Goal: Task Accomplishment & Management: Manage account settings

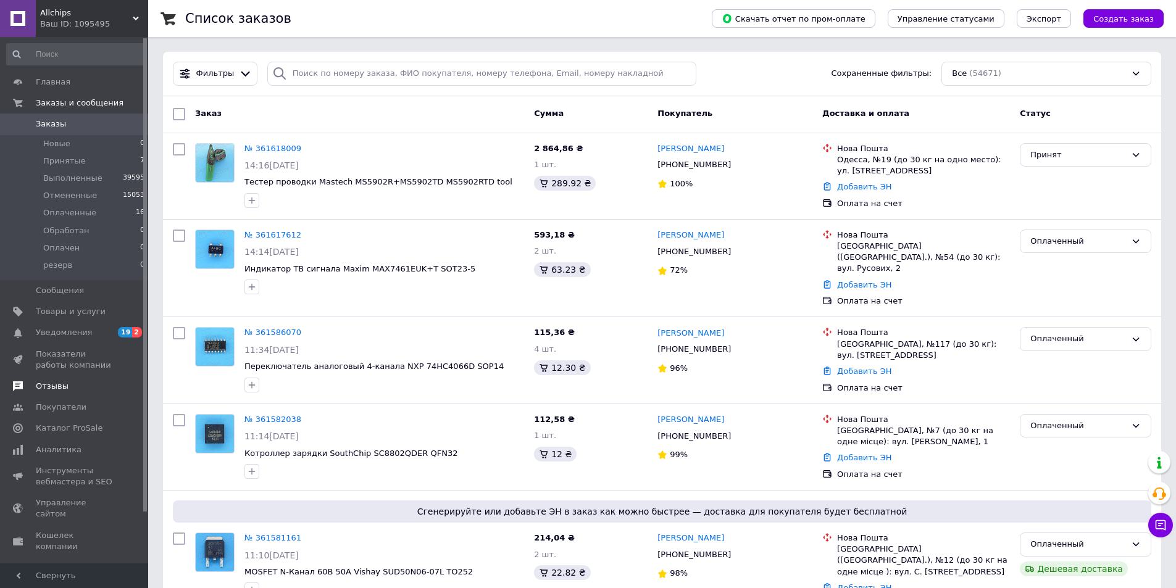
click at [59, 383] on span "Отзывы" at bounding box center [52, 386] width 33 height 11
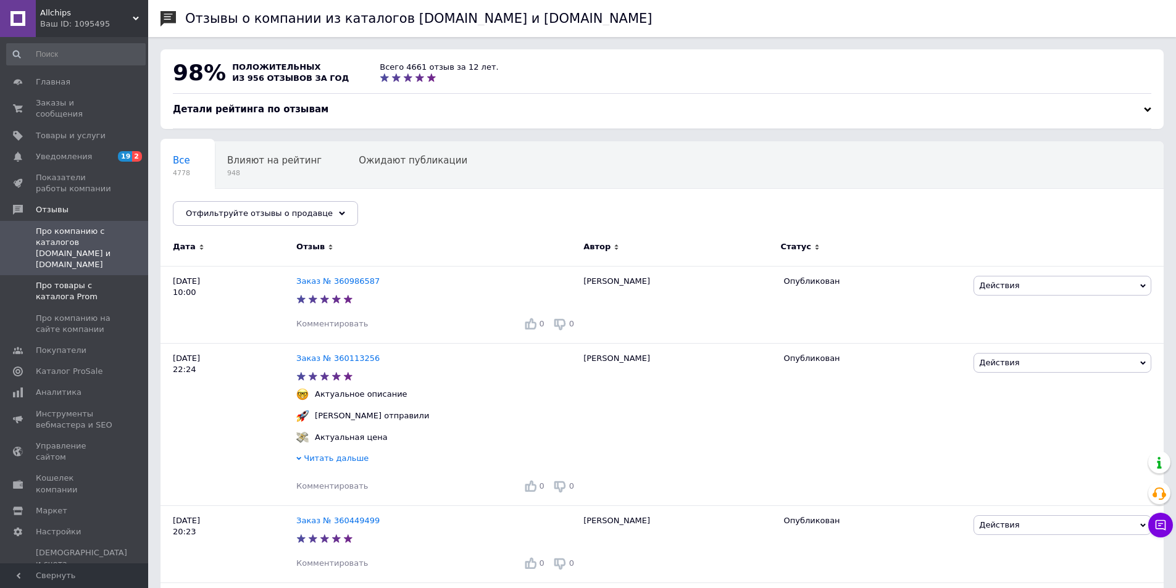
click at [61, 280] on span "Про товары с каталога Prom" at bounding box center [75, 291] width 78 height 22
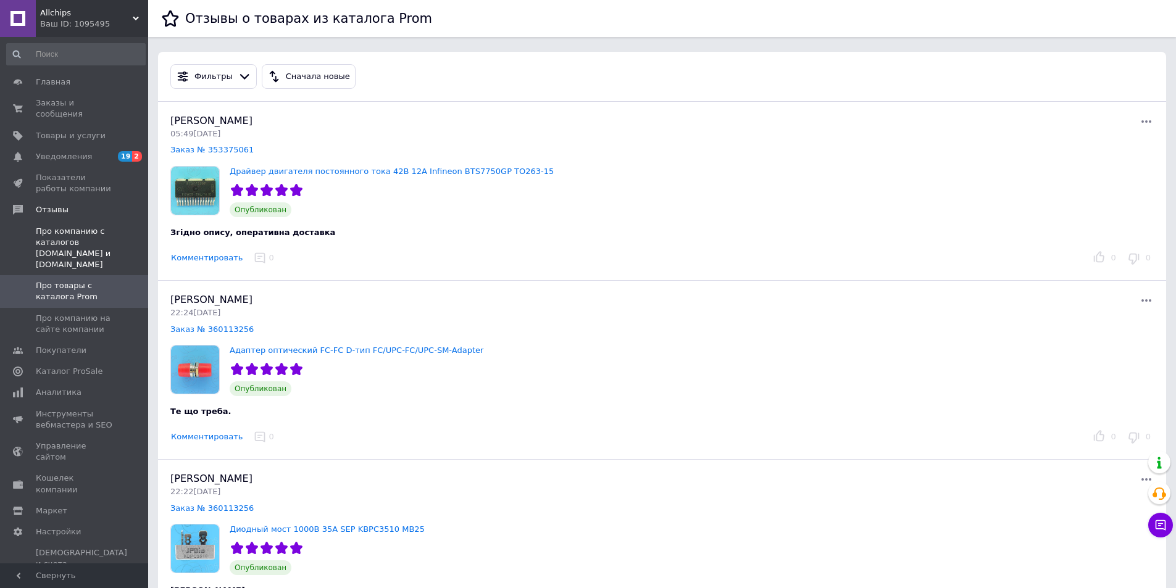
click at [64, 226] on span "Про компанию с каталогов Prom.ua и Bigl.ua" at bounding box center [75, 248] width 78 height 45
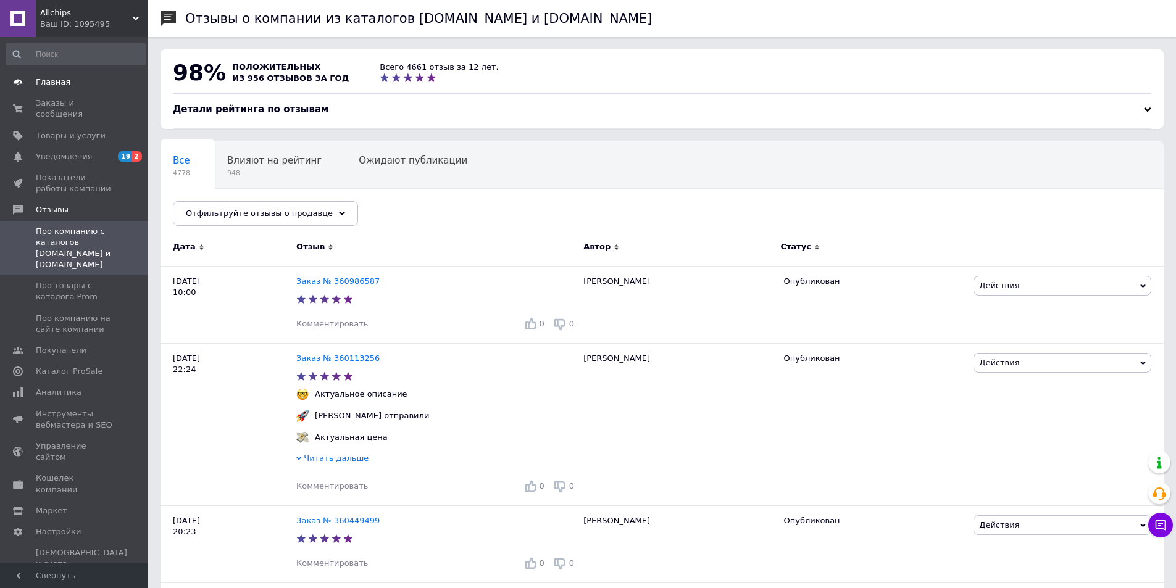
click at [52, 81] on span "Главная" at bounding box center [53, 82] width 35 height 11
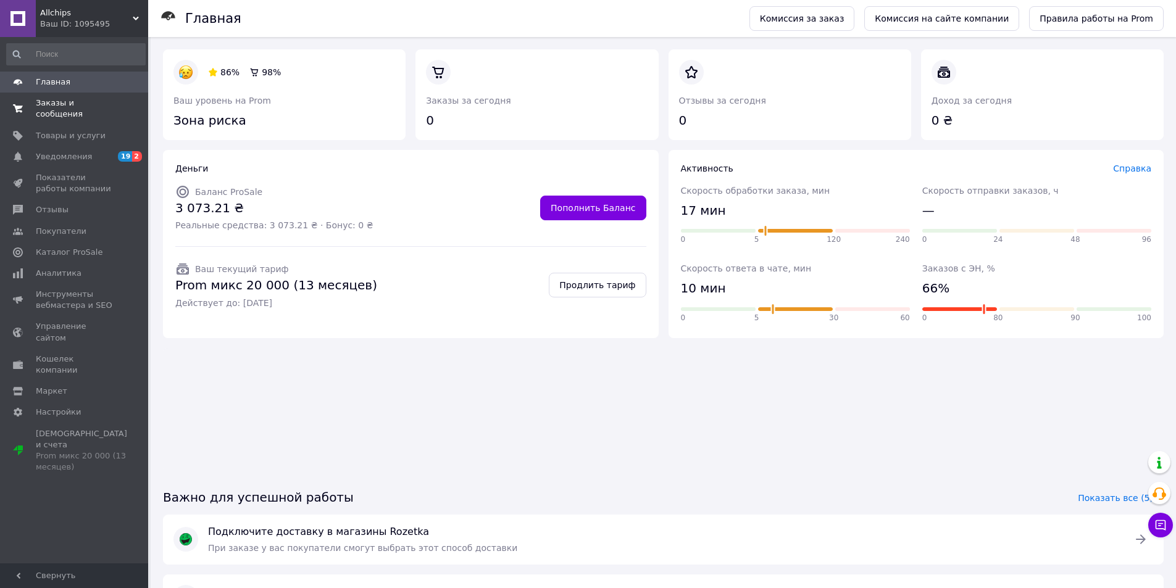
click at [70, 104] on span "Заказы и сообщения" at bounding box center [75, 109] width 78 height 22
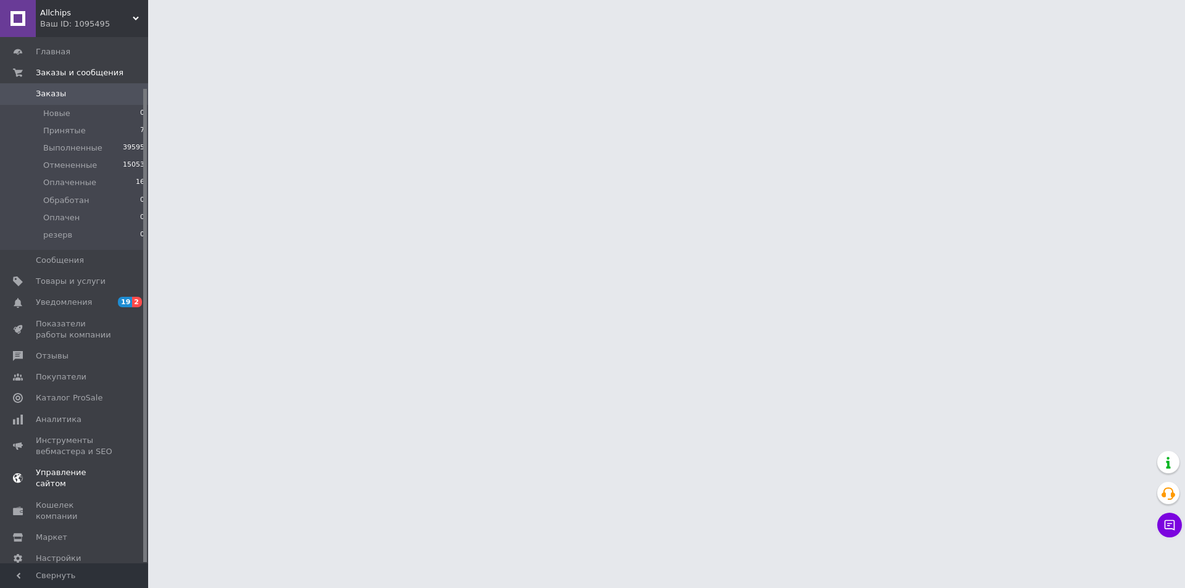
scroll to position [57, 0]
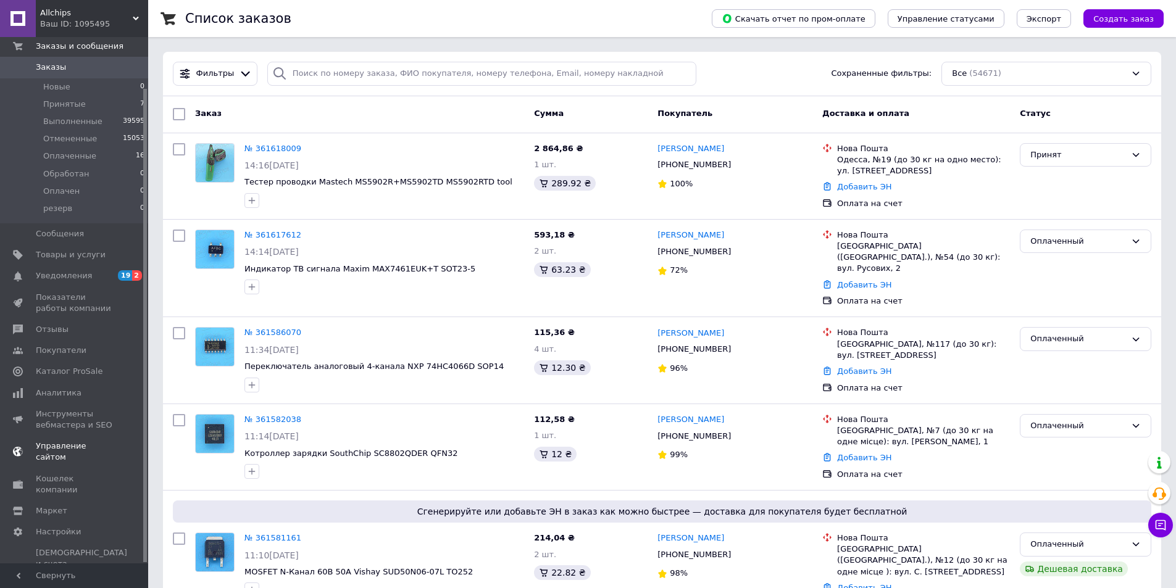
click at [77, 444] on span "Управление сайтом" at bounding box center [75, 452] width 78 height 22
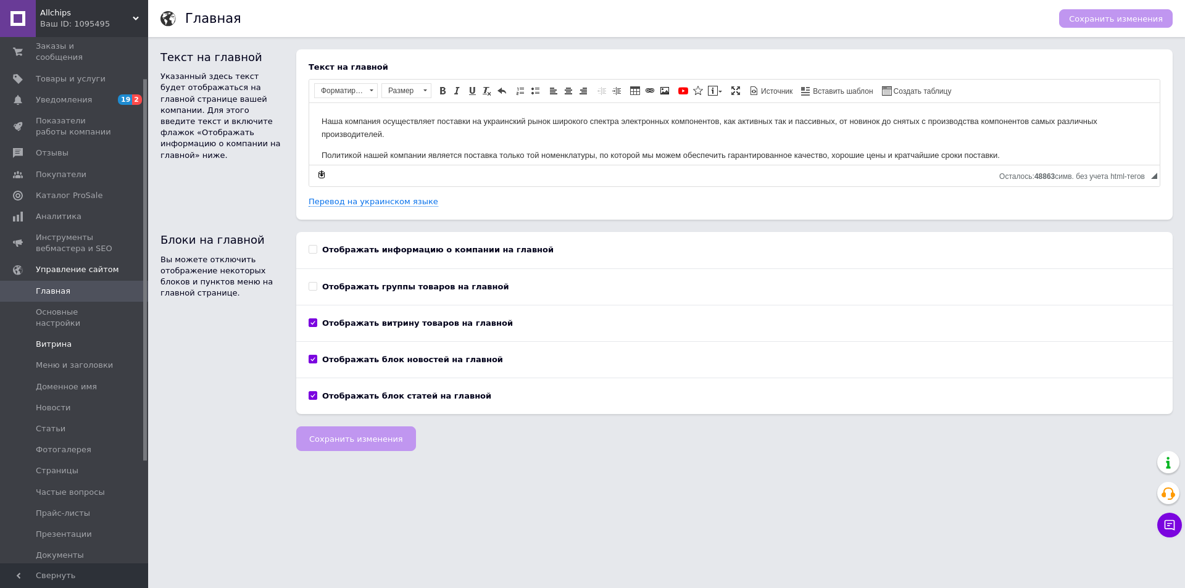
click at [50, 339] on span "Витрина" at bounding box center [54, 344] width 36 height 11
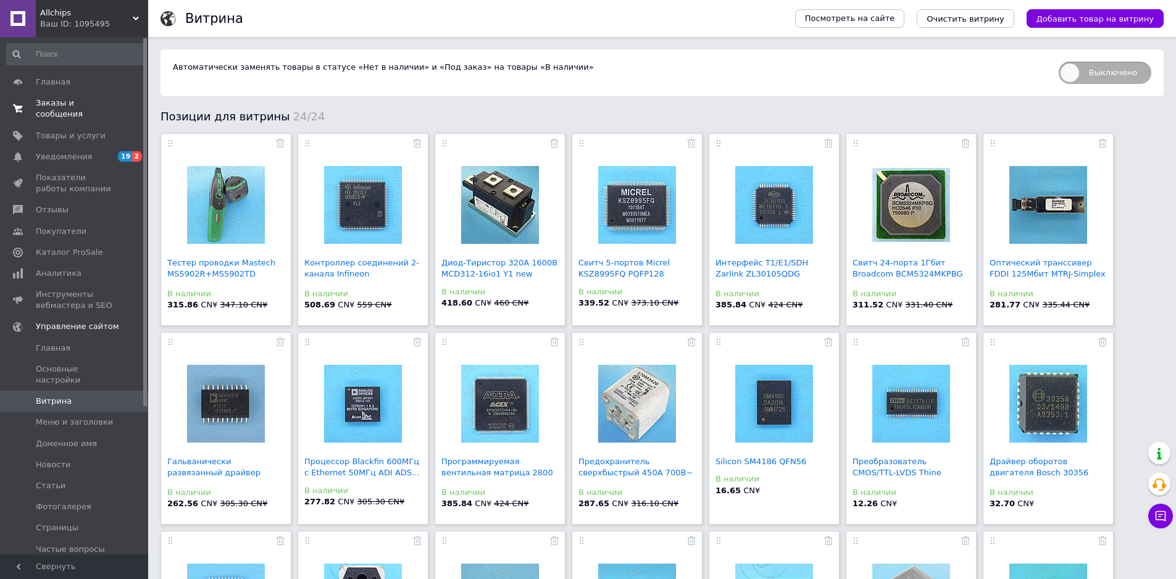
click at [59, 104] on span "Заказы и сообщения" at bounding box center [75, 109] width 78 height 22
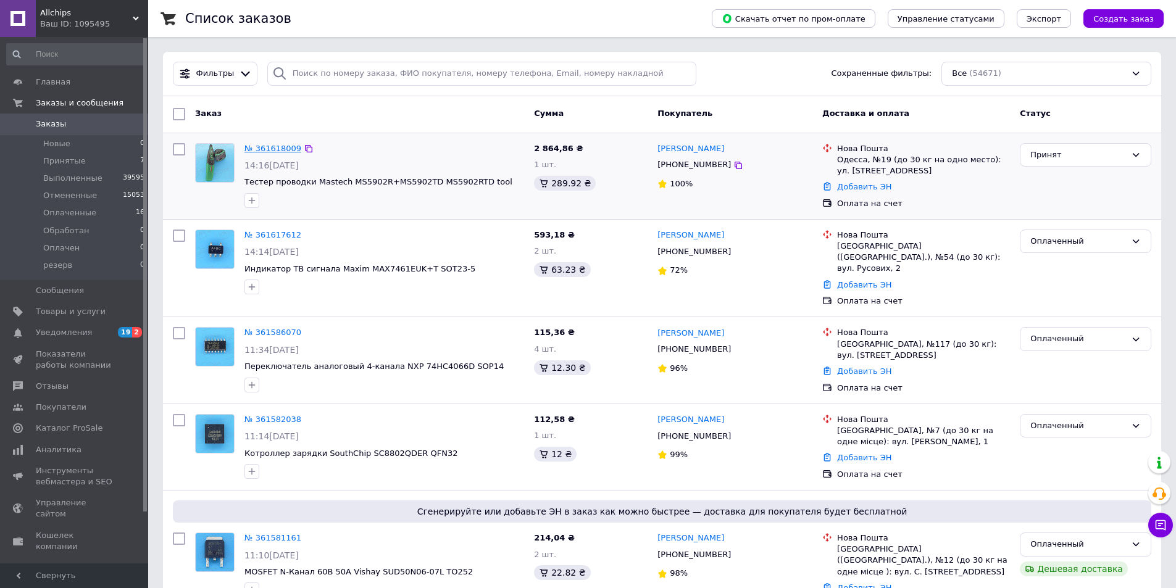
click at [271, 146] on link "№ 361618009" at bounding box center [272, 148] width 57 height 9
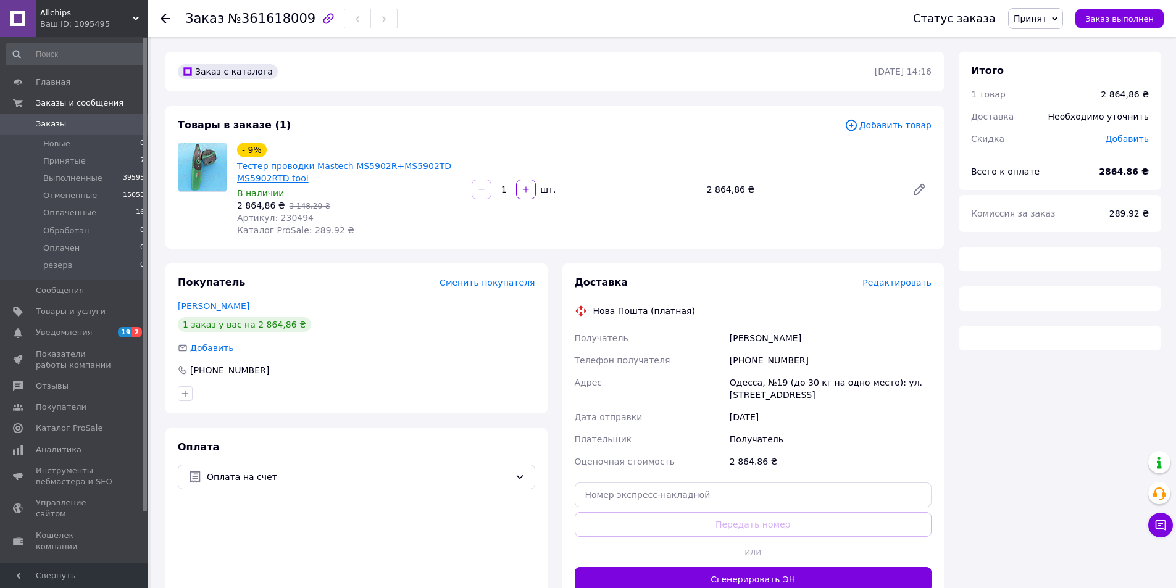
click at [319, 162] on link "Тестер проводки Mastech MS5902R+MS5902TD MS5902RTD tool" at bounding box center [344, 172] width 214 height 22
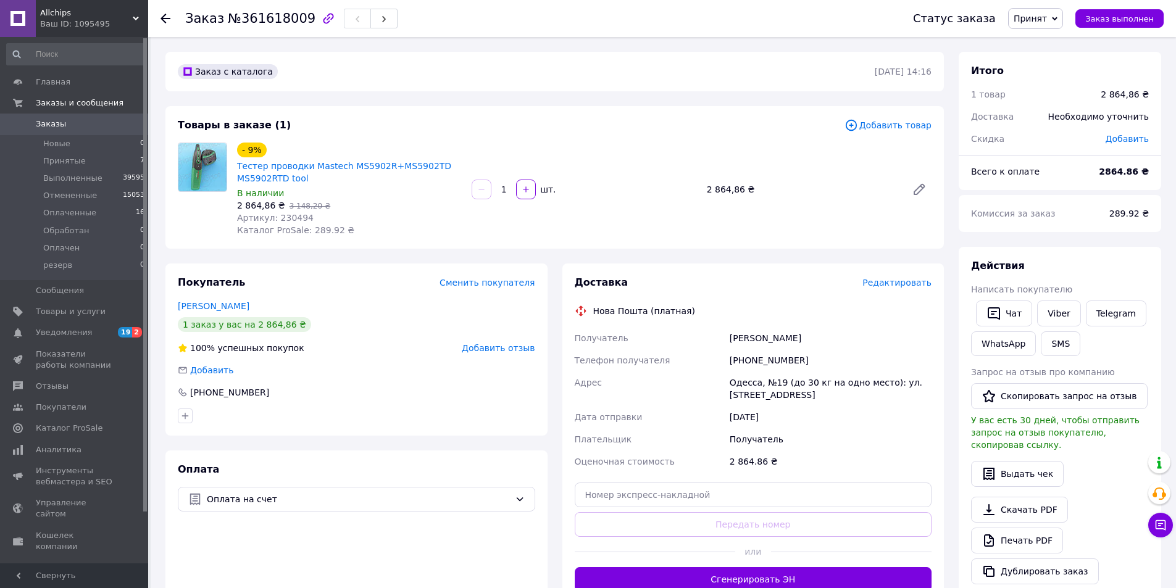
click at [53, 122] on span "Заказы" at bounding box center [51, 124] width 30 height 11
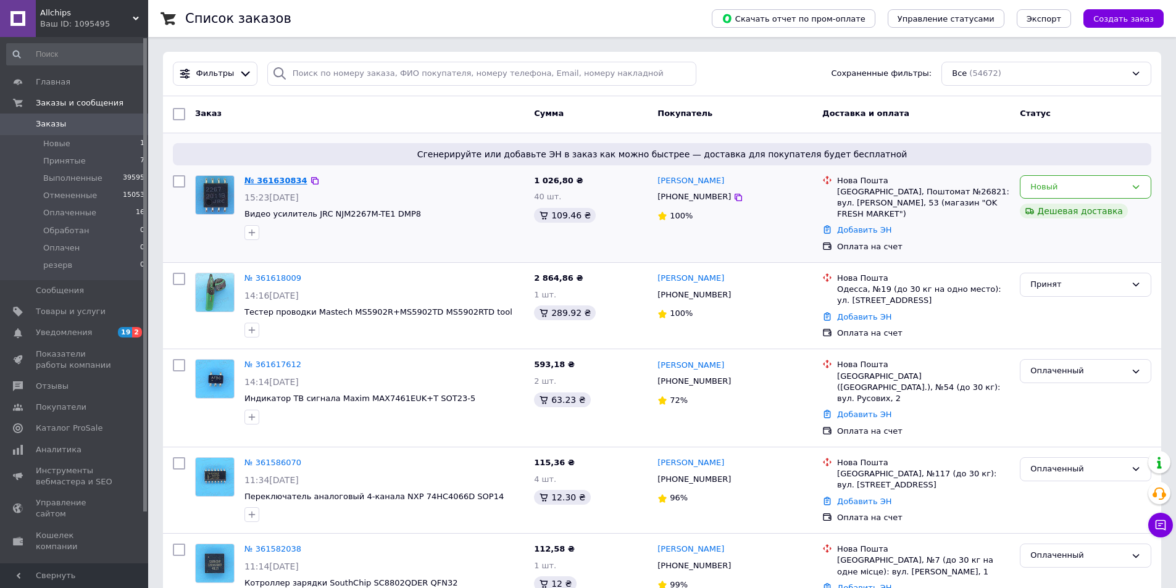
click at [284, 180] on link "№ 361630834" at bounding box center [275, 180] width 63 height 9
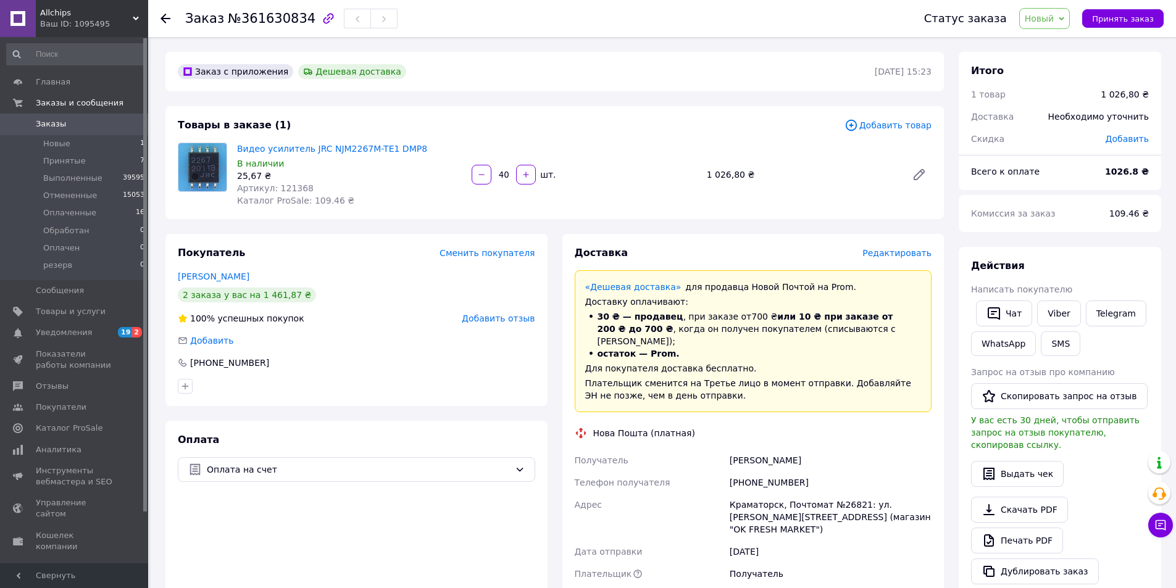
click at [1084, 275] on div "Действия Написать покупателю   Чат Viber Telegram WhatsApp SMS Запрос на отзыв …" at bounding box center [1060, 421] width 178 height 325
drag, startPoint x: 1058, startPoint y: 317, endPoint x: 1020, endPoint y: 338, distance: 43.1
click at [1058, 316] on link "Viber" at bounding box center [1058, 314] width 43 height 26
click at [1074, 267] on div "Действия" at bounding box center [1060, 266] width 178 height 14
click at [364, 144] on link "Видео усилитель JRC NJM2267M-TE1 DMP8" at bounding box center [332, 149] width 190 height 10
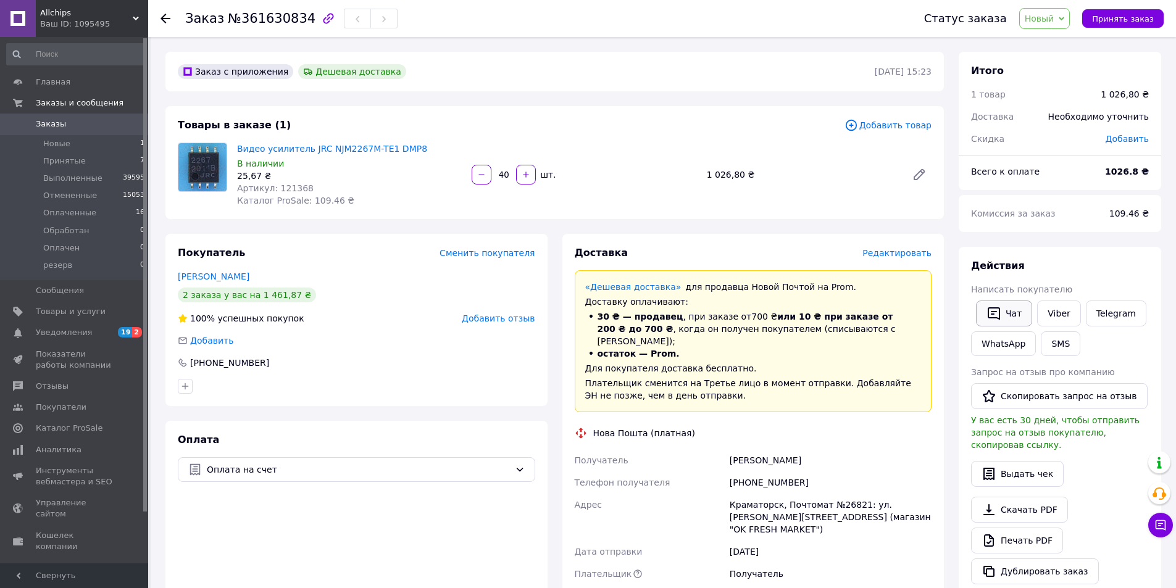
click at [1002, 309] on button "Чат" at bounding box center [1004, 314] width 56 height 26
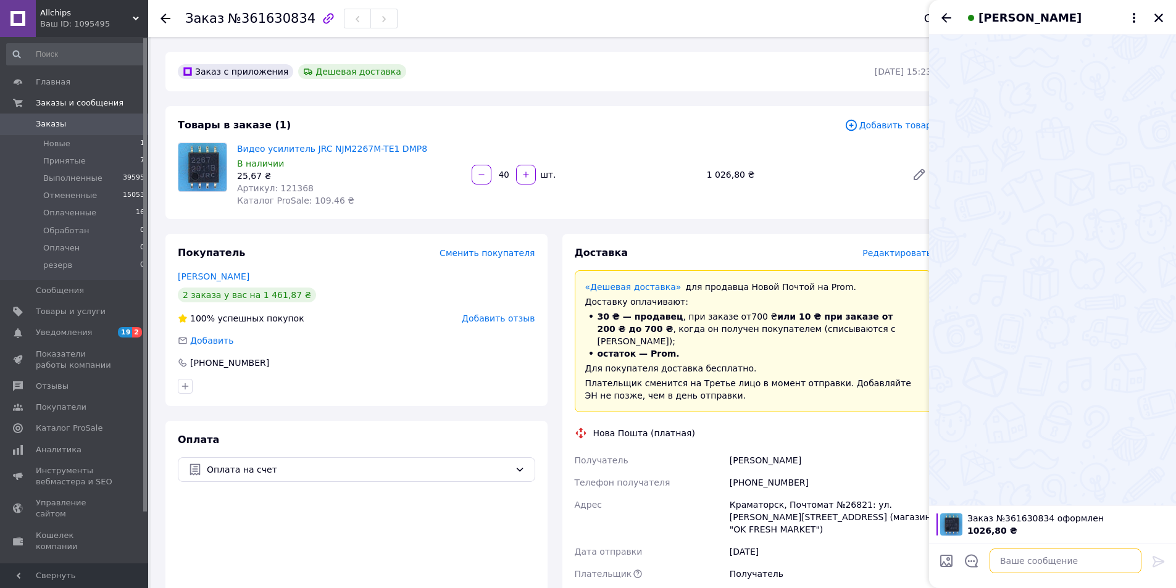
click at [1038, 561] on textarea at bounding box center [1066, 561] width 152 height 25
paste textarea "на складі 39 шт https://allchips.prom.ua/ua/p104026195-video-usilitel-jrc.html"
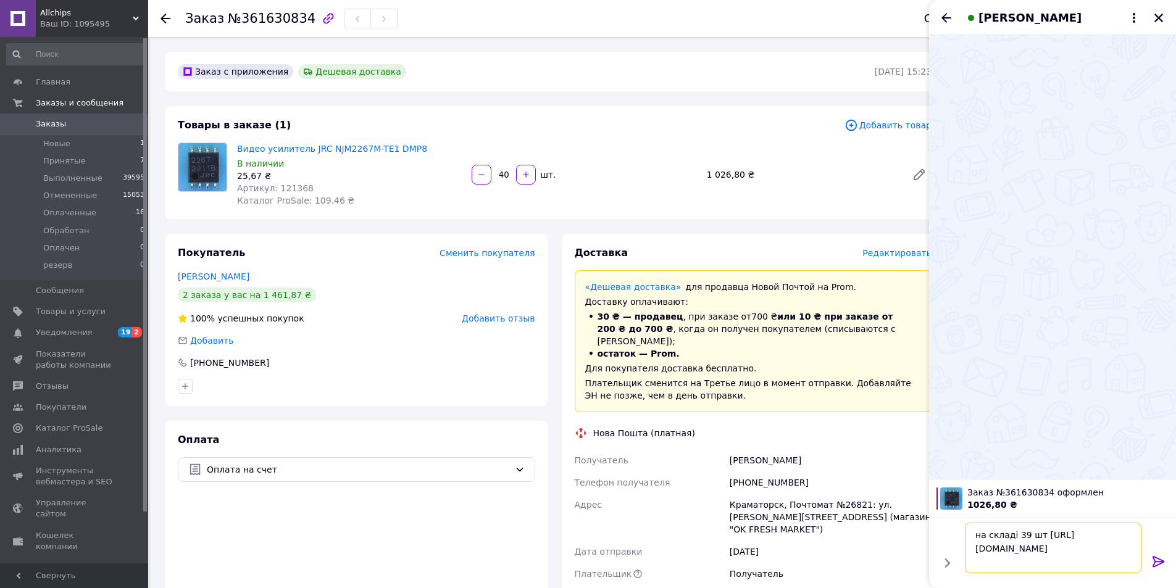
type textarea "на складі 39 шт https://allchips.prom.ua/ua/p104026195-video-usilitel-jrc.html"
click at [1163, 559] on icon at bounding box center [1158, 561] width 15 height 15
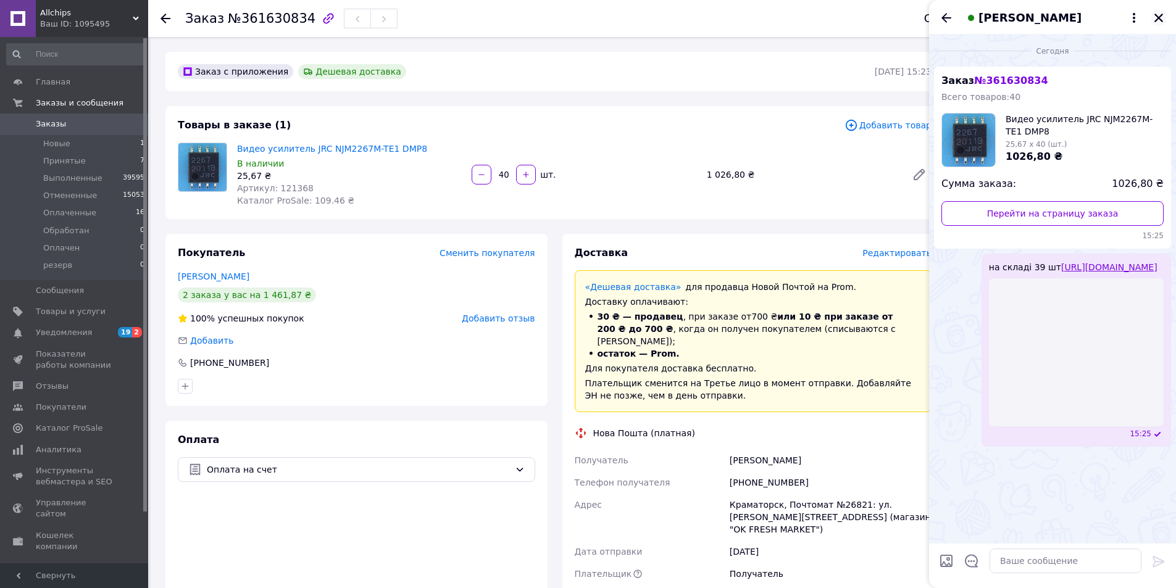
click at [1155, 20] on icon "Закрыть" at bounding box center [1158, 17] width 11 height 11
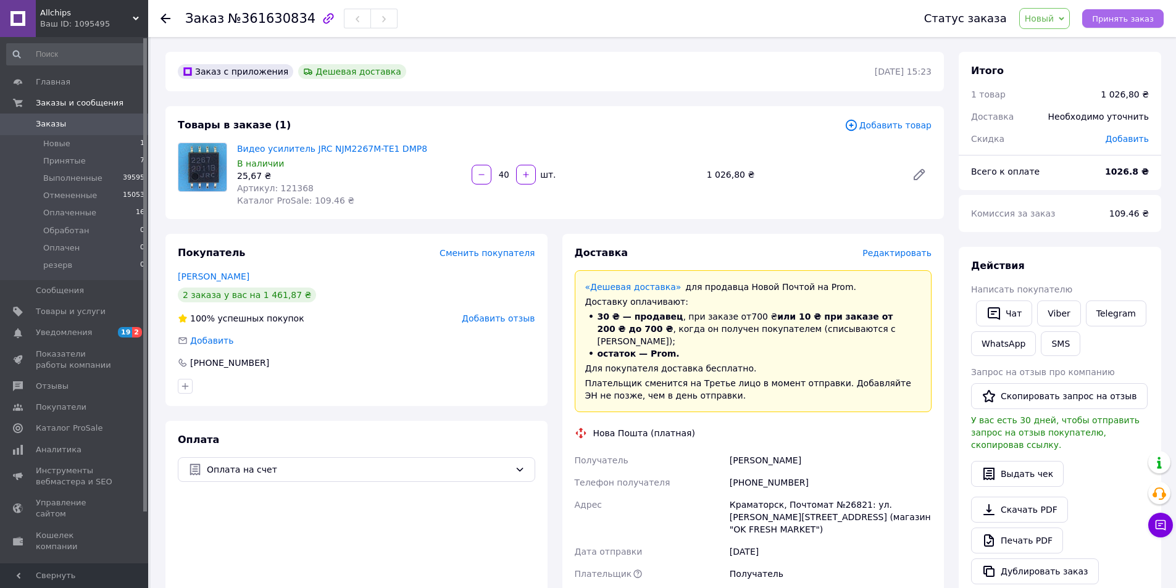
click at [1137, 18] on span "Принять заказ" at bounding box center [1123, 18] width 62 height 9
click at [1093, 217] on div "Комиссия за заказ" at bounding box center [1033, 213] width 138 height 27
click at [1071, 85] on div "1 товар" at bounding box center [1029, 94] width 130 height 27
click at [1050, 315] on link "Viber" at bounding box center [1058, 314] width 43 height 26
click at [1059, 271] on div "Действия" at bounding box center [1060, 266] width 178 height 14
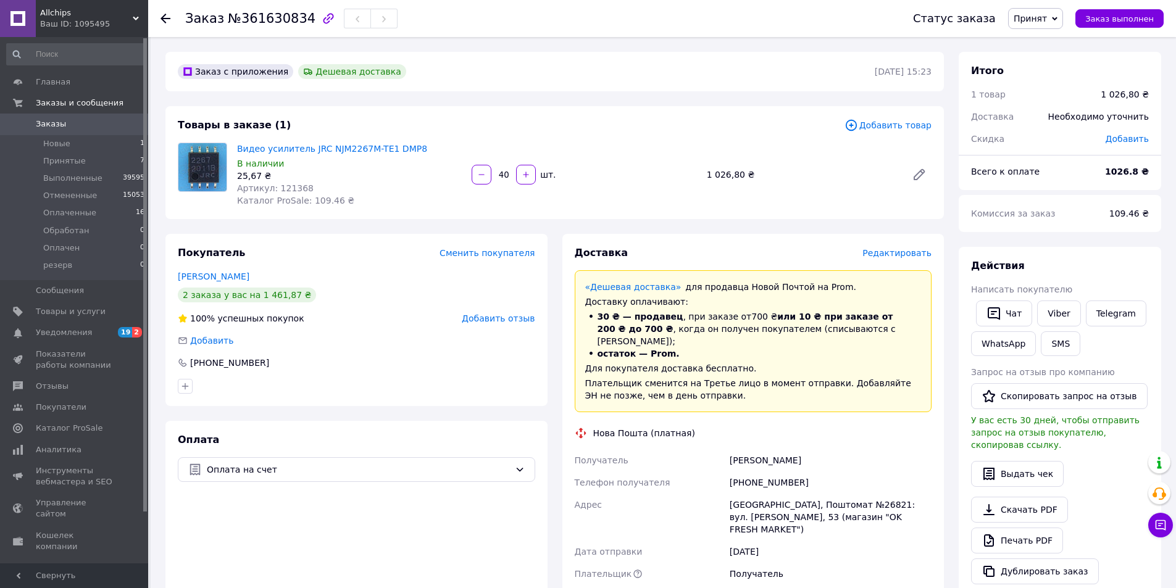
click at [283, 20] on span "№361630834" at bounding box center [272, 18] width 88 height 15
click at [283, 19] on span "№361630834" at bounding box center [272, 18] width 88 height 15
copy span "361630834"
click at [1069, 261] on div "Действия" at bounding box center [1060, 266] width 178 height 14
click at [1032, 198] on div "Комиссия за заказ 109.46 ₴" at bounding box center [1060, 213] width 203 height 37
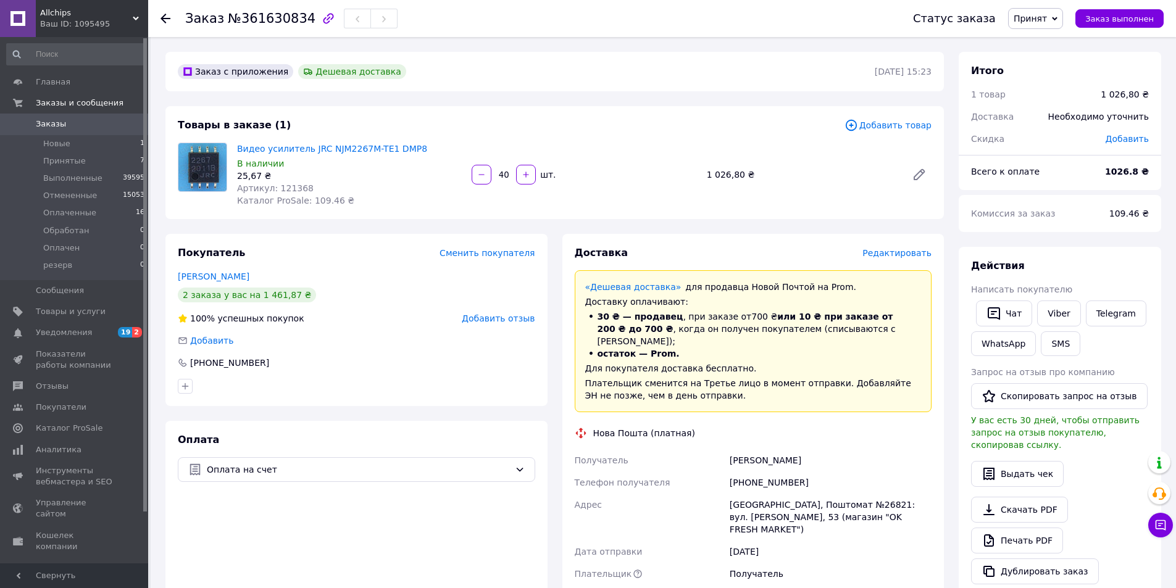
click at [1061, 204] on div "Комиссия за заказ" at bounding box center [1033, 213] width 138 height 27
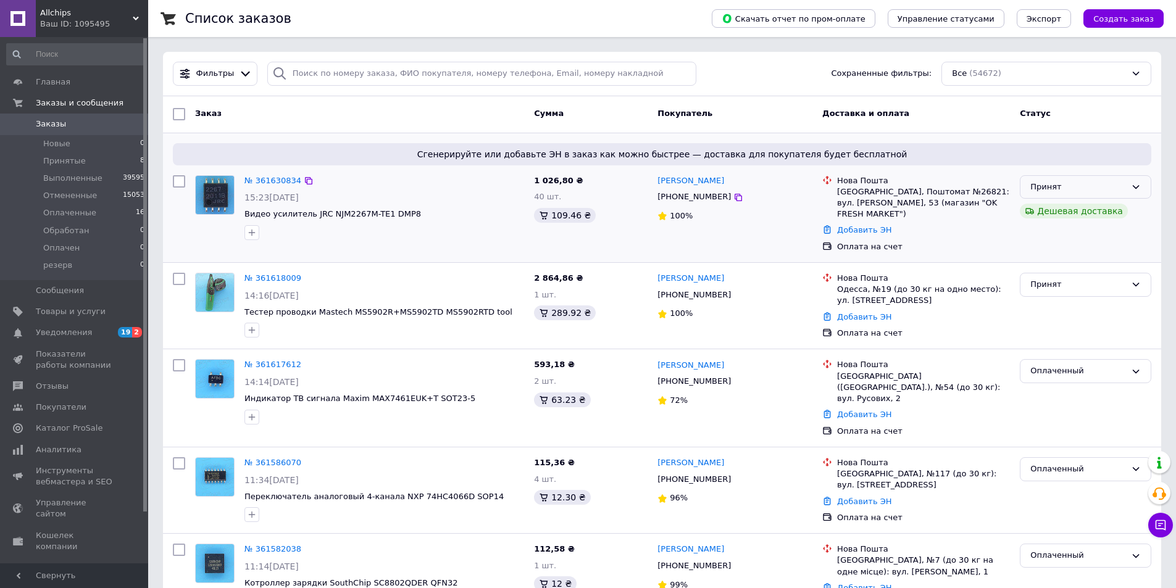
click at [1064, 191] on div "Принят" at bounding box center [1078, 187] width 96 height 13
click at [1069, 283] on li "Обработан" at bounding box center [1086, 280] width 130 height 23
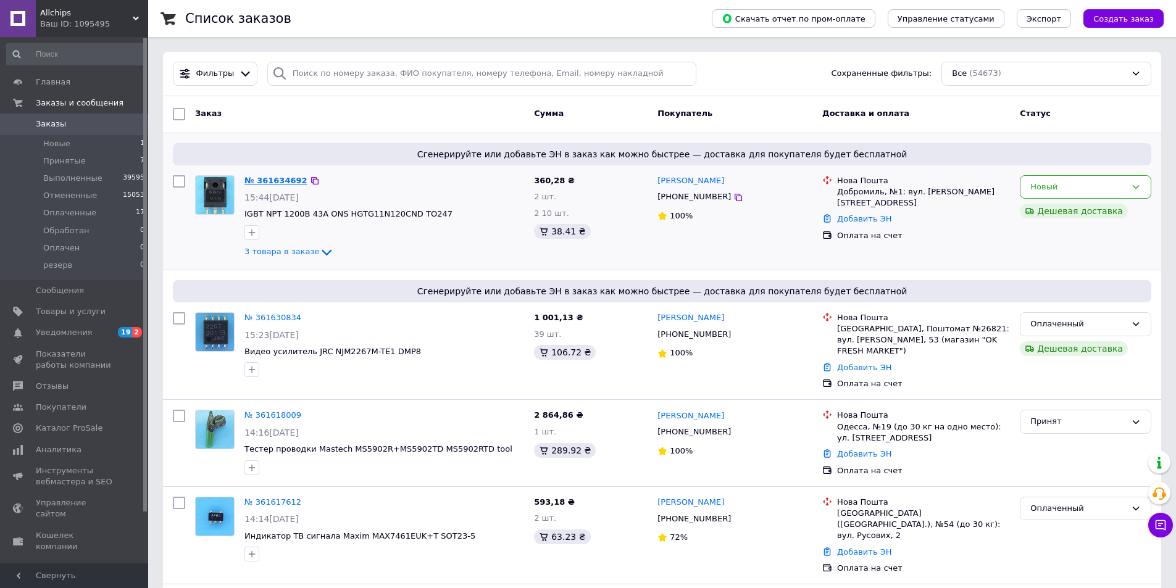
click at [272, 180] on link "№ 361634692" at bounding box center [275, 180] width 63 height 9
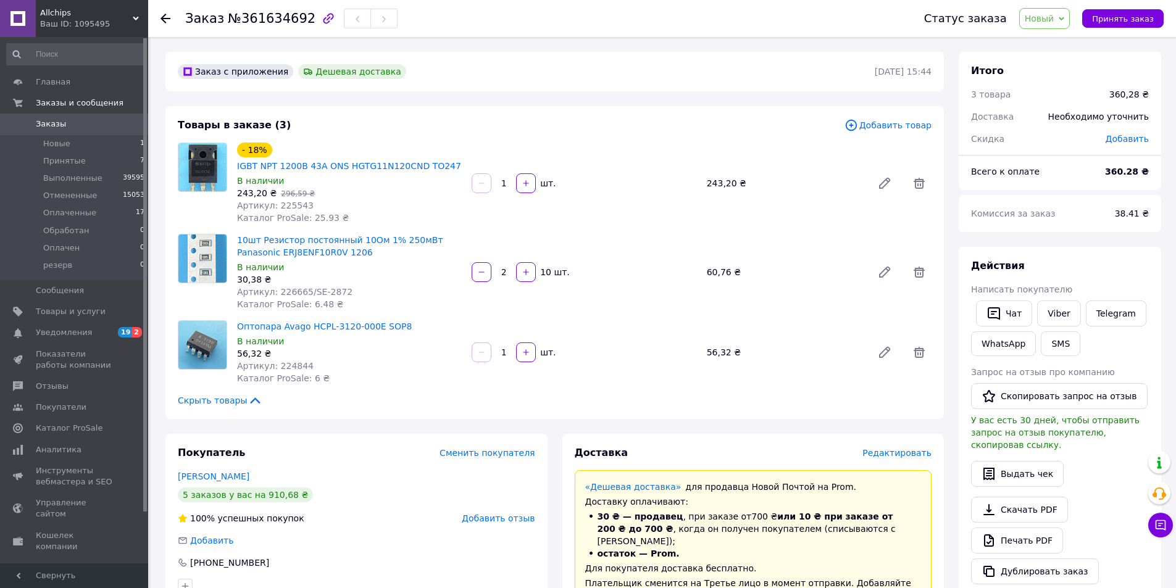
click at [1071, 219] on div "Комиссия за заказ" at bounding box center [1036, 213] width 144 height 27
drag, startPoint x: 1123, startPoint y: 261, endPoint x: 1069, endPoint y: 273, distance: 55.6
click at [1123, 261] on div "Действия" at bounding box center [1060, 266] width 178 height 14
click at [1063, 269] on div "Действия" at bounding box center [1060, 266] width 178 height 14
drag, startPoint x: 1115, startPoint y: 268, endPoint x: 854, endPoint y: 291, distance: 262.2
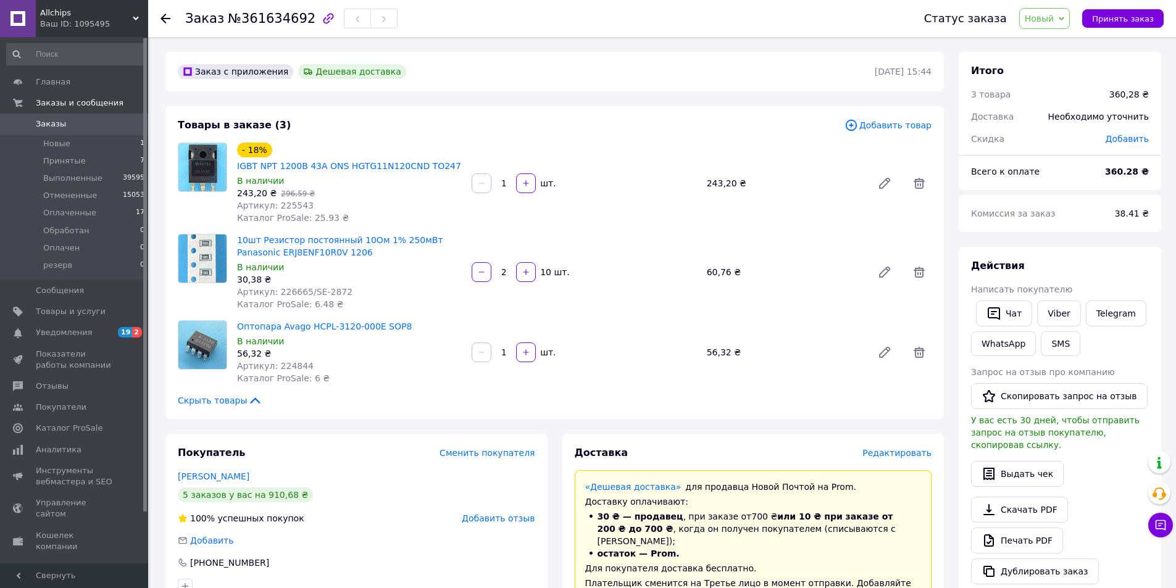
click at [1115, 268] on div "Действия" at bounding box center [1060, 266] width 178 height 14
click at [1085, 274] on div "Действия Написать покупателю   Чат Viber Telegram WhatsApp SMS Запрос на отзыв …" at bounding box center [1060, 421] width 178 height 325
click at [1061, 309] on link "Viber" at bounding box center [1058, 314] width 43 height 26
drag, startPoint x: 1056, startPoint y: 258, endPoint x: 972, endPoint y: 259, distance: 84.0
click at [1056, 258] on div "Действия Написать покупателю   Чат Viber Telegram WhatsApp SMS Запрос на отзыв …" at bounding box center [1060, 422] width 203 height 350
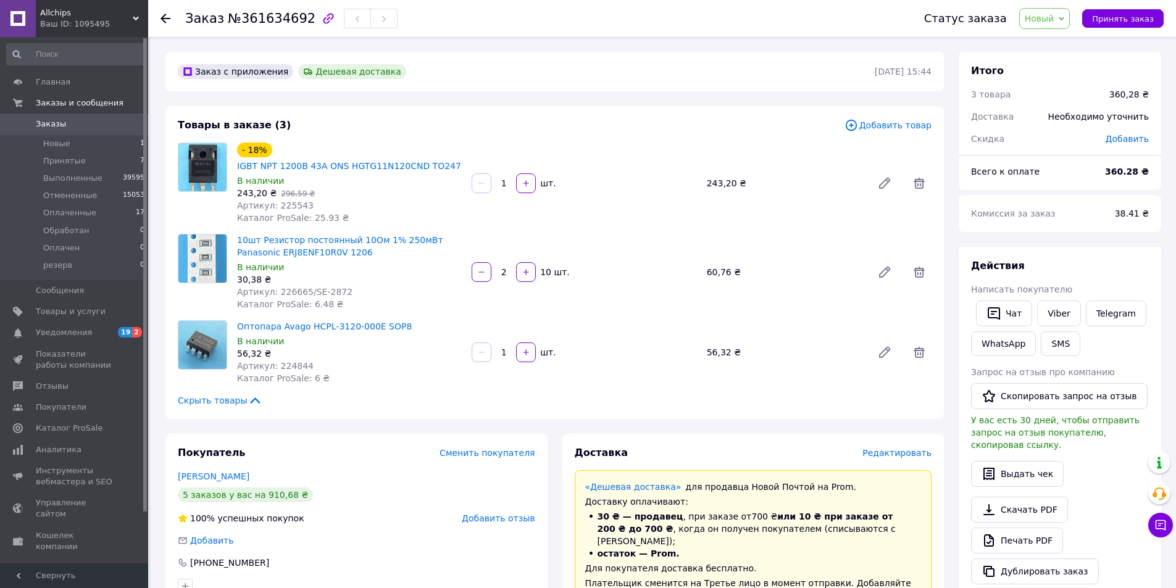
click at [273, 12] on span "№361634692" at bounding box center [272, 18] width 88 height 15
copy span "361634692"
click at [1121, 173] on b "360.28 ₴" at bounding box center [1127, 172] width 44 height 10
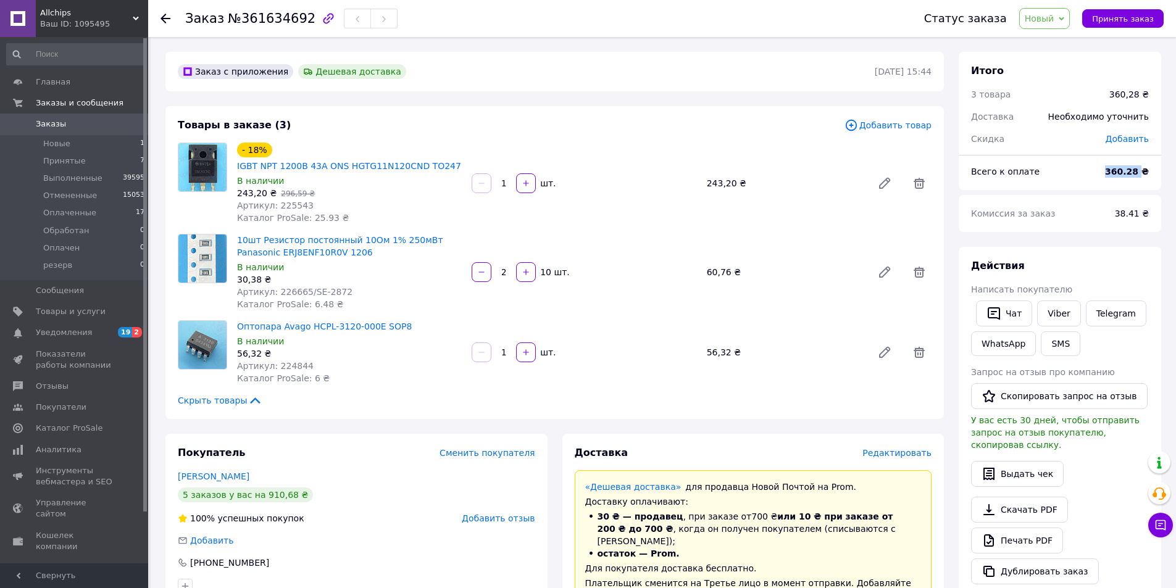
copy b "360.28"
click at [1014, 310] on button "Чат" at bounding box center [1004, 314] width 56 height 26
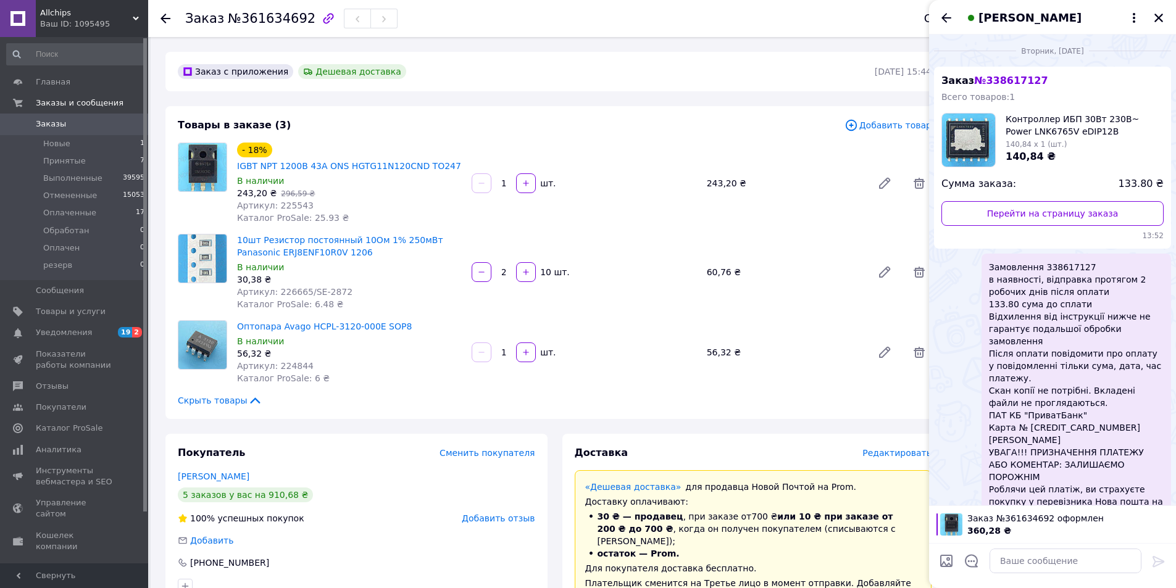
scroll to position [149, 0]
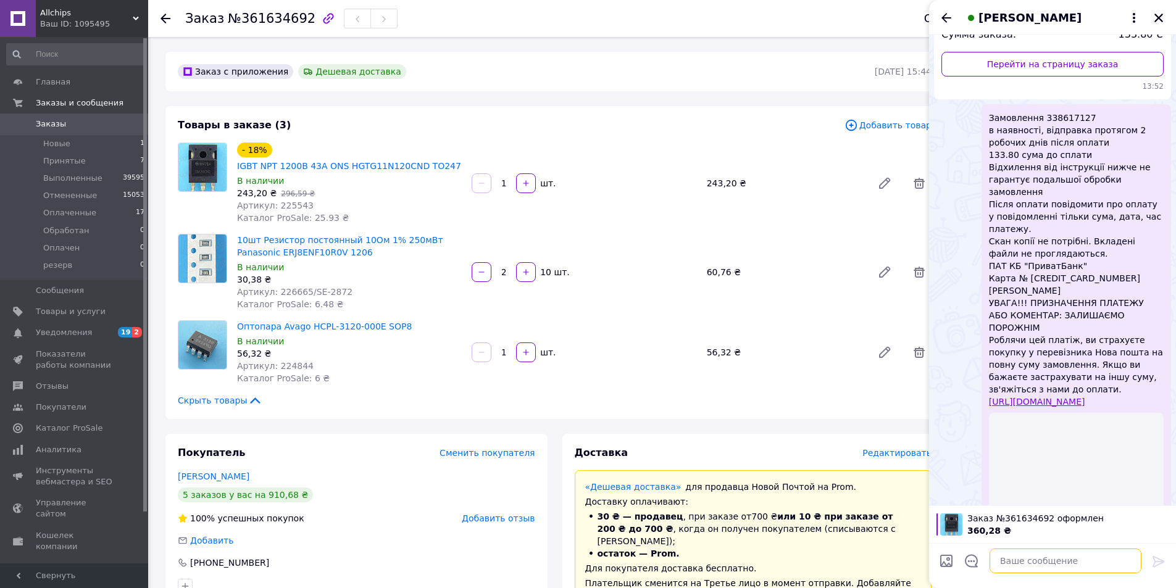
click at [1024, 561] on textarea at bounding box center [1066, 561] width 152 height 25
paste textarea "Замовлення 361634692 в наявності, відправка протягом 2 робочих днів після оплат…"
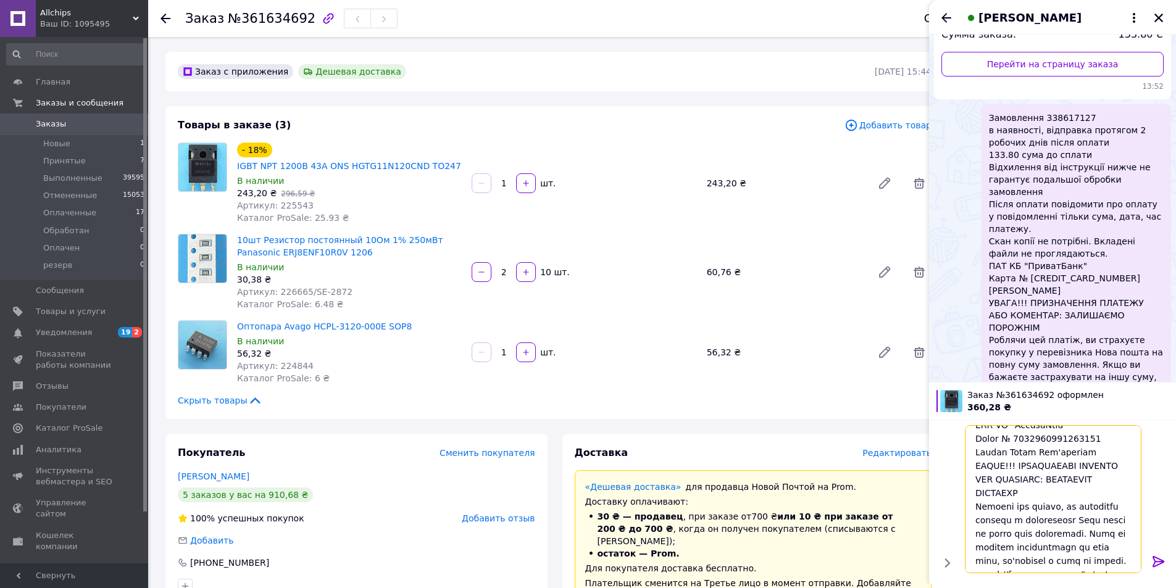
scroll to position [189, 0]
type textarea "Замовлення 361634692 в наявності, відправка протягом 2 робочих днів після оплат…"
click at [1164, 559] on icon at bounding box center [1158, 561] width 15 height 15
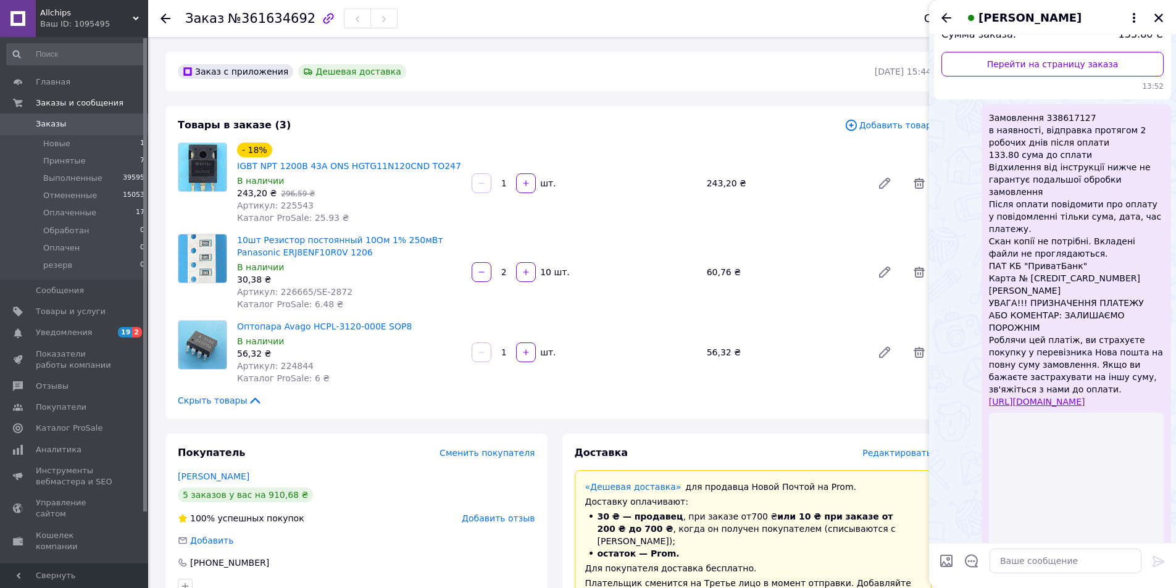
scroll to position [0, 0]
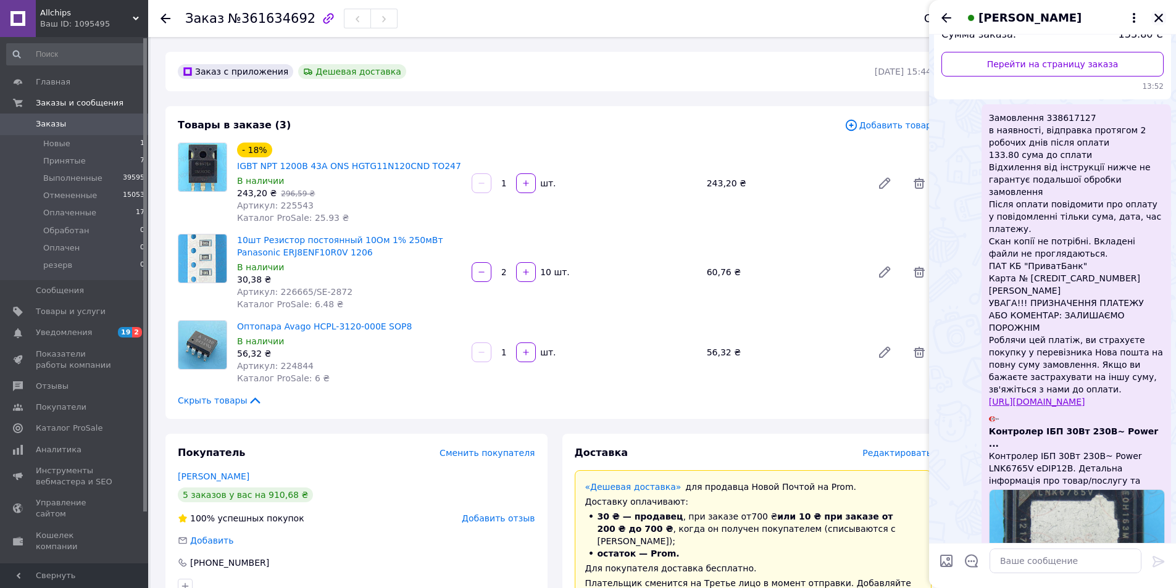
click at [1159, 20] on icon "Закрыть" at bounding box center [1158, 17] width 11 height 11
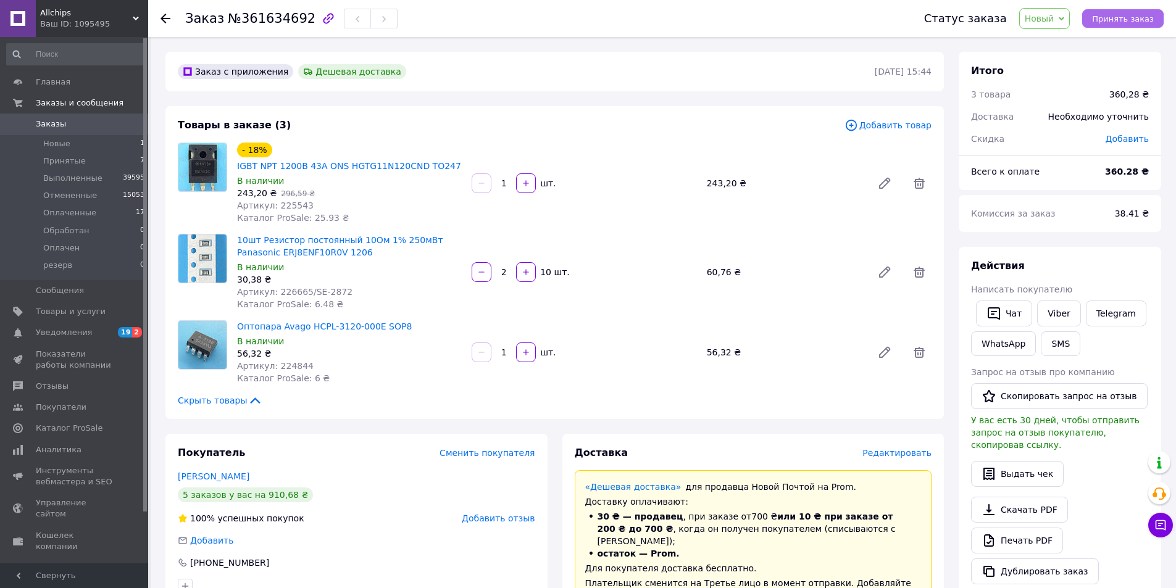
click at [1115, 20] on span "Принять заказ" at bounding box center [1123, 18] width 62 height 9
drag, startPoint x: 1072, startPoint y: 259, endPoint x: 1050, endPoint y: 265, distance: 23.7
click at [1072, 259] on div "Действия" at bounding box center [1060, 266] width 178 height 14
drag, startPoint x: 1058, startPoint y: 311, endPoint x: 1026, endPoint y: 314, distance: 32.2
click at [1058, 311] on link "Viber" at bounding box center [1058, 314] width 43 height 26
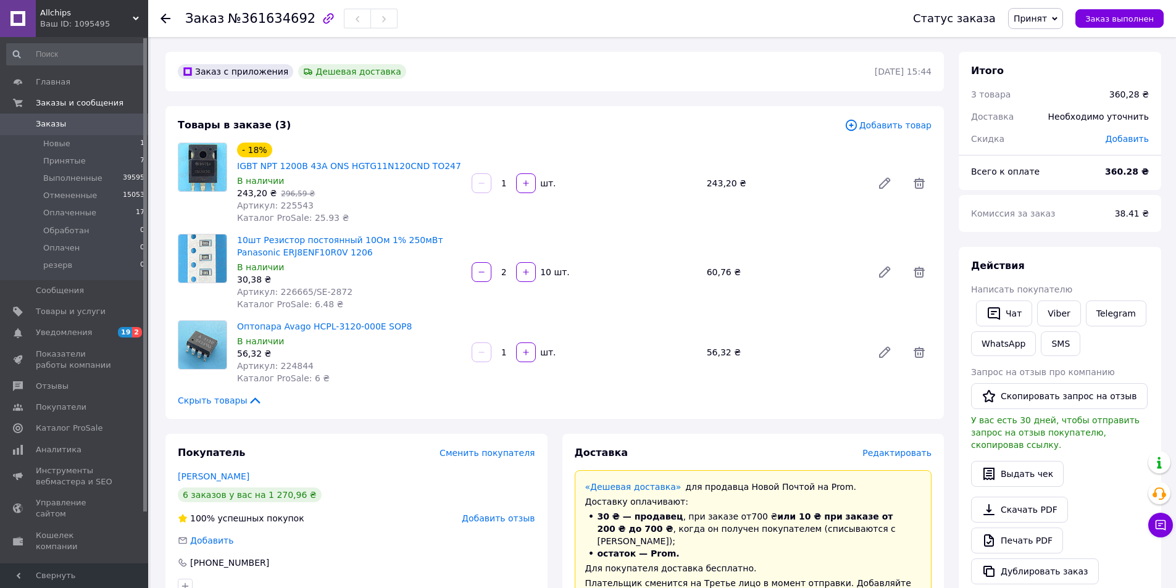
click at [1061, 197] on div "Комиссия за заказ 38.41 ₴" at bounding box center [1060, 213] width 203 height 37
click at [72, 119] on span "Заказы" at bounding box center [75, 124] width 78 height 11
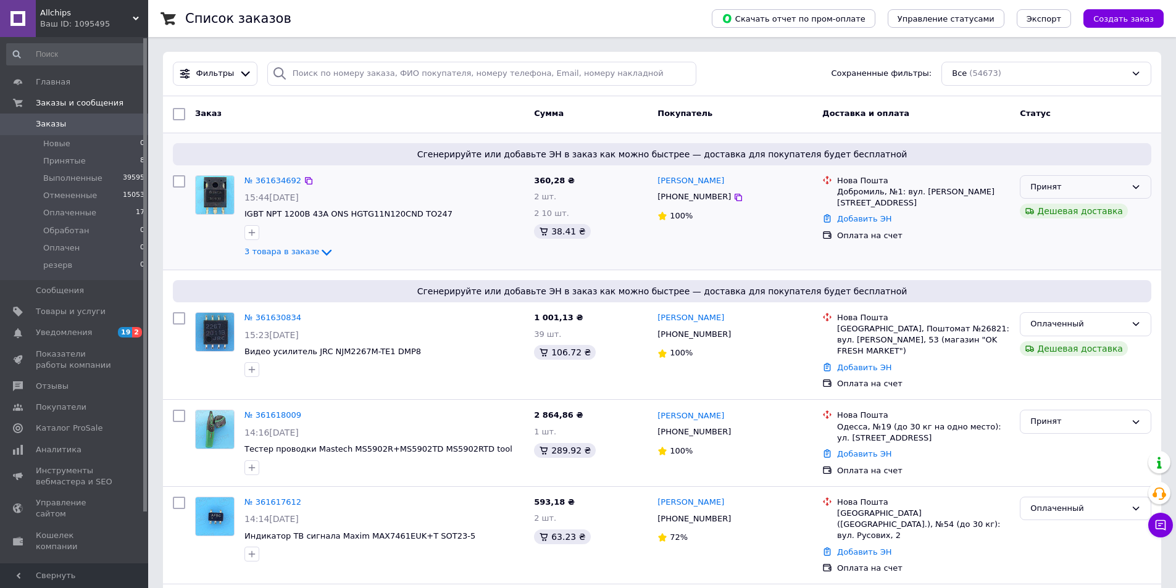
click at [1121, 189] on div "Принят" at bounding box center [1078, 187] width 96 height 13
click at [1059, 278] on li "Обработан" at bounding box center [1086, 280] width 130 height 23
click at [1079, 240] on div "Обработан Дешевая доставка" at bounding box center [1085, 217] width 141 height 94
click at [324, 76] on input "search" at bounding box center [482, 74] width 430 height 24
paste input "359062822"
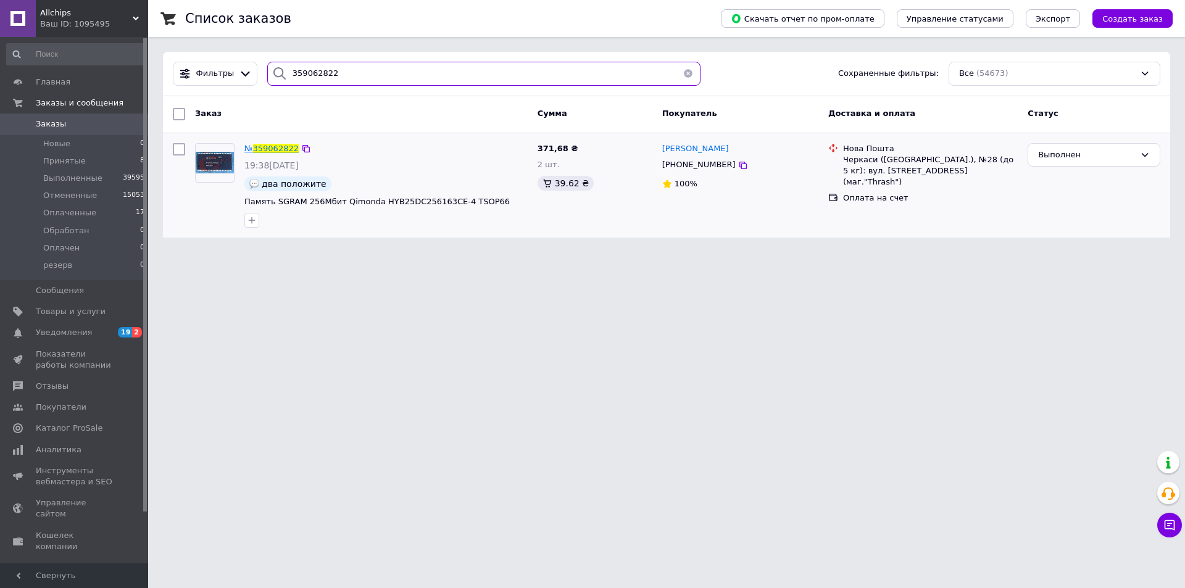
type input "359062822"
click at [267, 149] on span "359062822" at bounding box center [276, 148] width 46 height 9
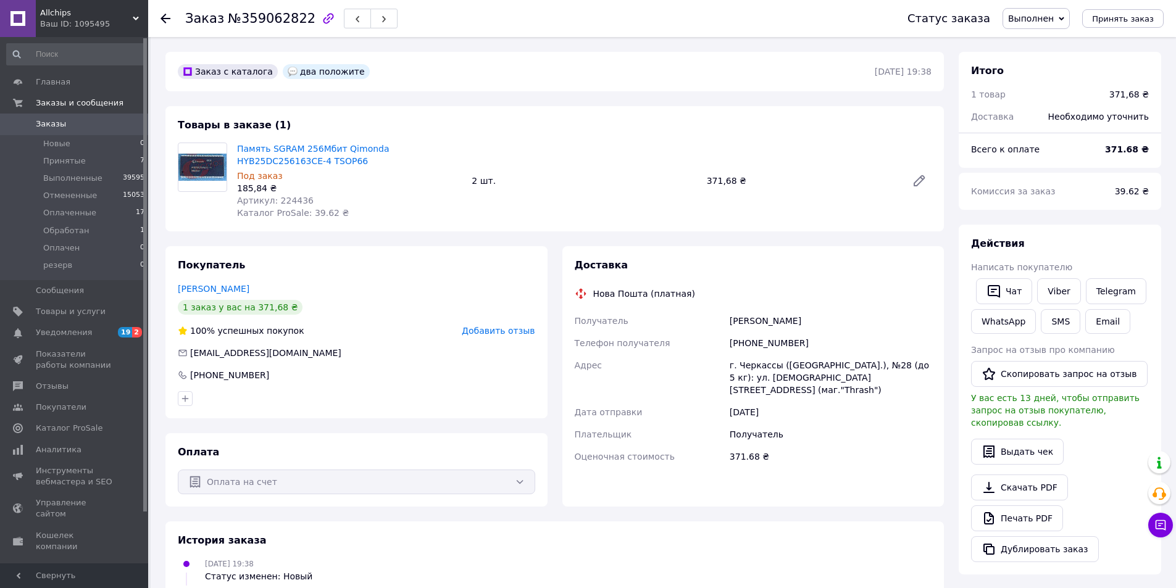
click at [1064, 17] on icon at bounding box center [1062, 19] width 6 height 6
click at [1042, 101] on li "Обработан" at bounding box center [1036, 99] width 66 height 19
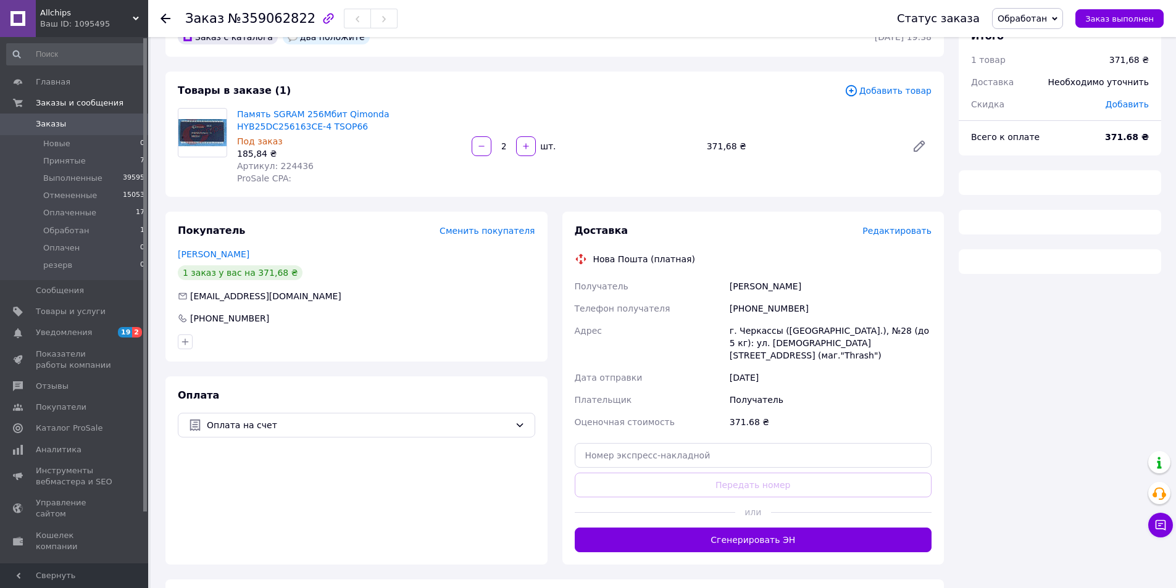
scroll to position [53, 0]
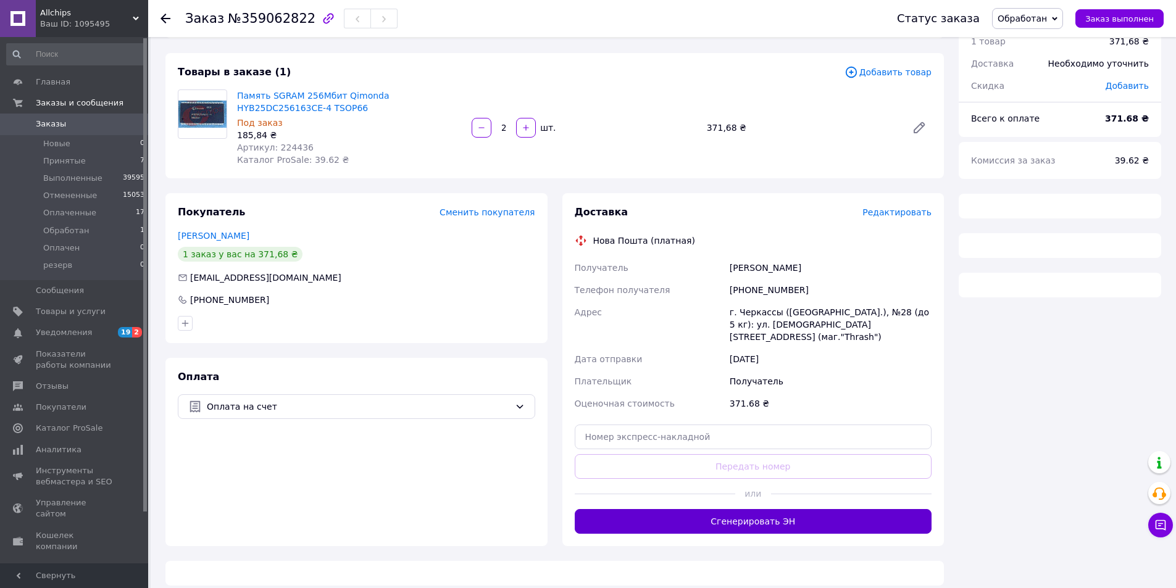
click at [763, 509] on button "Сгенерировать ЭН" at bounding box center [753, 521] width 357 height 25
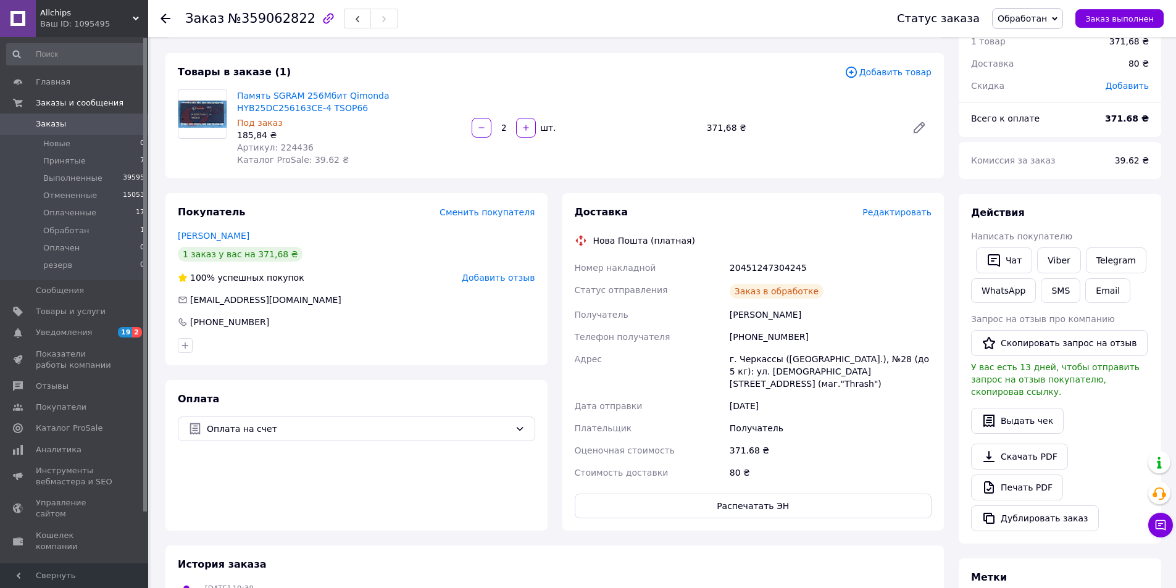
click at [763, 267] on div "20451247304245" at bounding box center [830, 268] width 207 height 22
copy div "20451247304245"
click at [1055, 256] on link "Viber" at bounding box center [1058, 261] width 43 height 26
copy div "20451247304245"
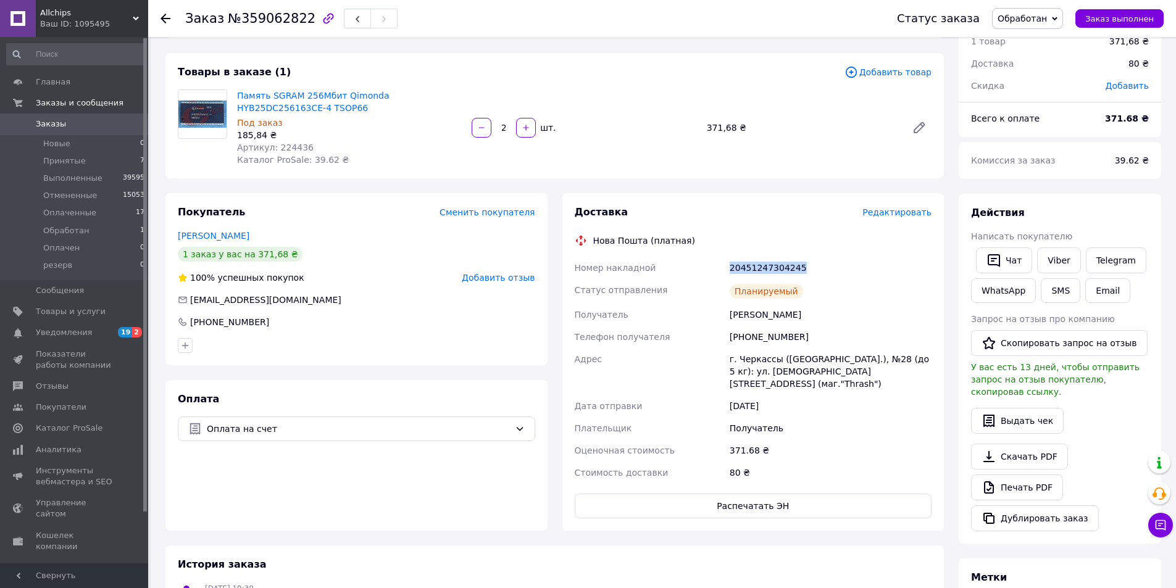
click at [1114, 212] on div "Действия" at bounding box center [1060, 213] width 178 height 14
click at [1064, 264] on link "Viber" at bounding box center [1058, 261] width 43 height 26
click at [1059, 220] on div "Действия" at bounding box center [1060, 213] width 178 height 14
click at [277, 21] on span "№359062822" at bounding box center [272, 18] width 88 height 15
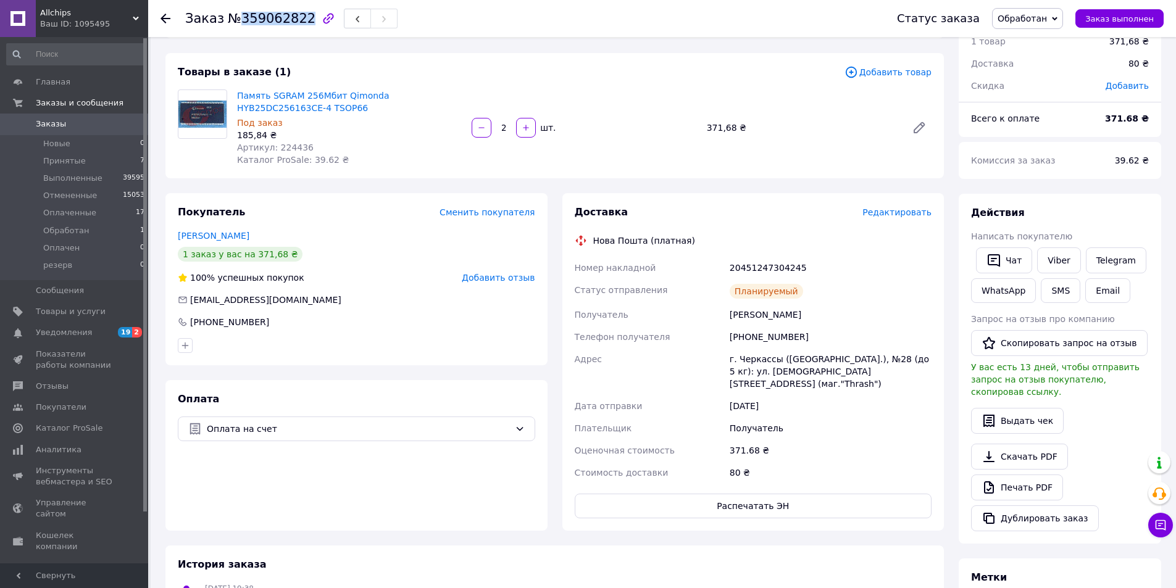
copy span "359062822"
click at [1122, 17] on span "Заказ выполнен" at bounding box center [1119, 18] width 69 height 9
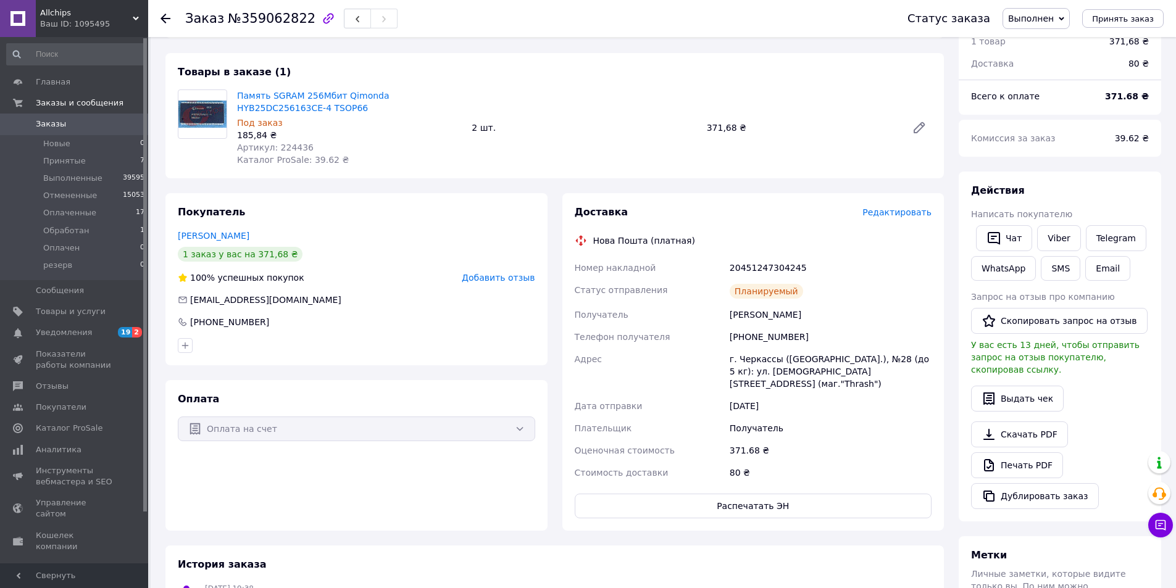
click at [512, 277] on span "Добавить отзыв" at bounding box center [498, 278] width 73 height 10
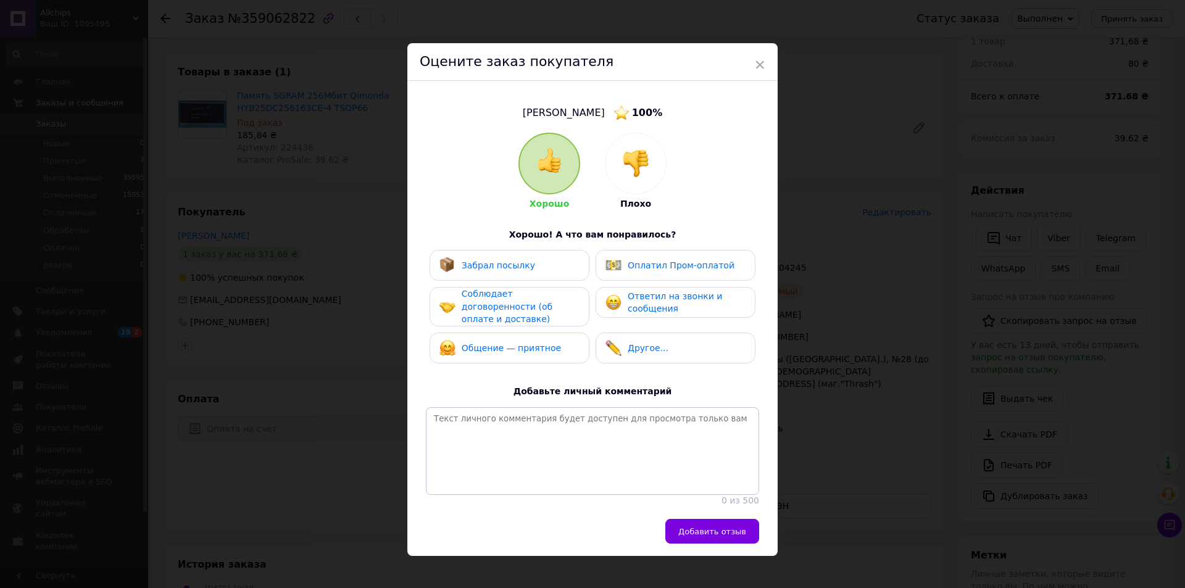
click at [540, 272] on div "Забрал посылку" at bounding box center [510, 265] width 140 height 16
click at [535, 297] on span "Соблюдает договоренности (об оплате и доставке)" at bounding box center [507, 306] width 91 height 35
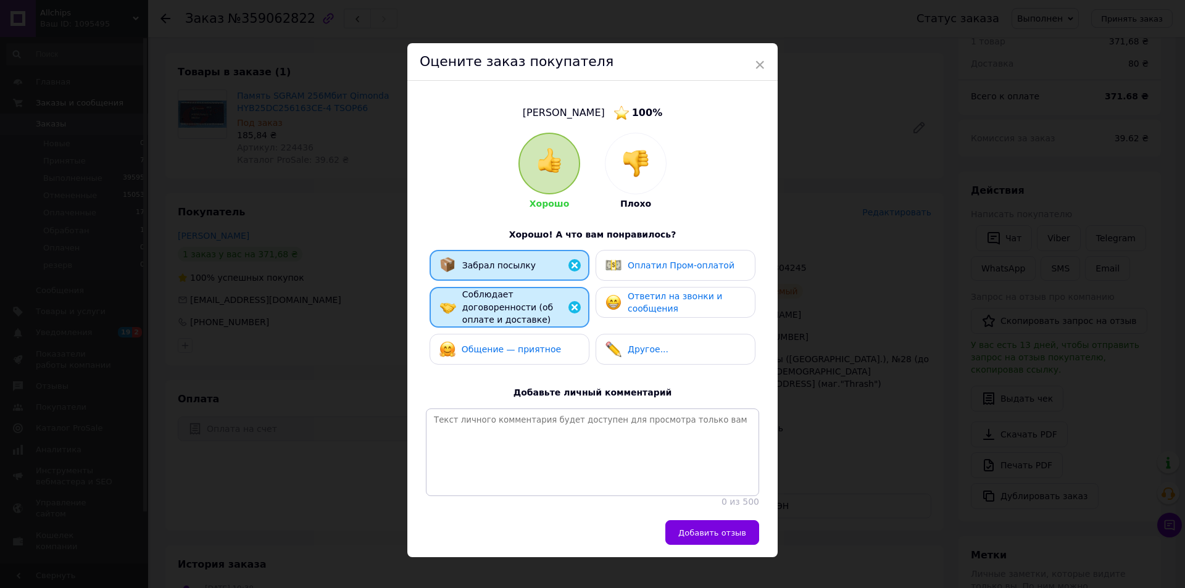
drag, startPoint x: 529, startPoint y: 336, endPoint x: 605, endPoint y: 321, distance: 77.4
click at [535, 345] on span "Общение — приятное" at bounding box center [511, 350] width 99 height 10
click at [643, 299] on span "Ответил на звонки и сообщения" at bounding box center [675, 302] width 94 height 23
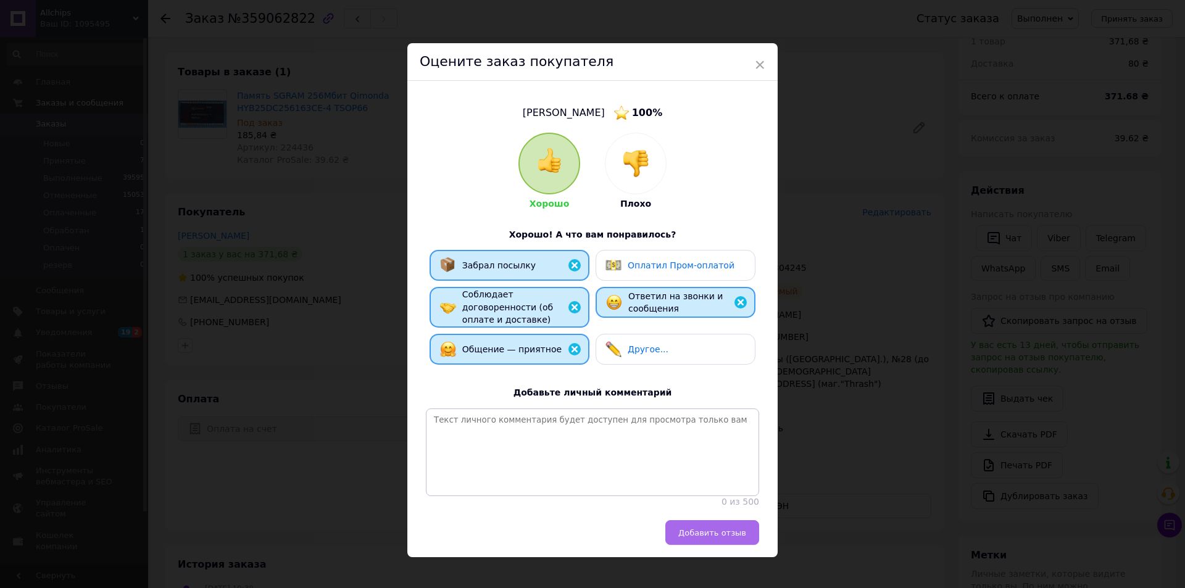
click at [710, 529] on span "Добавить отзыв" at bounding box center [713, 533] width 68 height 9
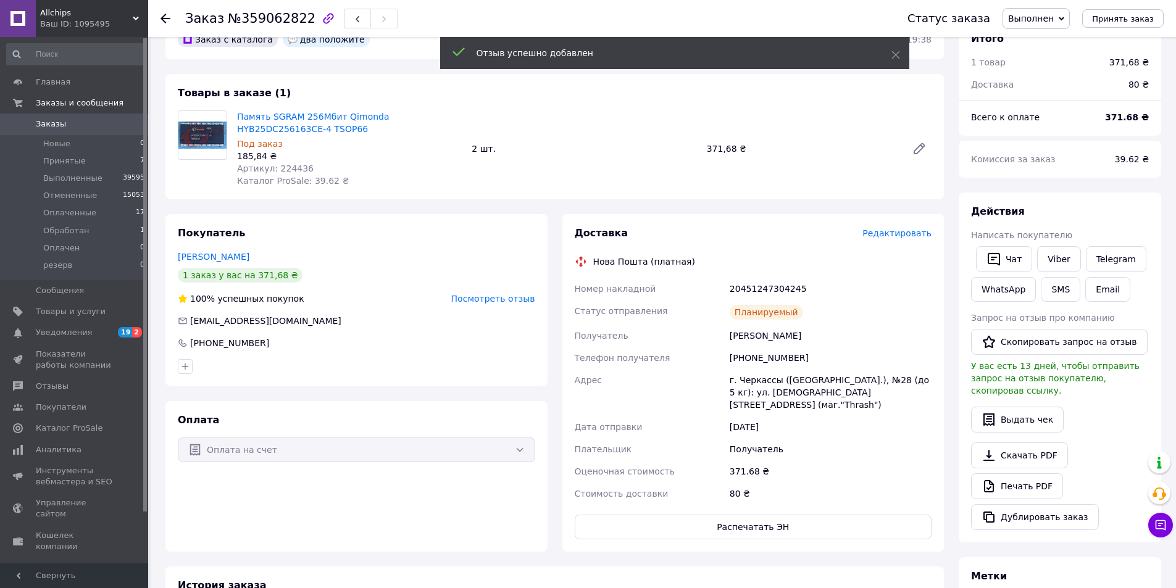
scroll to position [0, 0]
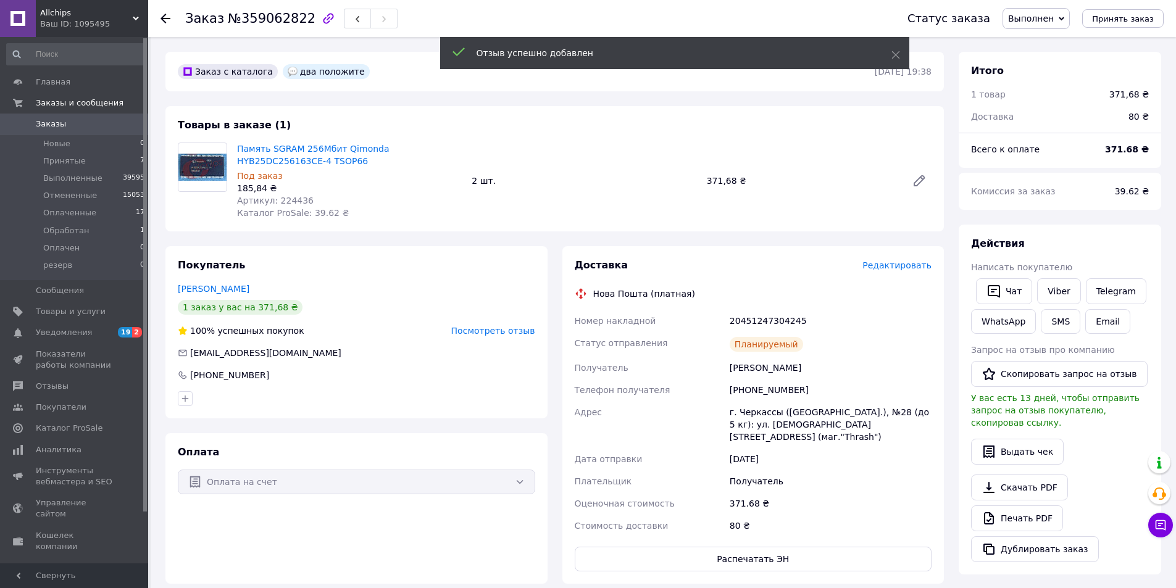
click at [50, 123] on span "Заказы" at bounding box center [51, 124] width 30 height 11
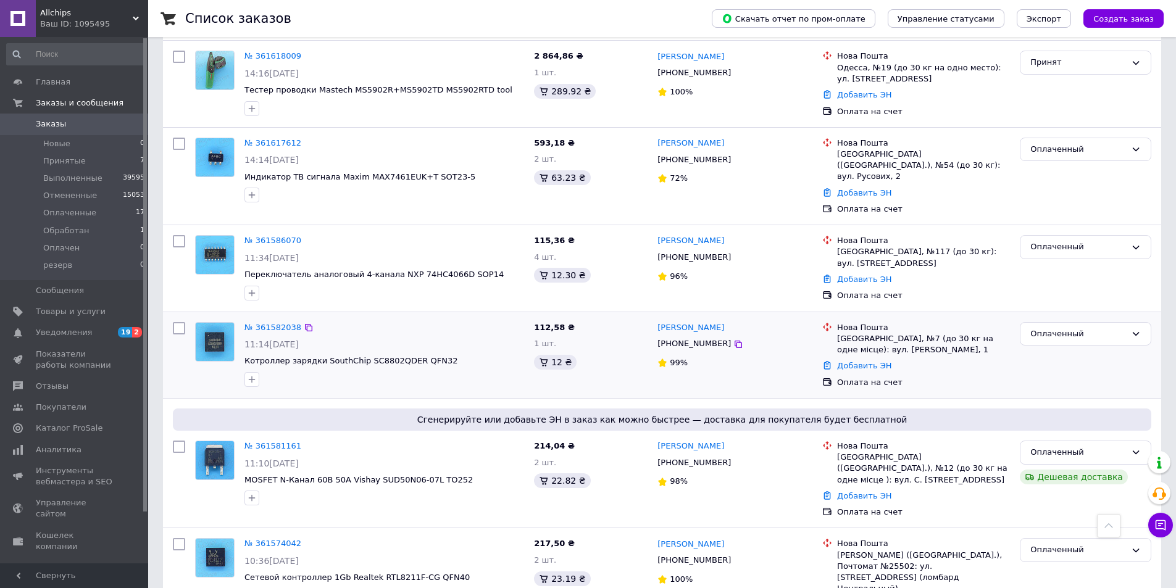
scroll to position [432, 0]
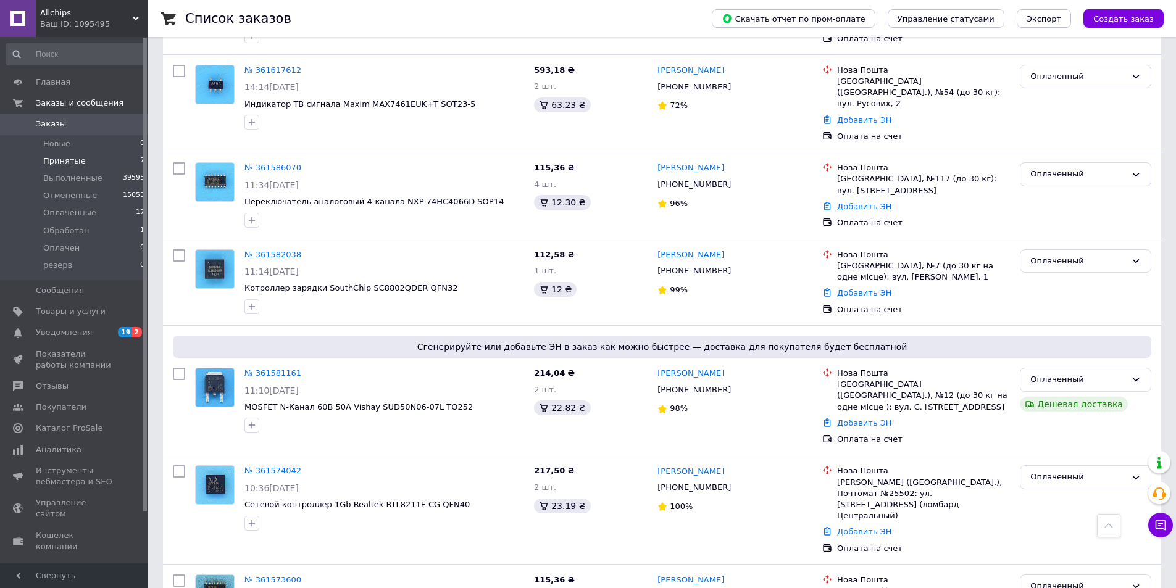
click at [75, 160] on span "Принятые" at bounding box center [64, 161] width 43 height 11
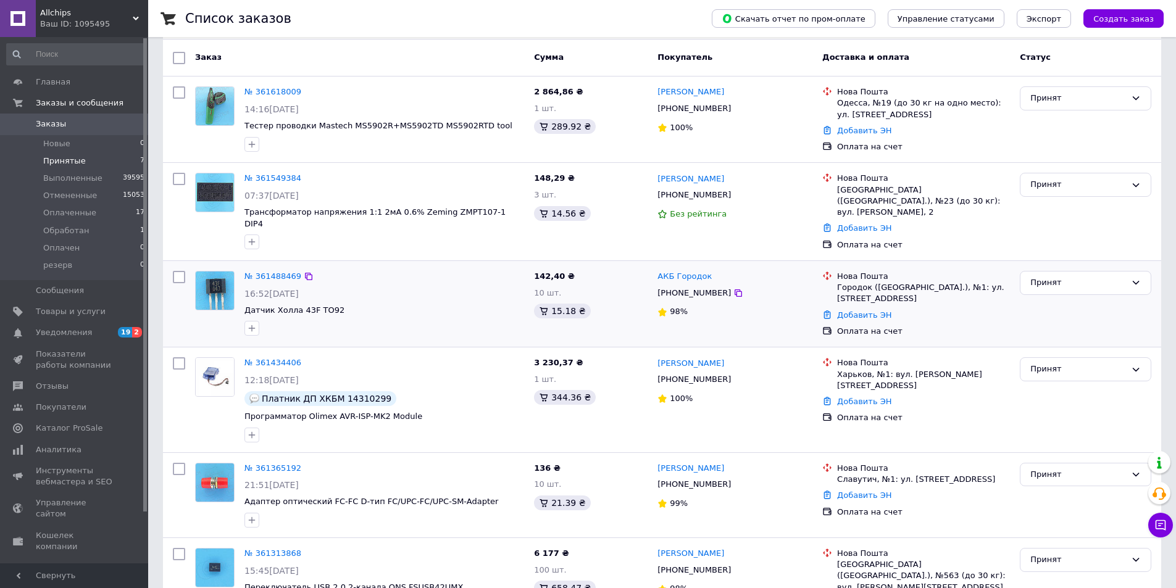
scroll to position [227, 0]
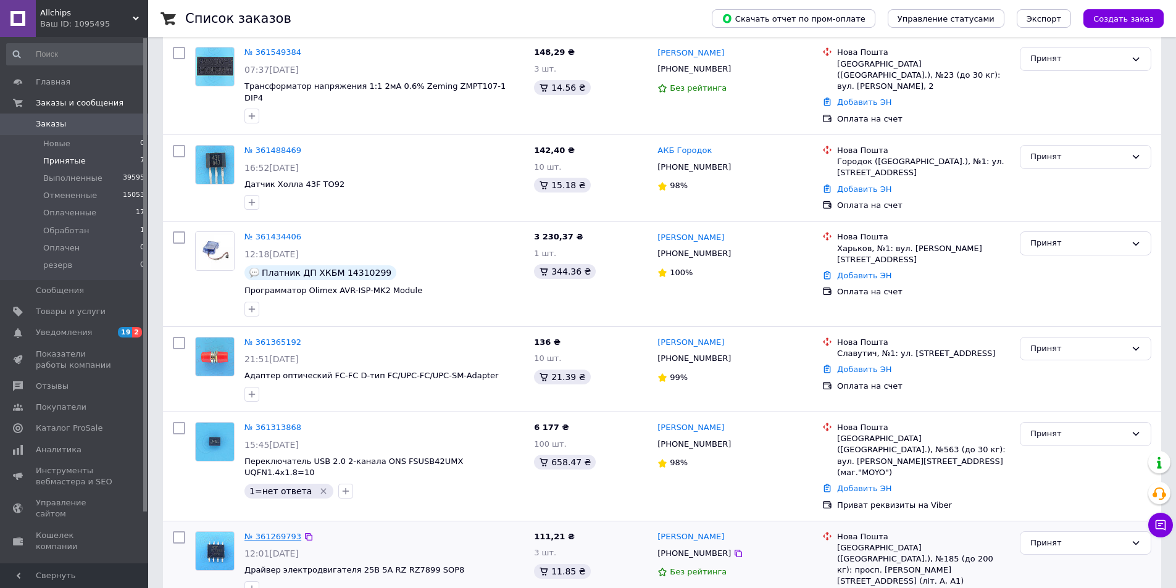
click at [281, 532] on link "№ 361269793" at bounding box center [272, 536] width 57 height 9
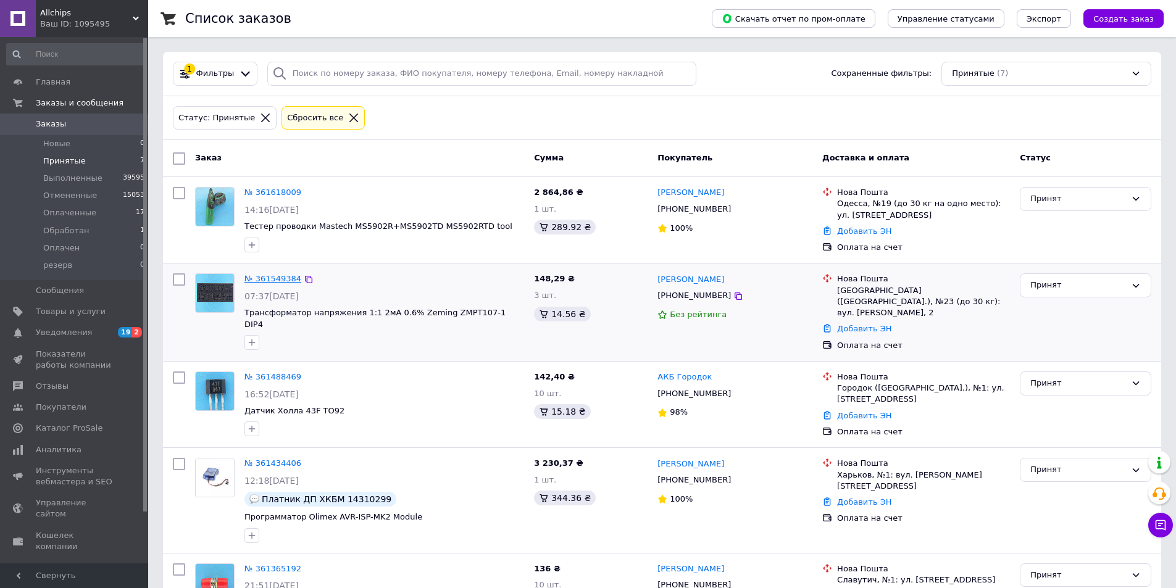
click at [282, 278] on link "№ 361549384" at bounding box center [272, 278] width 57 height 9
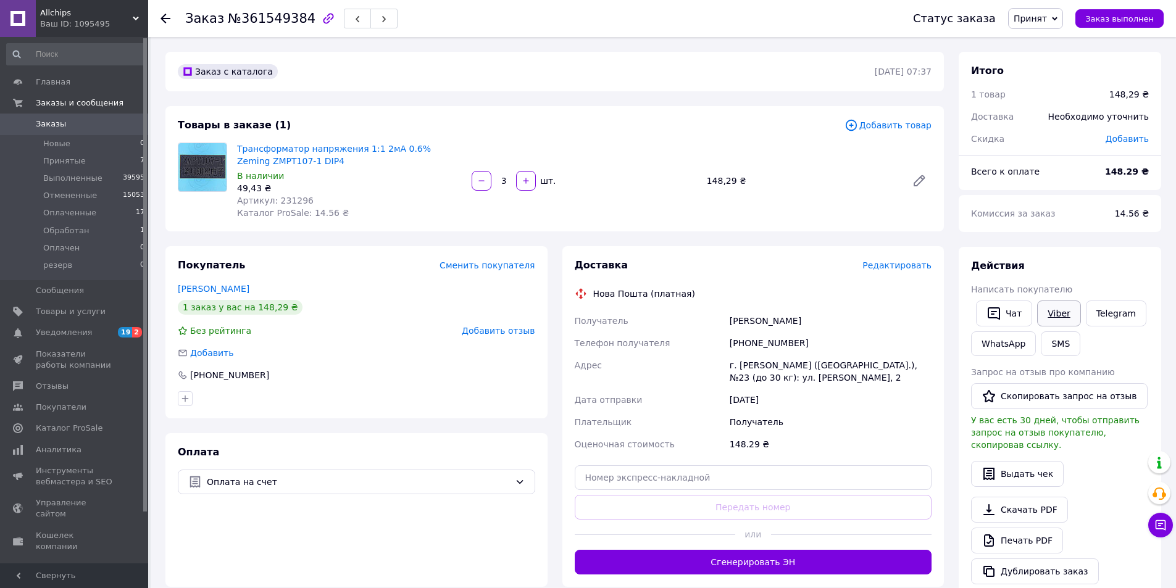
click at [1060, 309] on link "Viber" at bounding box center [1058, 314] width 43 height 26
click at [1058, 315] on link "Viber" at bounding box center [1058, 314] width 43 height 26
click at [1051, 256] on div "Действия Написать покупателю   Чат Viber Telegram WhatsApp SMS Запрос на отзыв …" at bounding box center [1060, 422] width 203 height 350
click at [1055, 307] on link "Viber" at bounding box center [1058, 314] width 43 height 26
drag, startPoint x: 1043, startPoint y: 250, endPoint x: 1017, endPoint y: 243, distance: 26.4
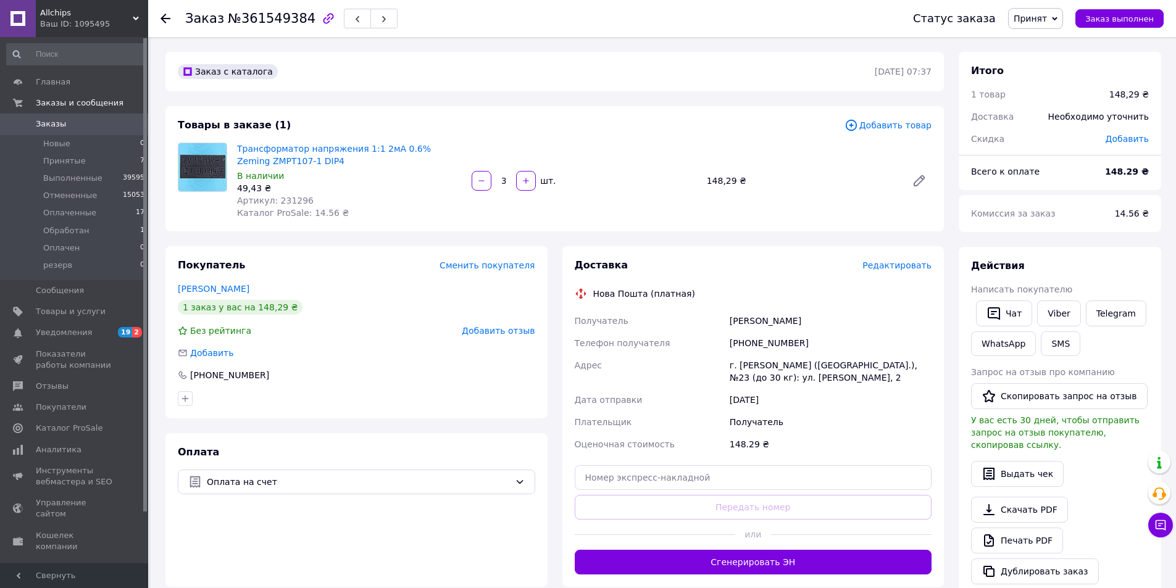
click at [1043, 250] on div "Действия Написать покупателю   Чат Viber Telegram WhatsApp SMS Запрос на отзыв …" at bounding box center [1060, 422] width 203 height 350
click at [1054, 316] on link "Viber" at bounding box center [1058, 314] width 43 height 26
click at [1090, 281] on div "Действия Написать покупателю   Чат Viber Telegram WhatsApp SMS Запрос на отзыв …" at bounding box center [1060, 421] width 178 height 325
click at [1058, 316] on link "Viber" at bounding box center [1058, 314] width 43 height 26
click at [1085, 271] on div "Действия" at bounding box center [1060, 266] width 178 height 14
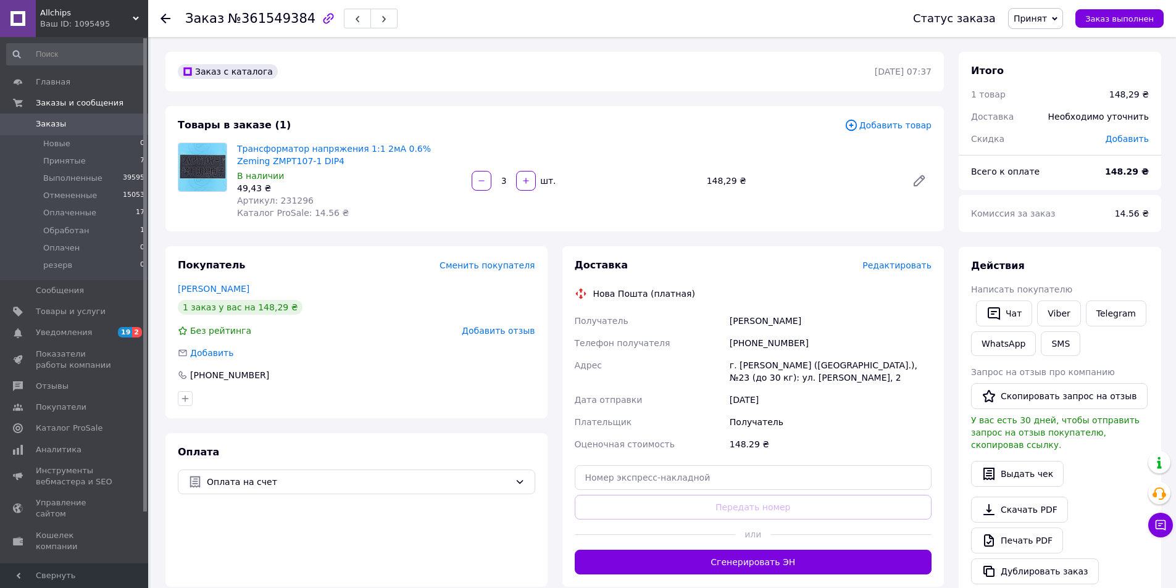
click at [280, 17] on span "№361549384" at bounding box center [272, 18] width 88 height 15
copy span "361549384"
click at [1059, 314] on link "Viber" at bounding box center [1058, 314] width 43 height 26
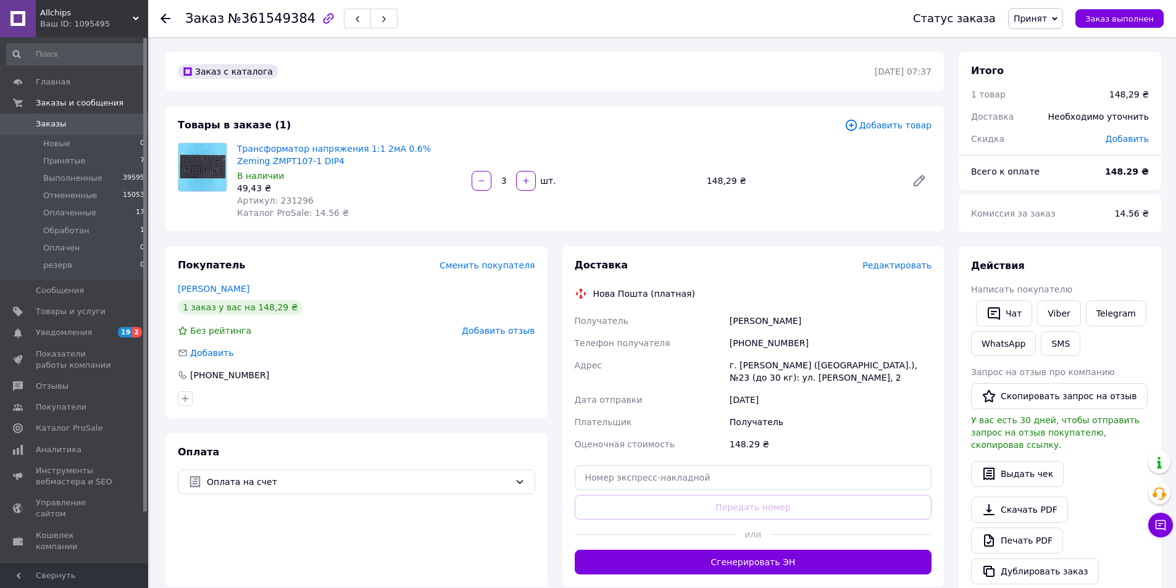
drag, startPoint x: 1097, startPoint y: 203, endPoint x: 1038, endPoint y: 215, distance: 59.2
click at [1097, 203] on div "Комиссия за заказ" at bounding box center [1036, 213] width 144 height 27
click at [477, 185] on button "button" at bounding box center [482, 181] width 20 height 20
type input "2"
click at [1126, 172] on b "98.86 ₴" at bounding box center [1130, 172] width 38 height 10
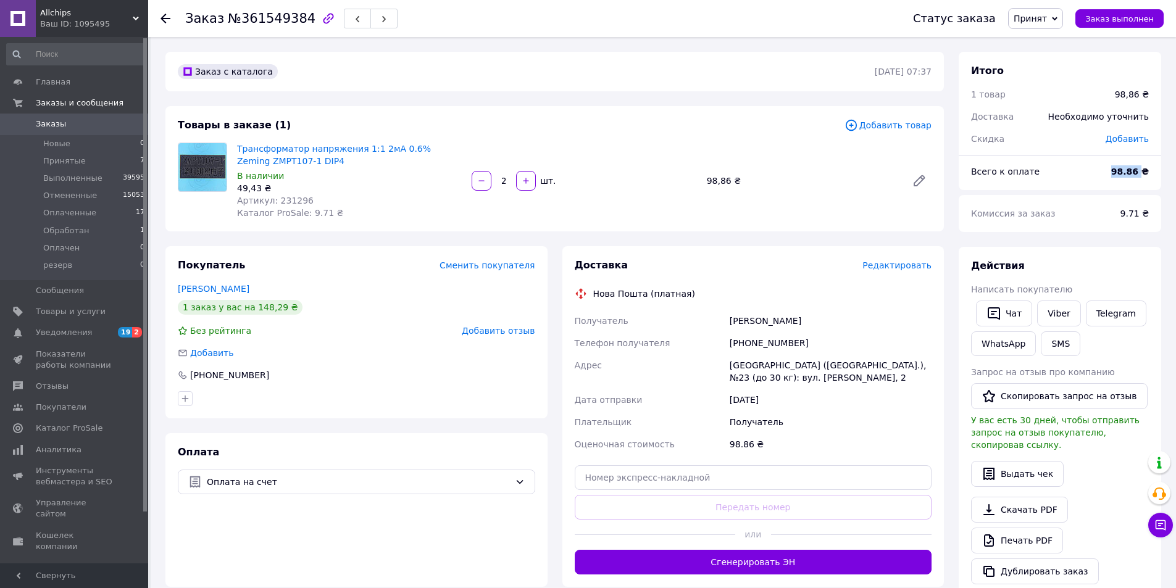
click at [1126, 172] on b "98.86 ₴" at bounding box center [1130, 172] width 38 height 10
copy b "98.86"
click at [1004, 309] on button "Чат" at bounding box center [1004, 314] width 56 height 26
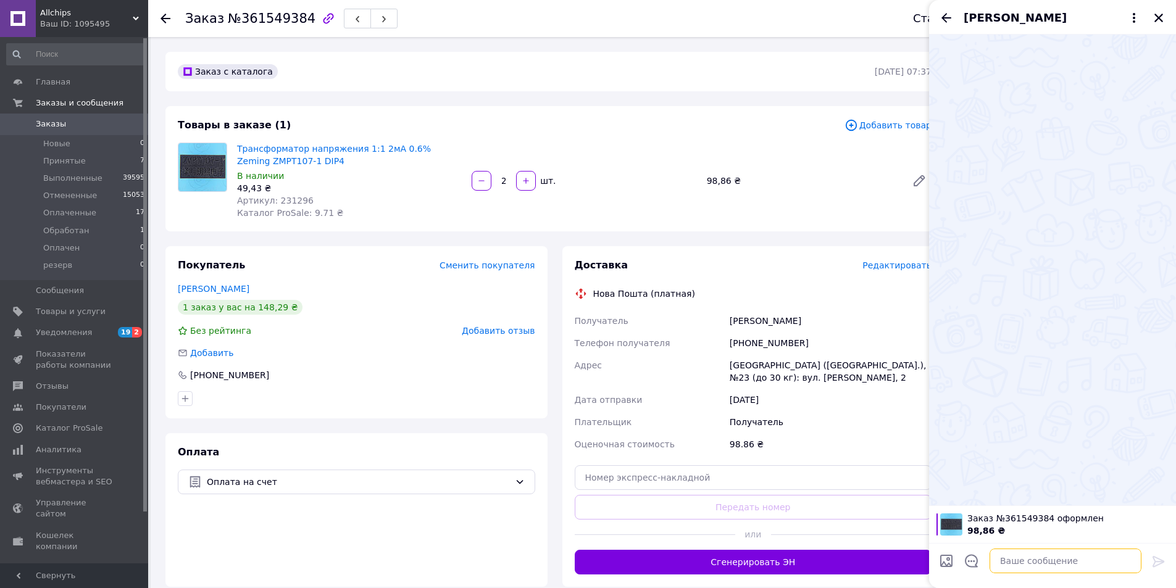
click at [1027, 561] on textarea at bounding box center [1066, 561] width 152 height 25
paste textarea "Замовлення 361549384 в наявності 2 шт, відправка протягом 2 робочих днів після …"
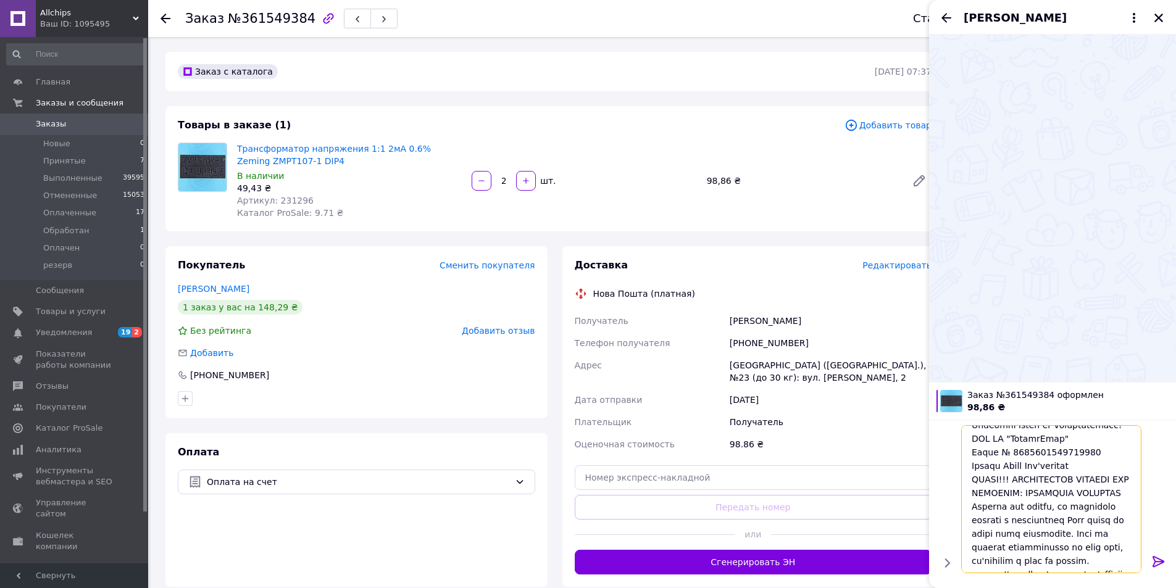
scroll to position [189, 0]
type textarea "Замовлення 361549384 в наявності 2 шт, відправка протягом 2 робочих днів після …"
click at [1156, 558] on icon at bounding box center [1159, 561] width 12 height 11
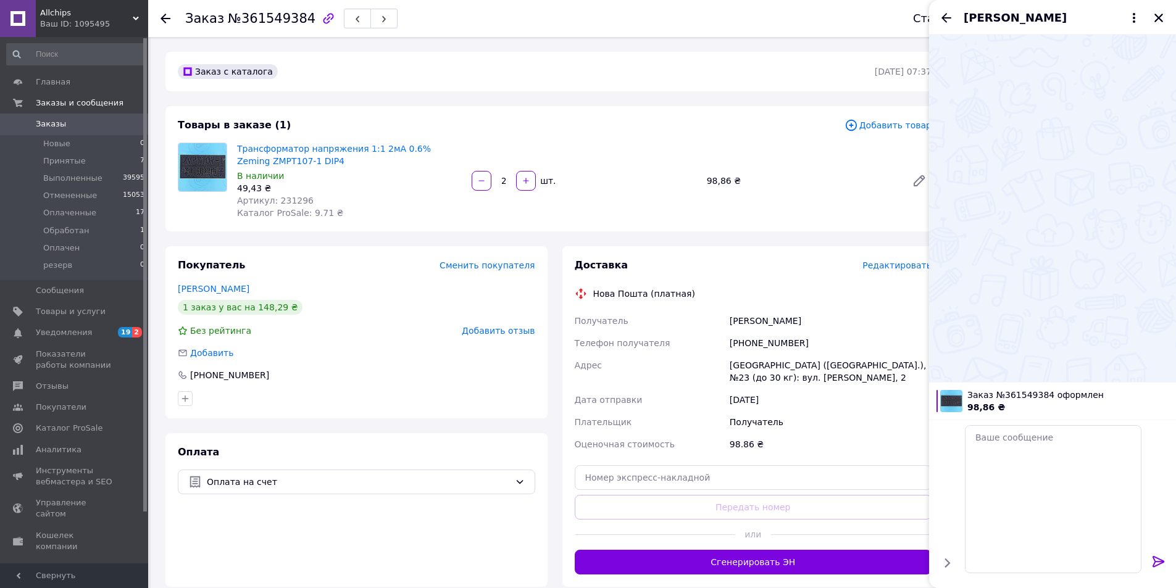
scroll to position [0, 0]
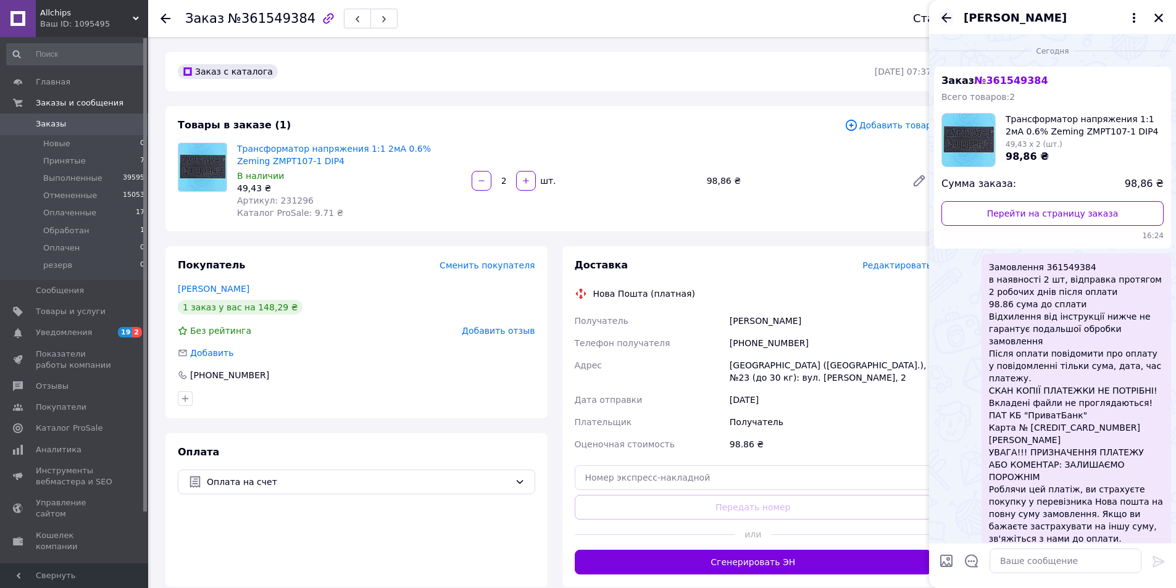
click at [1156, 19] on icon "Закрыть" at bounding box center [1158, 17] width 11 height 11
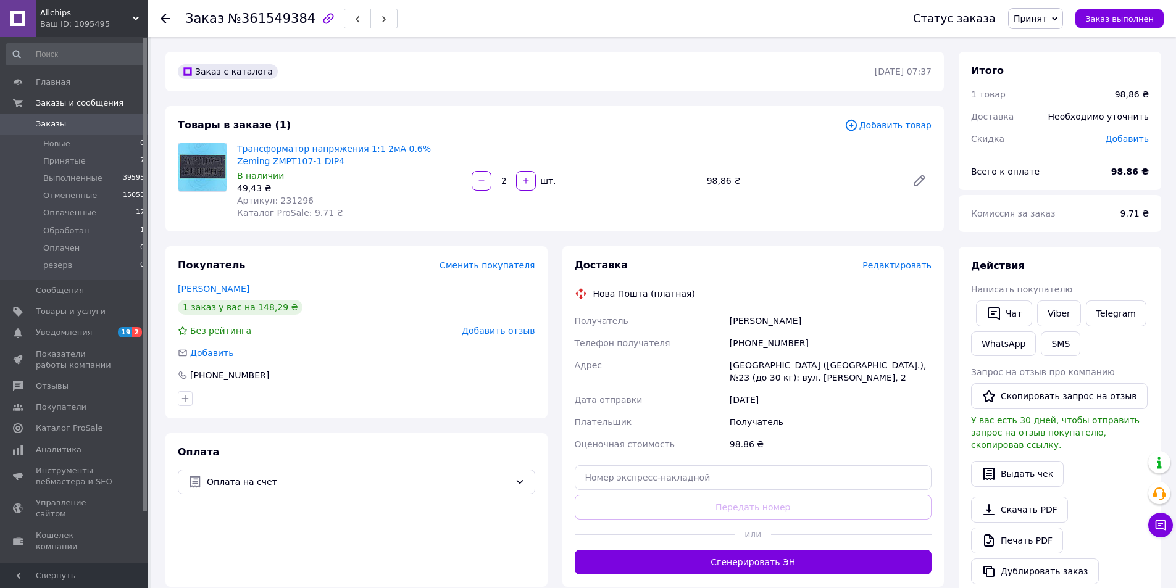
click at [78, 123] on span "Заказы" at bounding box center [75, 124] width 78 height 11
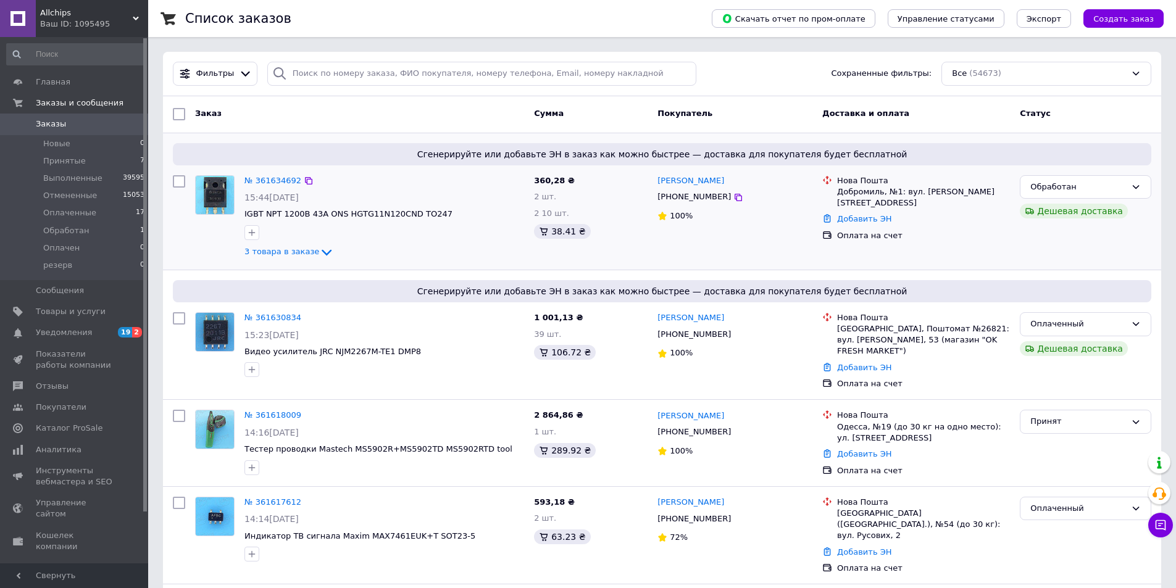
drag, startPoint x: 1113, startPoint y: 248, endPoint x: 990, endPoint y: 207, distance: 128.9
click at [1113, 248] on div "Обработан Дешевая доставка" at bounding box center [1085, 217] width 141 height 94
click at [1086, 244] on div "Обработан Дешевая доставка" at bounding box center [1085, 217] width 141 height 94
click at [306, 78] on input "search" at bounding box center [482, 74] width 430 height 24
paste input "361574042"
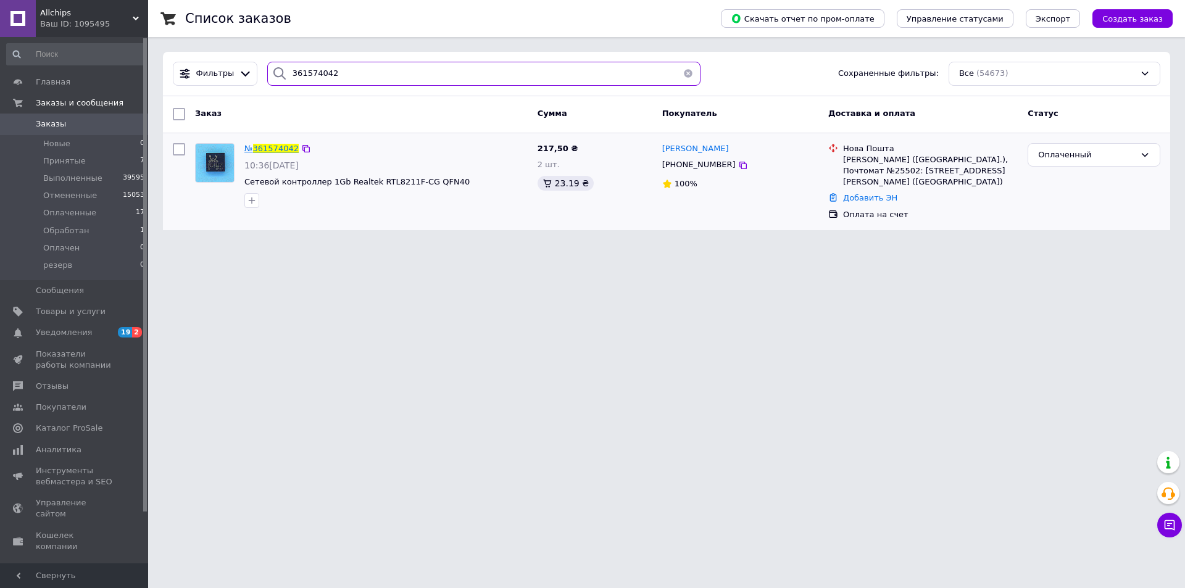
type input "361574042"
click at [278, 146] on span "361574042" at bounding box center [276, 148] width 46 height 9
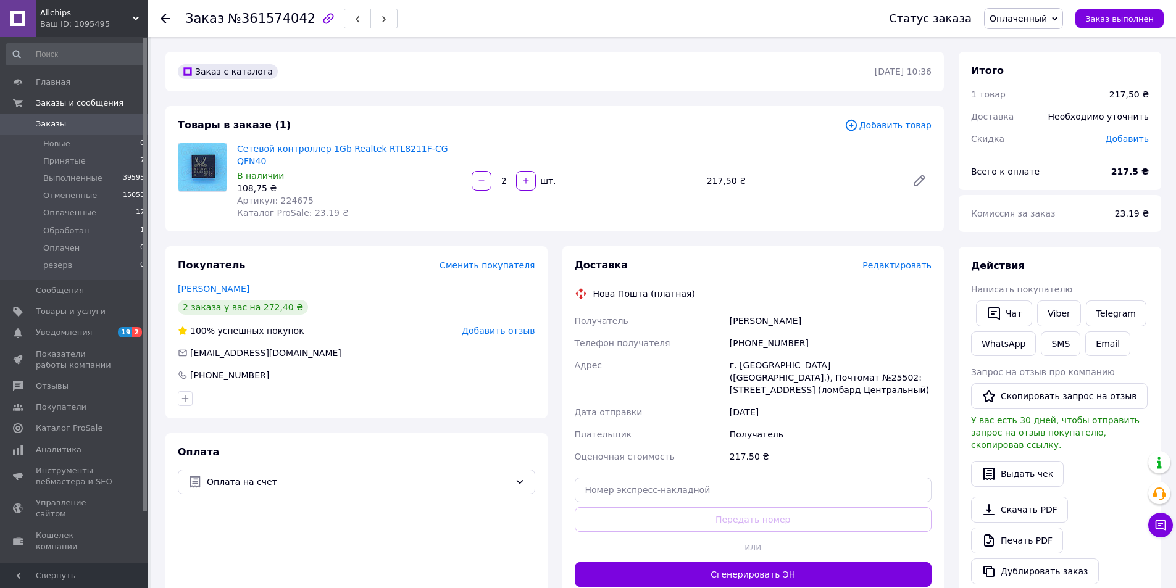
click at [1068, 215] on div "Комиссия за заказ" at bounding box center [1036, 213] width 144 height 27
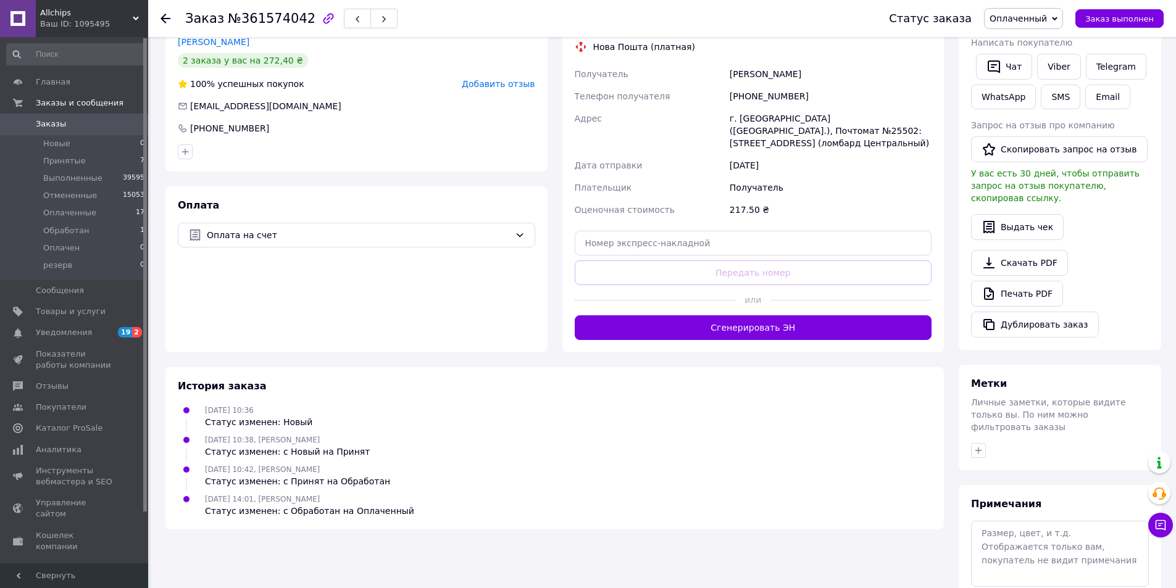
click at [737, 315] on button "Сгенерировать ЭН" at bounding box center [753, 327] width 357 height 25
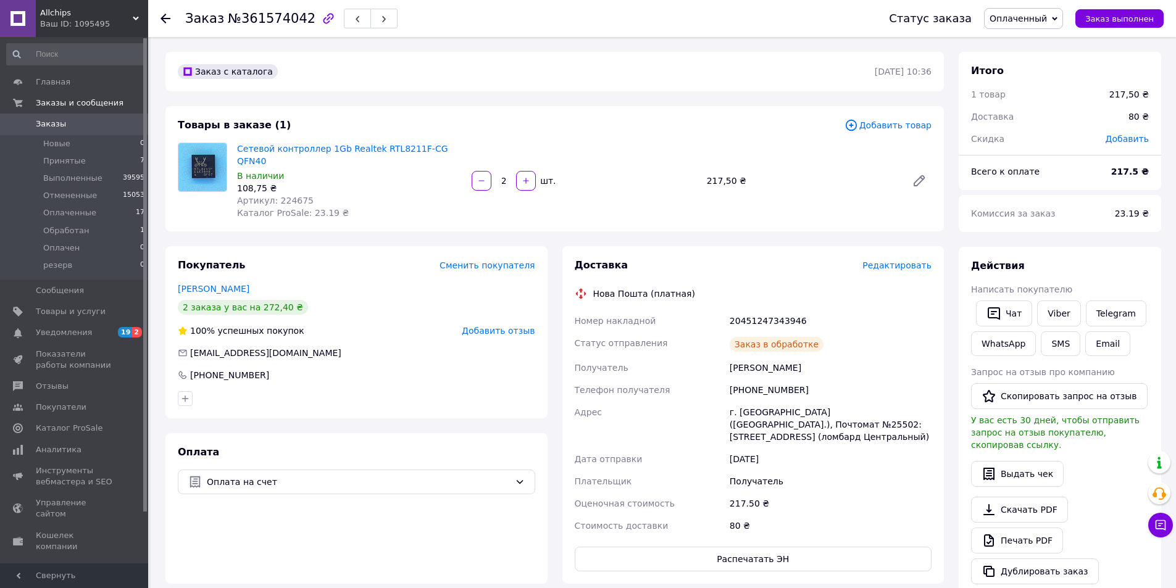
click at [767, 310] on div "20451247343946" at bounding box center [830, 321] width 207 height 22
copy div "20451247343946"
click at [1054, 316] on link "Viber" at bounding box center [1058, 314] width 43 height 26
copy div "20451247343946"
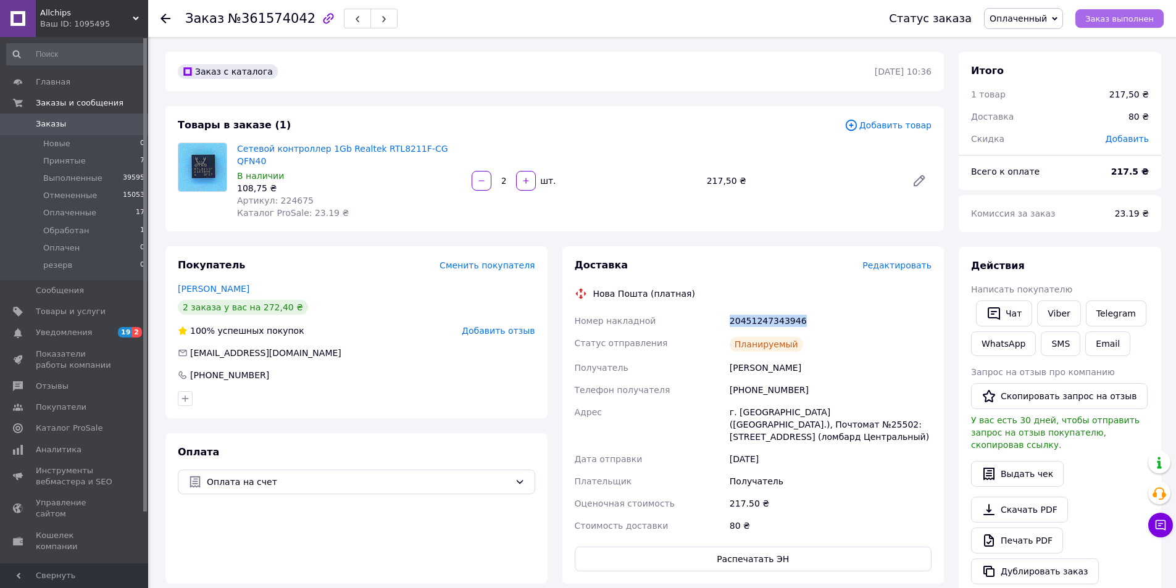
click at [1113, 20] on span "Заказ выполнен" at bounding box center [1119, 18] width 69 height 9
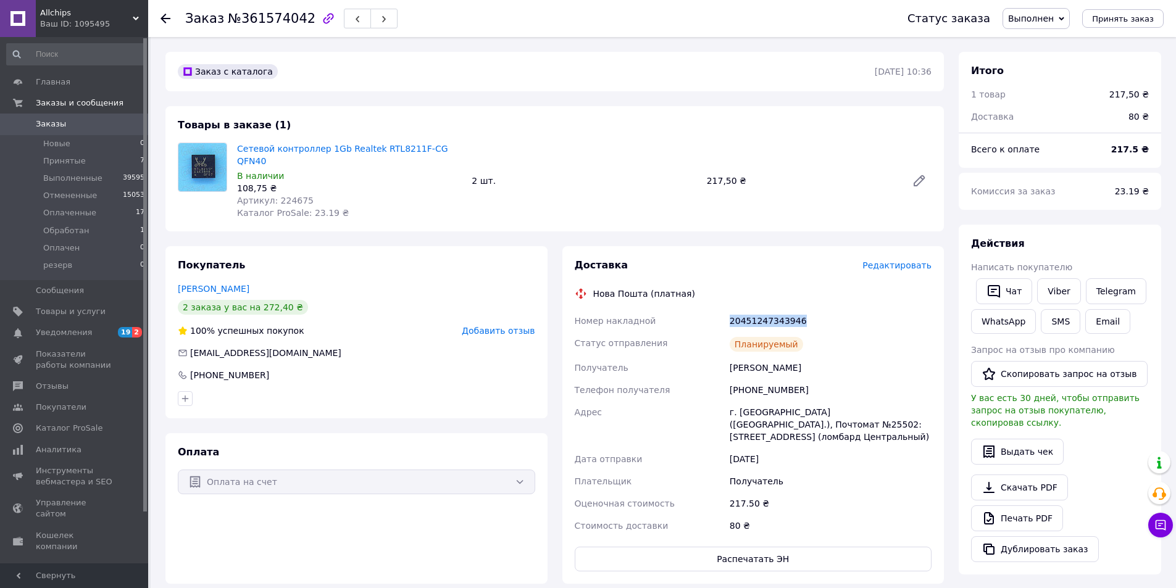
click at [1091, 182] on div "Комиссия за заказ" at bounding box center [1036, 191] width 144 height 27
click at [521, 326] on span "Добавить отзыв" at bounding box center [498, 331] width 73 height 10
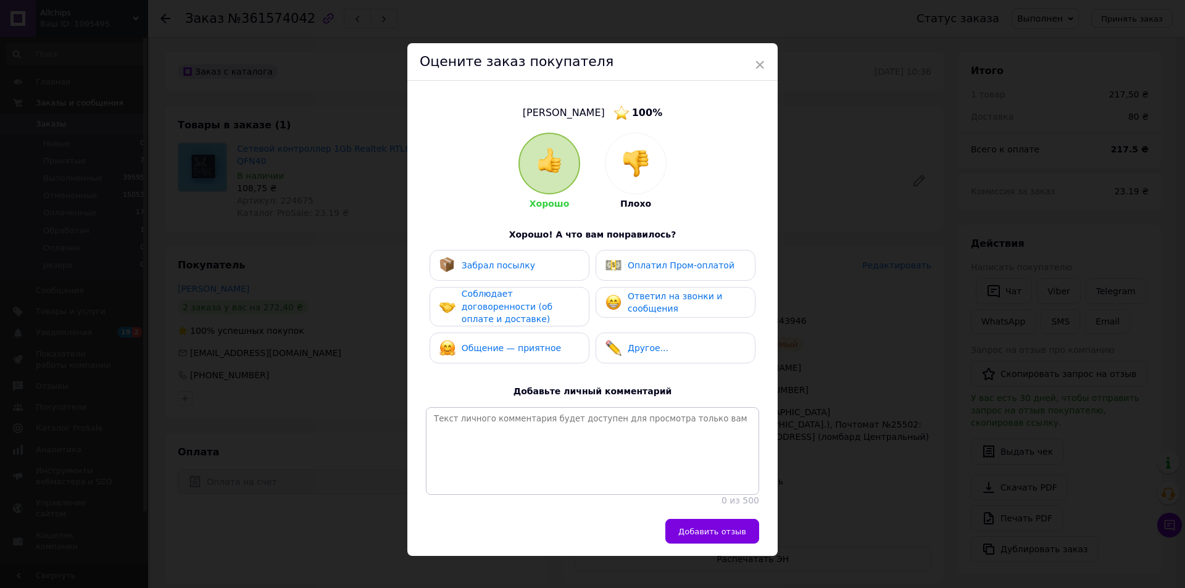
click at [653, 303] on span "Ответил на звонки и сообщения" at bounding box center [675, 302] width 94 height 23
click at [563, 303] on div "Соблюдает договоренности (об оплате и доставке)" at bounding box center [520, 307] width 117 height 38
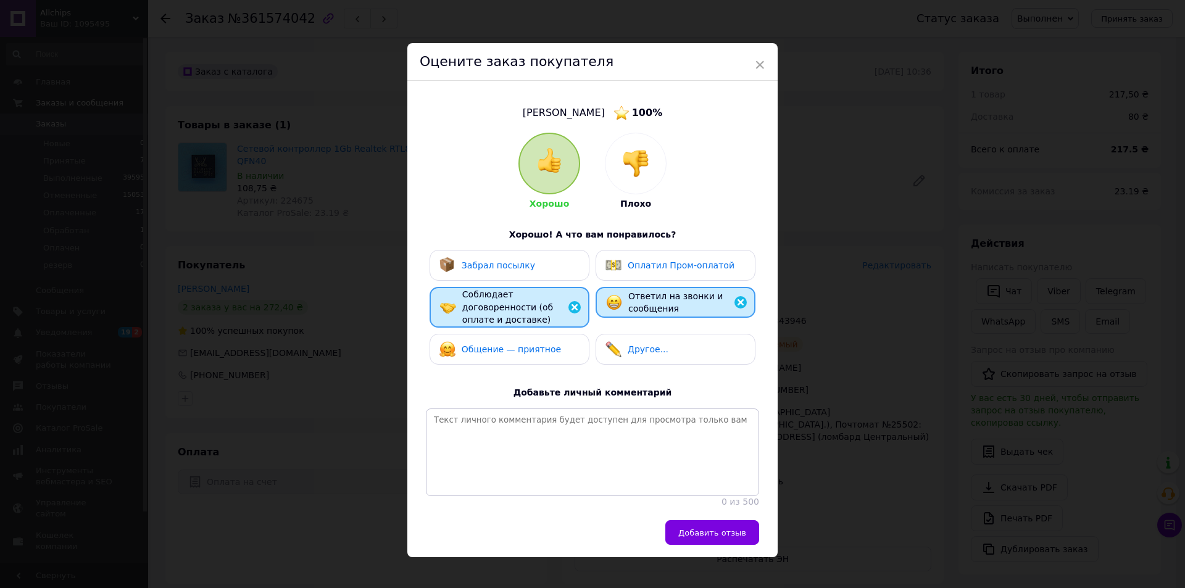
click at [530, 266] on div "Забрал посылку" at bounding box center [510, 265] width 140 height 16
click at [523, 334] on div "Общение — приятное" at bounding box center [510, 349] width 160 height 31
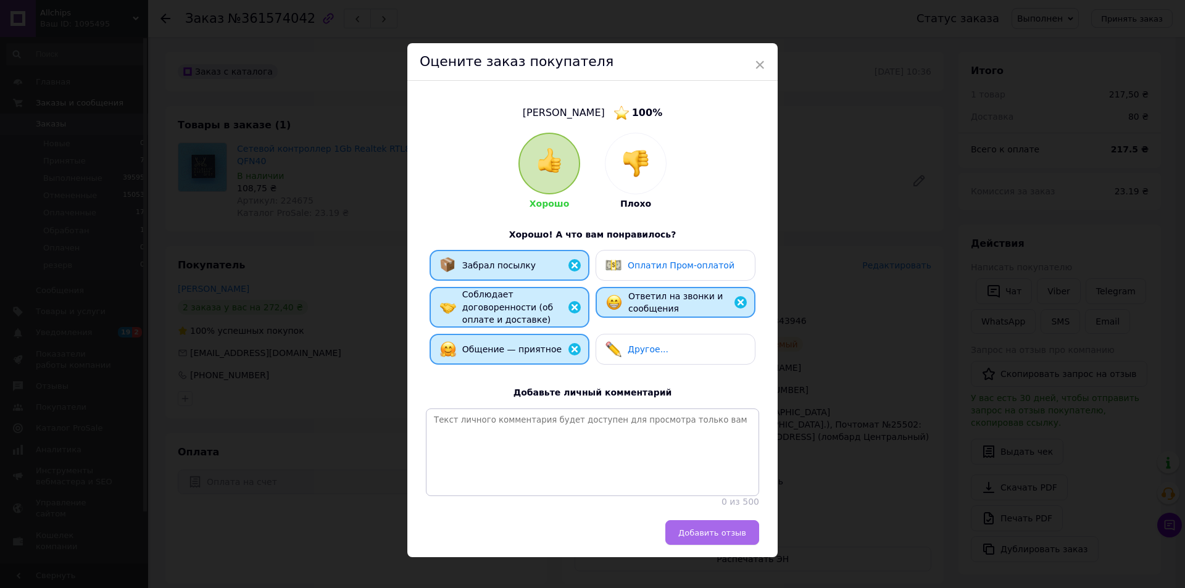
click at [709, 530] on span "Добавить отзыв" at bounding box center [713, 533] width 68 height 9
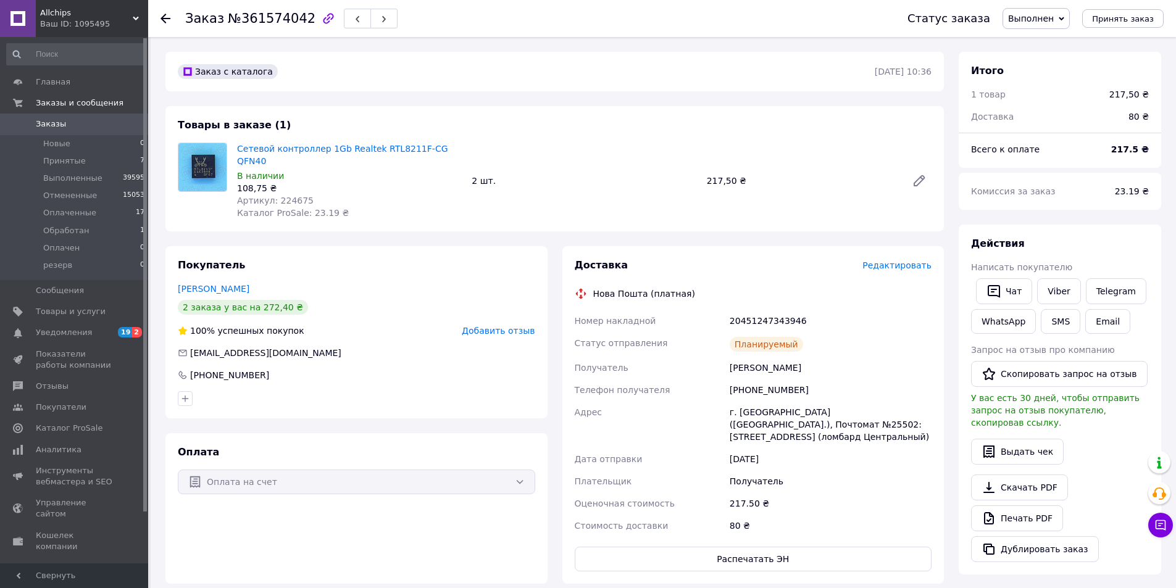
click at [73, 119] on span "Заказы" at bounding box center [75, 124] width 78 height 11
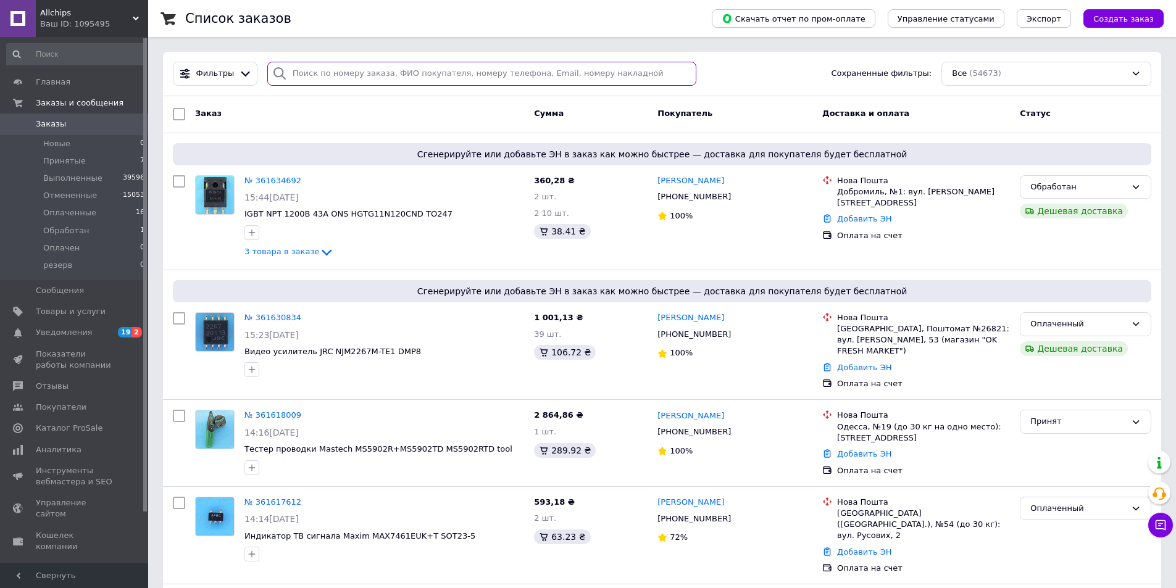
click at [325, 78] on input "search" at bounding box center [482, 74] width 430 height 24
paste input "361581161"
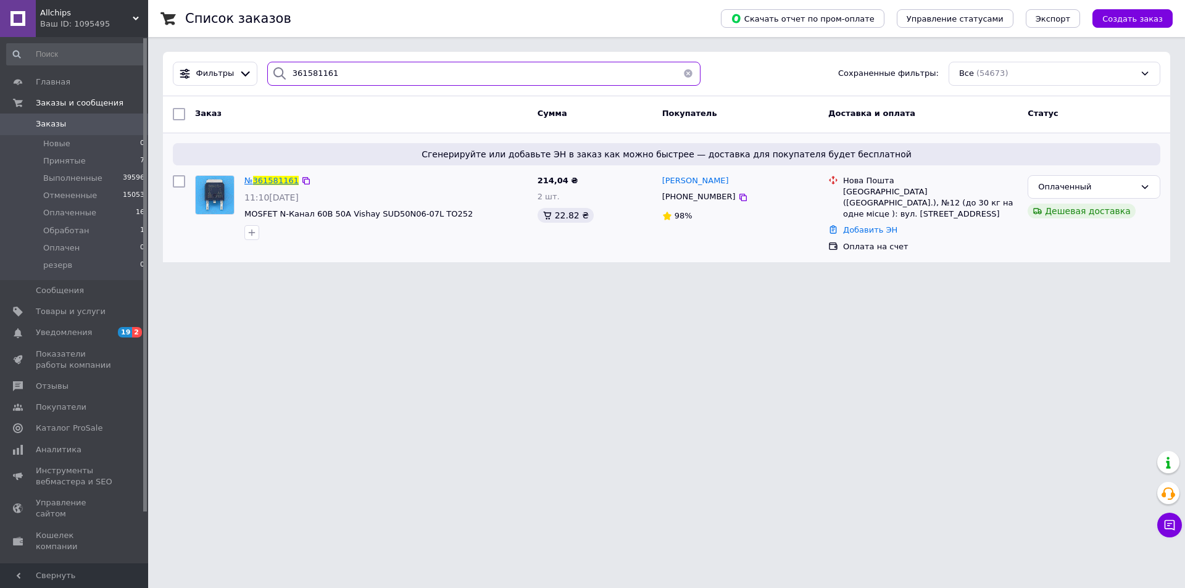
type input "361581161"
click at [278, 180] on span "361581161" at bounding box center [276, 180] width 46 height 9
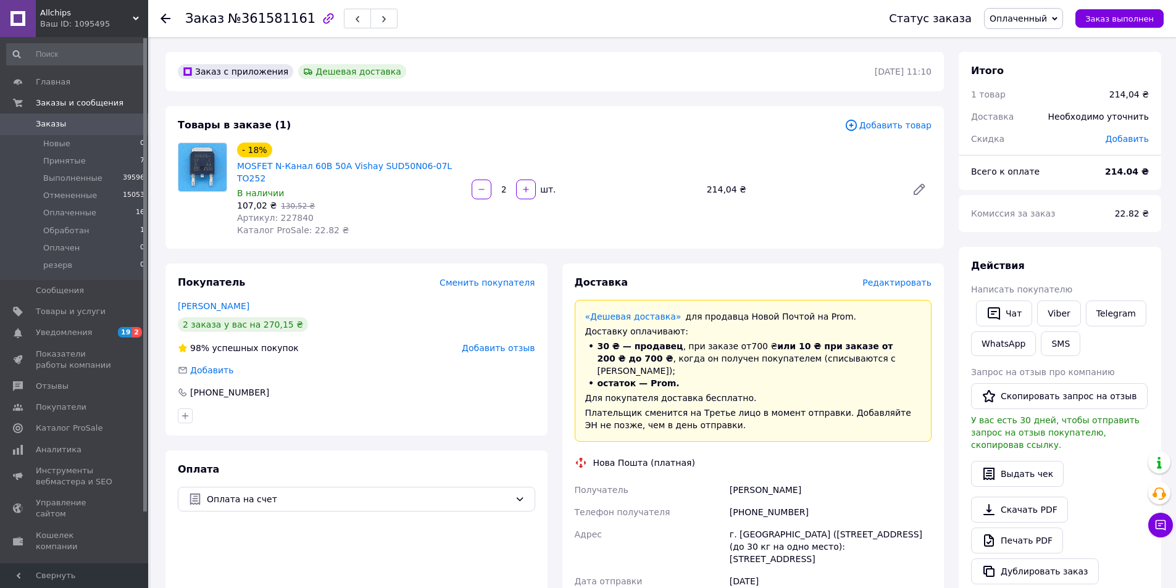
click at [1063, 179] on div "Всего к оплате" at bounding box center [1031, 171] width 134 height 27
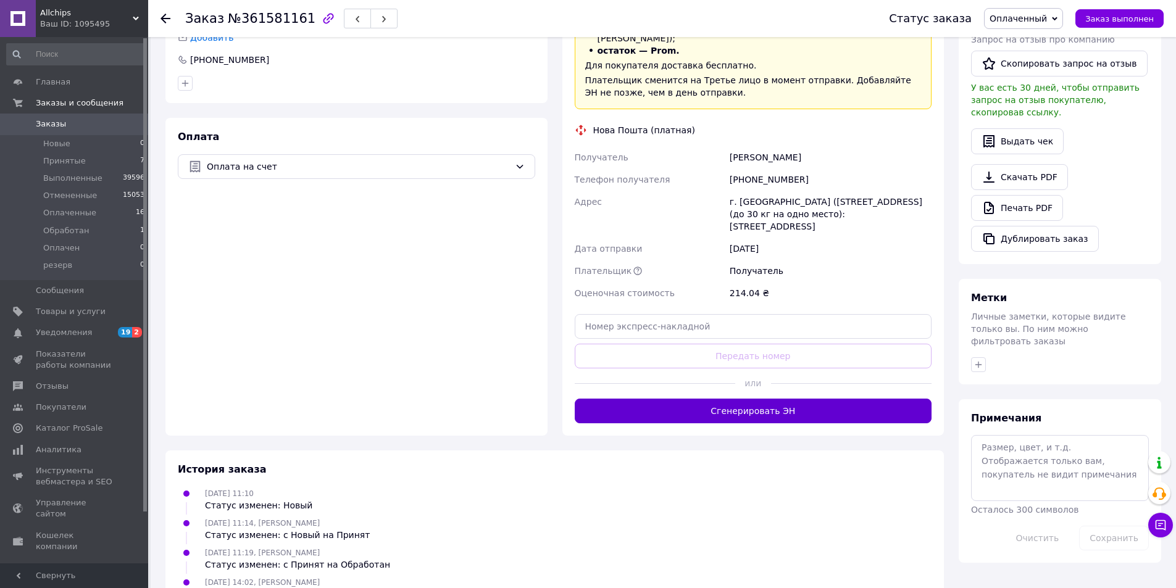
scroll to position [335, 0]
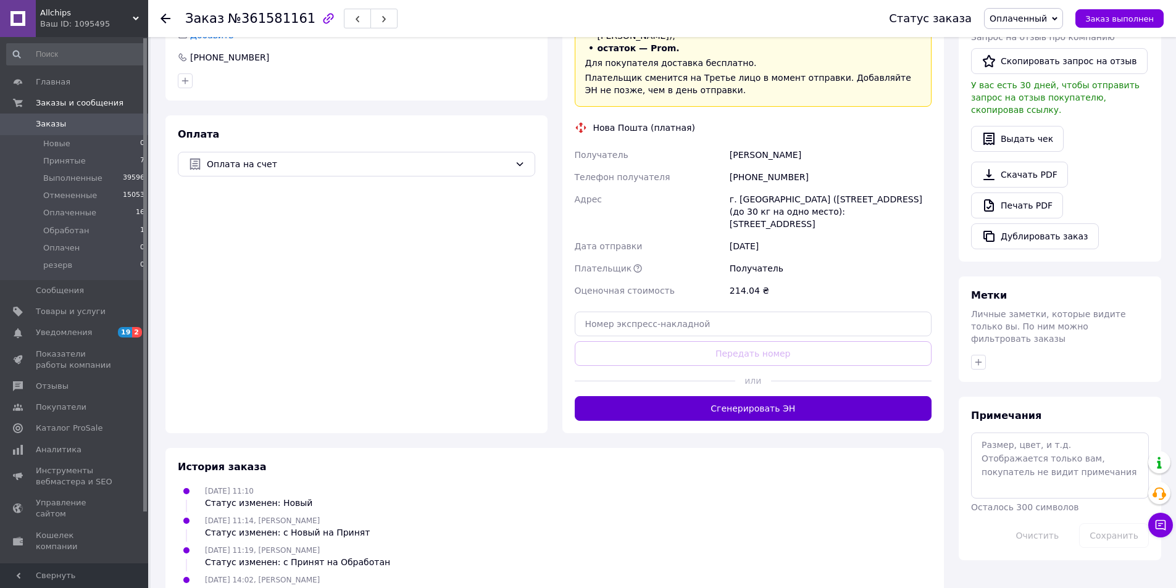
click at [751, 396] on button "Сгенерировать ЭН" at bounding box center [753, 408] width 357 height 25
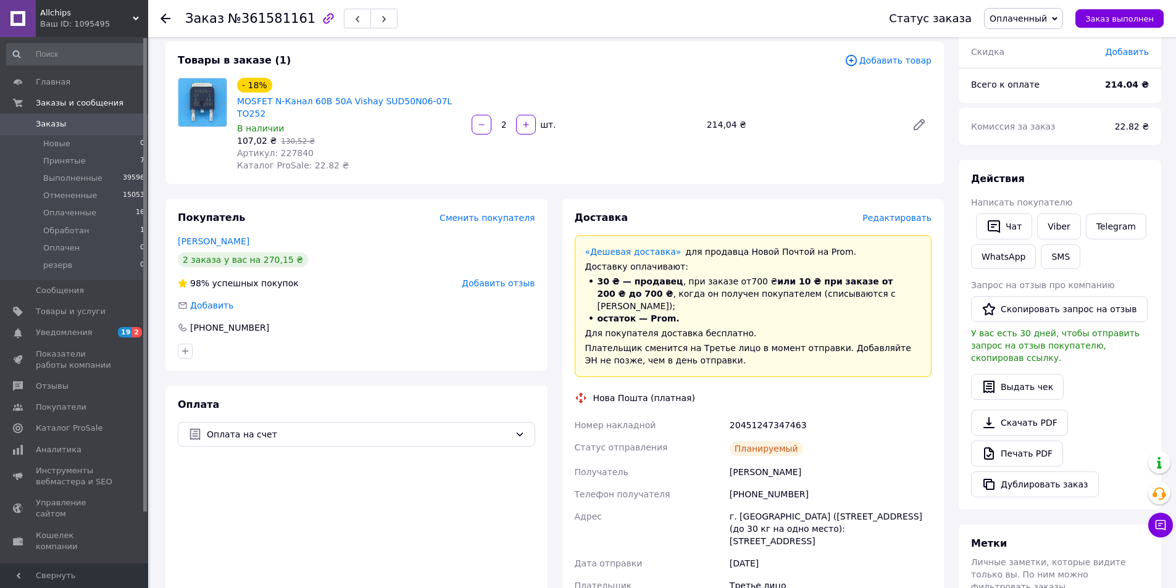
scroll to position [123, 0]
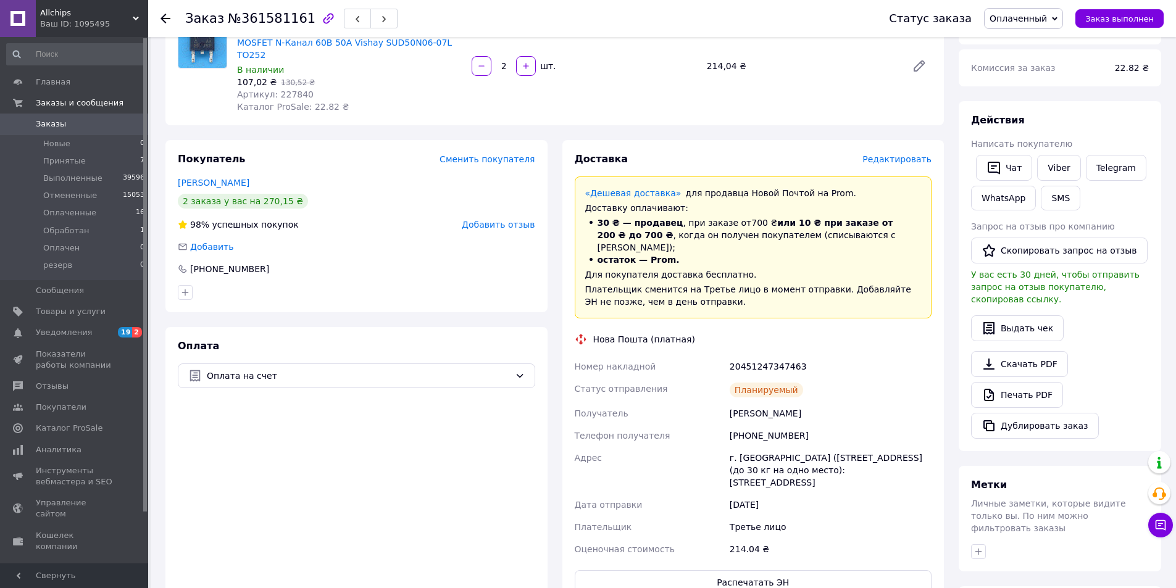
click at [764, 356] on div "20451247347463" at bounding box center [830, 367] width 207 height 22
copy div "20451247347463"
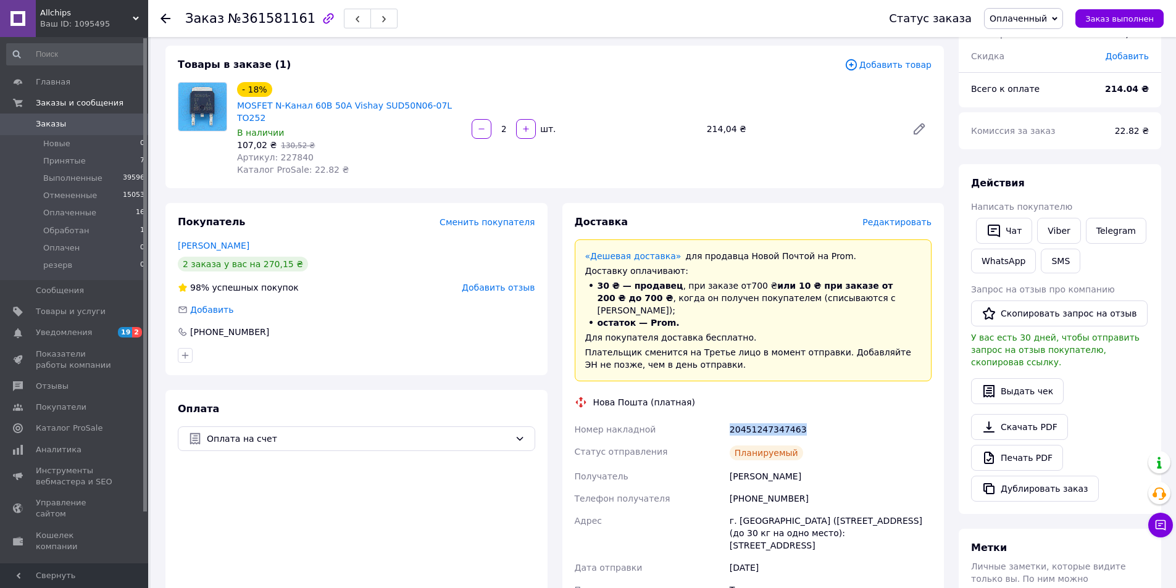
scroll to position [0, 0]
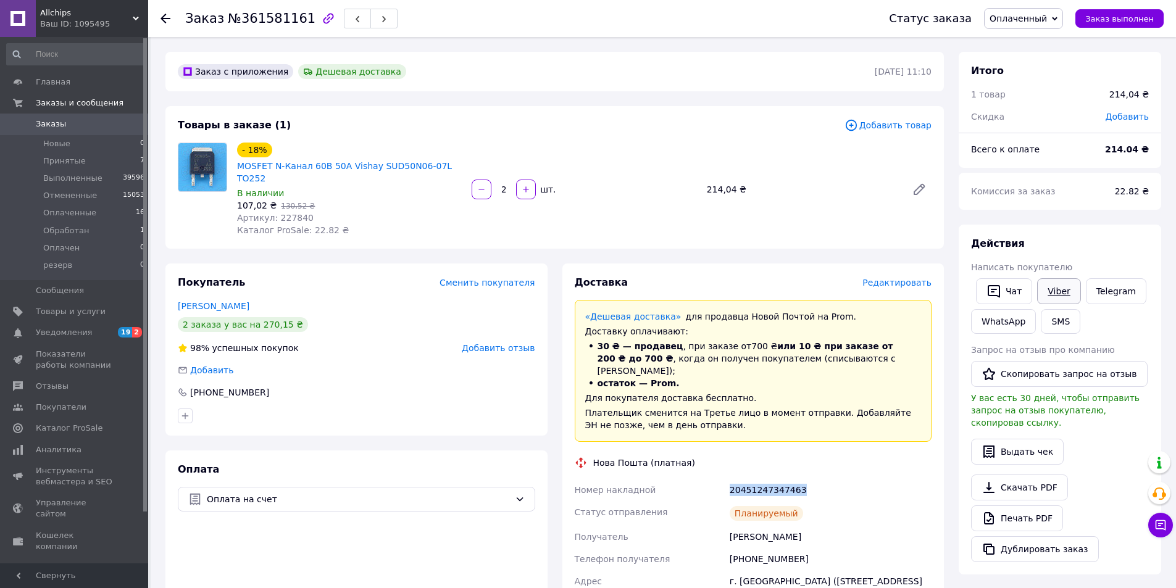
click at [1058, 295] on link "Viber" at bounding box center [1058, 291] width 43 height 26
copy div "20451247347463"
drag, startPoint x: 1109, startPoint y: 17, endPoint x: 1077, endPoint y: 36, distance: 37.1
click at [1110, 17] on span "Заказ выполнен" at bounding box center [1119, 18] width 69 height 9
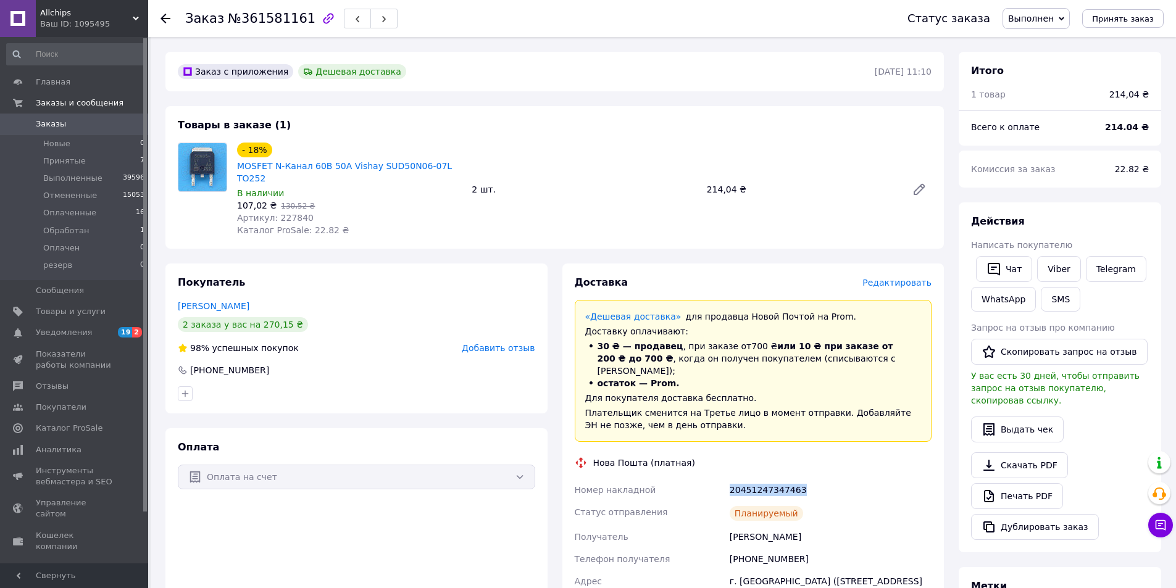
click at [1094, 219] on div "Действия" at bounding box center [1060, 222] width 178 height 14
click at [494, 343] on span "Добавить отзыв" at bounding box center [498, 348] width 73 height 10
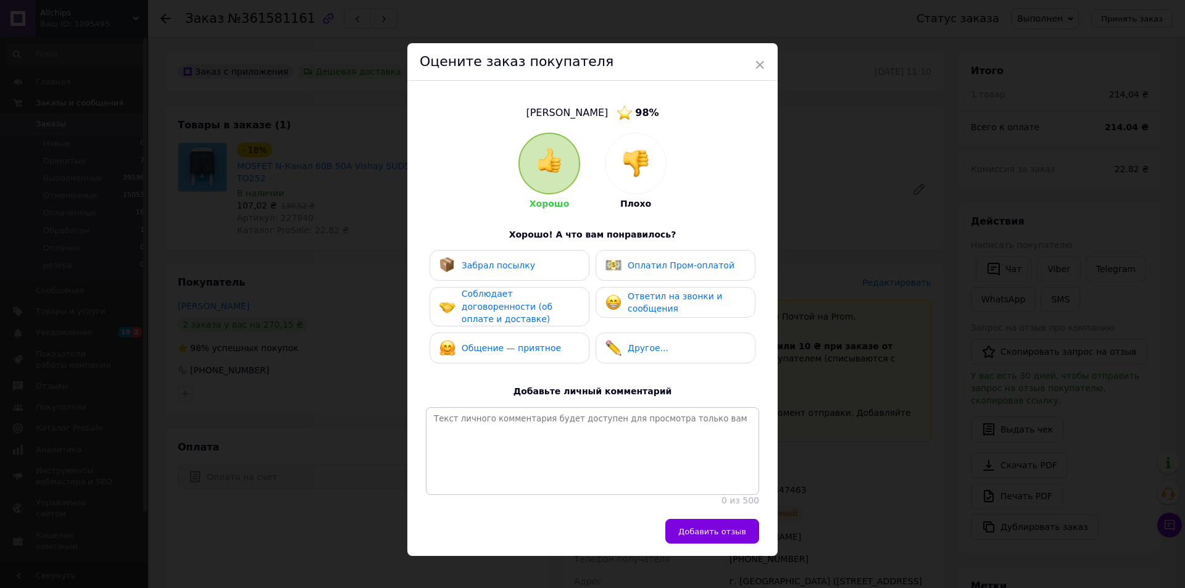
click at [531, 295] on span "Соблюдает договоренности (об оплате и доставке)" at bounding box center [507, 306] width 91 height 35
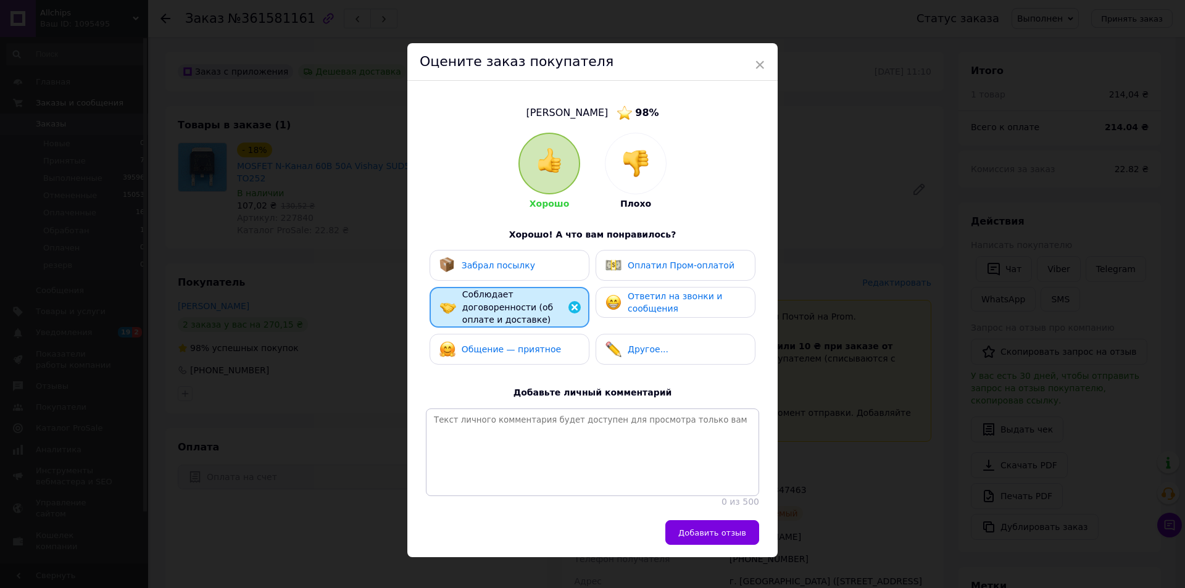
click at [519, 264] on span "Забрал посылку" at bounding box center [498, 266] width 73 height 10
click at [512, 345] on span "Общение — приятное" at bounding box center [511, 350] width 99 height 10
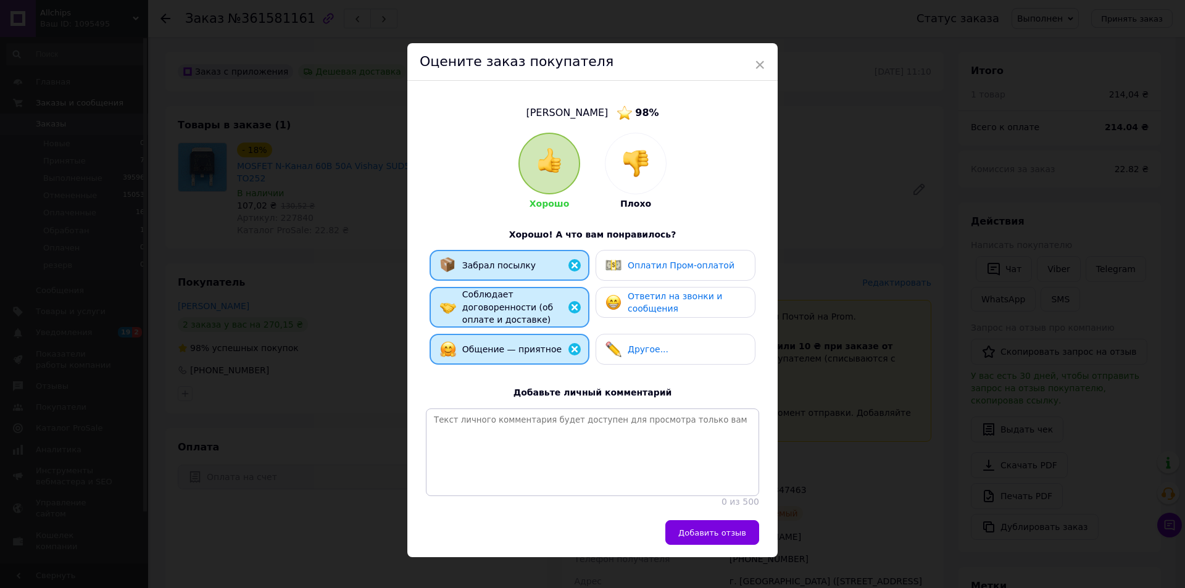
click at [635, 304] on span "Ответил на звонки и сообщения" at bounding box center [675, 302] width 94 height 23
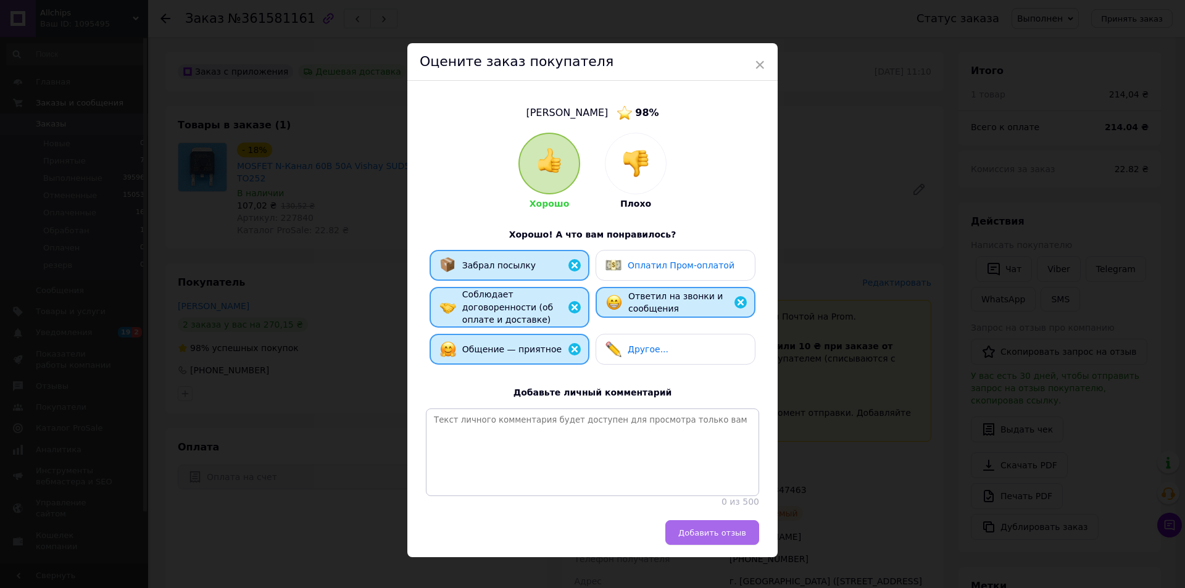
click at [713, 529] on span "Добавить отзыв" at bounding box center [713, 533] width 68 height 9
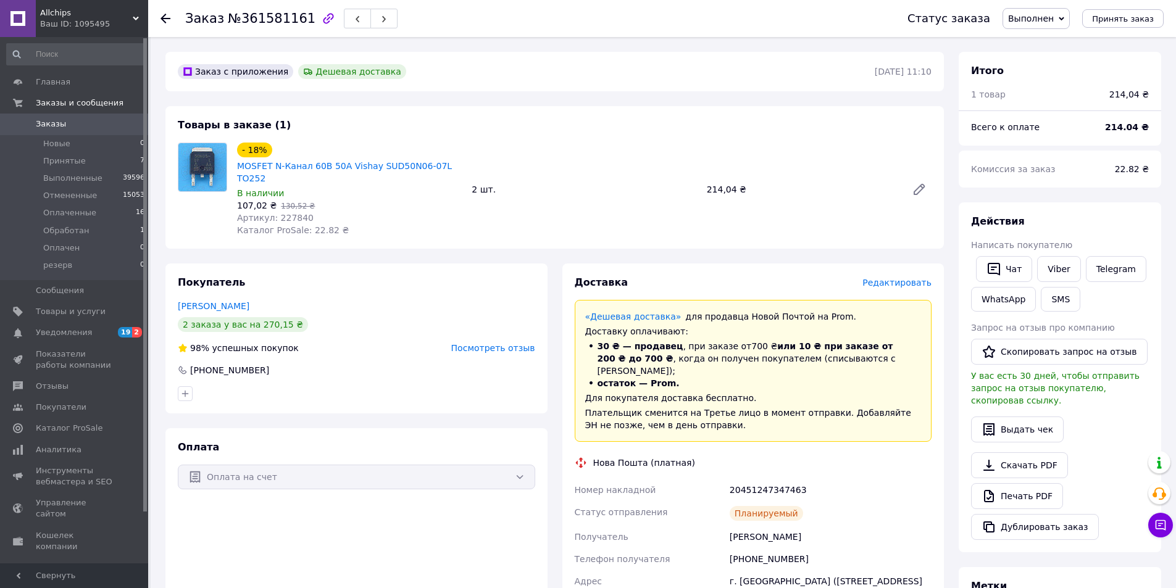
click at [65, 119] on span "Заказы" at bounding box center [75, 124] width 78 height 11
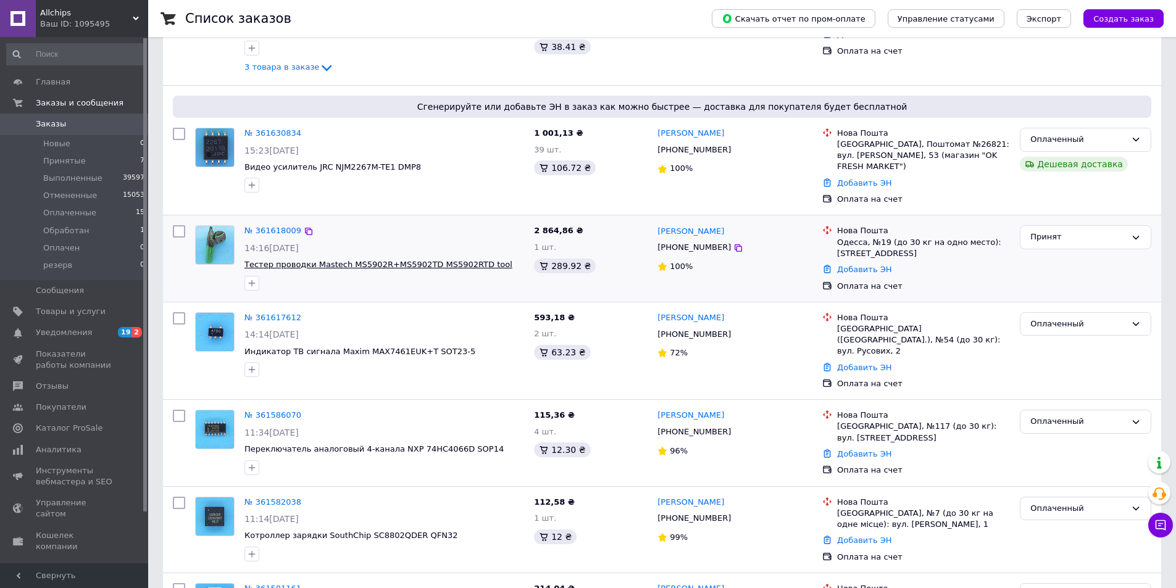
scroll to position [185, 0]
click at [1056, 189] on div "Оплаченный Дешевая доставка" at bounding box center [1085, 166] width 141 height 88
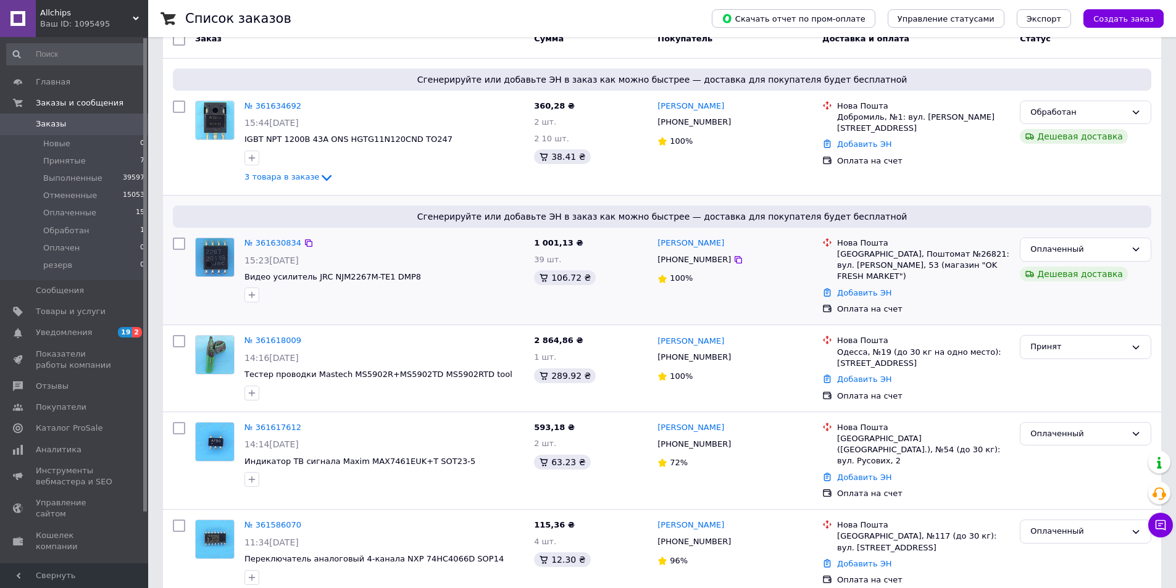
scroll to position [0, 0]
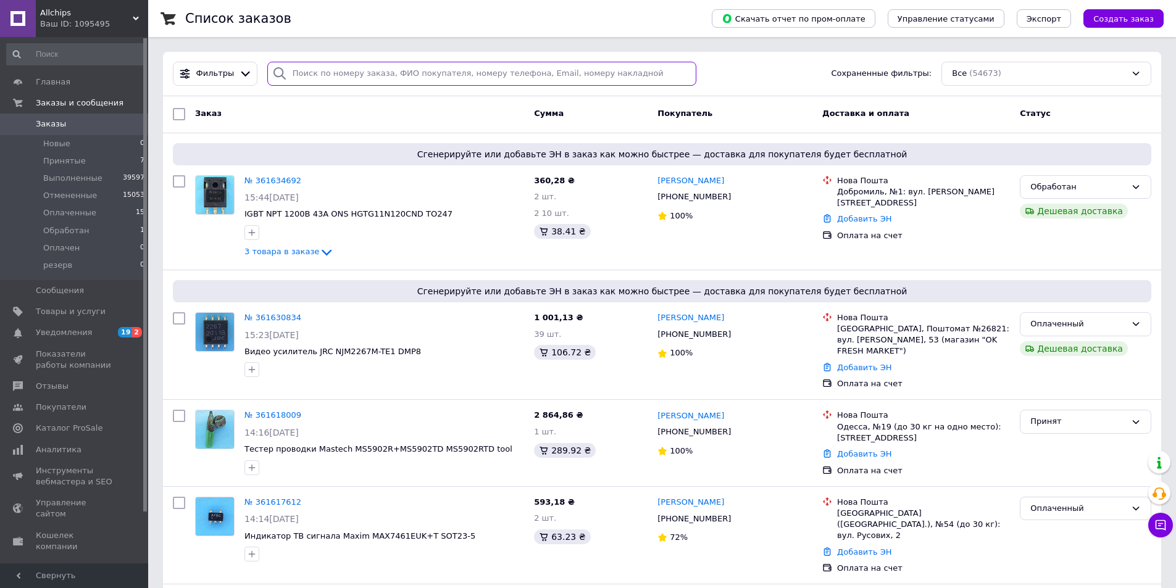
click at [320, 78] on input "search" at bounding box center [482, 74] width 430 height 24
paste input "361573600"
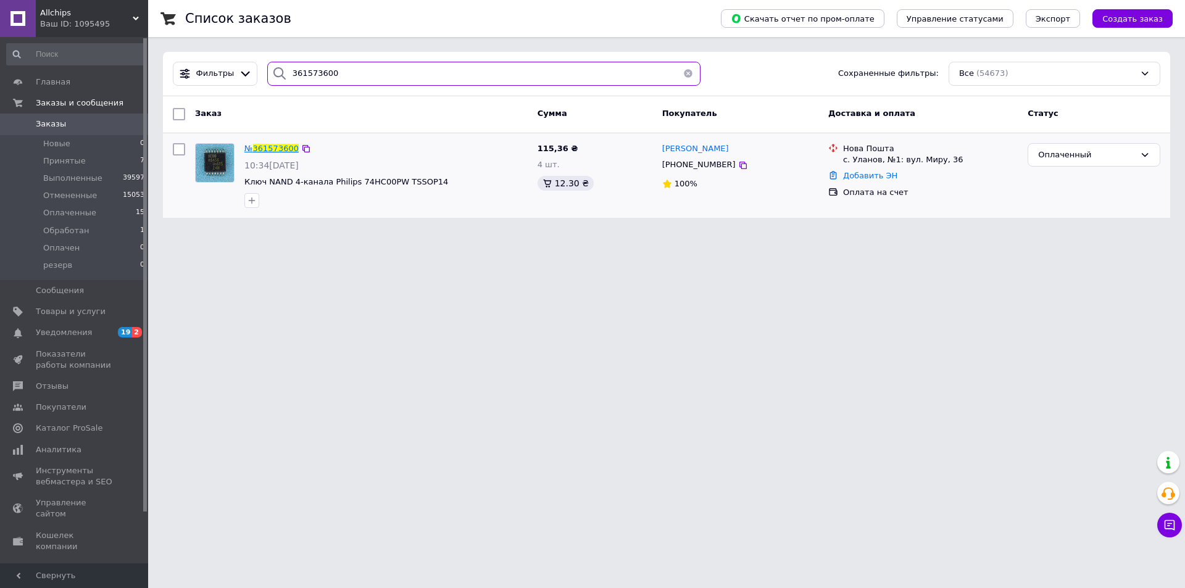
type input "361573600"
click at [274, 149] on span "361573600" at bounding box center [276, 148] width 46 height 9
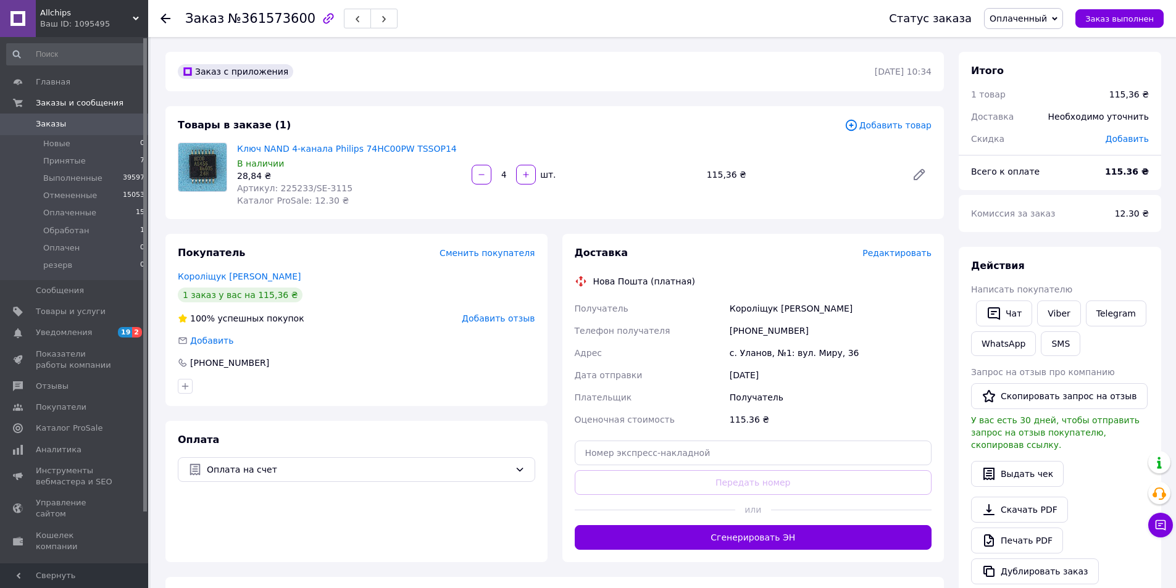
drag, startPoint x: 1080, startPoint y: 206, endPoint x: 972, endPoint y: 227, distance: 110.7
click at [1080, 206] on div "Комиссия за заказ" at bounding box center [1036, 213] width 144 height 27
drag, startPoint x: 336, startPoint y: 188, endPoint x: 307, endPoint y: 188, distance: 29.0
click at [307, 188] on span "Артикул: 225233/SE-3115" at bounding box center [294, 188] width 115 height 10
copy span "SE-3115"
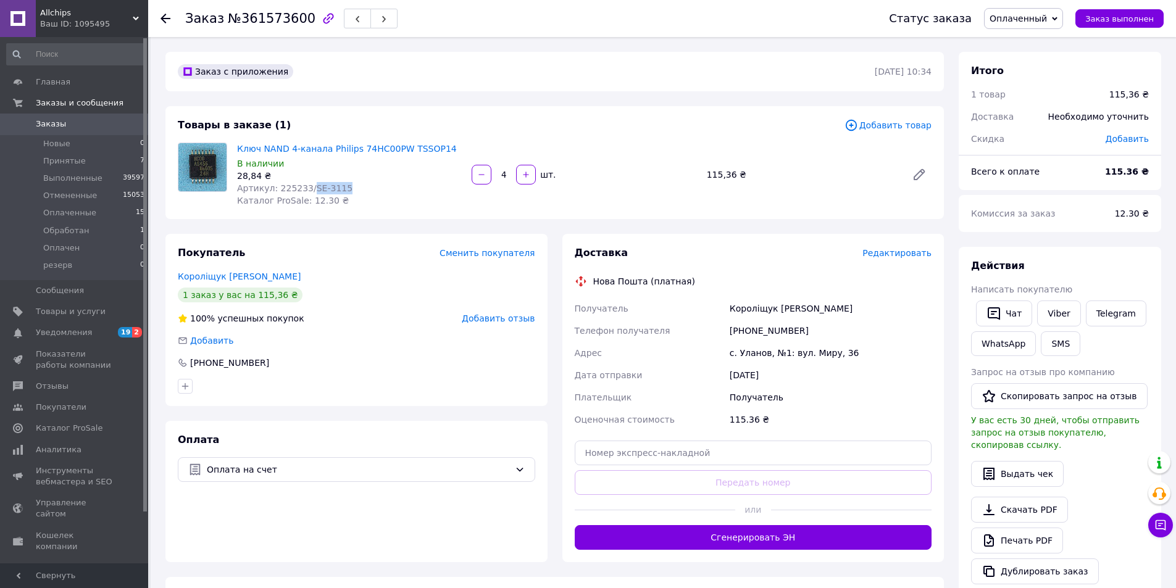
copy span "SE-3115"
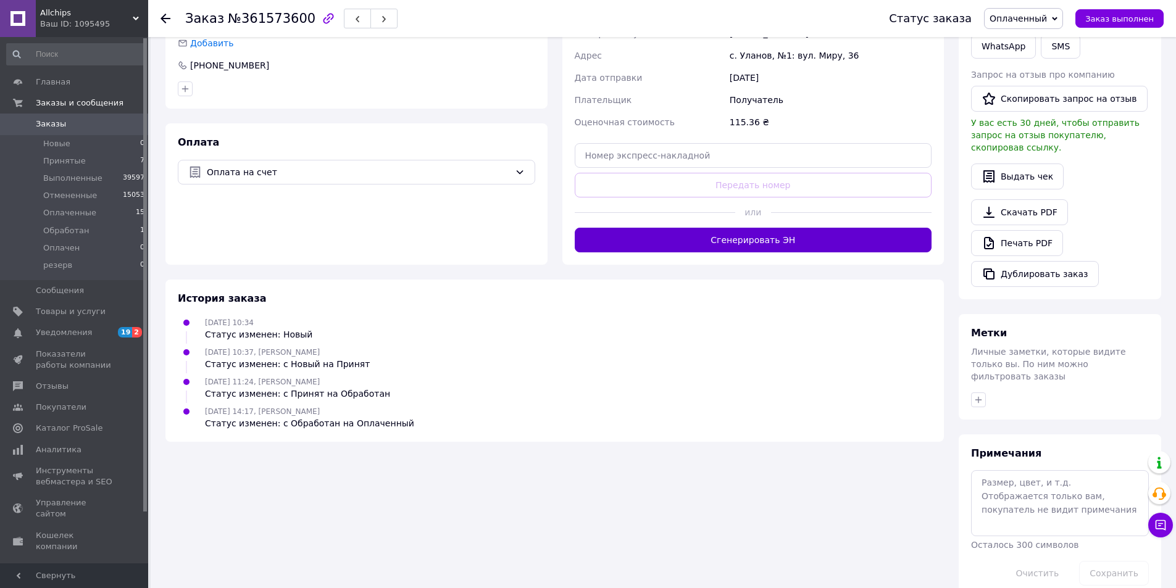
click at [749, 244] on button "Сгенерировать ЭН" at bounding box center [753, 240] width 357 height 25
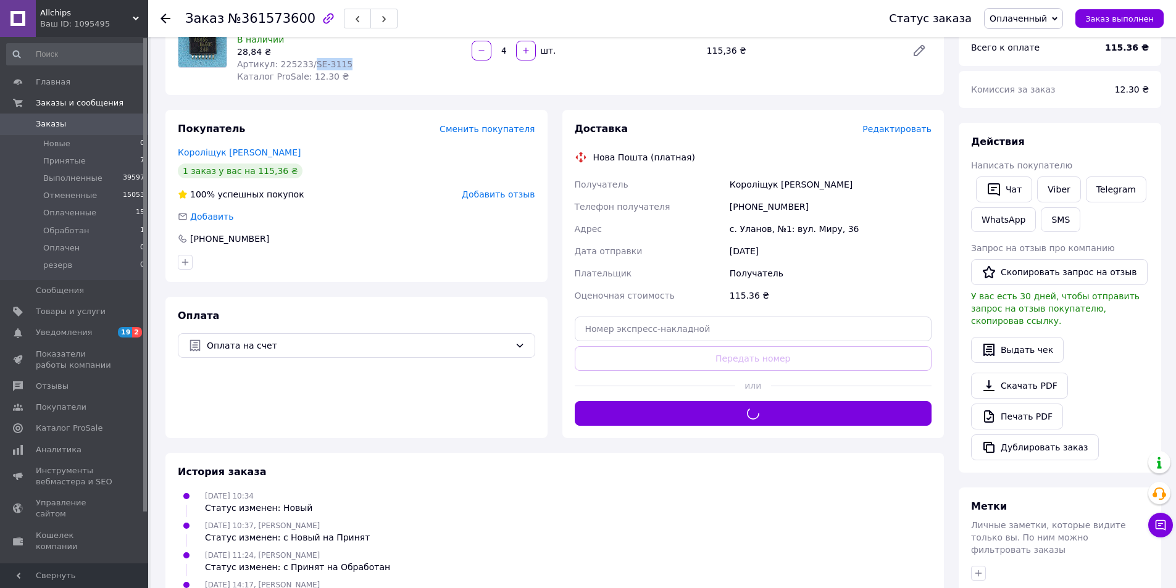
scroll to position [112, 0]
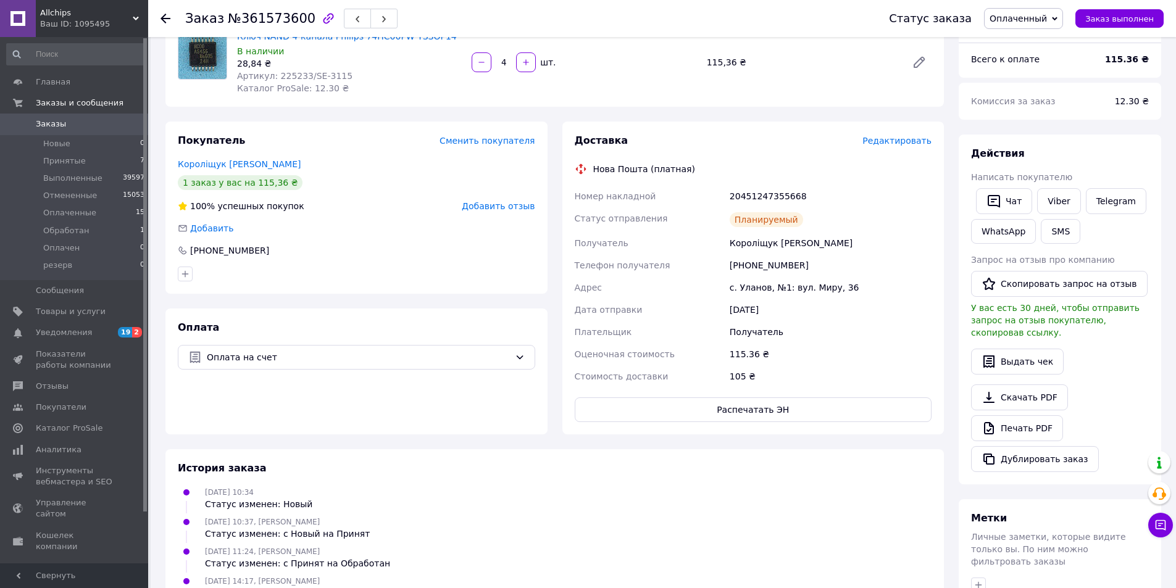
click at [772, 194] on div "20451247355668" at bounding box center [830, 196] width 207 height 22
copy div "20451247355668"
click at [1056, 199] on link "Viber" at bounding box center [1058, 201] width 43 height 26
copy div "20451247355668"
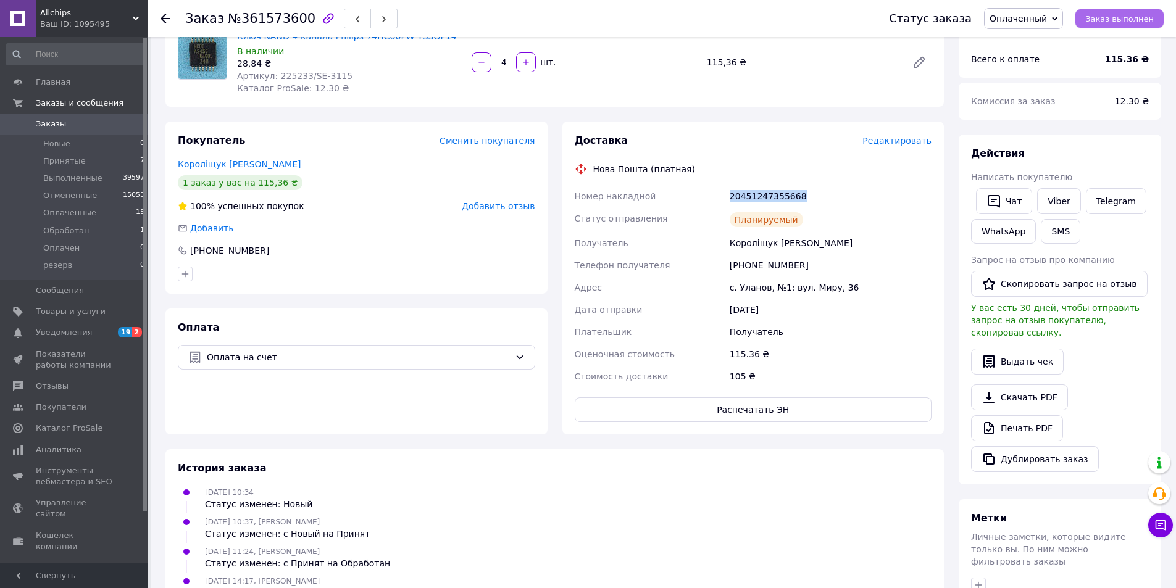
drag, startPoint x: 1119, startPoint y: 19, endPoint x: 1106, endPoint y: 23, distance: 13.5
click at [1119, 19] on span "Заказ выполнен" at bounding box center [1119, 18] width 69 height 9
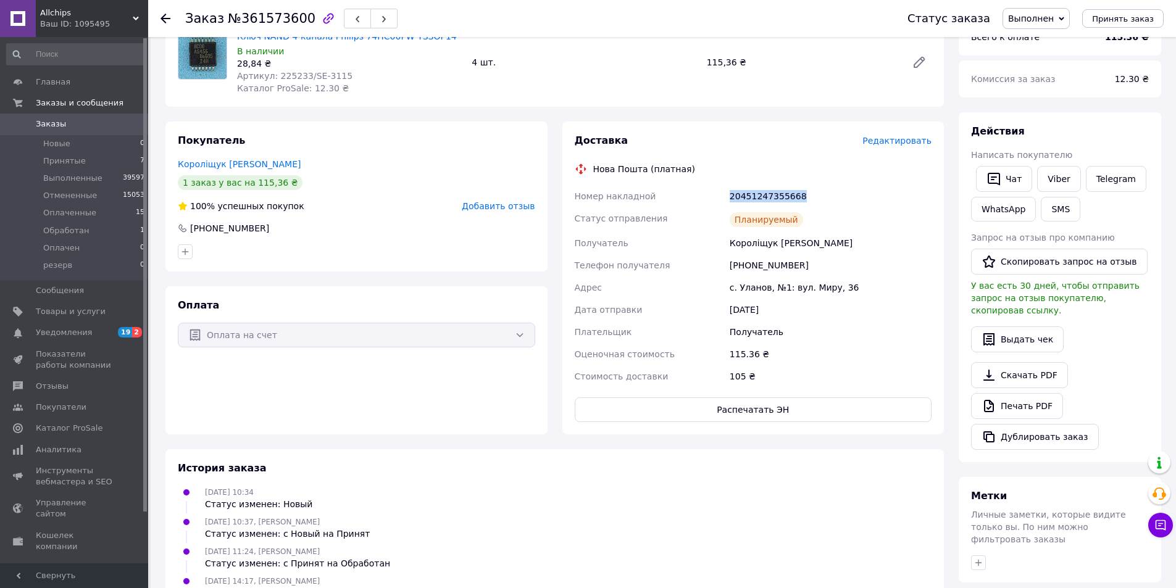
click at [1103, 218] on div "Чат Viber Telegram WhatsApp SMS" at bounding box center [1060, 194] width 183 height 61
click at [507, 207] on span "Добавить отзыв" at bounding box center [498, 206] width 73 height 10
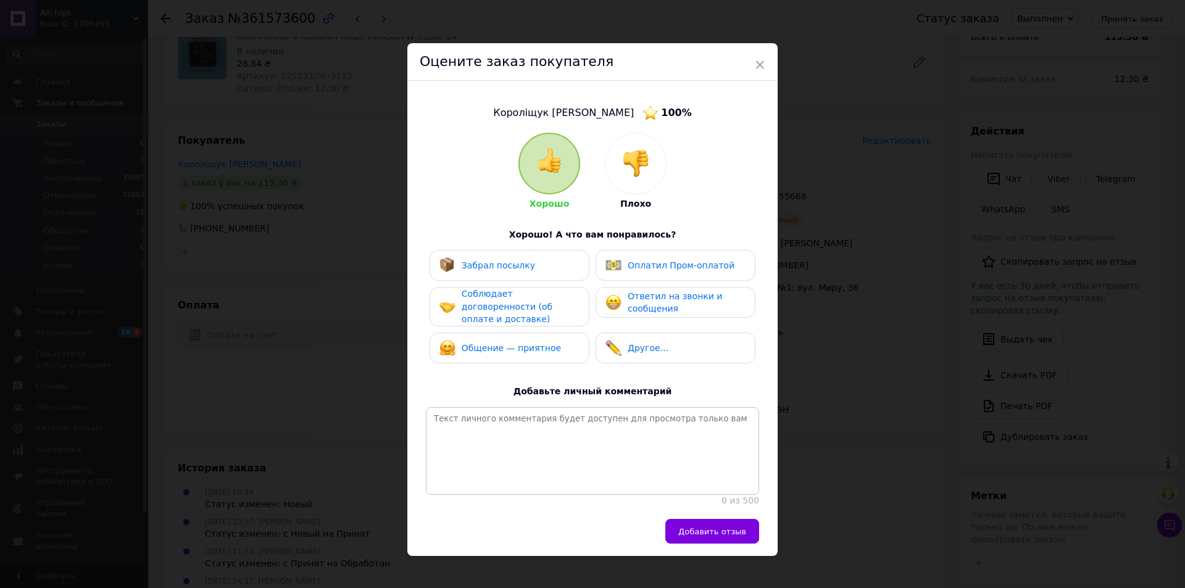
click at [543, 267] on div "Забрал посылку" at bounding box center [510, 265] width 140 height 16
drag, startPoint x: 522, startPoint y: 301, endPoint x: 517, endPoint y: 329, distance: 28.9
click at [522, 301] on span "Соблюдает договоренности (об оплате и доставке)" at bounding box center [507, 306] width 91 height 35
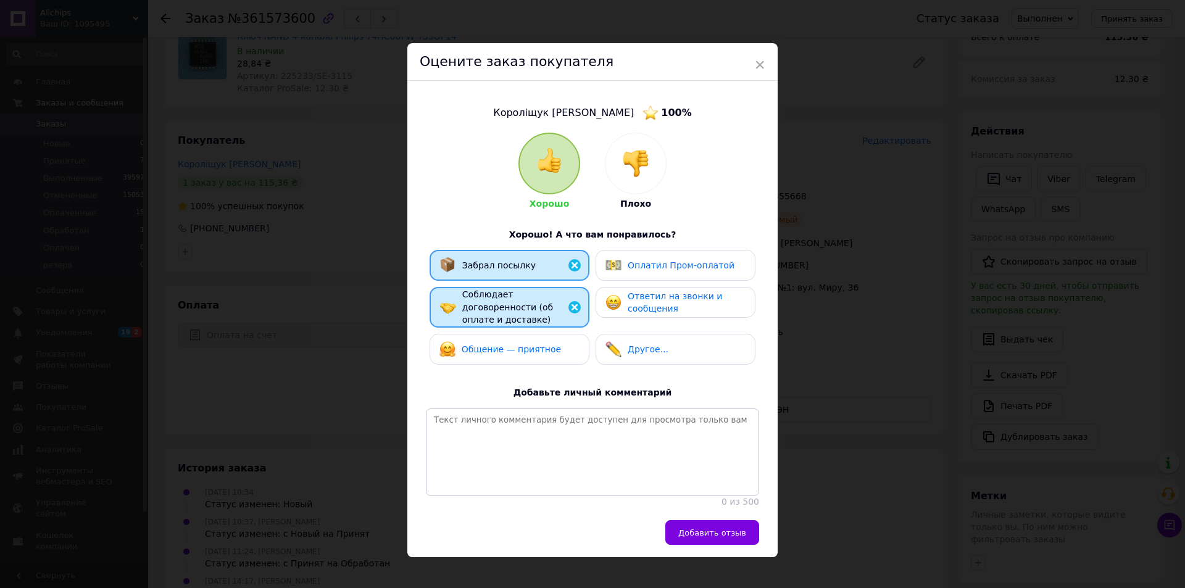
click at [517, 345] on span "Общение — приятное" at bounding box center [511, 350] width 99 height 10
click at [641, 295] on span "Ответил на звонки и сообщения" at bounding box center [675, 302] width 94 height 23
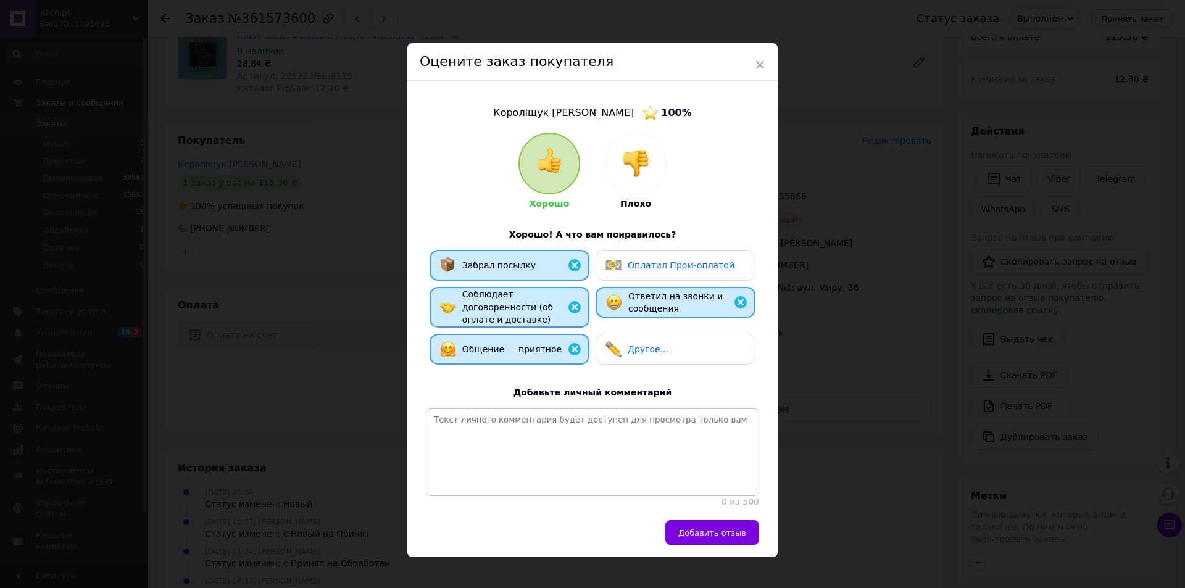
click at [722, 534] on span "Добавить отзыв" at bounding box center [713, 533] width 68 height 9
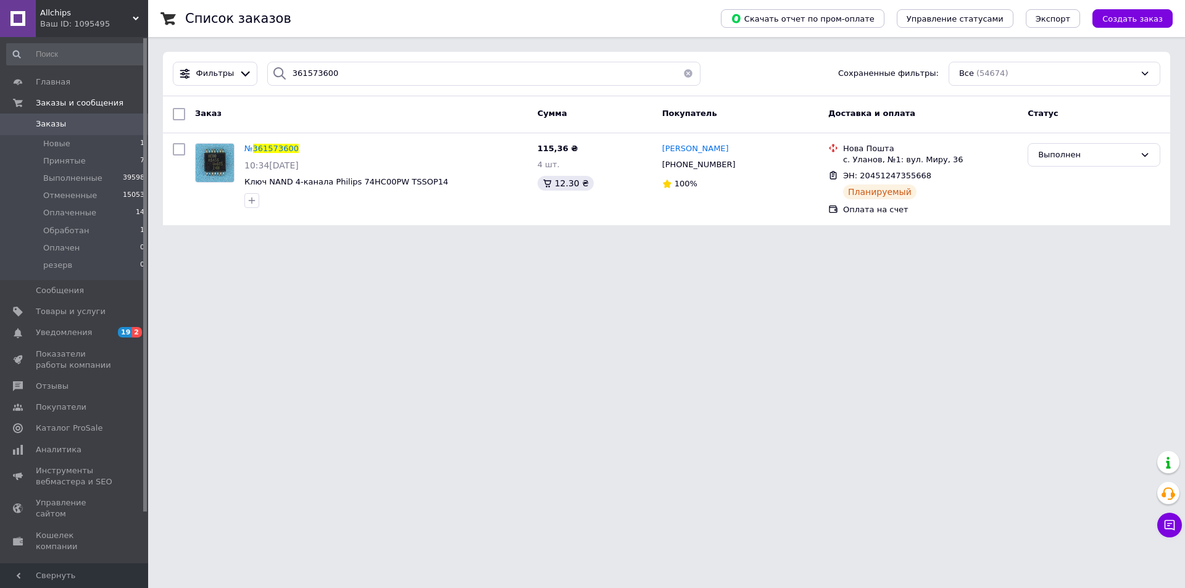
click at [65, 124] on span "Заказы" at bounding box center [75, 124] width 78 height 11
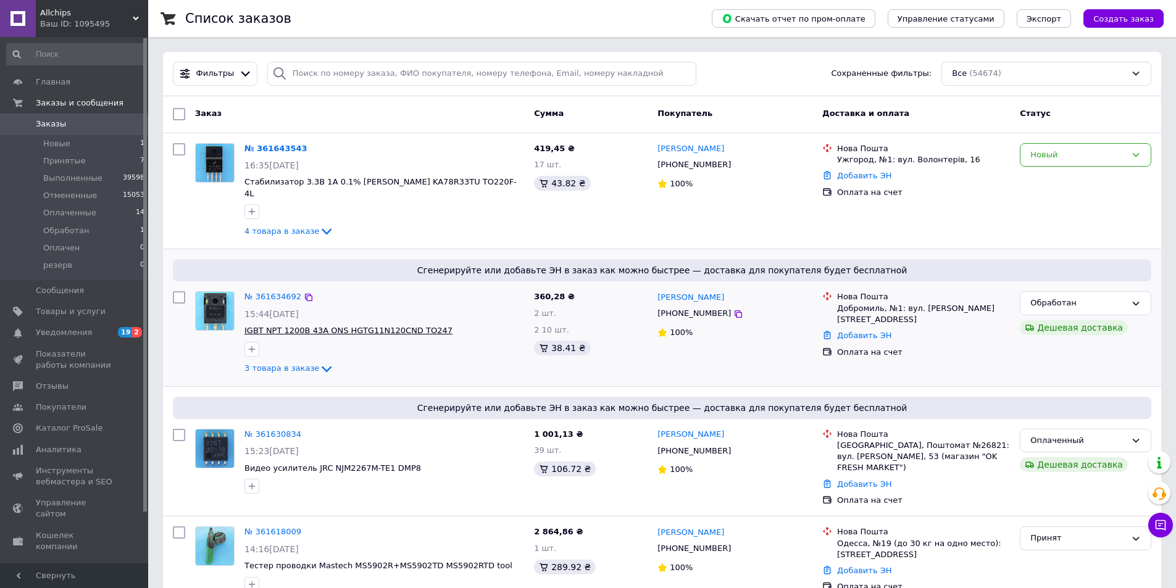
scroll to position [185, 0]
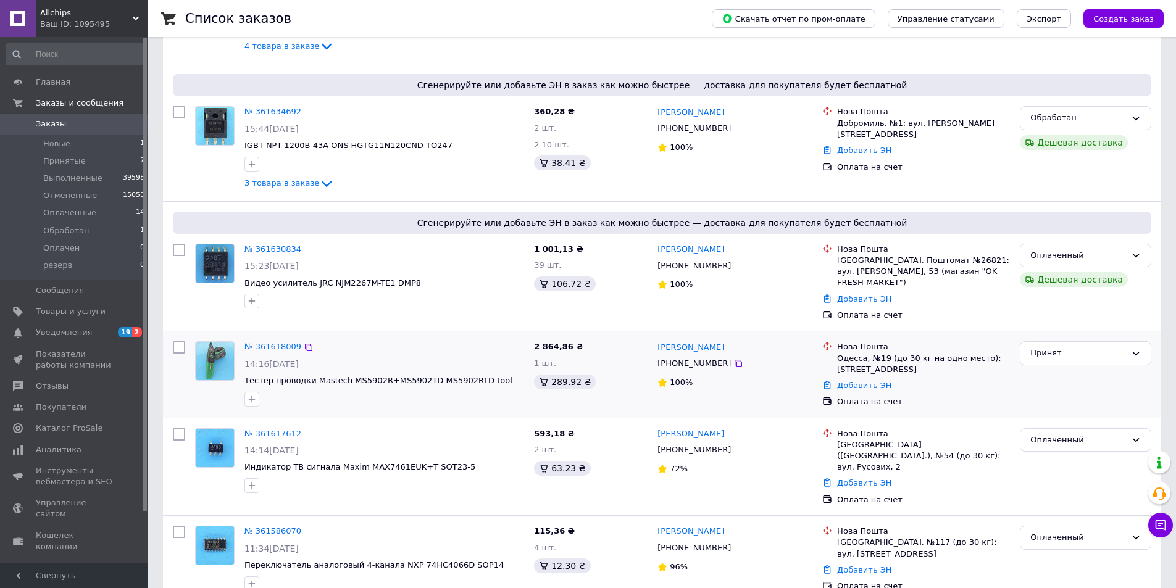
click at [273, 342] on link "№ 361618009" at bounding box center [272, 346] width 57 height 9
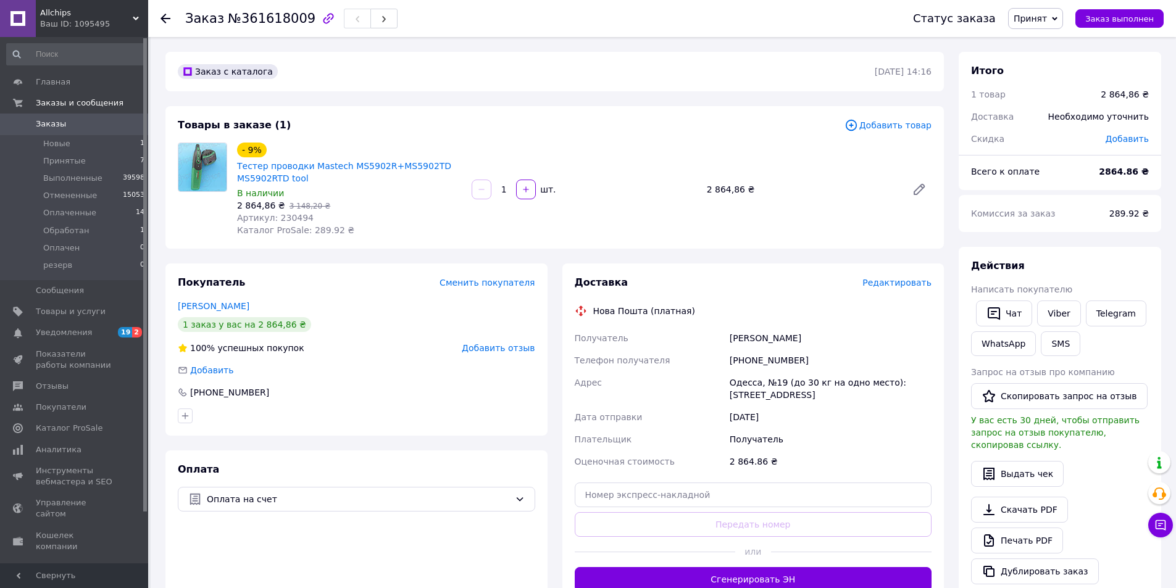
click at [504, 348] on span "Добавить отзыв" at bounding box center [498, 348] width 73 height 10
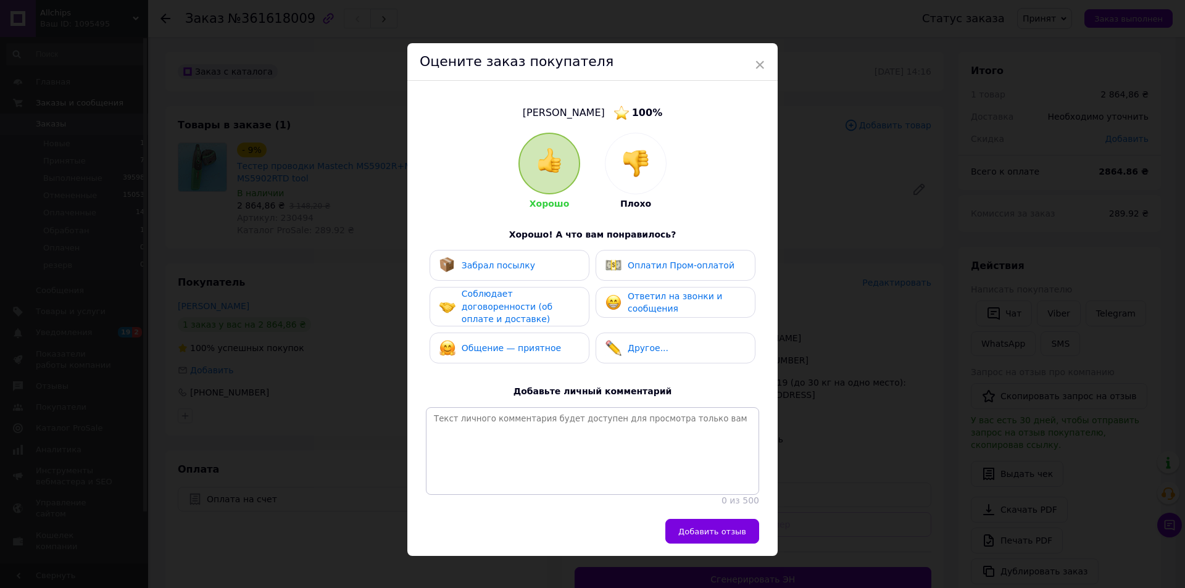
click at [633, 170] on img at bounding box center [635, 163] width 27 height 27
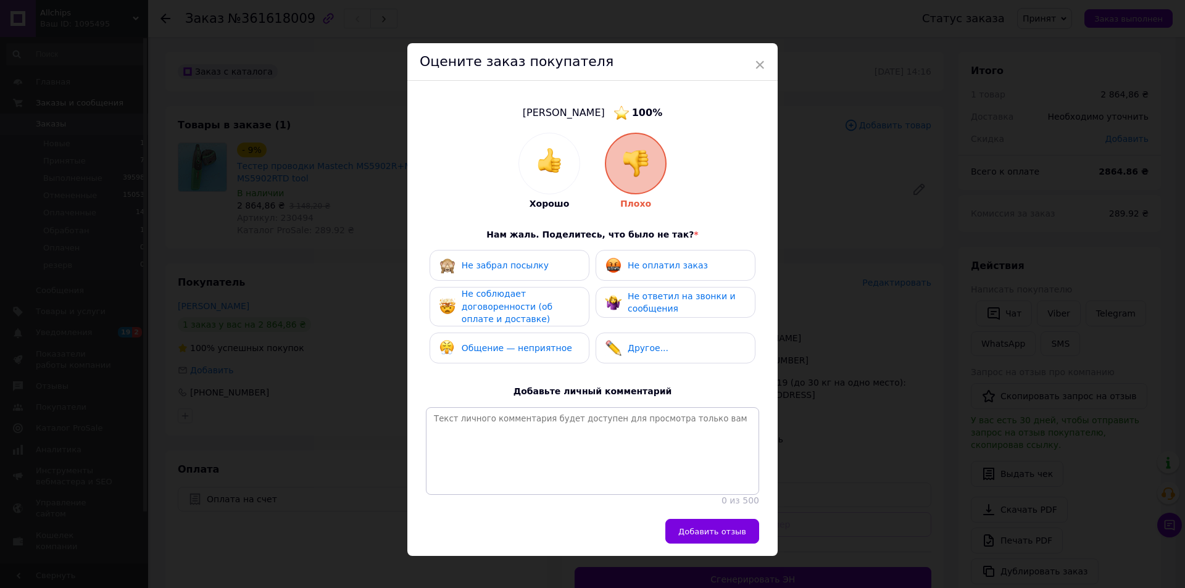
click at [639, 299] on span "Не ответил на звонки и сообщения" at bounding box center [682, 302] width 108 height 23
click at [527, 307] on span "Не соблюдает договоренности (об оплате и доставке)" at bounding box center [507, 306] width 91 height 35
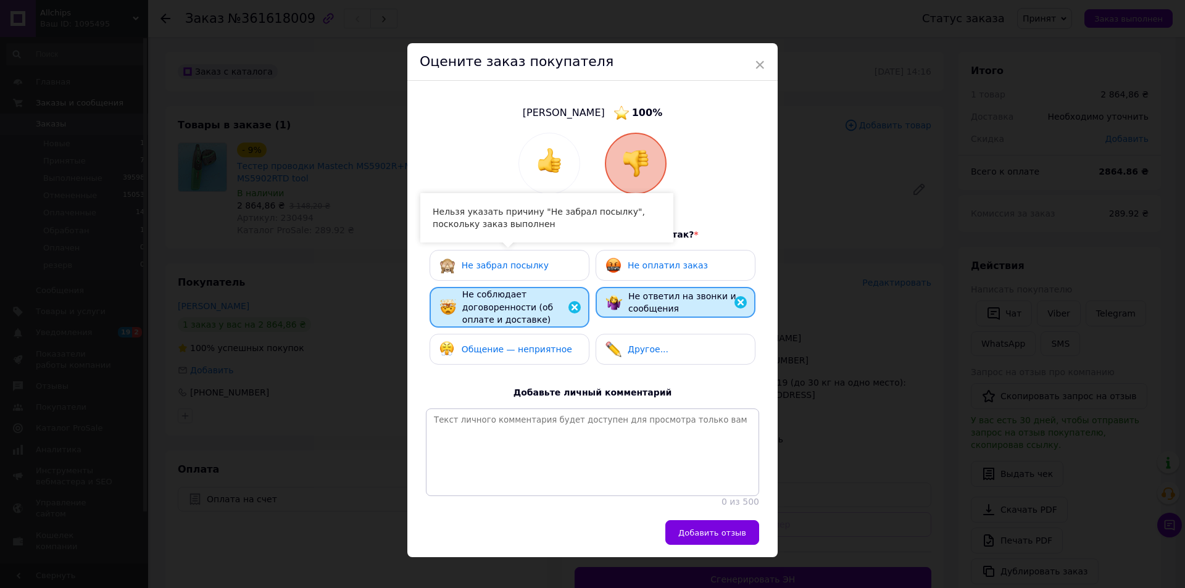
click at [531, 272] on div "Не забрал посылку" at bounding box center [494, 265] width 109 height 16
click at [529, 338] on div "Общение — неприятное" at bounding box center [510, 349] width 160 height 31
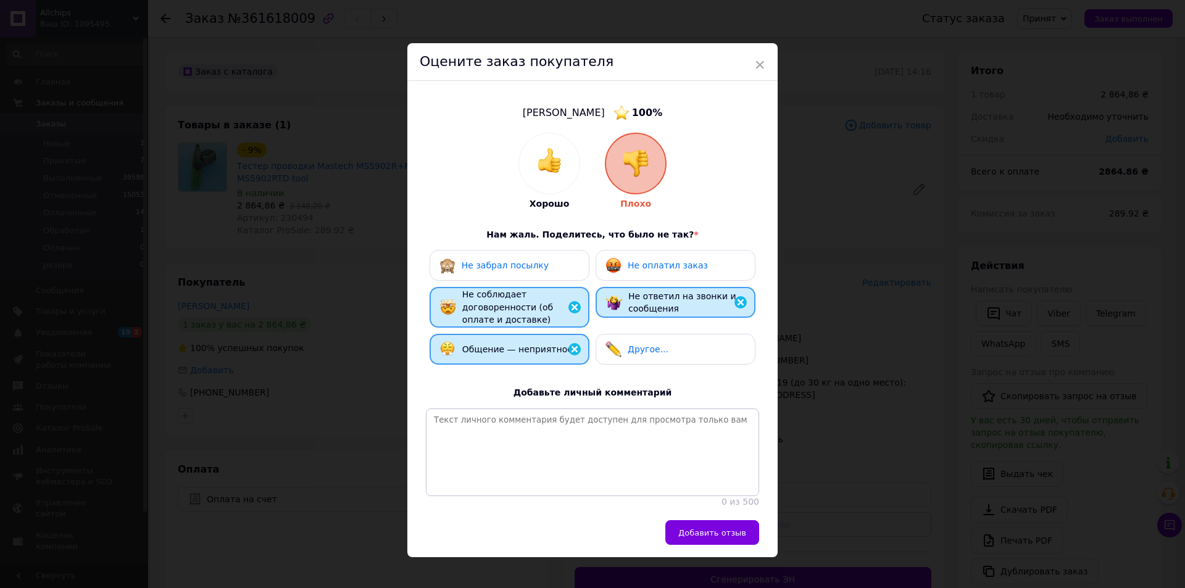
click at [644, 268] on span "Не оплатил заказ" at bounding box center [668, 266] width 80 height 10
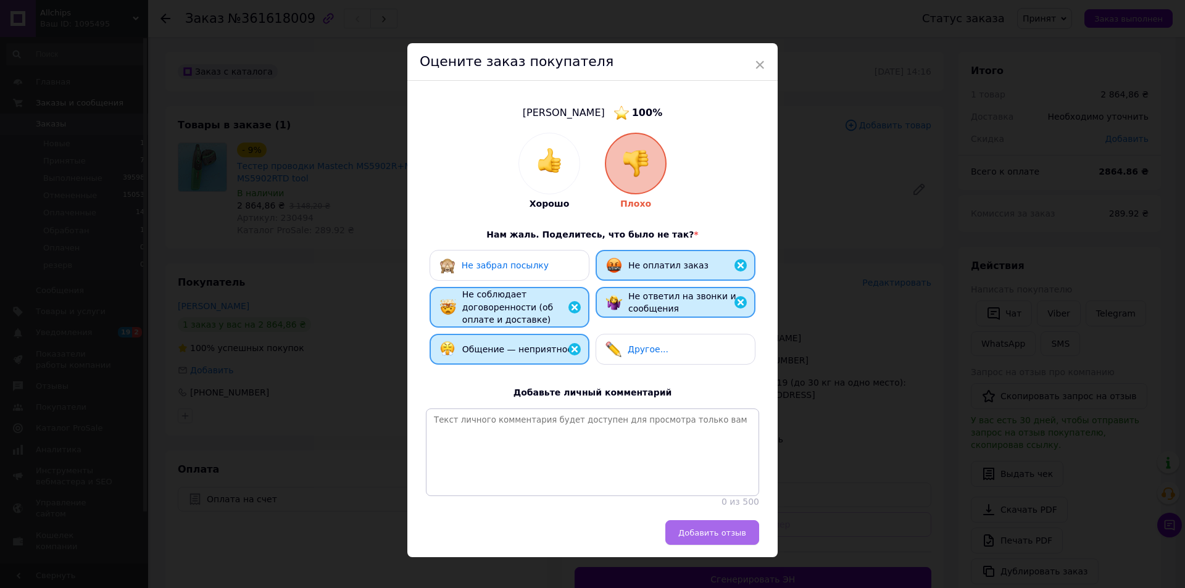
click at [708, 535] on button "Добавить отзыв" at bounding box center [713, 532] width 94 height 25
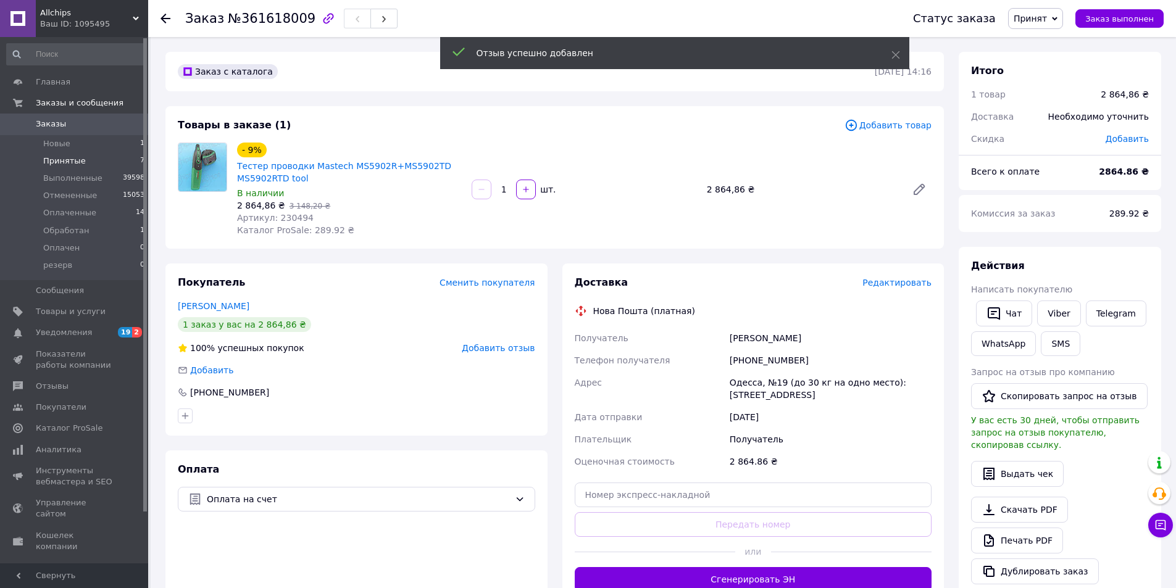
click at [71, 160] on span "Принятые" at bounding box center [64, 161] width 43 height 11
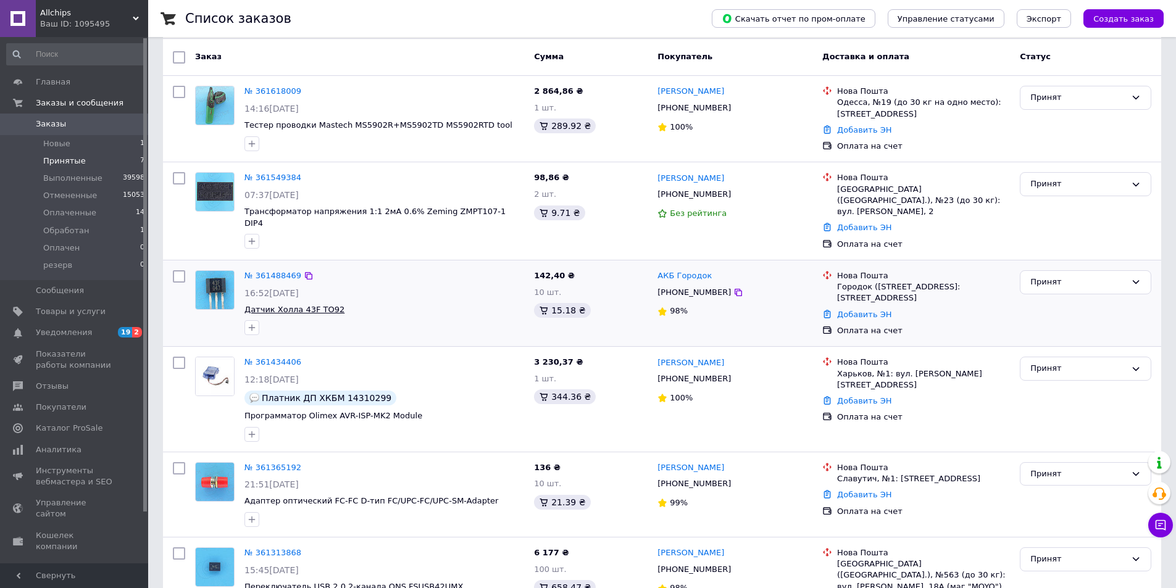
scroll to position [227, 0]
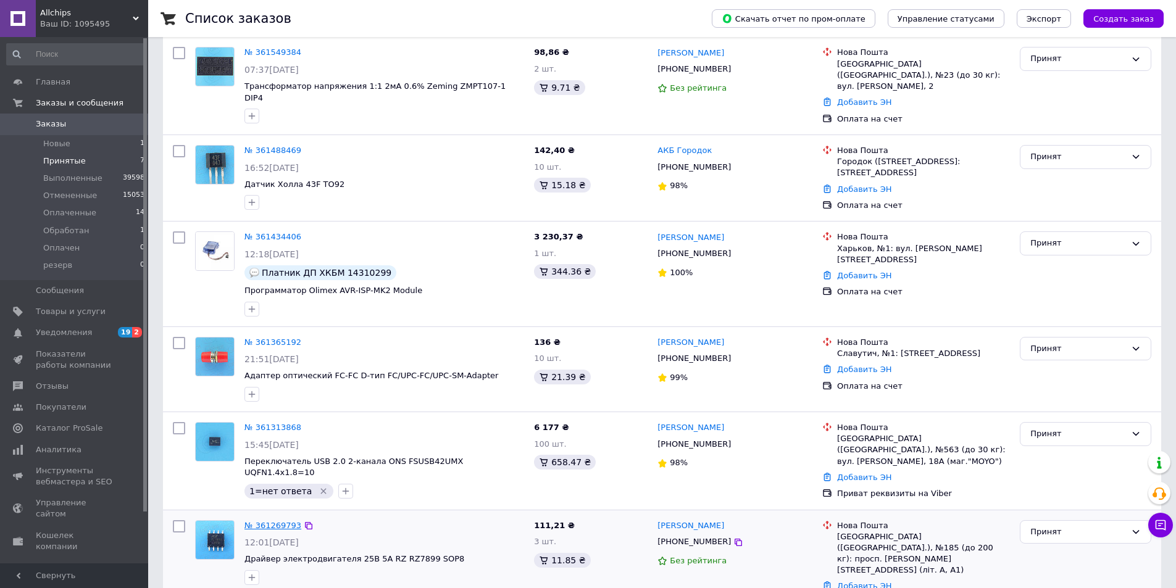
click at [270, 521] on link "№ 361269793" at bounding box center [272, 525] width 57 height 9
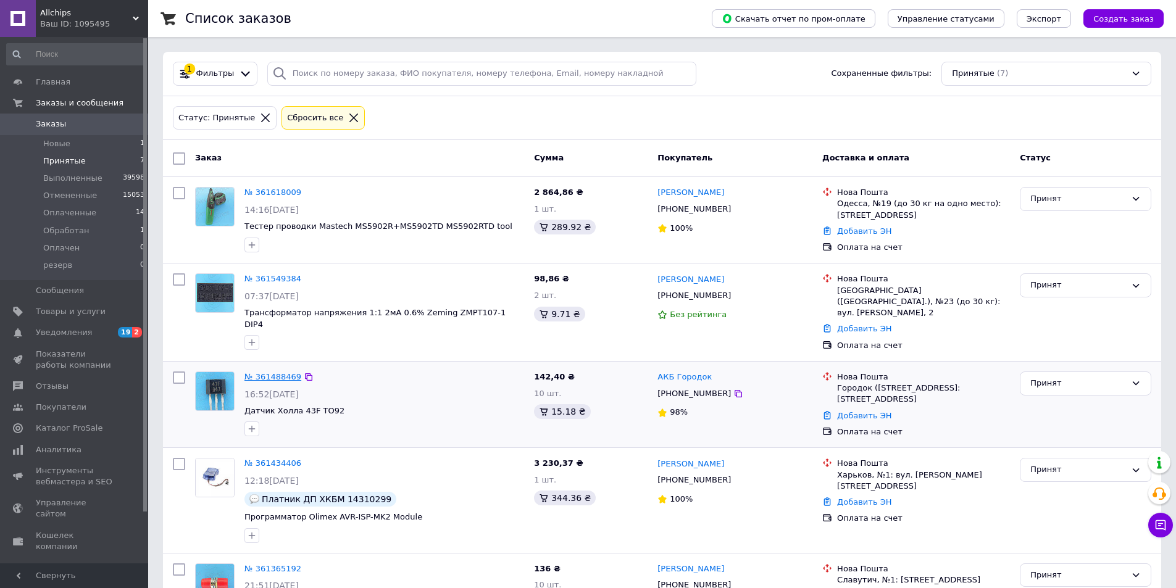
click at [277, 372] on link "№ 361488469" at bounding box center [272, 376] width 57 height 9
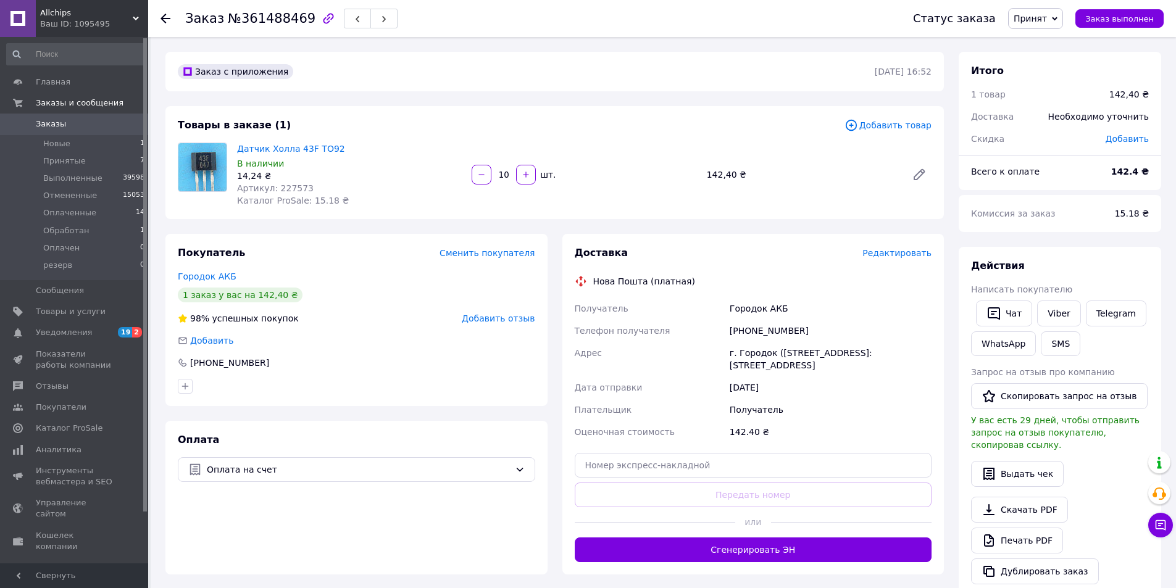
click at [501, 320] on span "Добавить отзыв" at bounding box center [498, 319] width 73 height 10
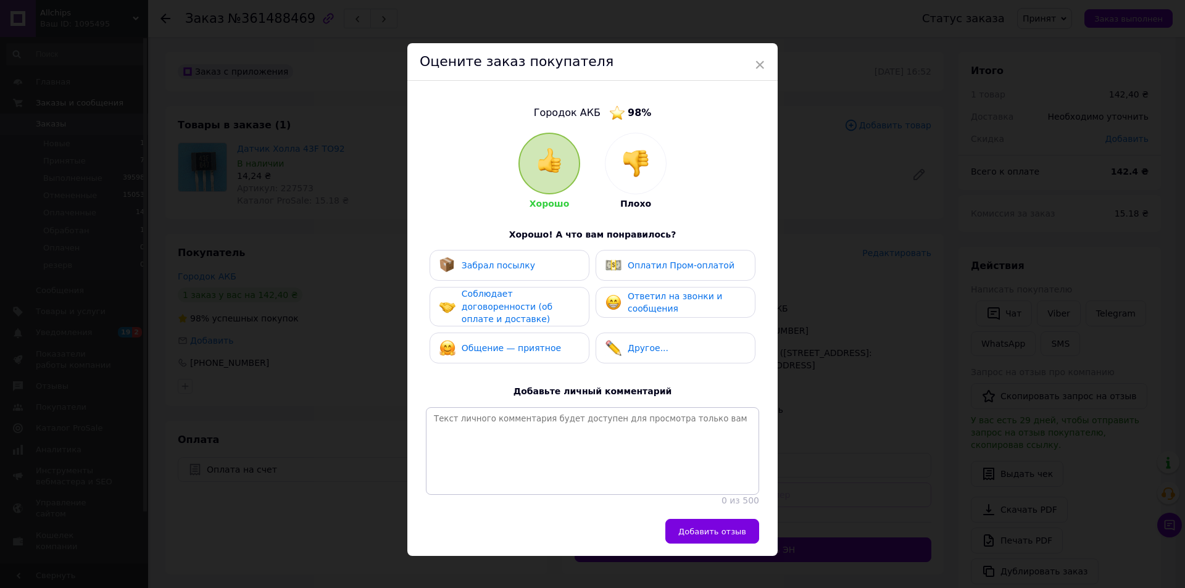
click at [645, 164] on img at bounding box center [635, 163] width 27 height 27
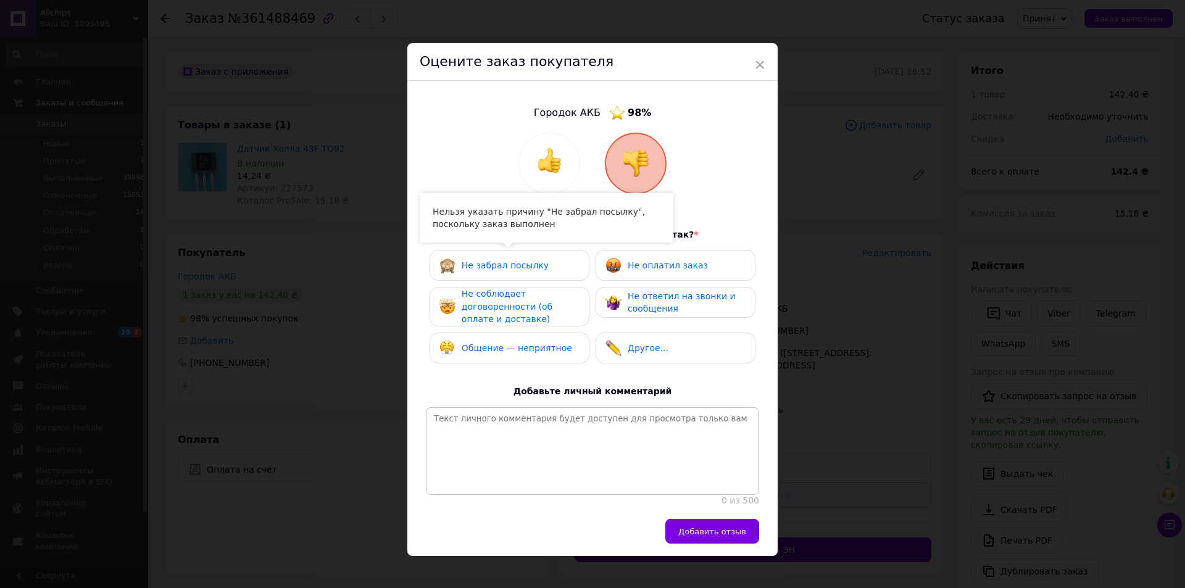
click at [537, 271] on div "Не забрал посылку" at bounding box center [510, 265] width 140 height 16
click at [520, 301] on span "Не соблюдает договоренности (об оплате и доставке)" at bounding box center [507, 306] width 91 height 35
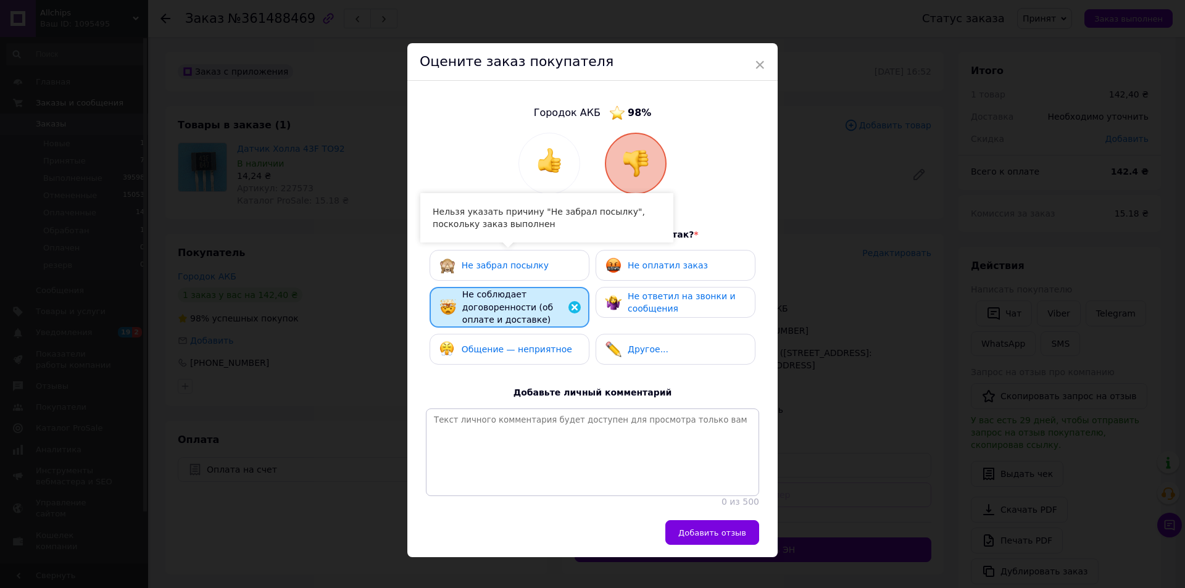
click at [512, 345] on span "Общение — неприятное" at bounding box center [517, 350] width 111 height 10
click at [636, 306] on span "Не ответил на звонки и сообщения" at bounding box center [682, 302] width 108 height 23
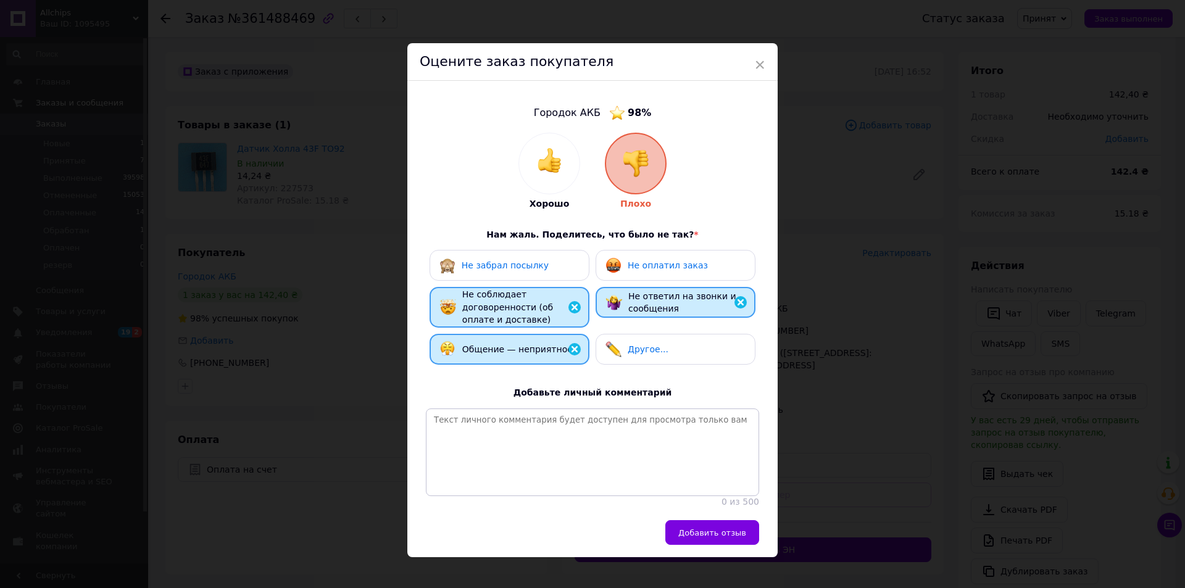
click at [671, 270] on span "Не оплатил заказ" at bounding box center [668, 266] width 80 height 10
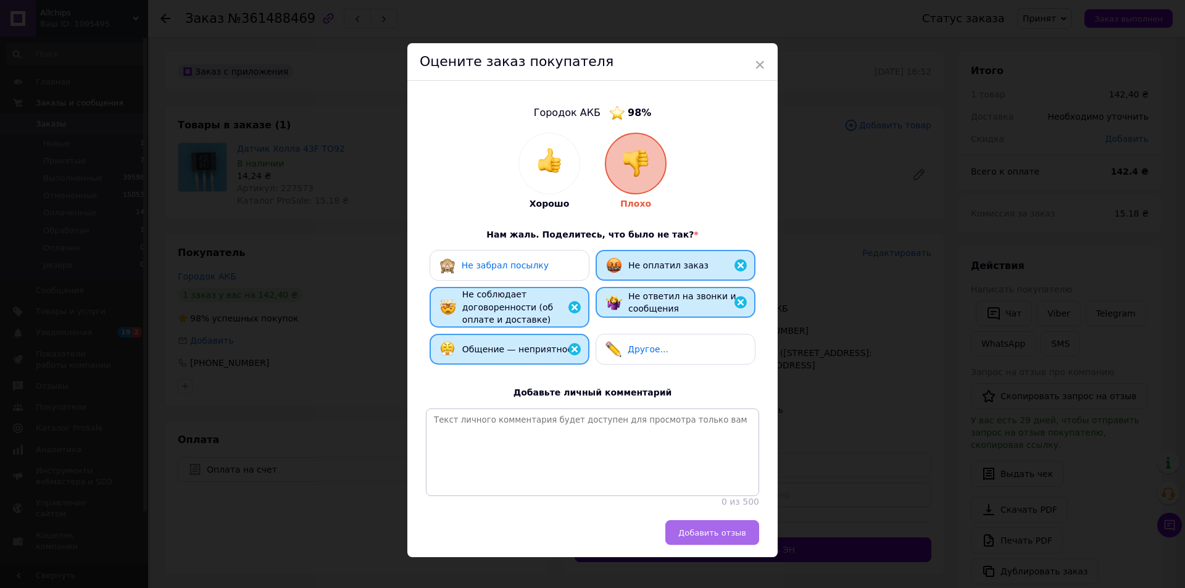
click at [703, 537] on span "Добавить отзыв" at bounding box center [713, 533] width 68 height 9
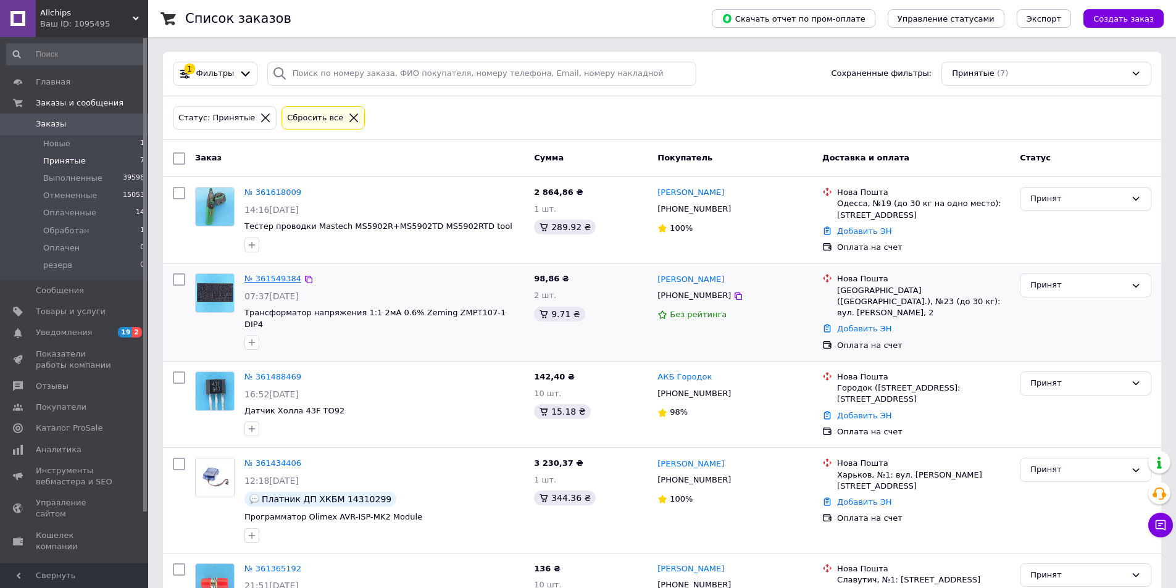
click at [271, 280] on link "№ 361549384" at bounding box center [272, 278] width 57 height 9
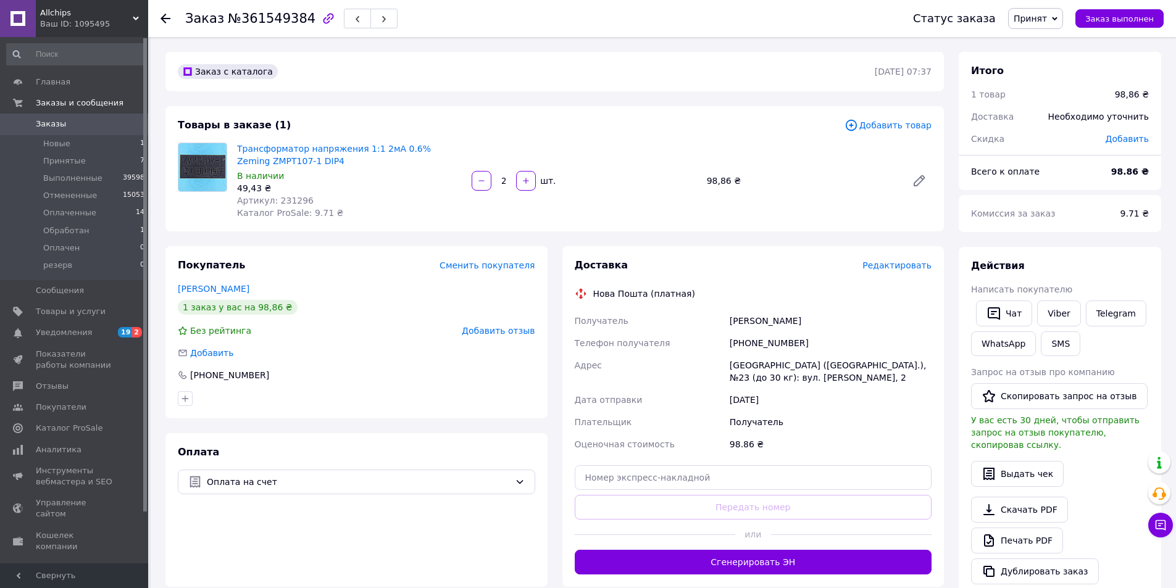
click at [1057, 16] on span "Принят" at bounding box center [1035, 18] width 55 height 21
click at [1055, 100] on li "Обработан" at bounding box center [1041, 99] width 65 height 19
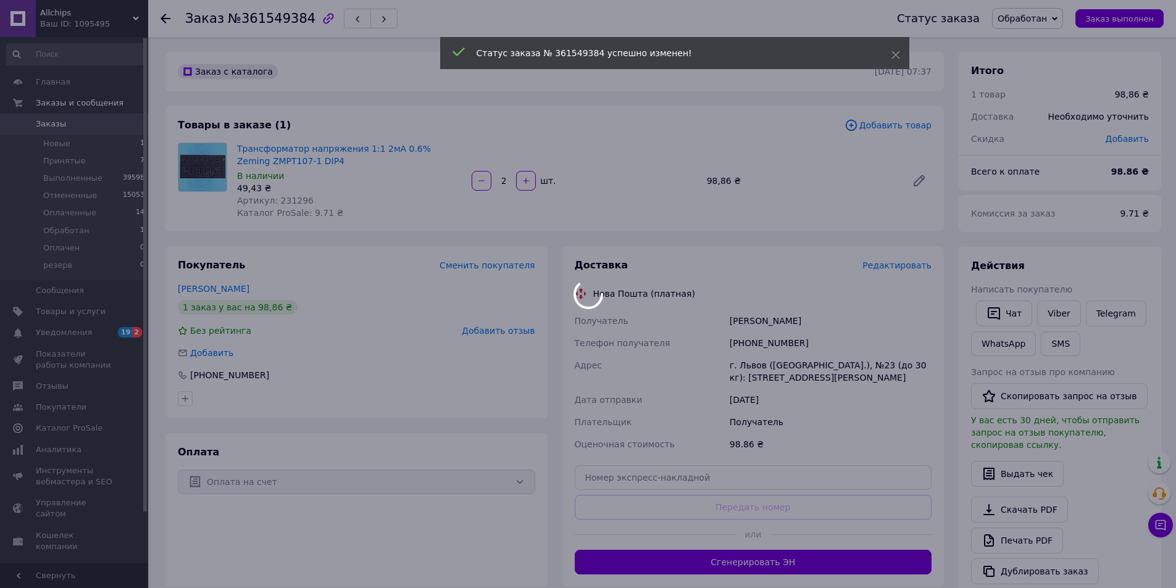
click at [68, 121] on div at bounding box center [588, 294] width 1176 height 588
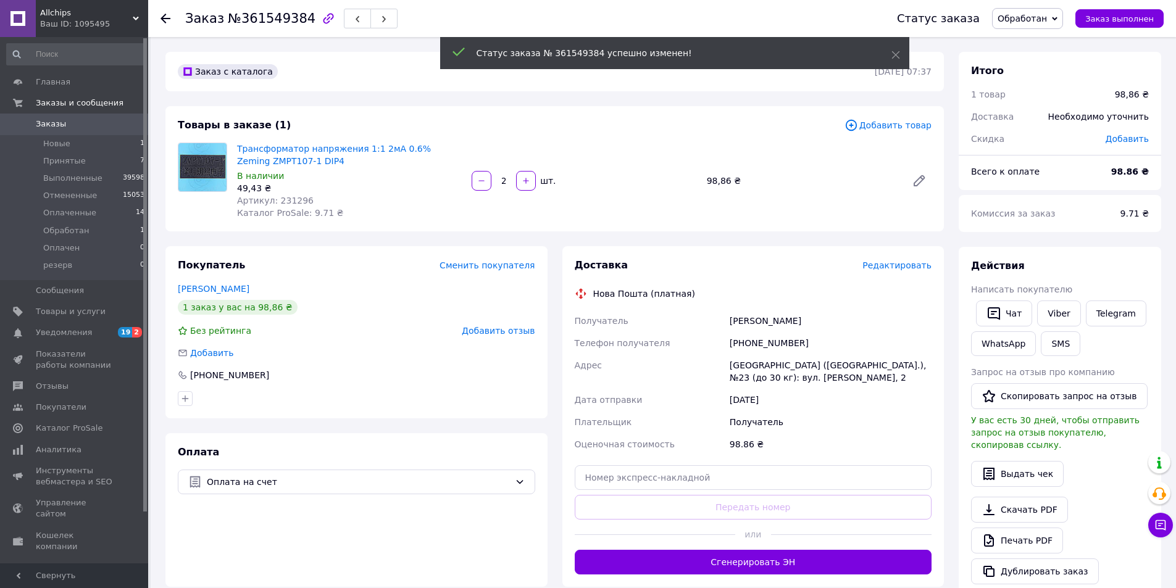
click at [59, 125] on span "Заказы" at bounding box center [51, 124] width 30 height 11
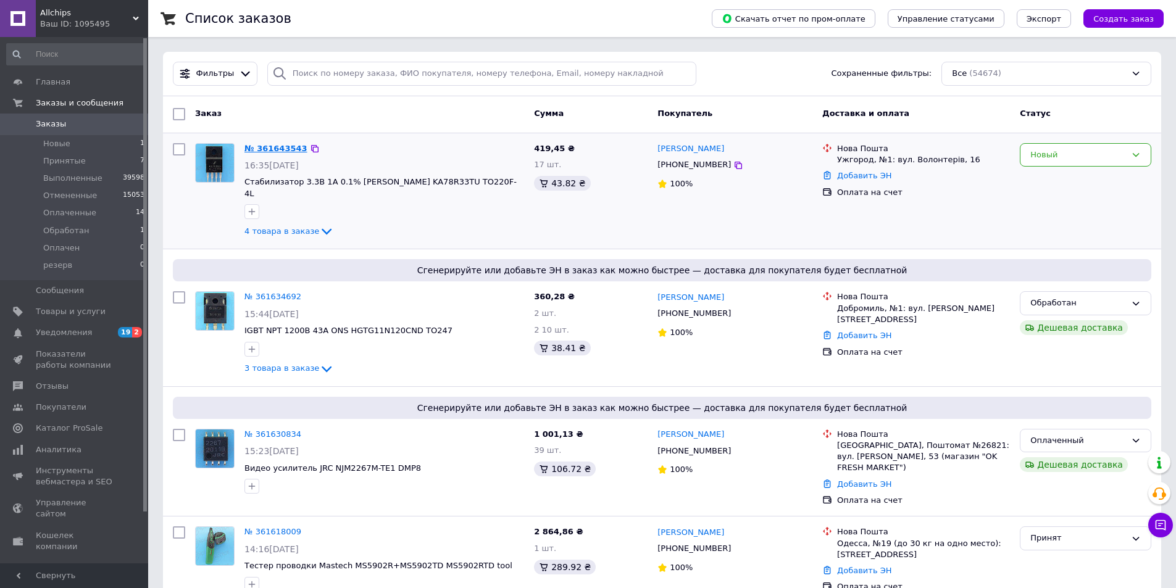
click at [274, 145] on link "№ 361643543" at bounding box center [275, 148] width 63 height 9
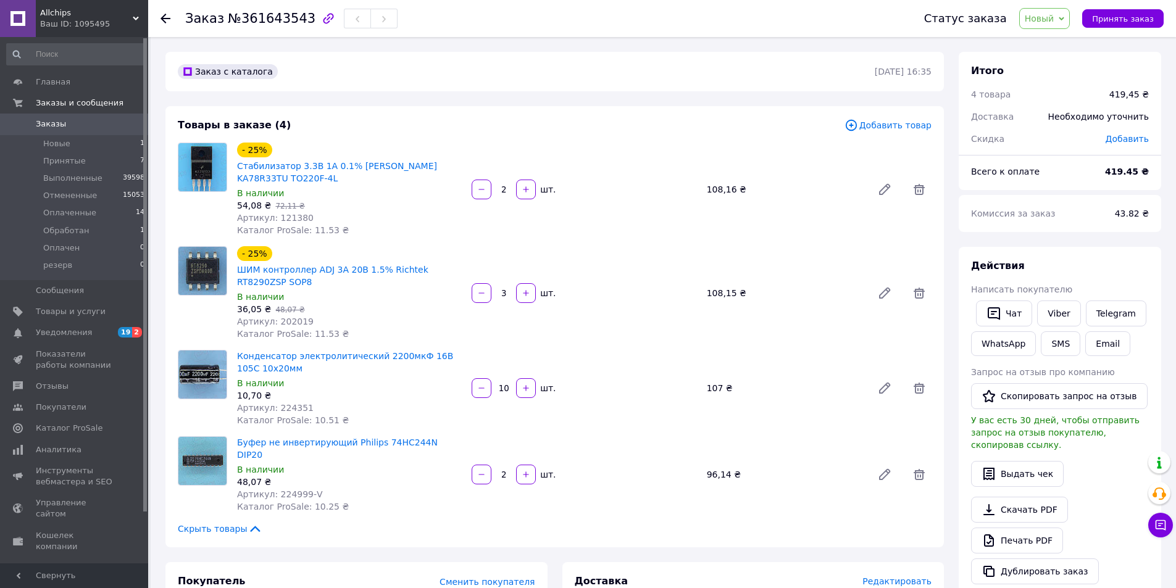
click at [1082, 236] on div "Итого 4 товара 419,45 ₴ Доставка Необходимо уточнить Скидка Добавить Всего к оп…" at bounding box center [1060, 474] width 203 height 844
click at [1126, 271] on div "Действия" at bounding box center [1060, 266] width 178 height 14
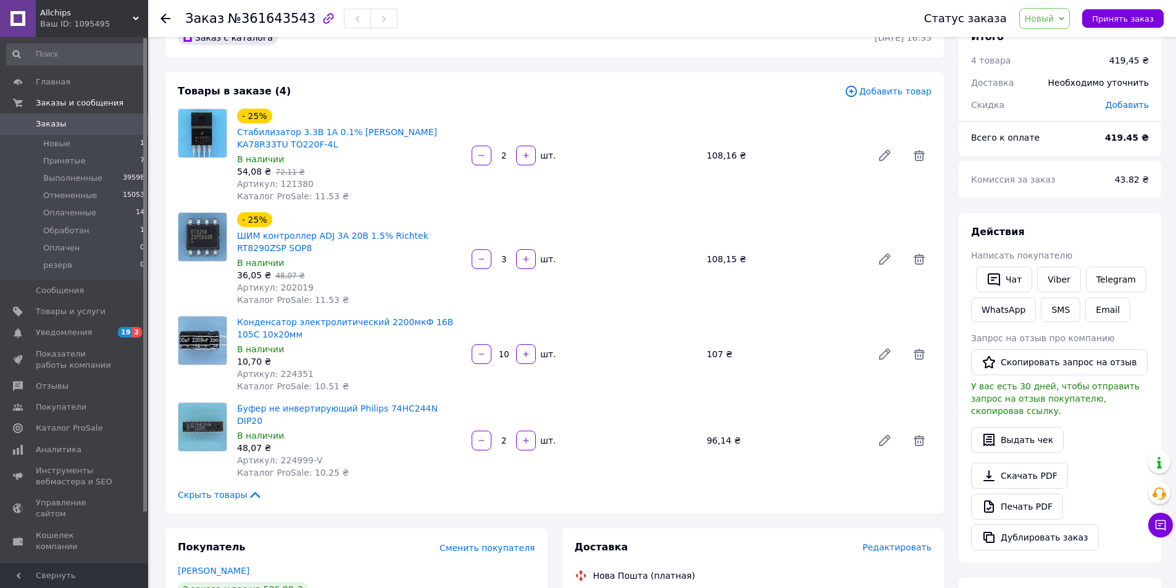
scroll to position [62, 0]
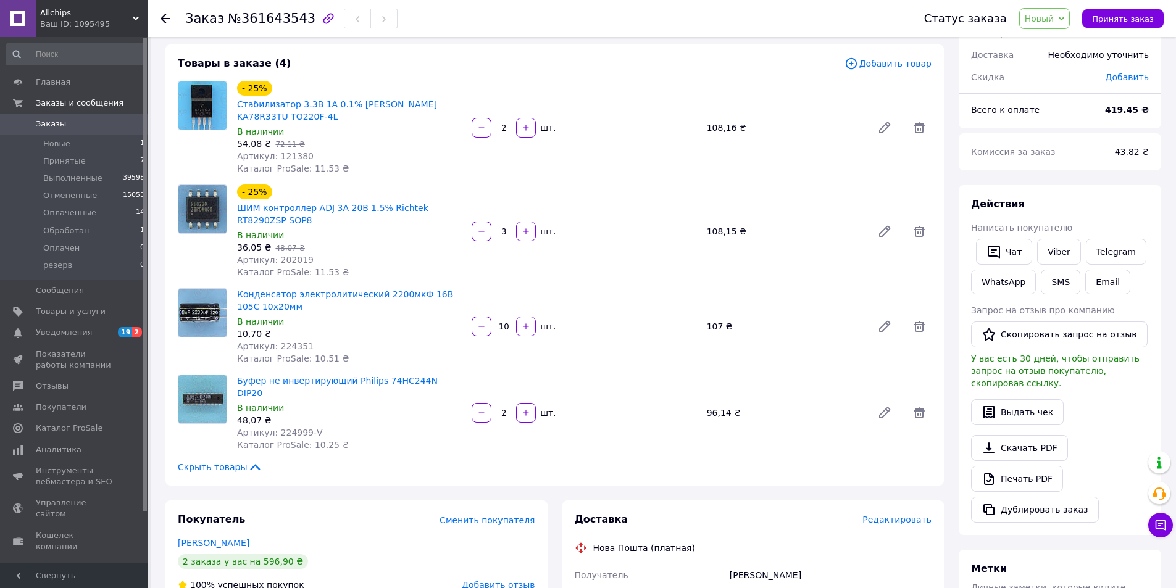
click at [1090, 210] on div "Действия" at bounding box center [1060, 205] width 178 height 14
drag, startPoint x: 1136, startPoint y: 204, endPoint x: 961, endPoint y: 288, distance: 194.7
click at [1136, 204] on div "Действия" at bounding box center [1060, 205] width 178 height 14
click at [1058, 252] on link "Viber" at bounding box center [1058, 252] width 43 height 26
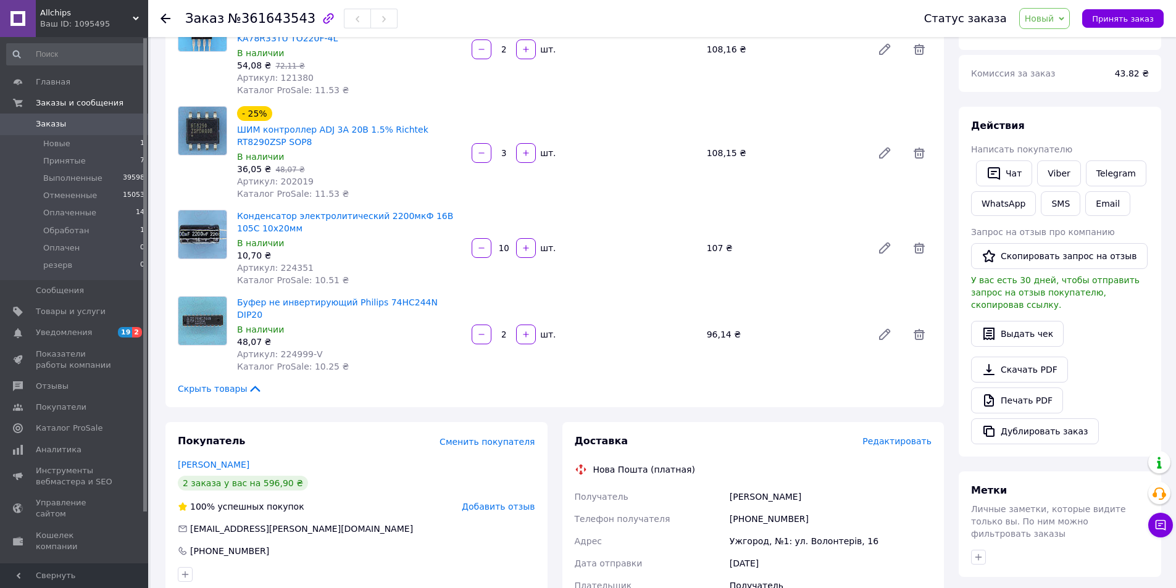
scroll to position [247, 0]
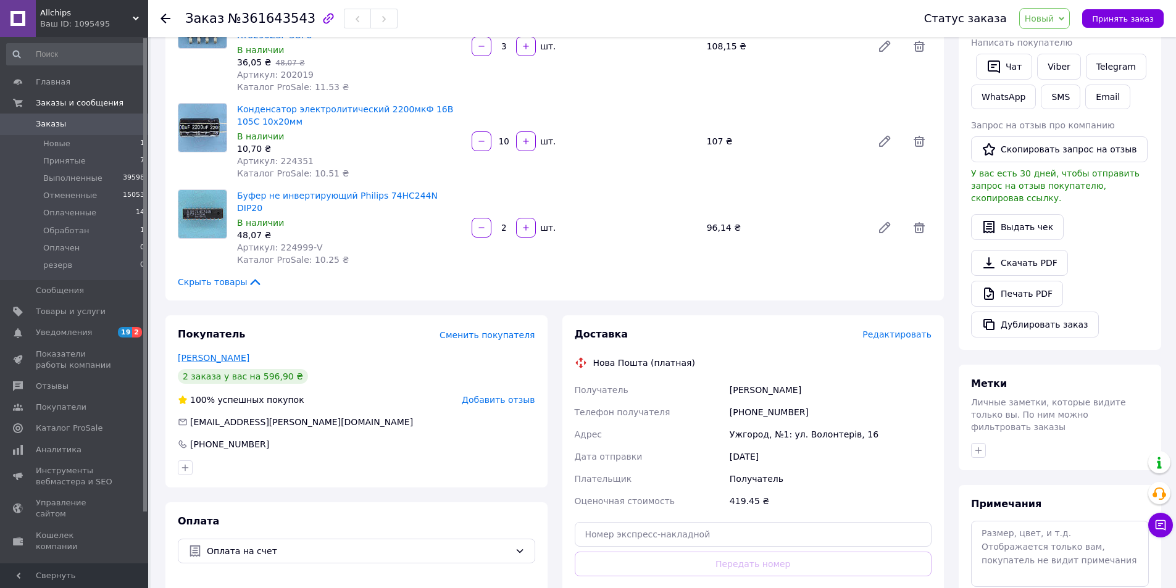
click at [215, 353] on link "Гулей Микола" at bounding box center [214, 358] width 72 height 10
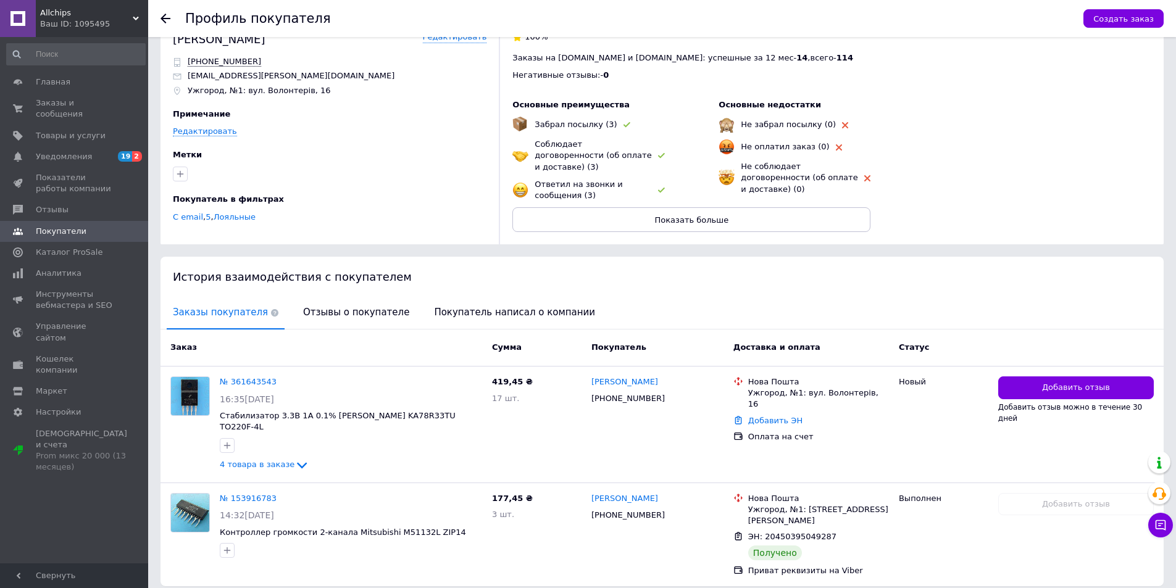
scroll to position [46, 0]
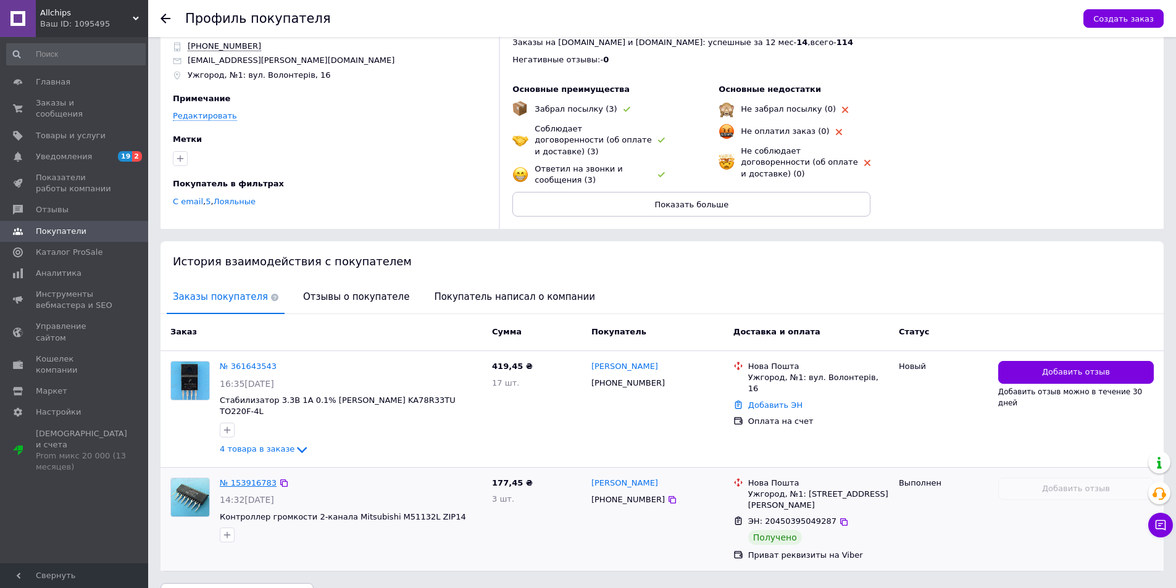
click at [257, 478] on link "№ 153916783" at bounding box center [248, 482] width 57 height 9
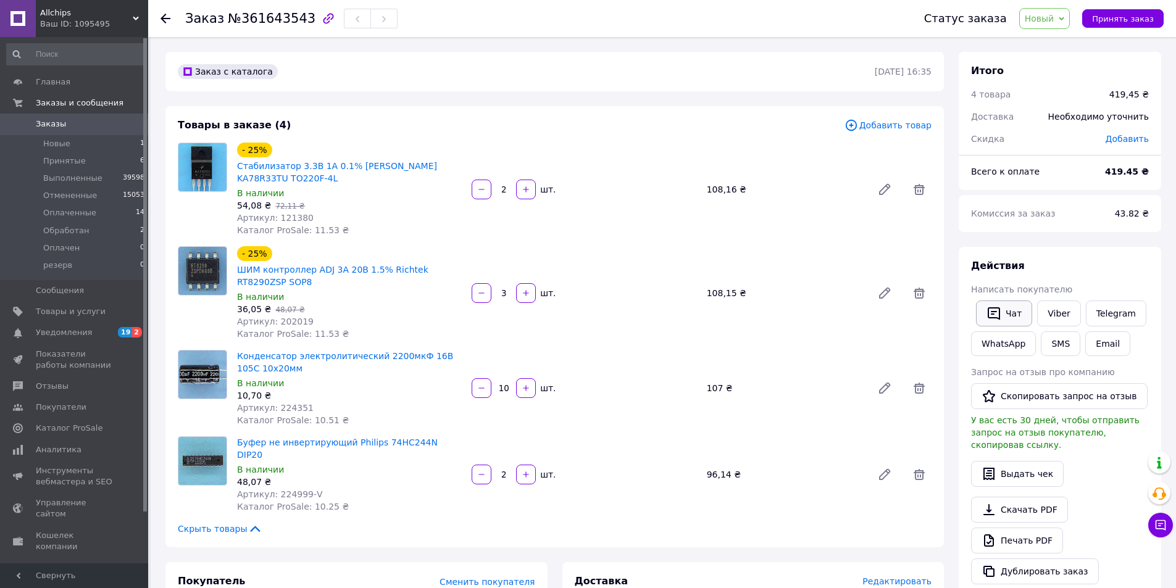
click at [1011, 312] on button "Чат" at bounding box center [1004, 314] width 56 height 26
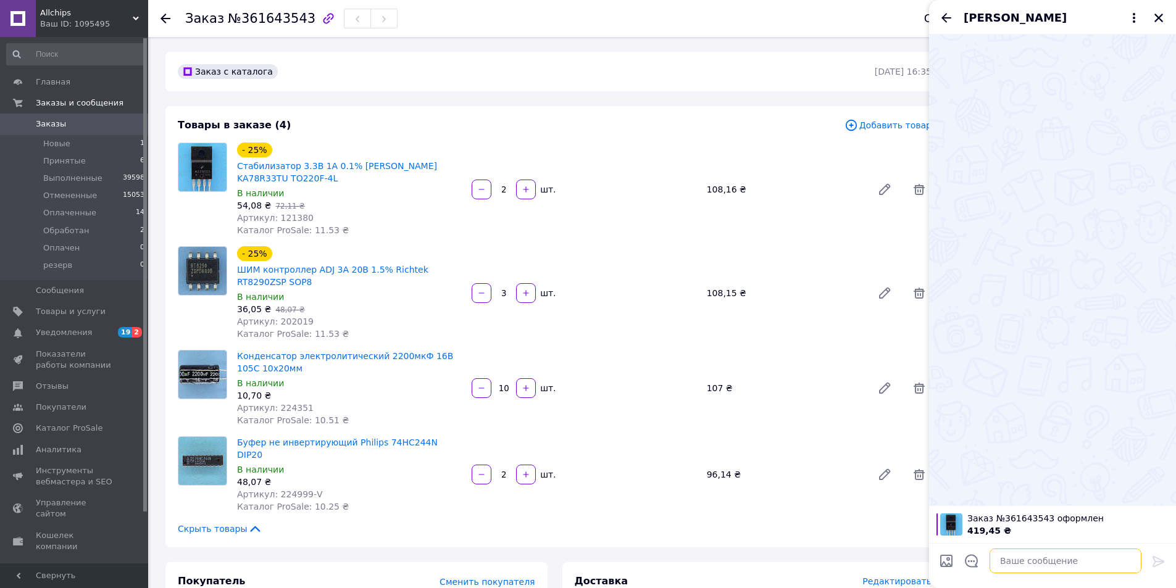
click at [1016, 559] on textarea at bounding box center [1066, 561] width 152 height 25
paste textarea "Замовлення в наявності, відправка протягом 2 робочих днів після оплати сума до …"
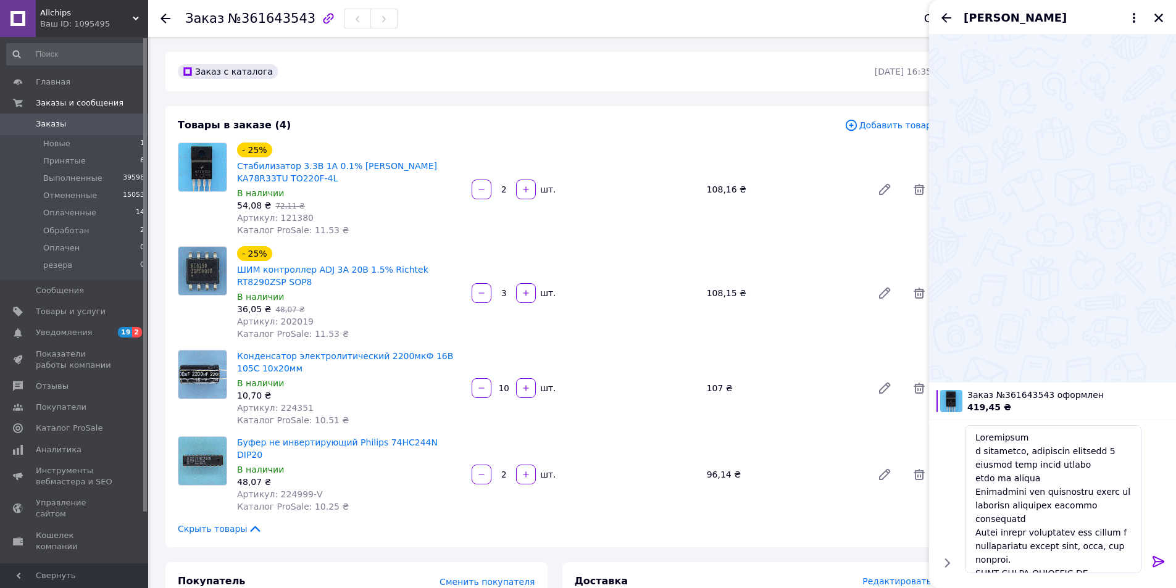
click at [275, 20] on span "№361643543" at bounding box center [272, 18] width 88 height 15
copy span "361643543"
click at [1042, 440] on textarea at bounding box center [1053, 499] width 177 height 148
paste textarea "361643543"
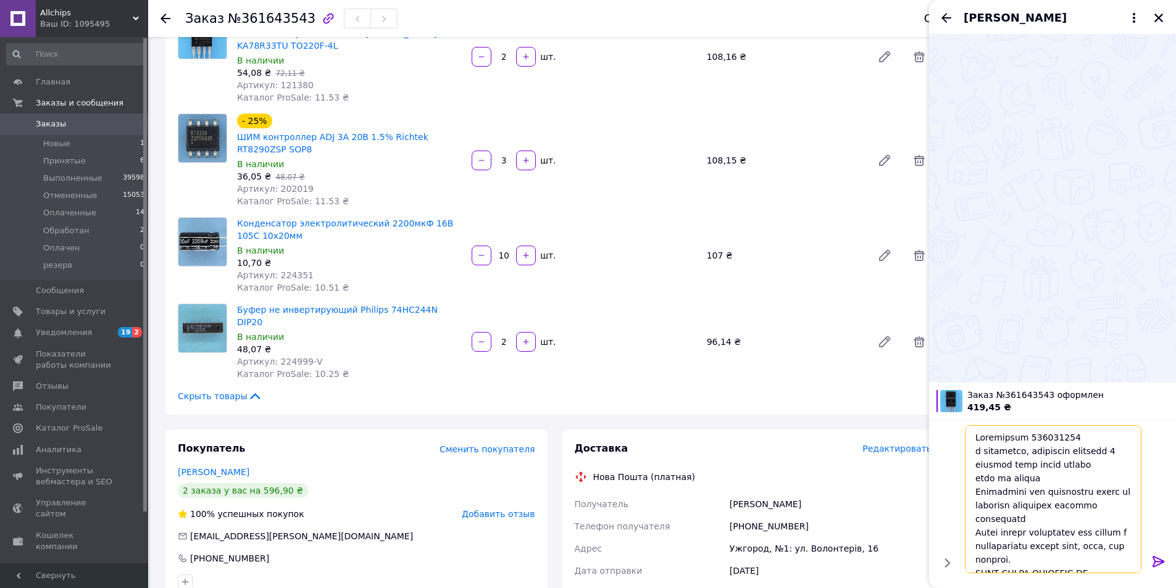
scroll to position [247, 0]
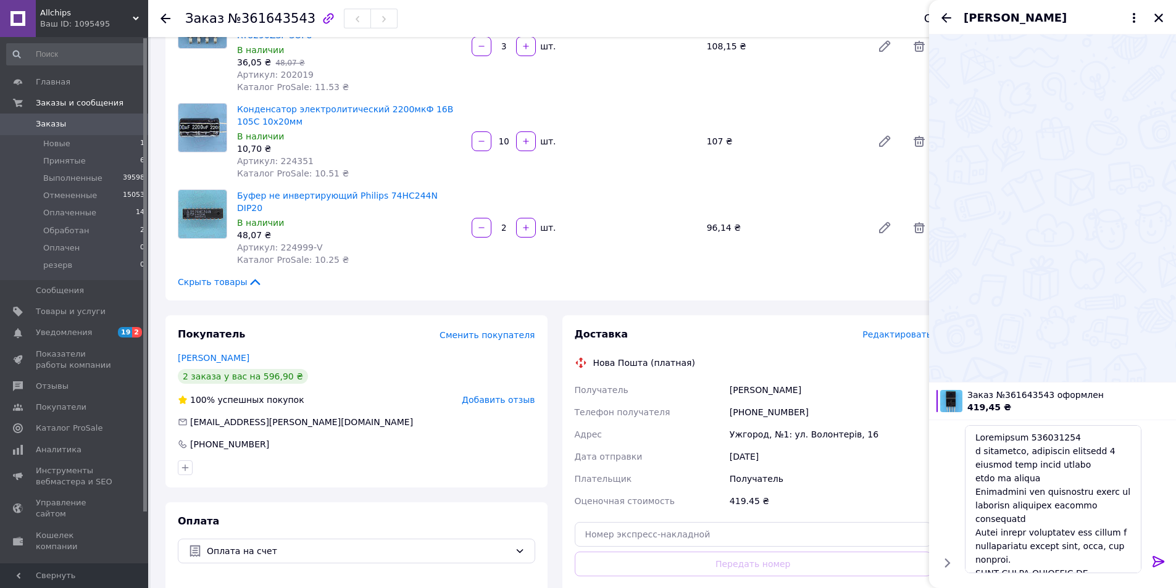
click at [732, 490] on div "419.45 ₴" at bounding box center [830, 501] width 207 height 22
copy div "419.45"
click at [975, 478] on textarea at bounding box center [1053, 499] width 177 height 148
paste textarea "419.45"
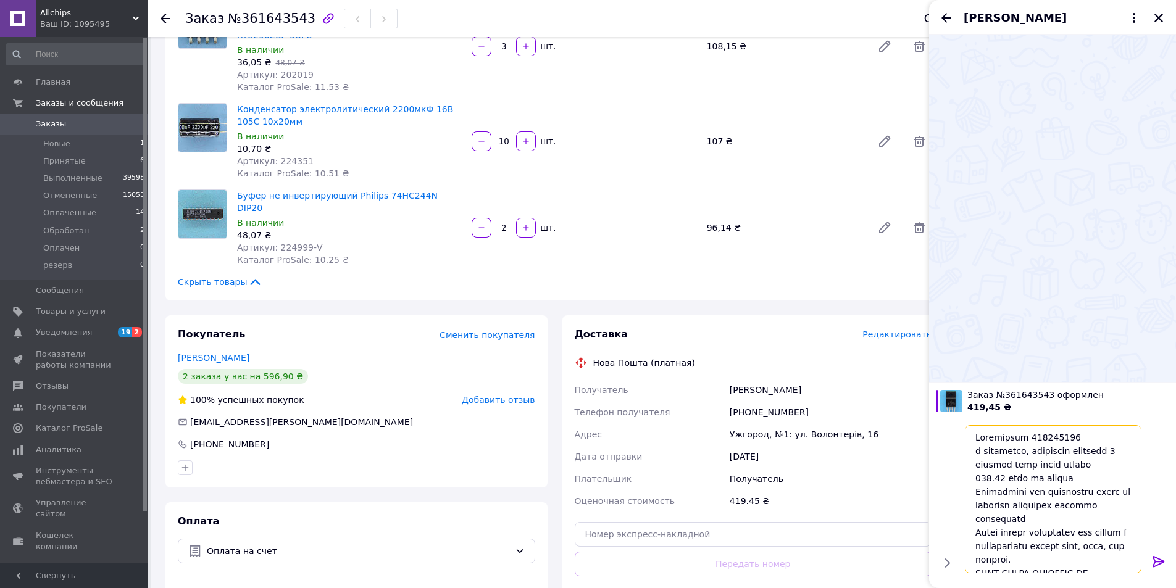
type textarea "Замовлення 361643543 в наявності, відправка протягом 2 робочих днів після оплат…"
click at [1158, 557] on icon at bounding box center [1158, 561] width 15 height 15
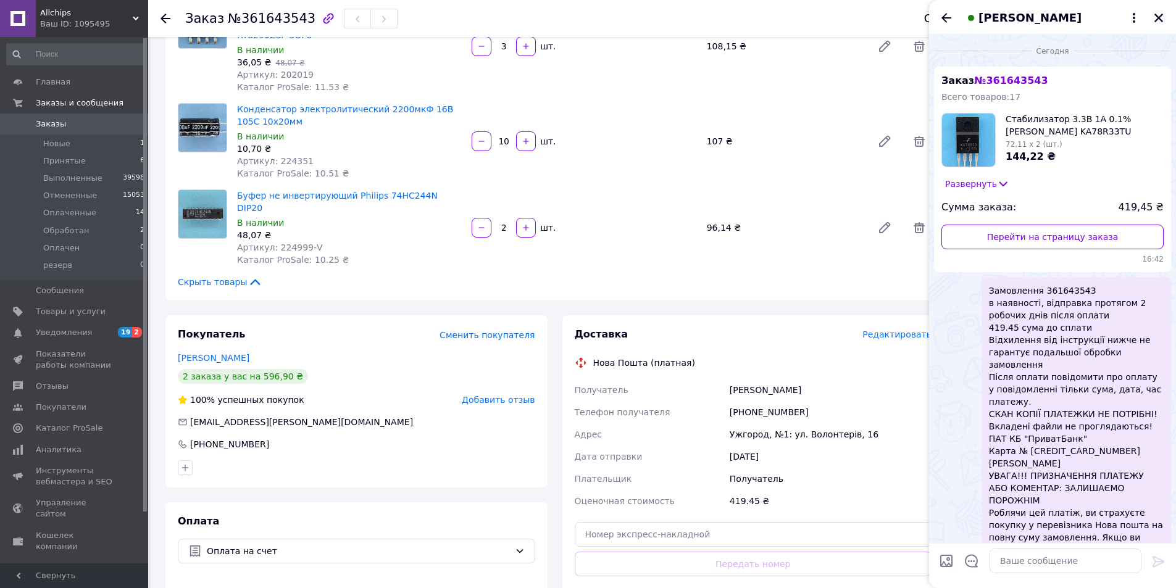
click at [1163, 17] on icon "Закрыть" at bounding box center [1158, 17] width 11 height 11
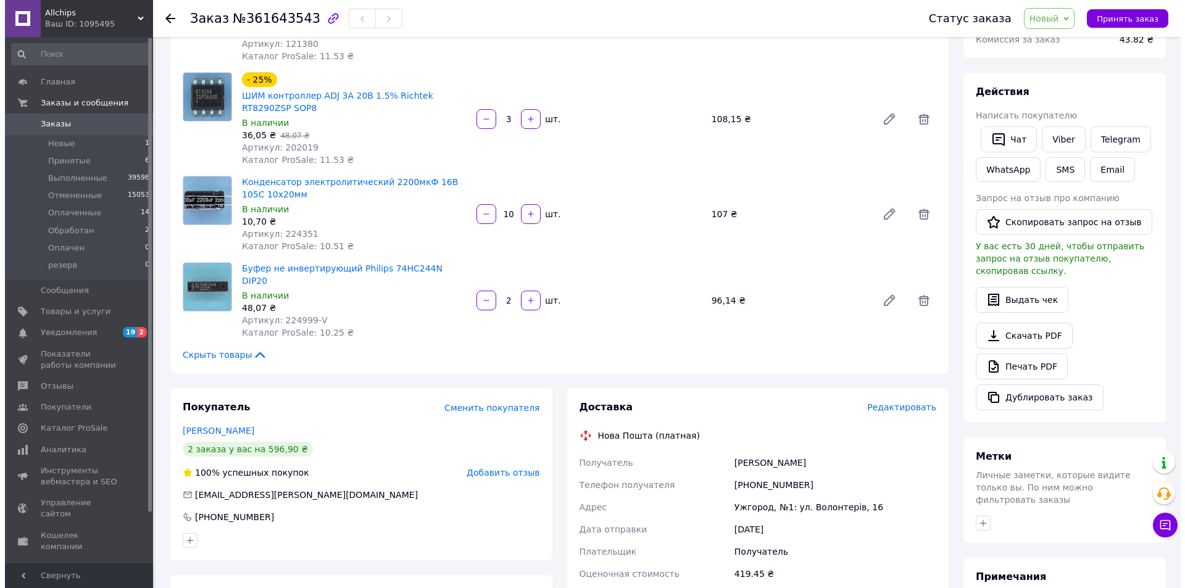
scroll to position [123, 0]
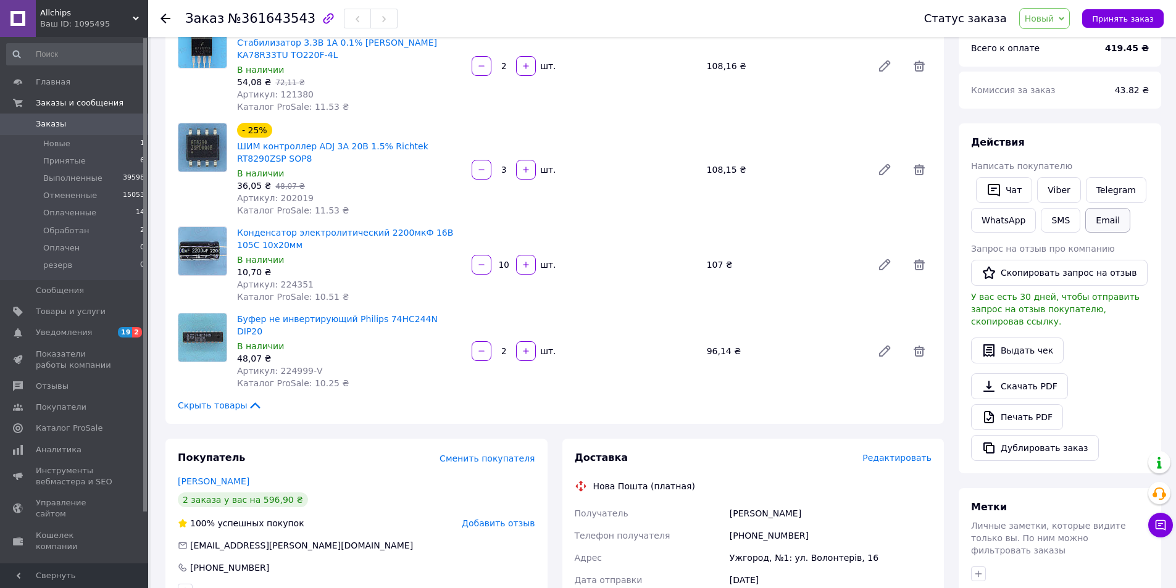
click at [1098, 222] on button "Email" at bounding box center [1107, 220] width 45 height 25
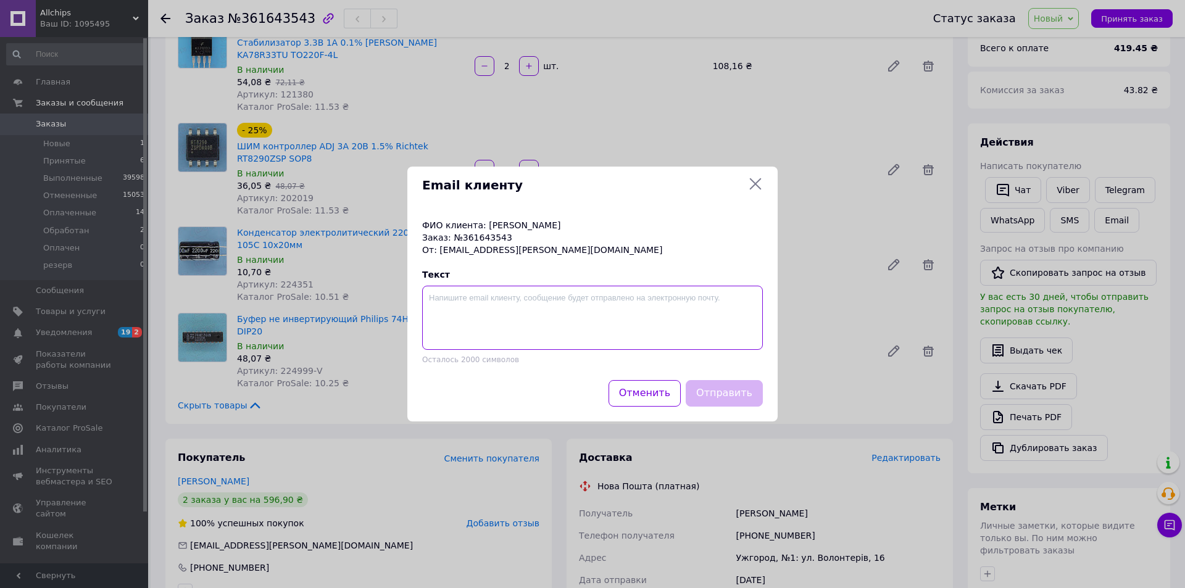
click at [471, 334] on textarea at bounding box center [592, 318] width 341 height 64
paste textarea "Замовлення в наявності, відправка протягом 2 робочих днів після оплати сума до …"
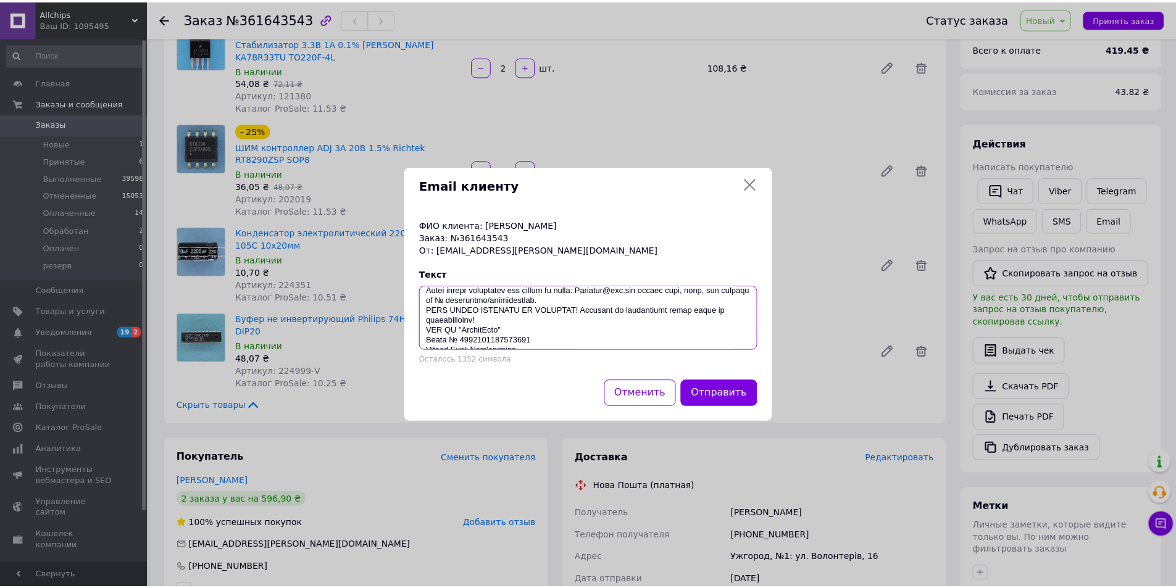
scroll to position [0, 0]
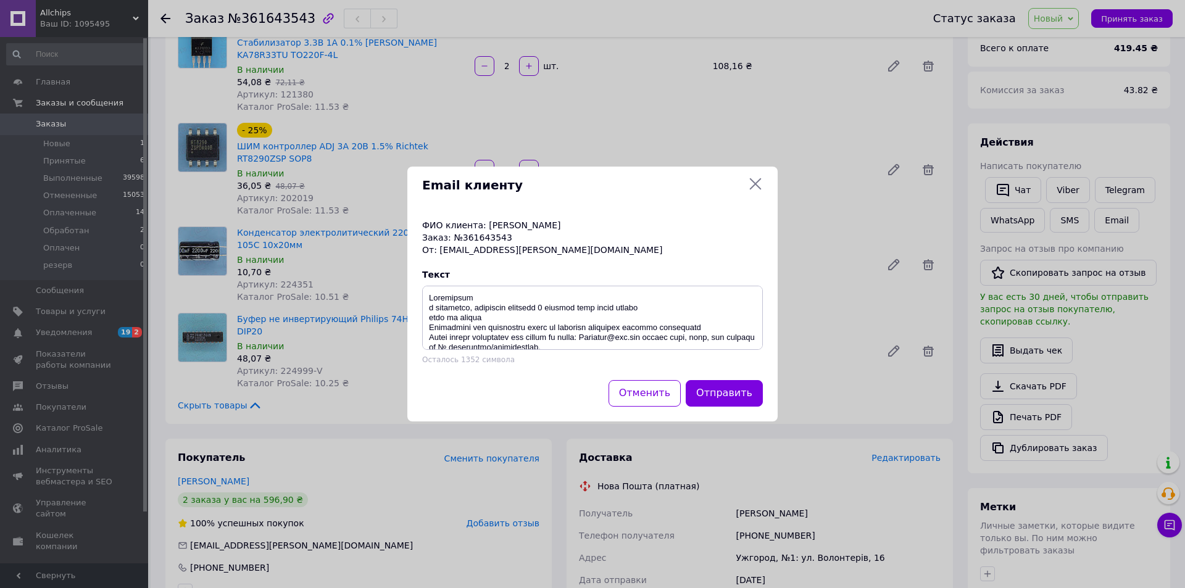
click at [493, 237] on p "Заказ: №361643543" at bounding box center [592, 238] width 341 height 12
click at [487, 295] on textarea at bounding box center [592, 318] width 341 height 64
paste textarea "361643543"
type textarea "Замовлення 361643543 в наявності, відправка протягом 2 робочих днів після оплат…"
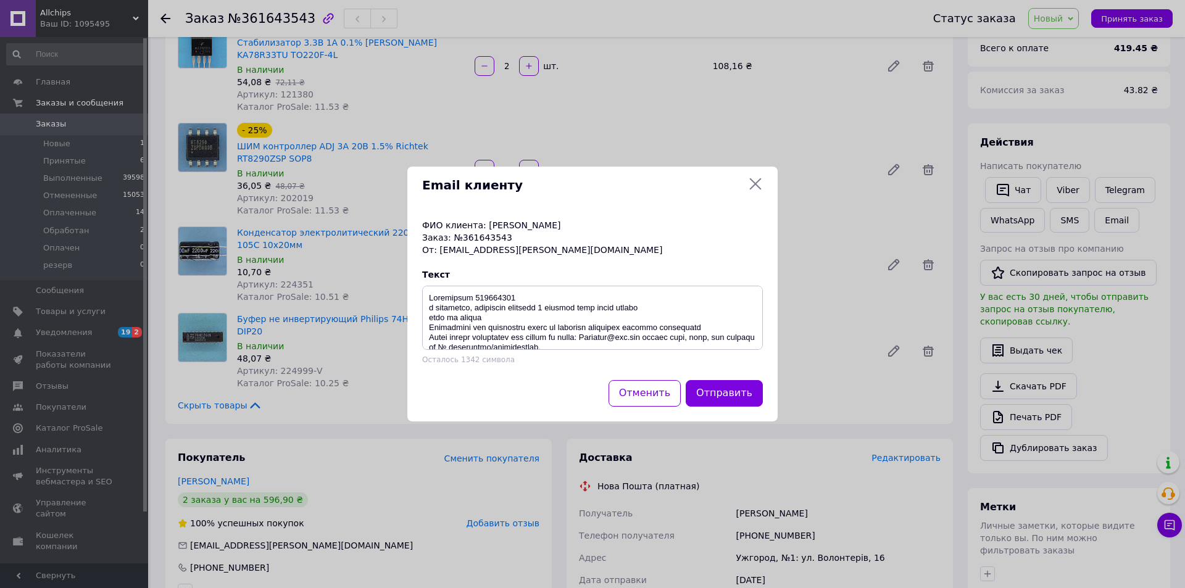
click at [1133, 48] on div "Email клиенту ФИО клиента: Гулей Микола Заказ: №361643543 От: nick.guley.1967@g…" at bounding box center [592, 294] width 1185 height 588
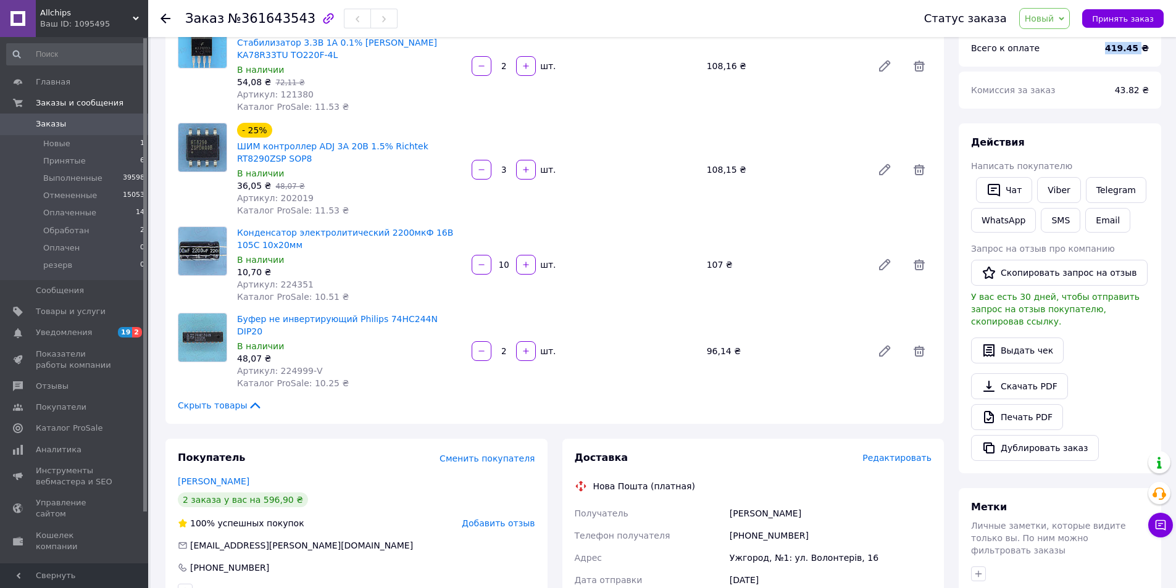
click at [1133, 48] on b "419.45 ₴" at bounding box center [1127, 48] width 44 height 10
click at [1098, 216] on button "Email" at bounding box center [1107, 220] width 45 height 25
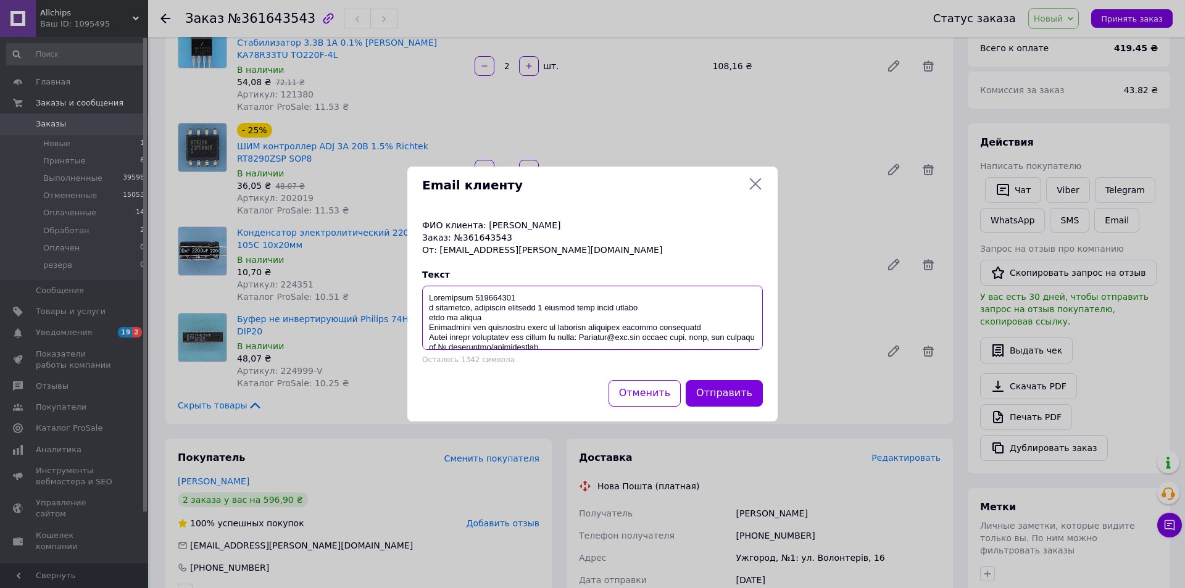
click at [430, 317] on textarea at bounding box center [592, 318] width 341 height 64
paste textarea "419.45"
type textarea "Замовлення 361643543 в наявності, відправка протягом 2 робочих днів після оплат…"
click at [742, 395] on button "Отправить" at bounding box center [724, 393] width 77 height 27
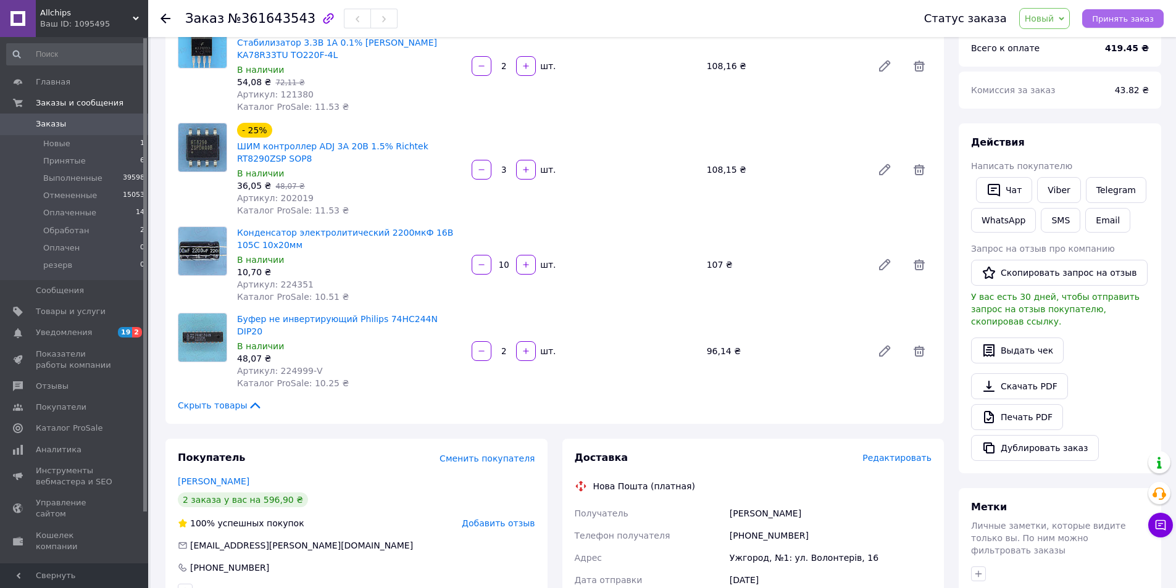
click at [1129, 22] on span "Принять заказ" at bounding box center [1123, 18] width 62 height 9
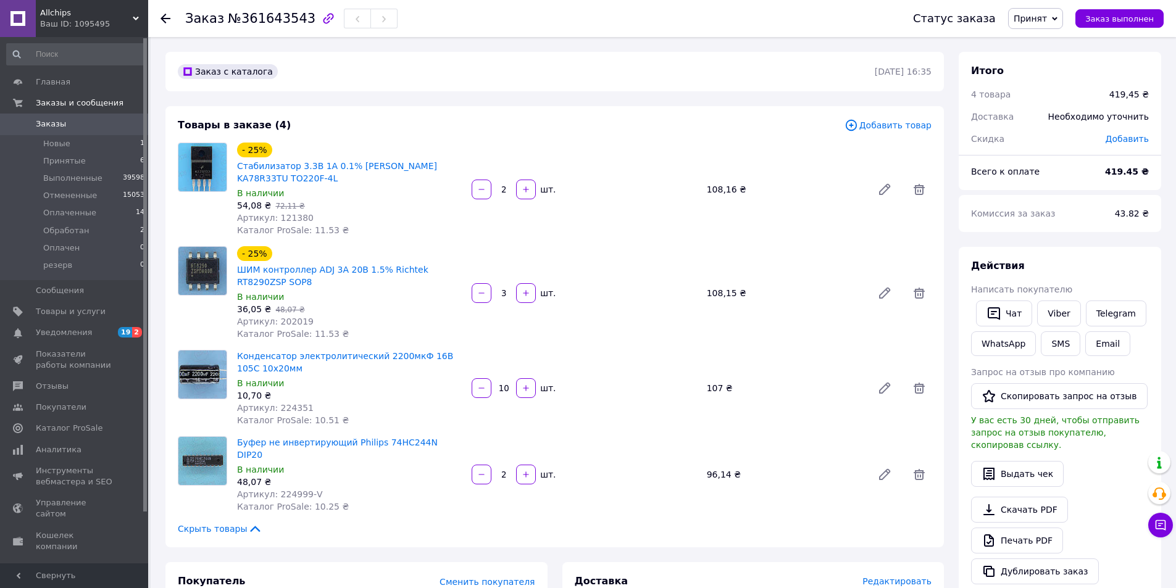
click at [50, 125] on span "Заказы" at bounding box center [51, 124] width 30 height 11
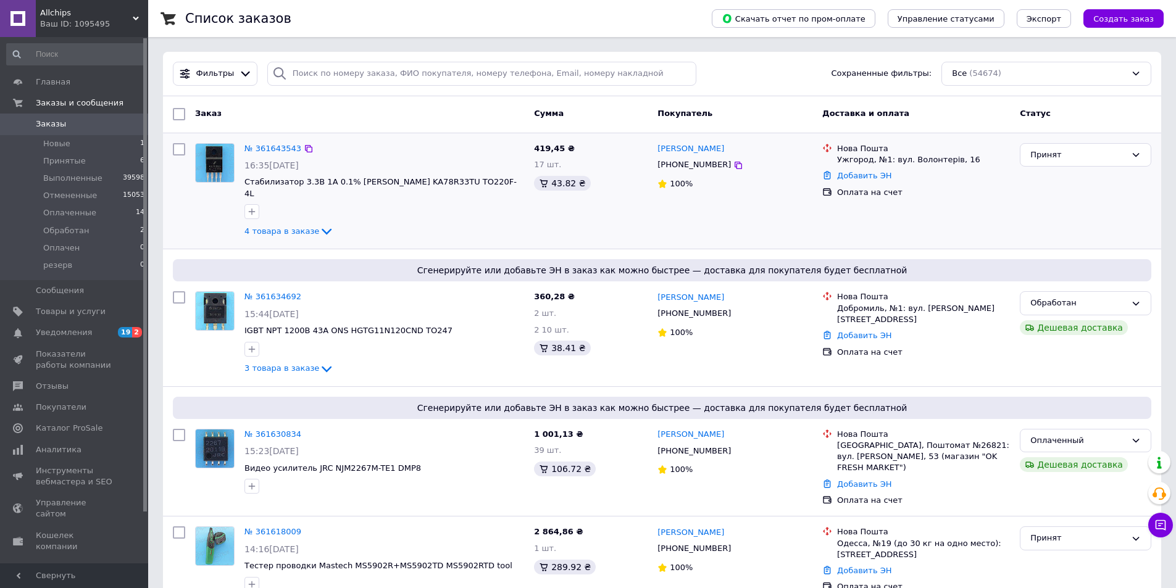
drag, startPoint x: 1081, startPoint y: 214, endPoint x: 789, endPoint y: 164, distance: 296.2
click at [1081, 214] on div "Принят" at bounding box center [1085, 191] width 141 height 106
click at [304, 74] on input "search" at bounding box center [482, 74] width 430 height 24
paste input "361570181"
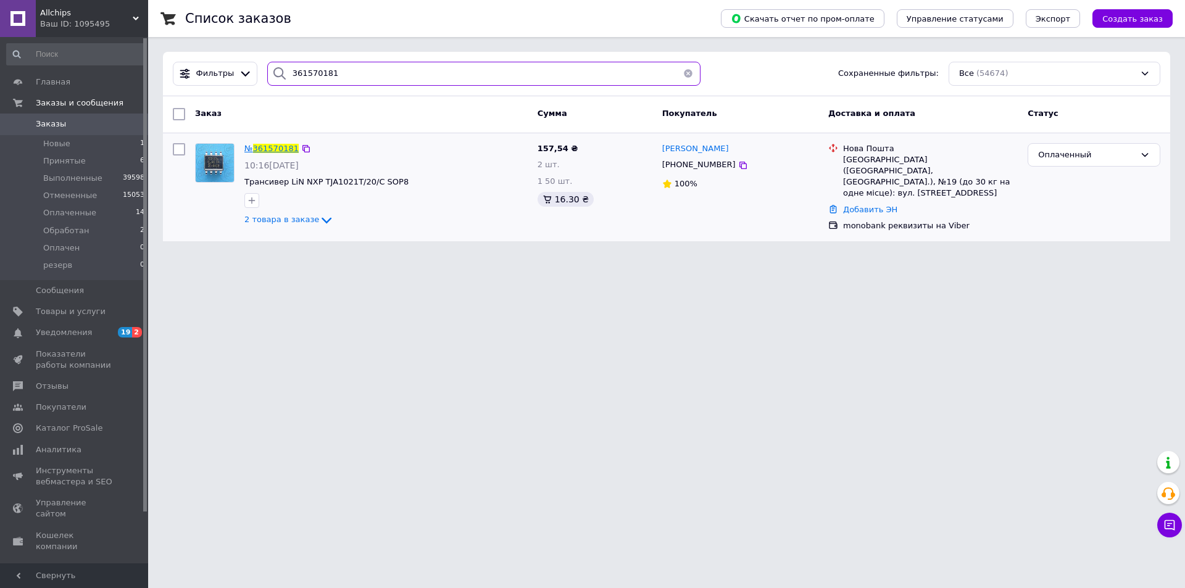
type input "361570181"
click at [270, 148] on span "361570181" at bounding box center [276, 148] width 46 height 9
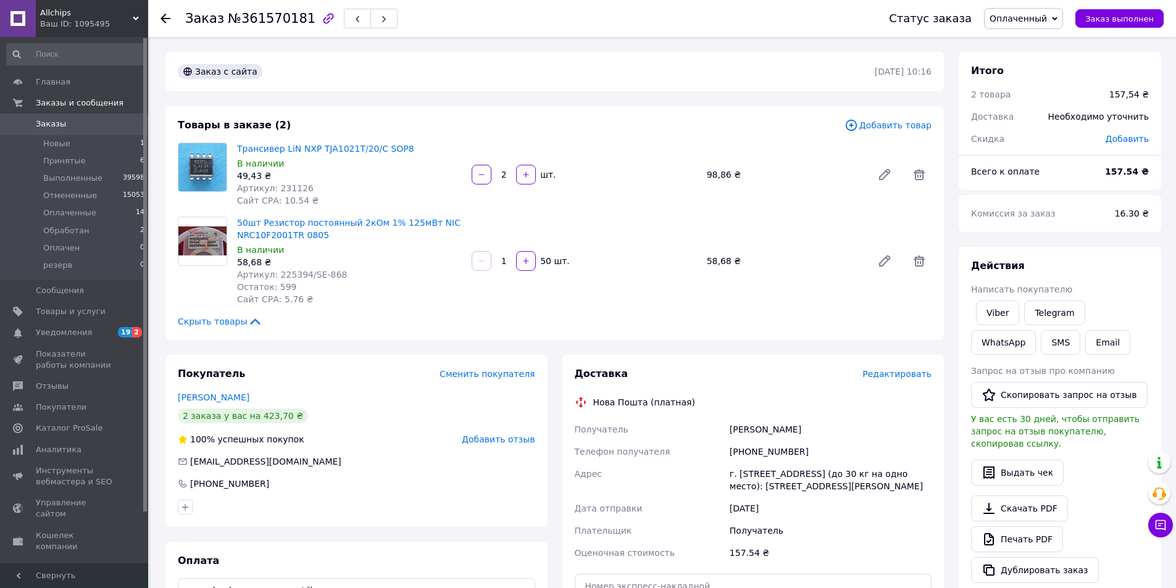
click at [1081, 215] on div "Комиссия за заказ" at bounding box center [1036, 213] width 144 height 27
click at [283, 150] on link "Трансивер LiN NXP TJA1021T/20/C SOP8" at bounding box center [325, 149] width 177 height 10
drag, startPoint x: 332, startPoint y: 275, endPoint x: 307, endPoint y: 274, distance: 24.8
click at [307, 274] on div "Артикул: 225394/SE-868" at bounding box center [349, 275] width 225 height 12
click at [282, 222] on link "50шт Резистор постоянный 2кОм 1% 125мВт NIC NRC10F2001TR 0805" at bounding box center [349, 229] width 224 height 22
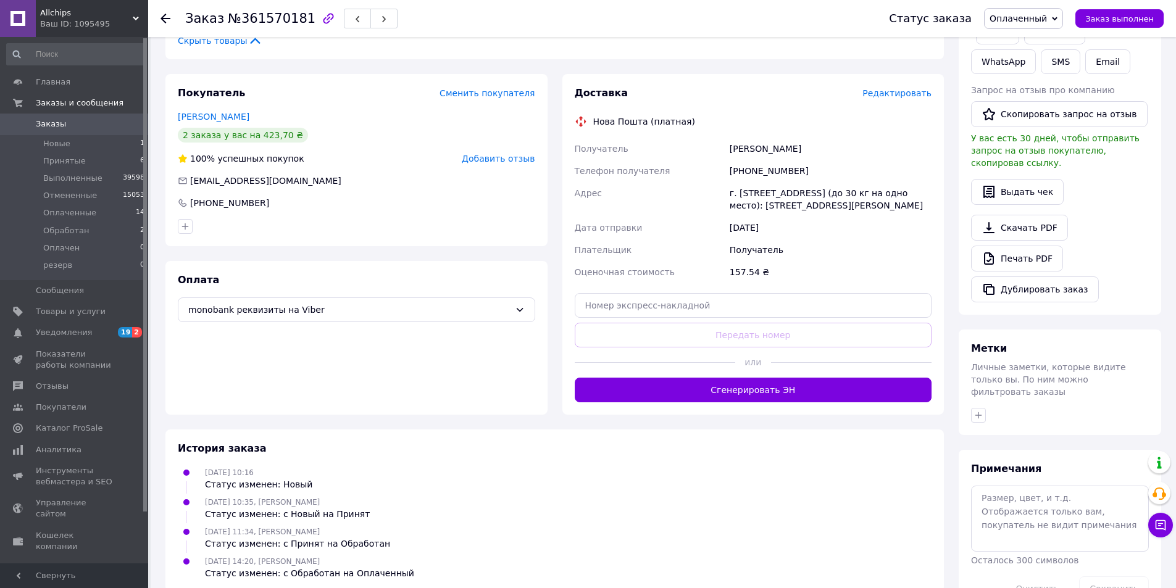
scroll to position [312, 0]
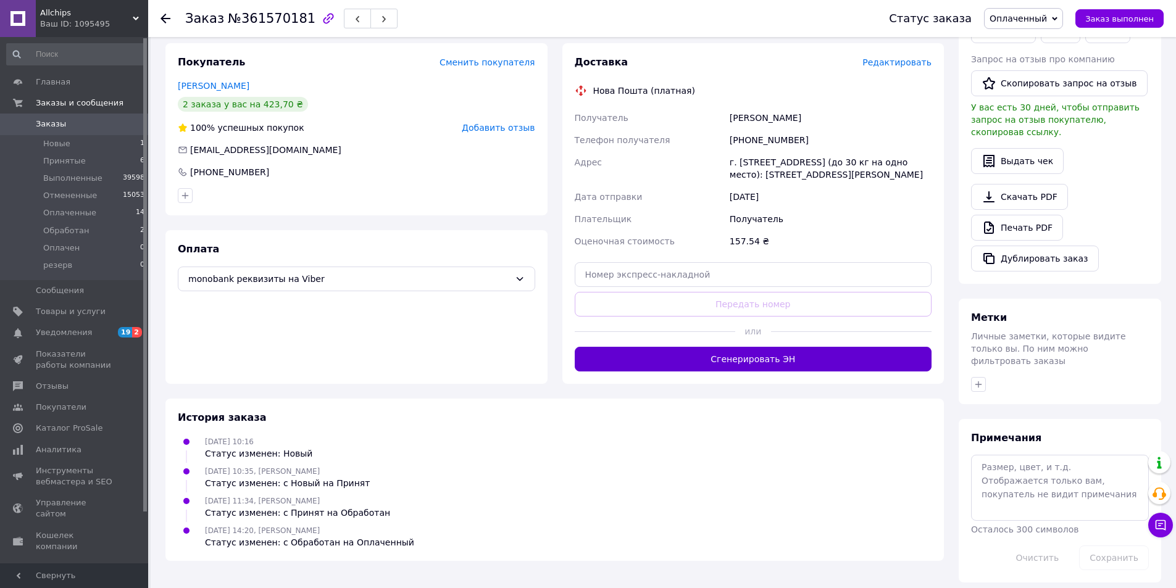
click at [712, 372] on button "Сгенерировать ЭН" at bounding box center [753, 359] width 357 height 25
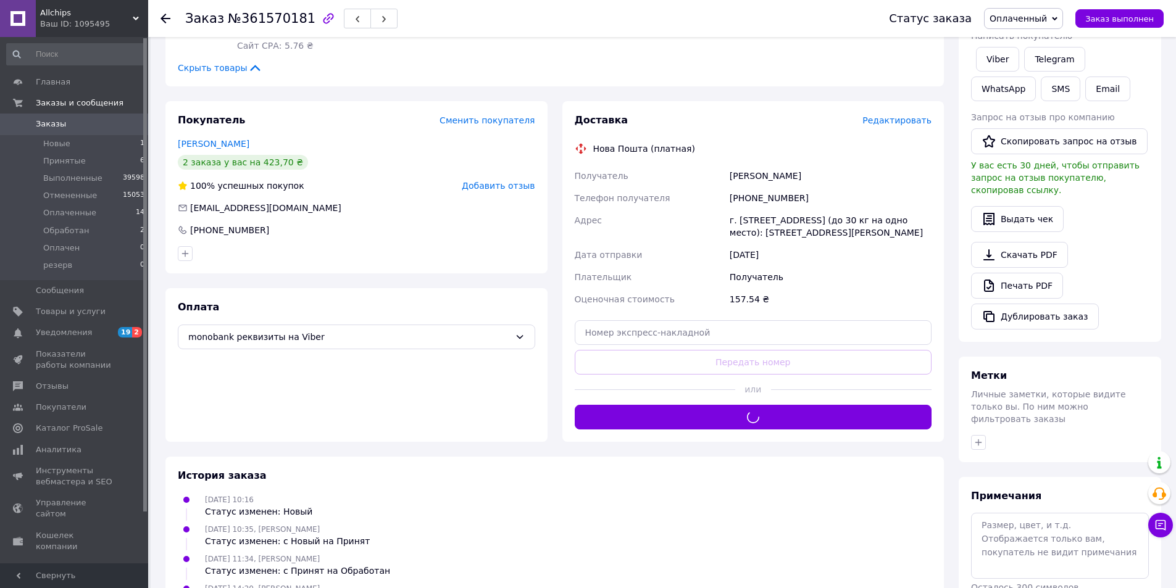
scroll to position [188, 0]
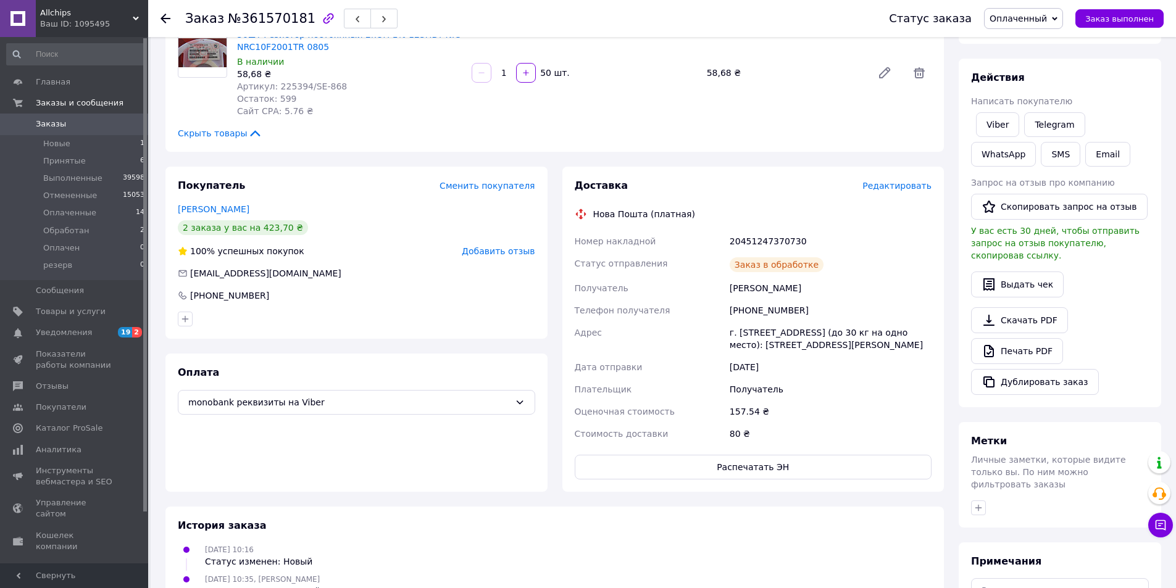
click at [775, 238] on div "20451247370730" at bounding box center [830, 241] width 207 height 22
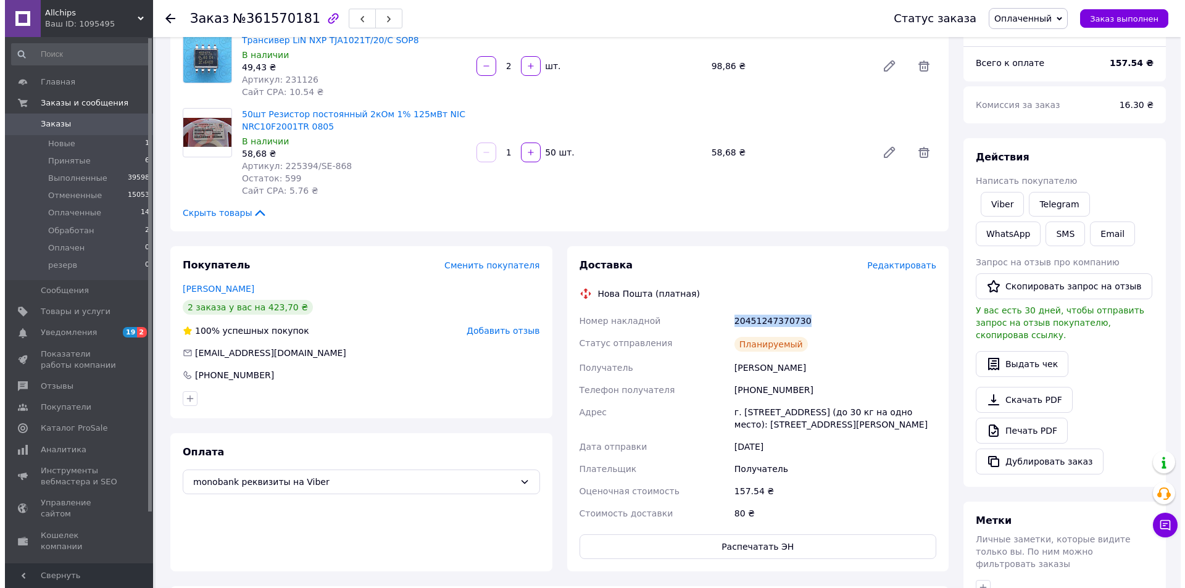
scroll to position [3, 0]
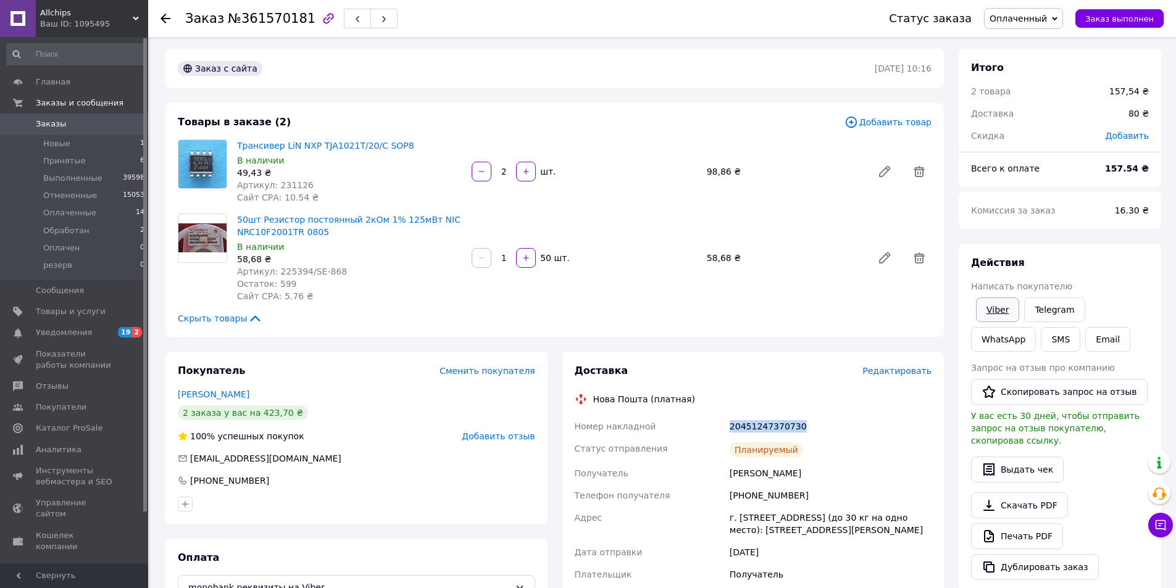
click at [995, 315] on link "Viber" at bounding box center [997, 310] width 43 height 25
click at [1093, 258] on div "Действия" at bounding box center [1060, 263] width 178 height 14
click at [500, 439] on span "Добавить отзыв" at bounding box center [498, 437] width 73 height 10
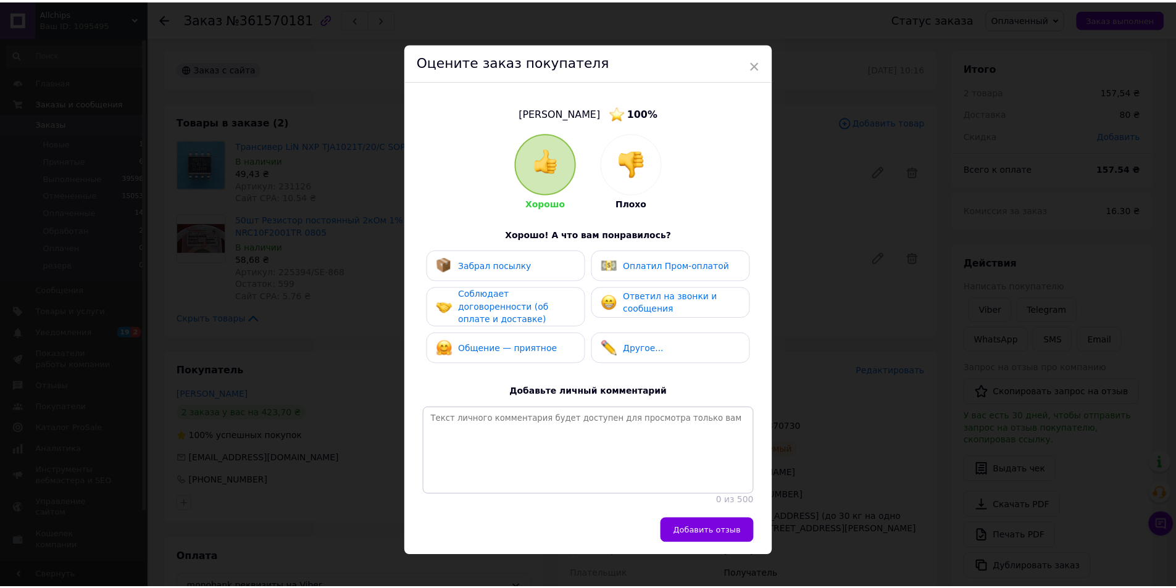
scroll to position [12, 0]
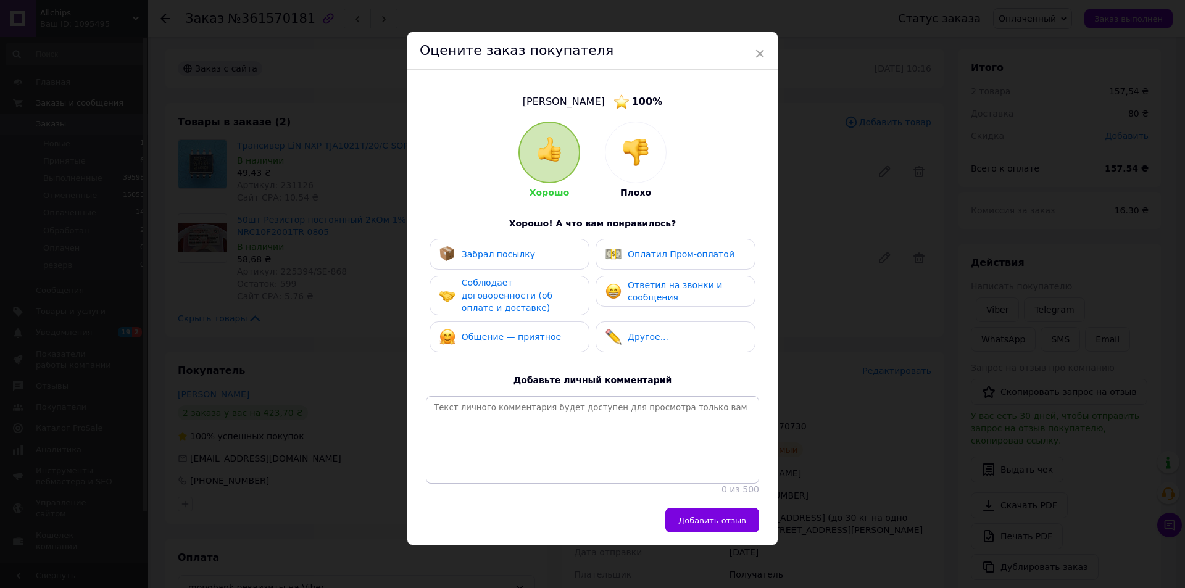
click at [530, 253] on div "Забрал посылку" at bounding box center [510, 254] width 140 height 16
click at [523, 293] on span "Соблюдает договоренности (об оплате и доставке)" at bounding box center [507, 295] width 91 height 35
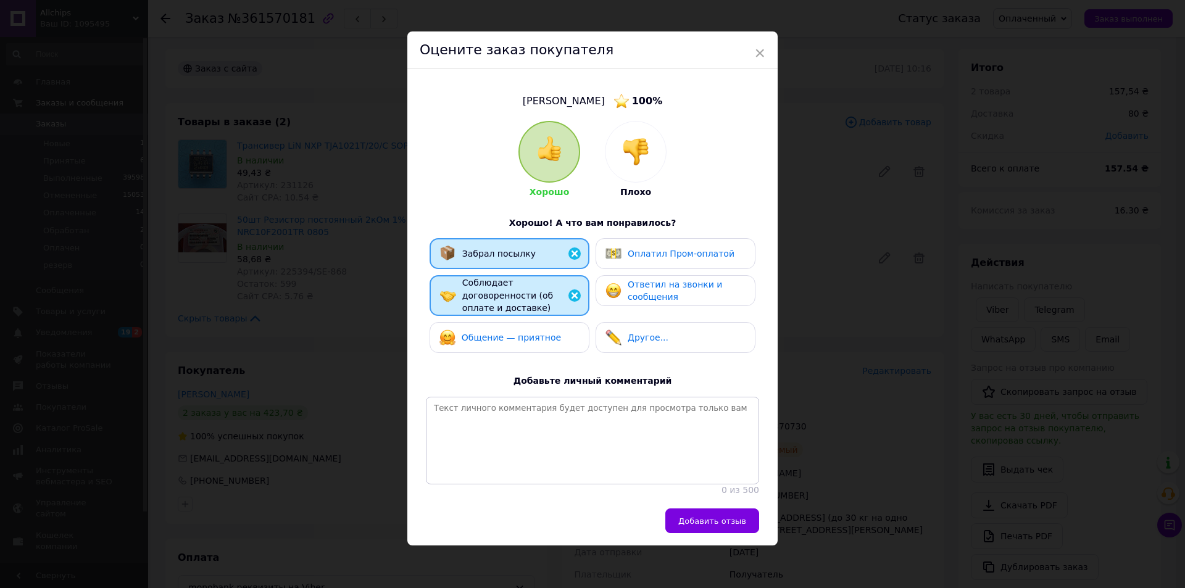
drag, startPoint x: 535, startPoint y: 328, endPoint x: 589, endPoint y: 328, distance: 54.3
click at [537, 333] on span "Общение — приятное" at bounding box center [511, 338] width 99 height 10
click at [644, 299] on span "Ответил на звонки и сообщения" at bounding box center [675, 291] width 94 height 23
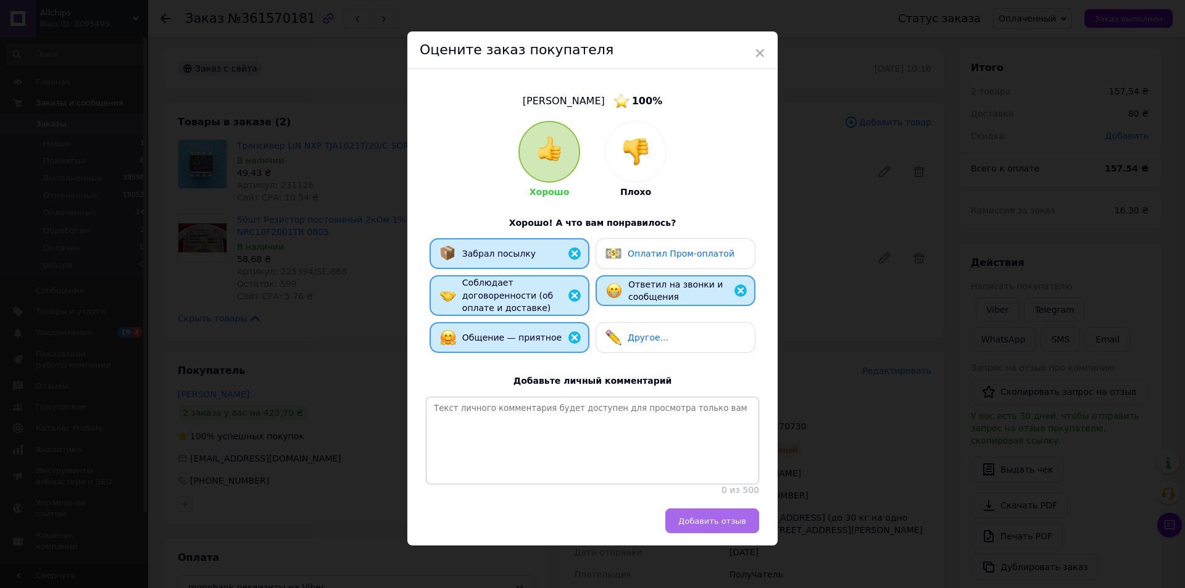
click at [703, 519] on span "Добавить отзыв" at bounding box center [713, 521] width 68 height 9
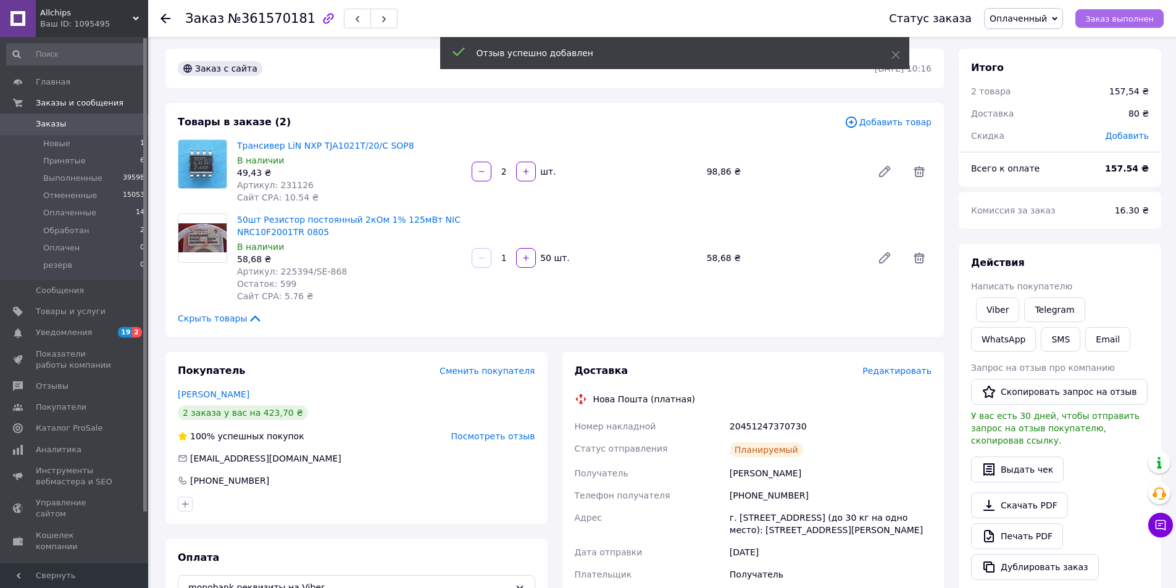
click at [1113, 18] on span "Заказ выполнен" at bounding box center [1119, 18] width 69 height 9
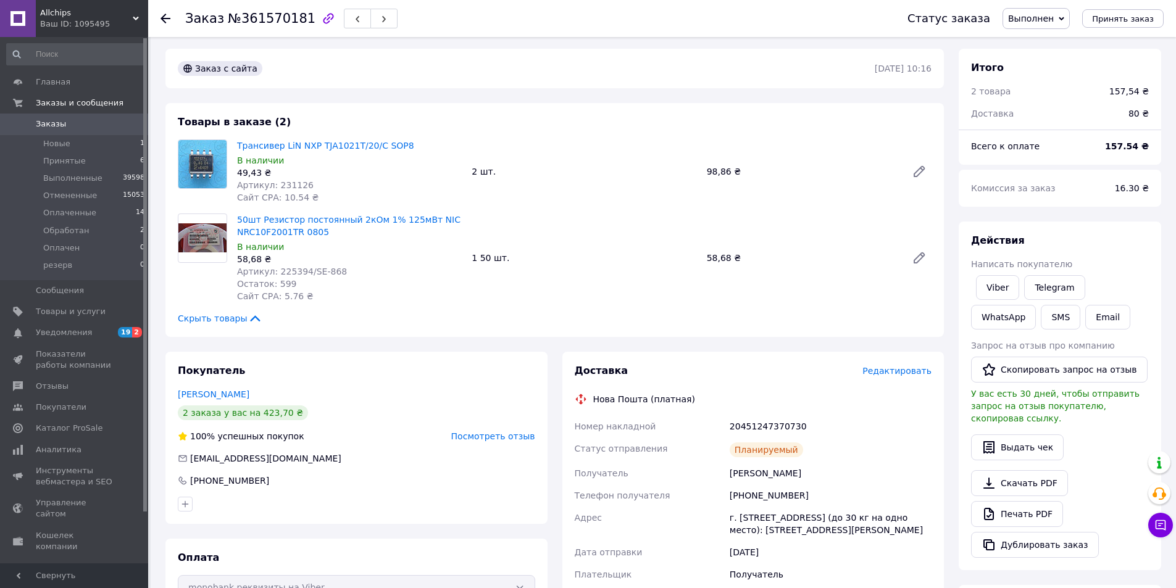
drag, startPoint x: 1078, startPoint y: 161, endPoint x: 1068, endPoint y: 162, distance: 10.1
click at [1078, 161] on div "Всего к оплате 157.54 ₴" at bounding box center [1060, 152] width 203 height 25
click at [88, 120] on span "Заказы" at bounding box center [75, 124] width 78 height 11
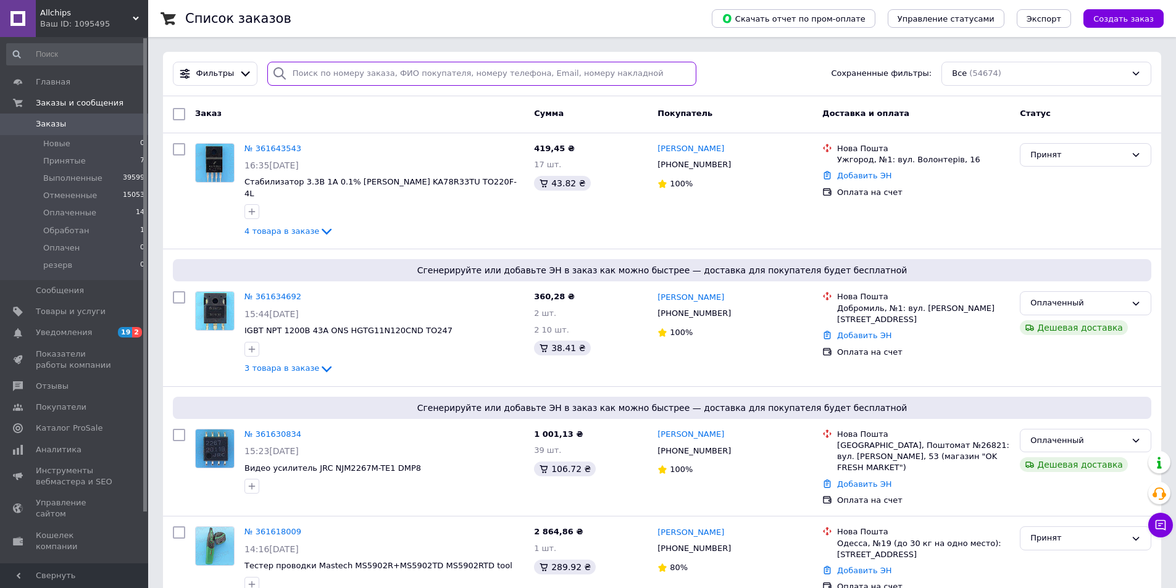
click at [312, 75] on input "search" at bounding box center [482, 74] width 430 height 24
paste input "361504111"
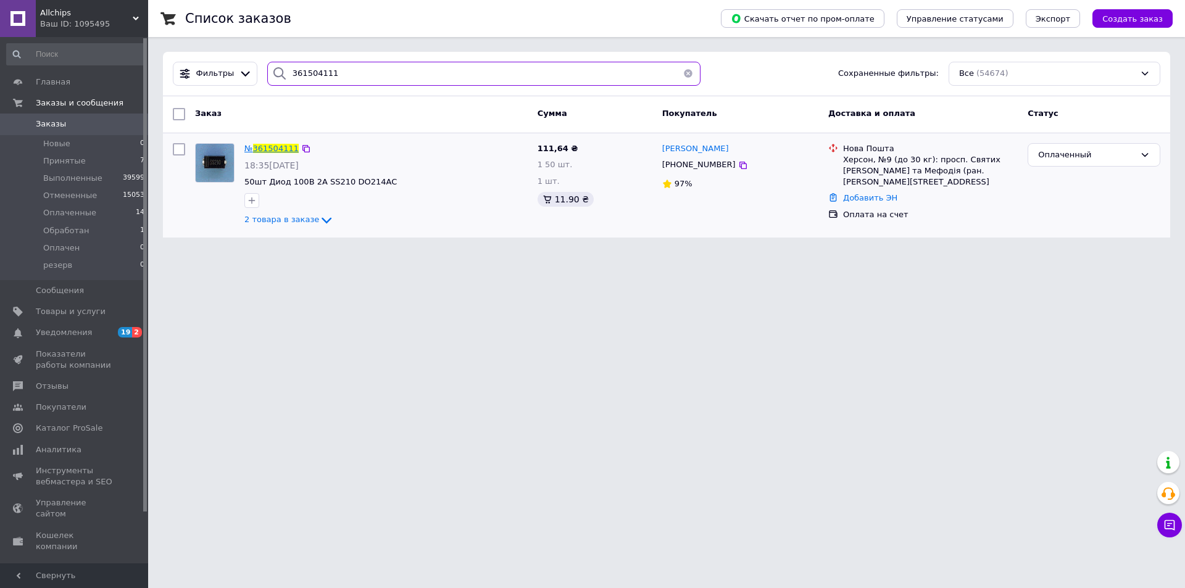
type input "361504111"
click at [261, 149] on span "361504111" at bounding box center [276, 148] width 46 height 9
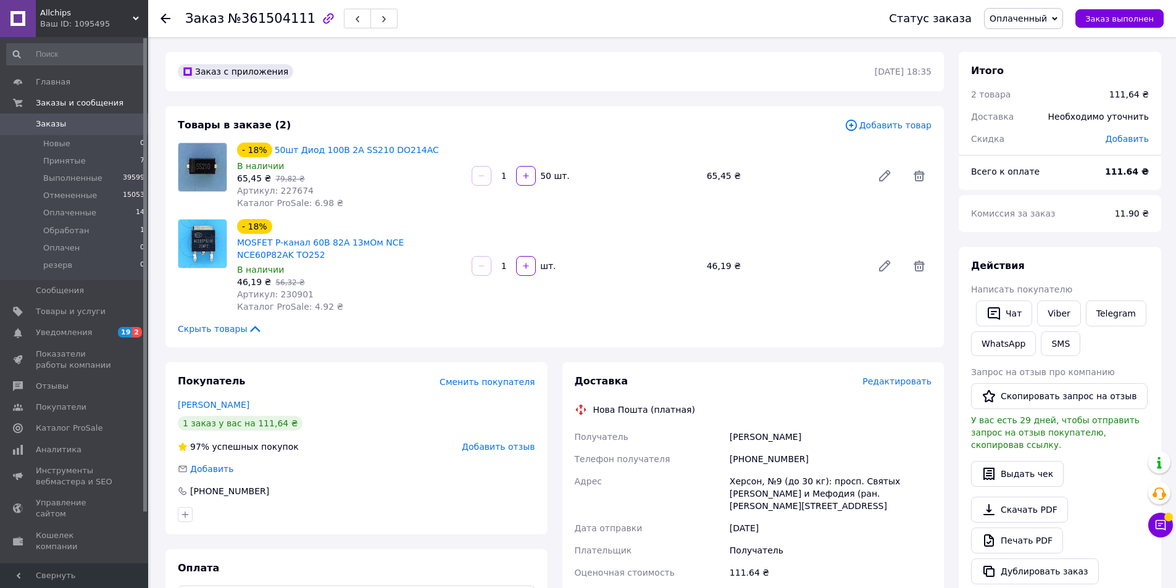
click at [1100, 270] on div "Действия" at bounding box center [1060, 266] width 178 height 14
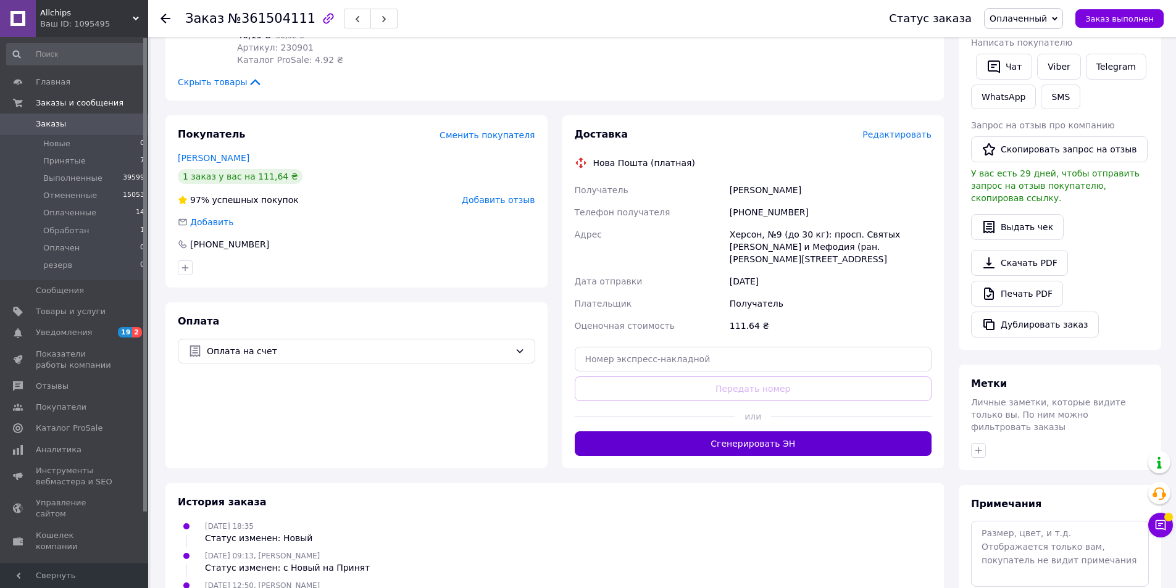
click at [704, 432] on button "Сгенерировать ЭН" at bounding box center [753, 444] width 357 height 25
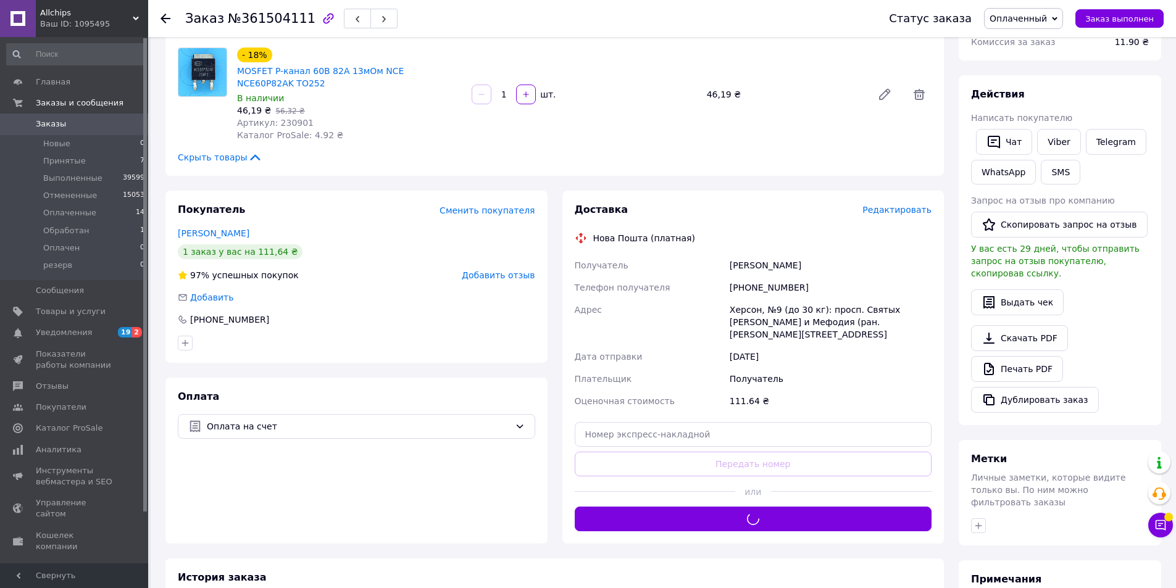
scroll to position [62, 0]
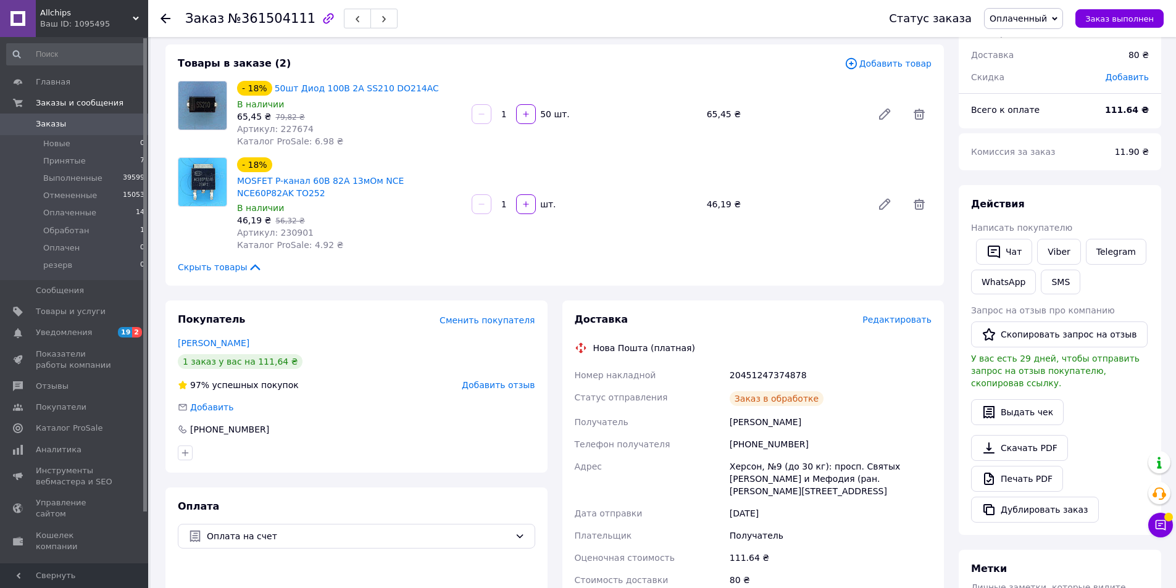
click at [783, 375] on div "20451247374878" at bounding box center [830, 375] width 207 height 22
click at [1057, 250] on link "Viber" at bounding box center [1058, 252] width 43 height 26
click at [1114, 21] on span "Заказ выполнен" at bounding box center [1119, 18] width 69 height 9
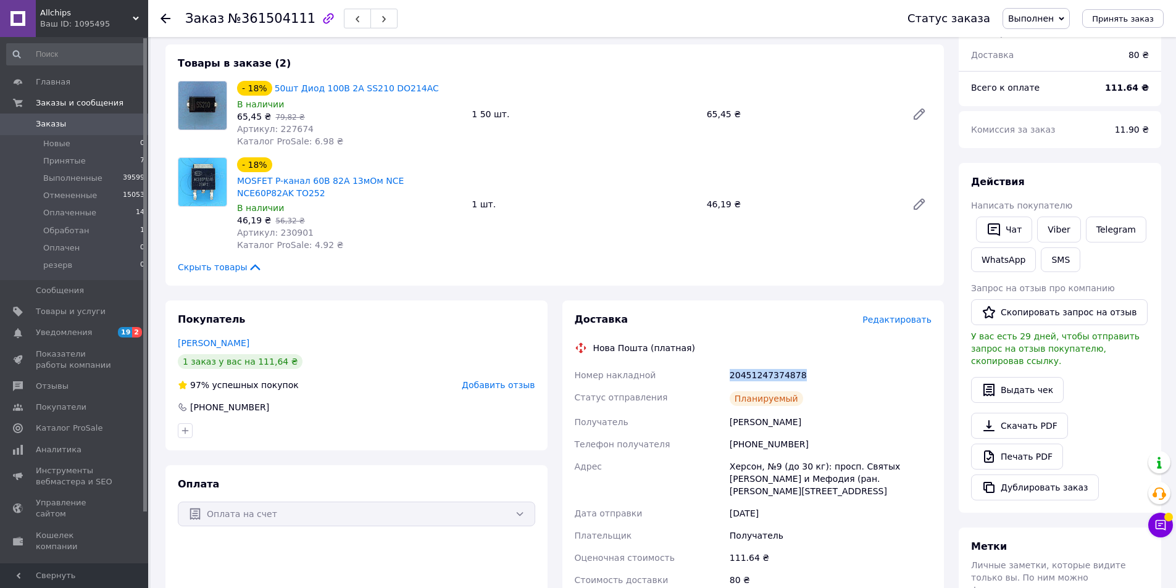
click at [1087, 190] on div "Действия Написать покупателю   Чат Viber Telegram WhatsApp SMS Запрос на отзыв …" at bounding box center [1060, 337] width 178 height 325
click at [520, 388] on span "Добавить отзыв" at bounding box center [498, 385] width 73 height 10
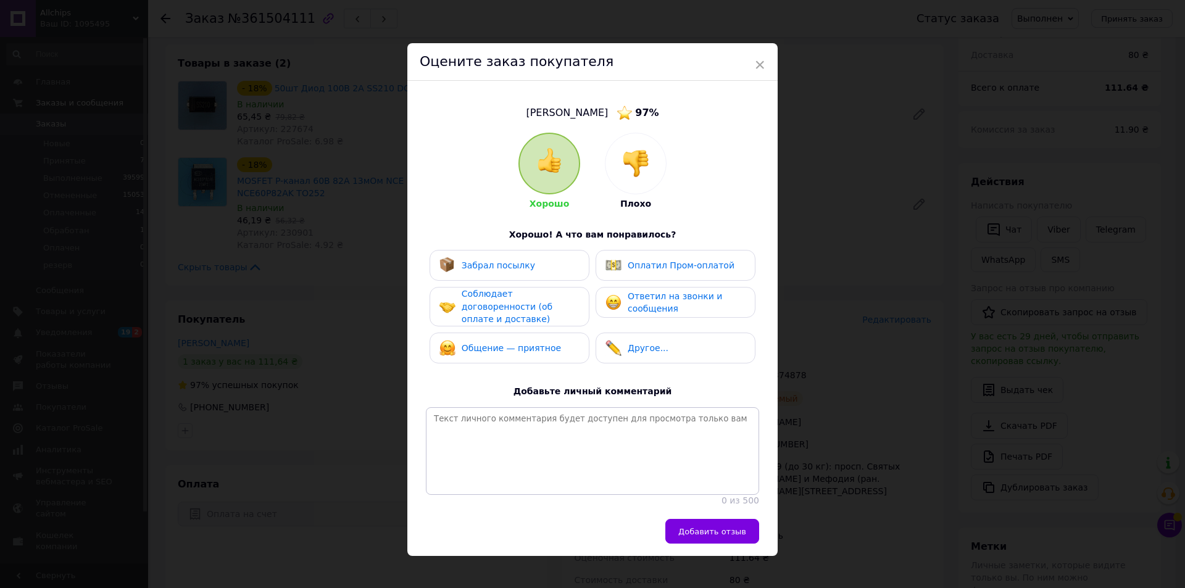
click at [541, 305] on span "Соблюдает договоренности (об оплате и доставке)" at bounding box center [507, 306] width 91 height 35
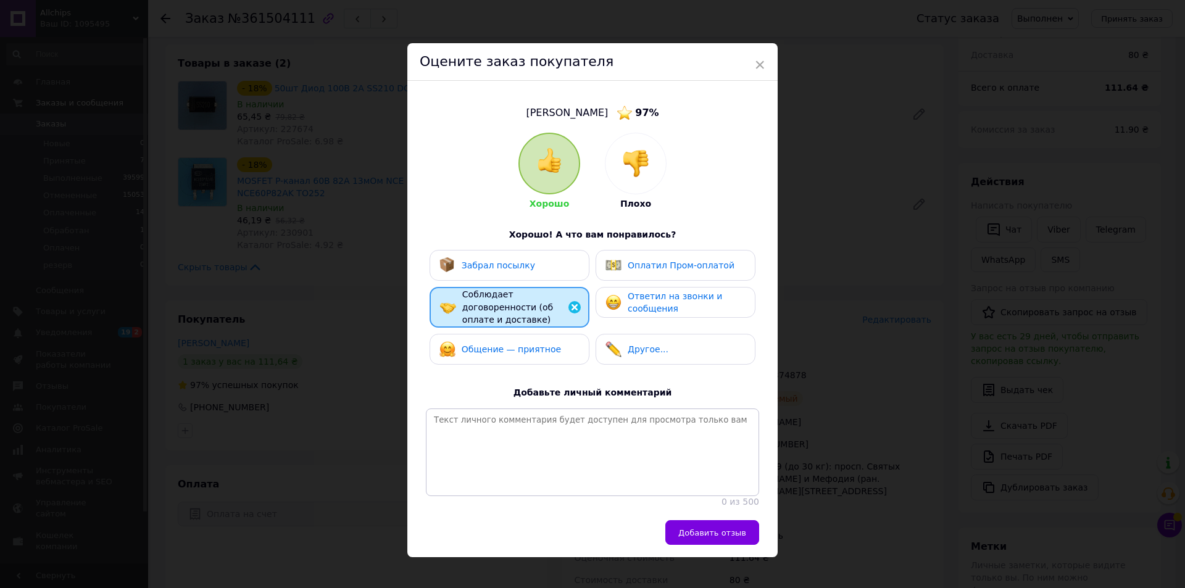
click at [524, 267] on div "Забрал посылку" at bounding box center [510, 265] width 140 height 16
drag, startPoint x: 527, startPoint y: 331, endPoint x: 612, endPoint y: 330, distance: 85.2
click at [528, 341] on div "Общение — приятное" at bounding box center [501, 349] width 122 height 16
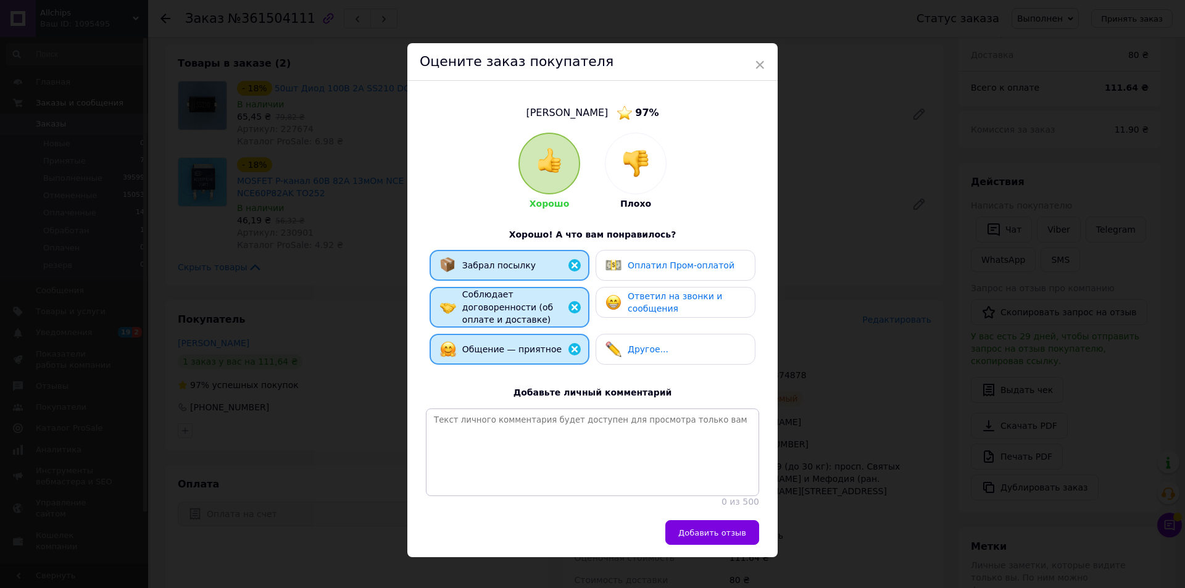
click at [640, 304] on span "Ответил на звонки и сообщения" at bounding box center [675, 302] width 94 height 23
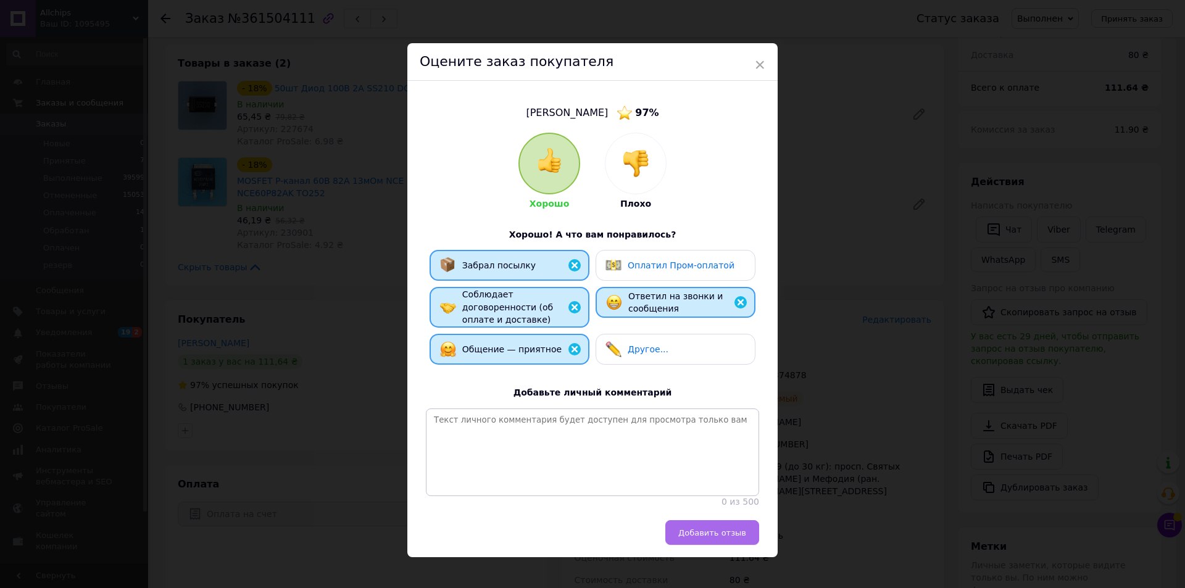
click at [725, 524] on button "Добавить отзыв" at bounding box center [713, 532] width 94 height 25
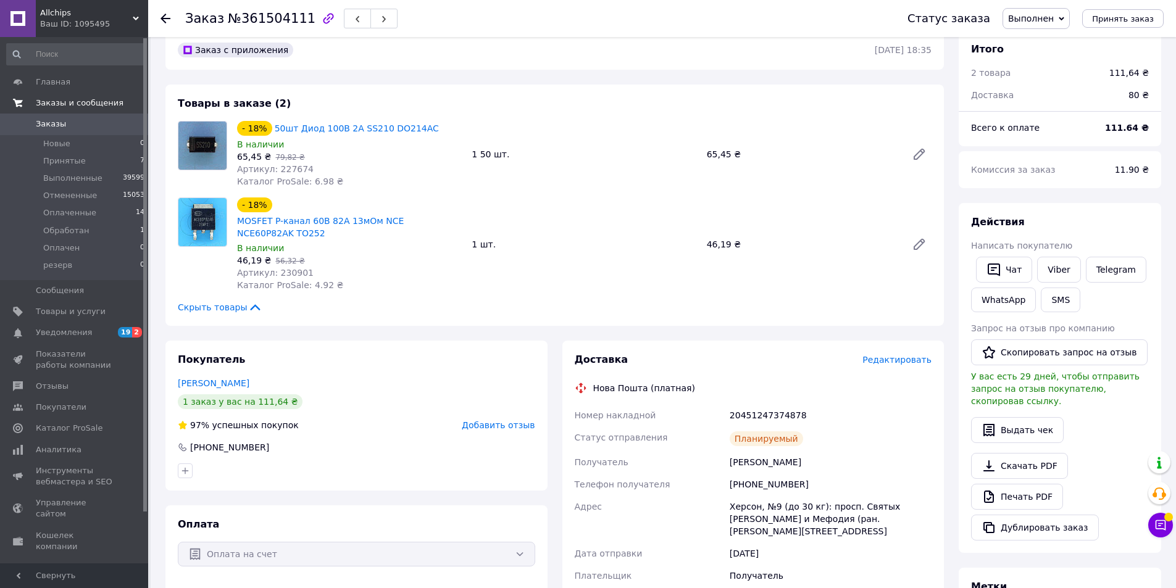
scroll to position [0, 0]
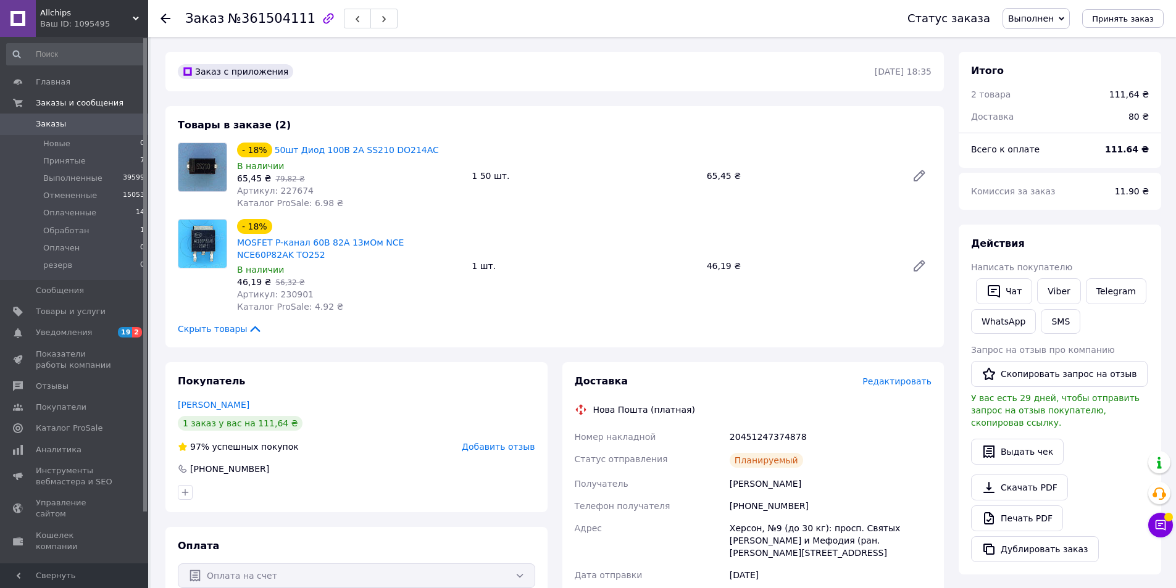
click at [52, 122] on span "Заказы" at bounding box center [51, 124] width 30 height 11
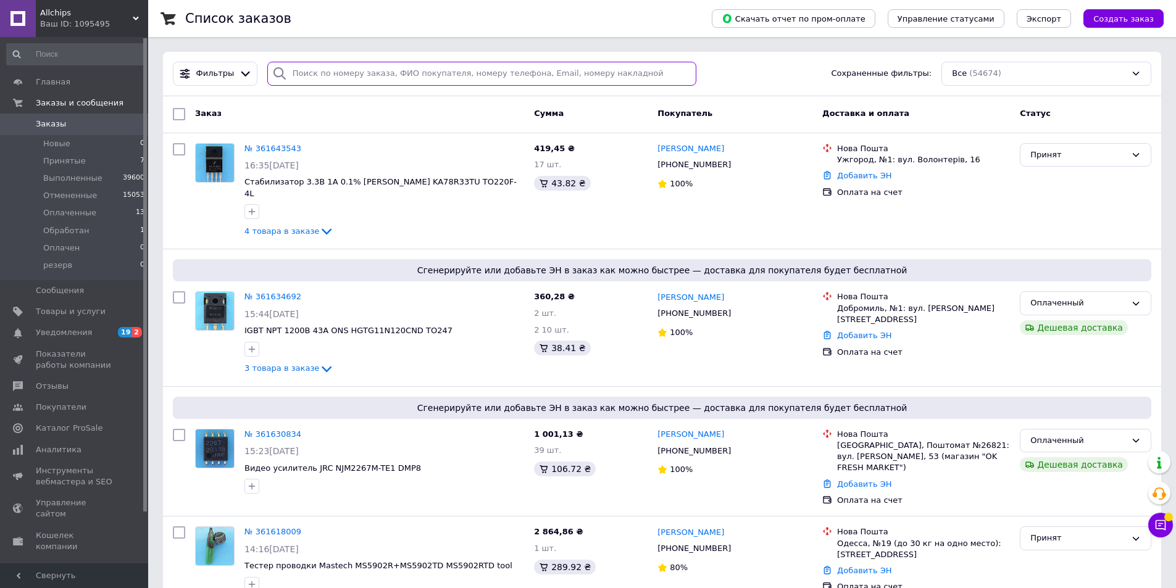
click at [304, 74] on input "search" at bounding box center [482, 74] width 430 height 24
paste input "361582038"
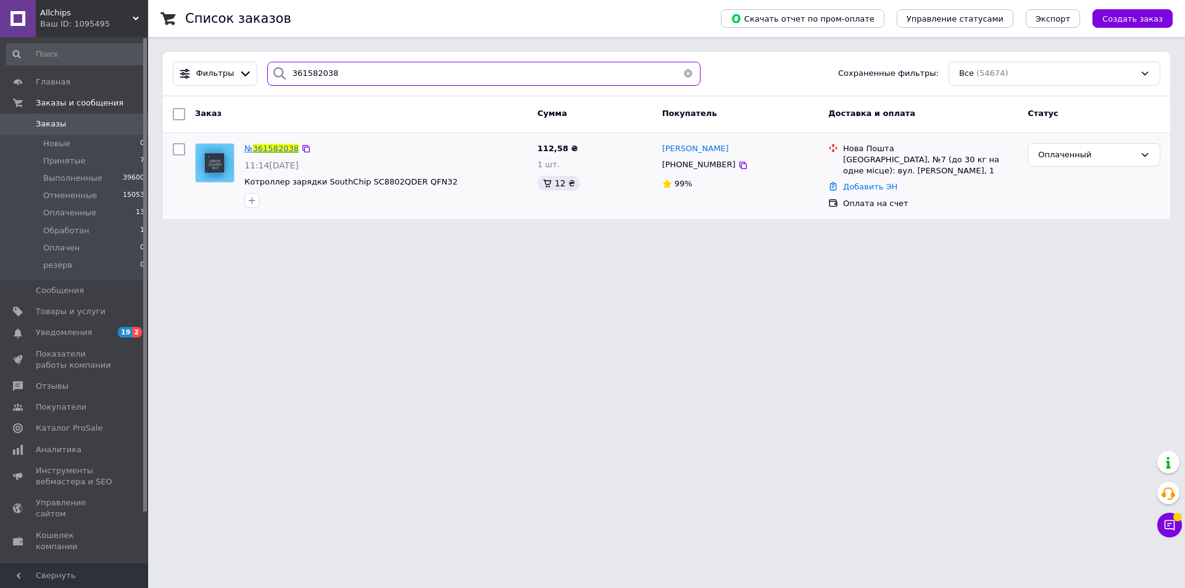
type input "361582038"
click at [264, 146] on span "361582038" at bounding box center [276, 148] width 46 height 9
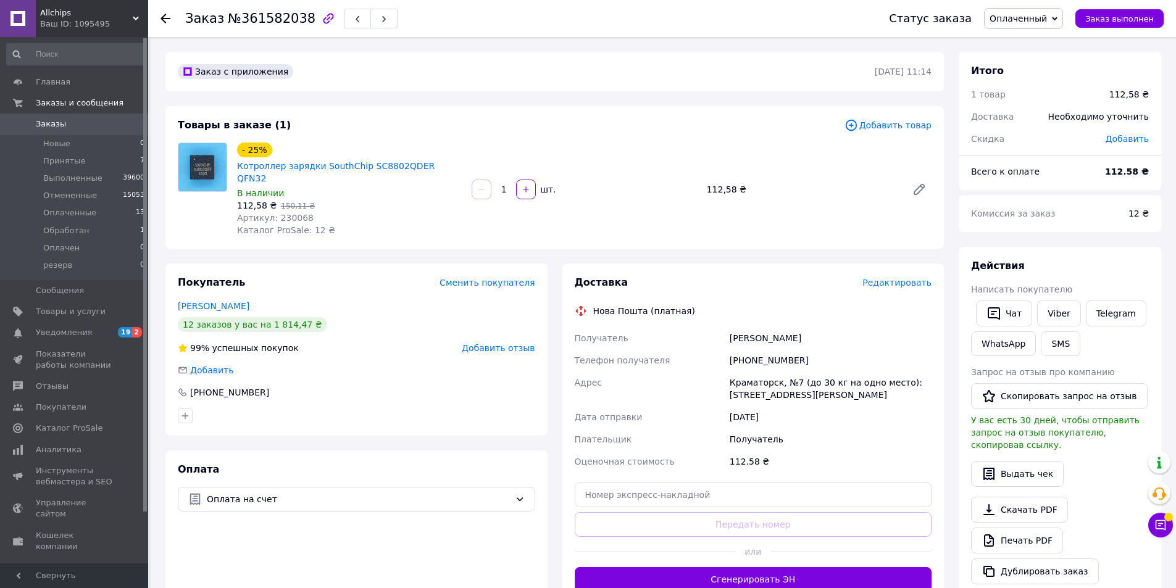
click at [1102, 230] on div "Комиссия за заказ 12 ₴" at bounding box center [1060, 213] width 203 height 37
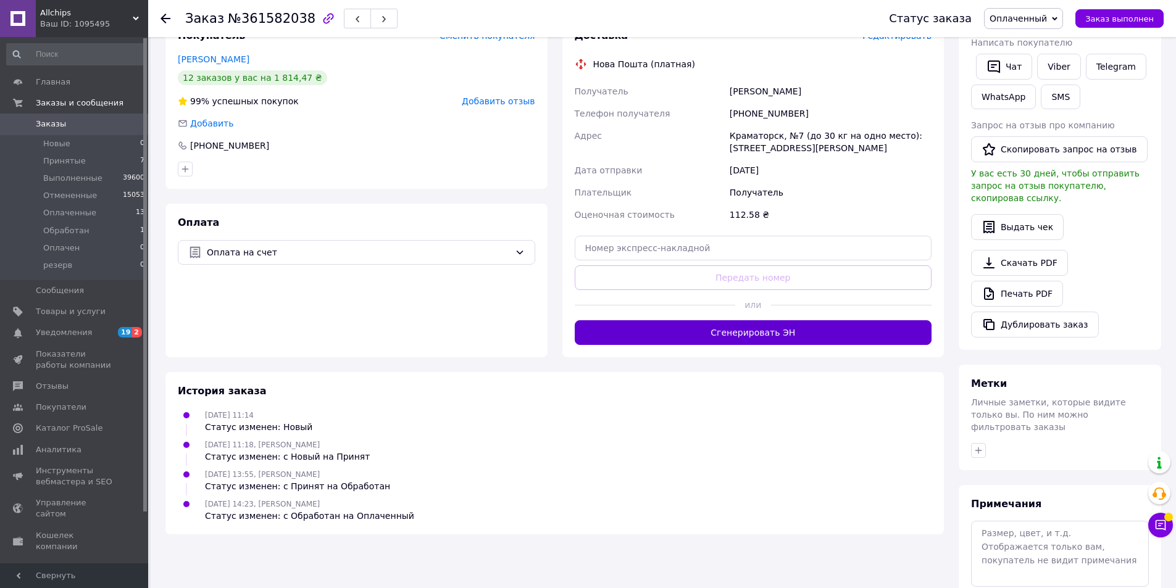
click at [782, 320] on button "Сгенерировать ЭН" at bounding box center [753, 332] width 357 height 25
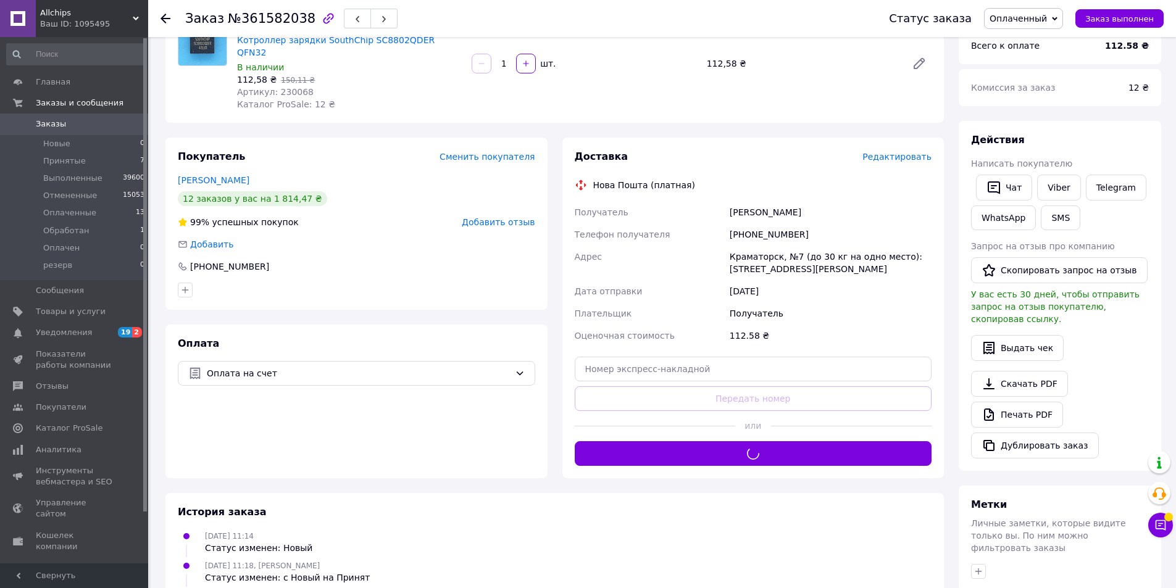
scroll to position [123, 0]
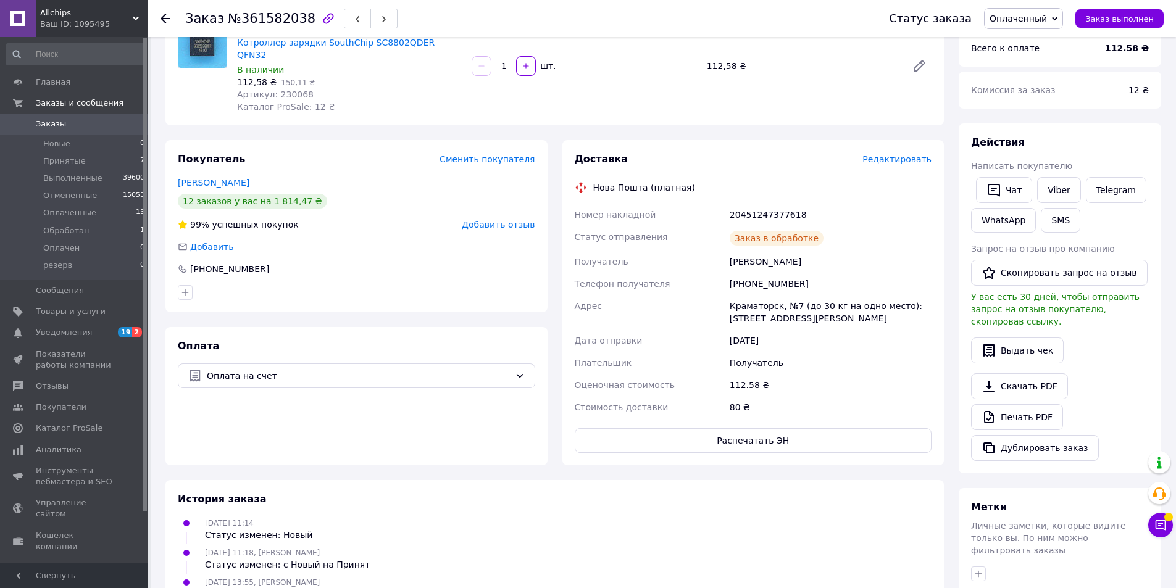
click at [774, 204] on div "20451247377618" at bounding box center [830, 215] width 207 height 22
click at [1050, 188] on link "Viber" at bounding box center [1058, 190] width 43 height 26
click at [1122, 20] on span "Заказ выполнен" at bounding box center [1119, 18] width 69 height 9
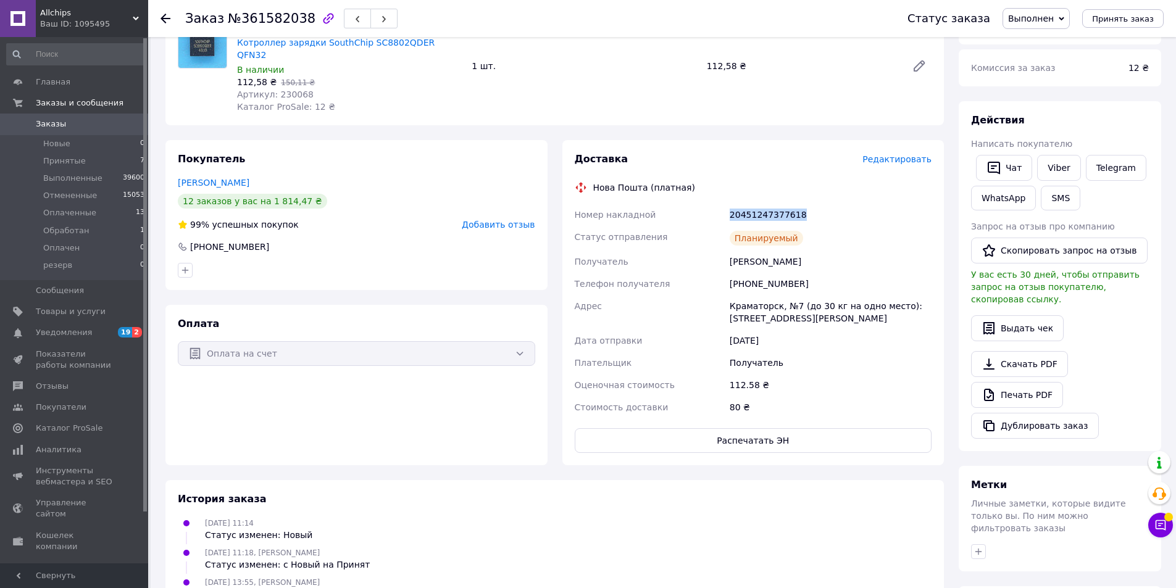
drag, startPoint x: 1124, startPoint y: 213, endPoint x: 1115, endPoint y: 213, distance: 9.3
click at [1124, 213] on div "Действия Написать покупателю   Чат Viber Telegram WhatsApp SMS Запрос на отзыв …" at bounding box center [1060, 276] width 178 height 325
click at [503, 220] on span "Добавить отзыв" at bounding box center [498, 225] width 73 height 10
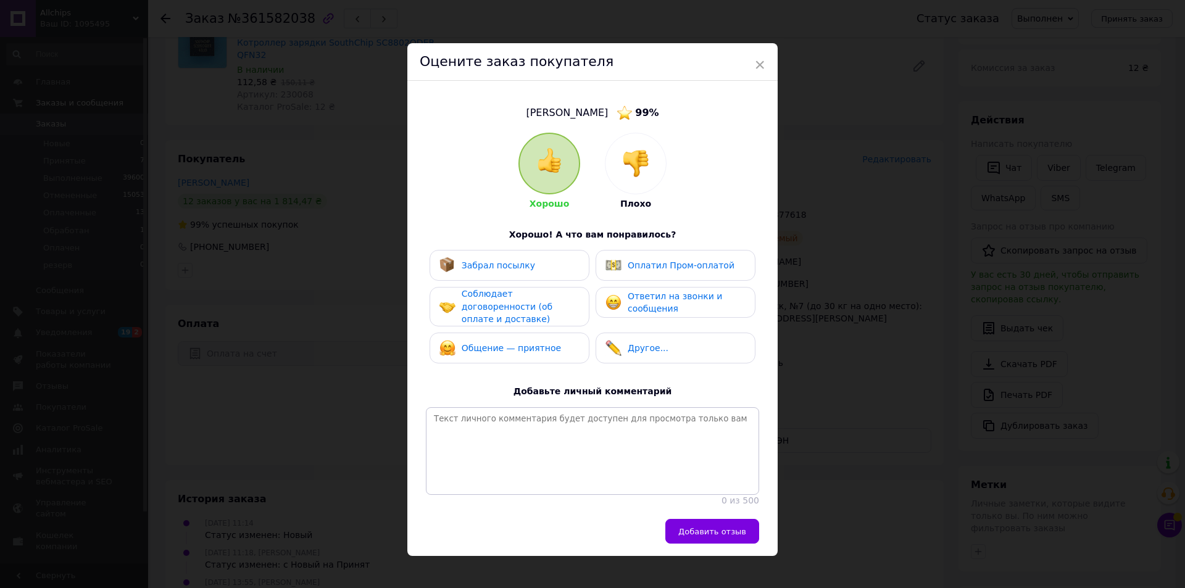
click at [527, 270] on div "Забрал посылку" at bounding box center [510, 265] width 140 height 16
click at [526, 306] on span "Соблюдает договоренности (об оплате и доставке)" at bounding box center [507, 306] width 91 height 35
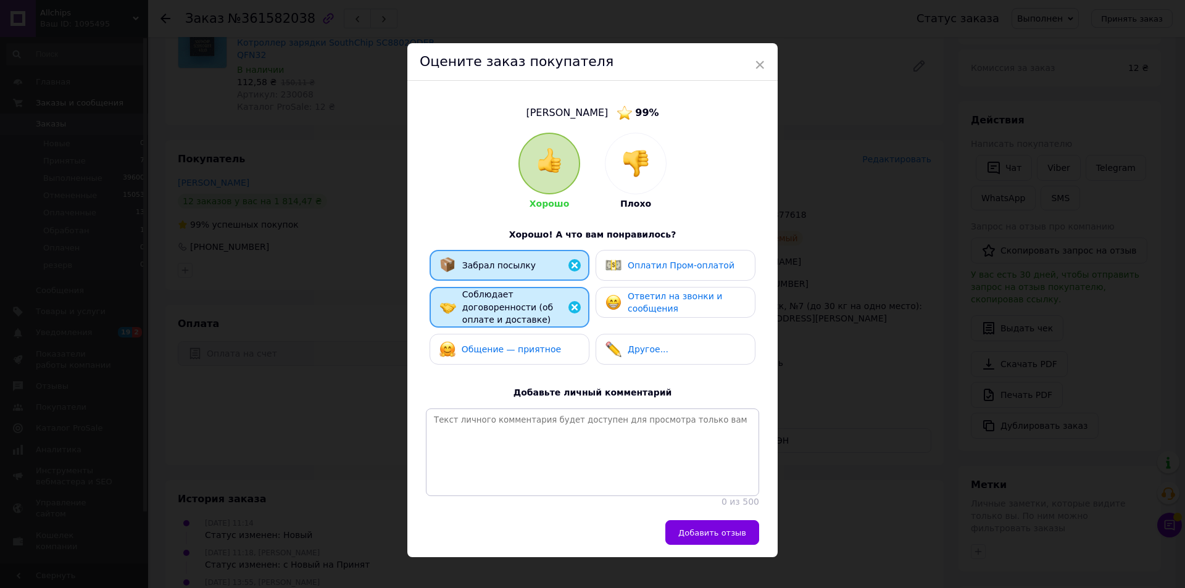
click at [515, 346] on div "Общение — приятное" at bounding box center [501, 349] width 122 height 16
click at [651, 301] on span "Ответил на звонки и сообщения" at bounding box center [675, 302] width 94 height 23
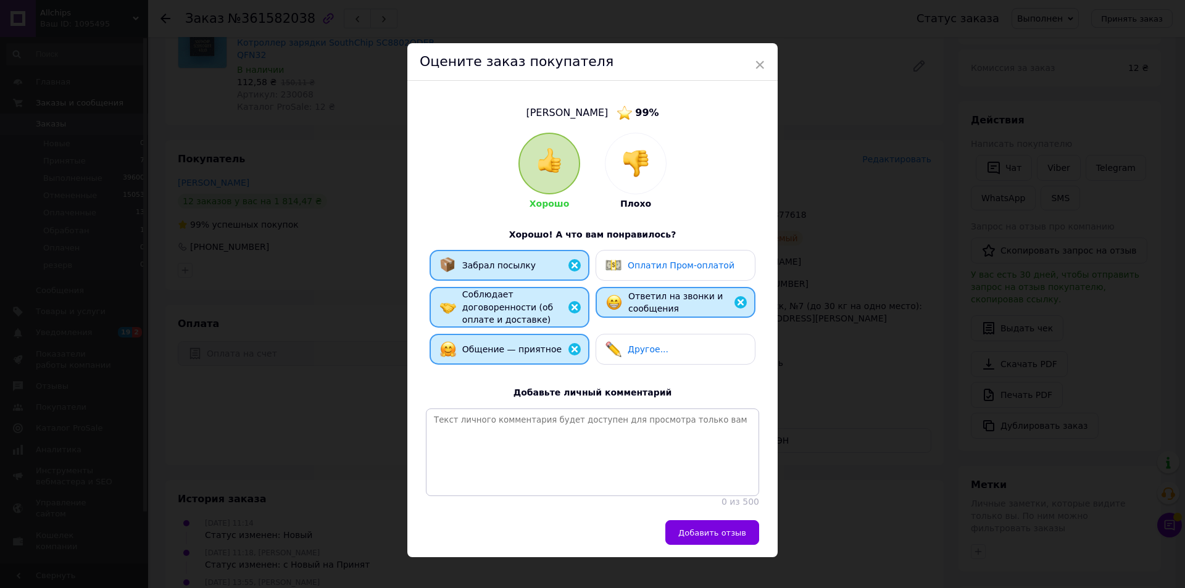
click at [708, 522] on button "Добавить отзыв" at bounding box center [713, 532] width 94 height 25
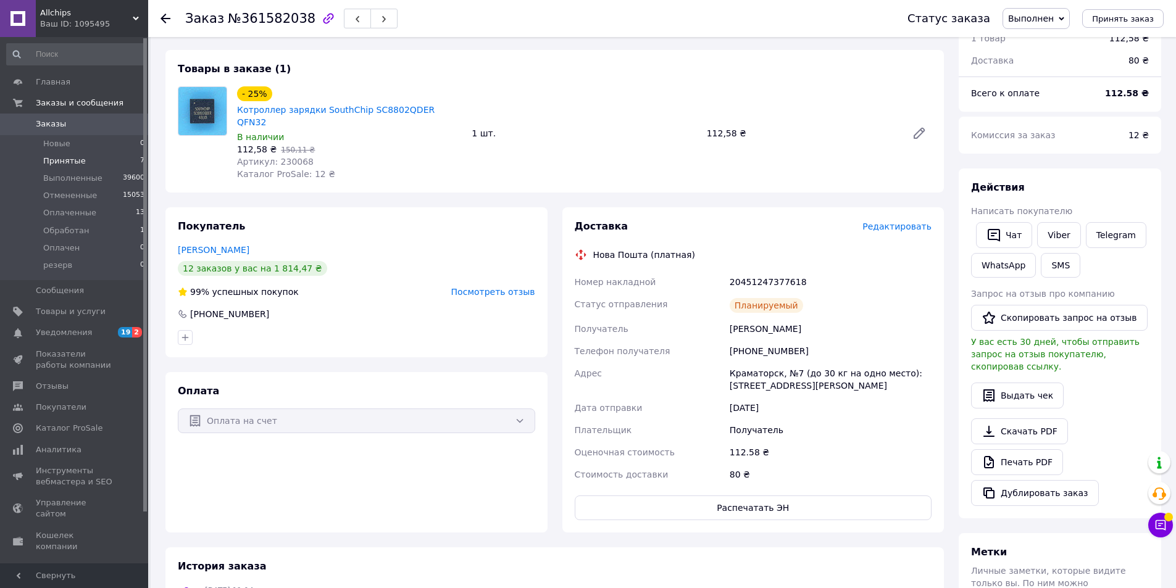
scroll to position [0, 0]
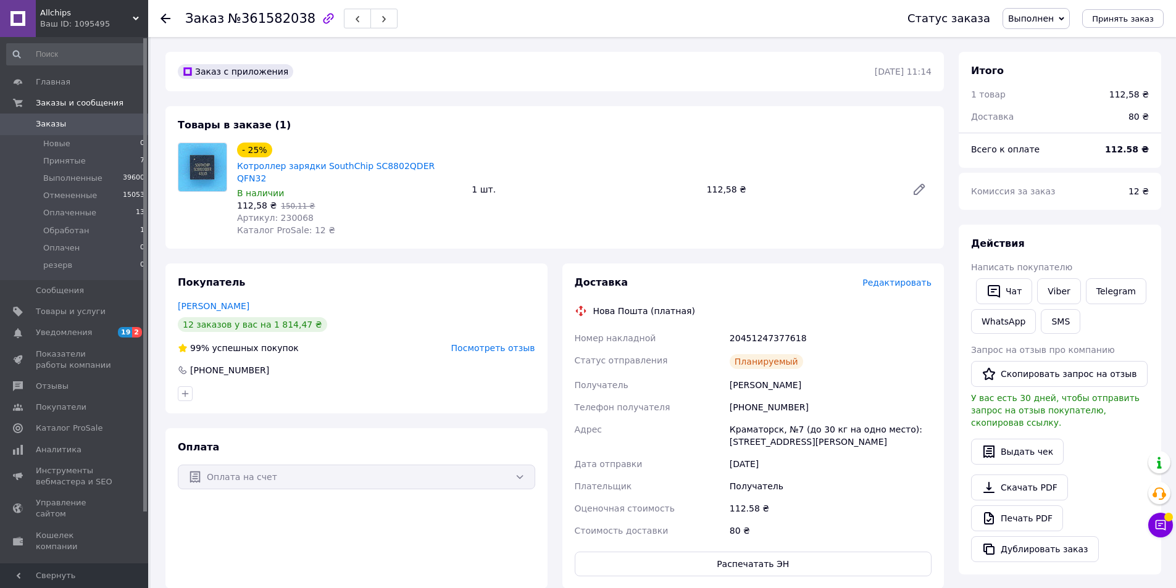
click at [70, 120] on span "Заказы" at bounding box center [75, 124] width 78 height 11
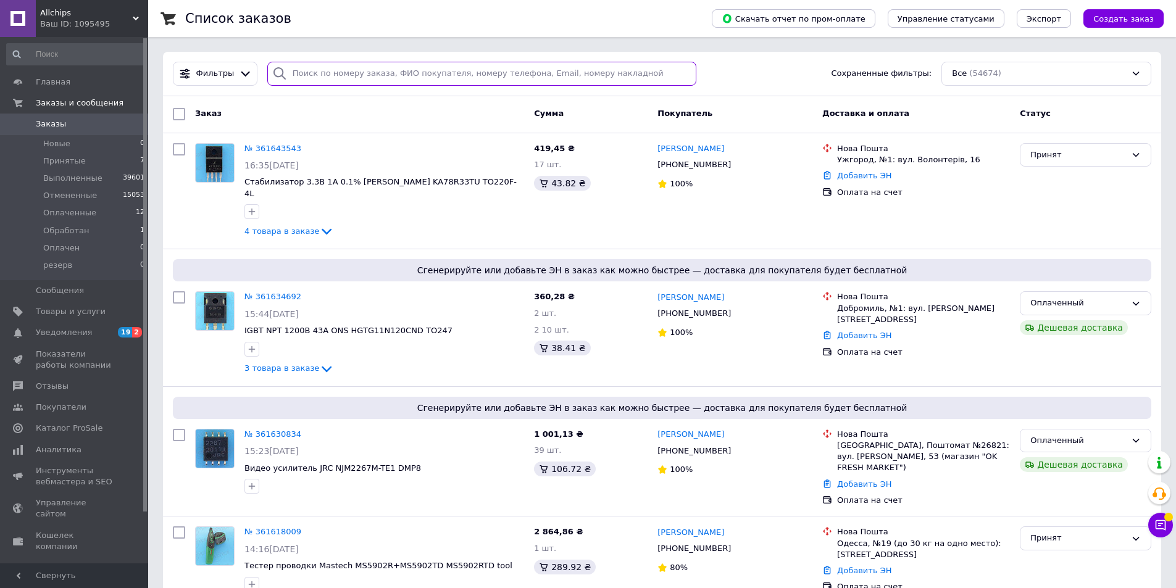
click at [332, 70] on input "search" at bounding box center [482, 74] width 430 height 24
paste input "361586070"
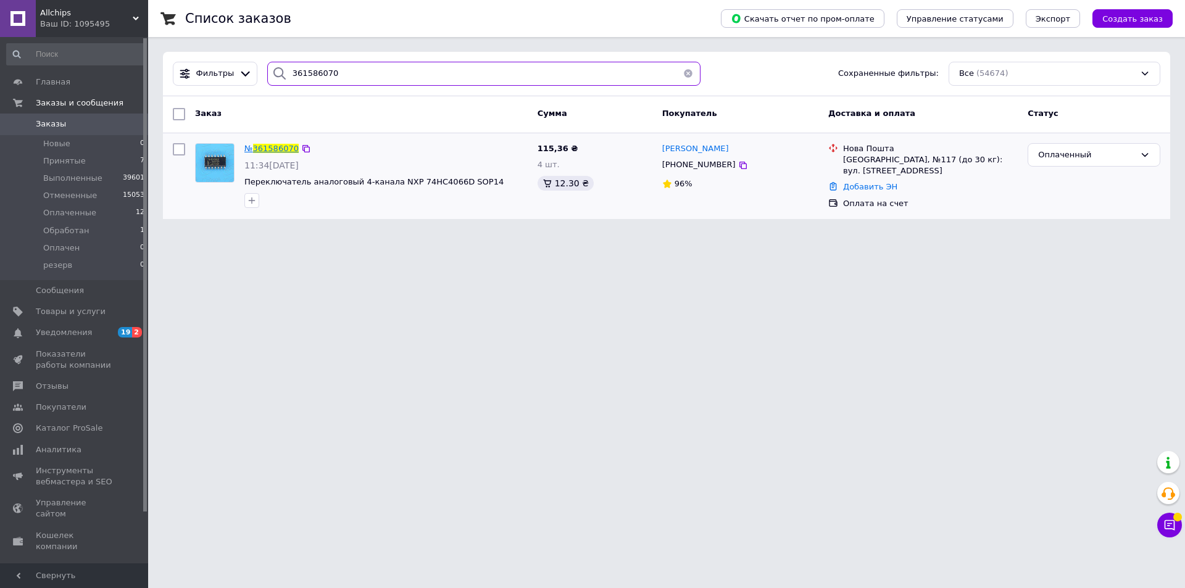
type input "361586070"
click at [265, 148] on span "361586070" at bounding box center [276, 148] width 46 height 9
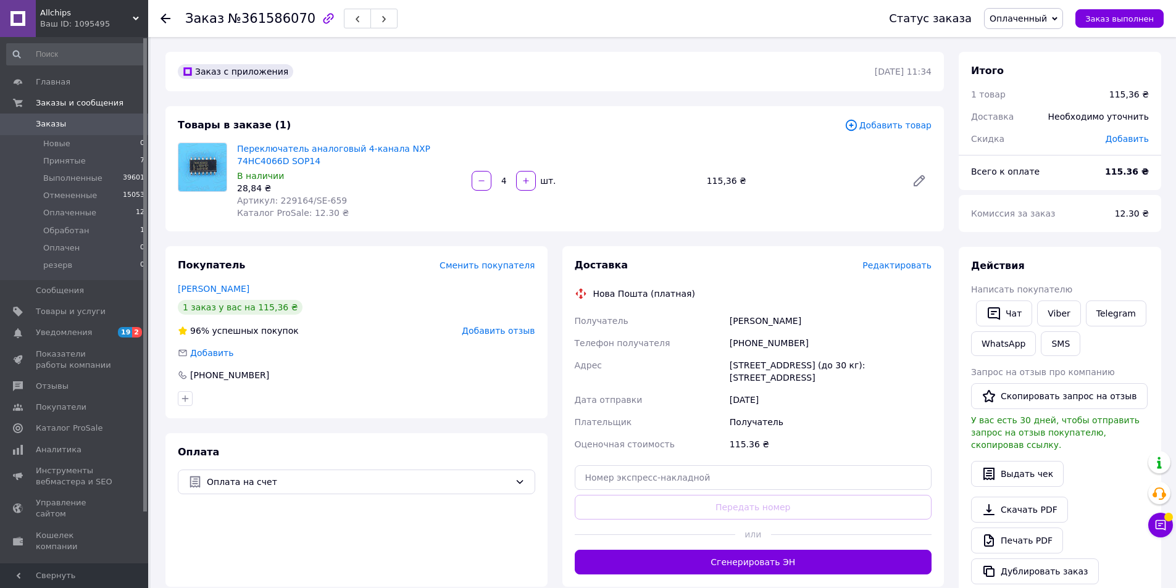
click at [1090, 269] on div "Действия" at bounding box center [1060, 266] width 178 height 14
drag, startPoint x: 333, startPoint y: 200, endPoint x: 305, endPoint y: 202, distance: 27.8
click at [305, 202] on div "Артикул: 229164/SE-659" at bounding box center [349, 200] width 225 height 12
click at [1056, 314] on link "Viber" at bounding box center [1058, 314] width 43 height 26
click at [1035, 222] on div "Комиссия за заказ" at bounding box center [1036, 213] width 144 height 27
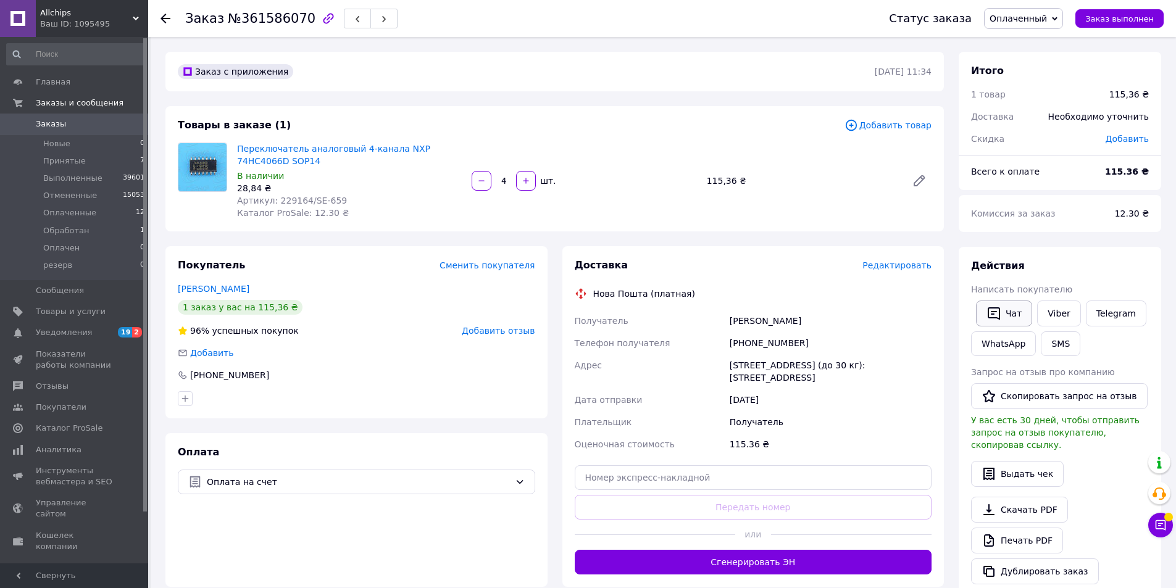
click at [1001, 317] on icon "button" at bounding box center [994, 313] width 15 height 15
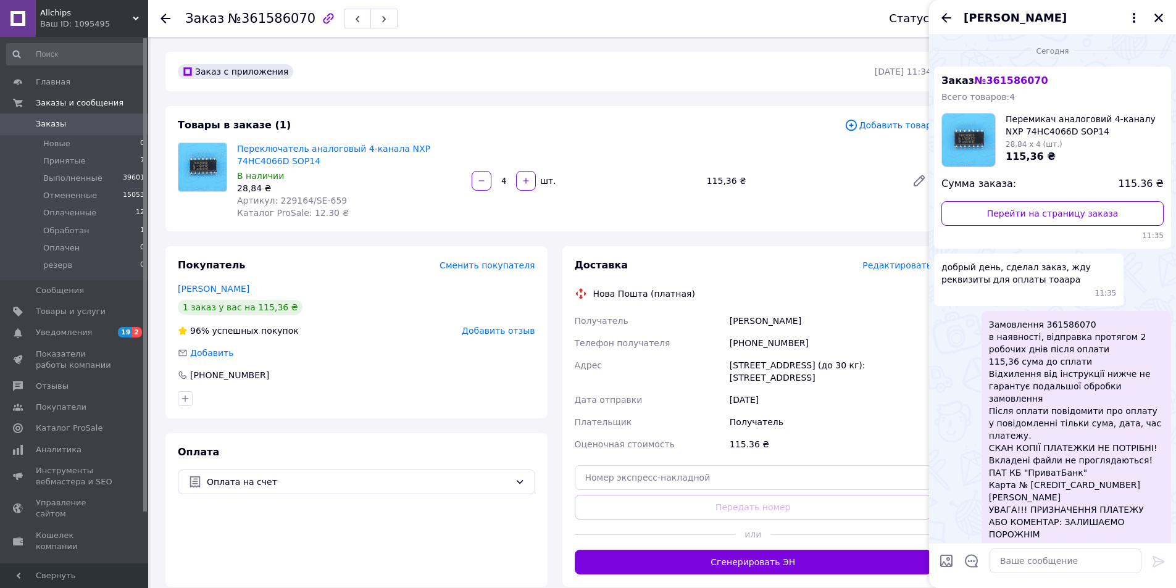
scroll to position [425, 0]
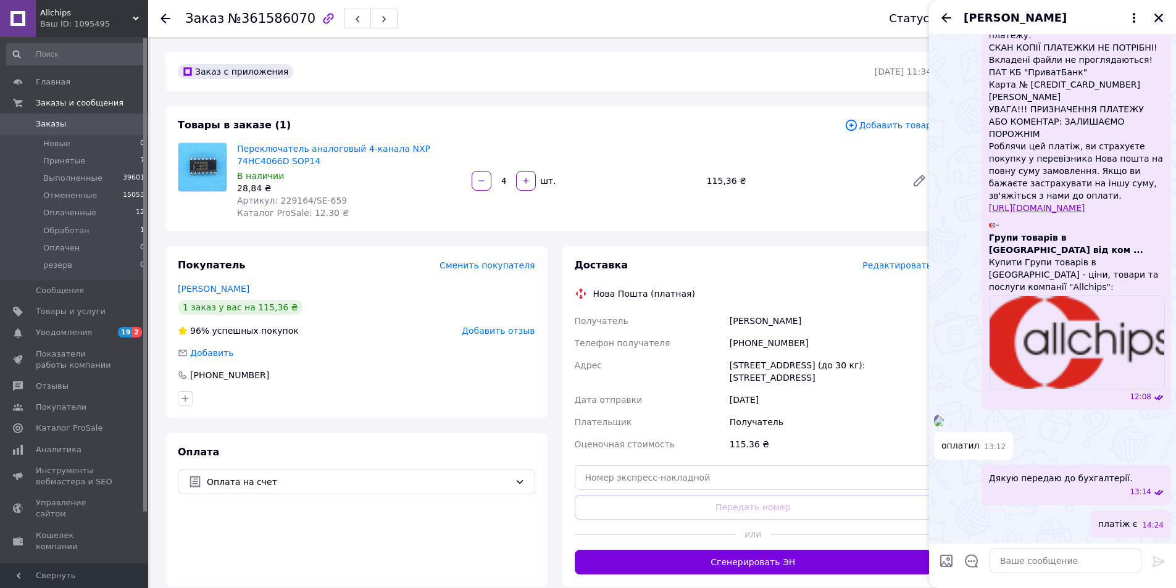
click at [1157, 19] on icon "Закрыть" at bounding box center [1159, 18] width 9 height 9
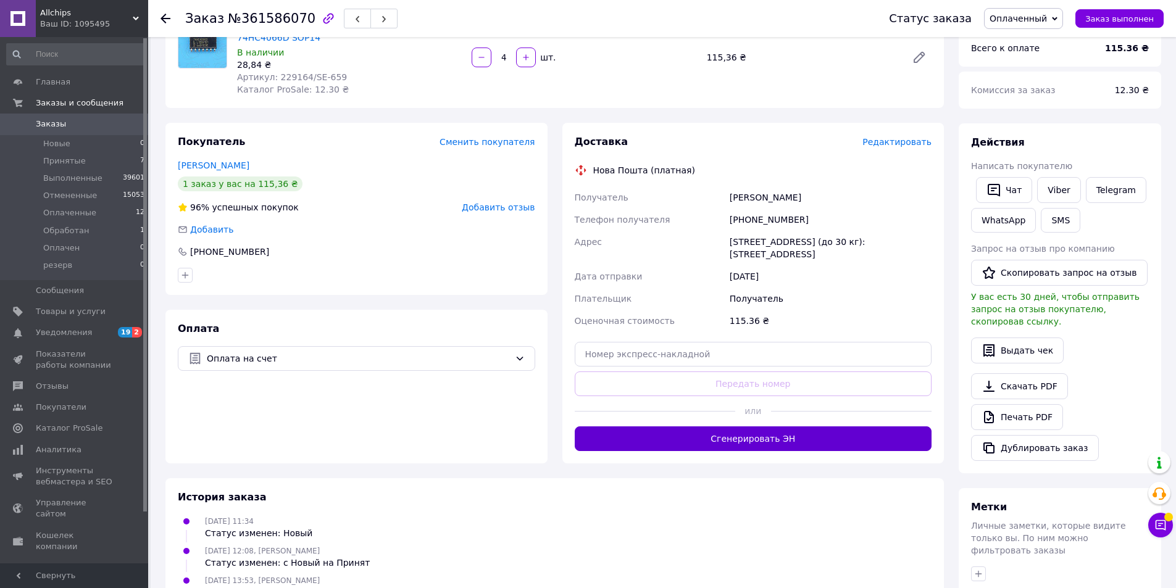
click at [732, 441] on button "Сгенерировать ЭН" at bounding box center [753, 439] width 357 height 25
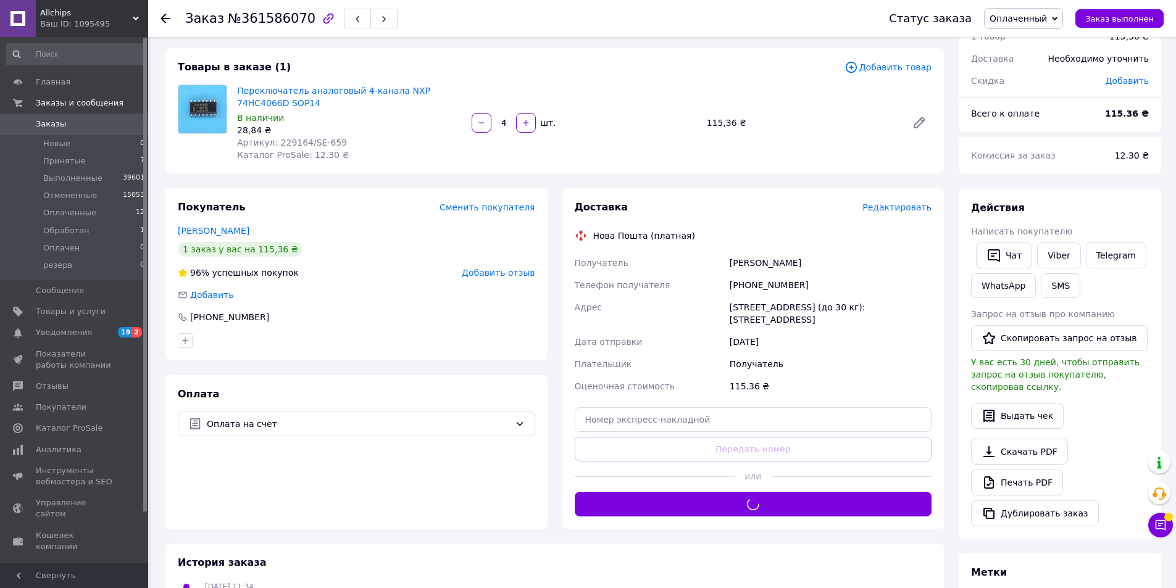
scroll to position [0, 0]
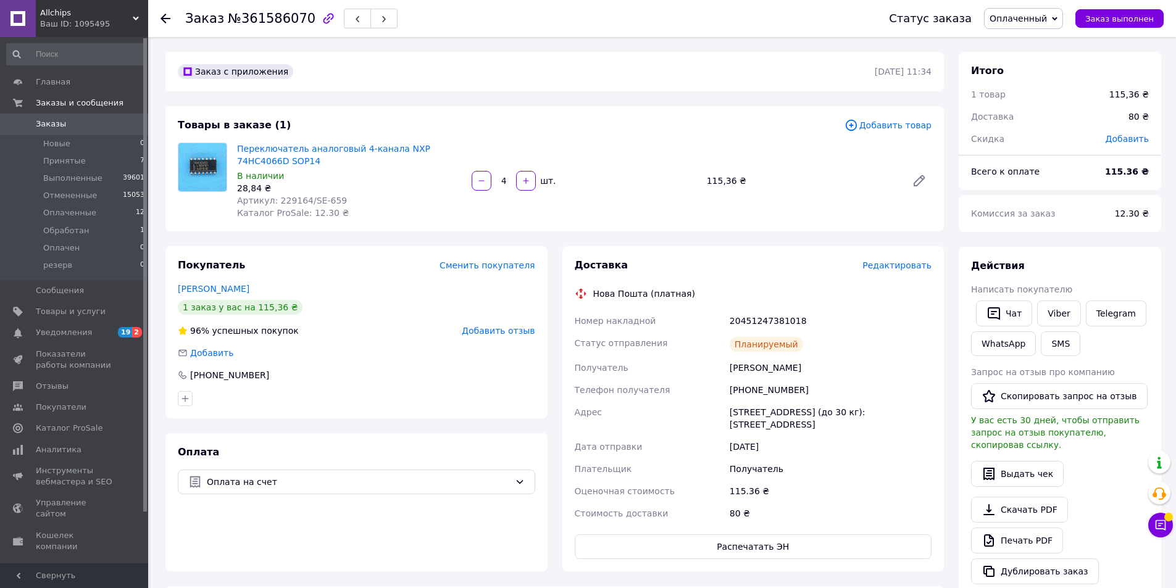
click at [765, 320] on div "20451247381018" at bounding box center [830, 321] width 207 height 22
click at [1004, 312] on button "Чат" at bounding box center [1004, 314] width 56 height 26
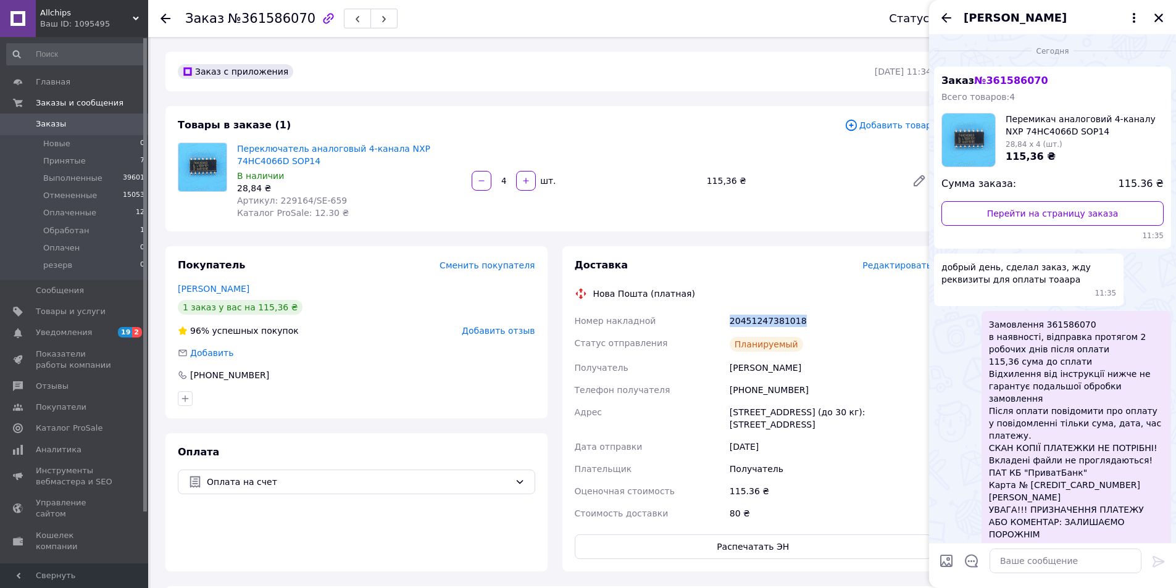
scroll to position [425, 0]
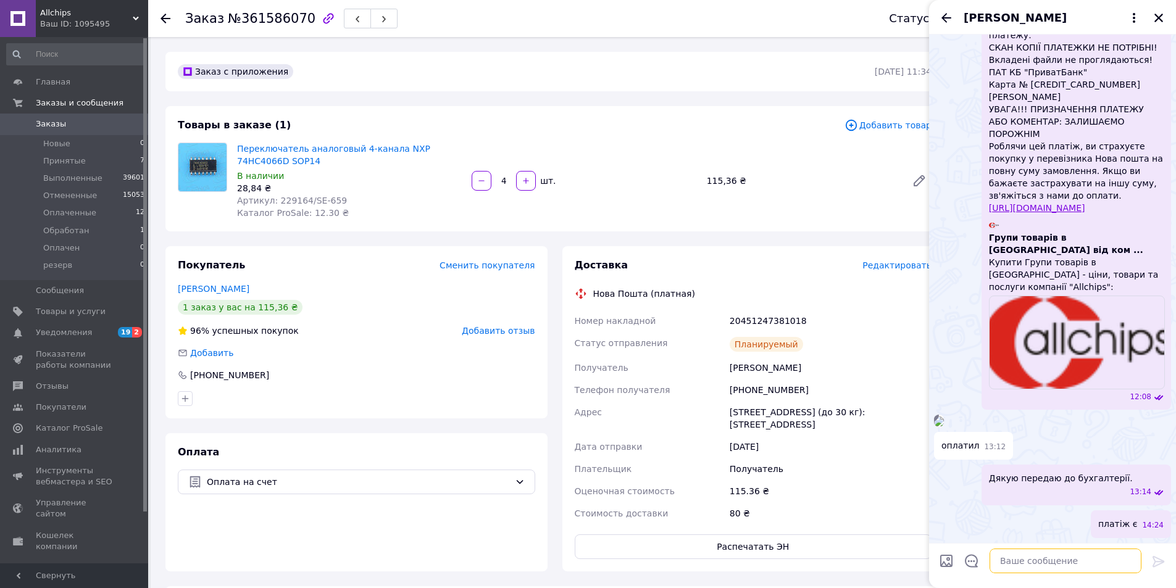
click at [1026, 563] on textarea at bounding box center [1066, 561] width 152 height 25
paste textarea "20451247381018"
paste textarea "ТТН, Дякую що вибрали Allchips"
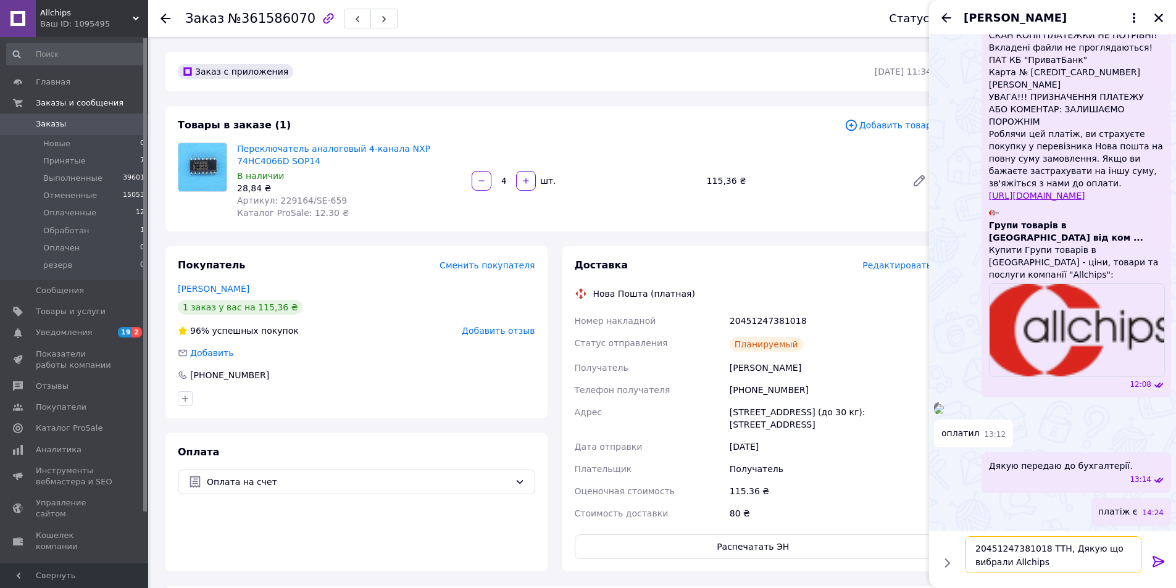
type textarea "20451247381018 ТТН, Дякую що вибрали Allchips"
click at [1159, 556] on icon at bounding box center [1158, 561] width 15 height 15
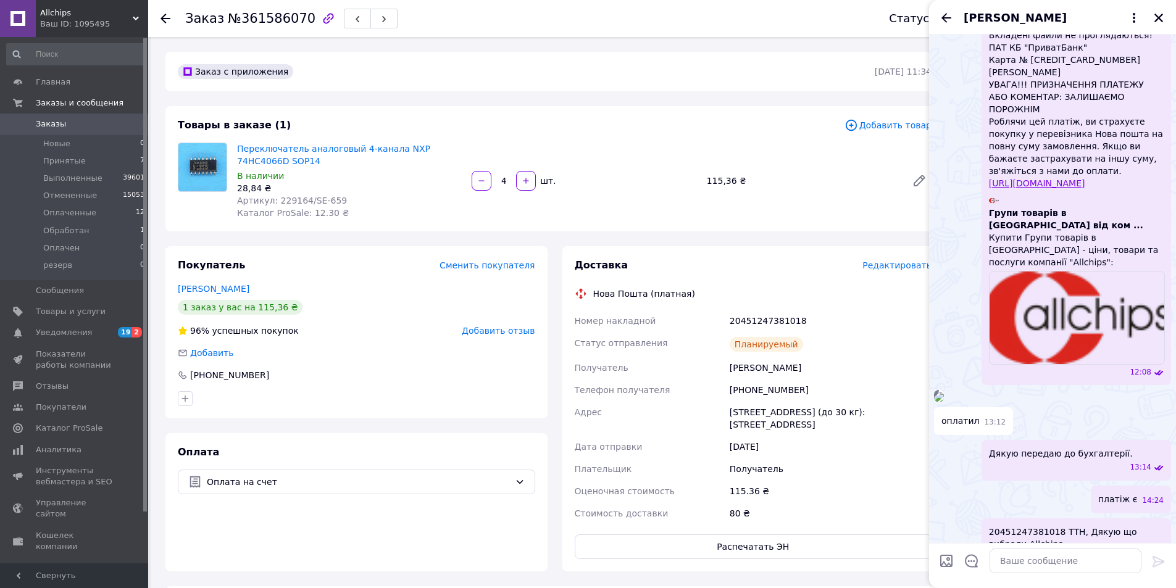
scroll to position [557, 0]
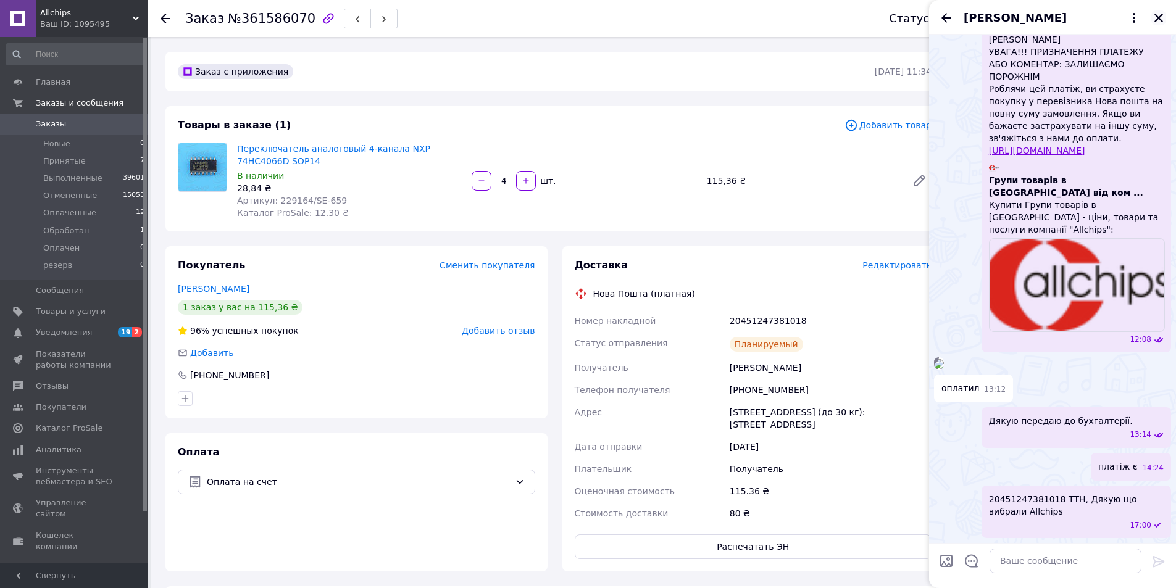
click at [1156, 14] on icon "Закрыть" at bounding box center [1158, 17] width 11 height 11
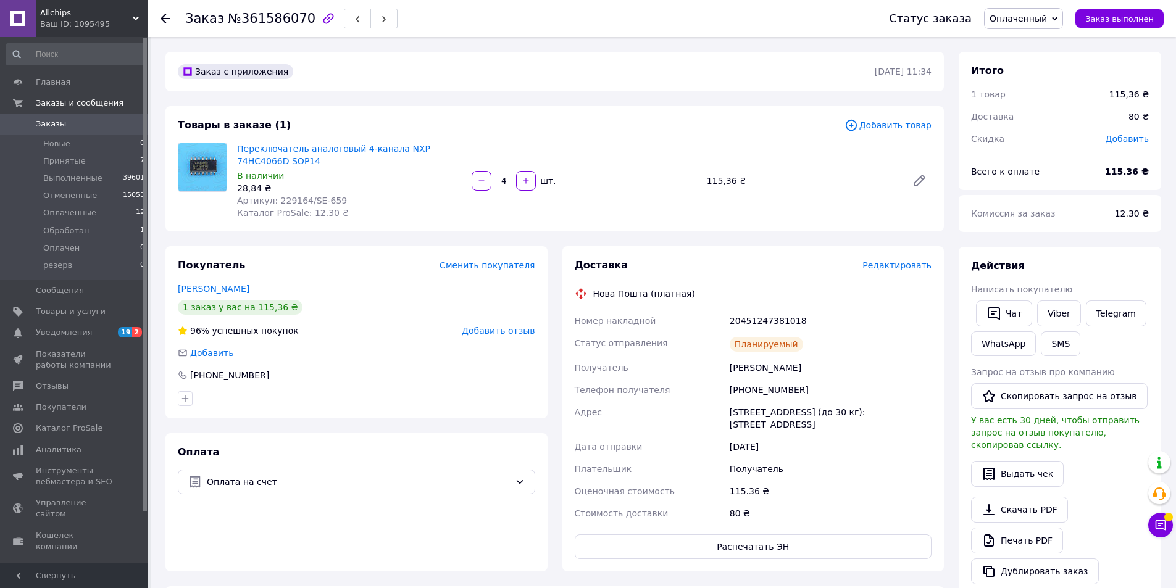
click at [791, 319] on div "20451247381018" at bounding box center [830, 321] width 207 height 22
click at [1118, 23] on span "Заказ выполнен" at bounding box center [1119, 18] width 69 height 9
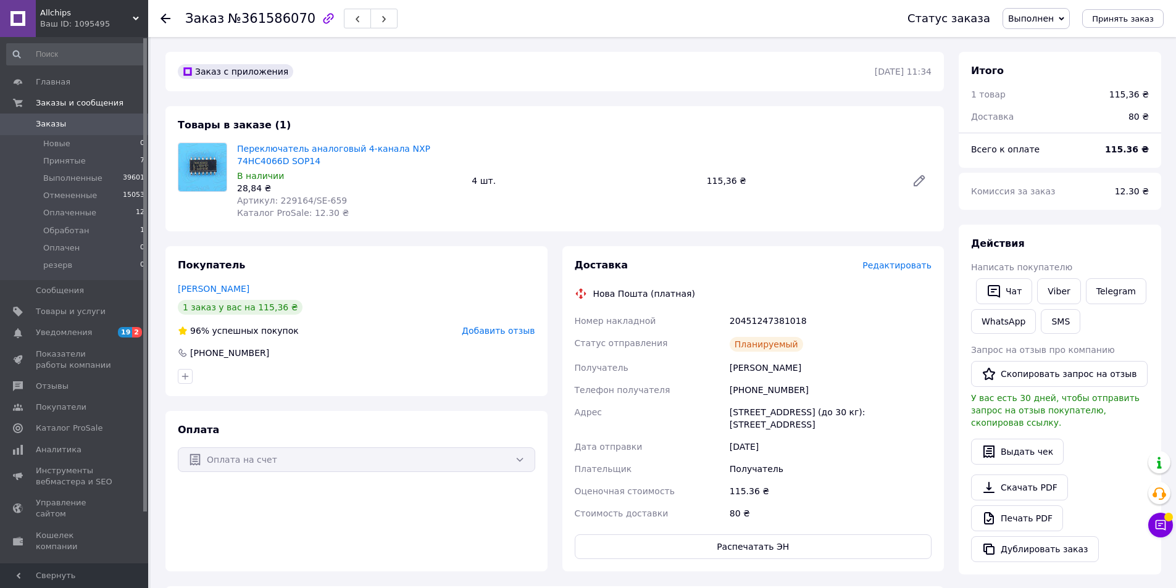
click at [1105, 239] on div "Действия" at bounding box center [1060, 244] width 178 height 14
click at [498, 332] on span "Добавить отзыв" at bounding box center [498, 331] width 73 height 10
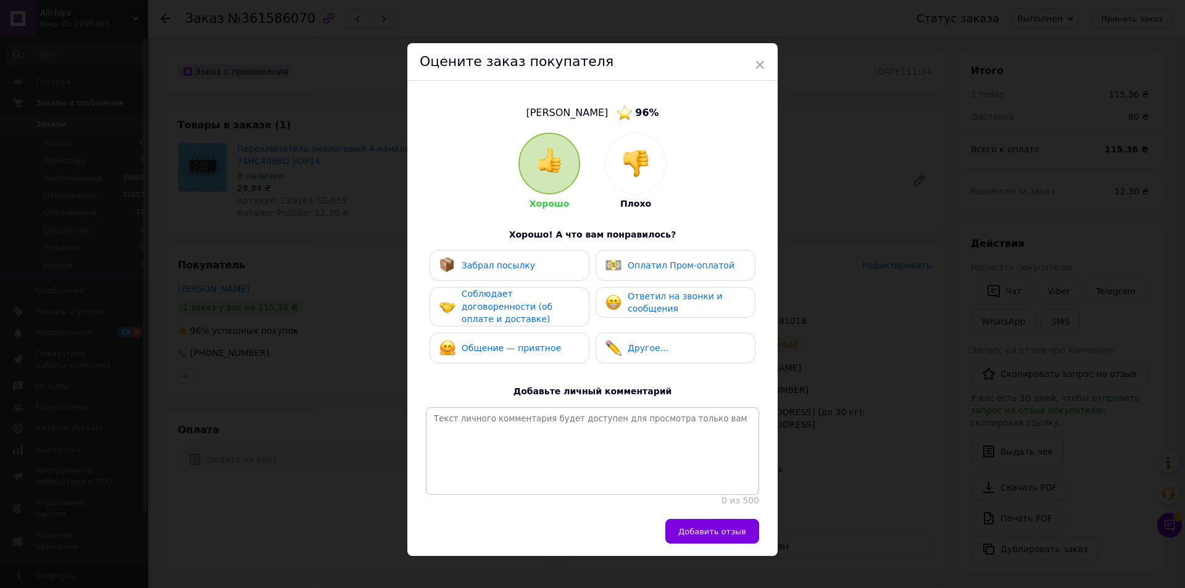
drag, startPoint x: 530, startPoint y: 269, endPoint x: 527, endPoint y: 291, distance: 22.5
click at [530, 269] on div "Забрал посылку" at bounding box center [510, 265] width 140 height 16
click at [523, 303] on span "Соблюдает договоренности (об оплате и доставке)" at bounding box center [507, 306] width 91 height 35
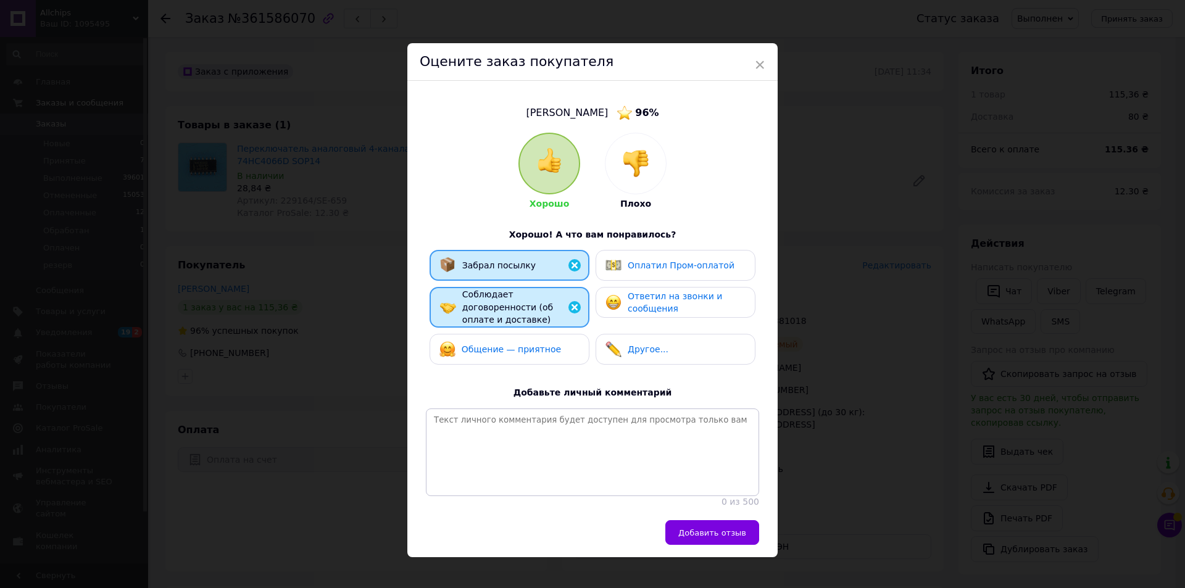
click at [521, 334] on div "Общение — приятное" at bounding box center [510, 349] width 160 height 31
drag, startPoint x: 656, startPoint y: 307, endPoint x: 663, endPoint y: 310, distance: 7.2
click at [657, 307] on span "Ответил на звонки и сообщения" at bounding box center [675, 302] width 94 height 23
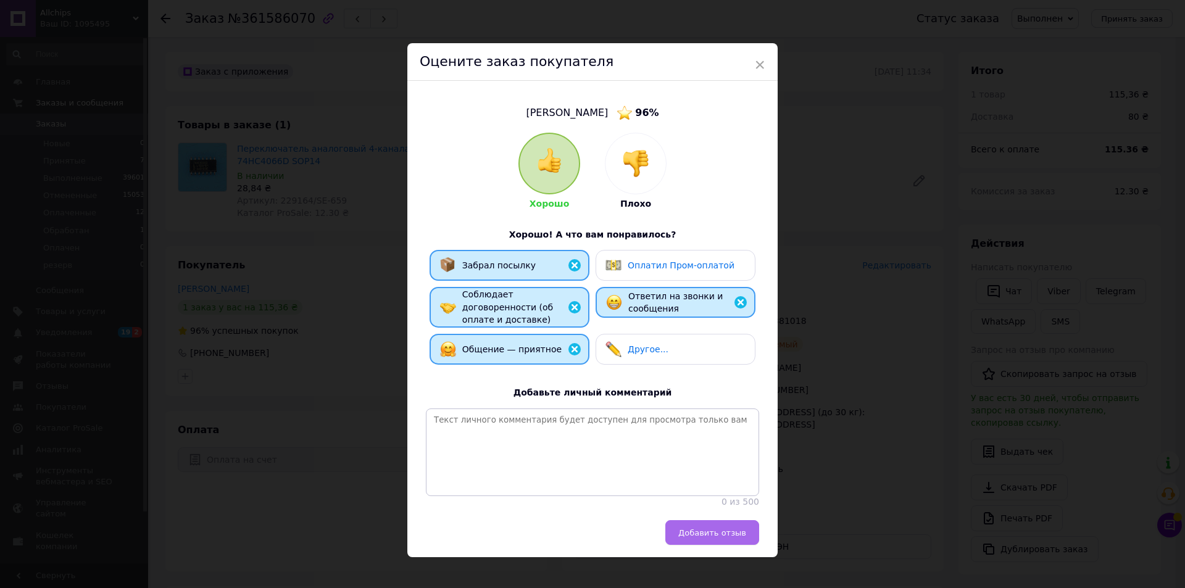
click at [698, 529] on span "Добавить отзыв" at bounding box center [713, 533] width 68 height 9
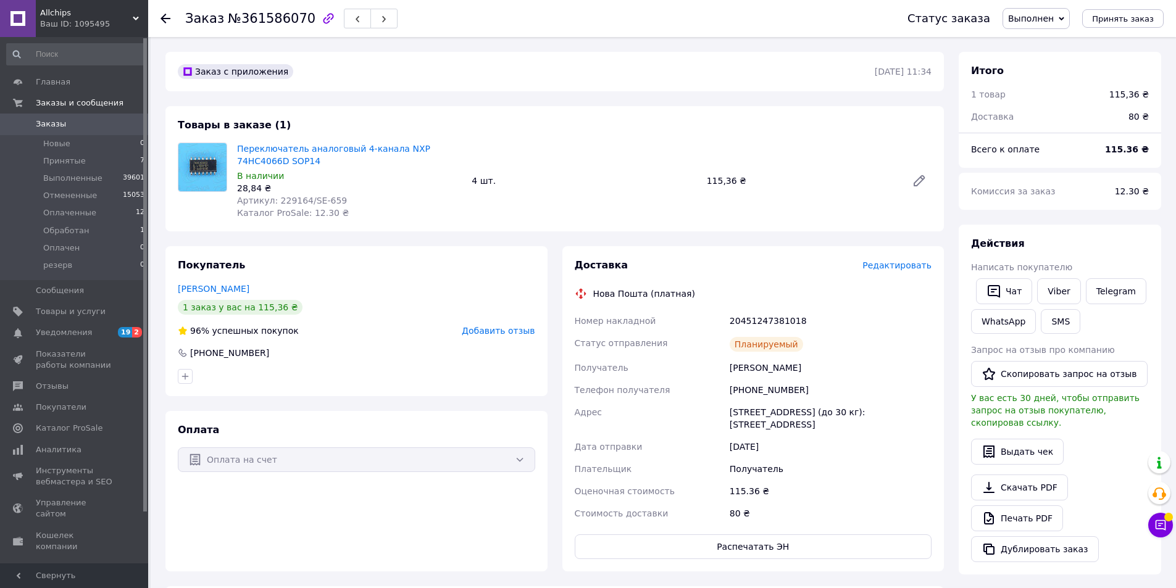
click at [73, 123] on span "Заказы" at bounding box center [75, 124] width 78 height 11
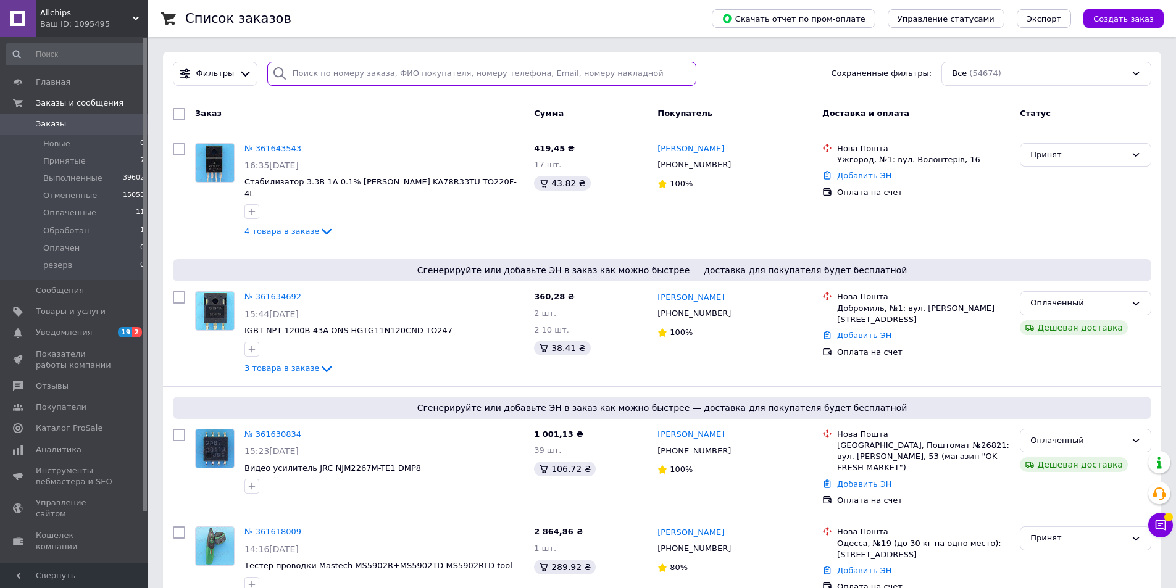
click at [317, 73] on input "search" at bounding box center [482, 74] width 430 height 24
paste input "361617612"
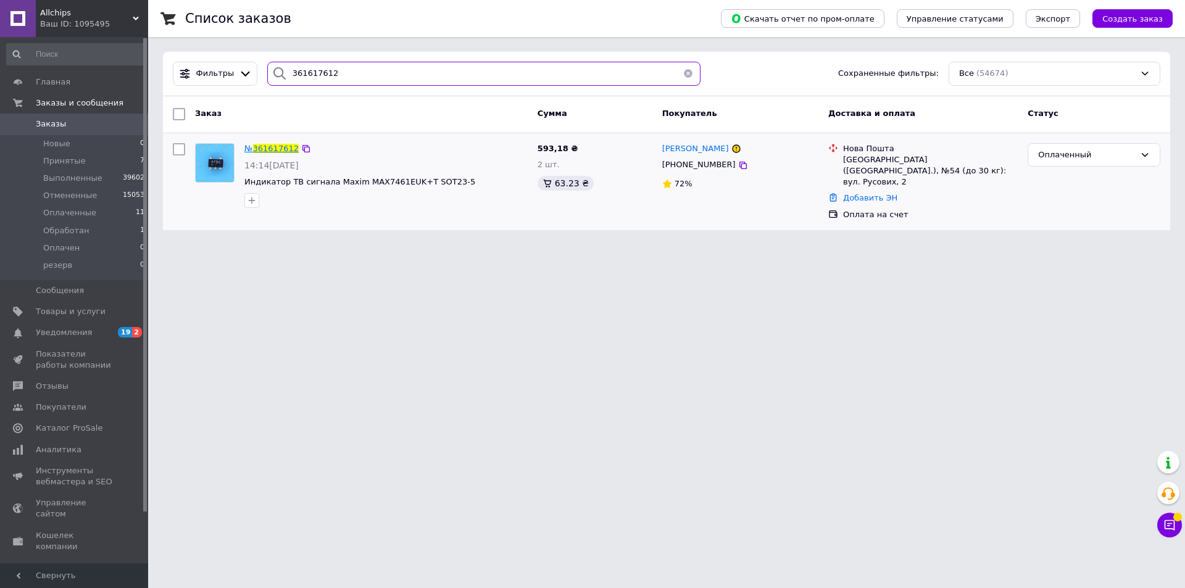
type input "361617612"
click at [275, 148] on span "361617612" at bounding box center [276, 148] width 46 height 9
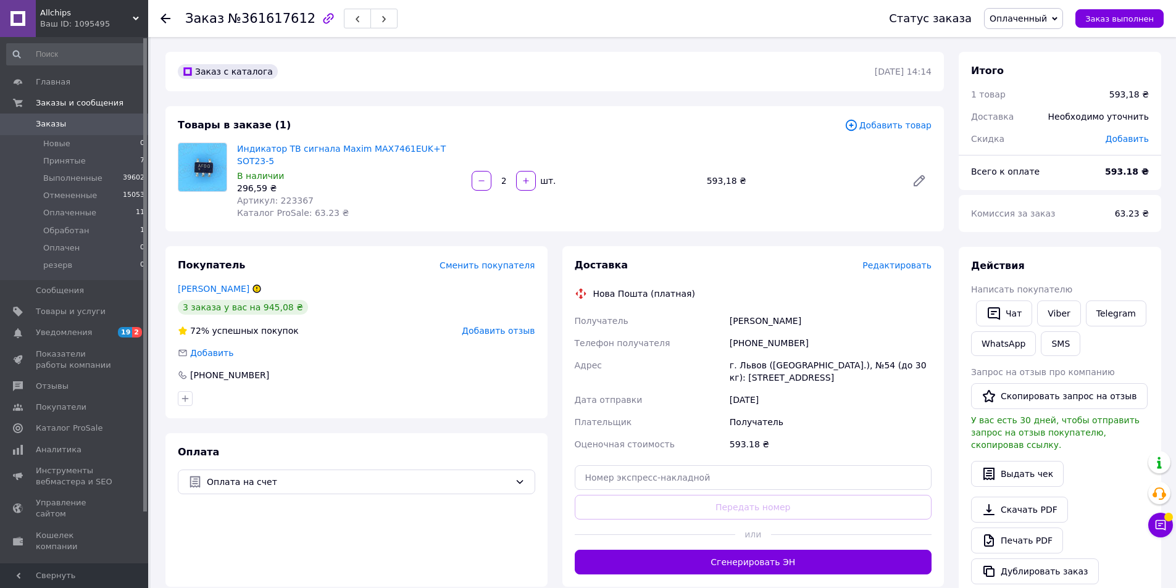
click at [1071, 174] on div "Всего к оплате" at bounding box center [1031, 171] width 134 height 27
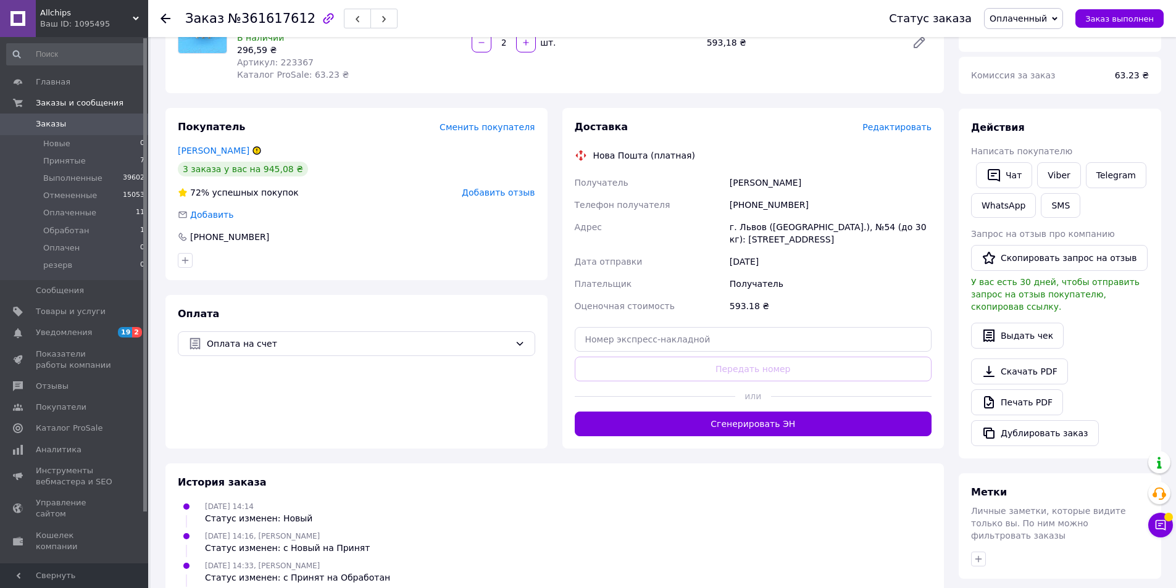
scroll to position [247, 0]
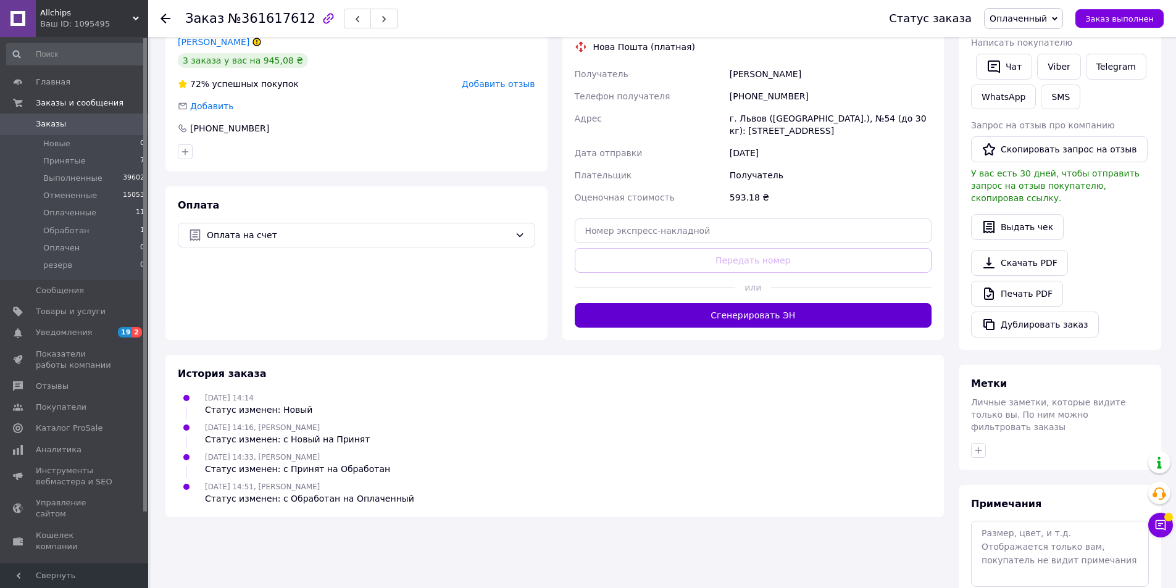
click at [753, 311] on button "Сгенерировать ЭН" at bounding box center [753, 315] width 357 height 25
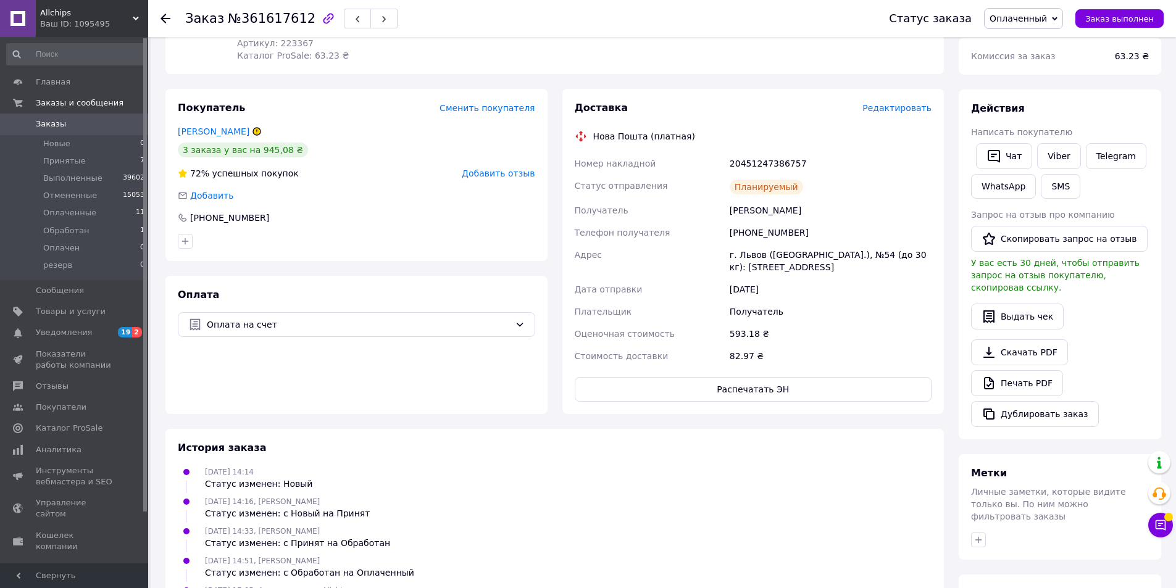
scroll to position [123, 0]
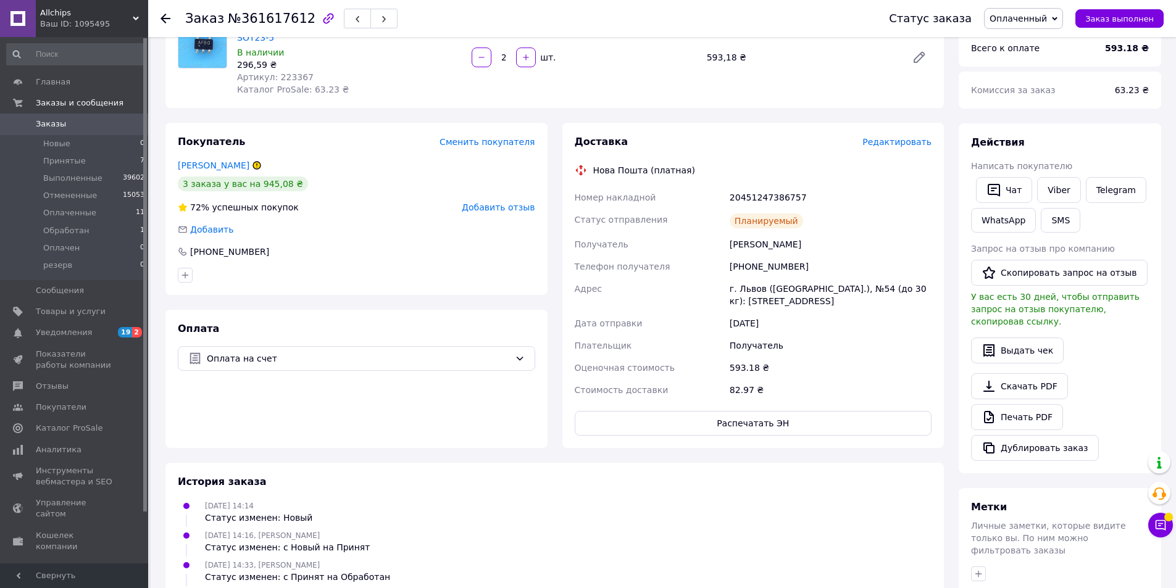
click at [769, 187] on div "20451247386757" at bounding box center [830, 197] width 207 height 22
click at [1064, 185] on link "Viber" at bounding box center [1058, 190] width 43 height 26
click at [1100, 12] on button "Заказ выполнен" at bounding box center [1120, 18] width 88 height 19
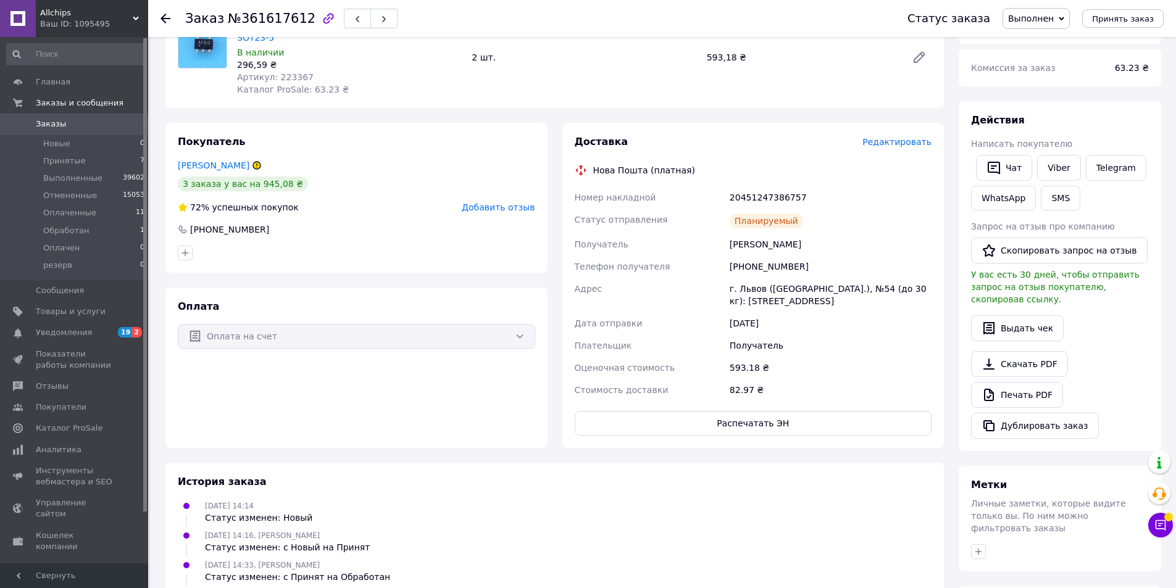
click at [1113, 204] on div "Чат Viber Telegram WhatsApp SMS" at bounding box center [1060, 183] width 183 height 61
click at [488, 203] on span "Добавить отзыв" at bounding box center [498, 208] width 73 height 10
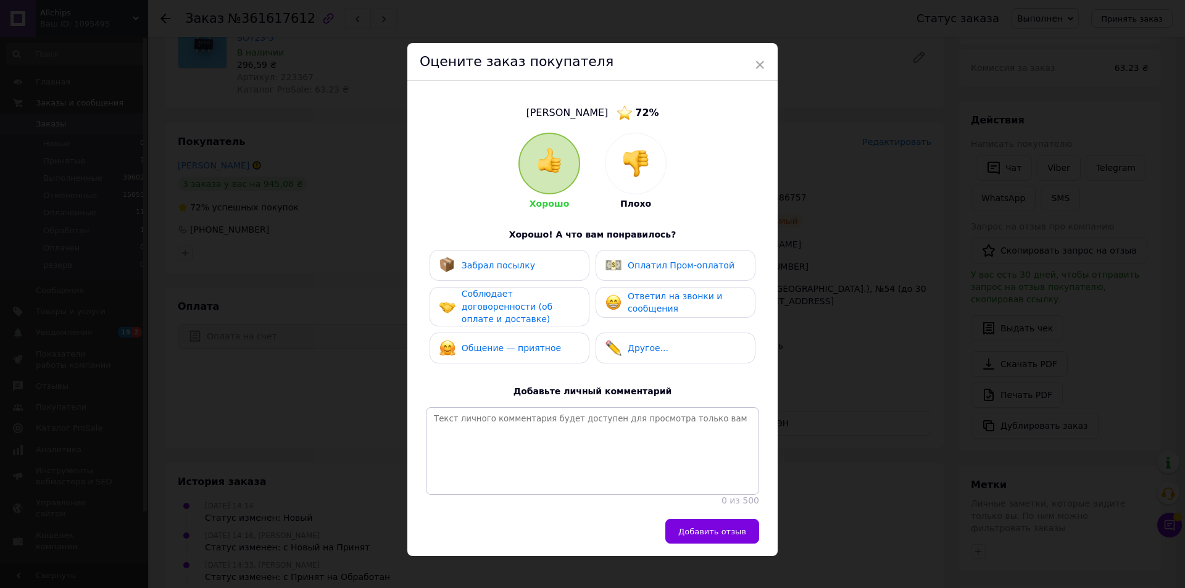
click at [512, 262] on span "Забрал посылку" at bounding box center [498, 266] width 73 height 10
click at [508, 304] on span "Соблюдает договоренности (об оплате и доставке)" at bounding box center [507, 306] width 91 height 35
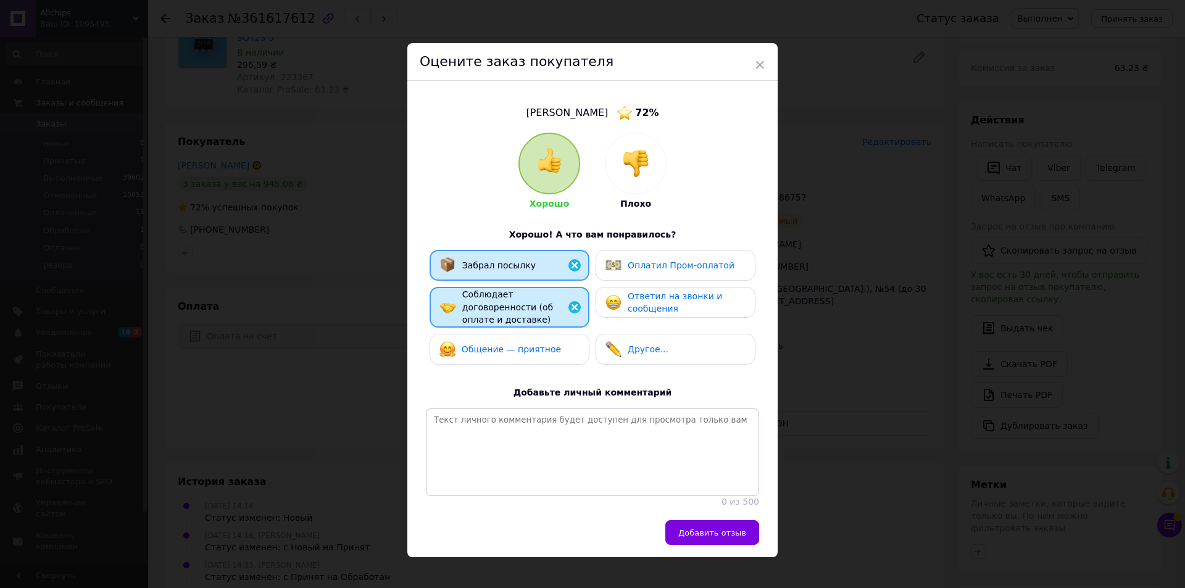
click at [518, 345] on span "Общение — приятное" at bounding box center [511, 350] width 99 height 10
click at [653, 304] on span "Ответил на звонки и сообщения" at bounding box center [675, 302] width 94 height 23
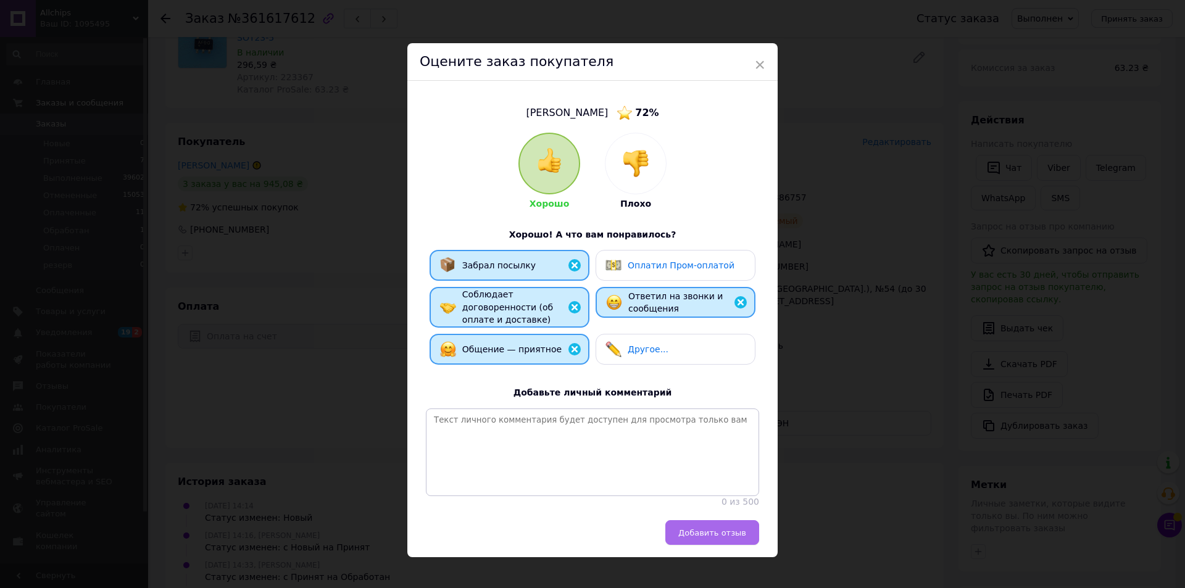
click at [701, 529] on span "Добавить отзыв" at bounding box center [713, 533] width 68 height 9
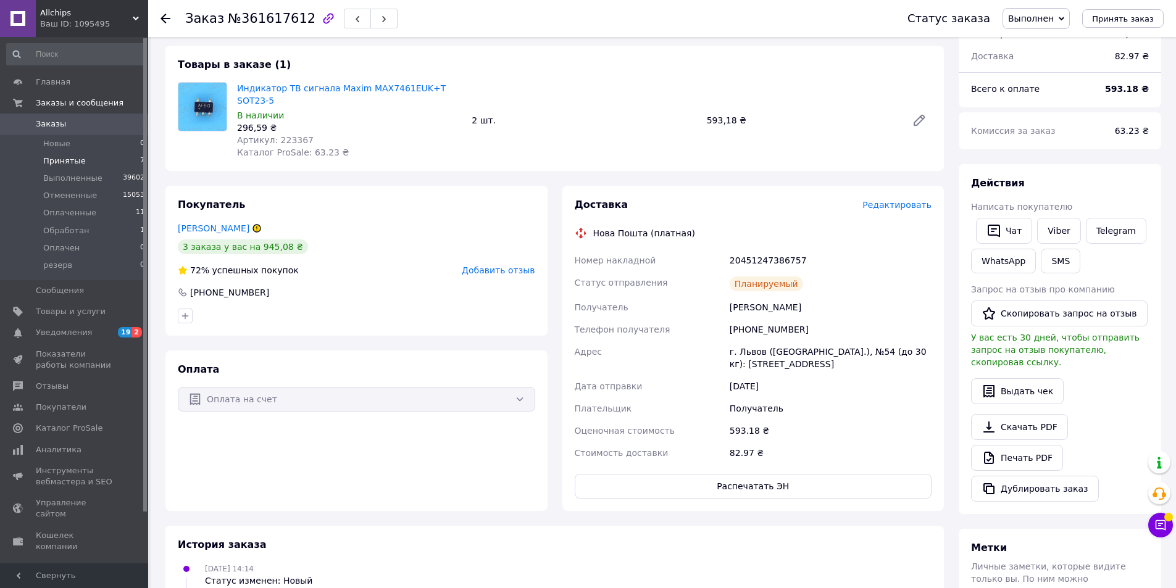
scroll to position [0, 0]
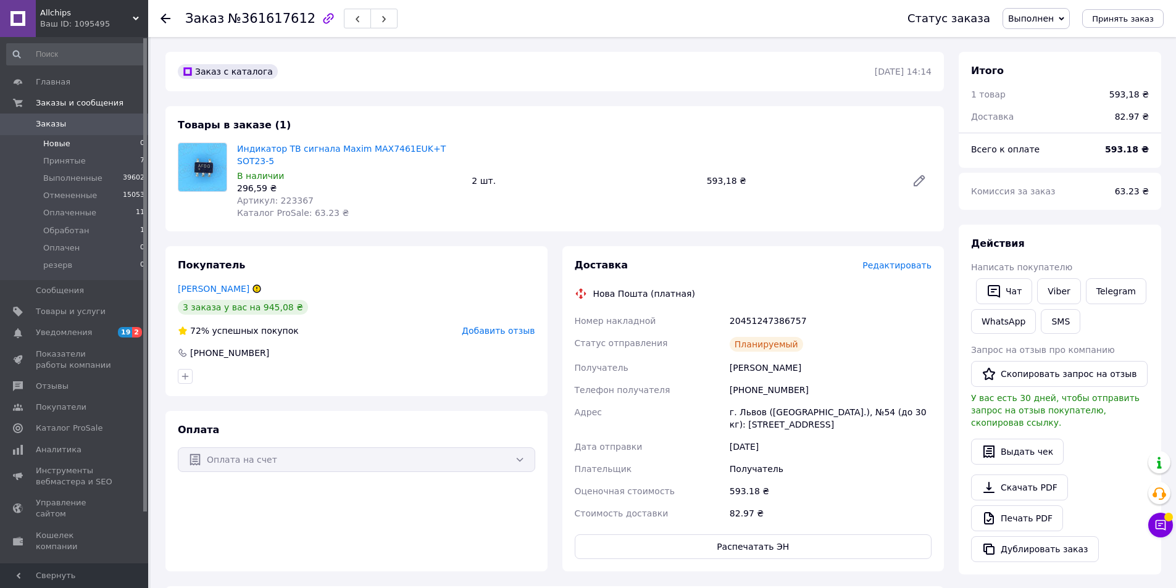
click at [66, 122] on span "Заказы" at bounding box center [75, 124] width 78 height 11
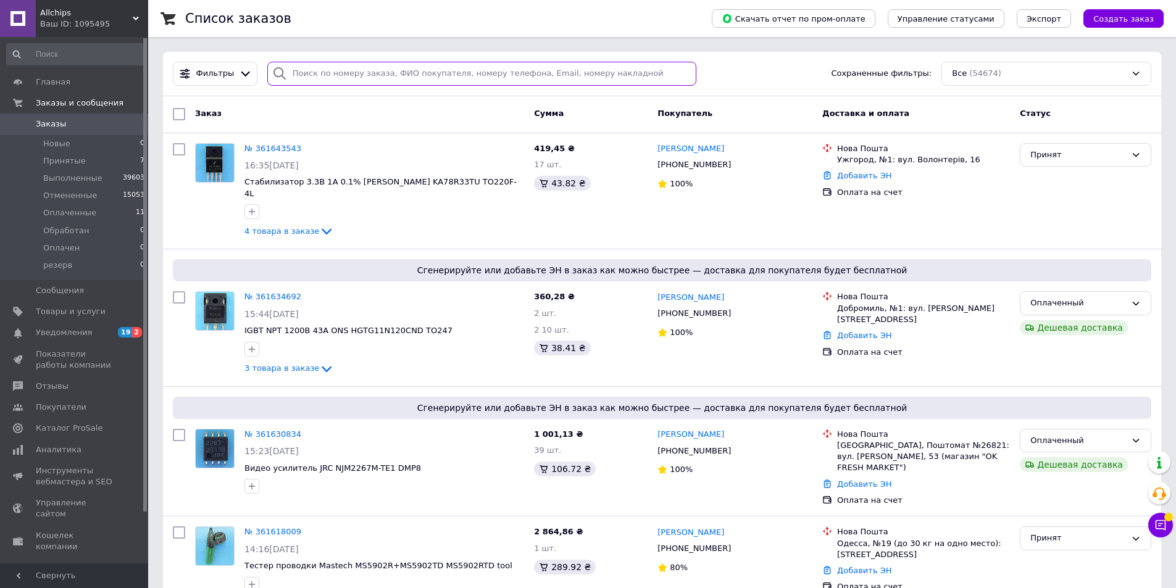
click at [317, 73] on input "search" at bounding box center [482, 74] width 430 height 24
paste input "361630834"
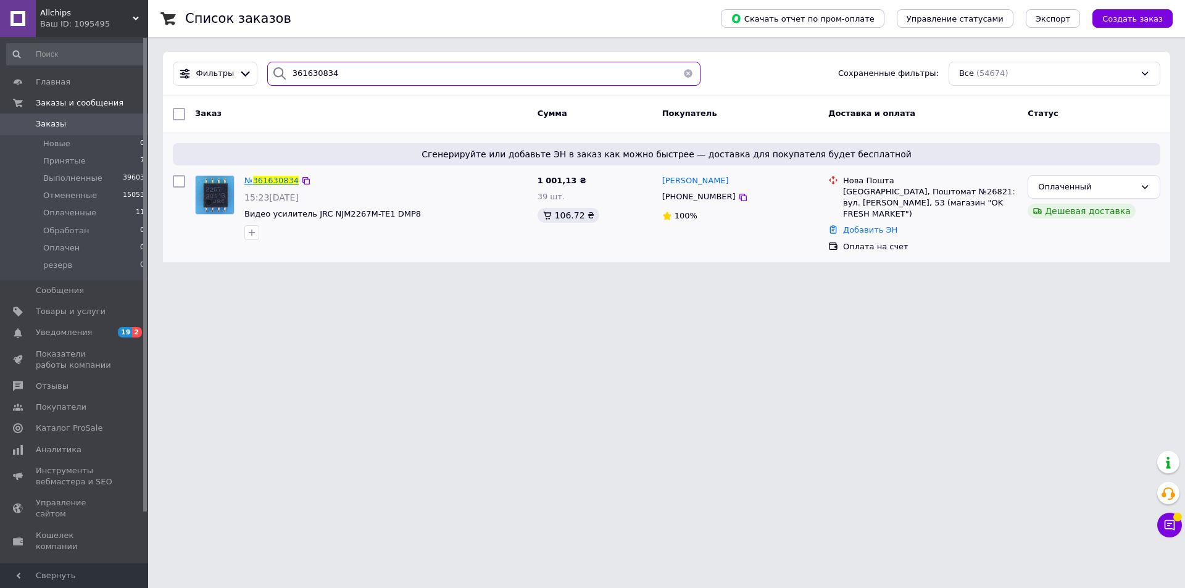
type input "361630834"
click at [273, 178] on span "361630834" at bounding box center [276, 180] width 46 height 9
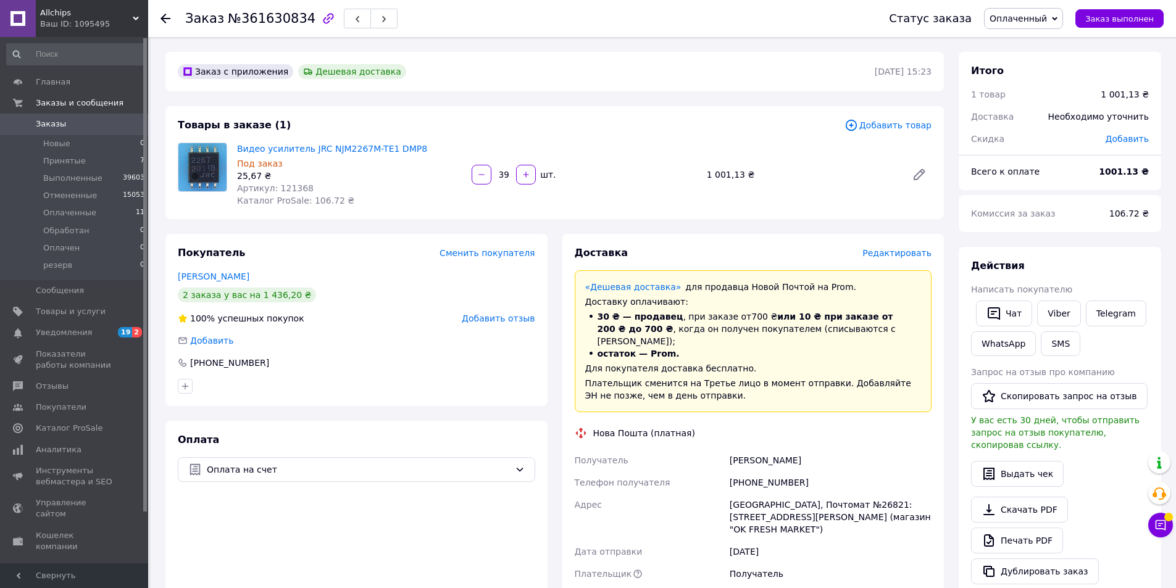
click at [1093, 233] on div "Итого 1 товар 1 001,13 ₴ Доставка Необходимо уточнить Скидка Добавить Всего к о…" at bounding box center [1060, 474] width 203 height 844
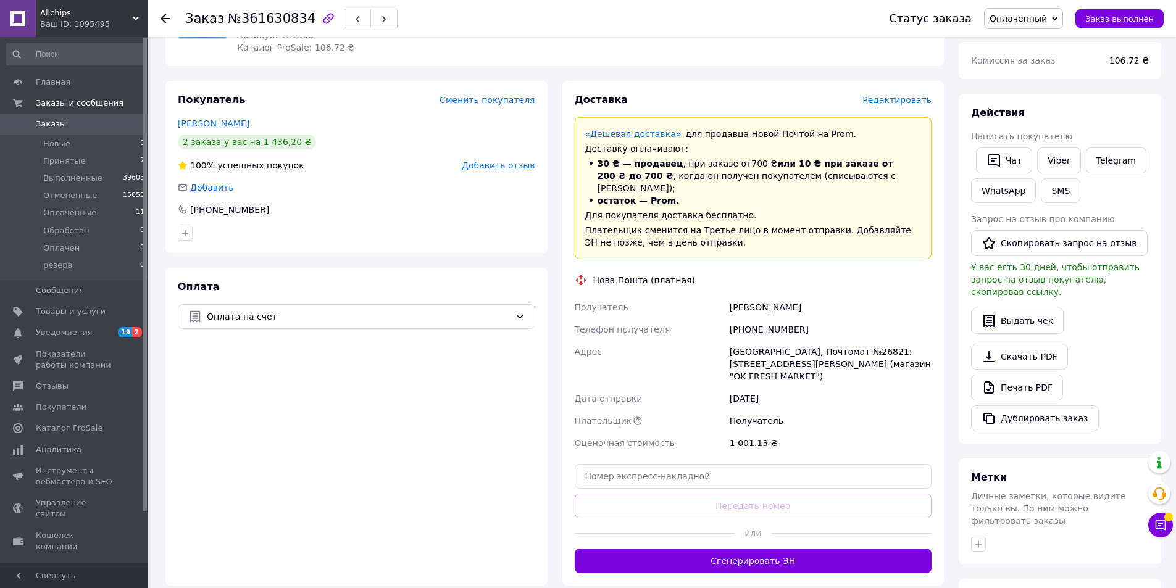
scroll to position [247, 0]
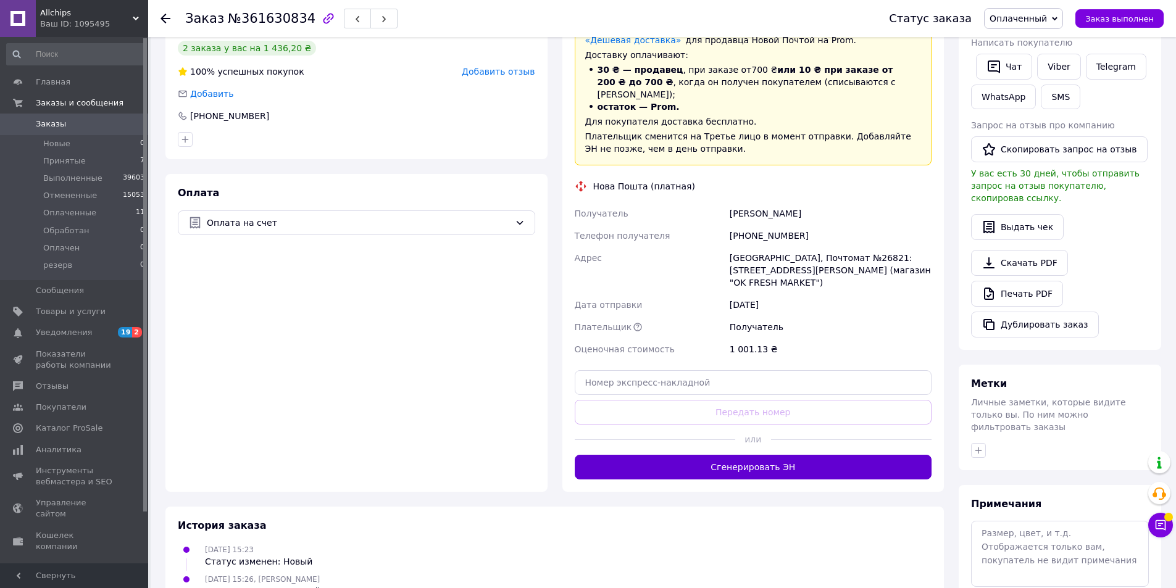
click at [735, 455] on button "Сгенерировать ЭН" at bounding box center [753, 467] width 357 height 25
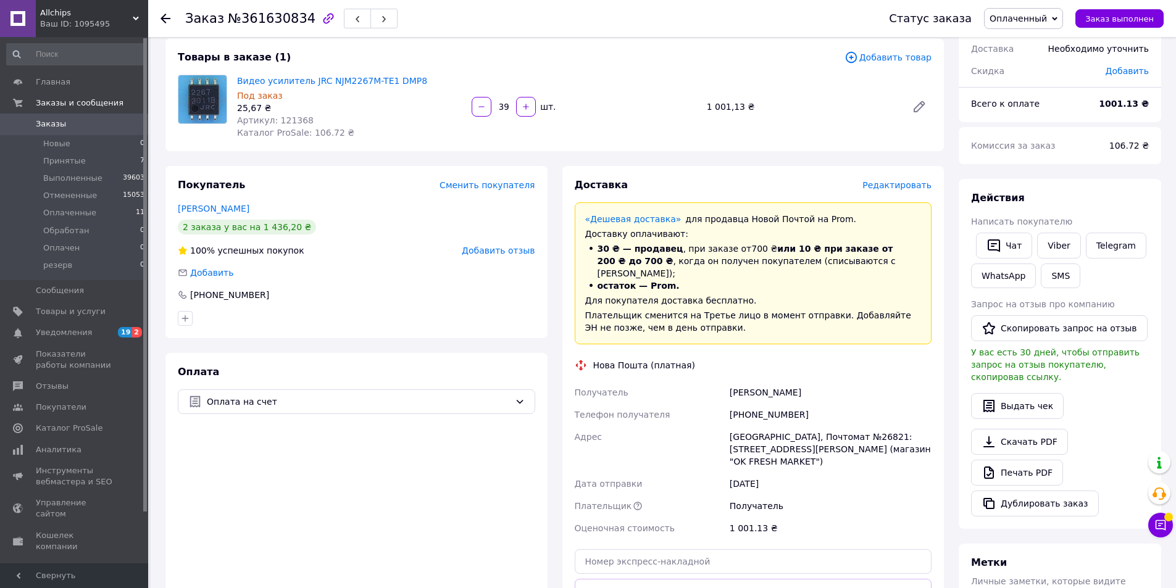
scroll to position [62, 0]
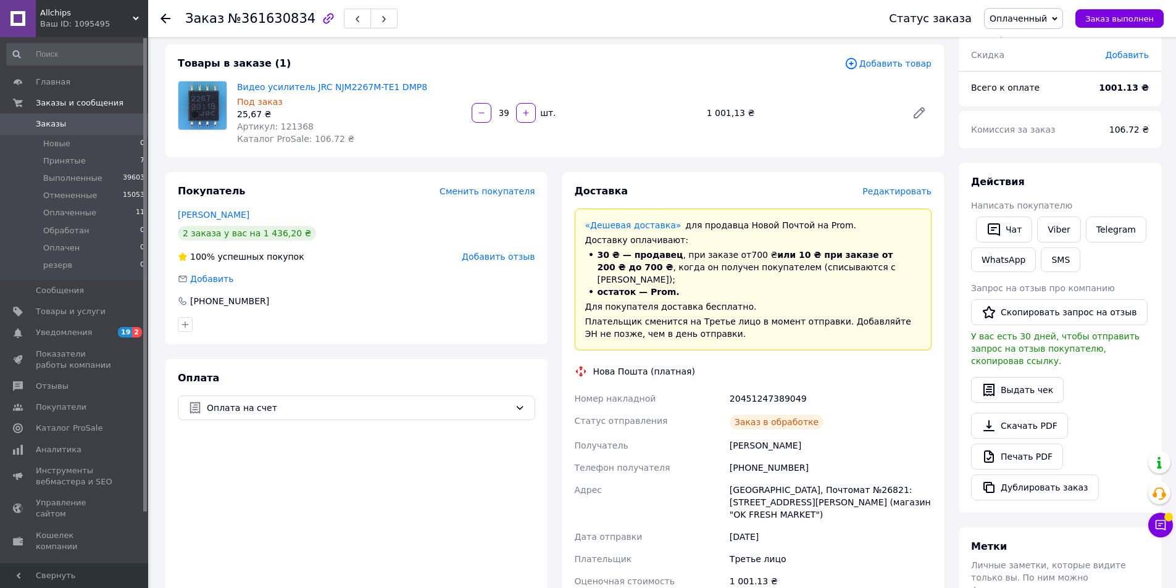
click at [766, 388] on div "20451247389049" at bounding box center [830, 399] width 207 height 22
click at [1055, 232] on link "Viber" at bounding box center [1058, 230] width 43 height 26
click at [1128, 20] on span "Заказ выполнен" at bounding box center [1119, 18] width 69 height 9
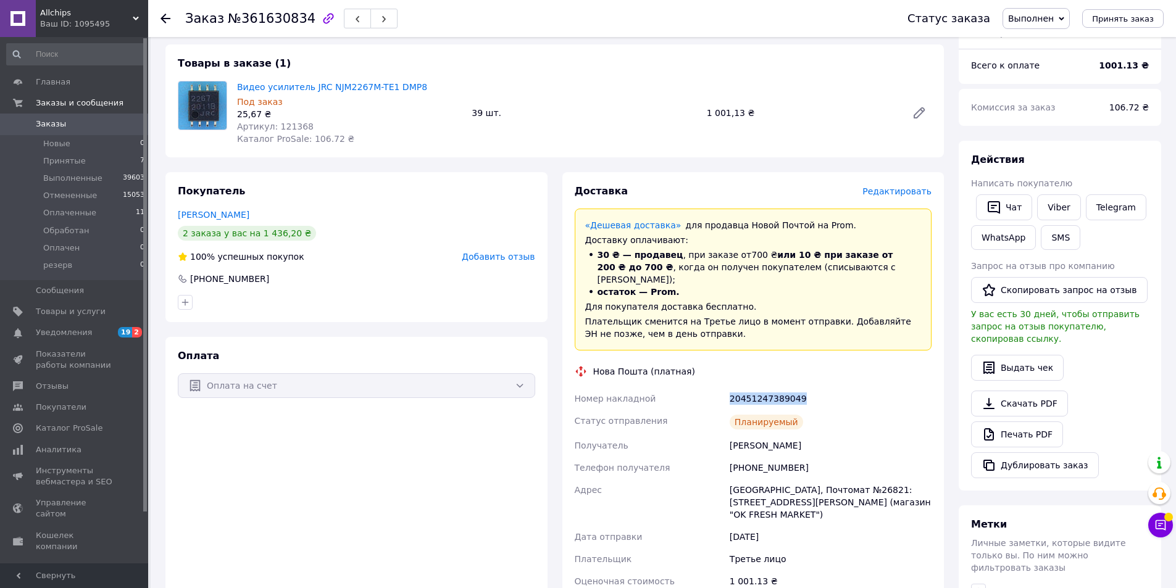
click at [1112, 169] on div "Действия Написать покупателю   Чат Viber Telegram WhatsApp SMS Запрос на отзыв …" at bounding box center [1060, 315] width 178 height 325
click at [496, 262] on span "Добавить отзыв" at bounding box center [498, 257] width 73 height 10
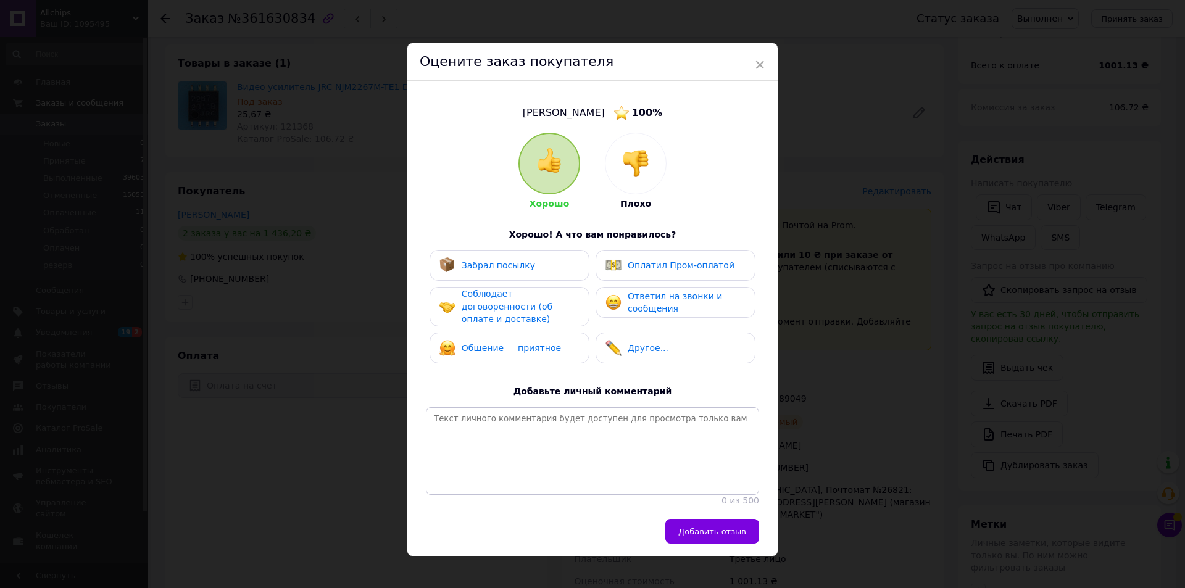
click at [545, 272] on div "Забрал посылку" at bounding box center [510, 265] width 140 height 16
click at [523, 313] on span "Соблюдает договоренности (об оплате и доставке)" at bounding box center [507, 306] width 91 height 35
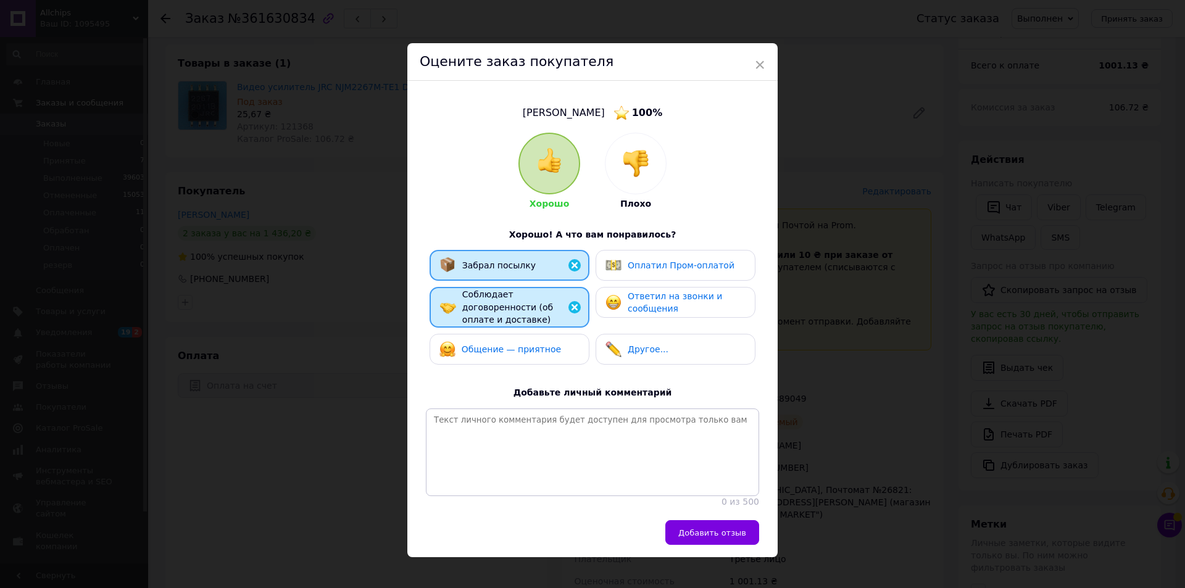
click at [522, 345] on span "Общение — приятное" at bounding box center [511, 350] width 99 height 10
click at [663, 307] on span "Ответил на звонки и сообщения" at bounding box center [675, 302] width 94 height 23
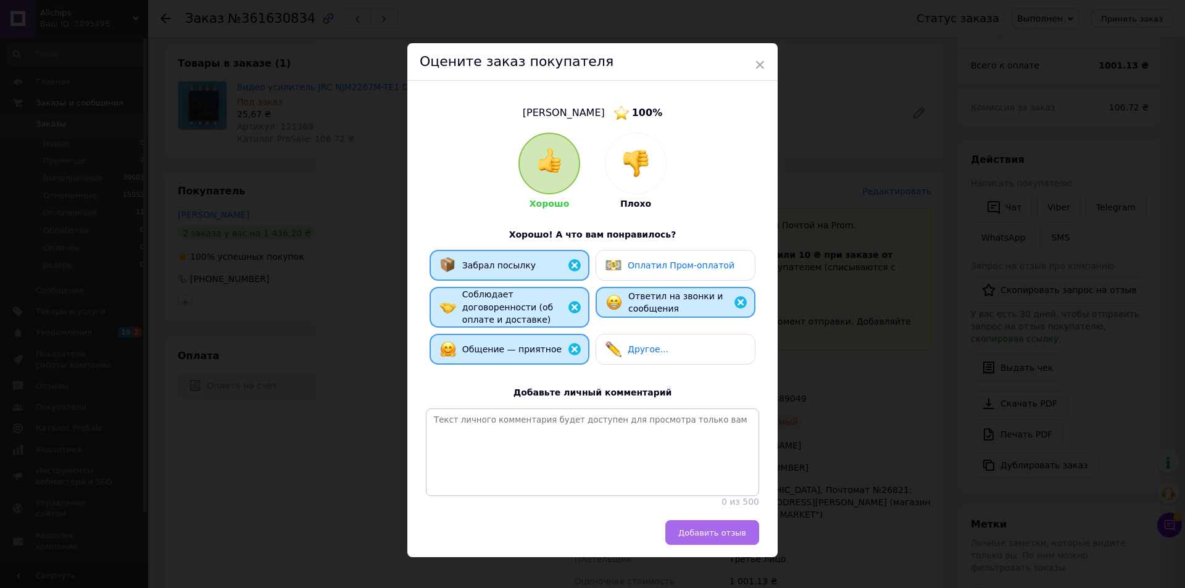
click at [711, 526] on button "Добавить отзыв" at bounding box center [713, 532] width 94 height 25
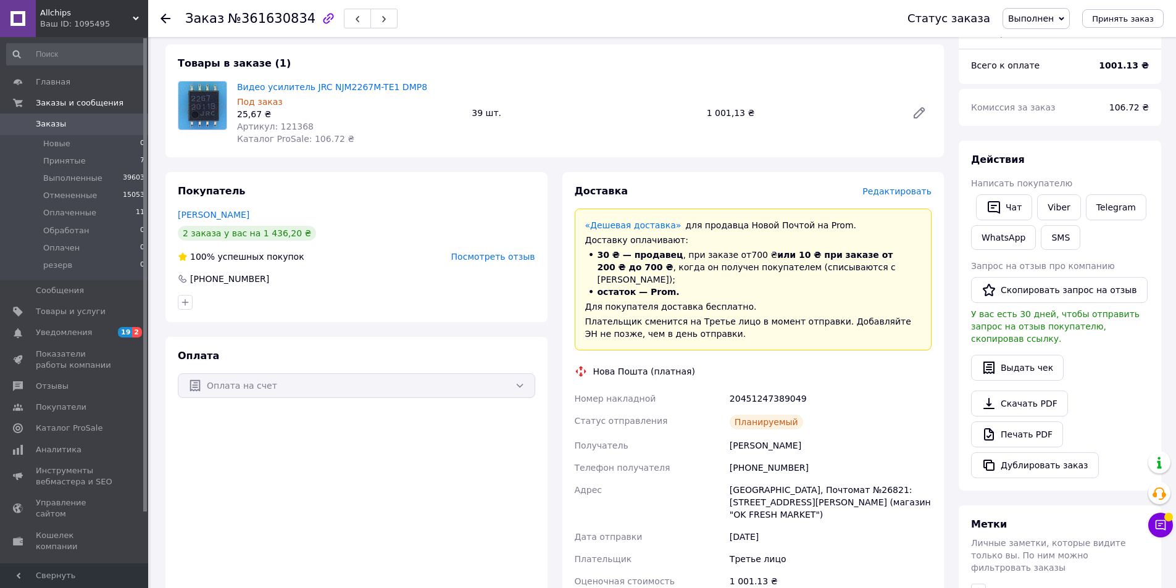
drag, startPoint x: 1074, startPoint y: 153, endPoint x: 932, endPoint y: 139, distance: 142.7
click at [1074, 153] on div "Действия" at bounding box center [1060, 160] width 178 height 14
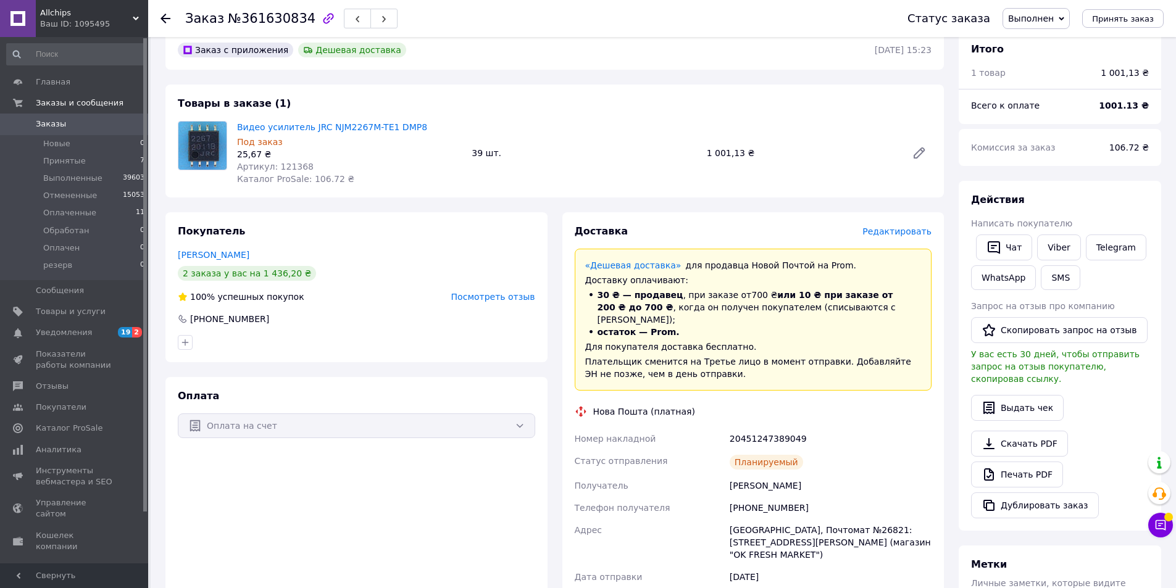
scroll to position [0, 0]
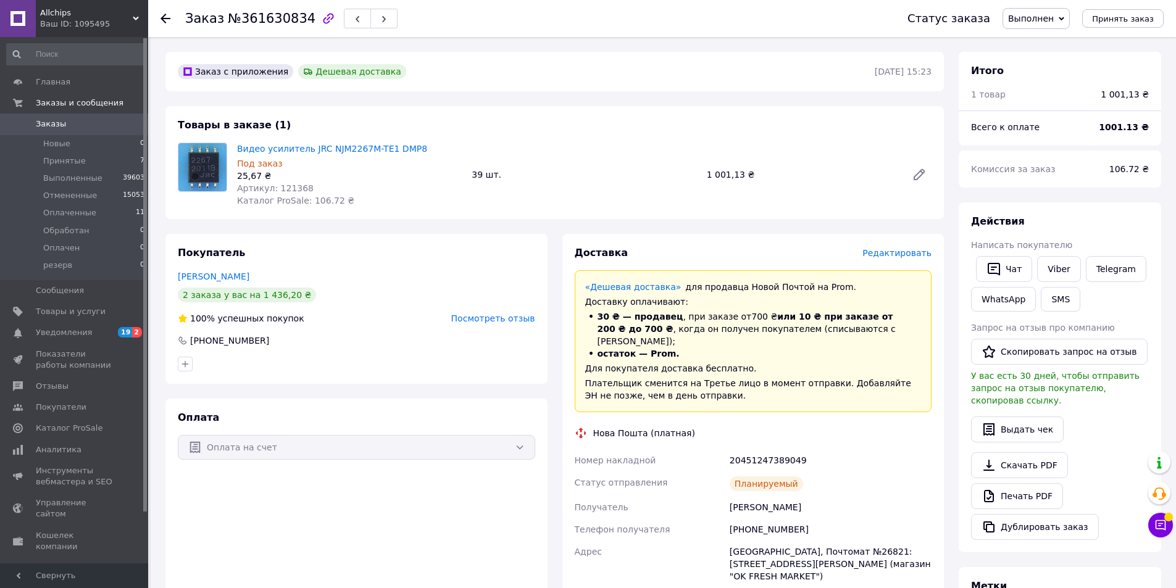
click at [78, 117] on link "Заказы 0" at bounding box center [76, 124] width 152 height 21
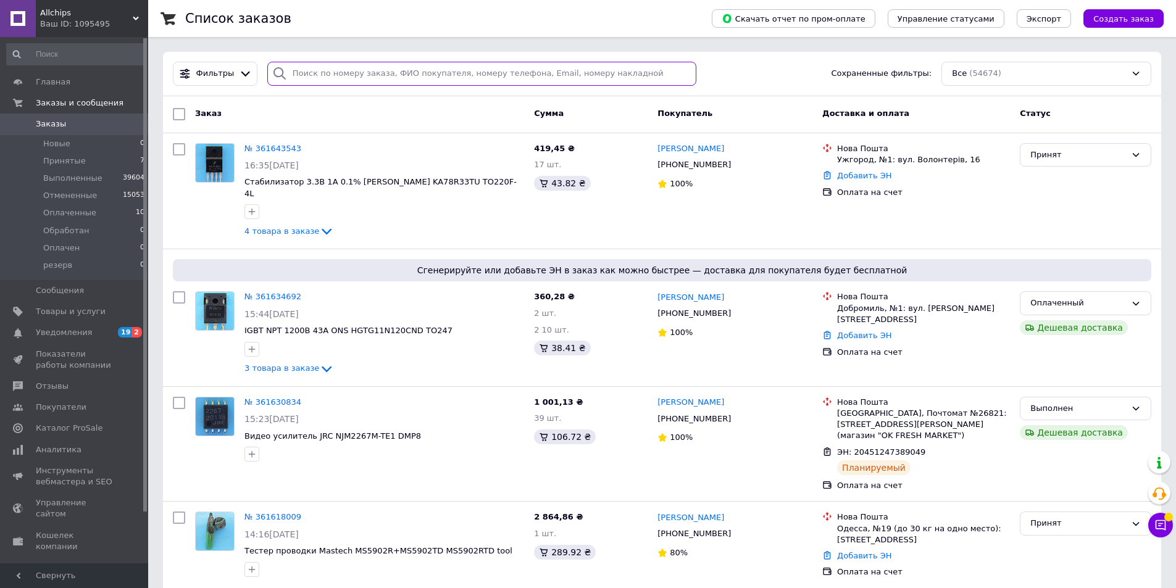
click at [297, 77] on input "search" at bounding box center [482, 74] width 430 height 24
paste input "361634692"
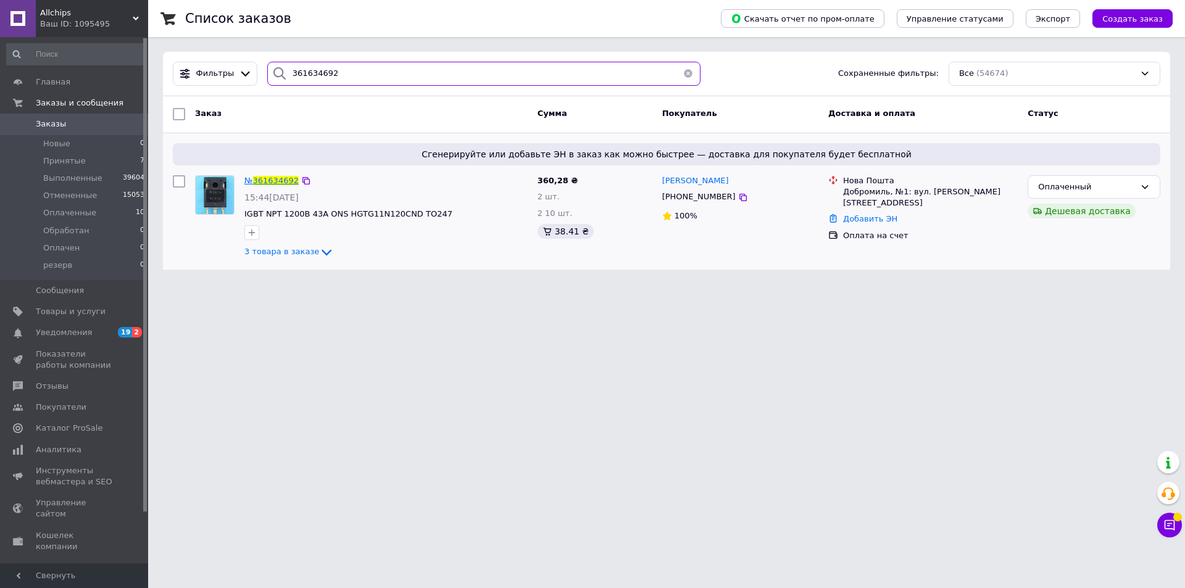
type input "361634692"
click at [272, 182] on span "361634692" at bounding box center [276, 180] width 46 height 9
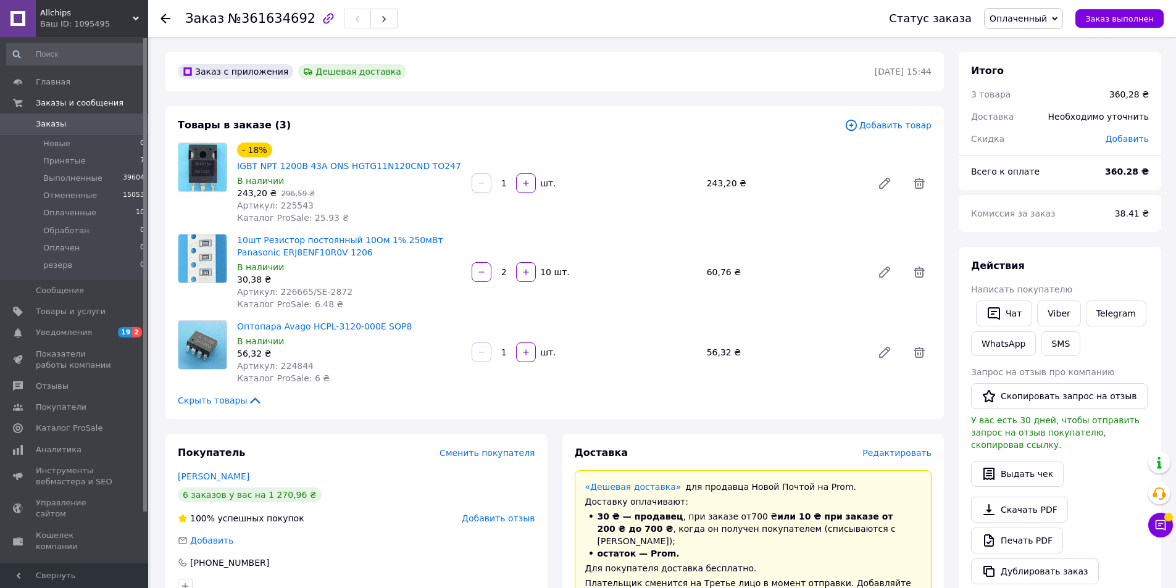
click at [1083, 211] on div "Комиссия за заказ" at bounding box center [1036, 213] width 144 height 27
click at [1087, 224] on div "Комиссия за заказ" at bounding box center [1036, 213] width 144 height 27
drag, startPoint x: 339, startPoint y: 290, endPoint x: 305, endPoint y: 292, distance: 34.0
click at [305, 292] on div "Артикул: 226665/SE-2872" at bounding box center [349, 292] width 225 height 12
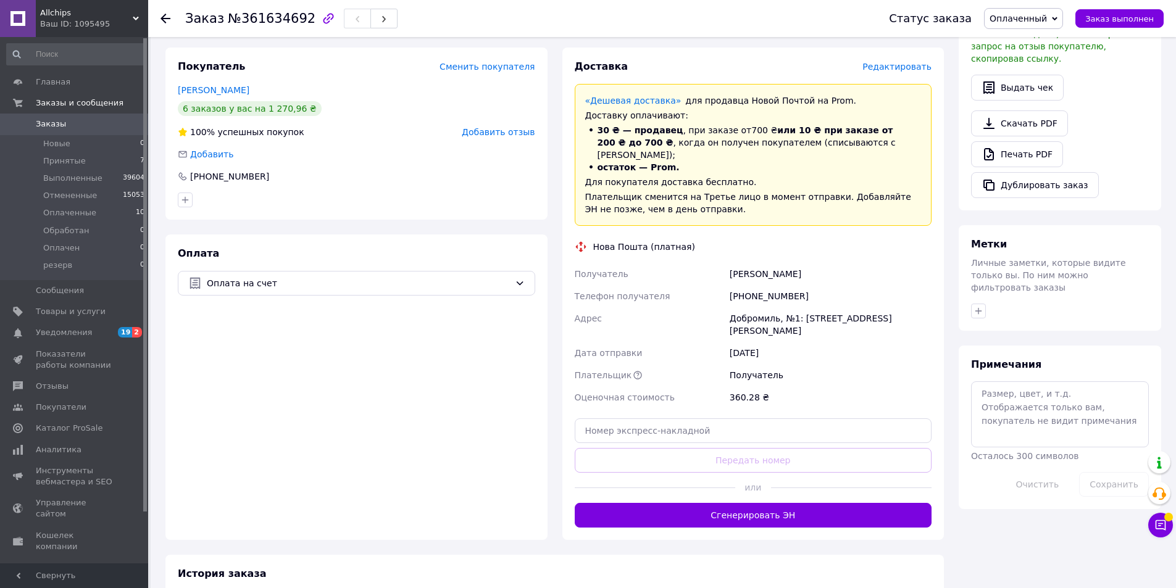
scroll to position [506, 0]
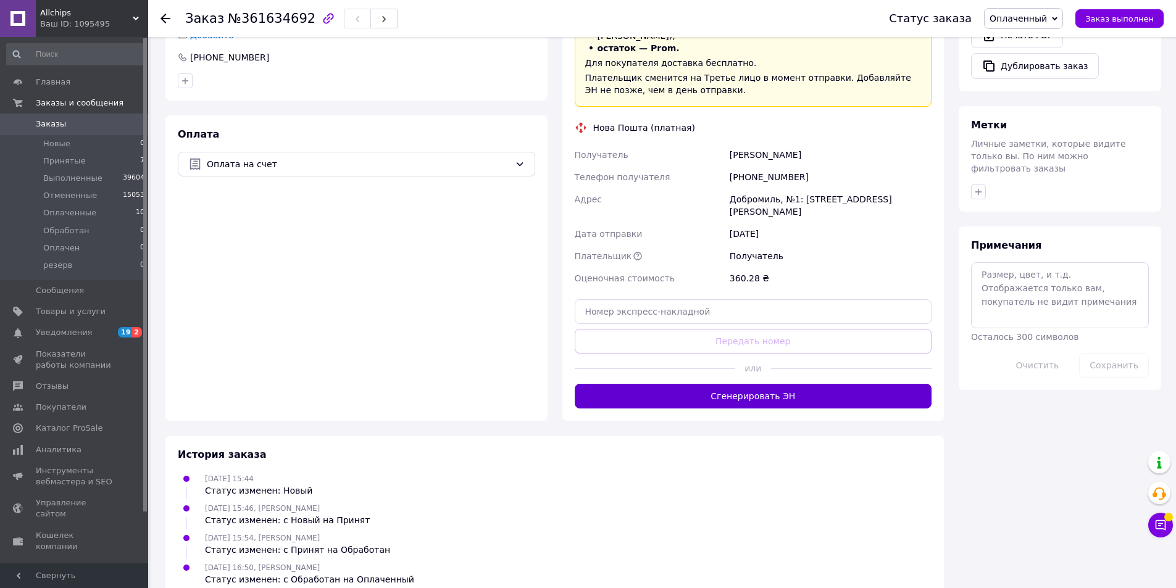
click at [730, 384] on button "Сгенерировать ЭН" at bounding box center [753, 396] width 357 height 25
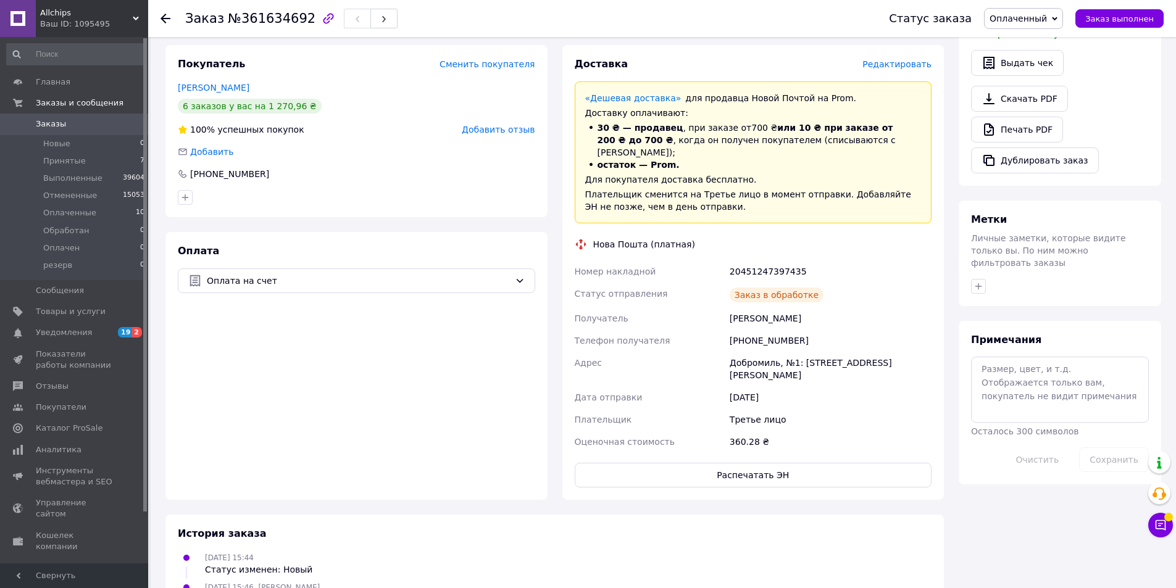
scroll to position [259, 0]
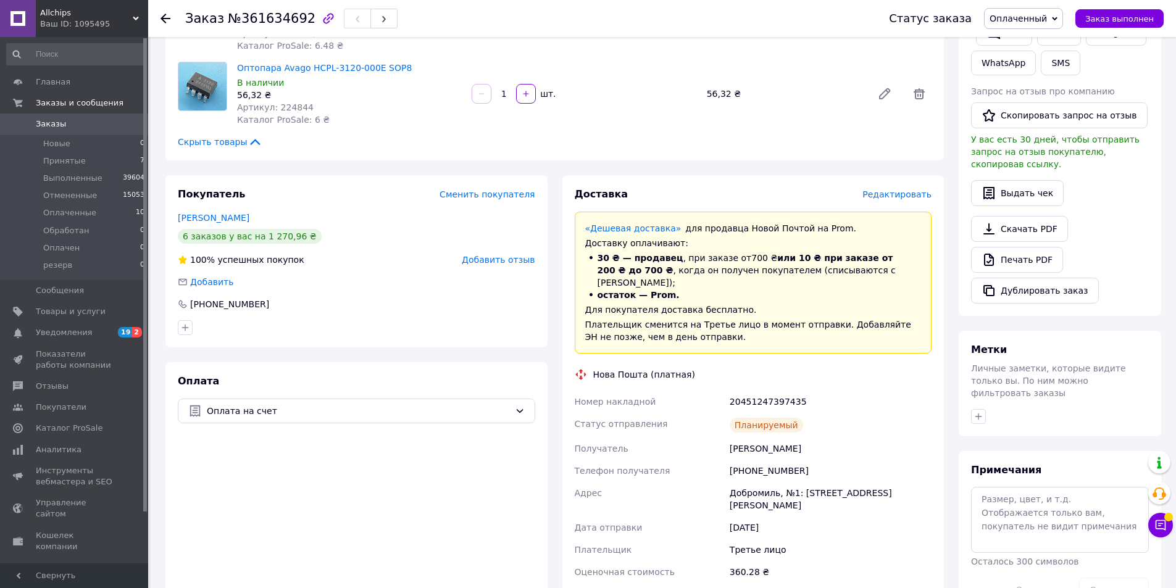
click at [784, 391] on div "20451247397435" at bounding box center [830, 402] width 207 height 22
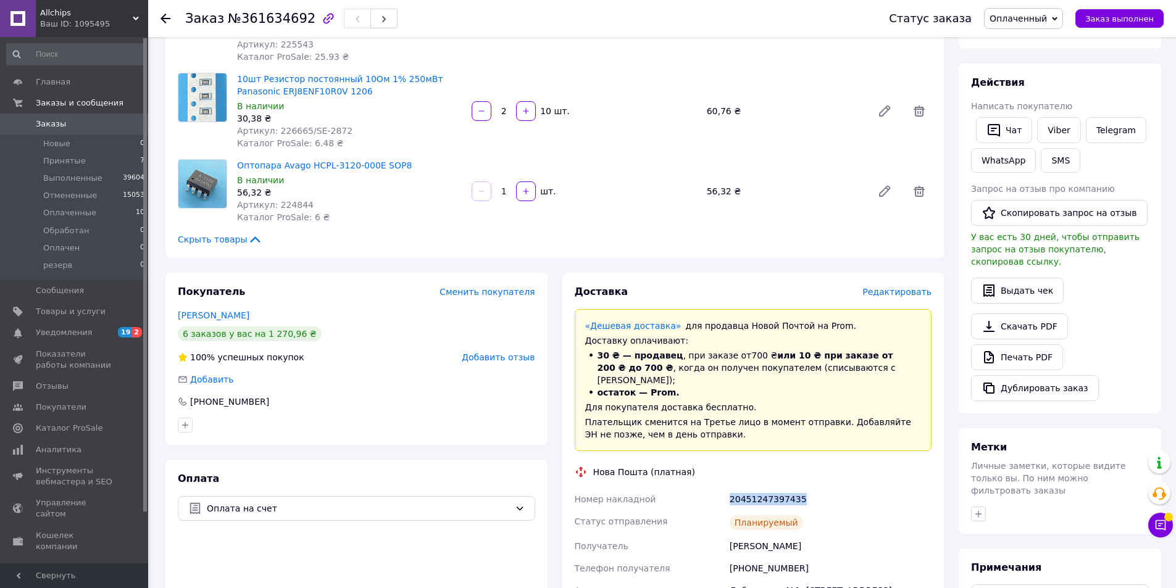
scroll to position [73, 0]
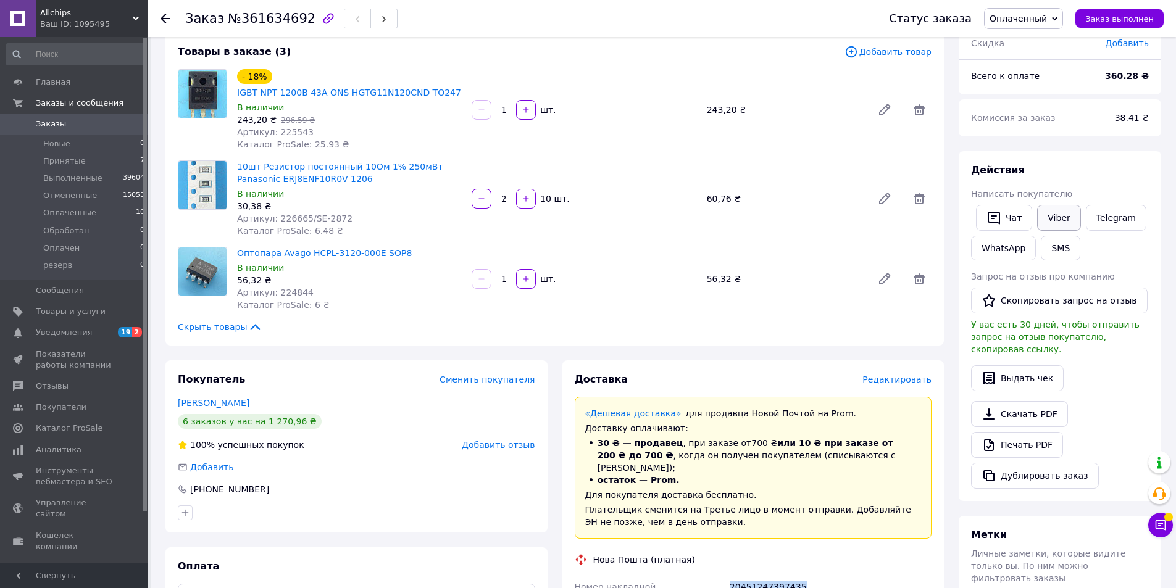
click at [1047, 217] on link "Viber" at bounding box center [1058, 218] width 43 height 26
click at [1133, 15] on span "Заказ выполнен" at bounding box center [1119, 18] width 69 height 9
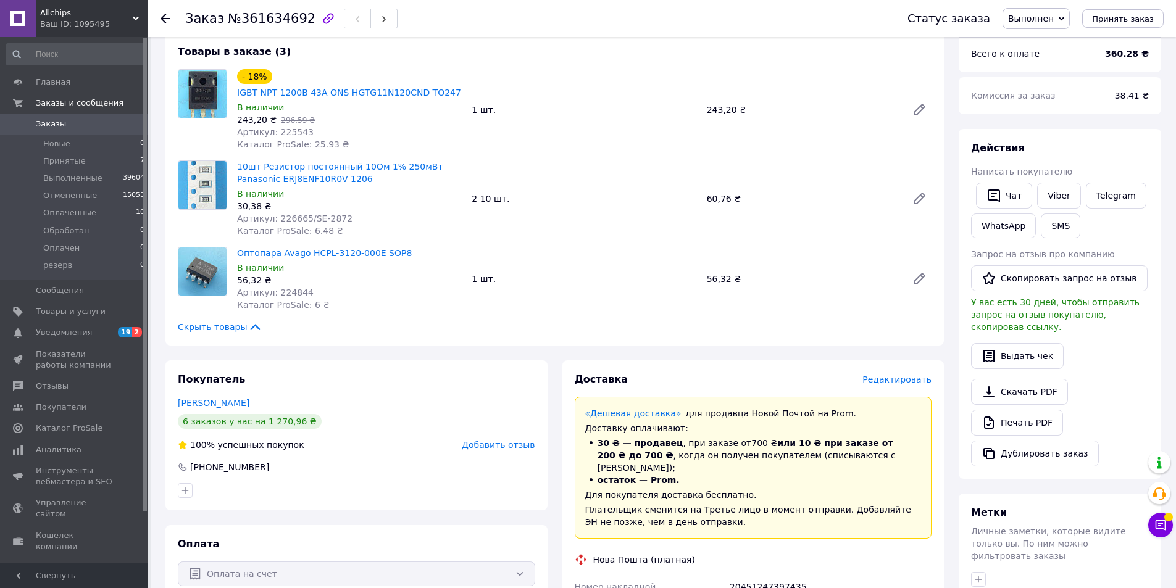
click at [520, 445] on span "Добавить отзыв" at bounding box center [498, 445] width 73 height 10
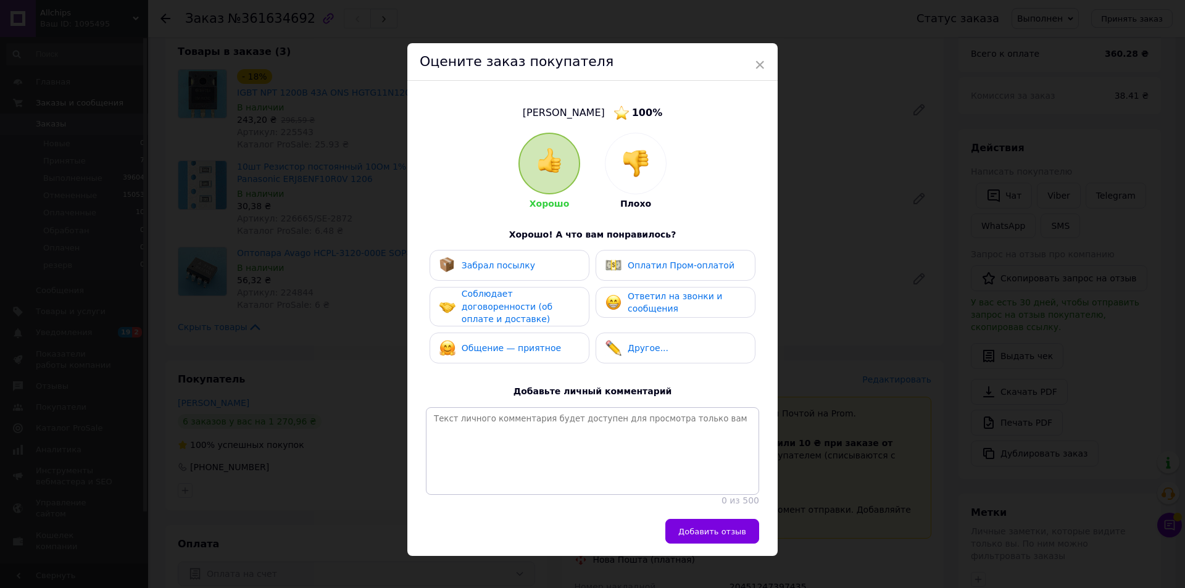
click at [535, 271] on div "Забрал посылку" at bounding box center [510, 265] width 140 height 16
click at [524, 297] on span "Соблюдает договоренности (об оплате и доставке)" at bounding box center [507, 306] width 91 height 35
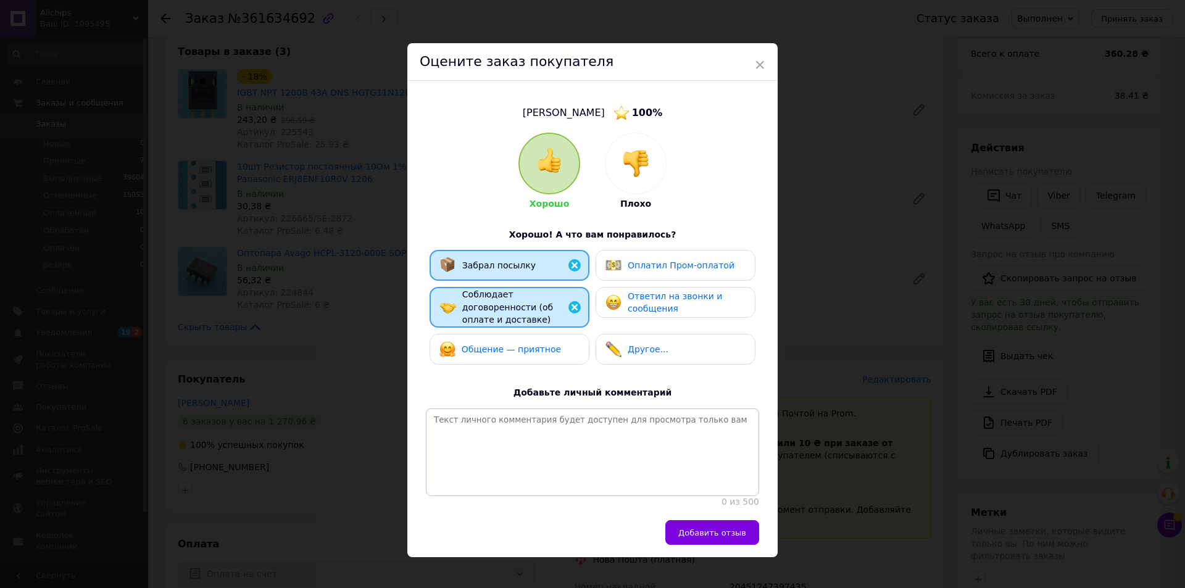
click at [523, 341] on div "Общение — приятное" at bounding box center [501, 349] width 122 height 16
drag, startPoint x: 641, startPoint y: 299, endPoint x: 648, endPoint y: 300, distance: 6.3
click at [644, 299] on span "Ответил на звонки и сообщения" at bounding box center [675, 302] width 94 height 23
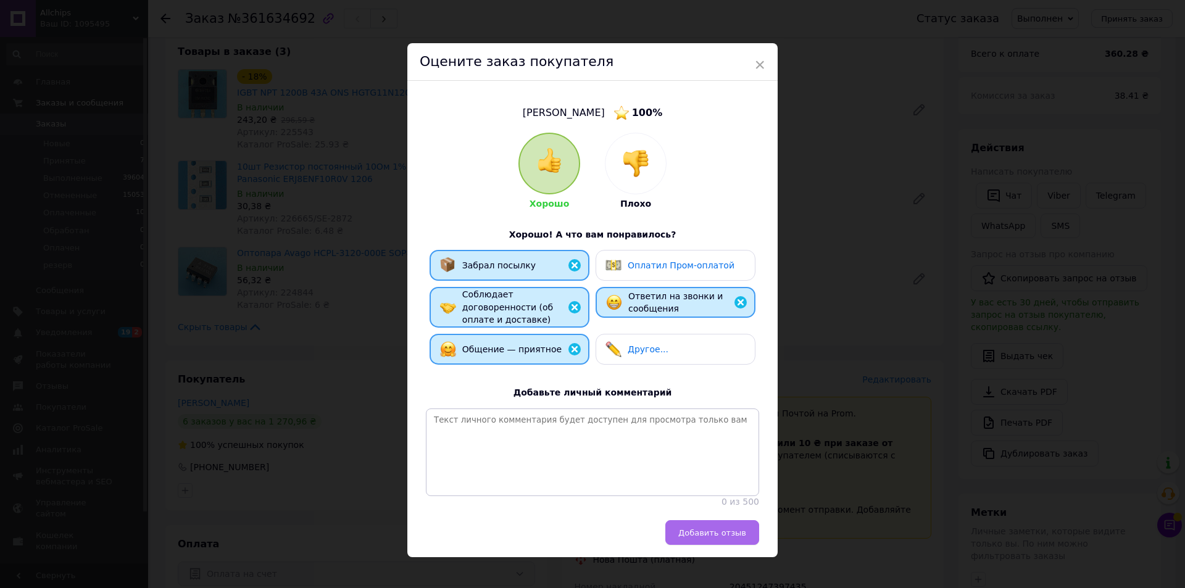
click at [722, 534] on span "Добавить отзыв" at bounding box center [713, 533] width 68 height 9
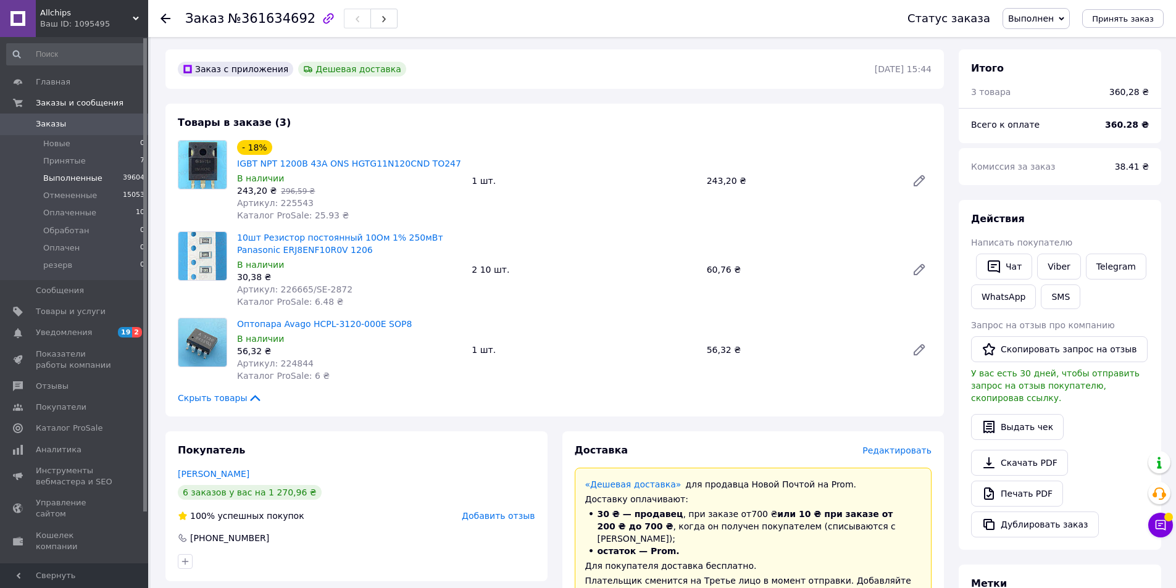
scroll to position [0, 0]
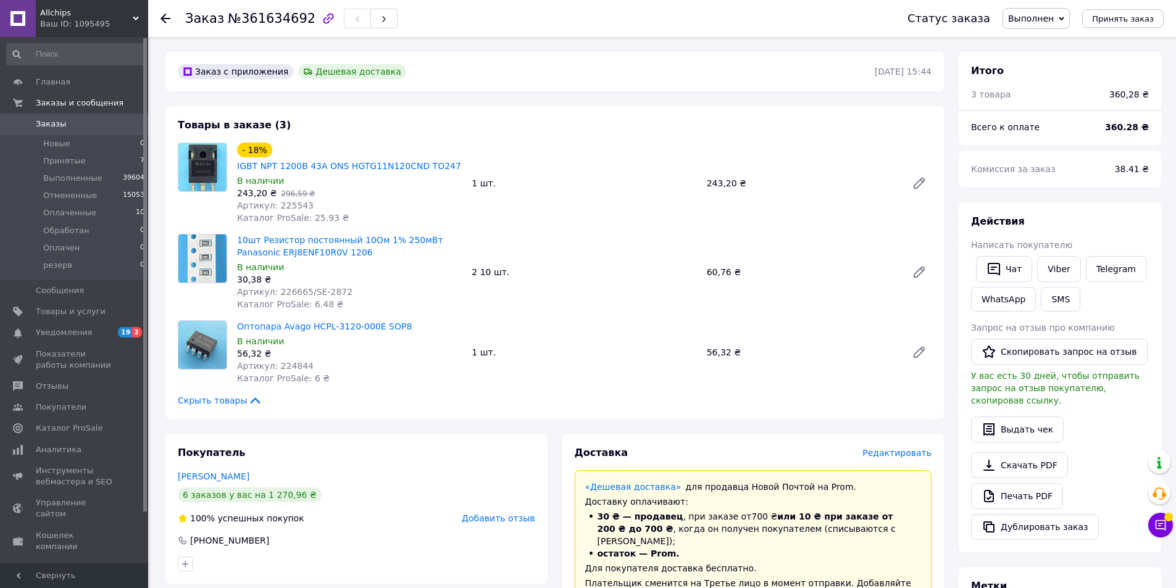
click at [60, 123] on span "Заказы" at bounding box center [51, 124] width 30 height 11
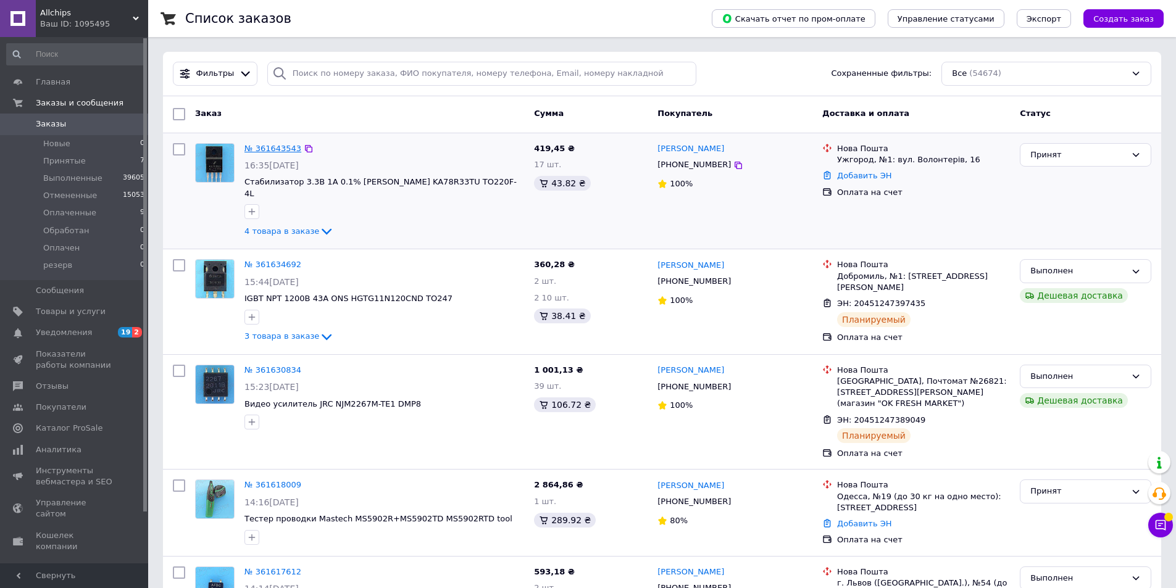
click at [270, 145] on link "№ 361643543" at bounding box center [272, 148] width 57 height 9
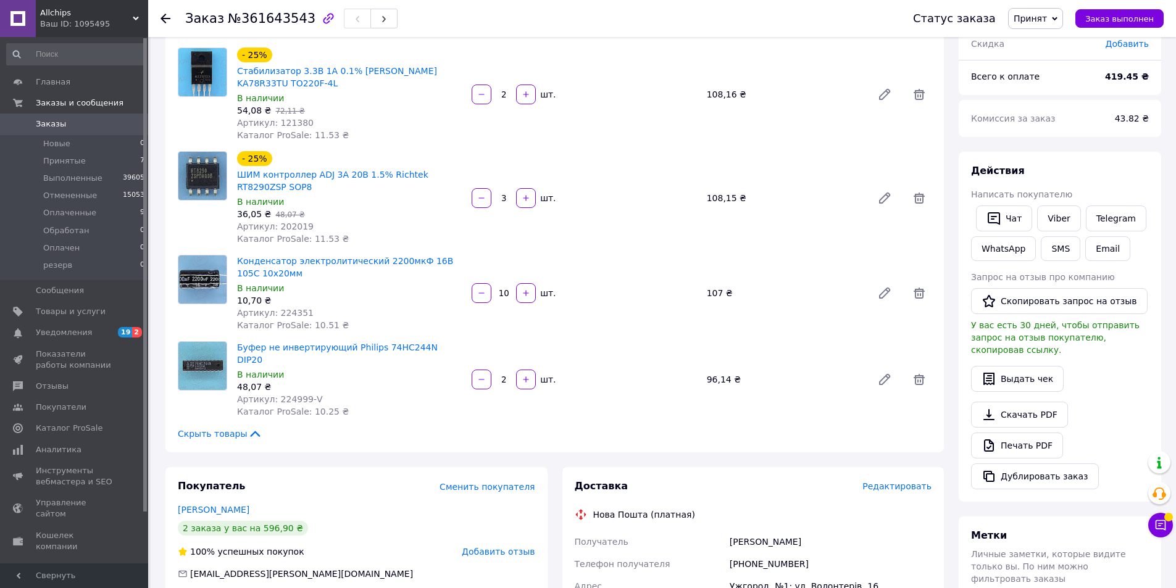
scroll to position [90, 0]
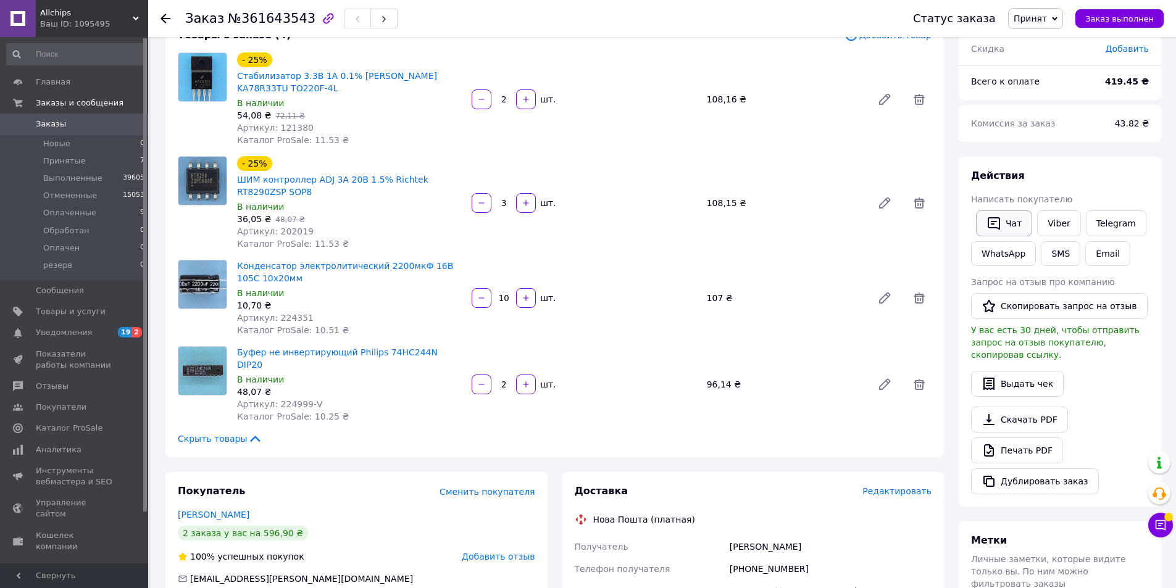
click at [1007, 225] on button "Чат" at bounding box center [1004, 224] width 56 height 26
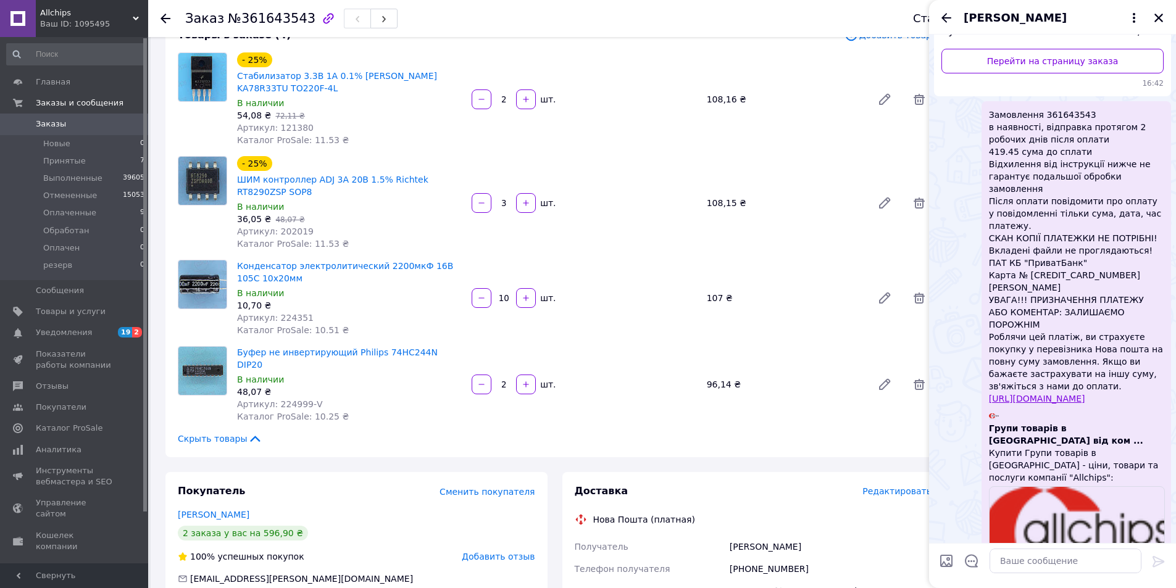
scroll to position [177, 0]
click at [1159, 21] on icon "Закрыть" at bounding box center [1158, 17] width 11 height 11
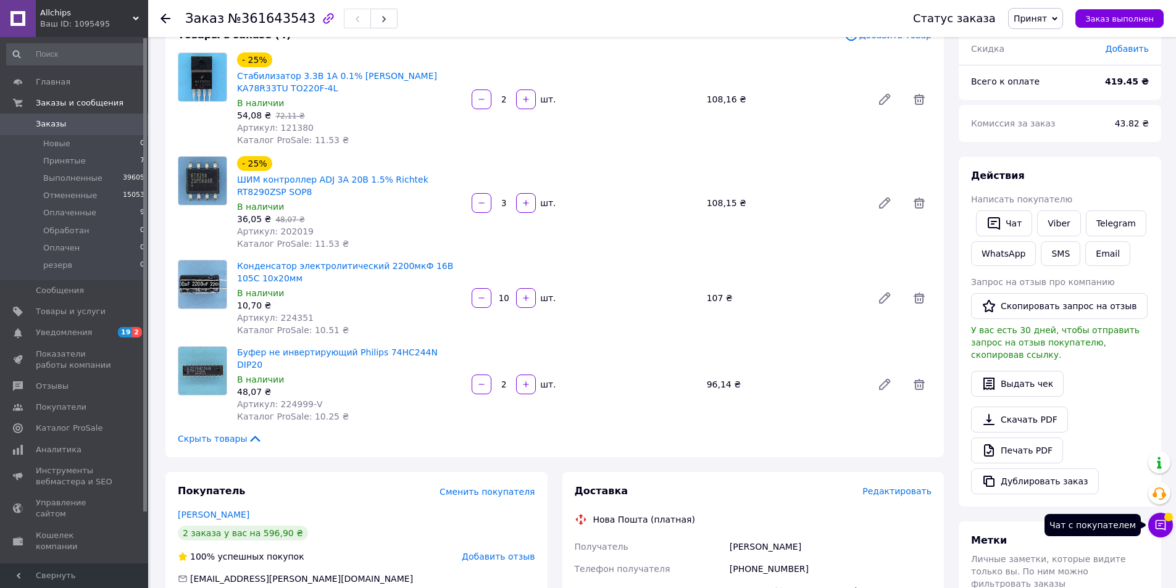
click at [1165, 529] on icon at bounding box center [1161, 525] width 10 height 10
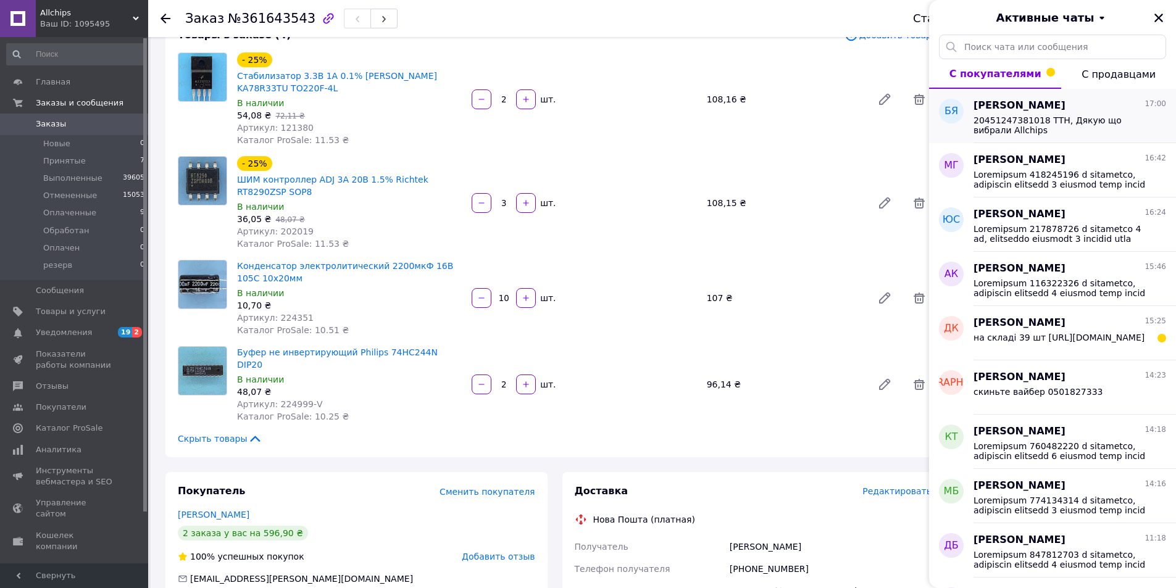
click at [1042, 124] on span "20451247381018 ТТН, Дякую що вибрали Allchips" at bounding box center [1061, 125] width 175 height 20
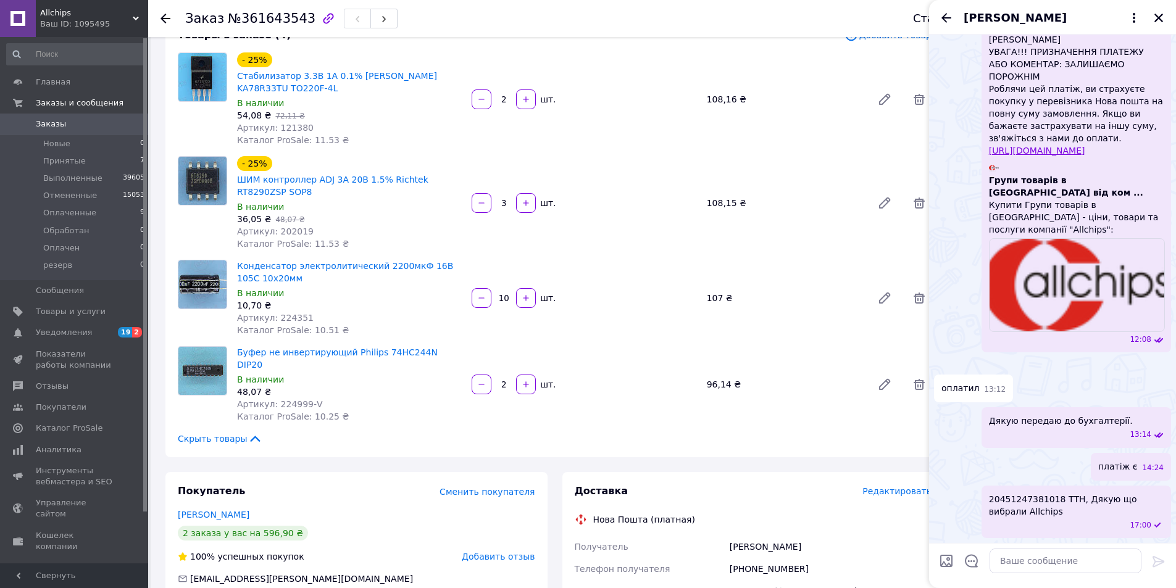
scroll to position [557, 0]
click at [946, 20] on icon "Назад" at bounding box center [946, 17] width 15 height 15
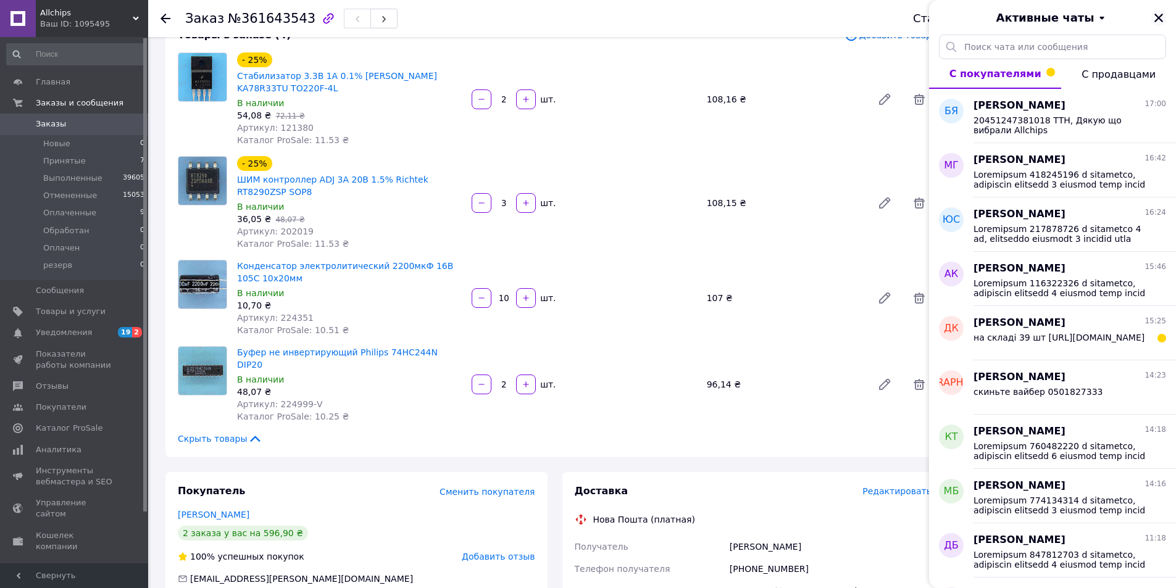
click at [1157, 16] on icon "Закрыть" at bounding box center [1159, 18] width 9 height 9
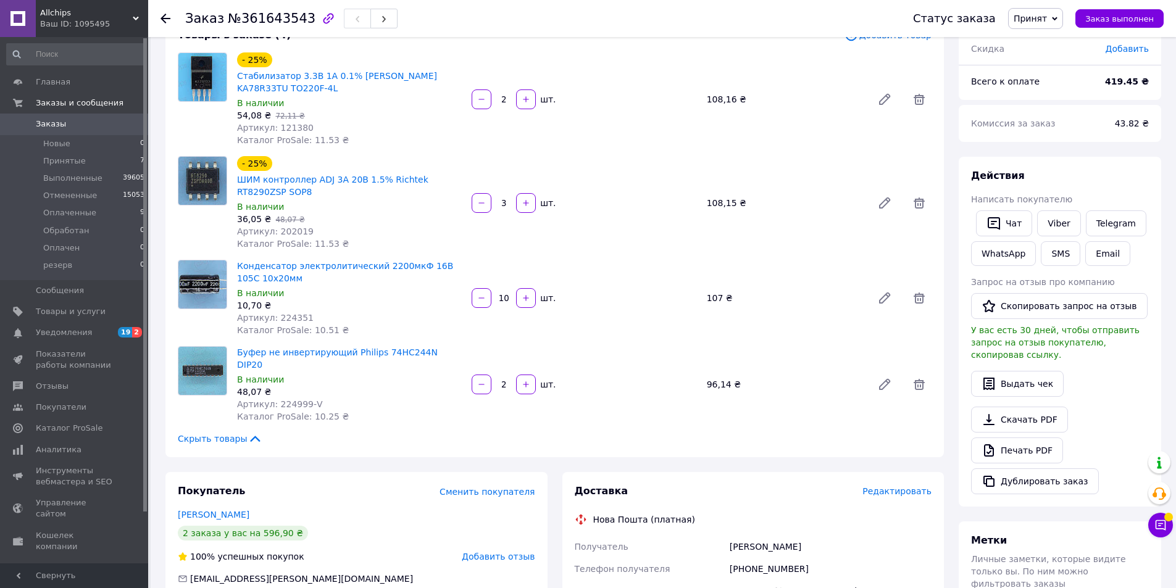
click at [67, 125] on span "Заказы" at bounding box center [75, 124] width 78 height 11
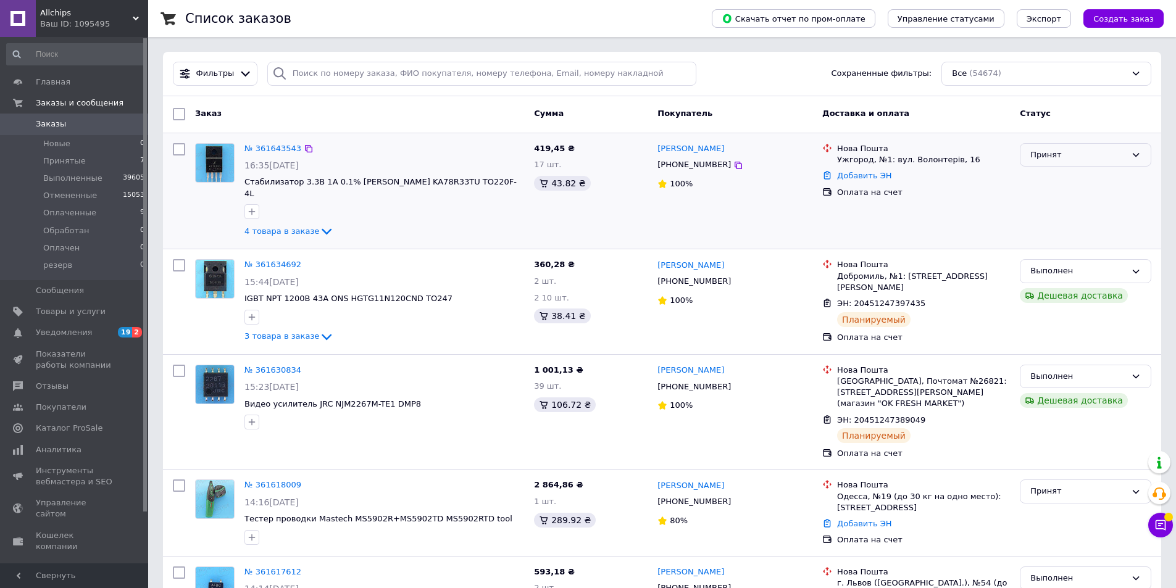
click at [1132, 153] on icon at bounding box center [1136, 155] width 10 height 10
click at [1055, 249] on li "Обработан" at bounding box center [1086, 248] width 130 height 23
drag, startPoint x: 1077, startPoint y: 203, endPoint x: 1022, endPoint y: 194, distance: 54.9
click at [1077, 203] on div "Обработан" at bounding box center [1085, 191] width 141 height 106
click at [307, 75] on input "search" at bounding box center [482, 74] width 430 height 24
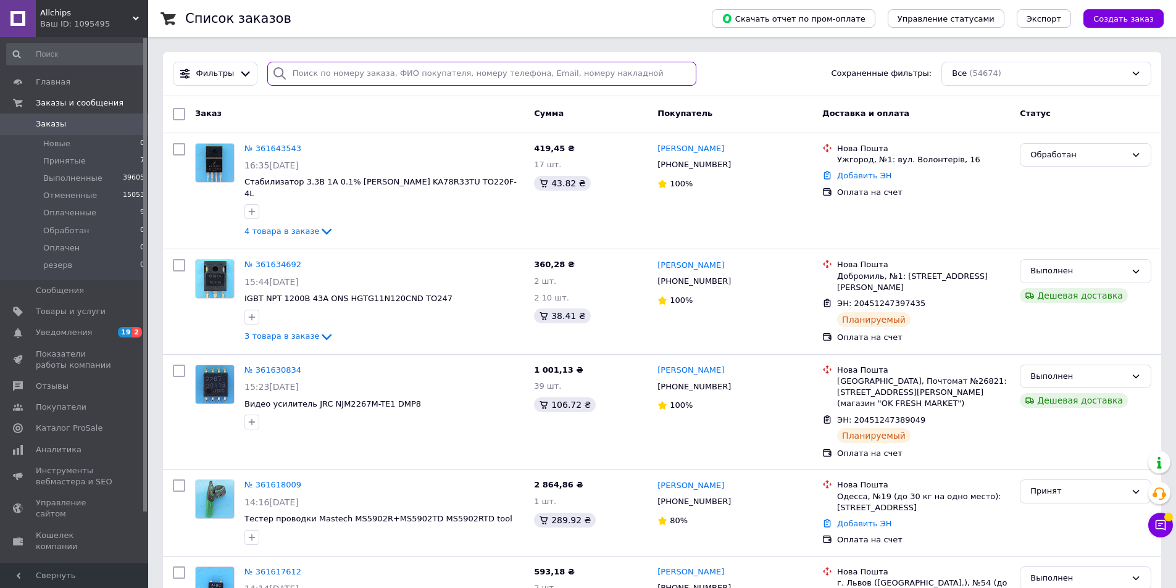
paste input "361549384"
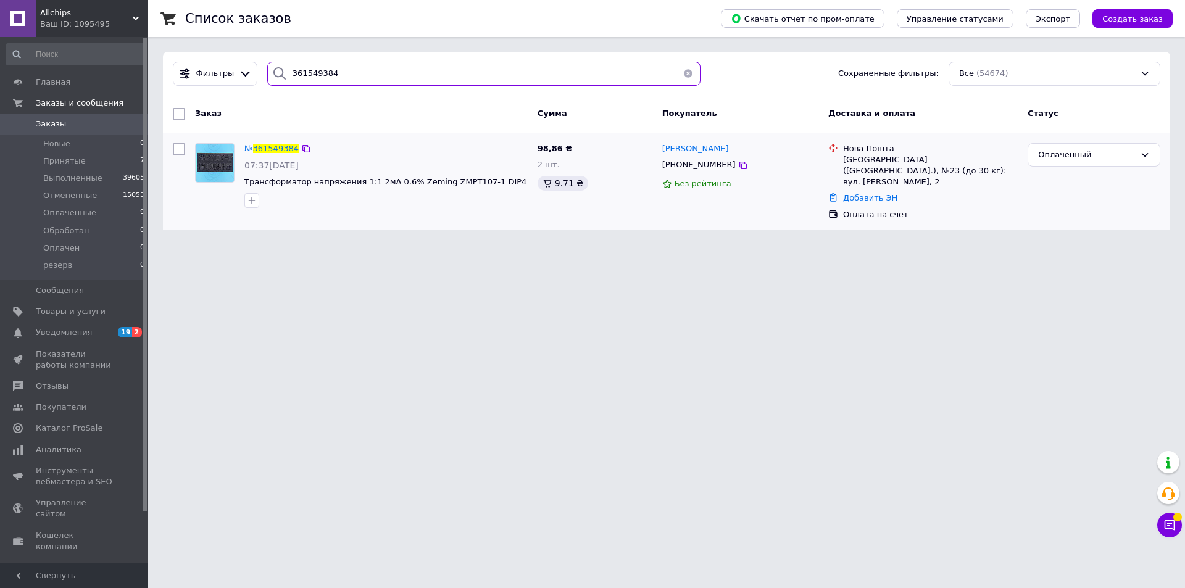
type input "361549384"
click at [274, 146] on span "361549384" at bounding box center [276, 148] width 46 height 9
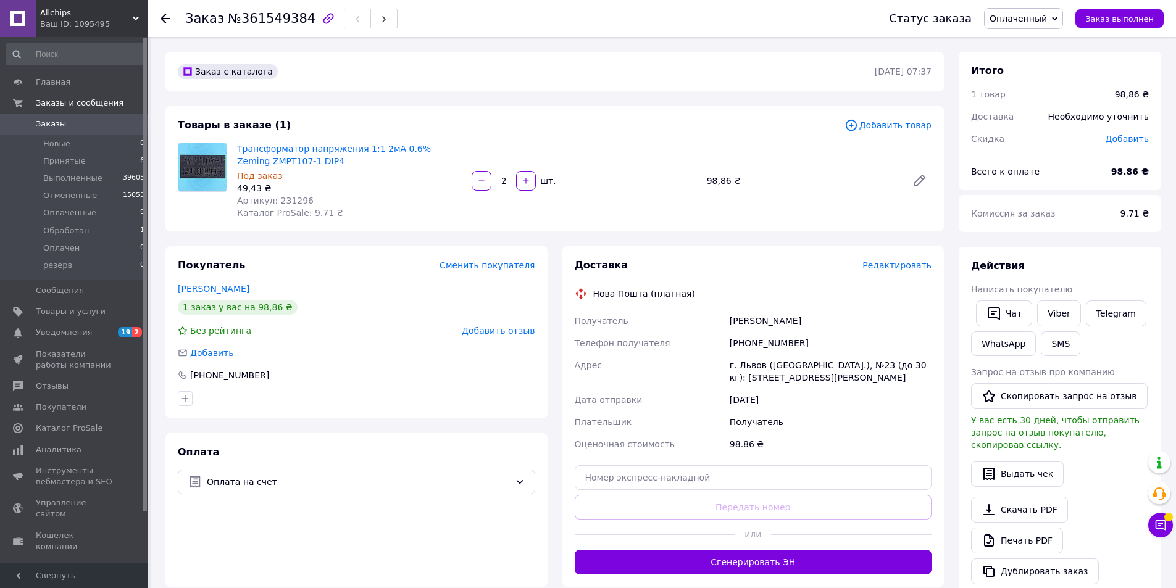
click at [1074, 224] on div "Комиссия за заказ" at bounding box center [1038, 213] width 149 height 27
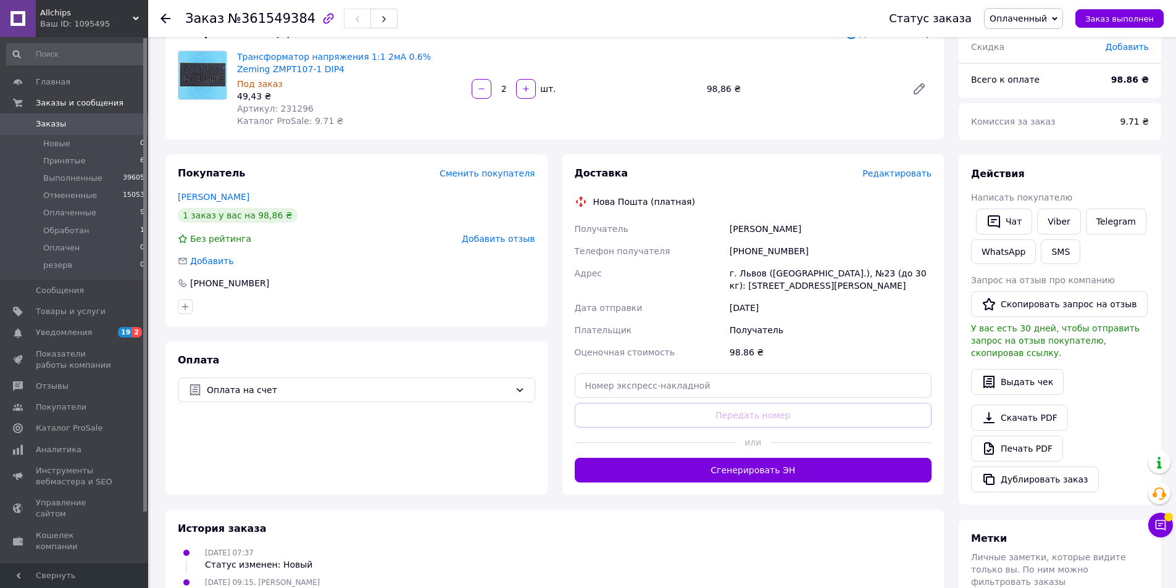
scroll to position [247, 0]
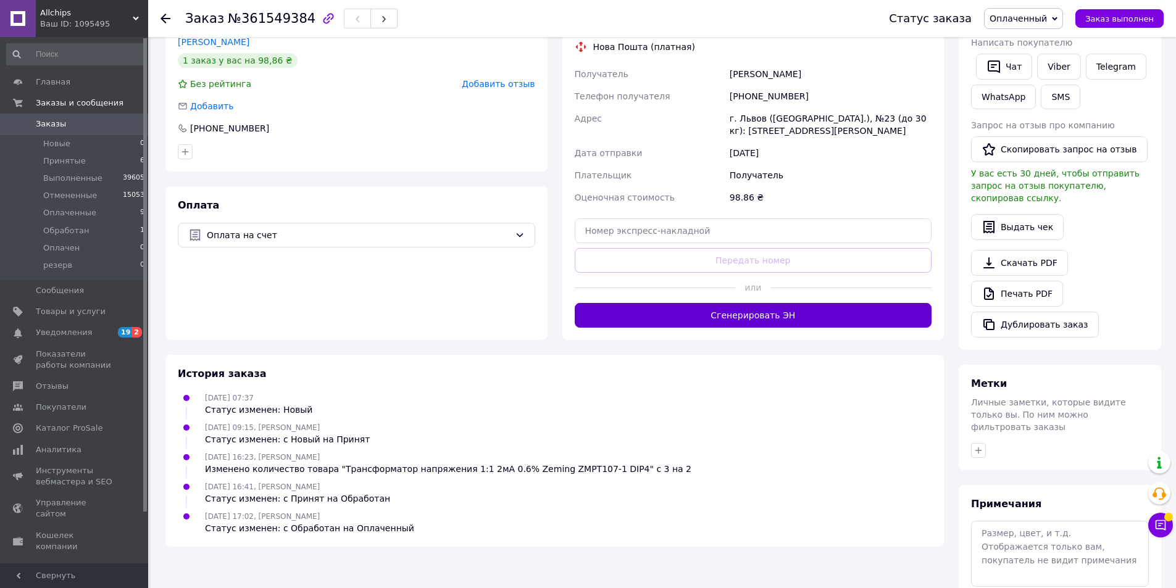
click at [767, 308] on button "Сгенерировать ЭН" at bounding box center [753, 315] width 357 height 25
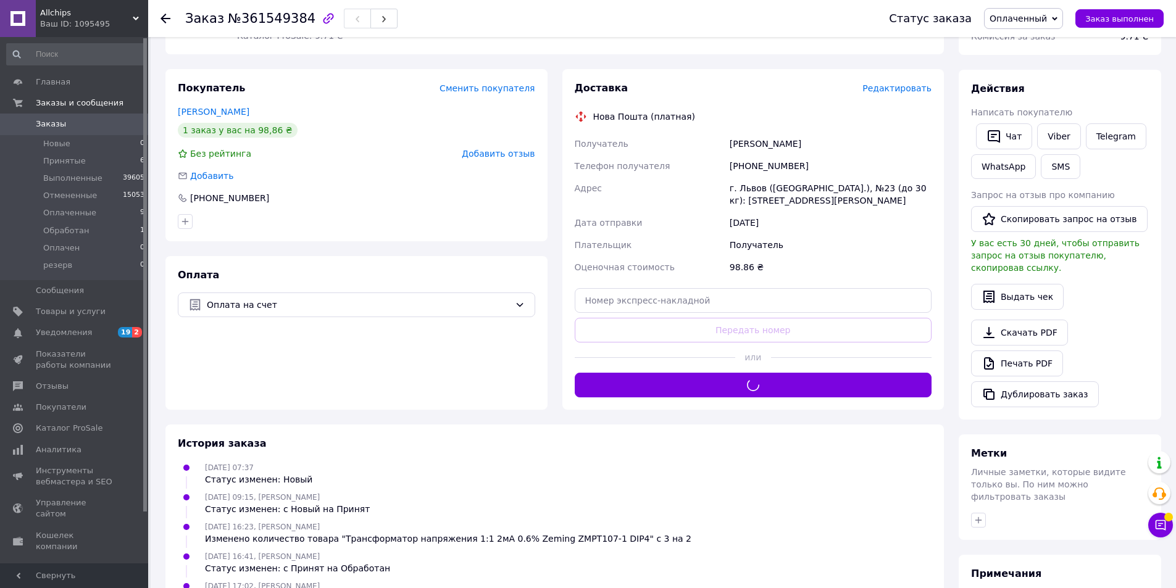
scroll to position [123, 0]
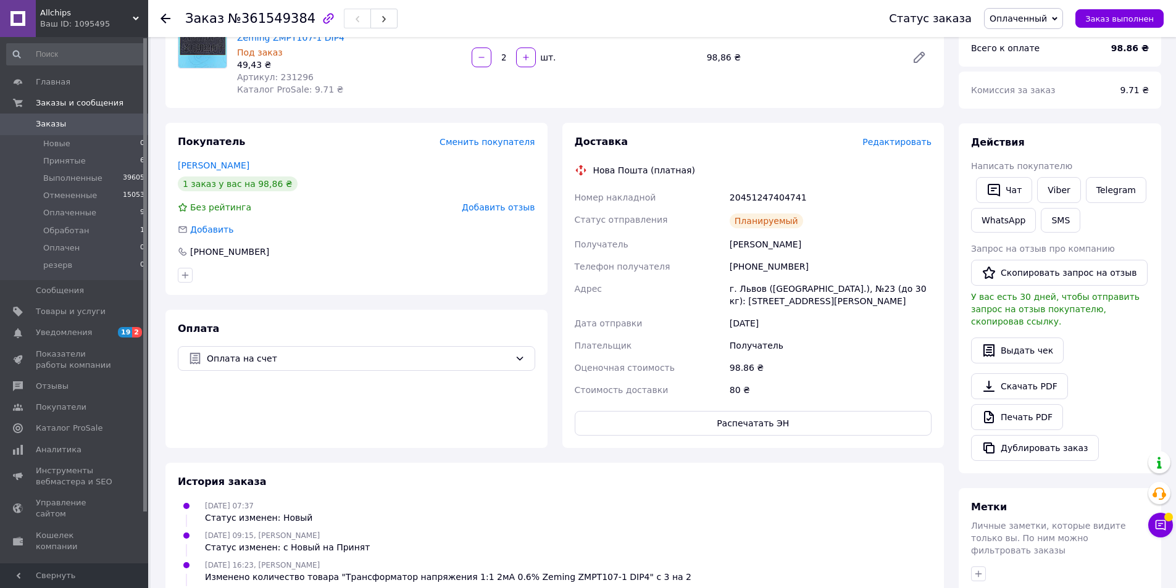
click at [790, 193] on div "20451247404741" at bounding box center [830, 197] width 207 height 22
click at [1063, 190] on link "Viber" at bounding box center [1058, 190] width 43 height 26
drag, startPoint x: 1134, startPoint y: 16, endPoint x: 1116, endPoint y: 25, distance: 20.2
click at [1134, 15] on span "Заказ выполнен" at bounding box center [1119, 18] width 69 height 9
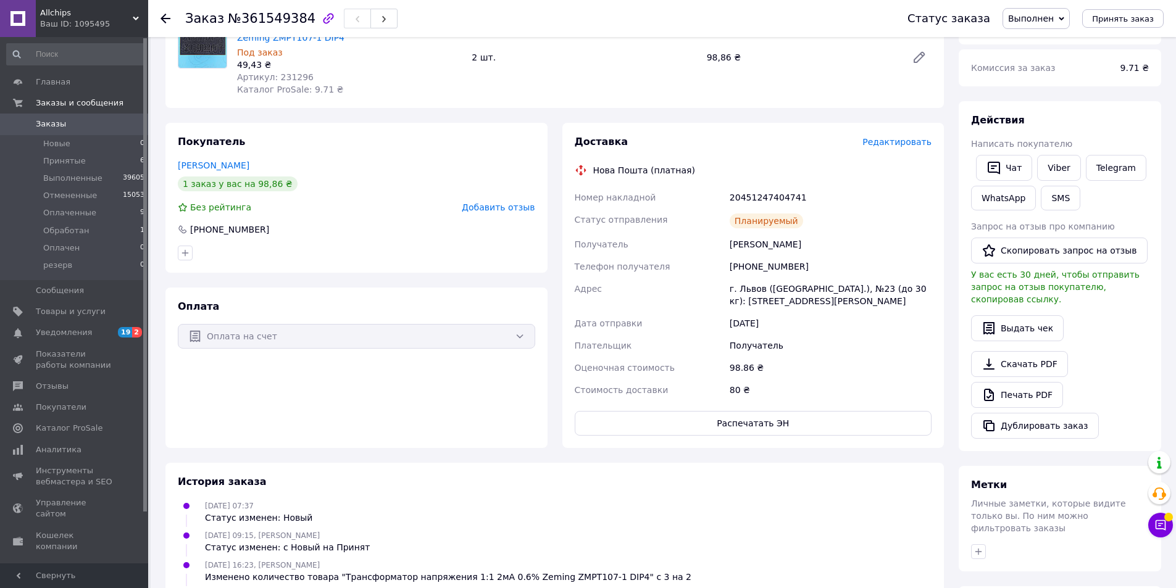
click at [1093, 122] on div "Действия" at bounding box center [1060, 121] width 178 height 14
click at [513, 211] on span "Добавить отзыв" at bounding box center [498, 208] width 73 height 10
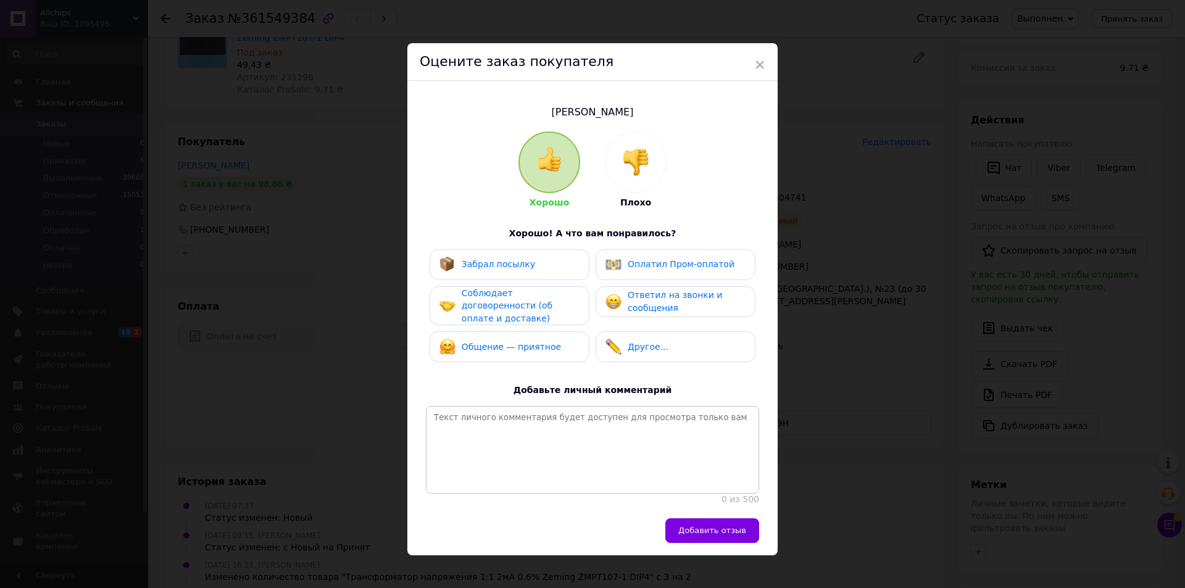
click at [545, 298] on span "Соблюдает договоренности (об оплате и доставке)" at bounding box center [507, 305] width 91 height 35
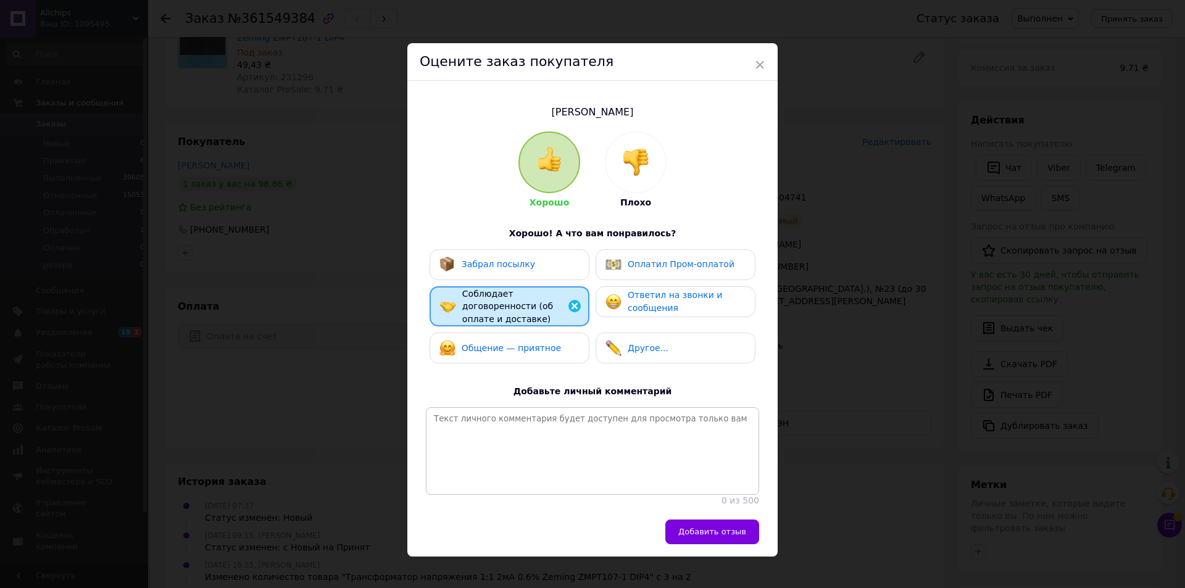
click at [504, 250] on div "Забрал посылку" at bounding box center [510, 264] width 160 height 31
click at [503, 343] on span "Общение — приятное" at bounding box center [511, 348] width 99 height 10
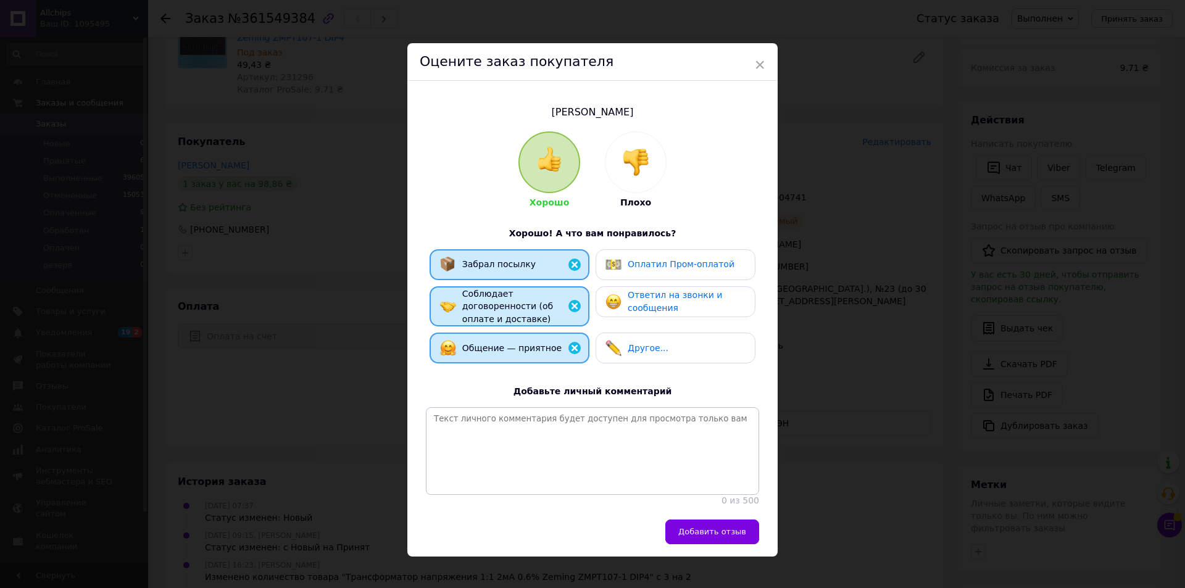
click at [650, 298] on span "Ответил на звонки и сообщения" at bounding box center [675, 301] width 94 height 23
click at [724, 527] on span "Добавить отзыв" at bounding box center [713, 531] width 68 height 9
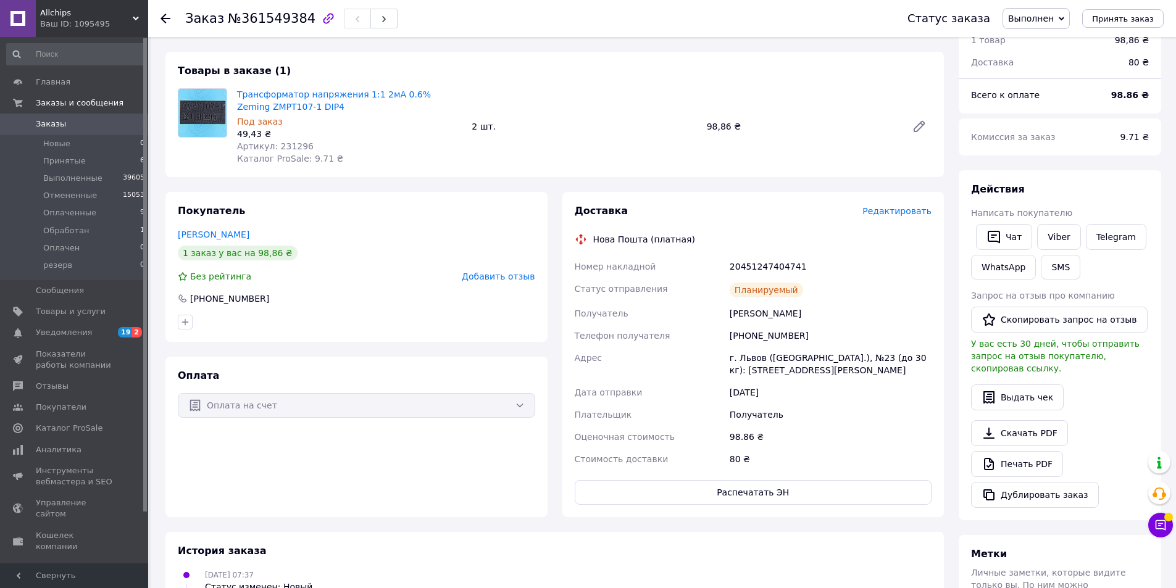
scroll to position [0, 0]
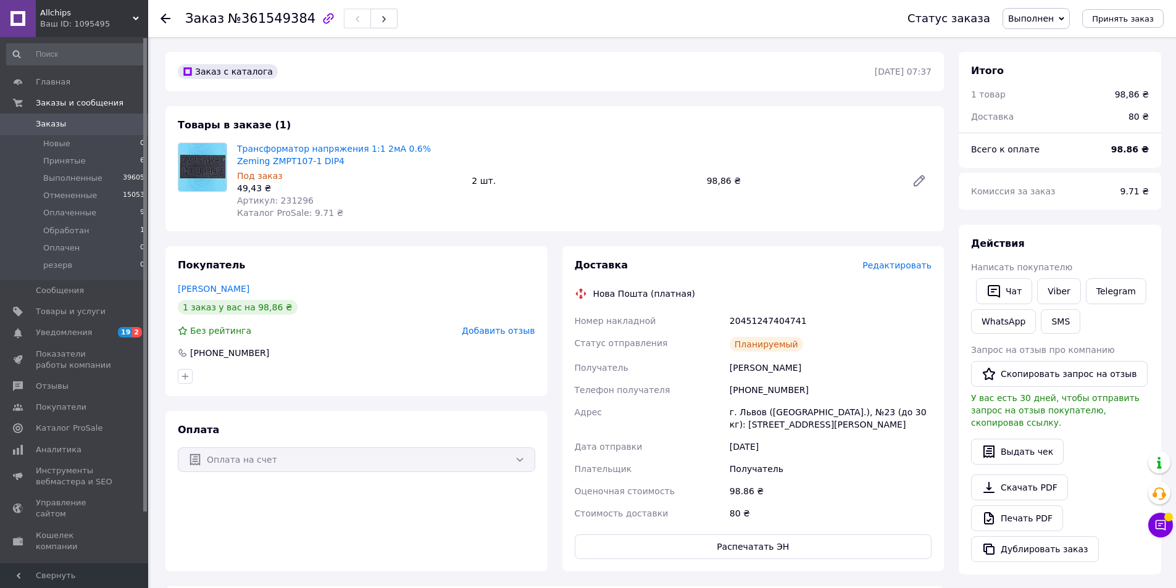
click at [64, 122] on span "Заказы" at bounding box center [75, 124] width 78 height 11
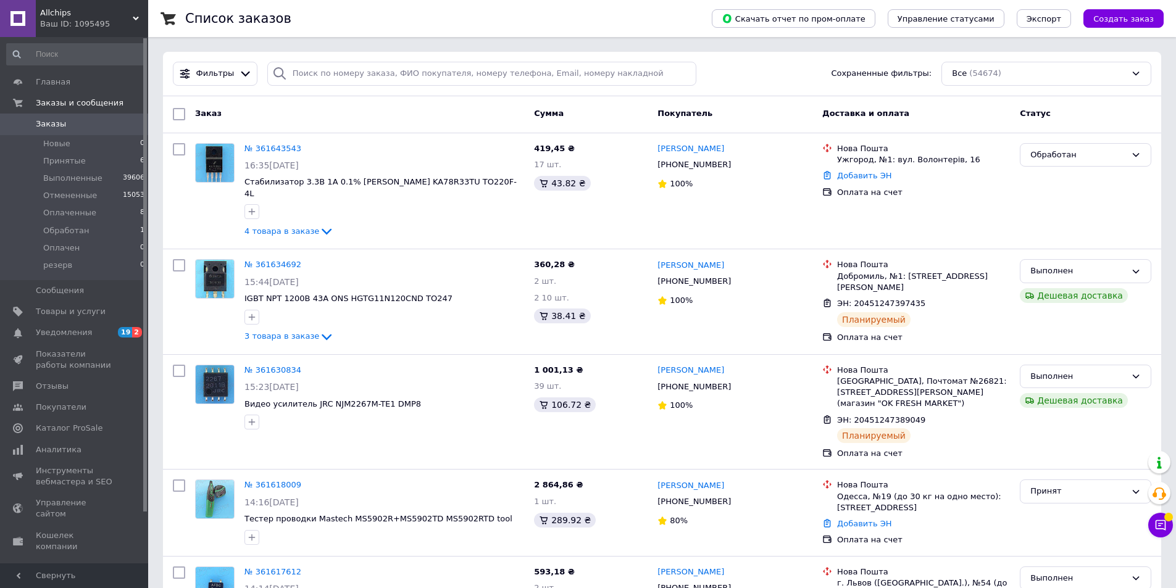
click at [1081, 115] on div "Статус" at bounding box center [1085, 114] width 141 height 22
click at [304, 148] on icon at bounding box center [309, 149] width 10 height 10
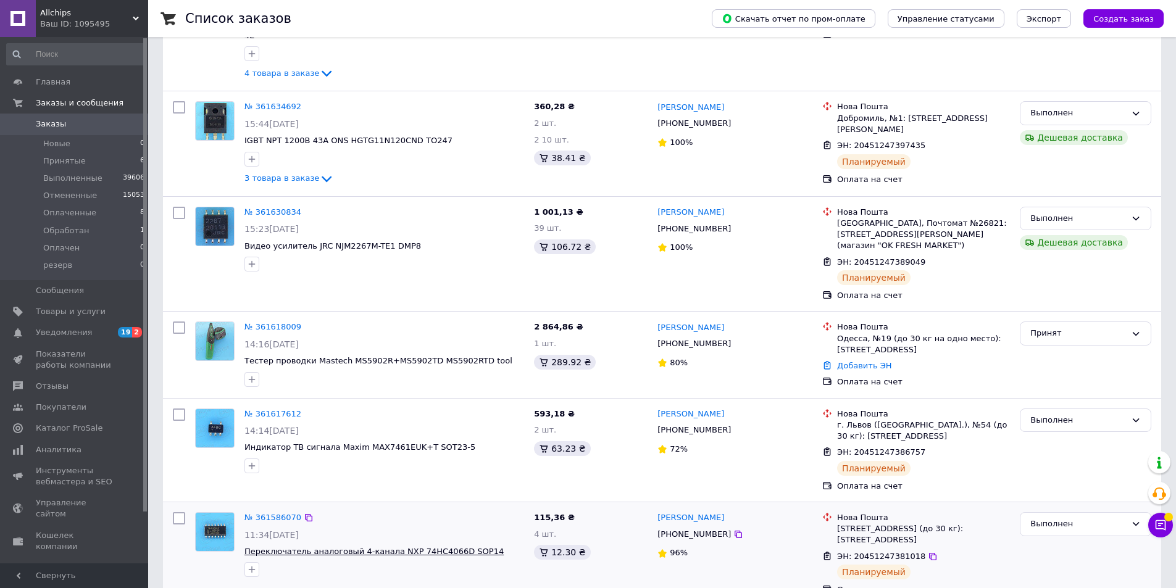
scroll to position [247, 0]
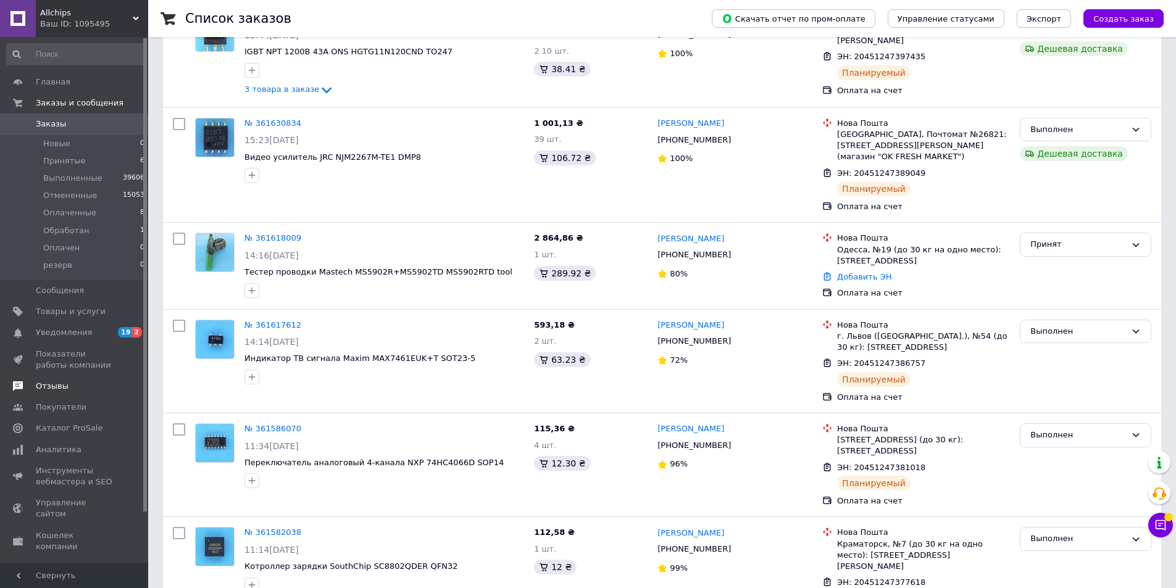
click at [61, 385] on span "Отзывы" at bounding box center [52, 386] width 33 height 11
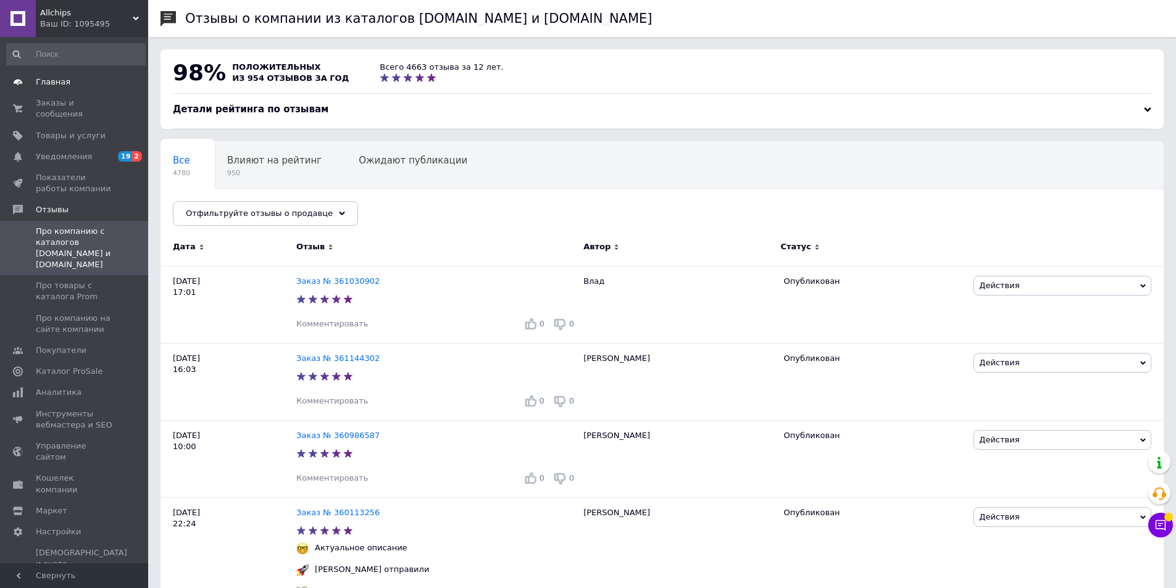
click at [59, 78] on span "Главная" at bounding box center [53, 82] width 35 height 11
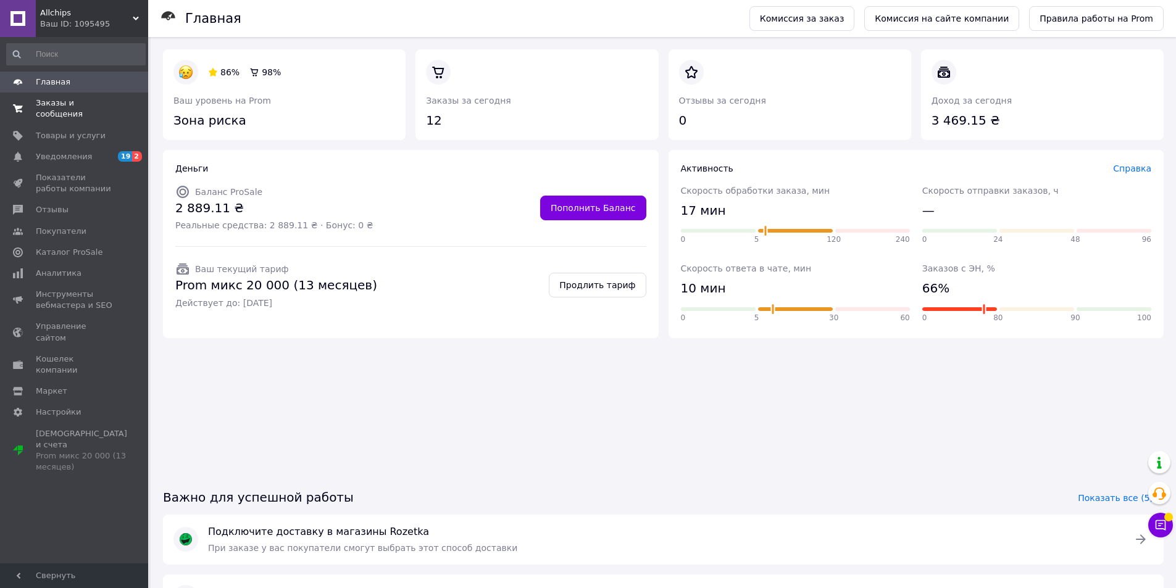
click at [56, 103] on span "Заказы и сообщения" at bounding box center [75, 109] width 78 height 22
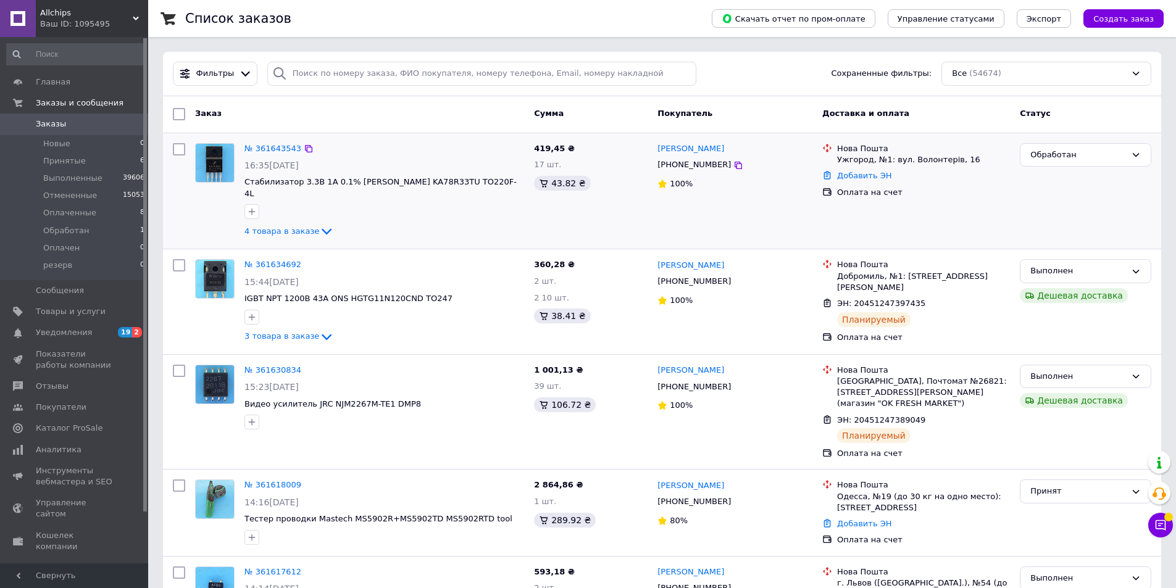
click at [1100, 219] on div "Обработан" at bounding box center [1085, 191] width 141 height 106
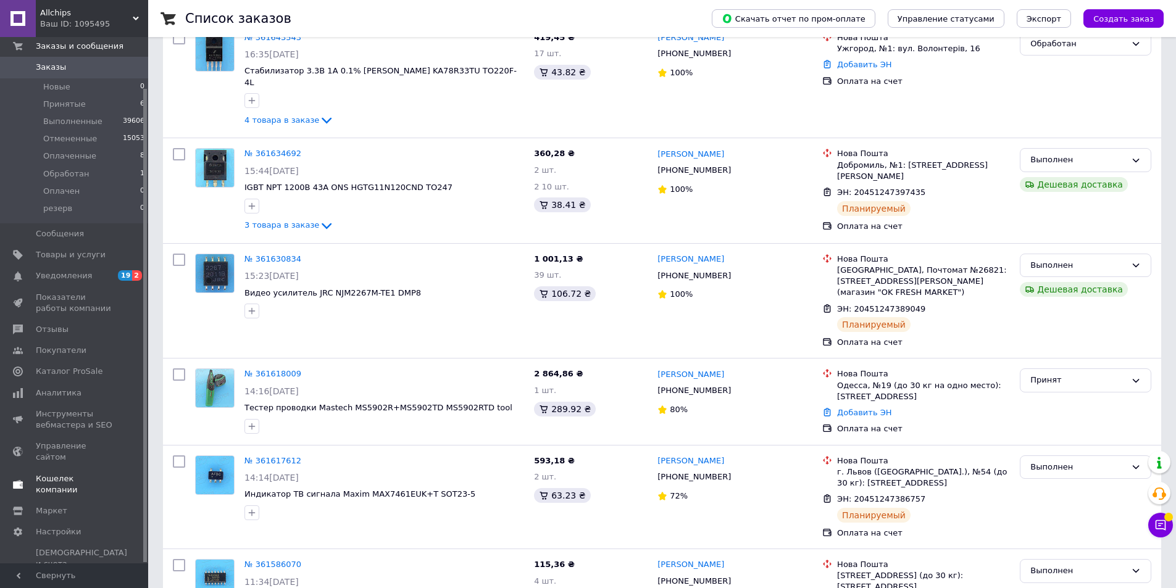
scroll to position [247, 0]
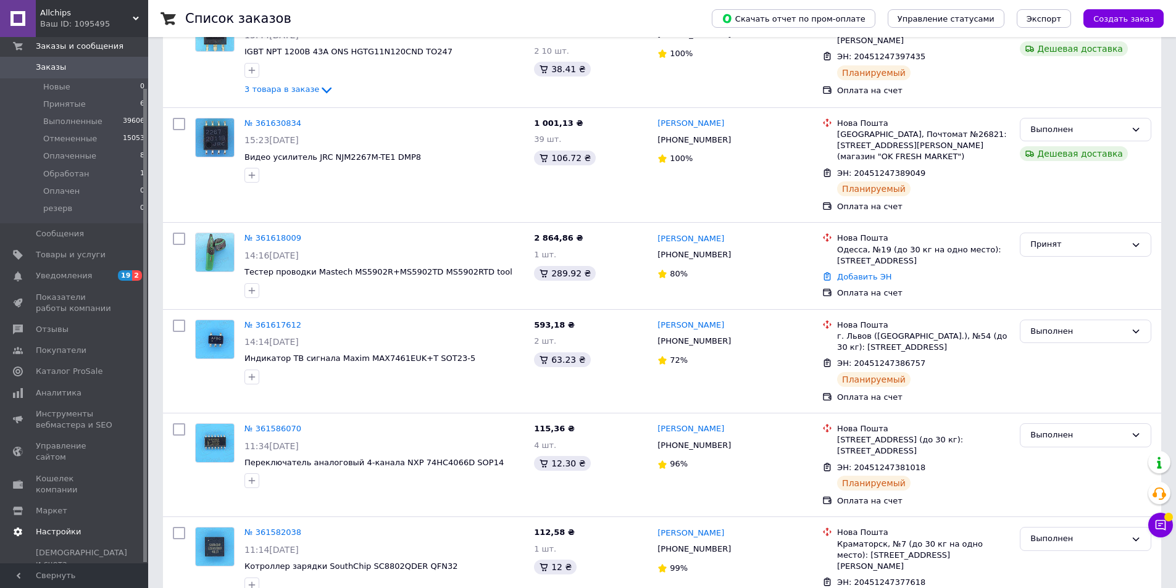
click at [64, 527] on span "Настройки" at bounding box center [58, 532] width 45 height 11
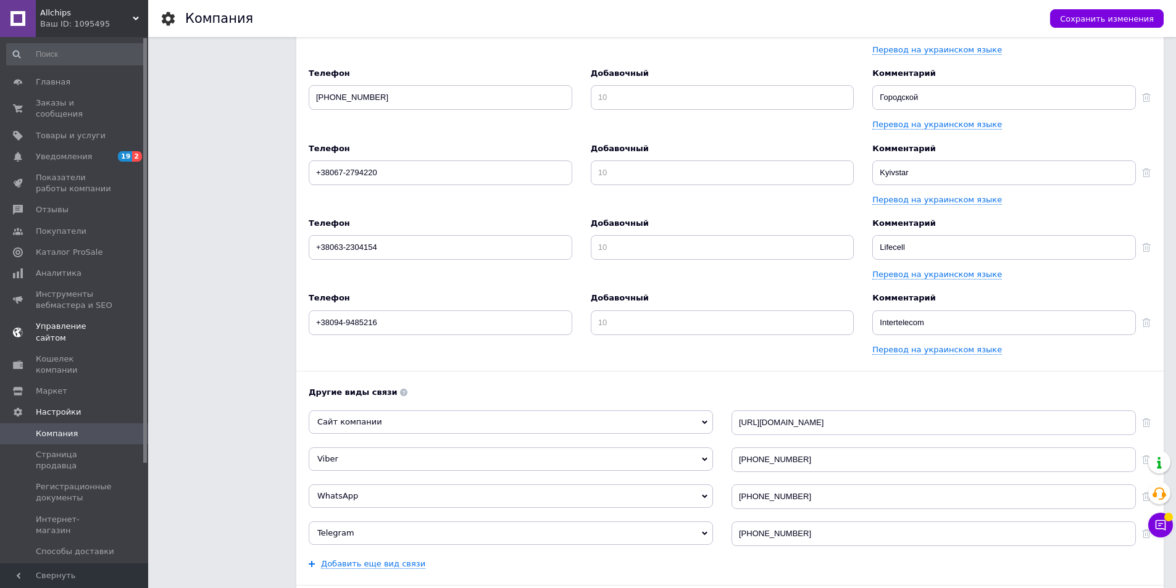
click at [74, 321] on span "Управление сайтом" at bounding box center [75, 332] width 78 height 22
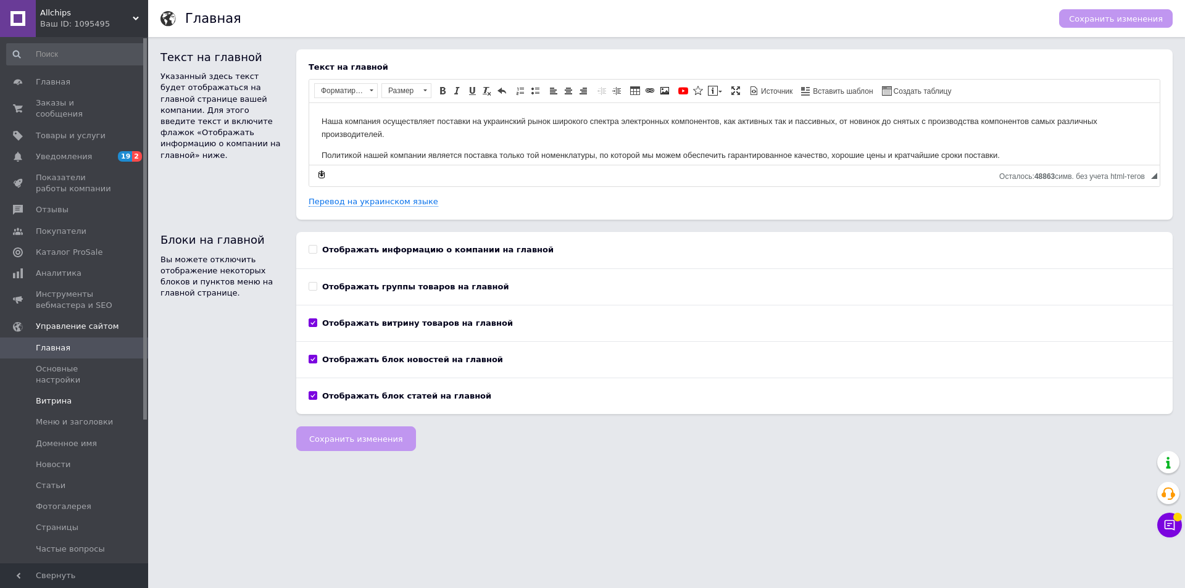
click at [61, 396] on span "Витрина" at bounding box center [54, 401] width 36 height 11
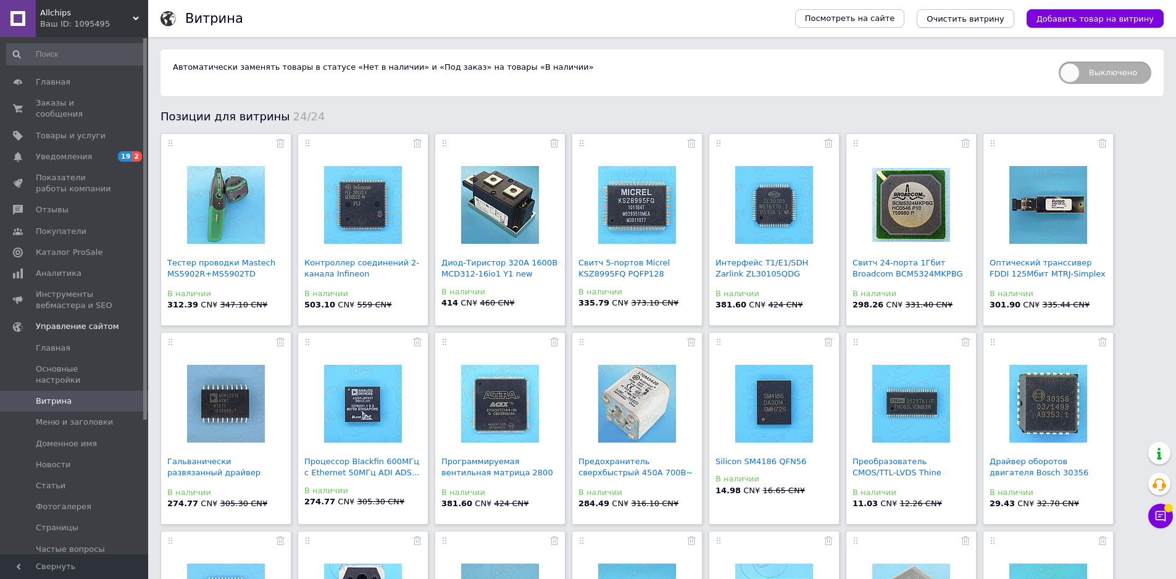
click at [992, 17] on span "Очистить витрину" at bounding box center [965, 18] width 77 height 9
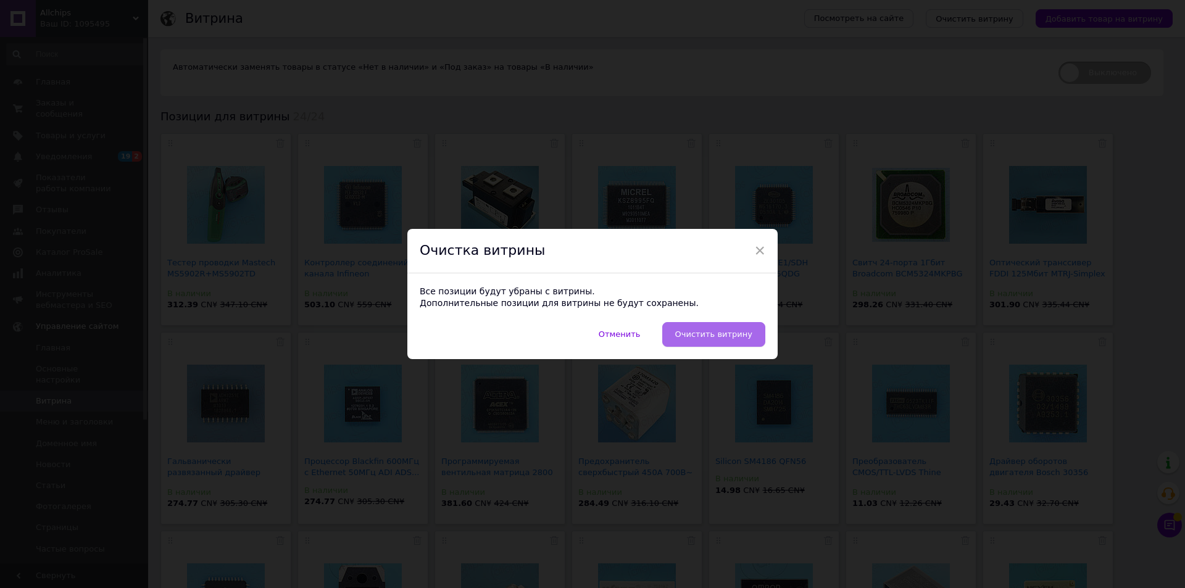
click at [708, 333] on span "Очистить витрину" at bounding box center [713, 334] width 77 height 9
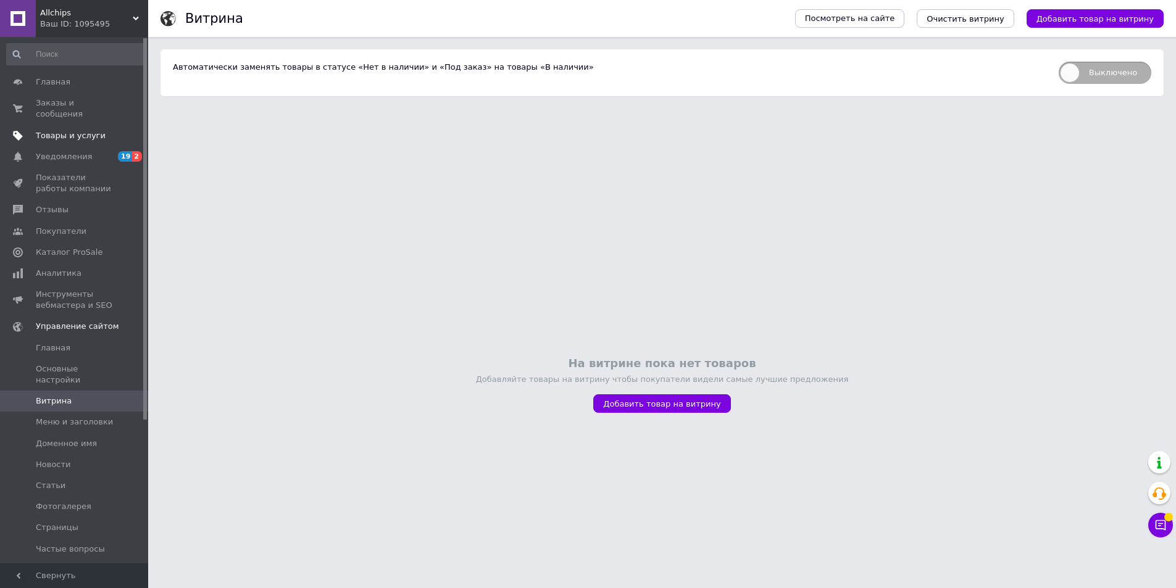
click at [66, 130] on span "Товары и услуги" at bounding box center [71, 135] width 70 height 11
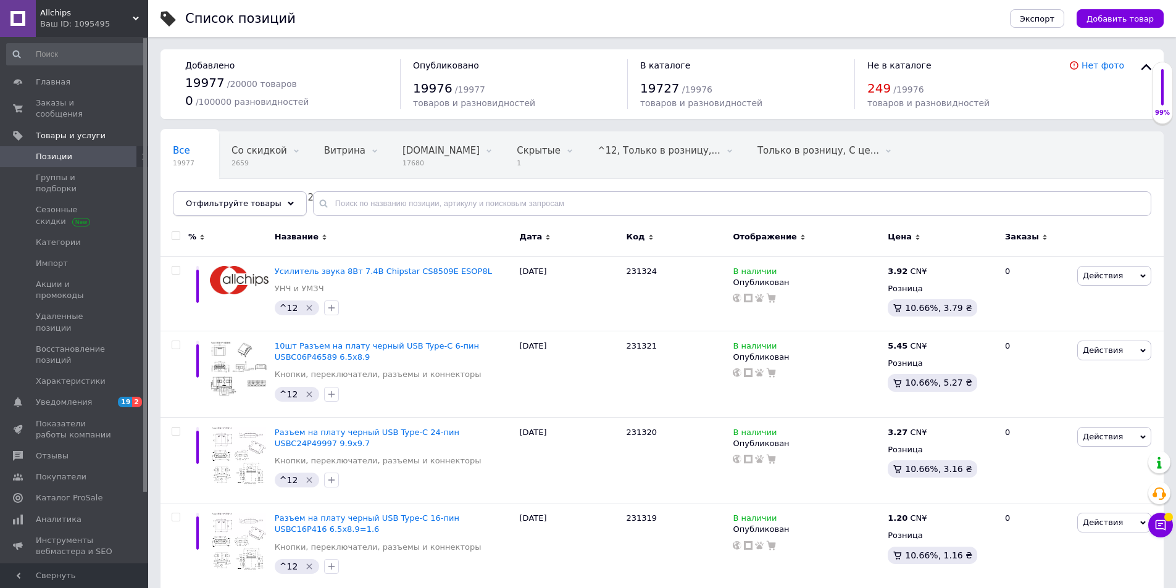
click at [288, 203] on icon at bounding box center [291, 204] width 6 height 6
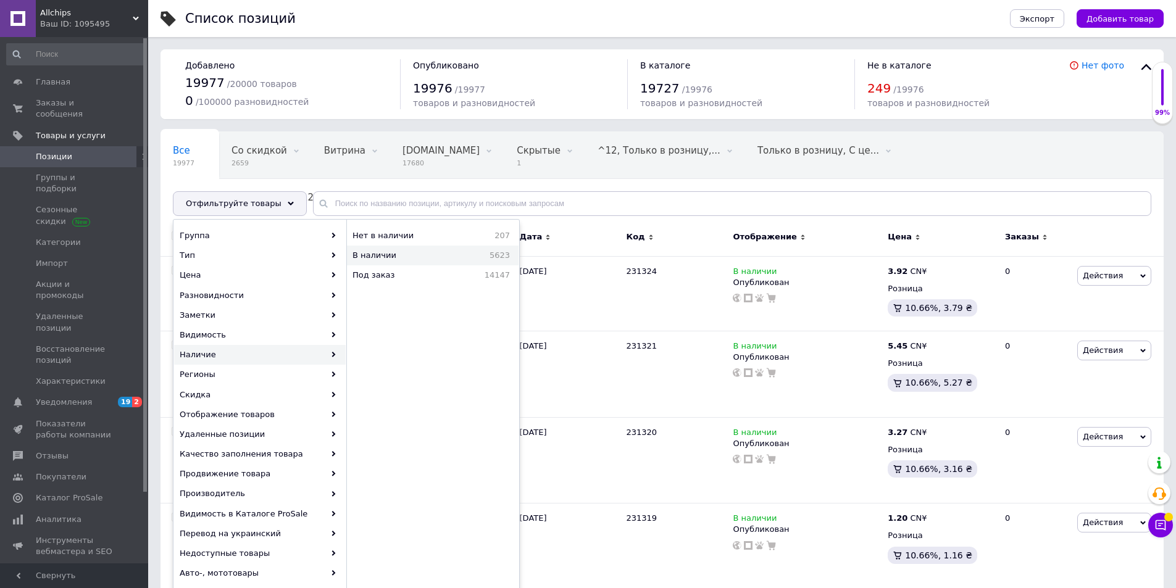
click at [378, 256] on span "В наличии" at bounding box center [402, 255] width 98 height 11
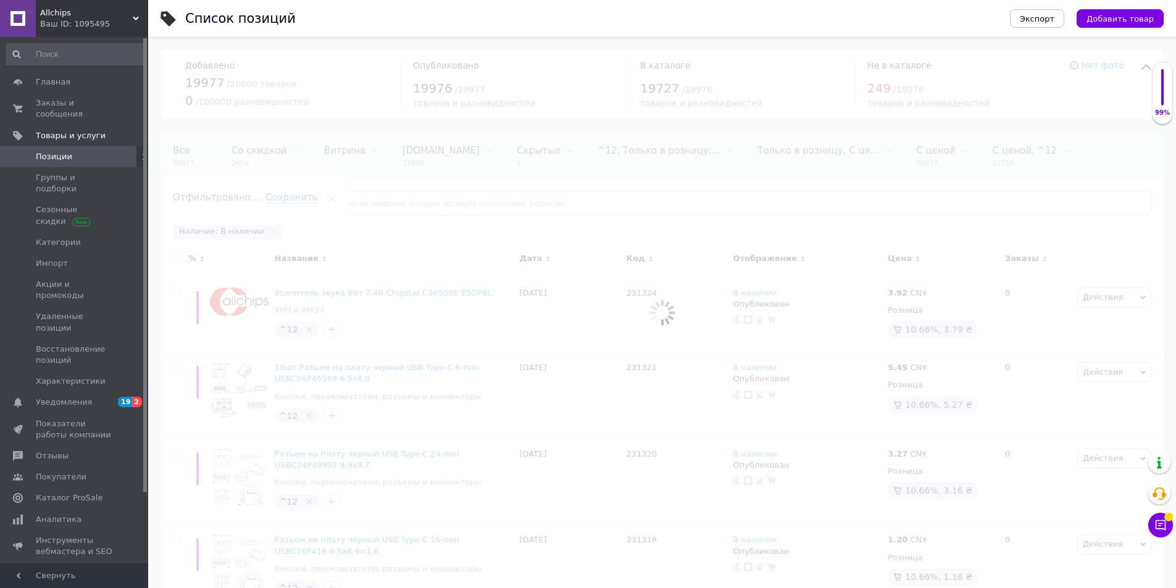
scroll to position [0, 77]
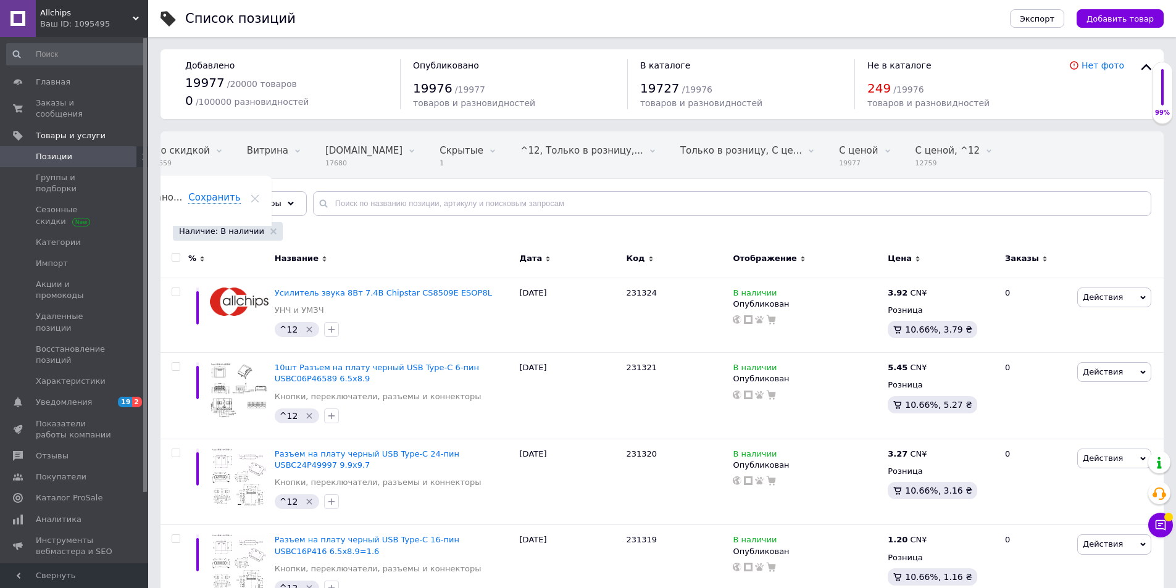
click at [913, 254] on div "Цена" at bounding box center [941, 258] width 107 height 11
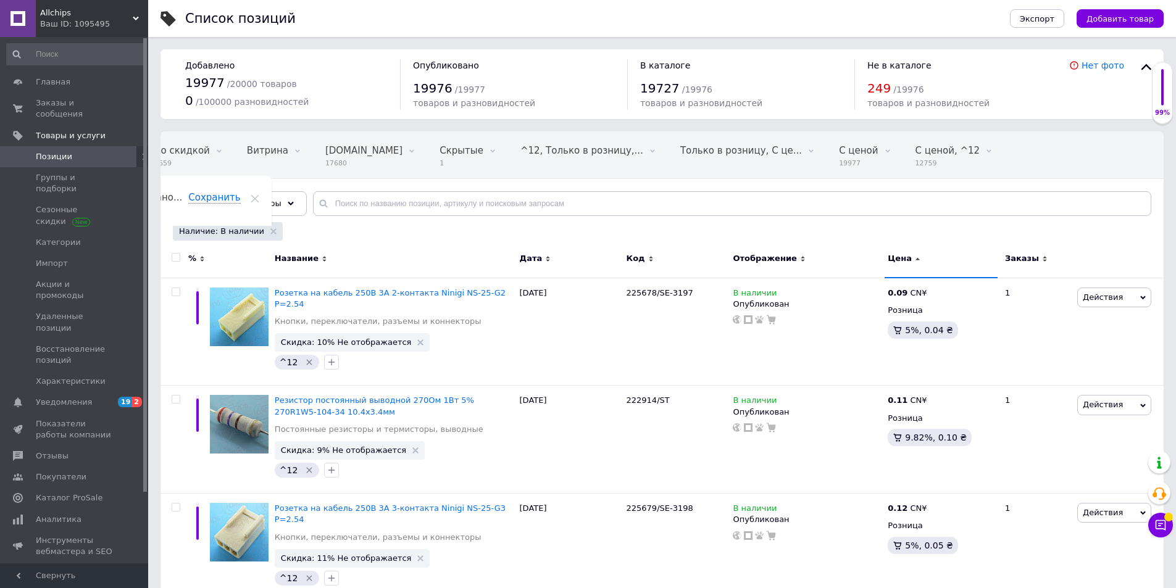
click at [916, 259] on use at bounding box center [918, 259] width 4 height 2
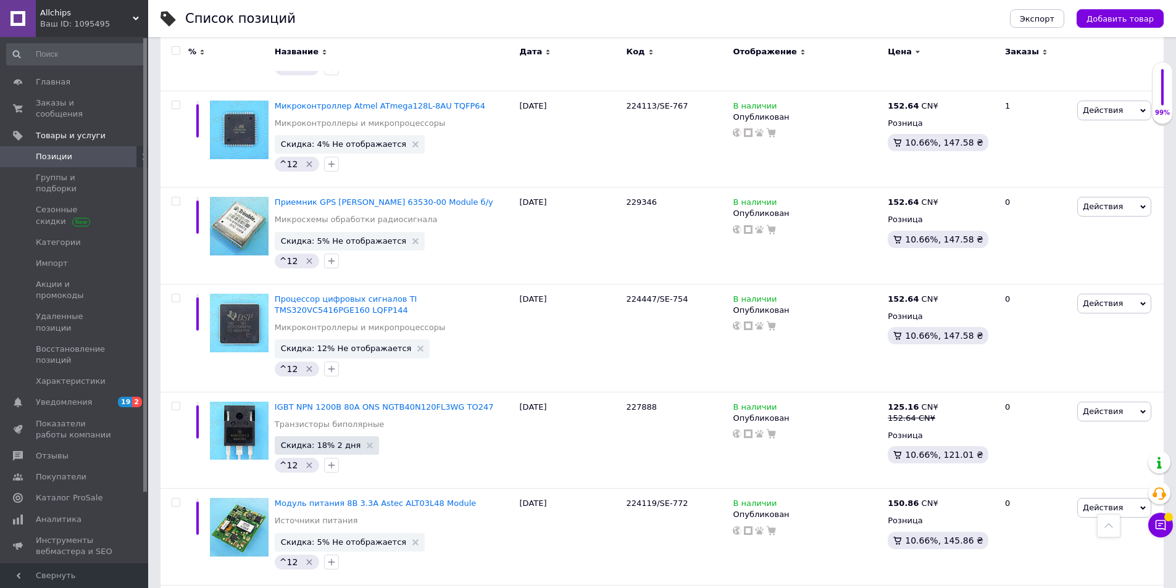
scroll to position [9687, 0]
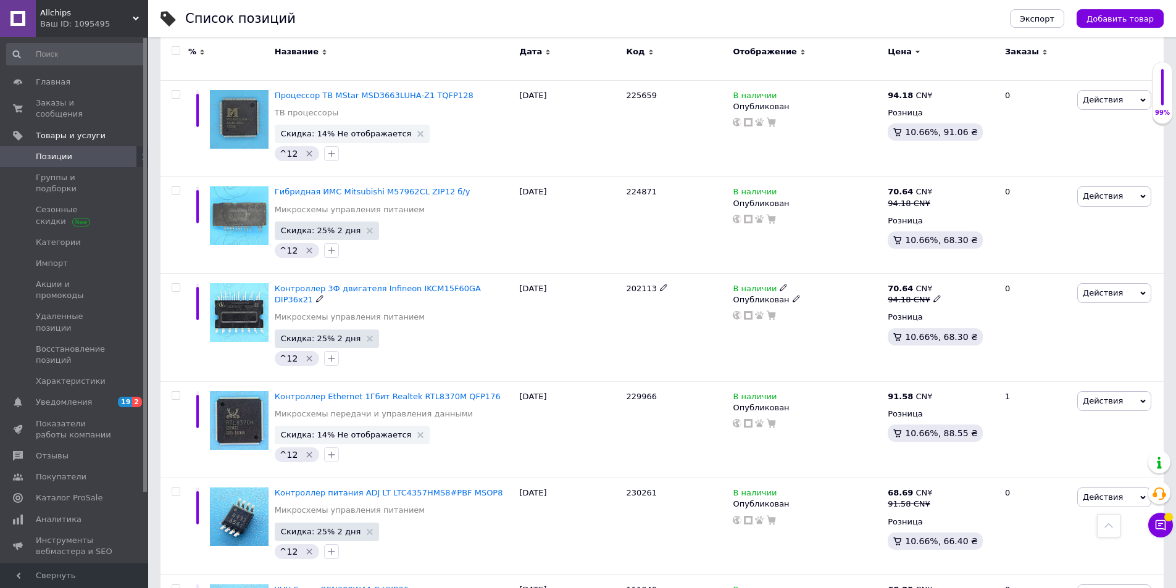
scroll to position [9637, 0]
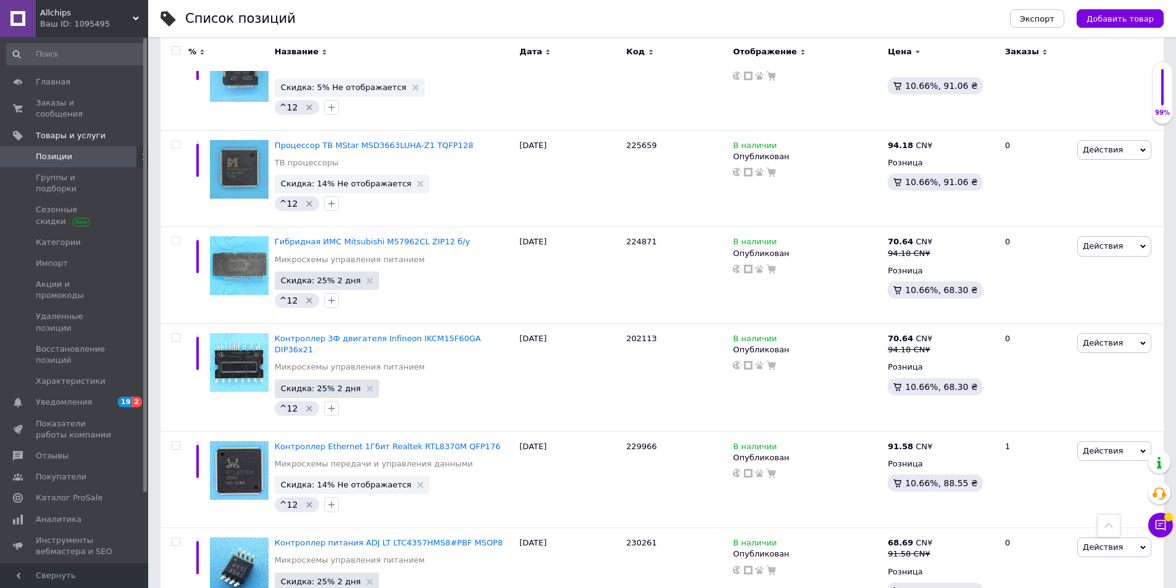
click at [176, 51] on input "checkbox" at bounding box center [176, 51] width 8 height 8
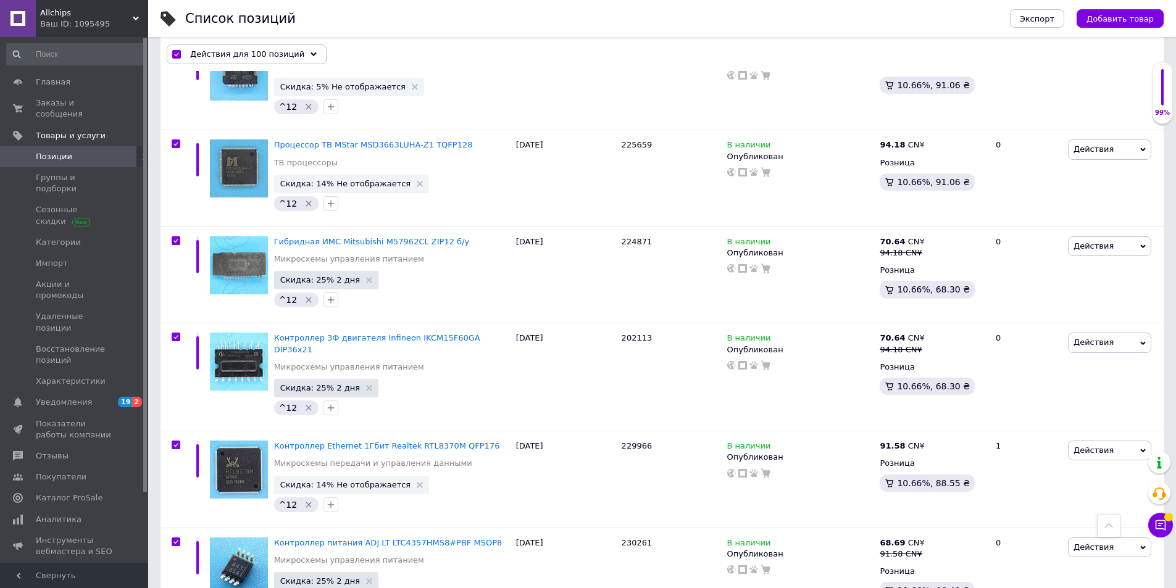
checkbox input "true"
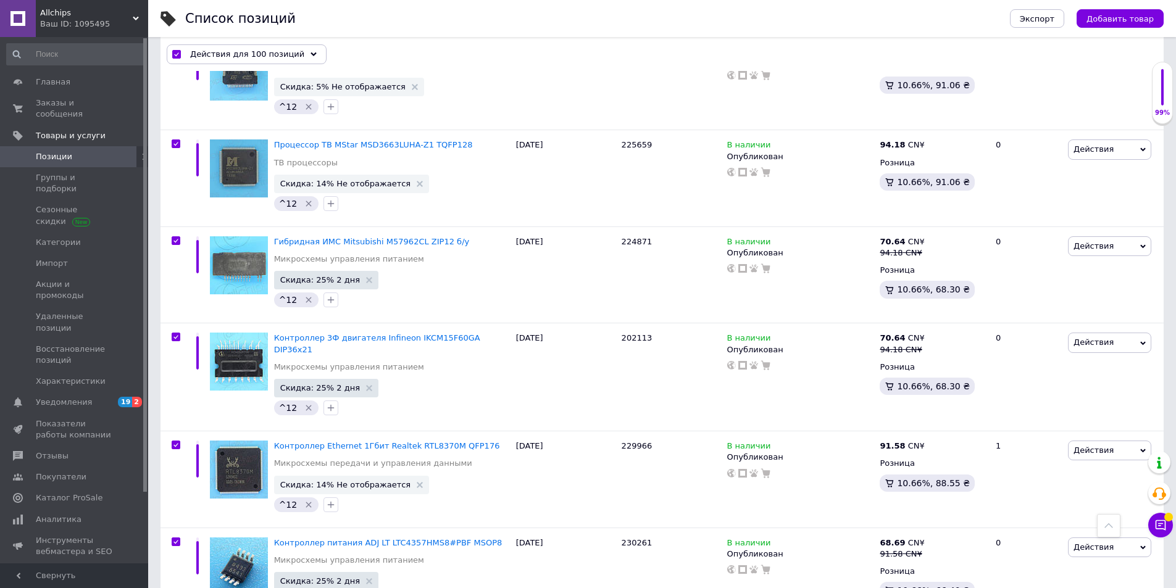
checkbox input "true"
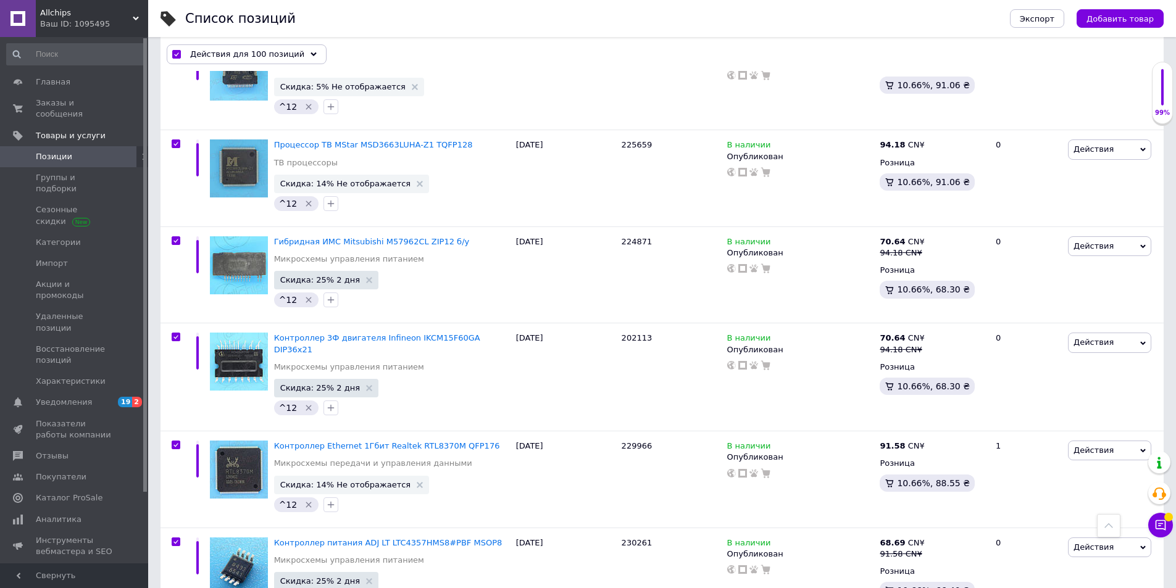
checkbox input "true"
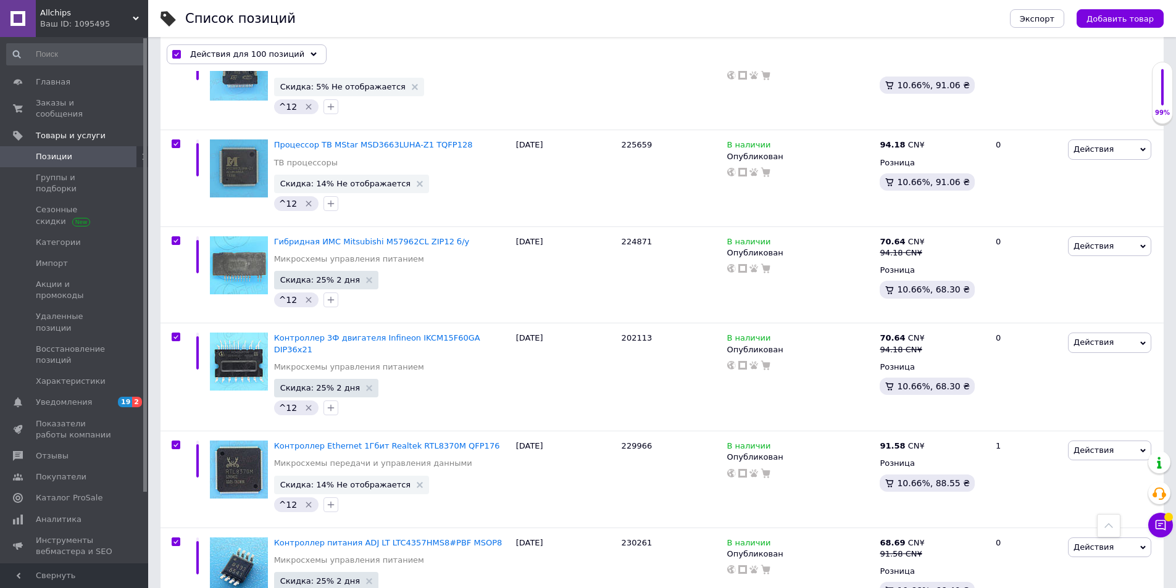
checkbox input "true"
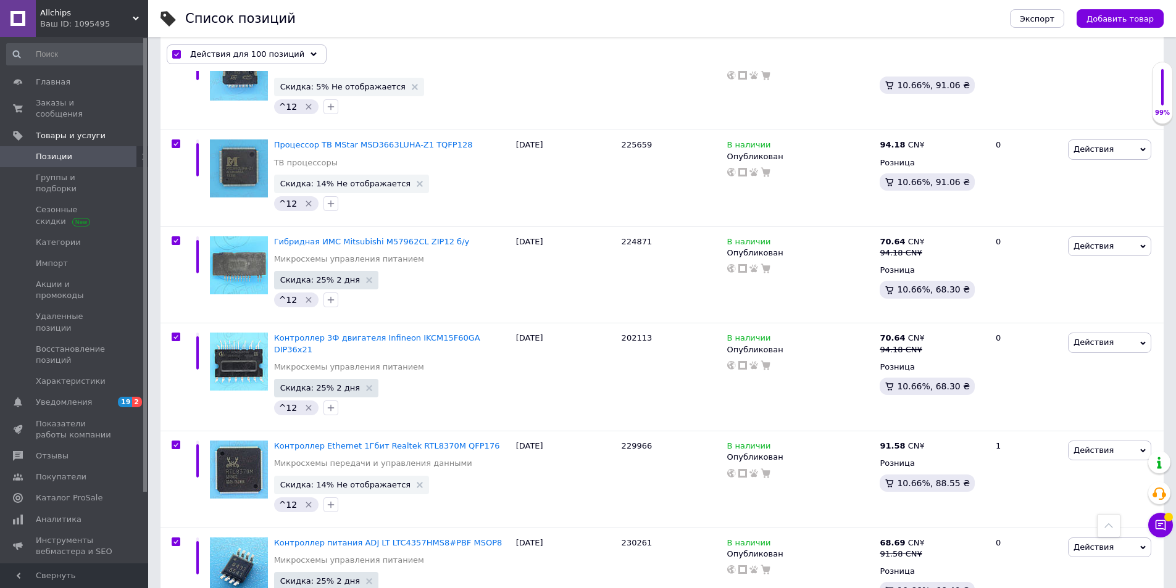
checkbox input "true"
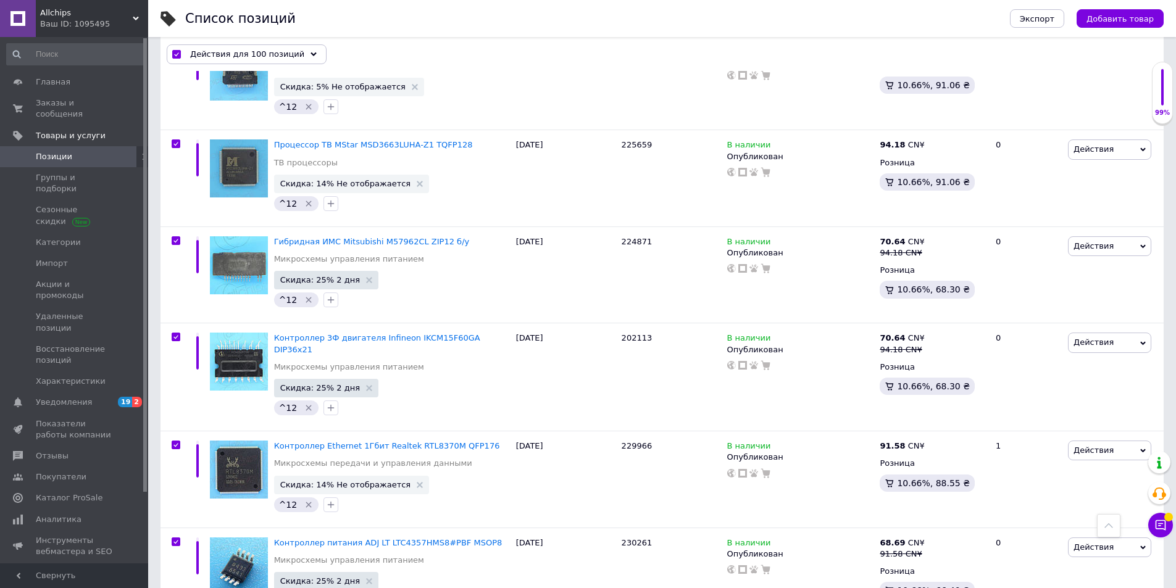
checkbox input "true"
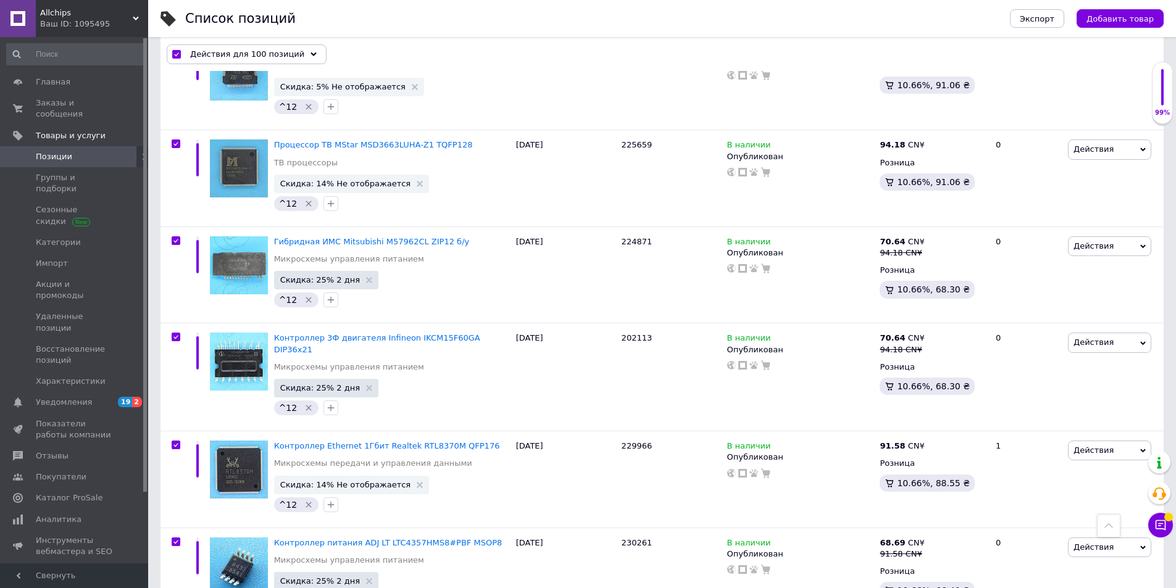
checkbox input "true"
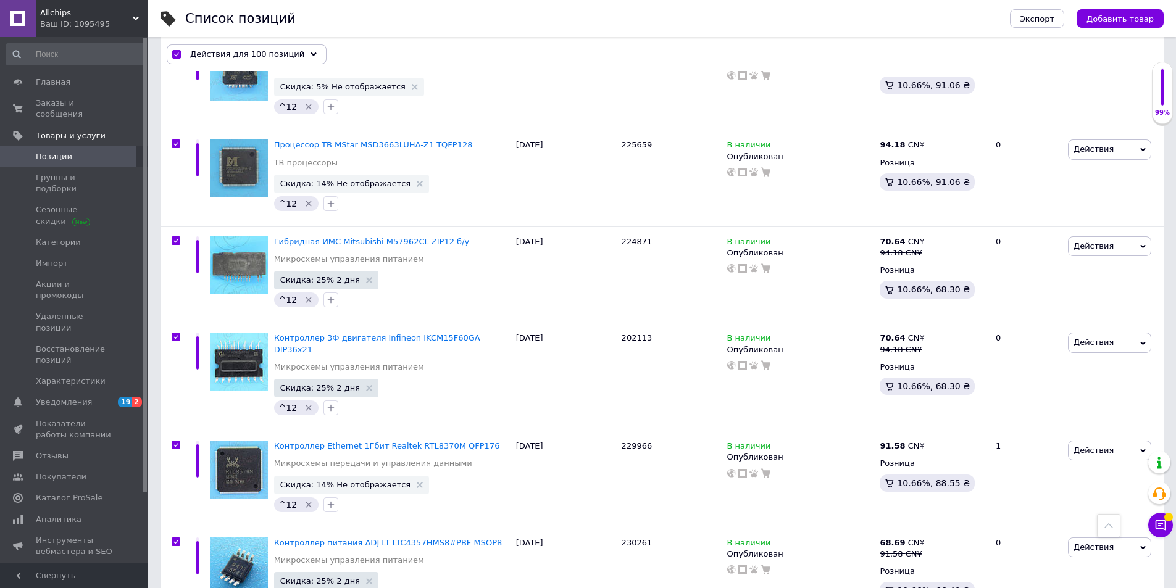
checkbox input "true"
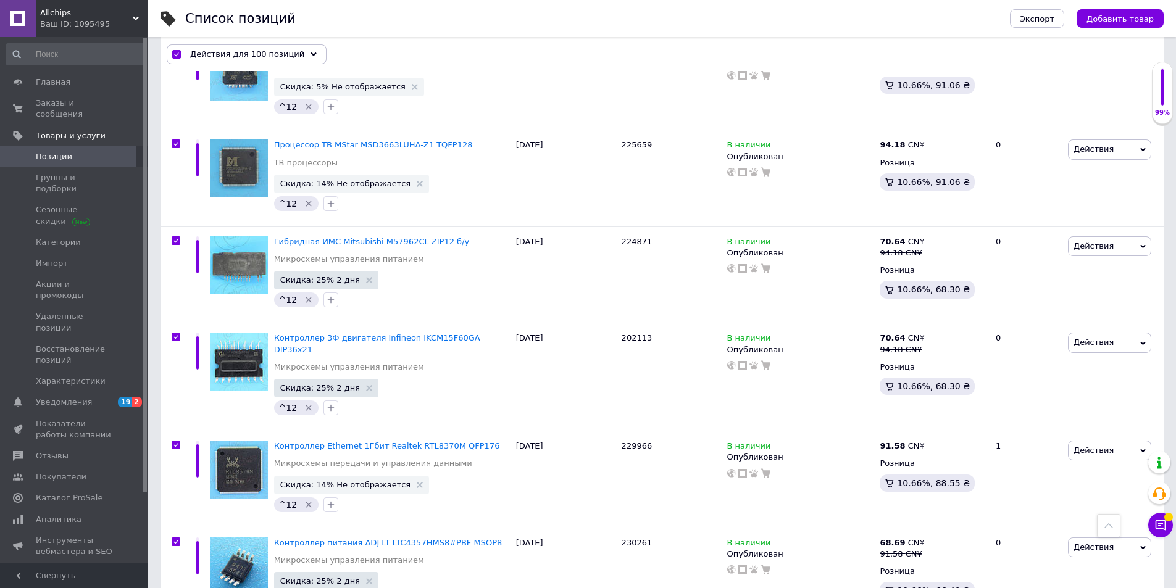
checkbox input "true"
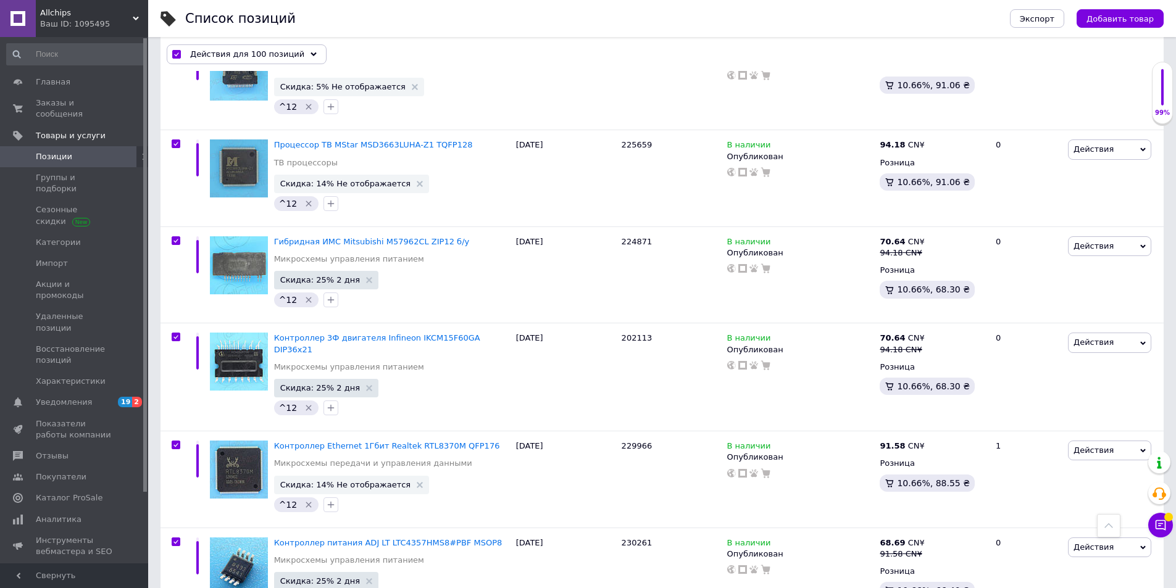
checkbox input "true"
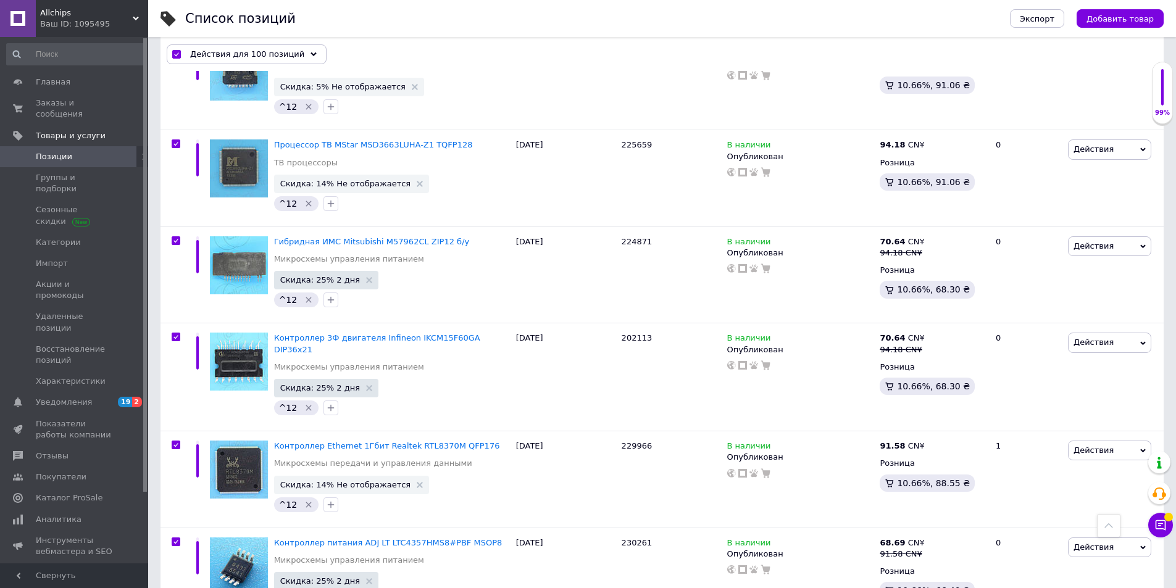
checkbox input "true"
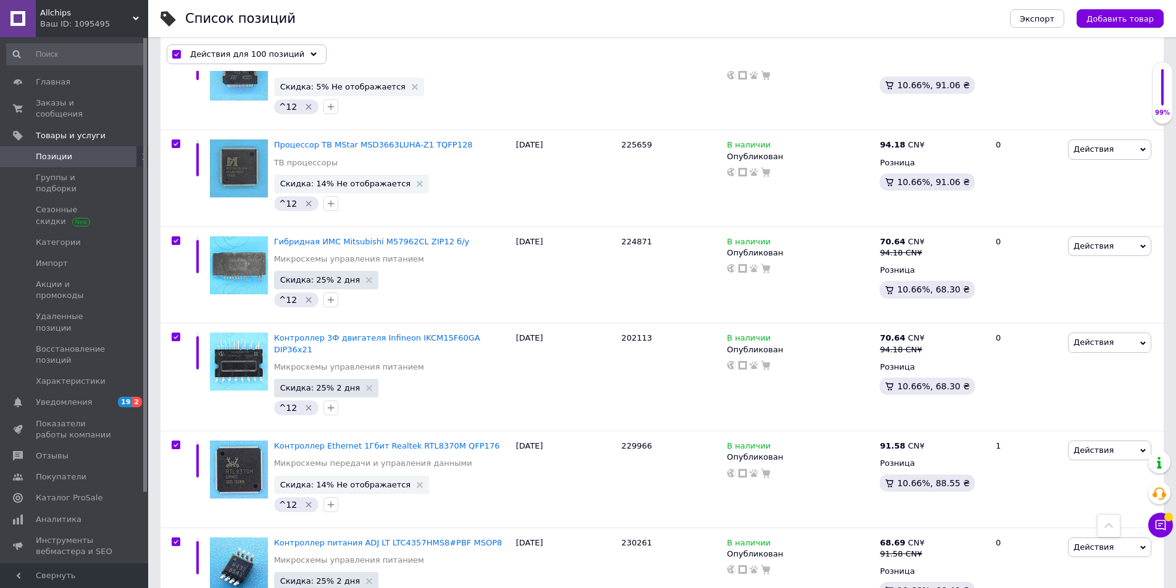
checkbox input "true"
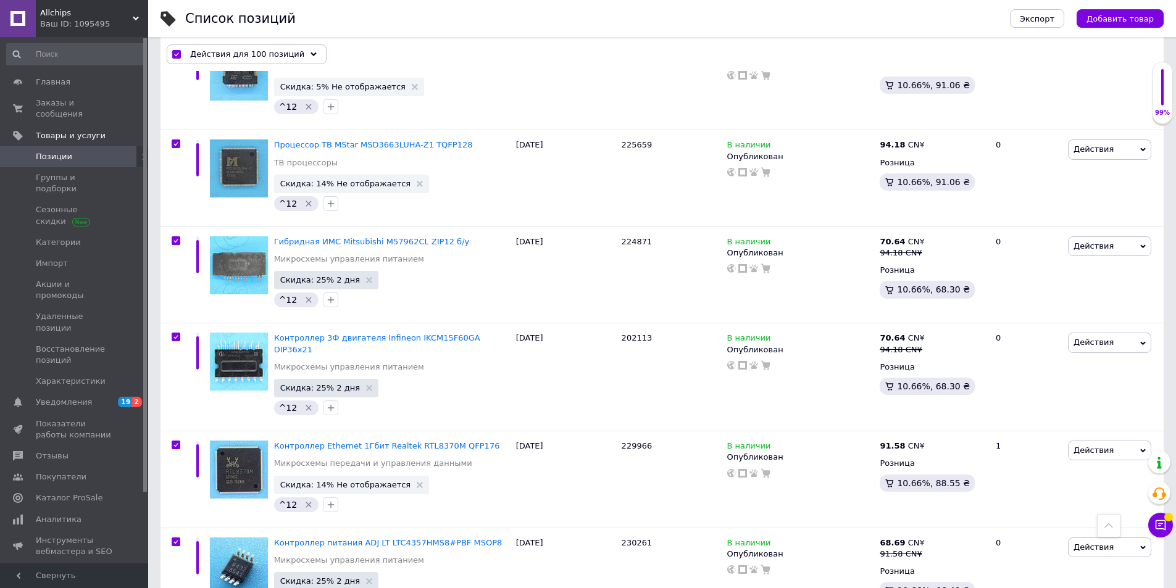
checkbox input "true"
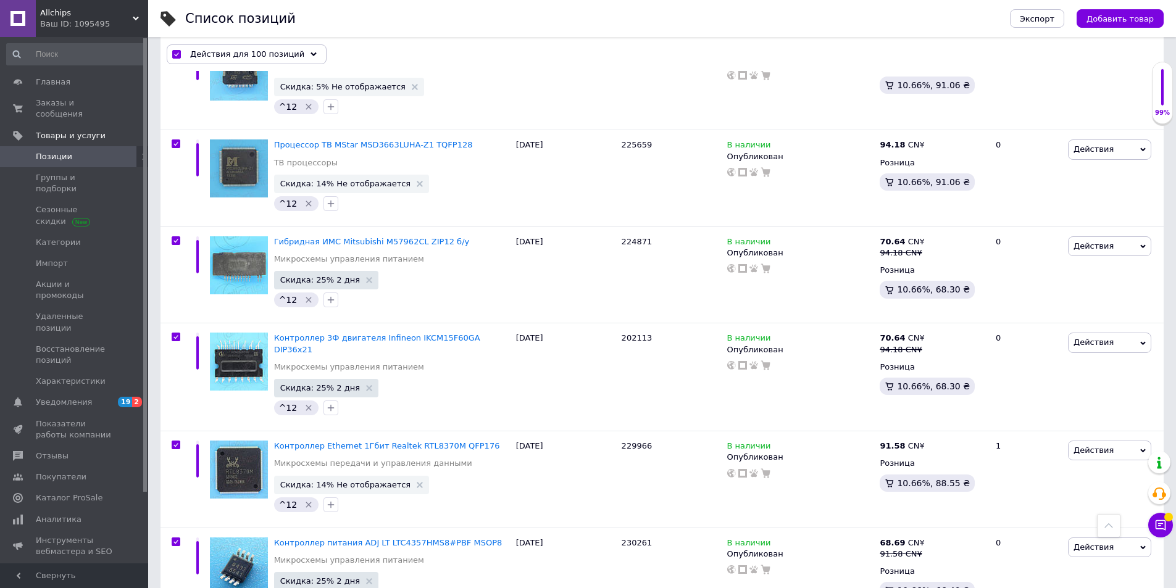
checkbox input "true"
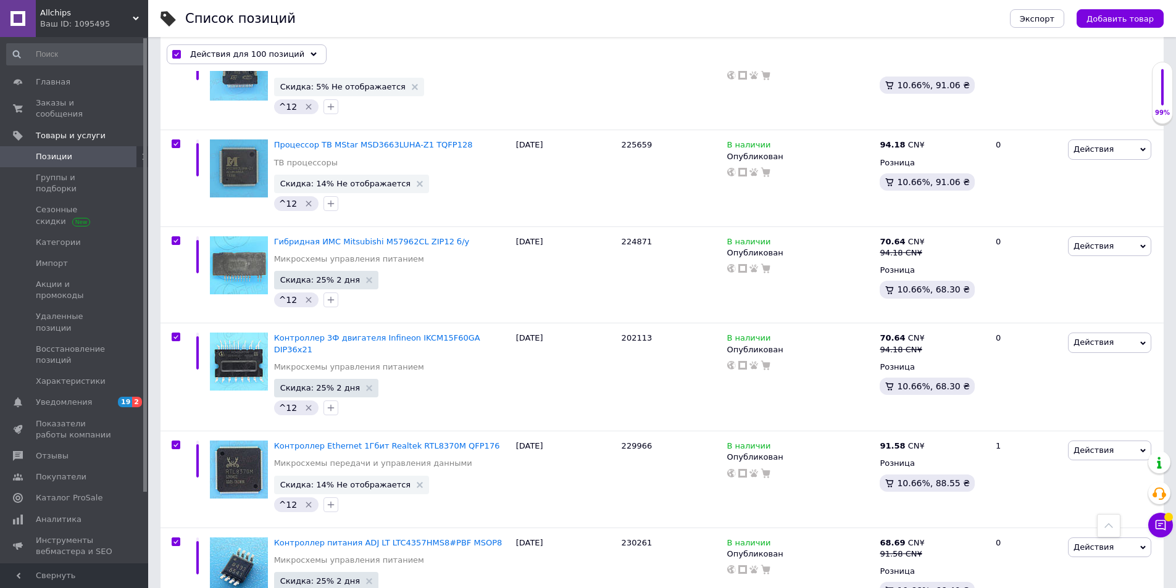
checkbox input "true"
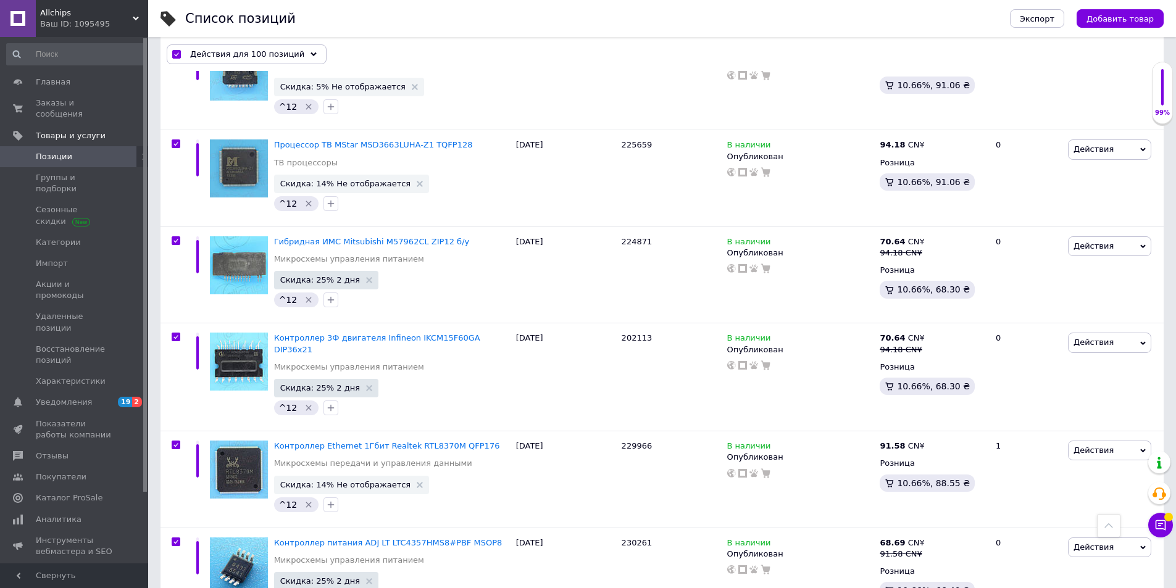
checkbox input "true"
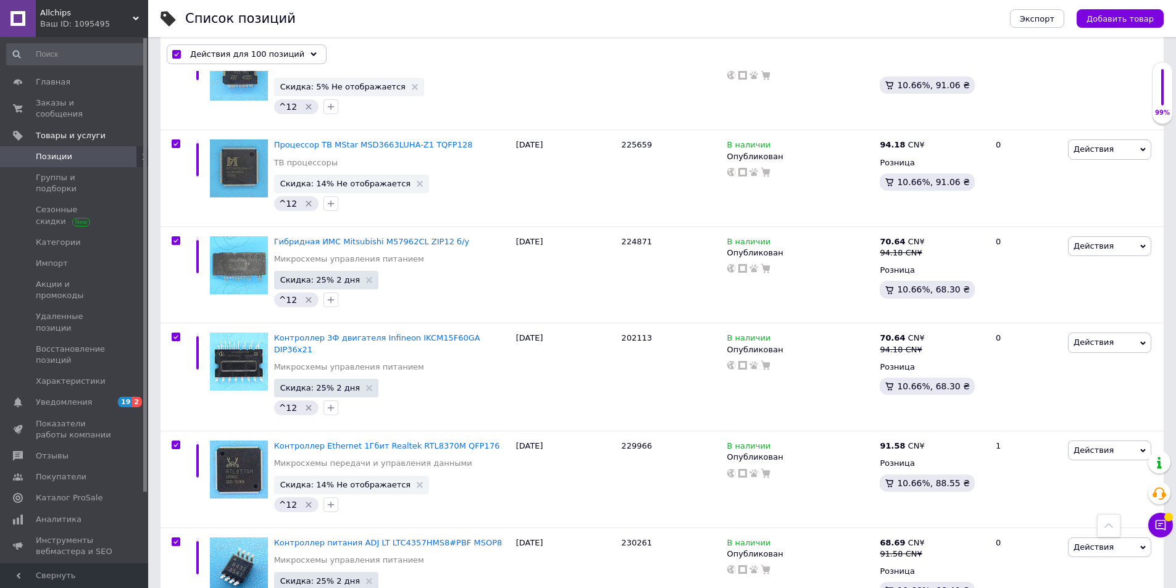
checkbox input "true"
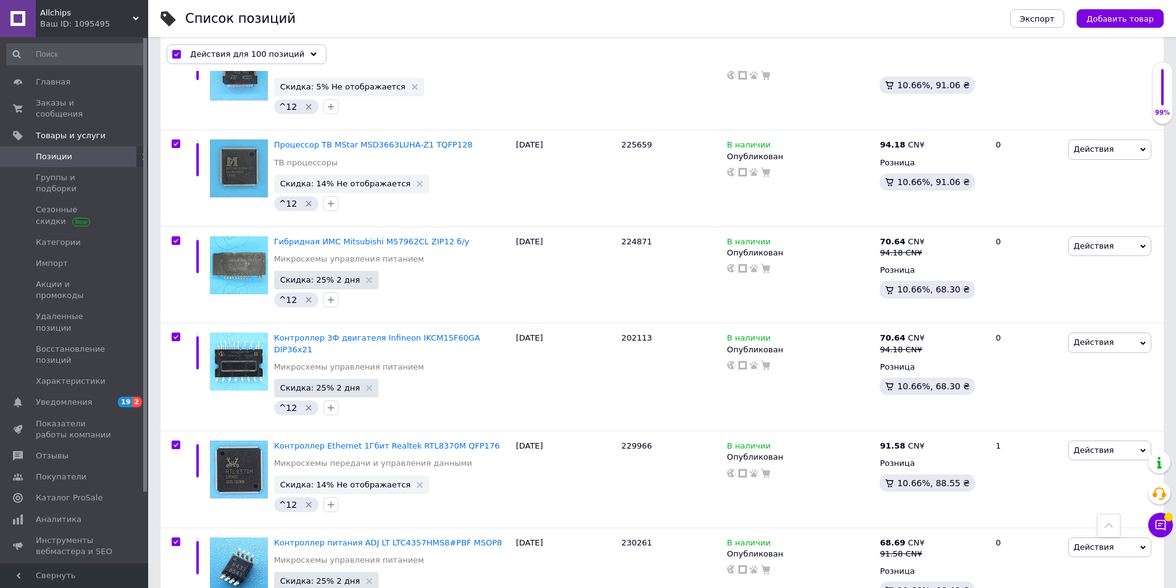
checkbox input "true"
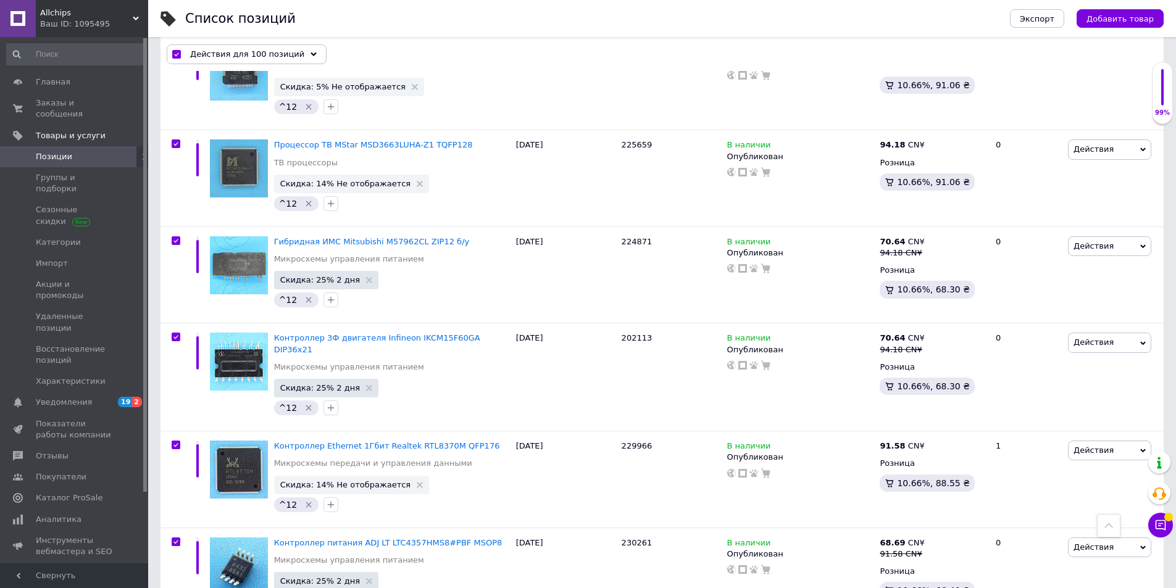
checkbox input "true"
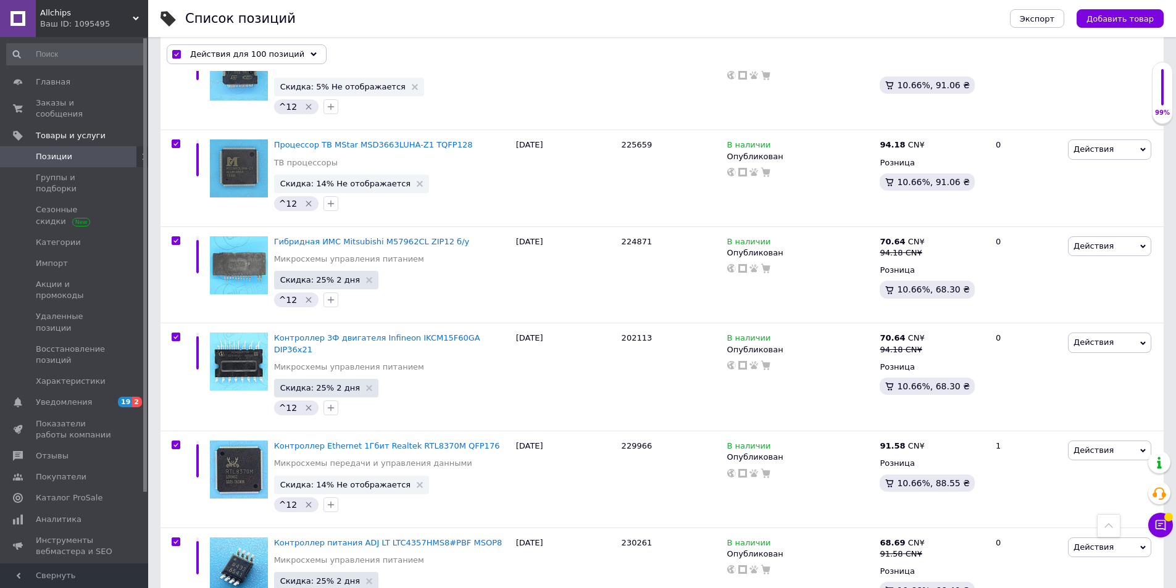
checkbox input "true"
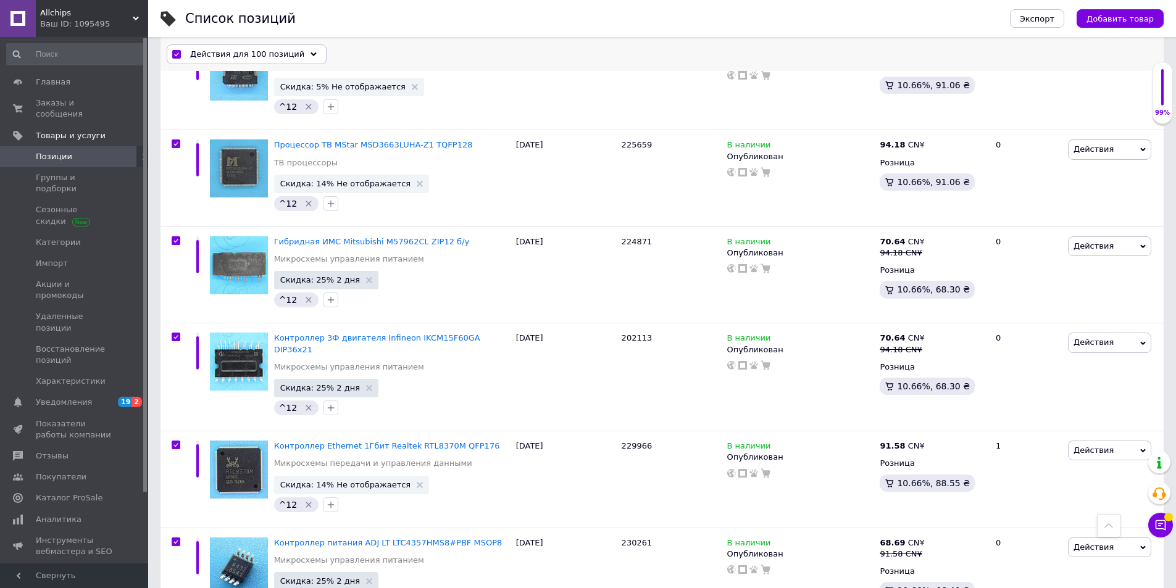
click at [311, 52] on icon at bounding box center [314, 54] width 6 height 6
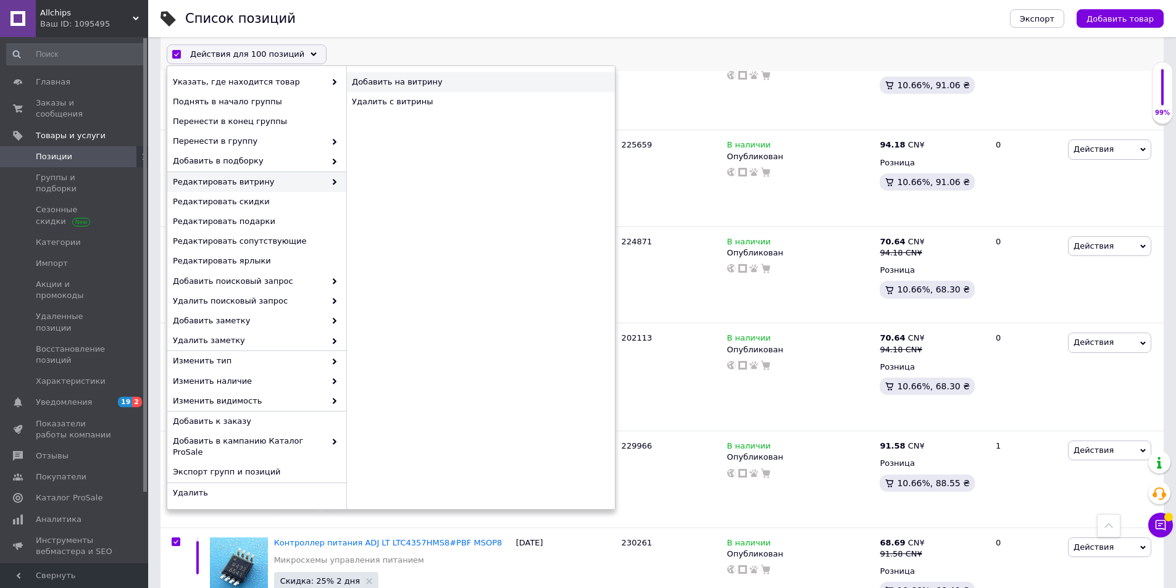
click at [433, 78] on div "Добавить на витрину" at bounding box center [480, 82] width 269 height 20
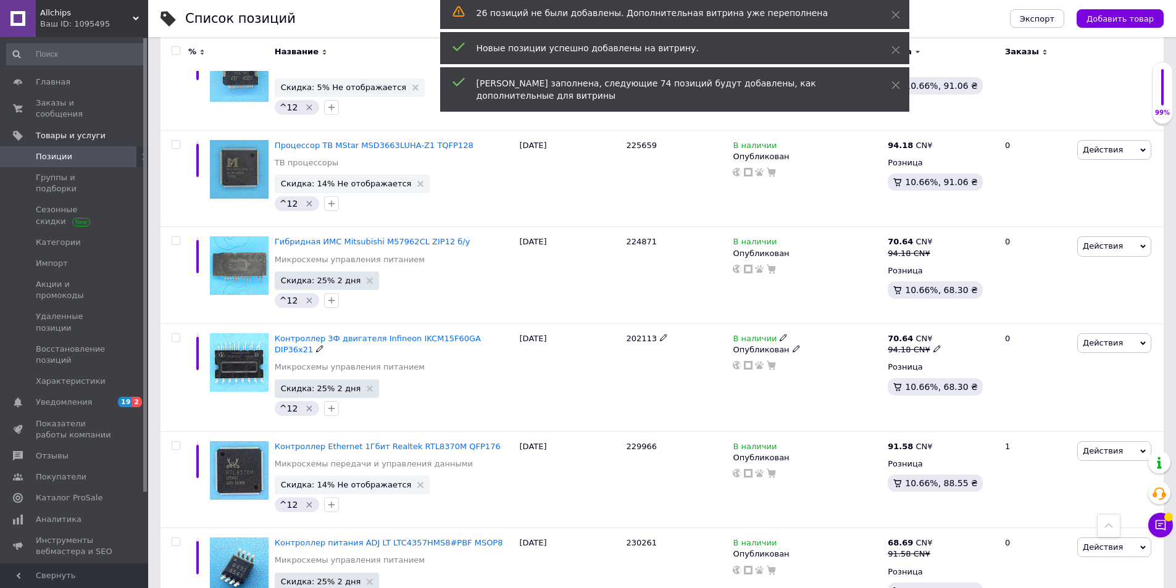
checkbox input "false"
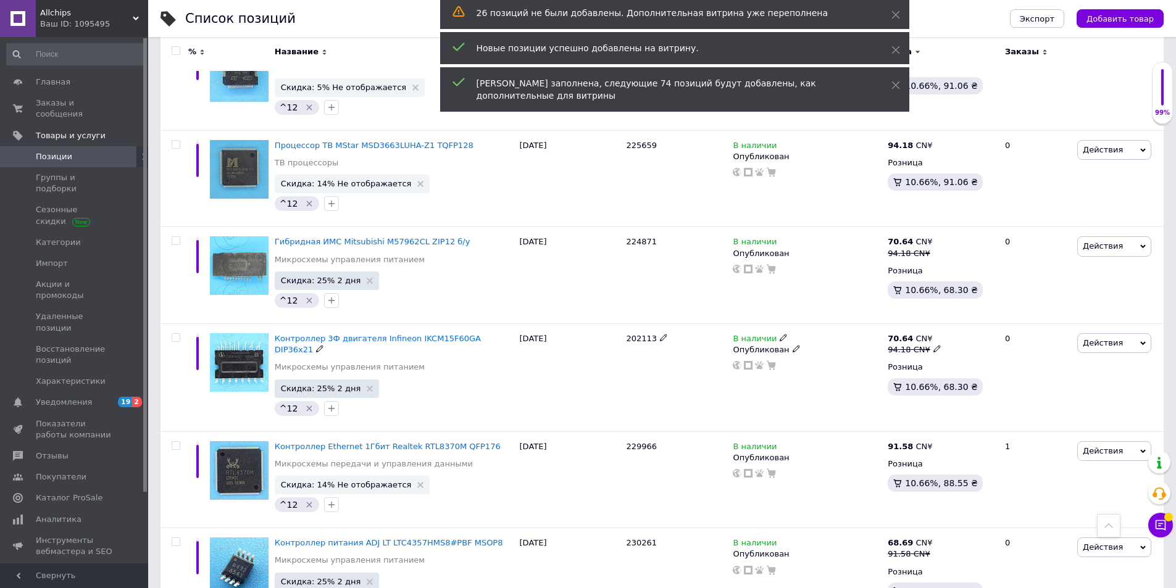
checkbox input "false"
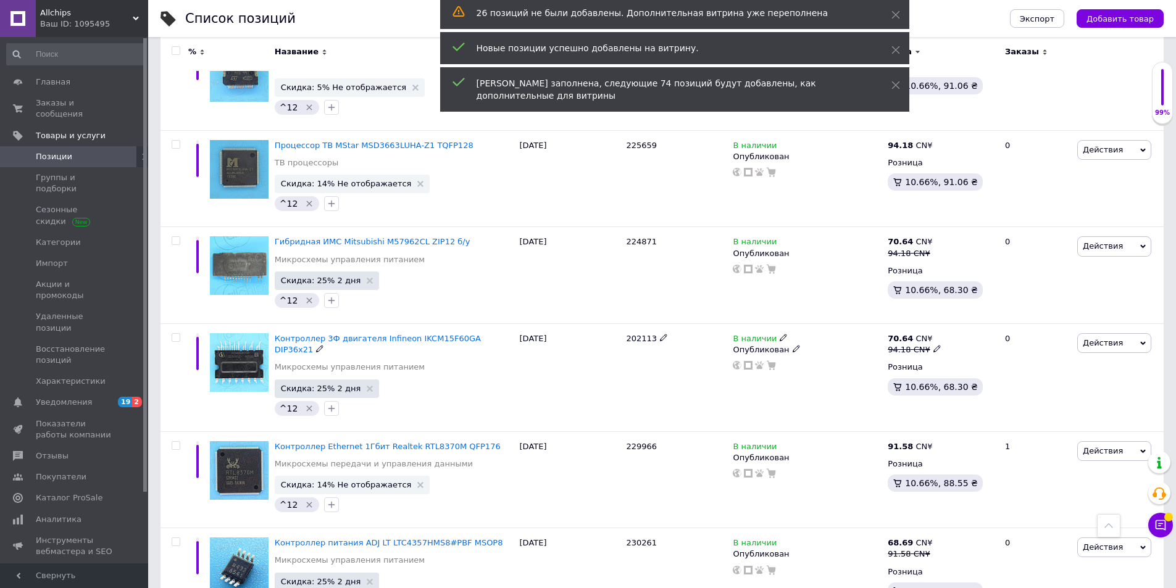
checkbox input "false"
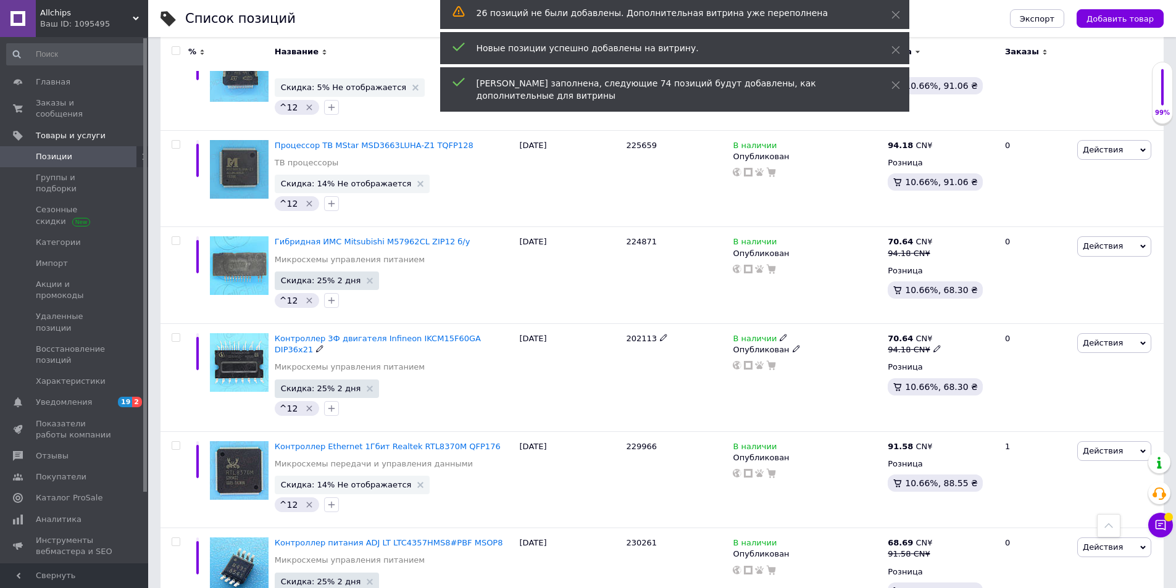
checkbox input "false"
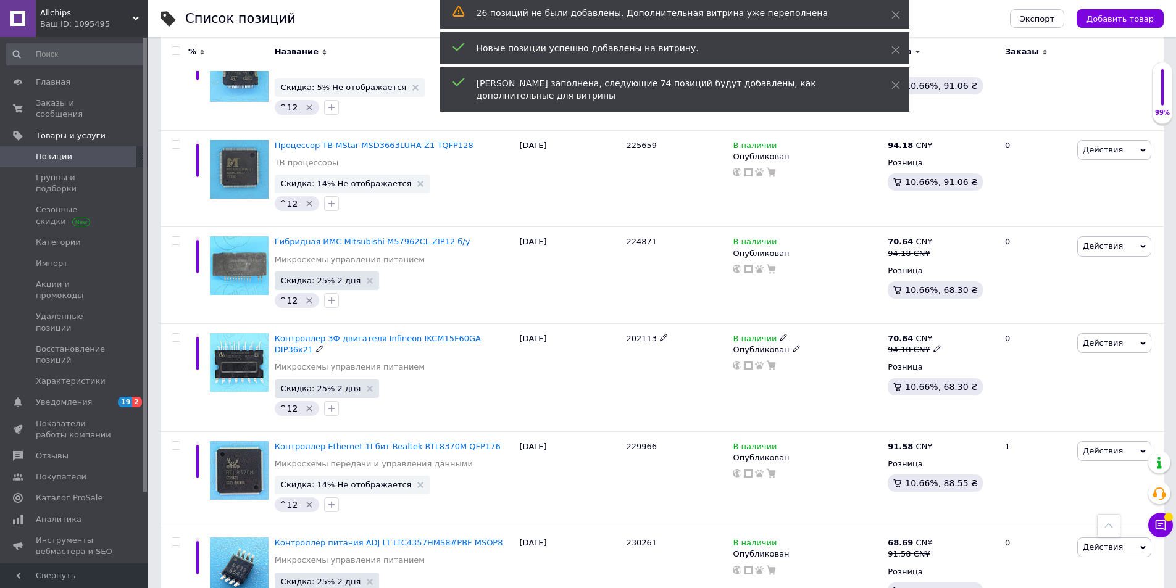
checkbox input "false"
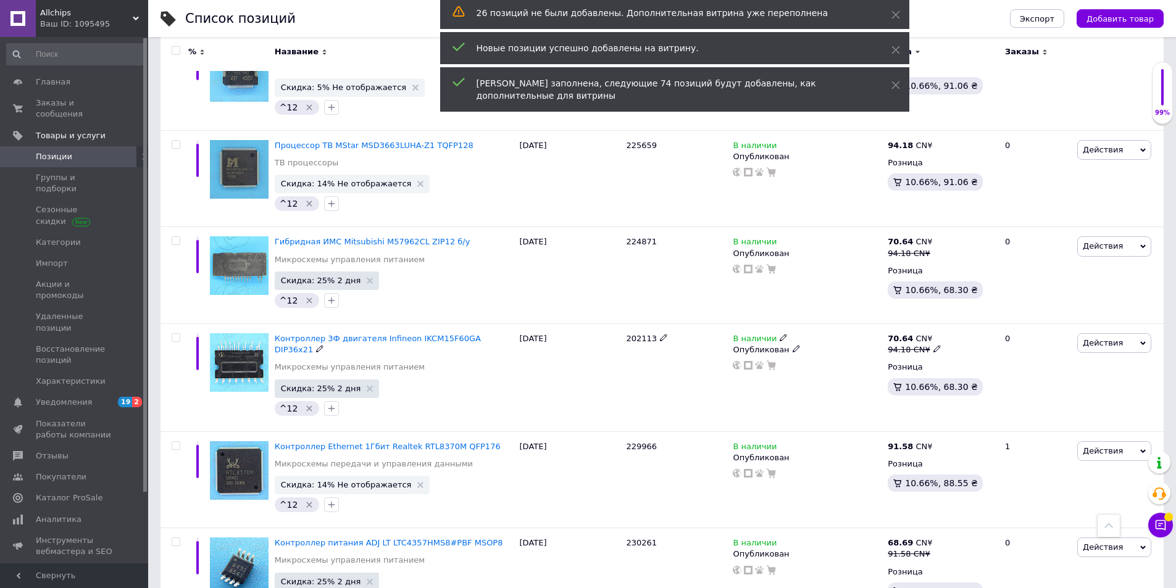
checkbox input "false"
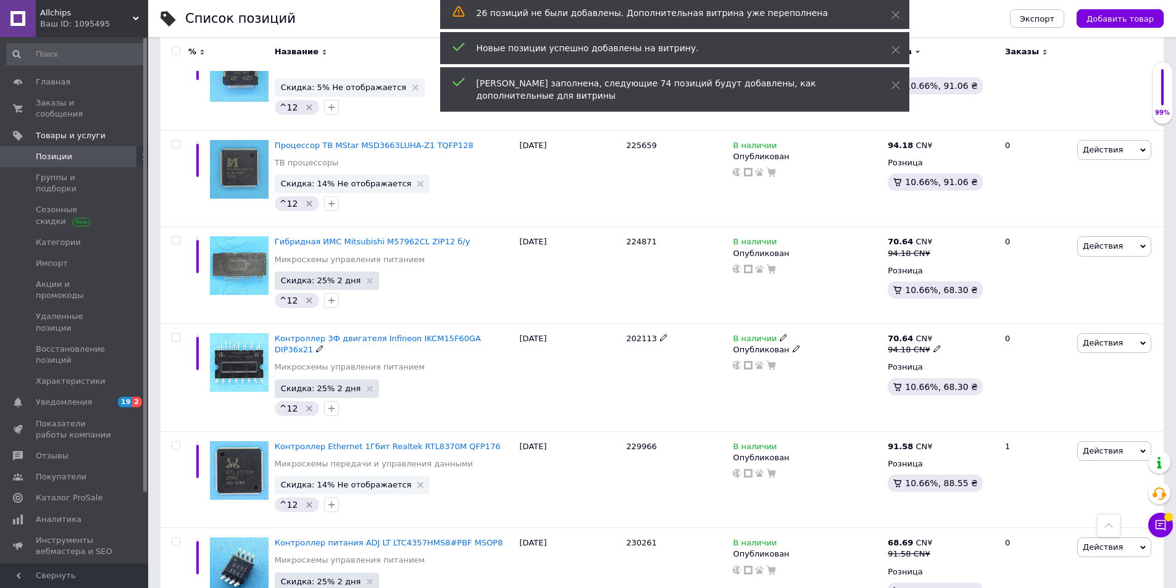
checkbox input "false"
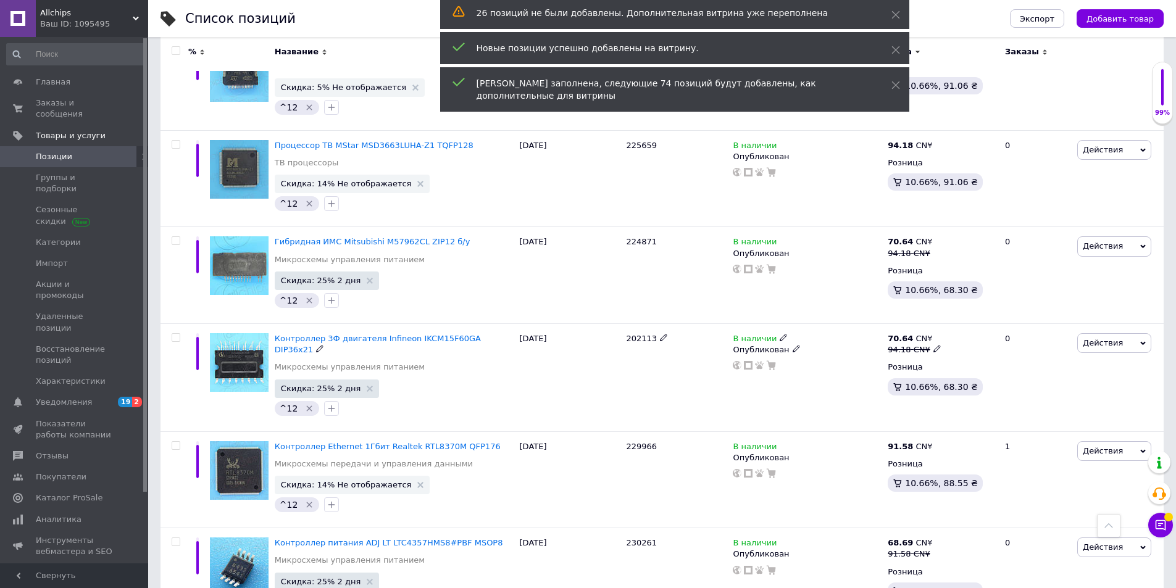
checkbox input "false"
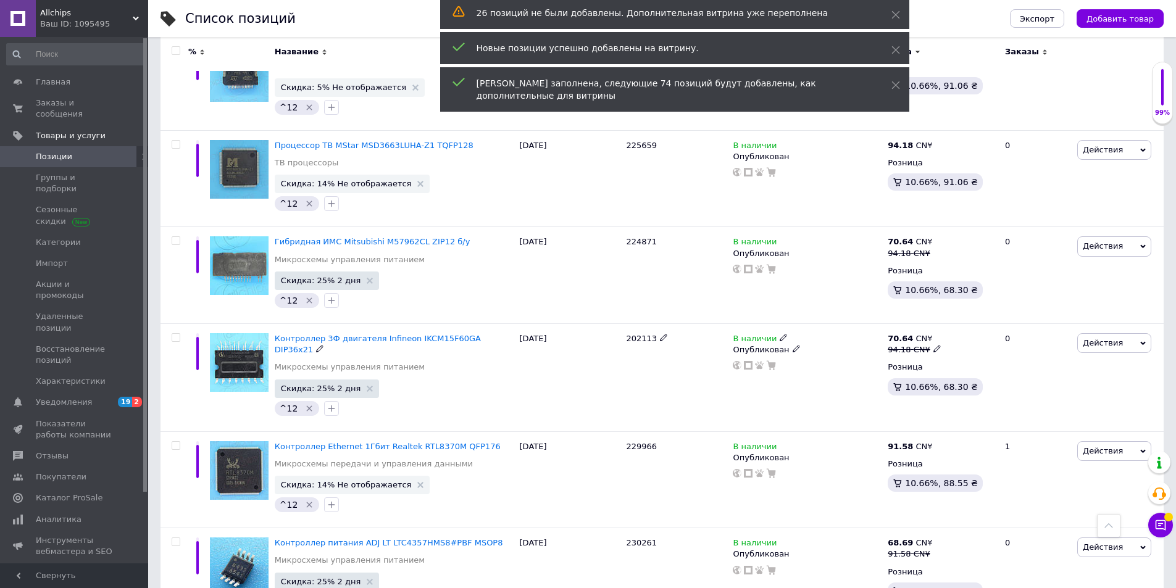
checkbox input "false"
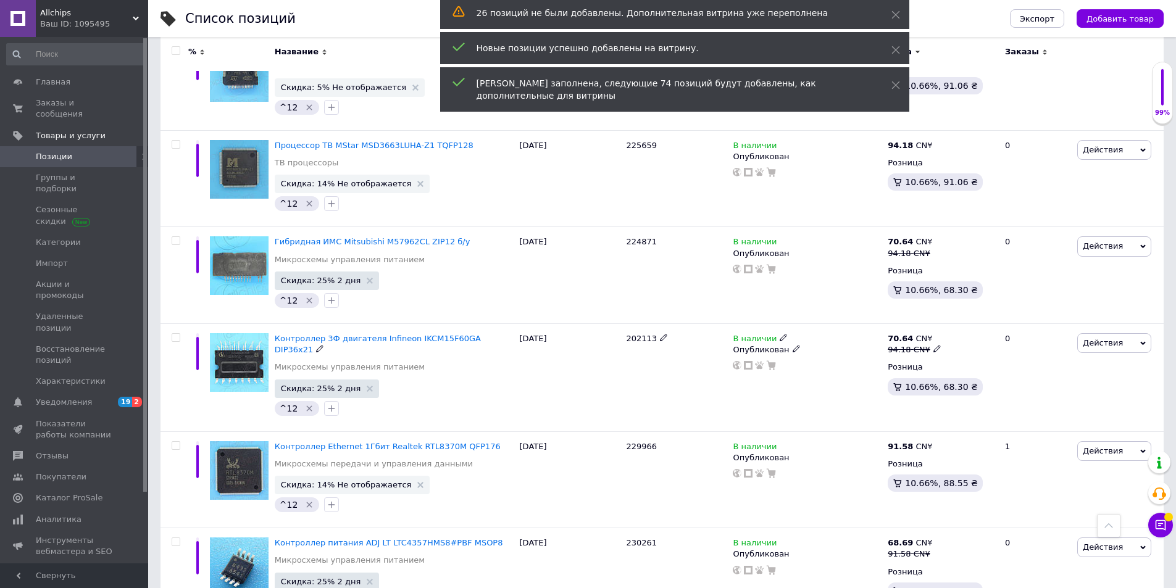
checkbox input "false"
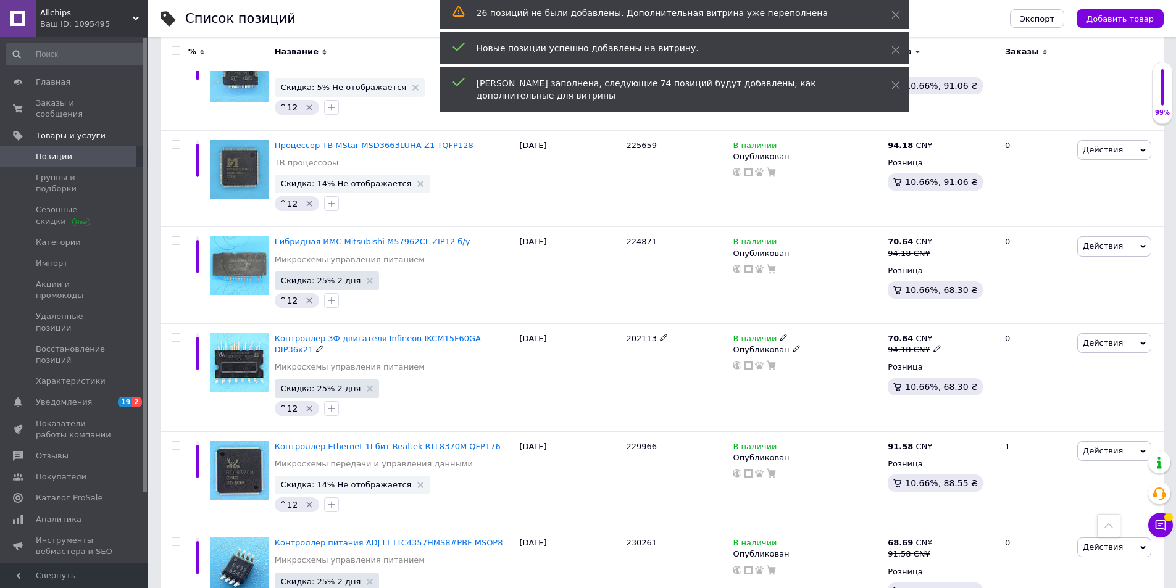
checkbox input "false"
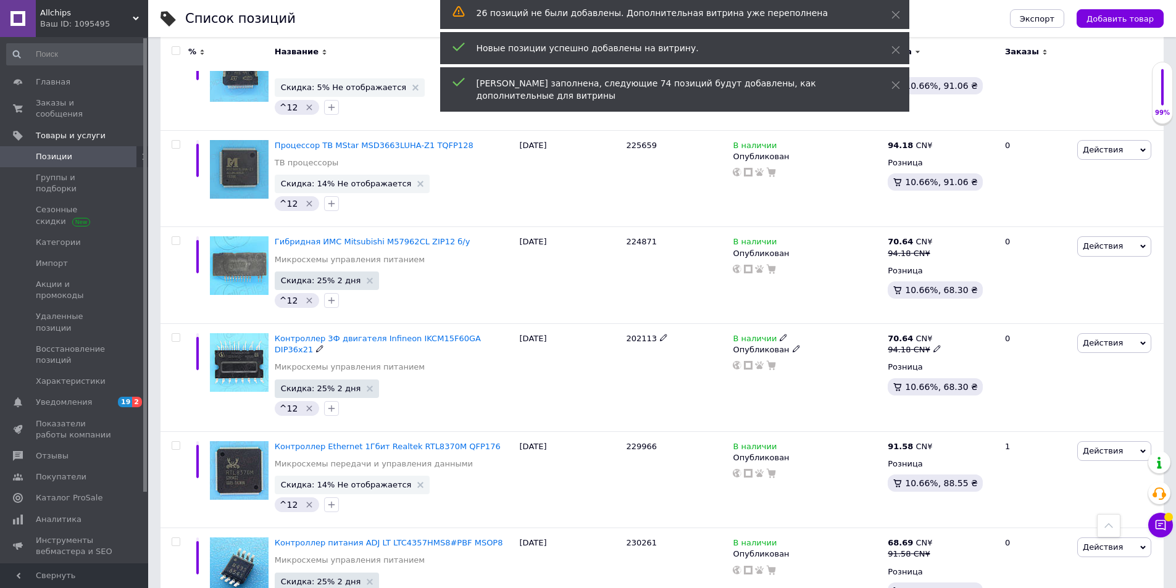
checkbox input "false"
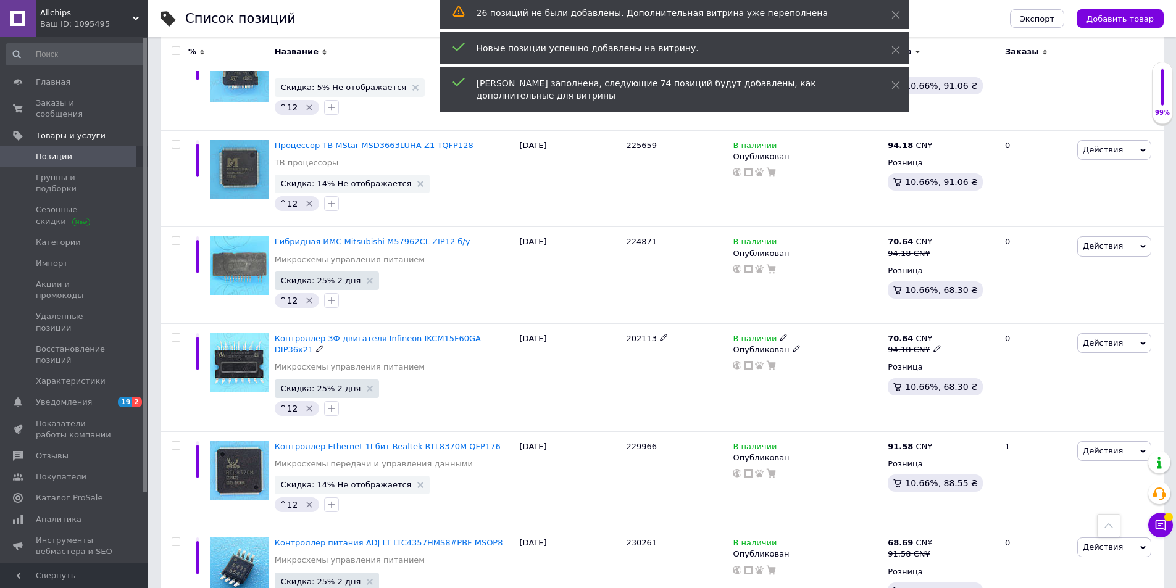
checkbox input "false"
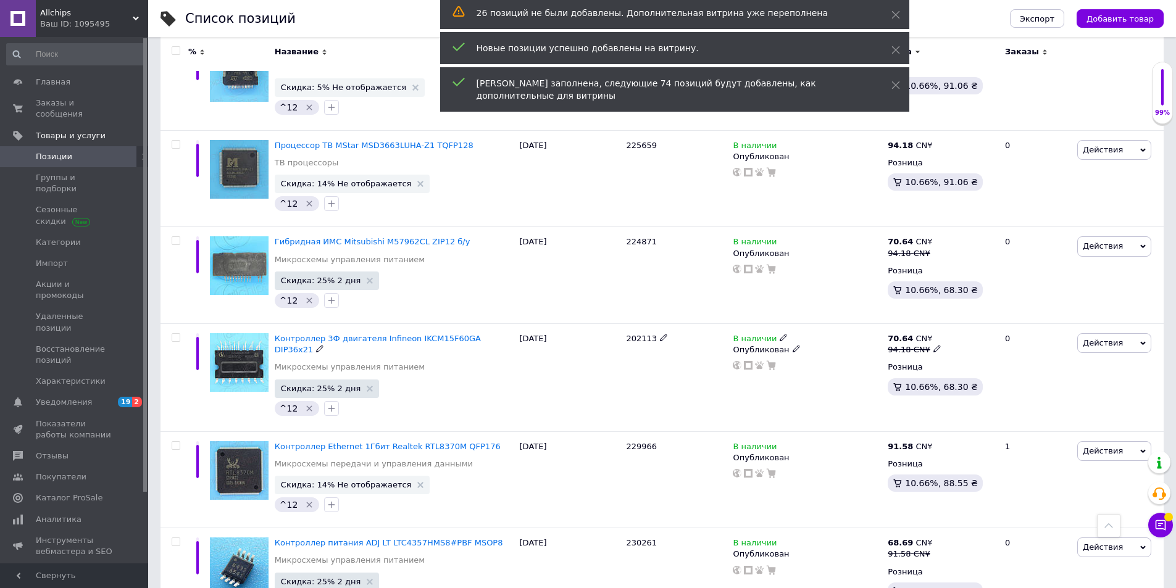
checkbox input "false"
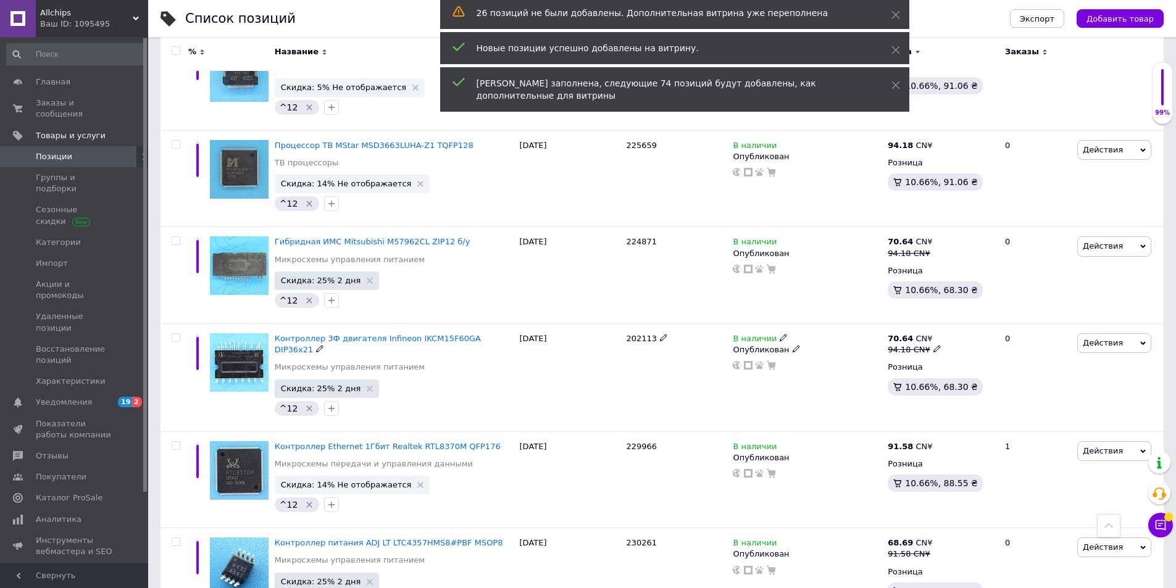
checkbox input "false"
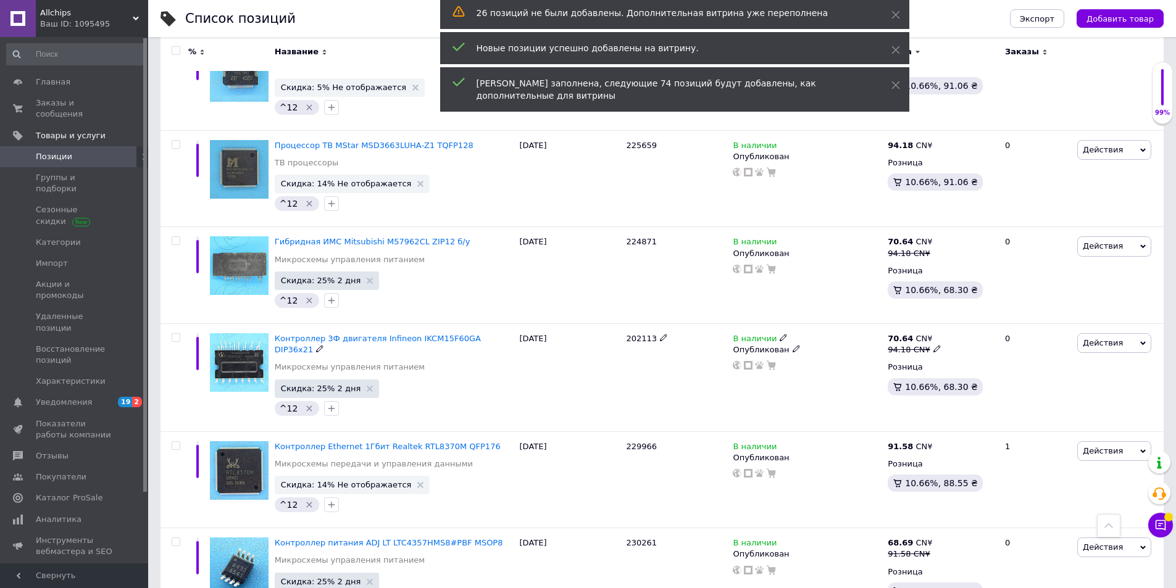
checkbox input "false"
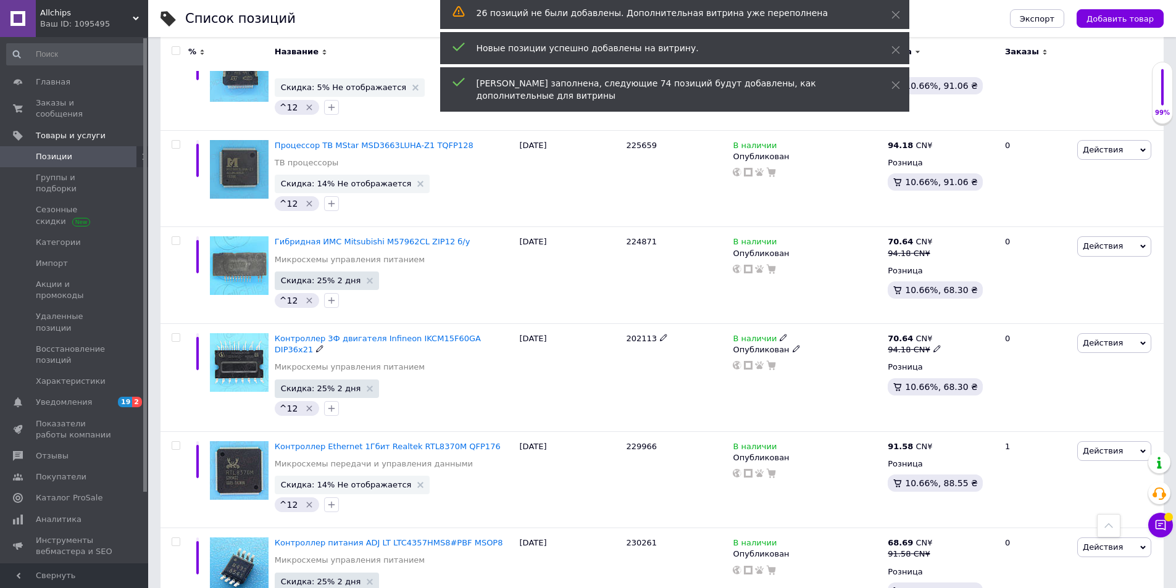
checkbox input "false"
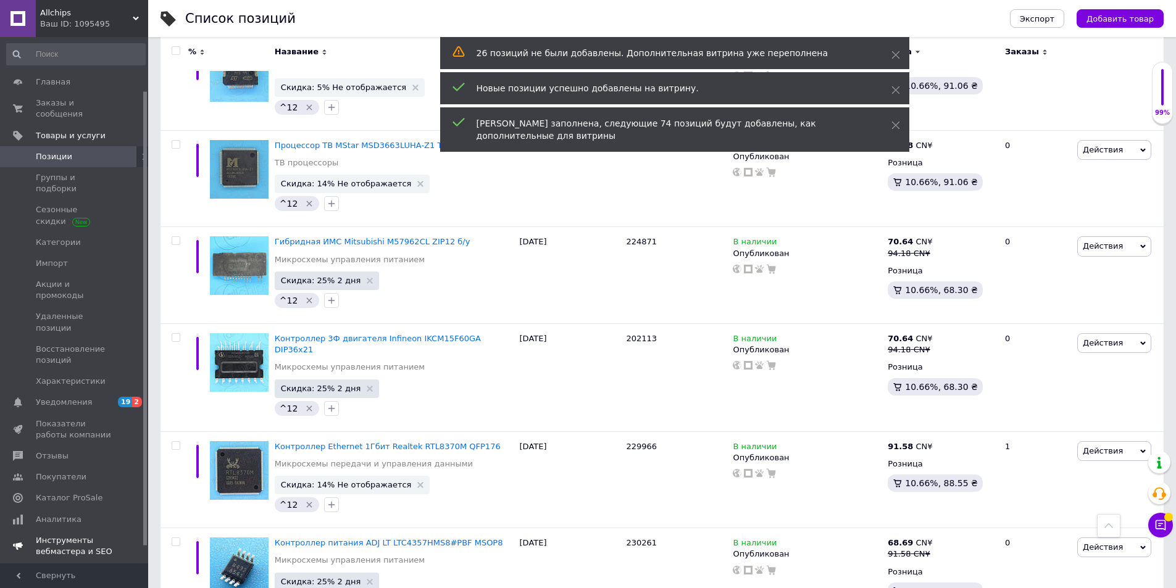
scroll to position [82, 0]
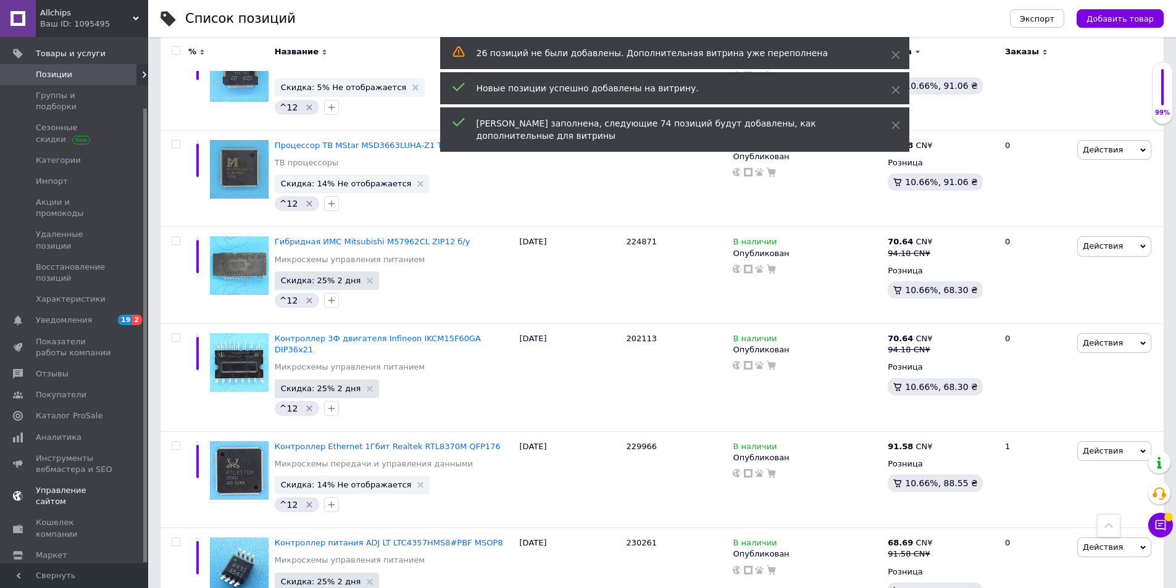
click at [81, 485] on span "Управление сайтом" at bounding box center [75, 496] width 78 height 22
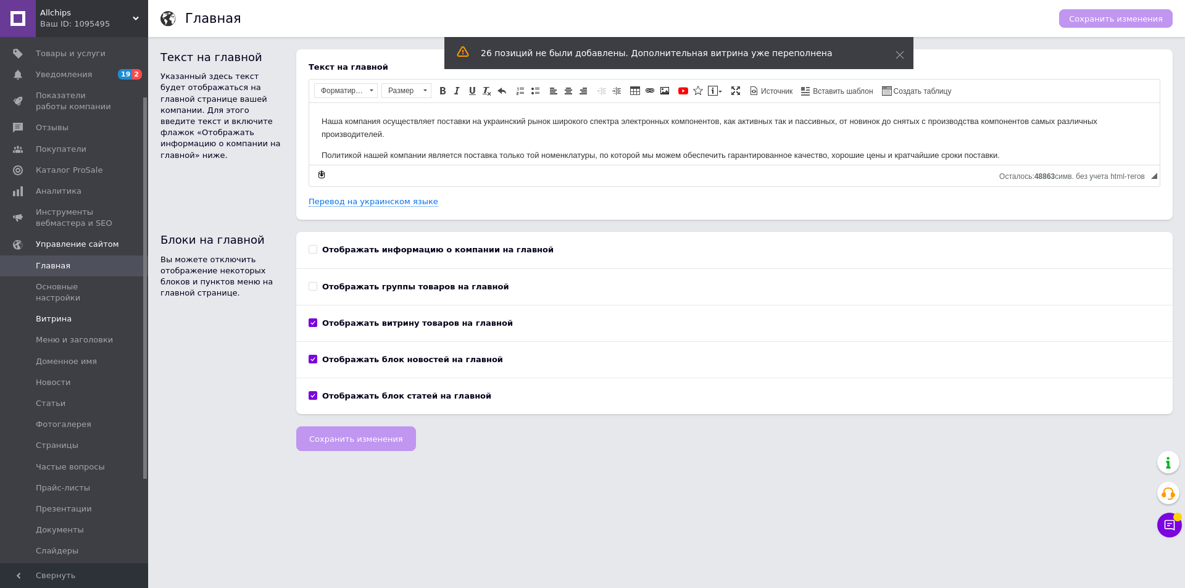
click at [53, 314] on span "Витрина" at bounding box center [54, 319] width 36 height 11
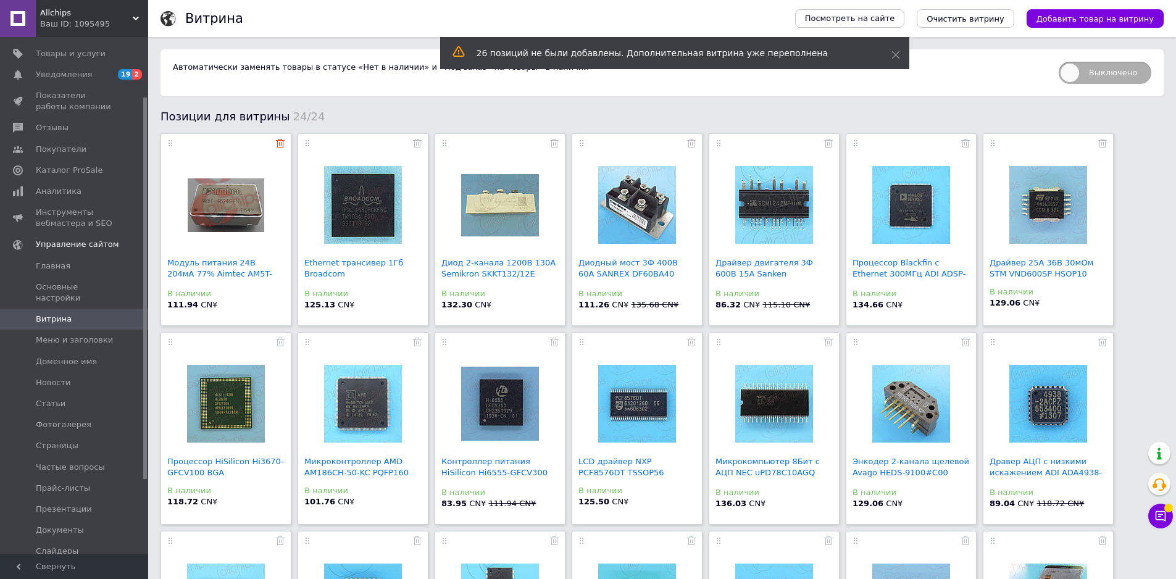
click at [281, 146] on icon at bounding box center [280, 143] width 9 height 9
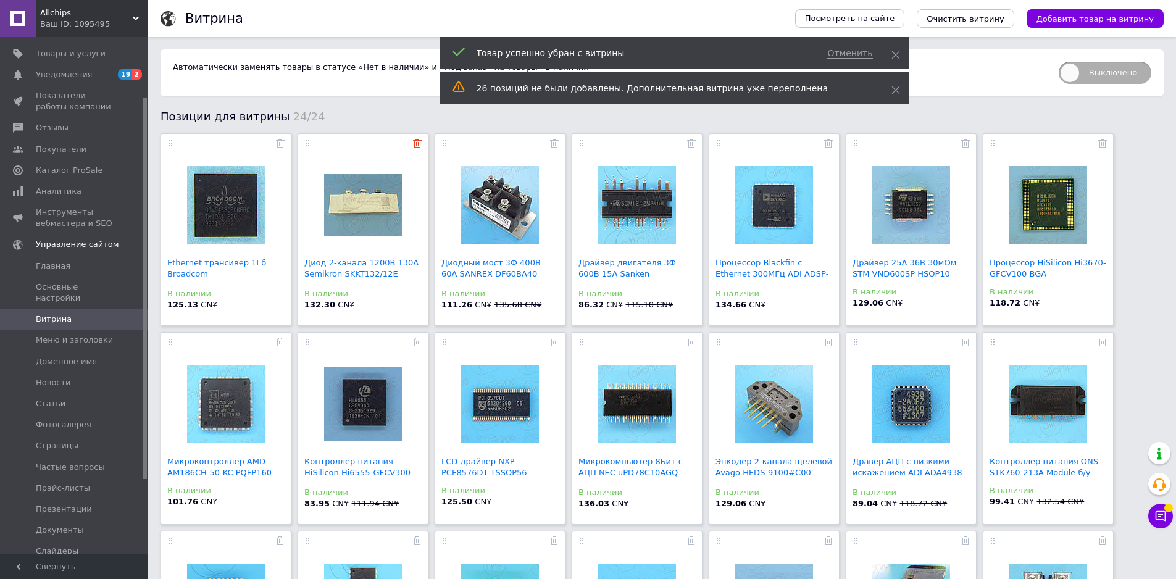
click at [417, 146] on use at bounding box center [417, 143] width 9 height 9
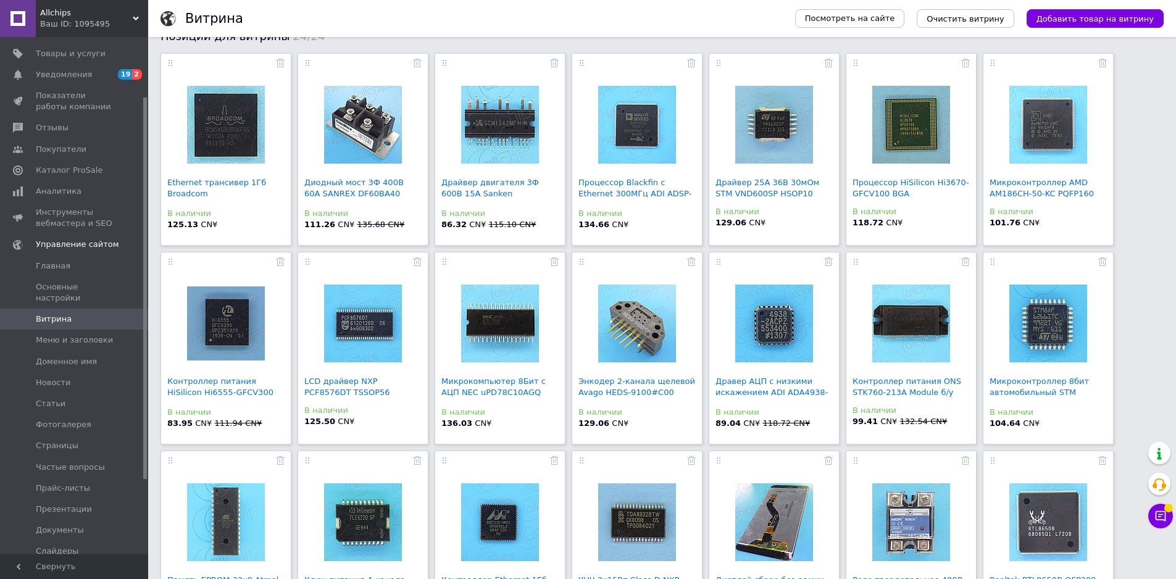
scroll to position [185, 0]
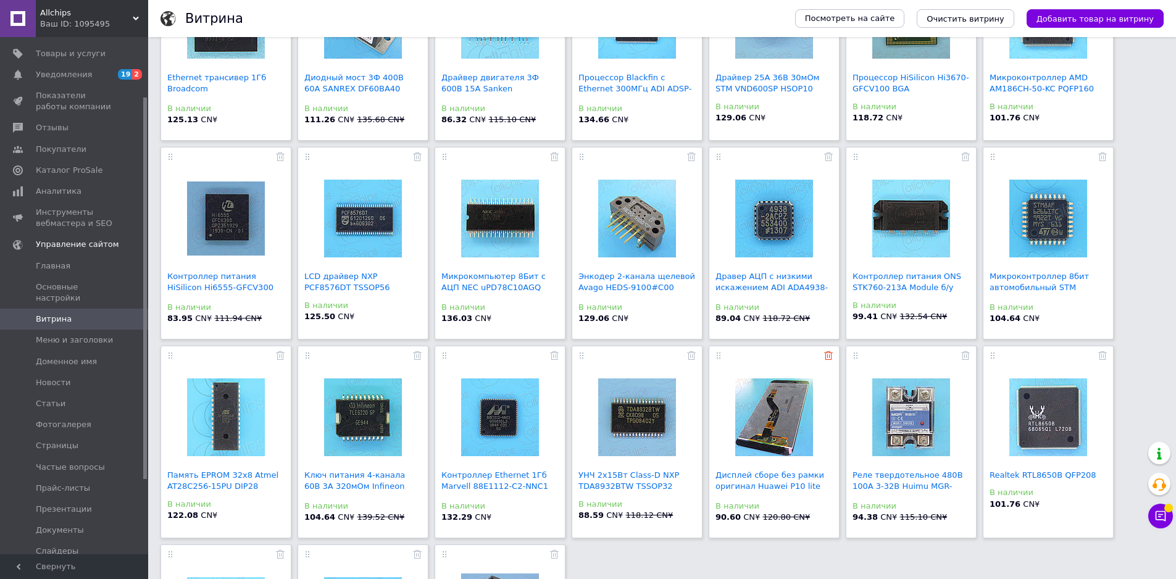
click at [829, 354] on icon at bounding box center [828, 355] width 9 height 9
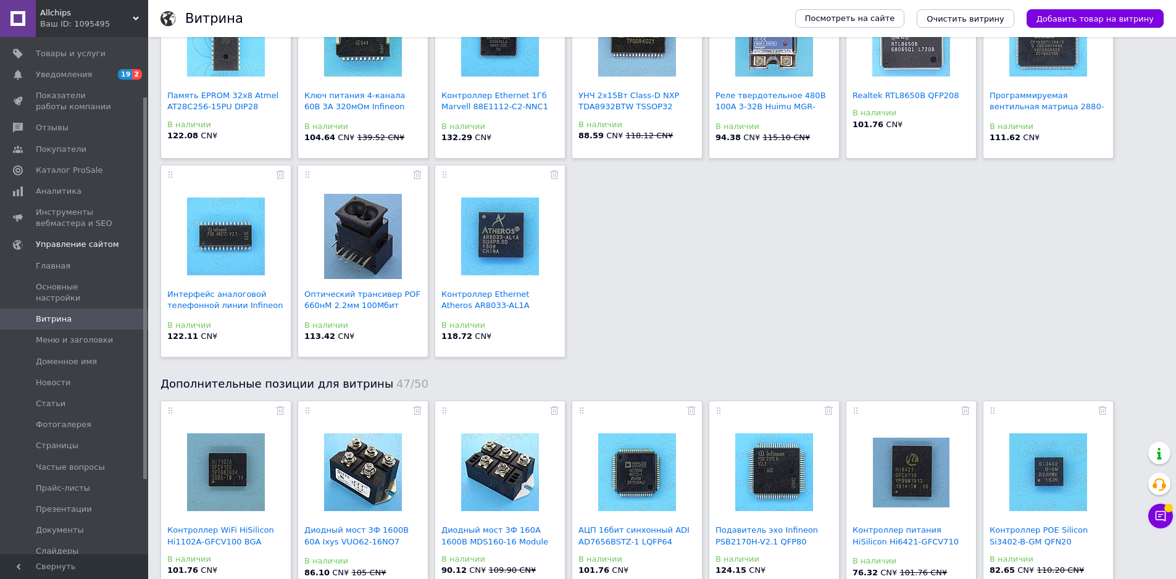
scroll to position [617, 0]
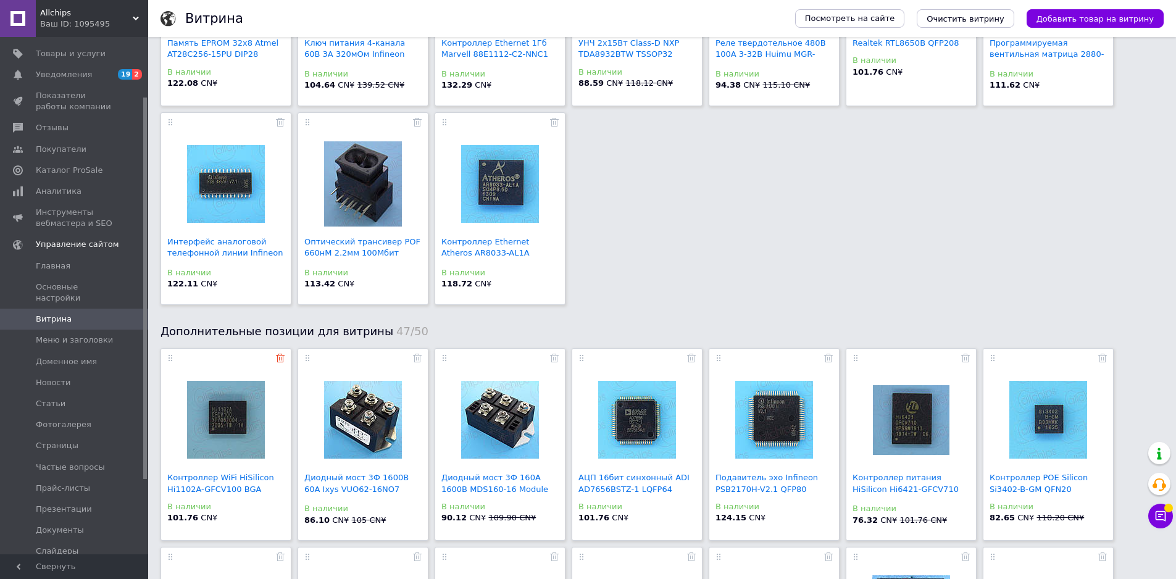
click at [280, 359] on icon at bounding box center [280, 358] width 9 height 9
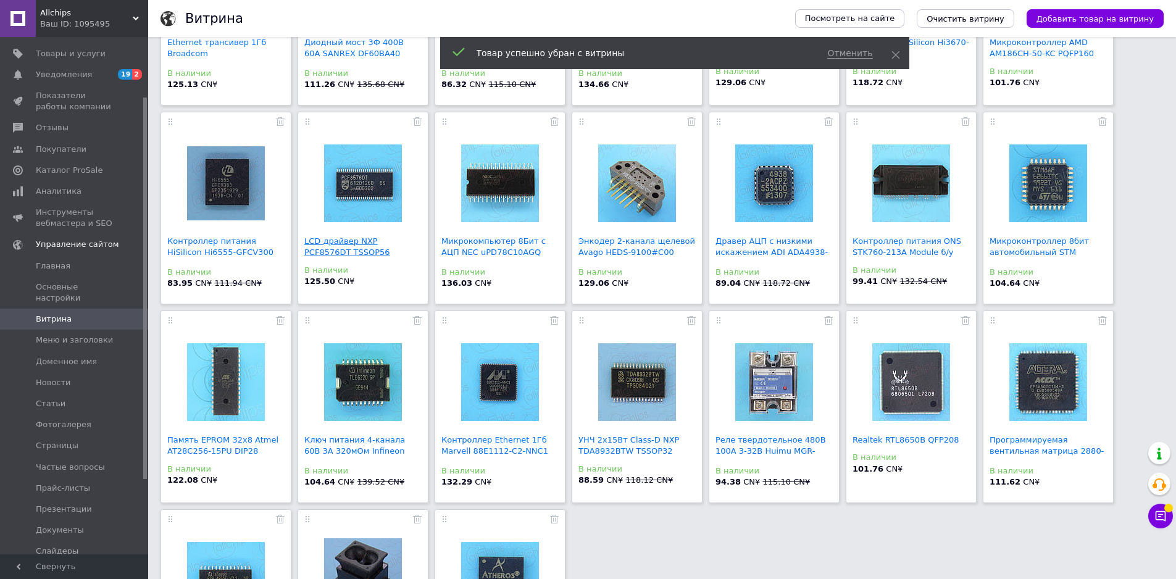
scroll to position [185, 0]
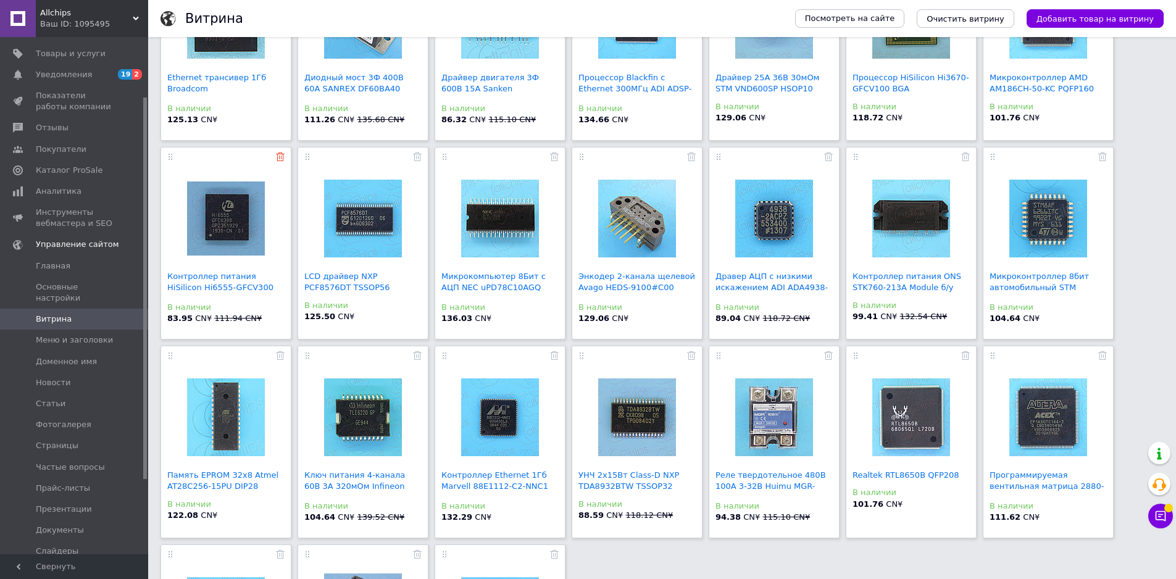
click at [279, 157] on use at bounding box center [280, 157] width 9 height 9
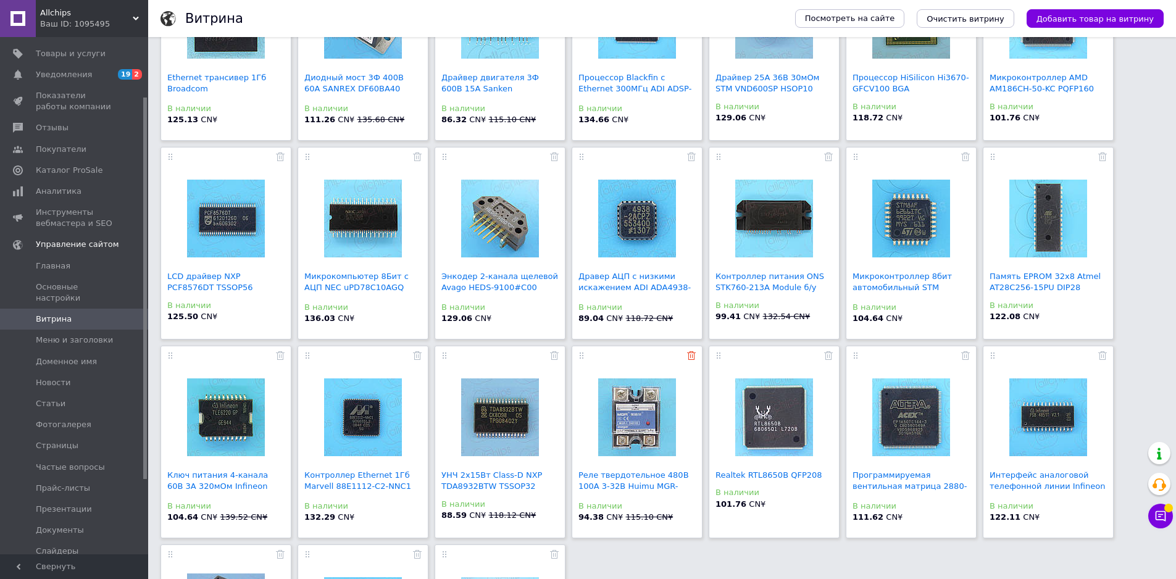
click at [692, 356] on use at bounding box center [691, 355] width 9 height 9
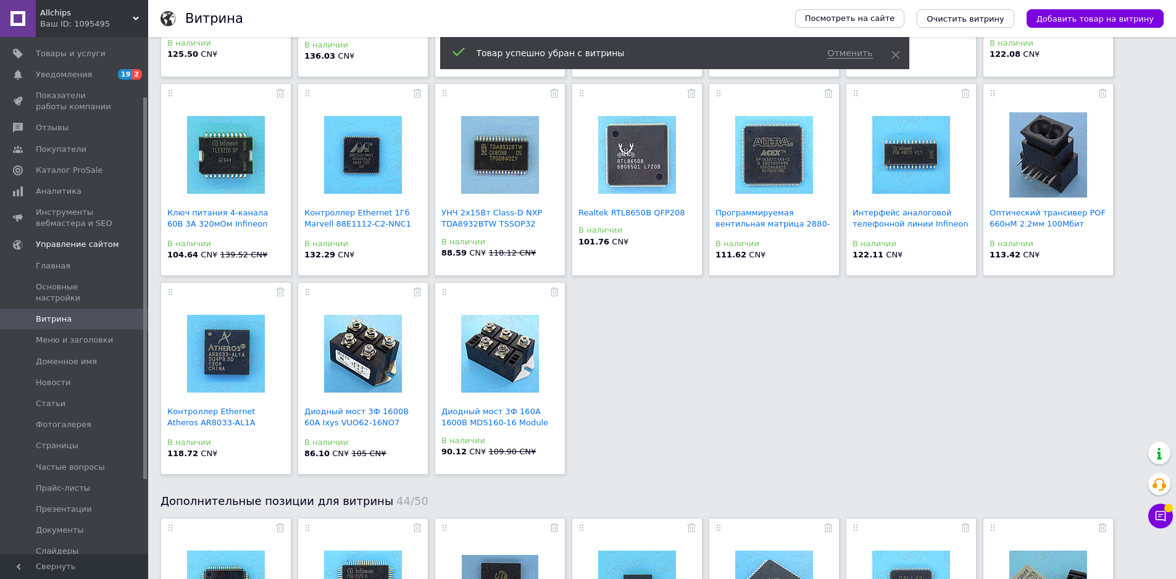
scroll to position [556, 0]
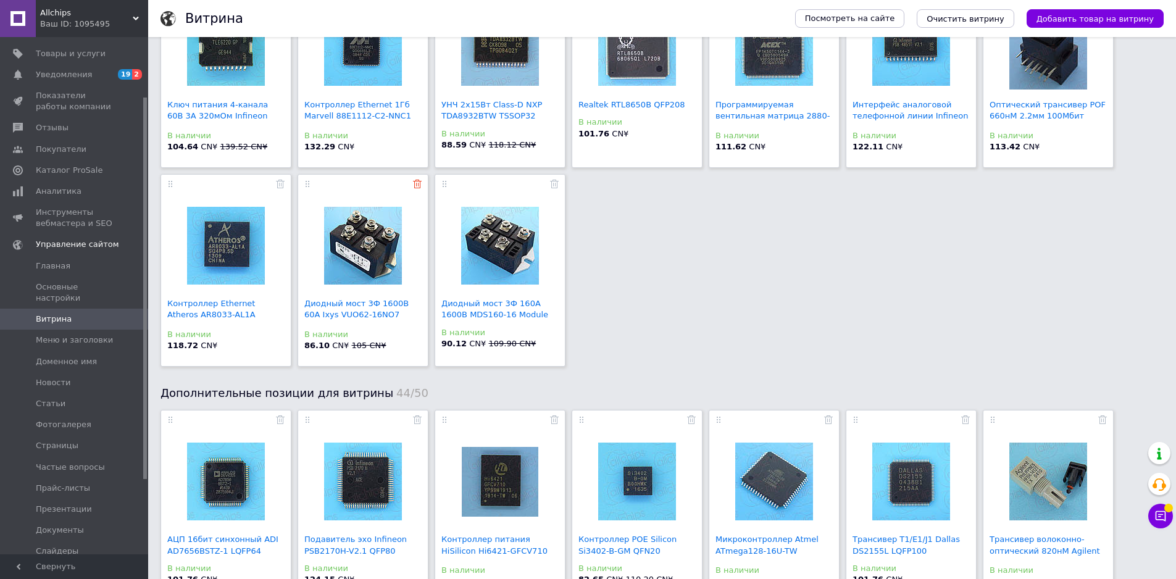
click at [416, 187] on icon at bounding box center [417, 184] width 9 height 9
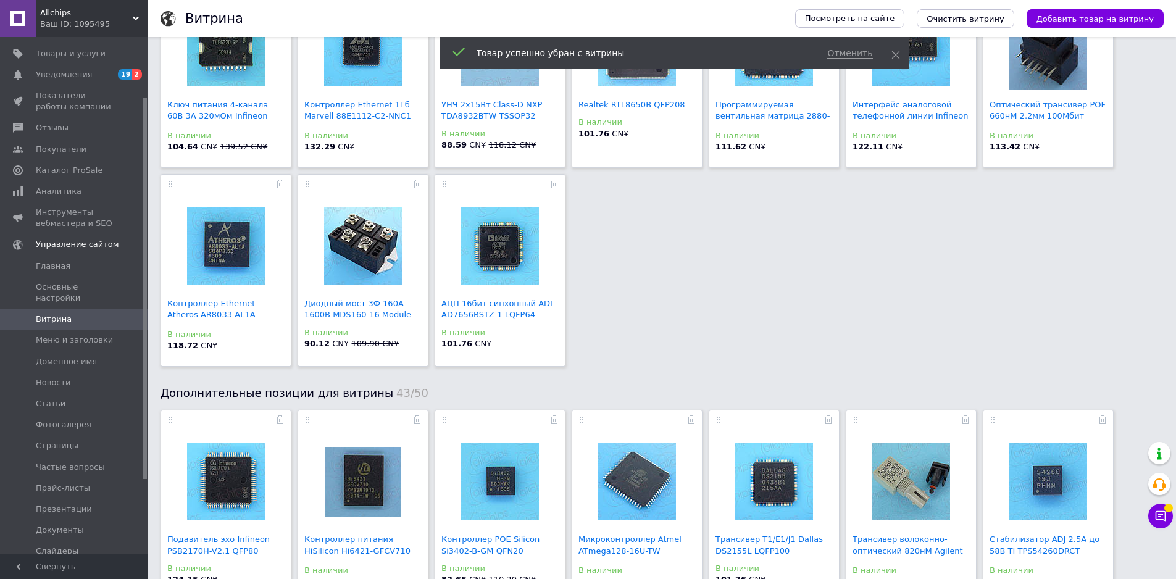
click at [416, 187] on icon at bounding box center [417, 184] width 9 height 9
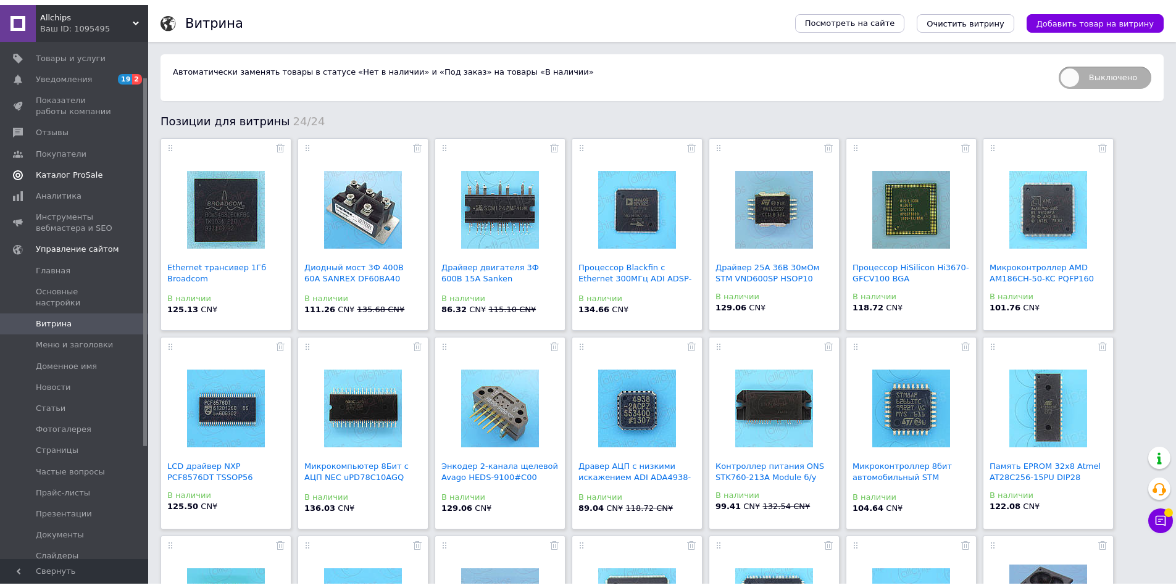
scroll to position [0, 0]
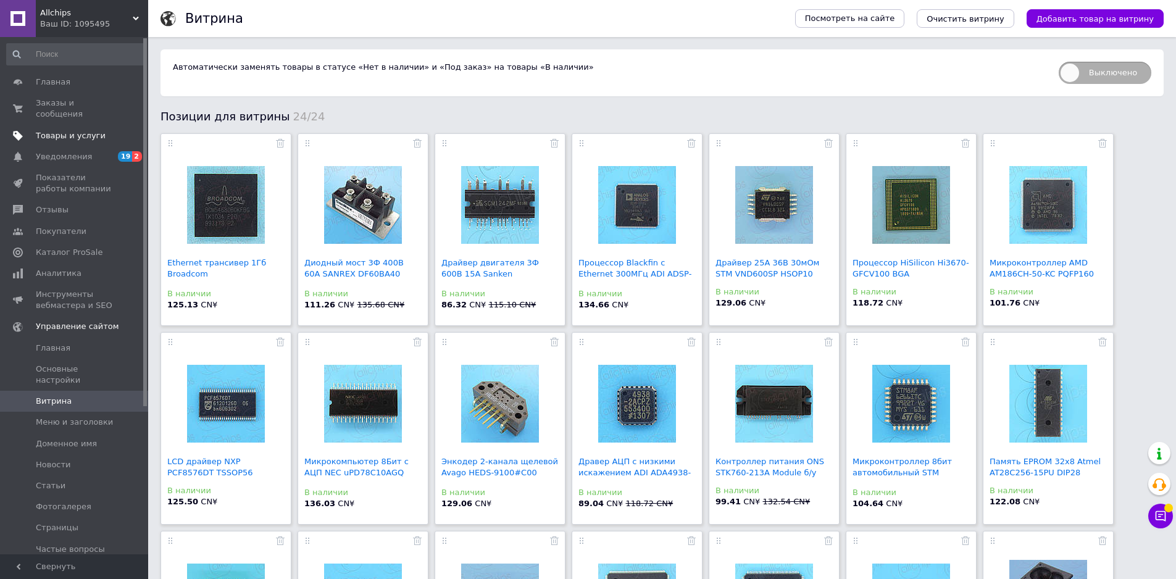
click at [65, 130] on span "Товары и услуги" at bounding box center [71, 135] width 70 height 11
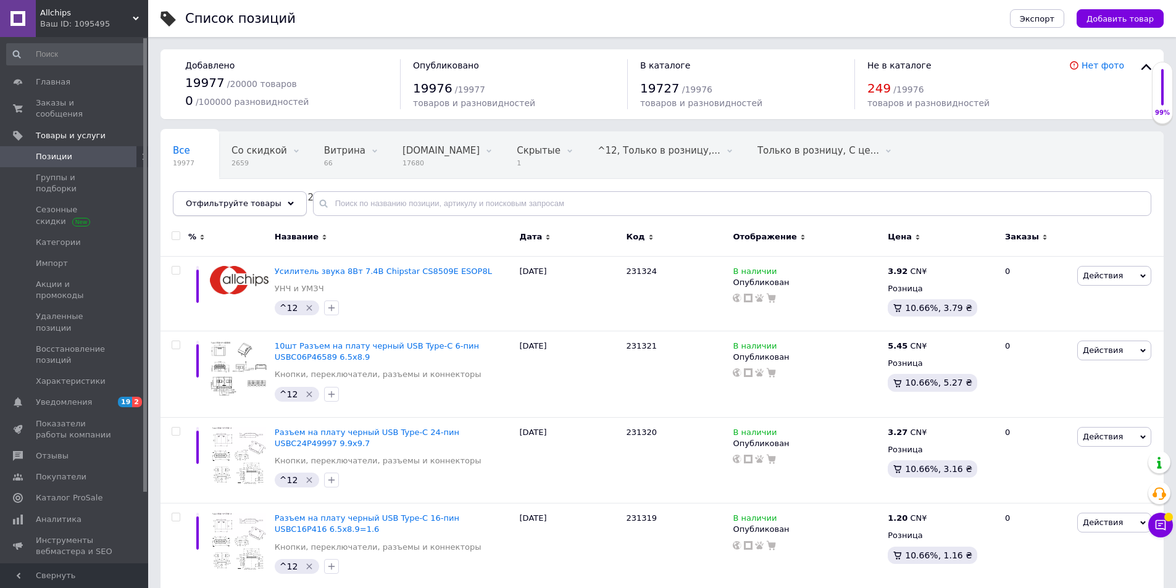
click at [288, 204] on use at bounding box center [291, 204] width 6 height 4
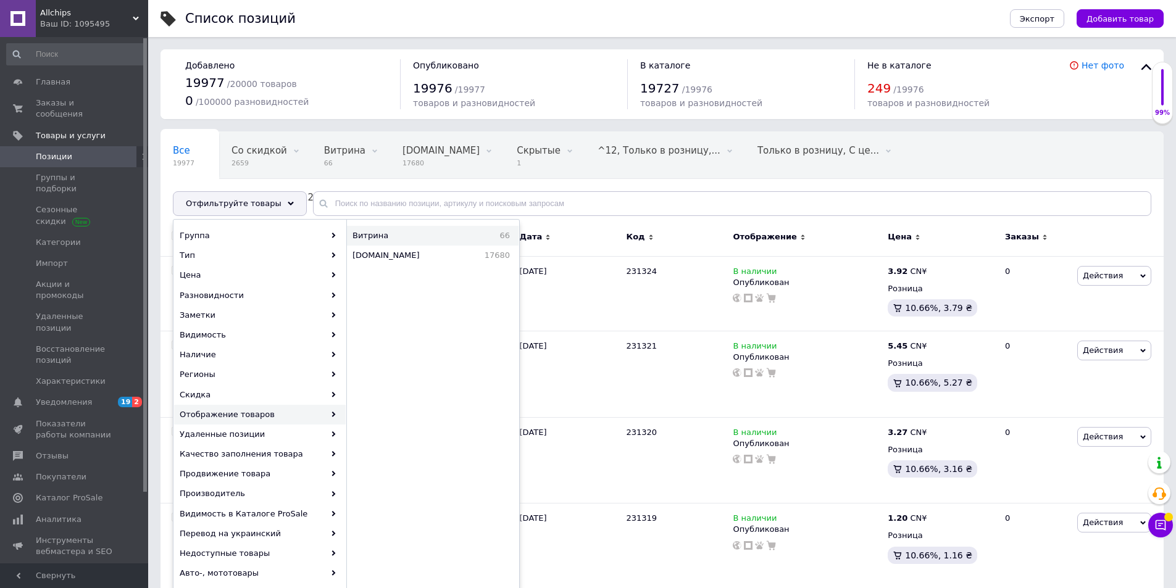
click at [382, 239] on span "Витрина" at bounding box center [407, 235] width 108 height 11
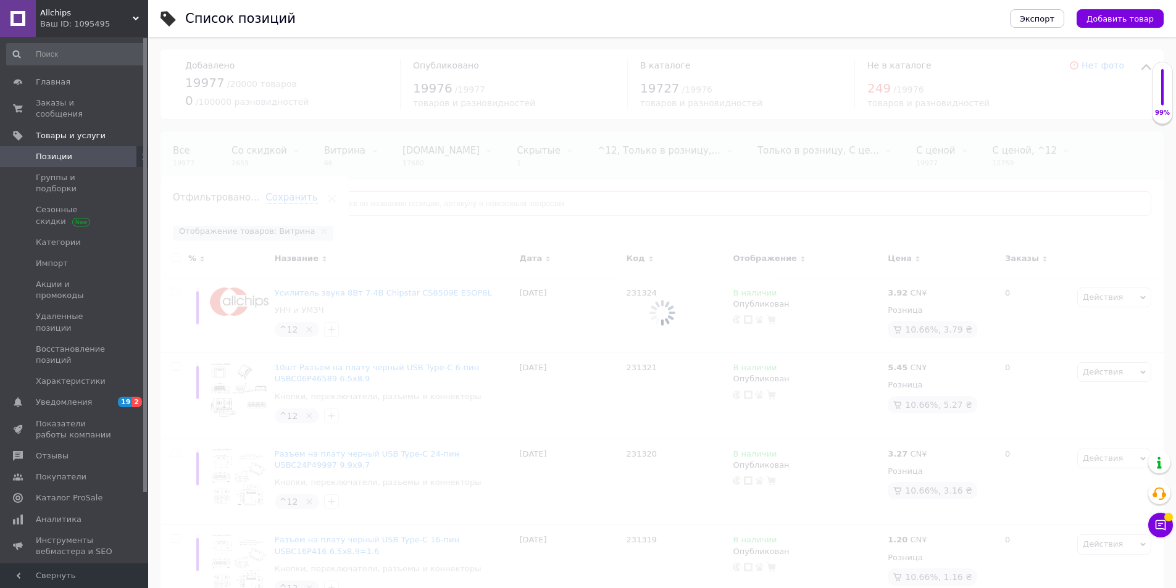
scroll to position [0, 77]
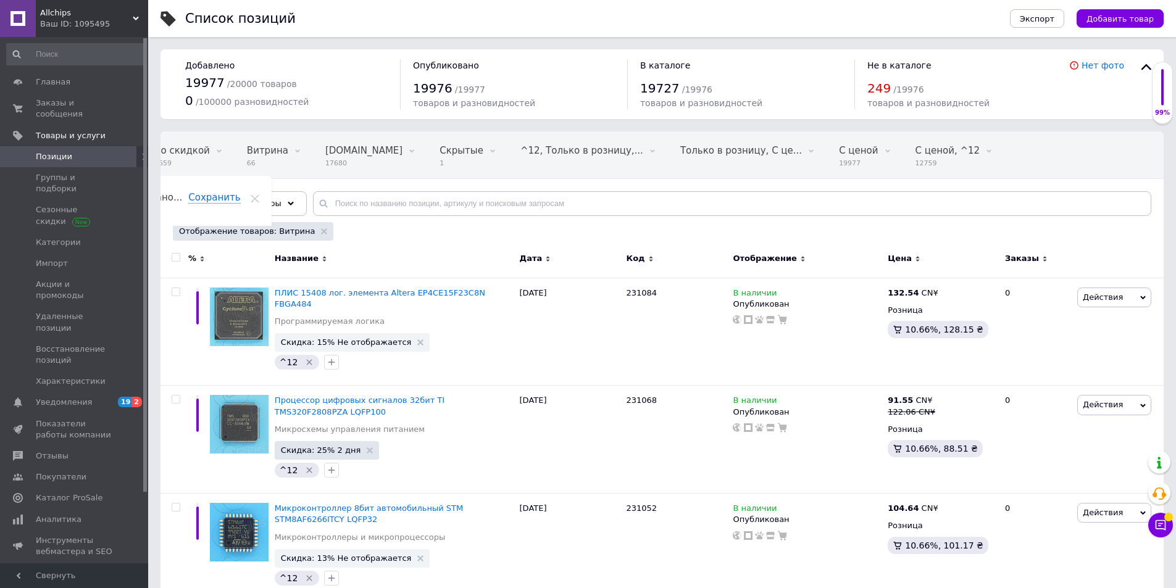
click at [175, 259] on input "checkbox" at bounding box center [176, 258] width 8 height 8
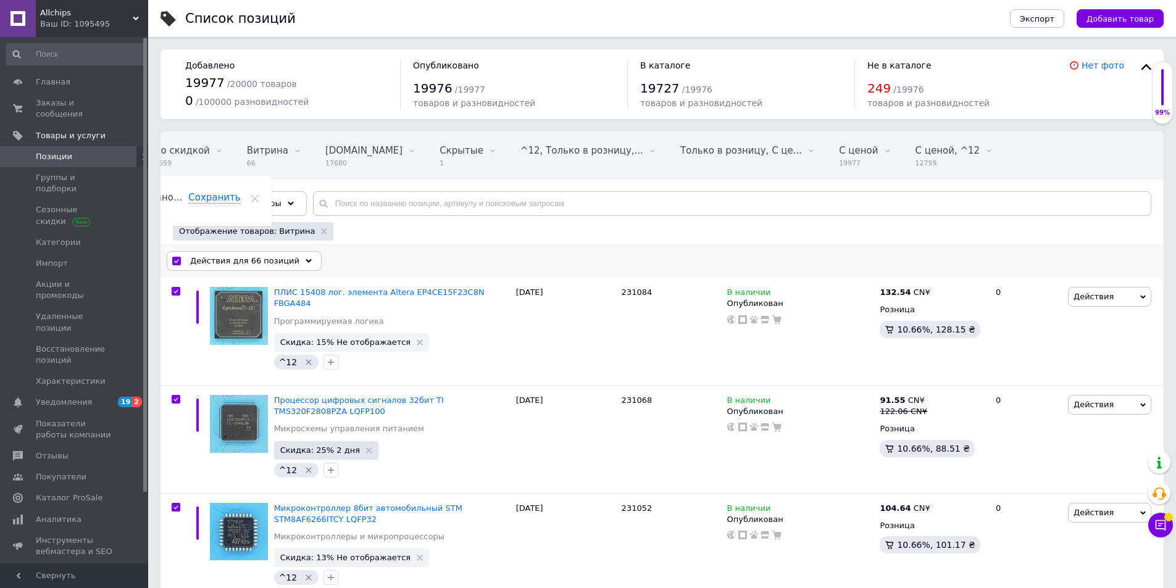
click at [306, 261] on icon at bounding box center [309, 261] width 6 height 6
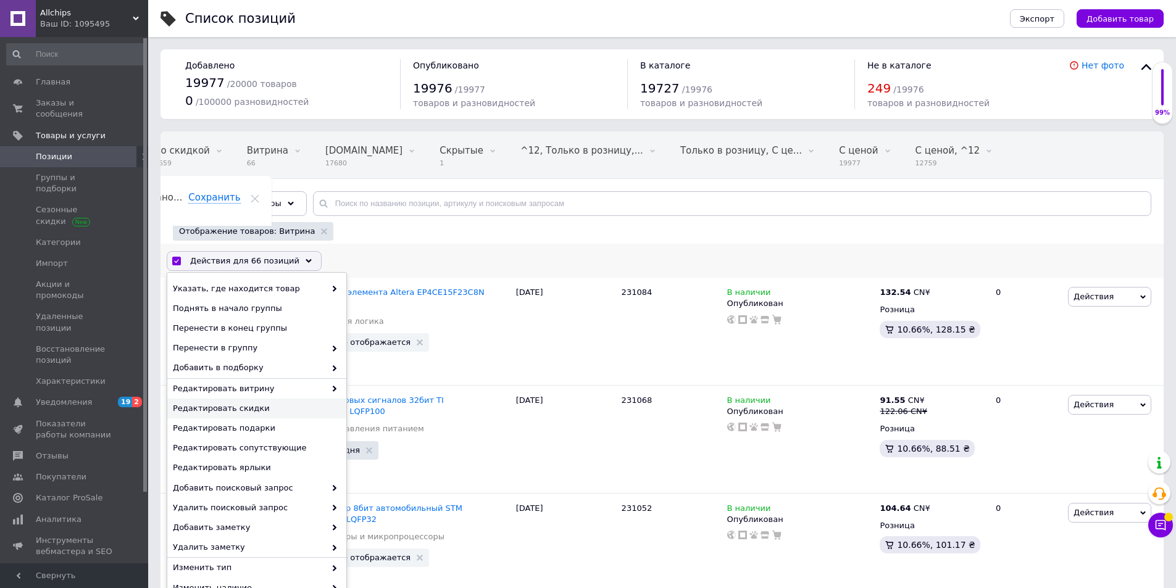
click at [257, 407] on span "Редактировать скидки" at bounding box center [255, 408] width 165 height 11
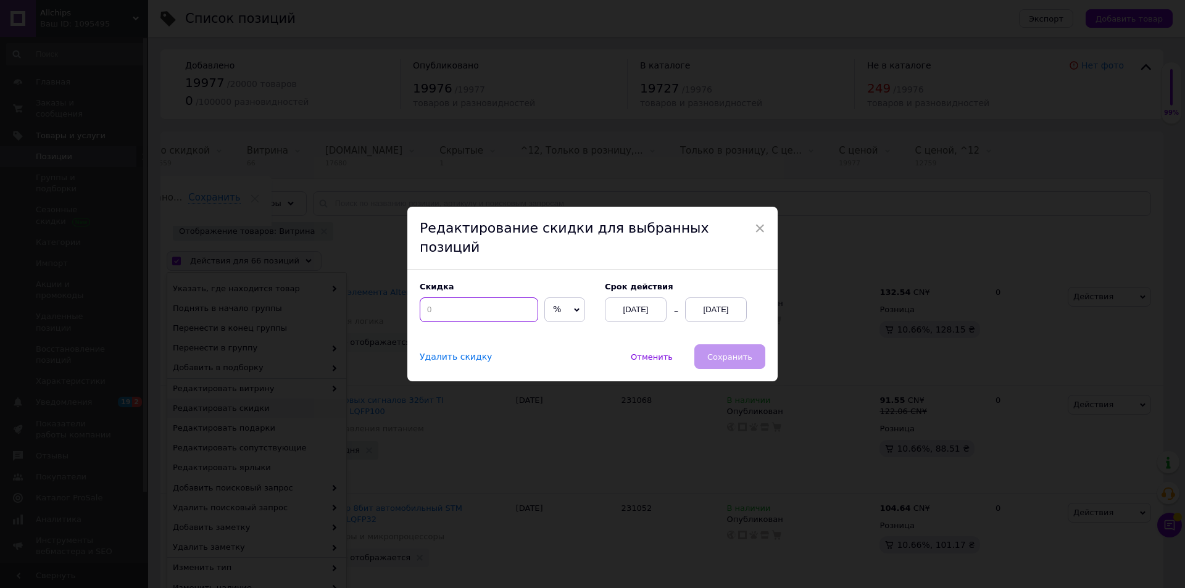
click at [444, 303] on input at bounding box center [479, 310] width 119 height 25
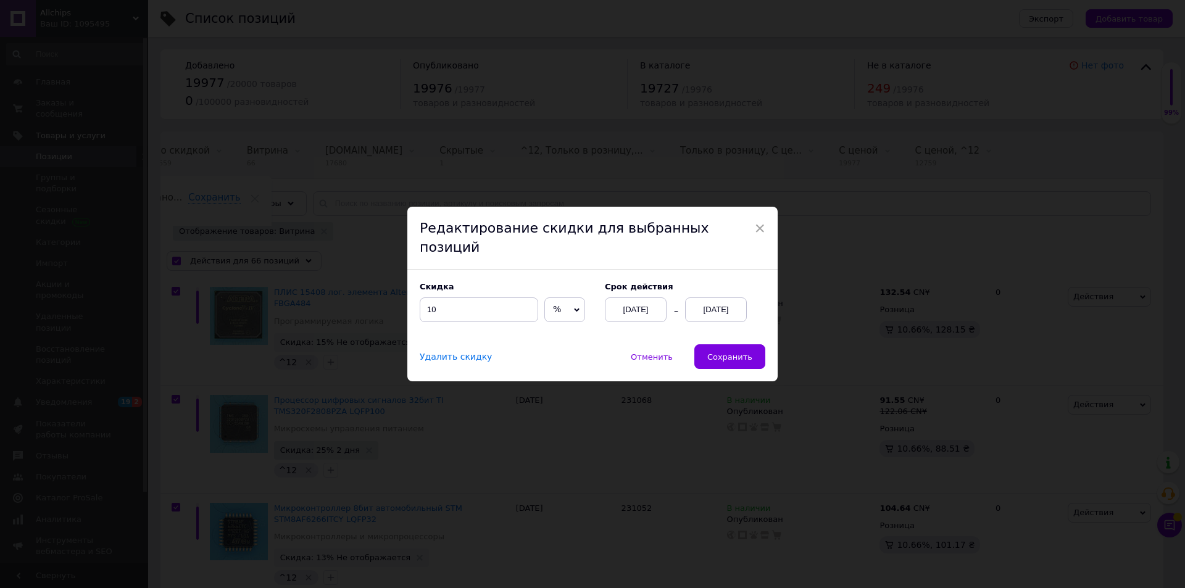
click at [725, 300] on div "[DATE]" at bounding box center [716, 310] width 62 height 25
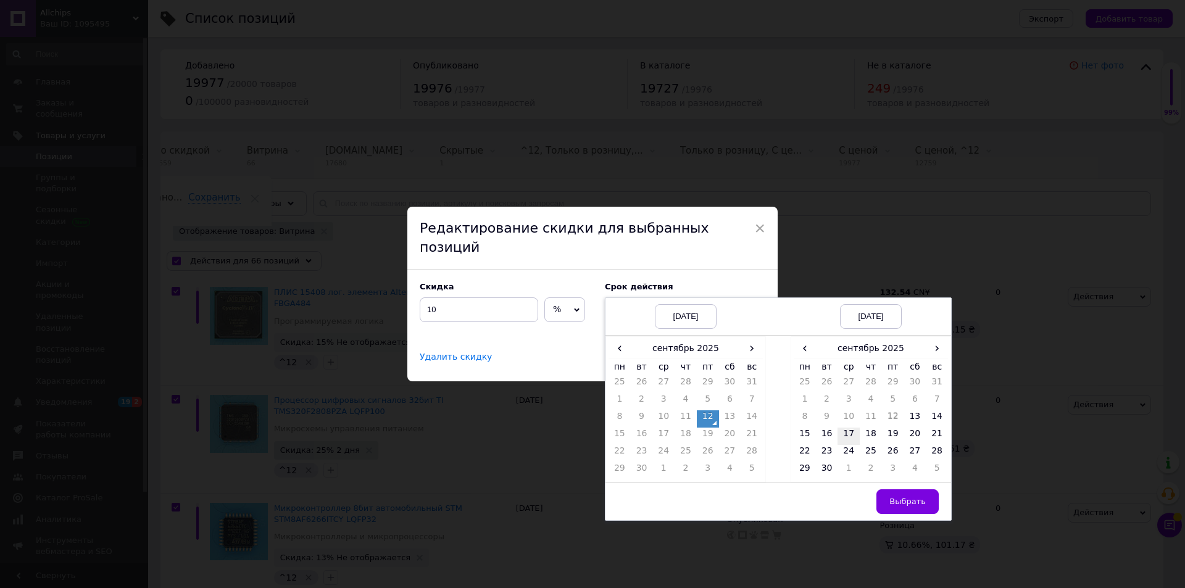
click at [846, 428] on td "17" at bounding box center [849, 436] width 22 height 17
click at [935, 428] on td "21" at bounding box center [937, 436] width 22 height 17
click at [922, 497] on span "Выбрать" at bounding box center [908, 501] width 36 height 9
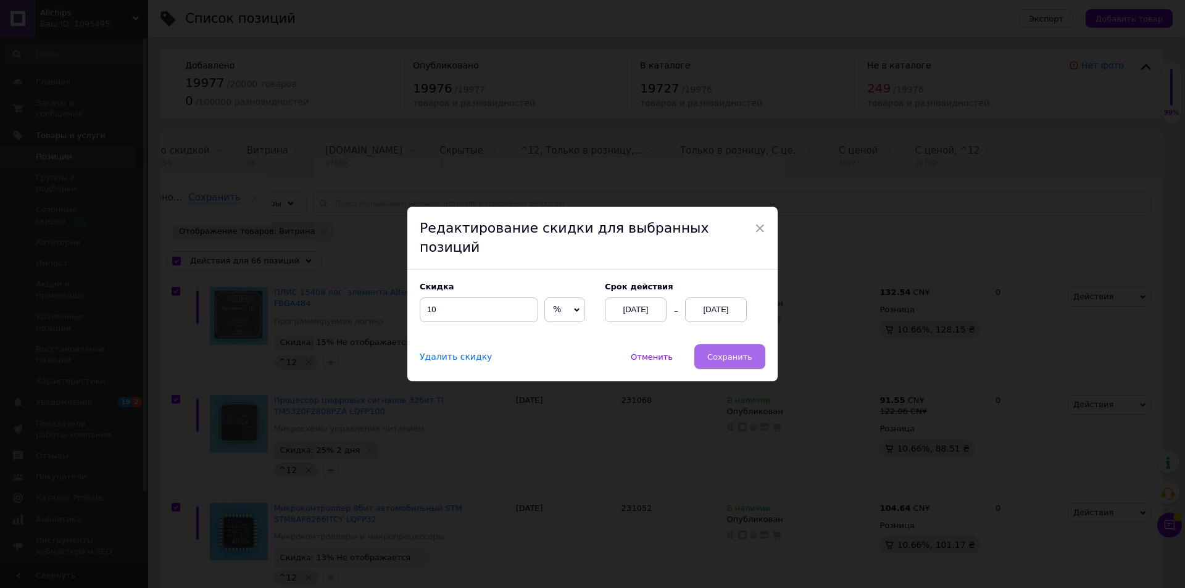
click at [730, 353] on span "Сохранить" at bounding box center [730, 357] width 45 height 9
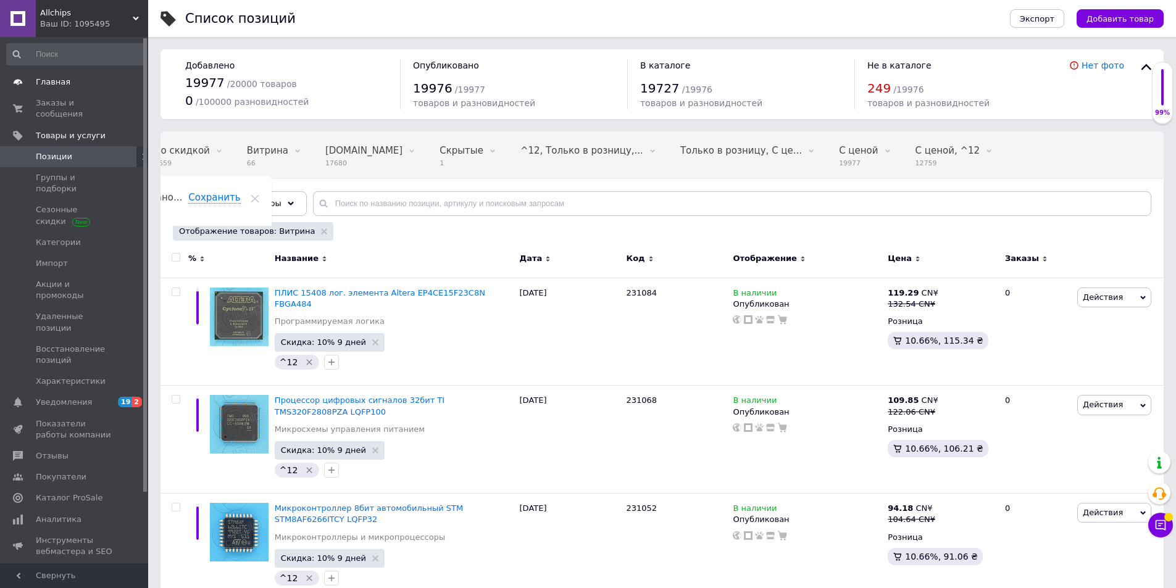
click at [54, 80] on span "Главная" at bounding box center [53, 82] width 35 height 11
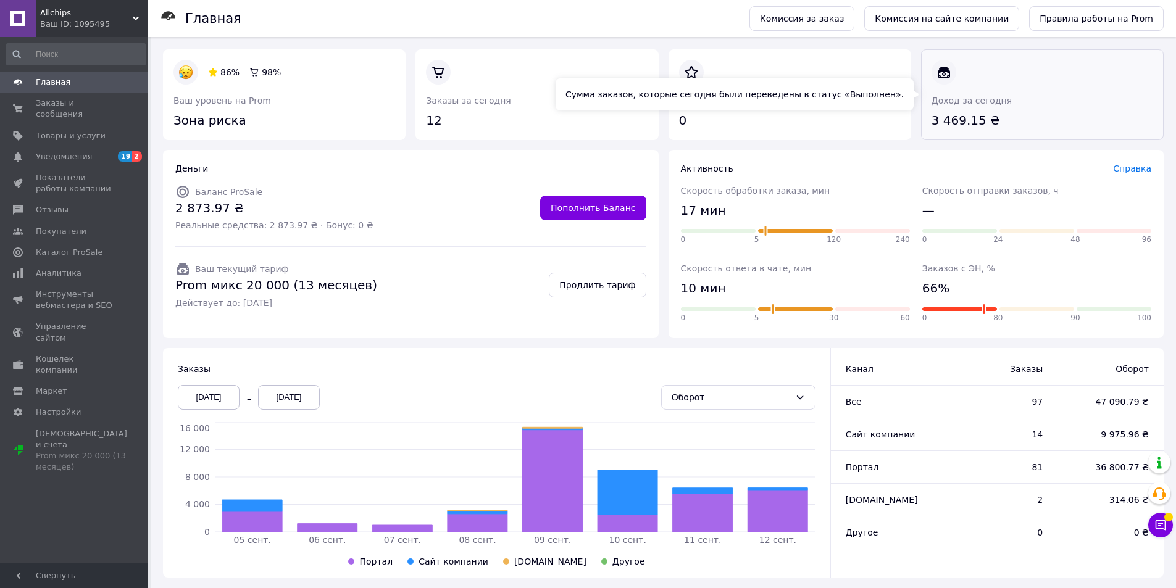
click at [932, 130] on link at bounding box center [932, 130] width 0 height 0
click at [51, 102] on span "Заказы и сообщения" at bounding box center [75, 109] width 78 height 22
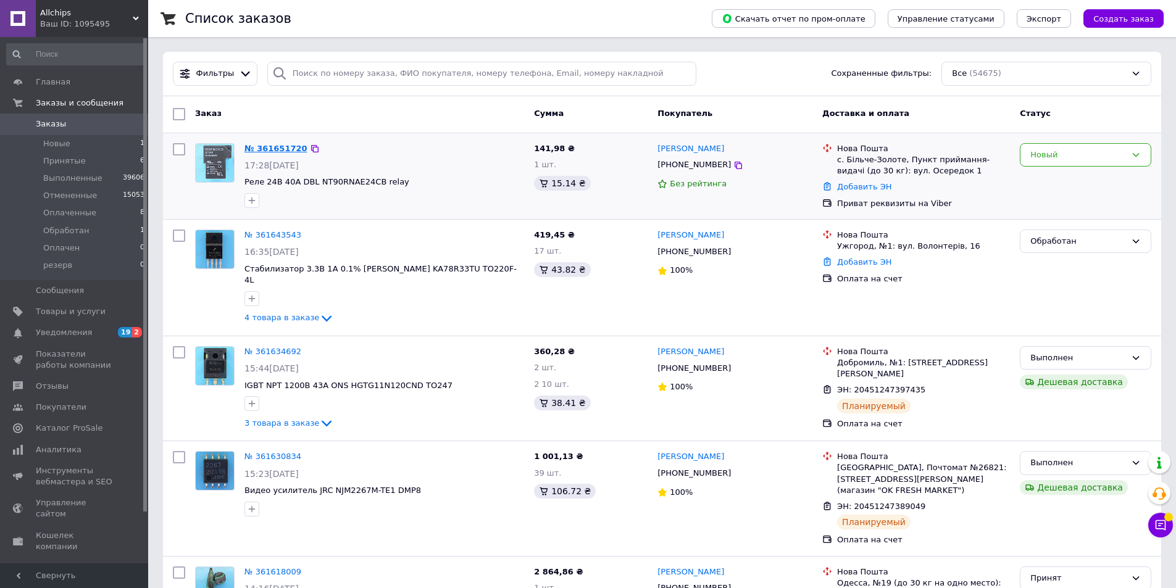
click at [263, 149] on link "№ 361651720" at bounding box center [275, 148] width 63 height 9
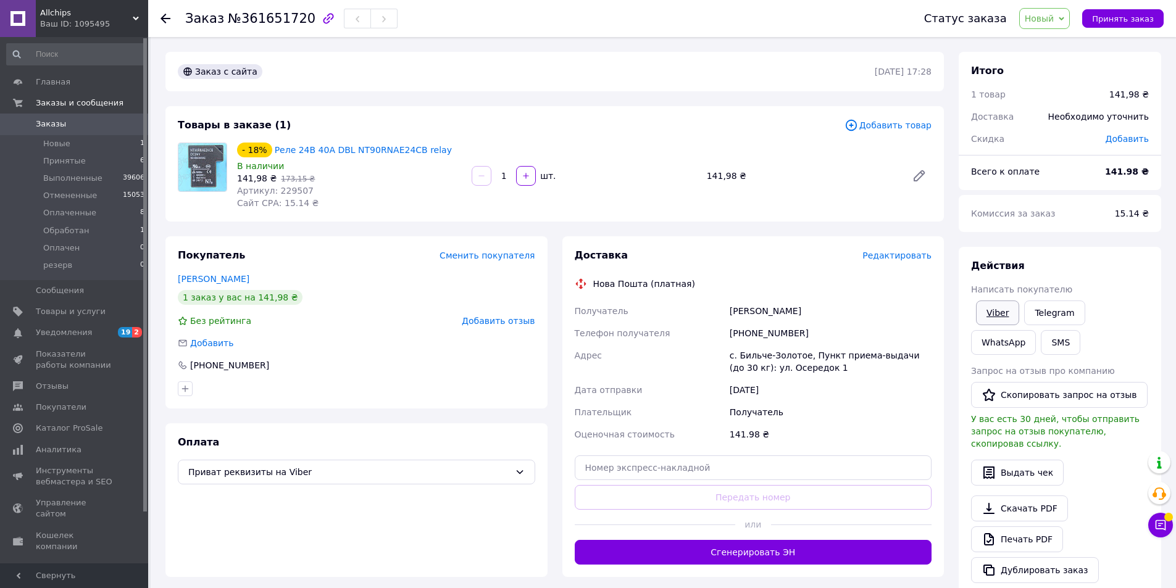
click at [994, 309] on link "Viber" at bounding box center [997, 313] width 43 height 25
click at [1119, 249] on div "Действия Написать покупателю Viber Telegram WhatsApp SMS Запрос на отзыв про ко…" at bounding box center [1060, 421] width 203 height 349
click at [268, 16] on span "№361651720" at bounding box center [272, 18] width 88 height 15
click at [269, 16] on span "№361651720" at bounding box center [272, 18] width 88 height 15
click at [1129, 175] on b "141.98 ₴" at bounding box center [1127, 172] width 44 height 10
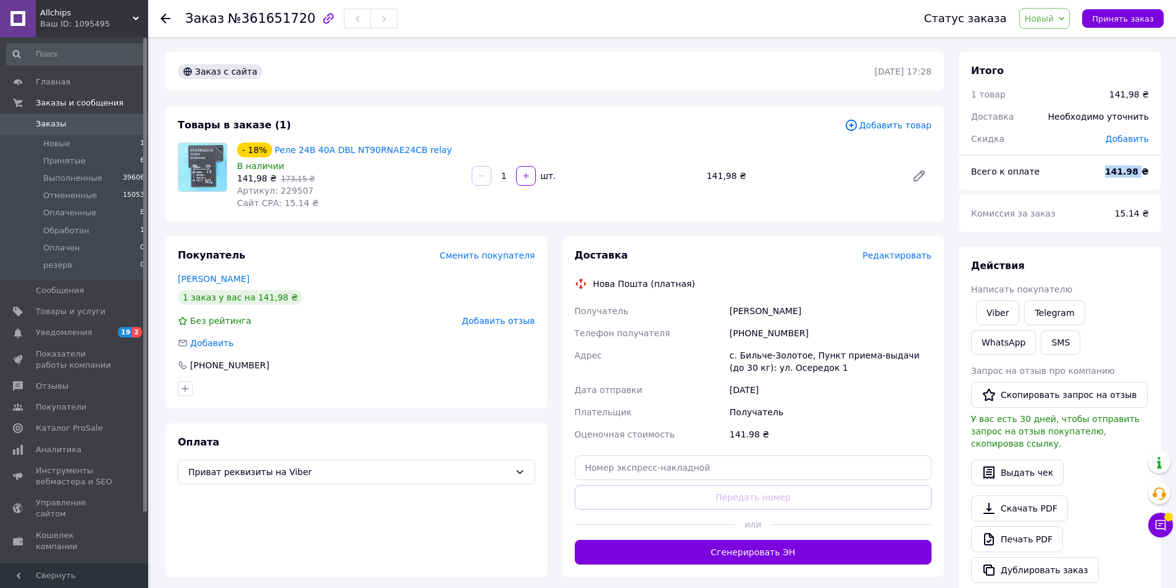
click at [1129, 175] on b "141.98 ₴" at bounding box center [1127, 172] width 44 height 10
click at [1066, 269] on div "Действия" at bounding box center [1060, 266] width 178 height 14
click at [1136, 16] on span "Принять заказ" at bounding box center [1123, 18] width 62 height 9
click at [52, 120] on span "Заказы" at bounding box center [51, 124] width 30 height 11
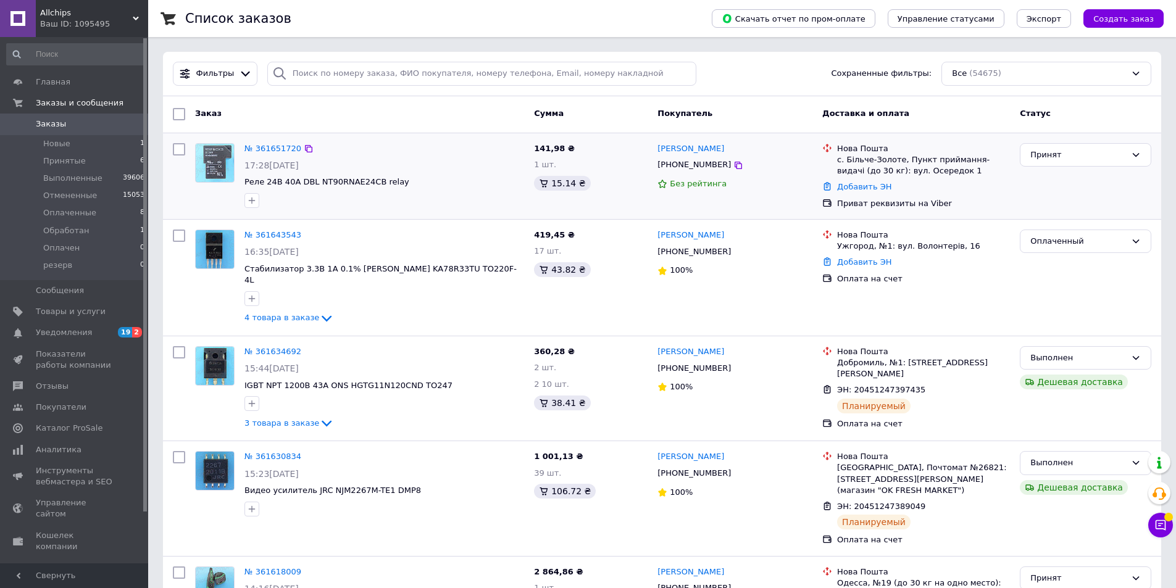
click at [1075, 190] on div "Принят" at bounding box center [1085, 176] width 141 height 76
click at [271, 236] on link "№ 361643543" at bounding box center [272, 234] width 57 height 9
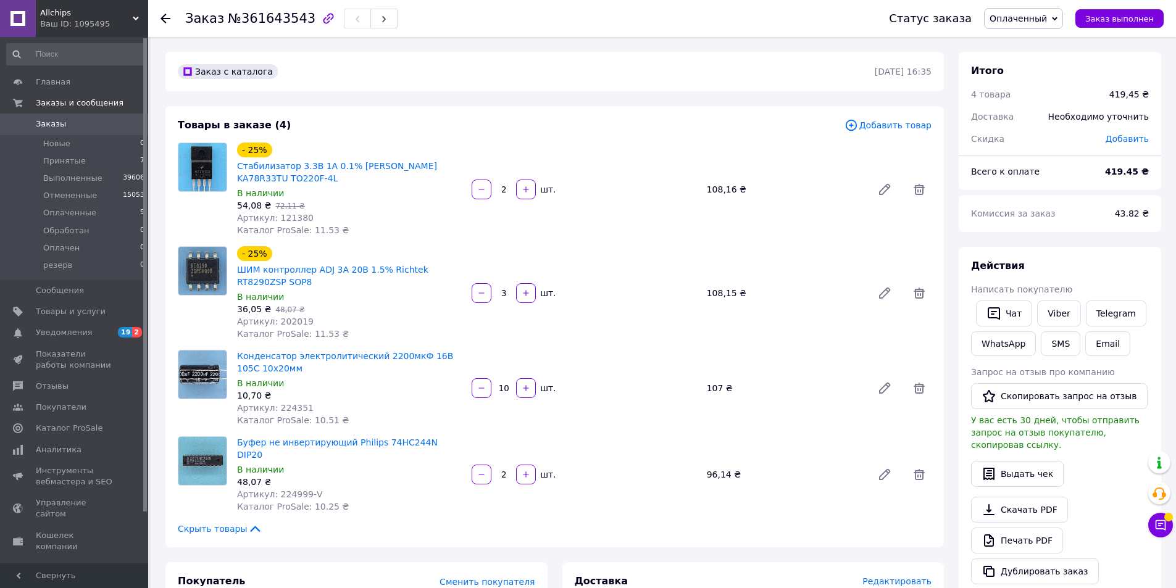
click at [1075, 186] on div "Всего к оплате 419.45 ₴" at bounding box center [1060, 177] width 203 height 25
click at [1088, 228] on div "Комиссия за заказ 43.82 ₴" at bounding box center [1060, 213] width 203 height 37
drag, startPoint x: 309, startPoint y: 409, endPoint x: 275, endPoint y: 408, distance: 33.3
click at [275, 408] on div "Артикул: 224351" at bounding box center [349, 408] width 225 height 12
click at [1069, 261] on div "Действия" at bounding box center [1060, 266] width 178 height 14
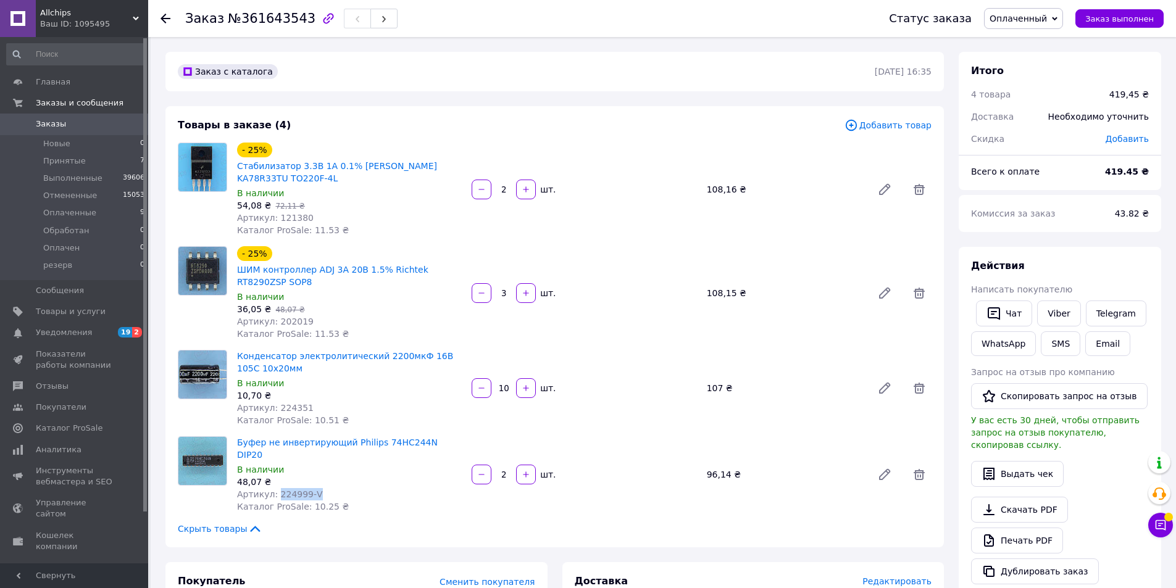
drag, startPoint x: 313, startPoint y: 482, endPoint x: 274, endPoint y: 481, distance: 38.9
click at [274, 488] on div "Артикул: 224999-V" at bounding box center [349, 494] width 225 height 12
click at [336, 445] on link "Буфер не инвертирующий Philips 74HC244N DIP20" at bounding box center [337, 449] width 201 height 22
click at [1098, 259] on div "Действия" at bounding box center [1060, 266] width 178 height 14
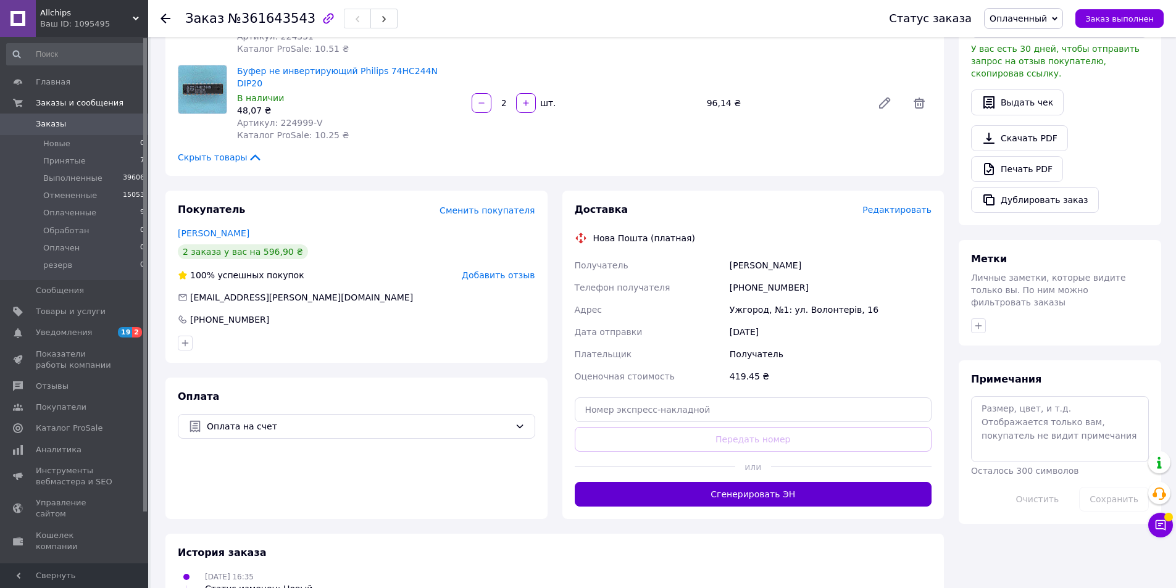
scroll to position [432, 0]
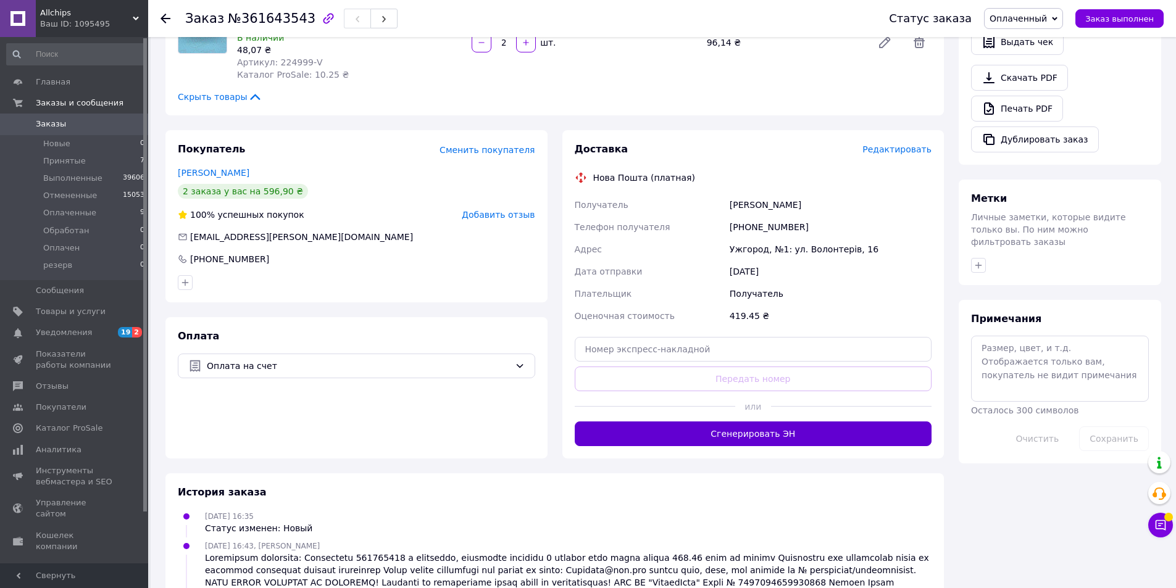
click at [766, 422] on button "Сгенерировать ЭН" at bounding box center [753, 434] width 357 height 25
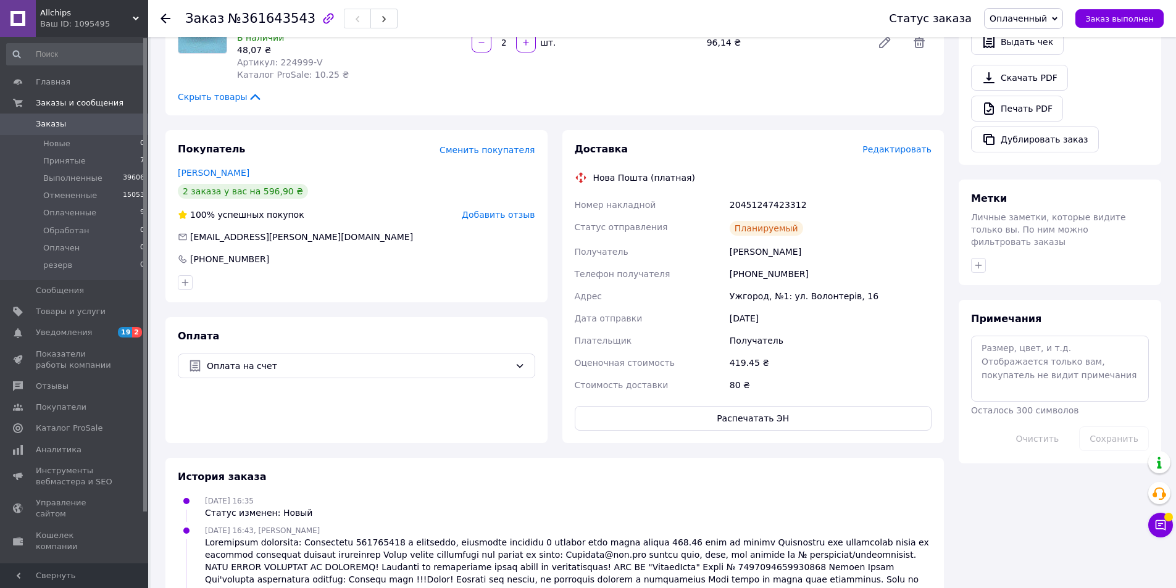
click at [764, 194] on div "20451247423312" at bounding box center [830, 205] width 207 height 22
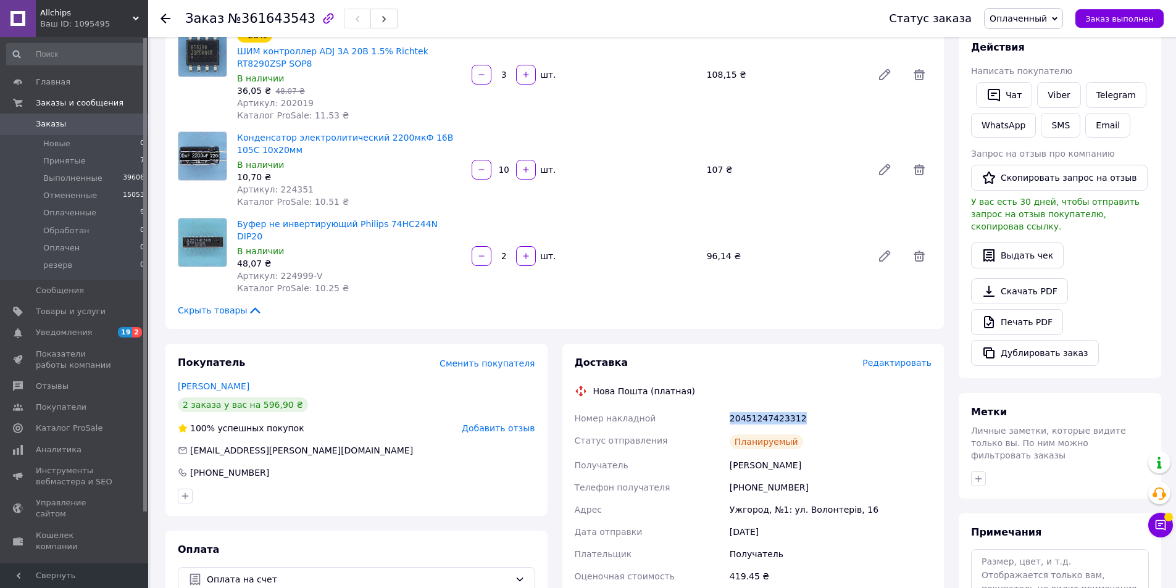
scroll to position [185, 0]
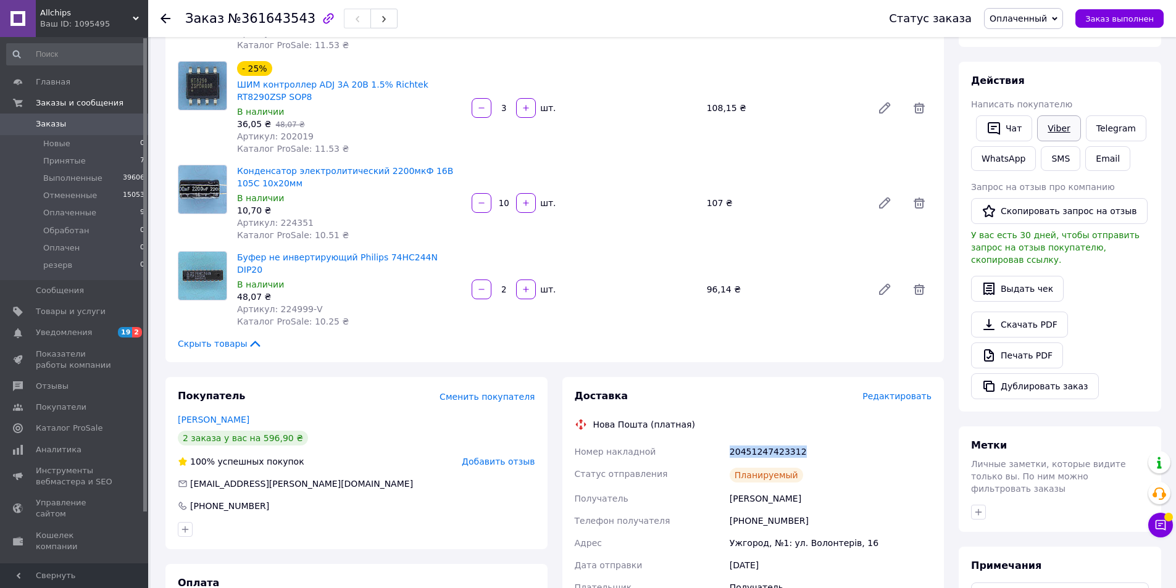
click at [1055, 125] on link "Viber" at bounding box center [1058, 128] width 43 height 26
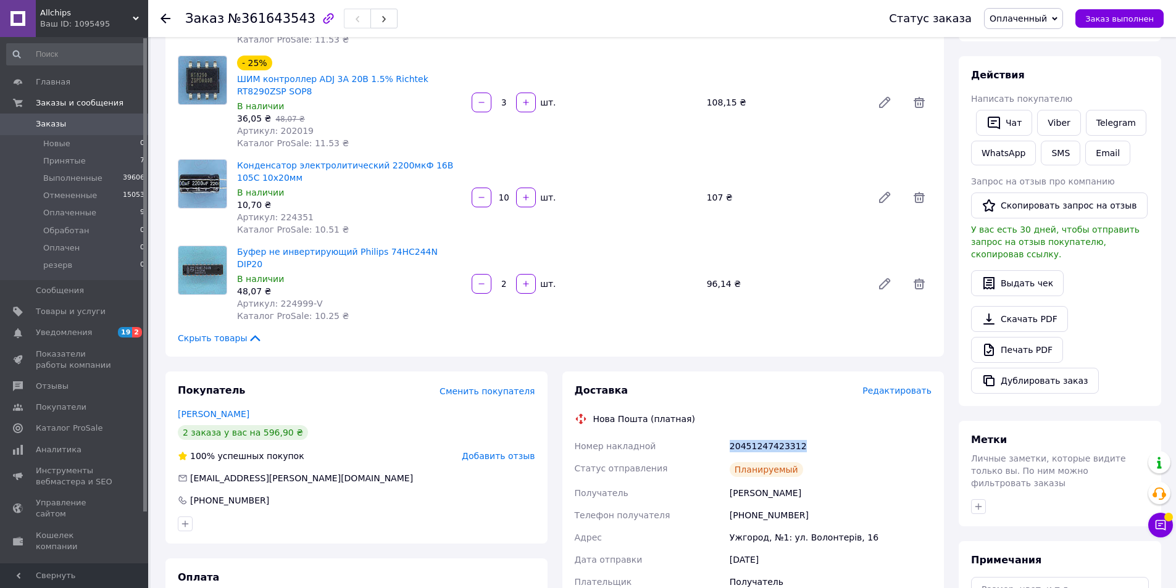
scroll to position [123, 0]
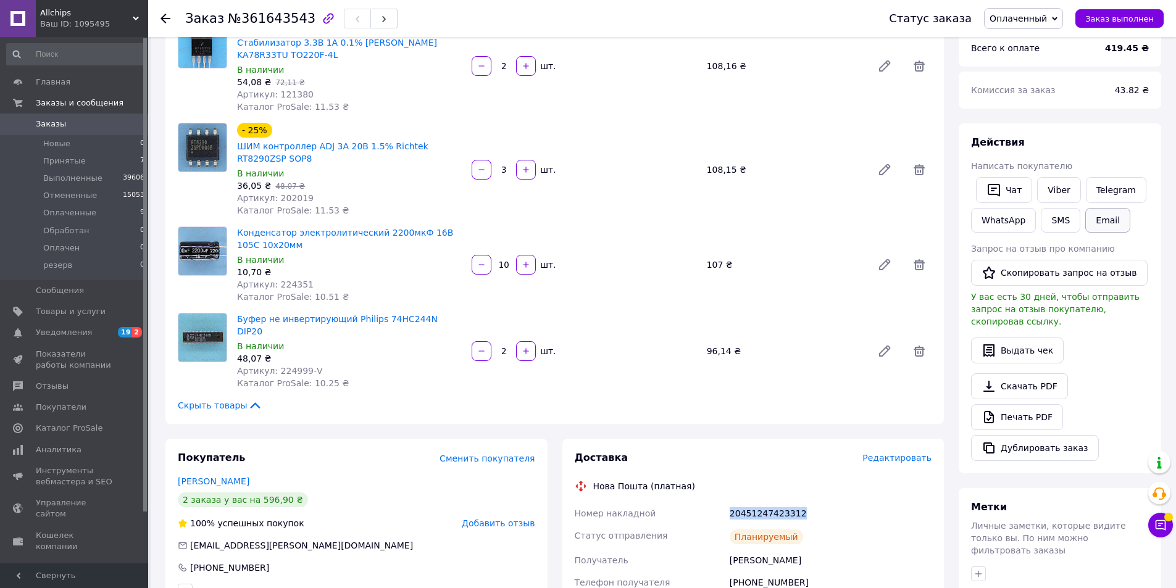
click at [1097, 219] on button "Email" at bounding box center [1107, 220] width 45 height 25
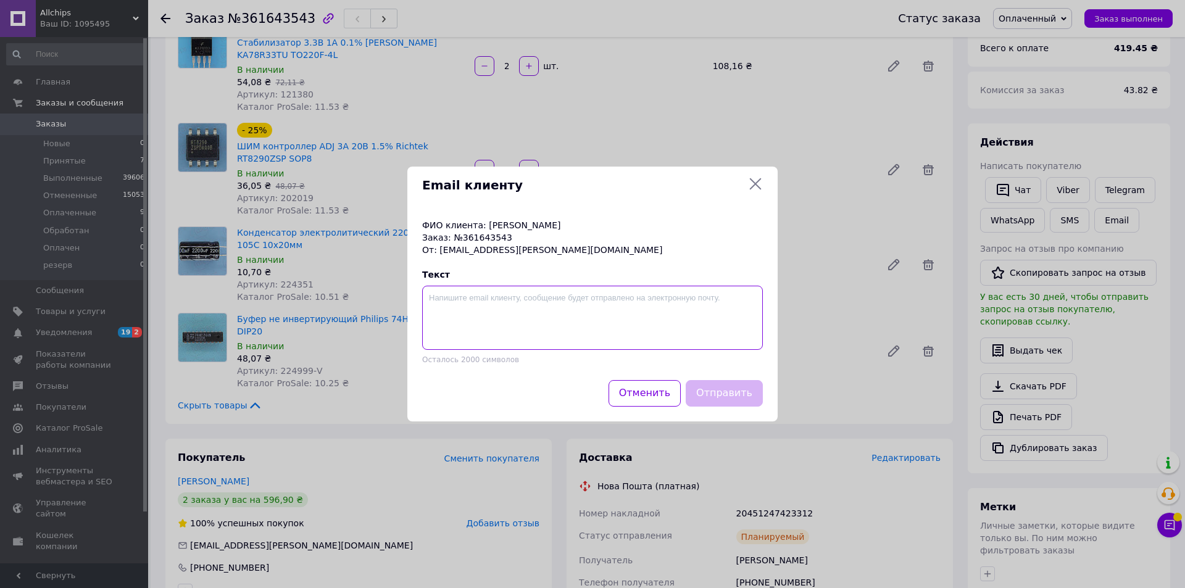
click at [491, 312] on textarea at bounding box center [592, 318] width 341 height 64
paste textarea "20451247423312"
paste textarea "ТТН, Дякую що вибрали Allchips"
click at [734, 393] on button "Отправить" at bounding box center [724, 393] width 77 height 27
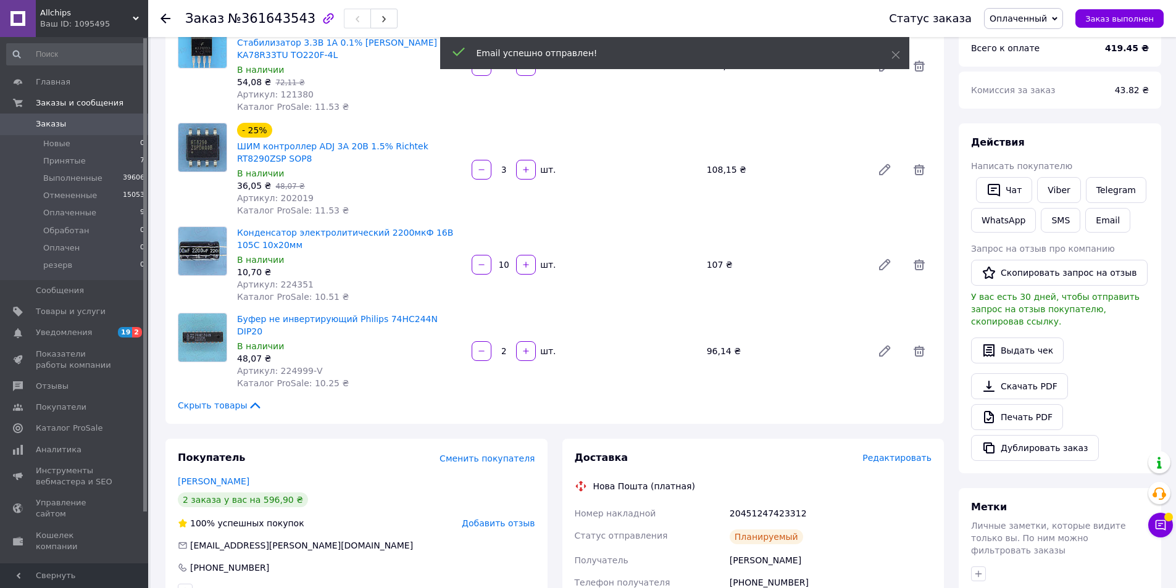
click at [769, 503] on div "20451247423312" at bounding box center [830, 514] width 207 height 22
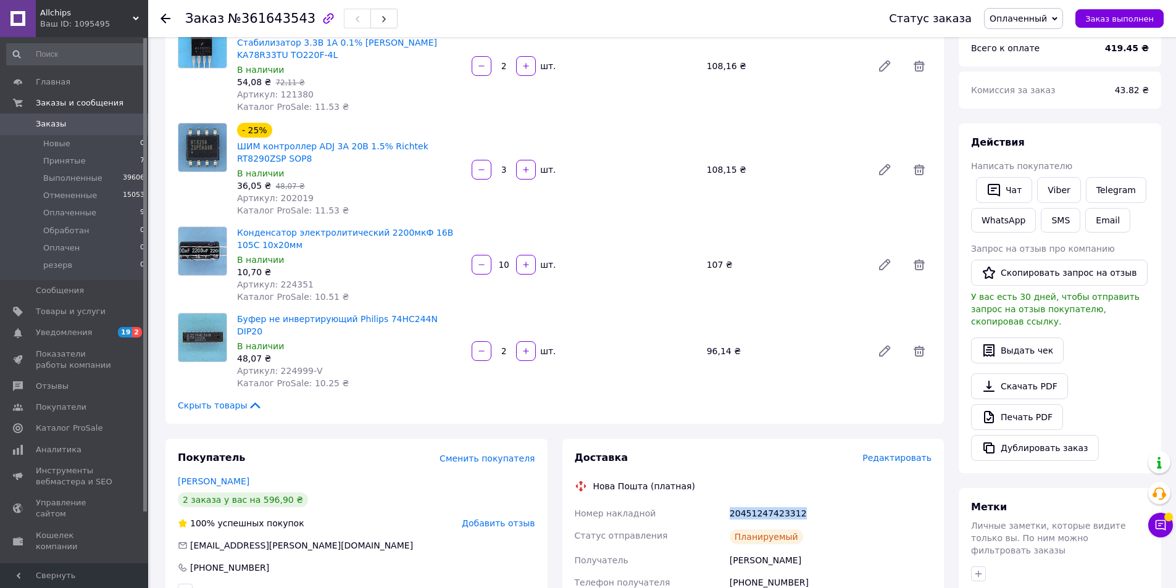
drag, startPoint x: 1099, startPoint y: 140, endPoint x: 1092, endPoint y: 141, distance: 7.0
click at [1099, 140] on div "Действия" at bounding box center [1060, 143] width 178 height 14
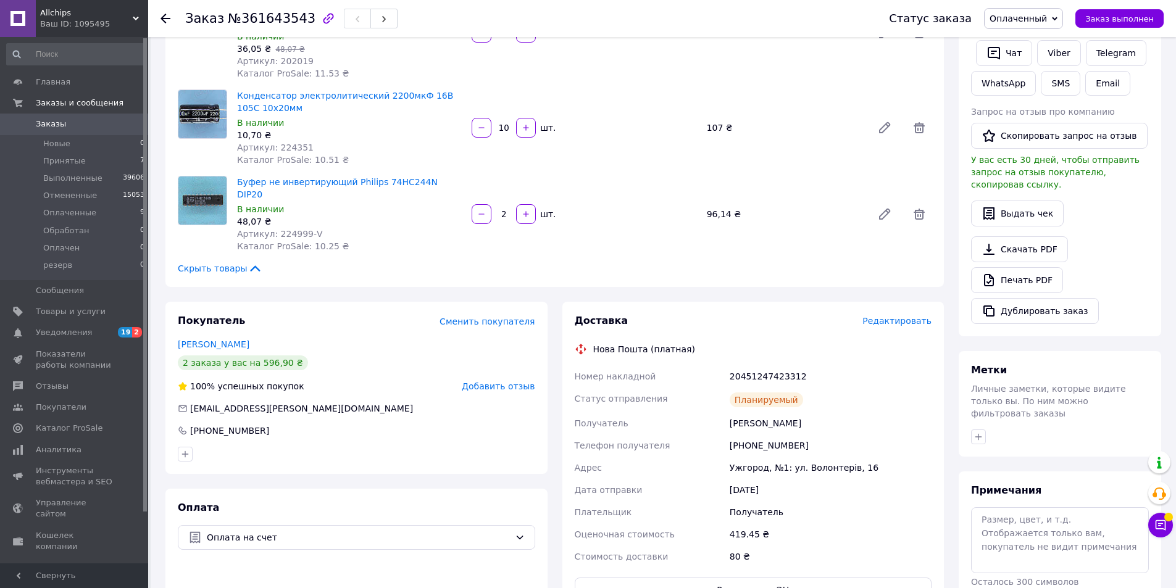
scroll to position [370, 0]
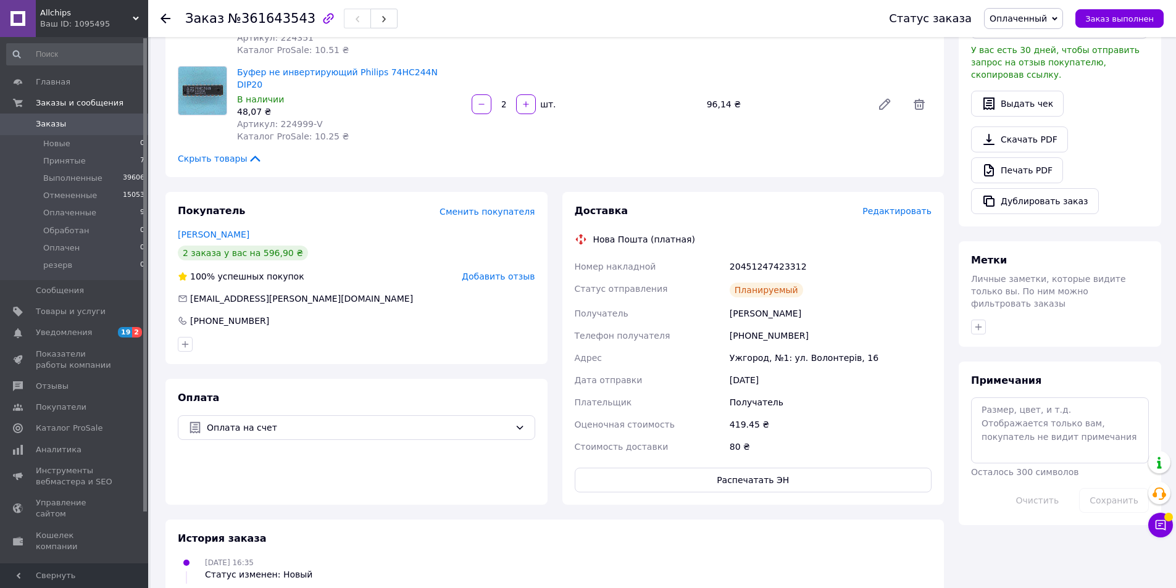
click at [499, 272] on span "Добавить отзыв" at bounding box center [498, 277] width 73 height 10
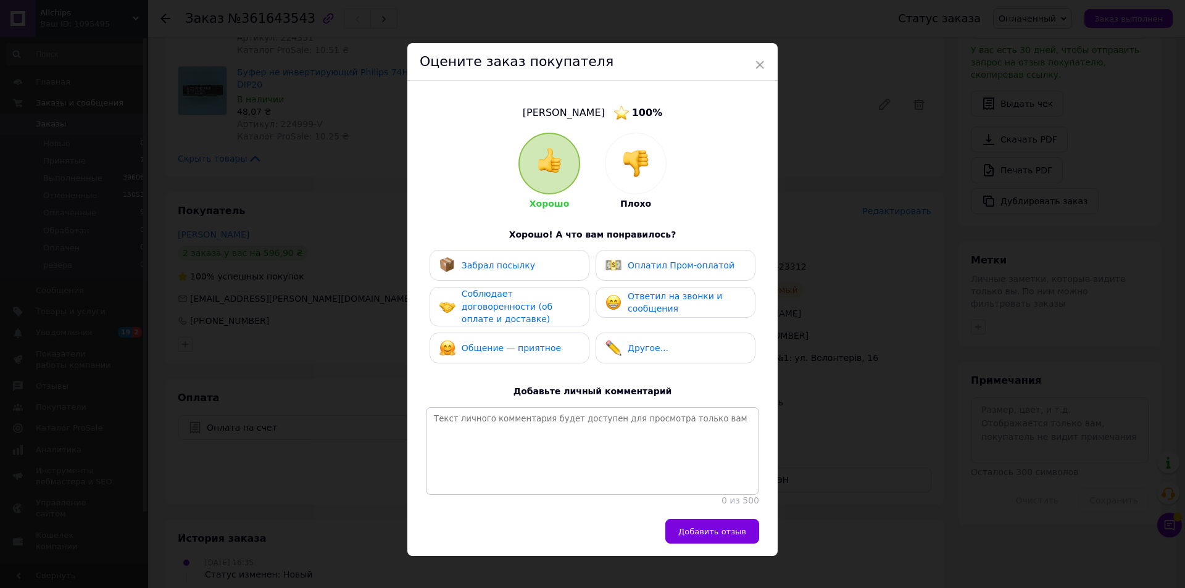
click at [531, 308] on span "Соблюдает договоренности (об оплате и доставке)" at bounding box center [507, 306] width 91 height 35
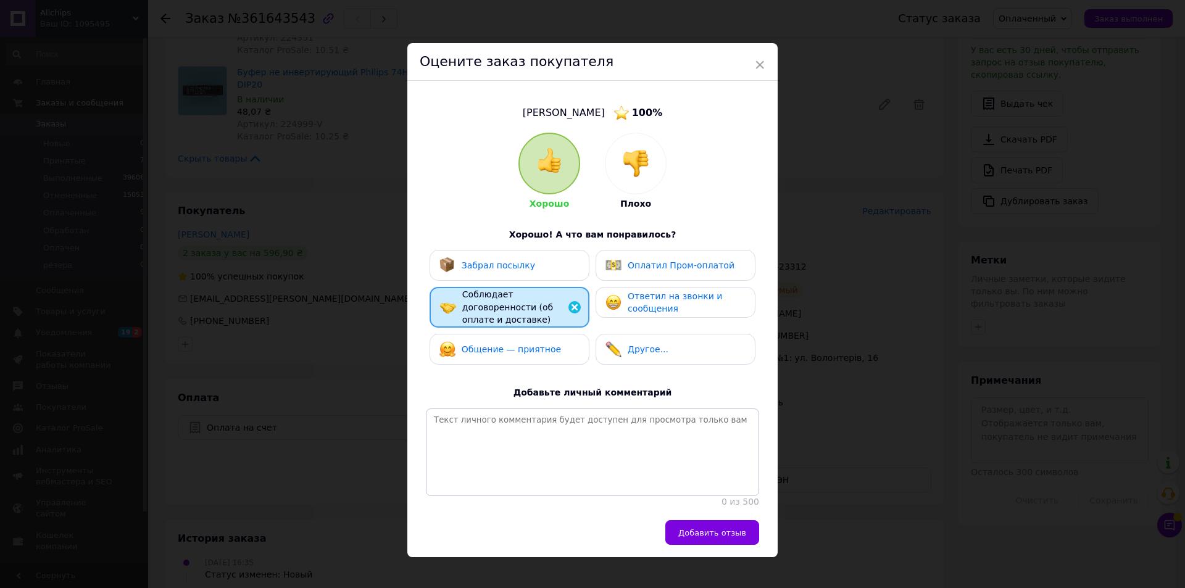
click at [516, 267] on span "Забрал посылку" at bounding box center [498, 266] width 73 height 10
click at [519, 345] on span "Общение — приятное" at bounding box center [511, 350] width 99 height 10
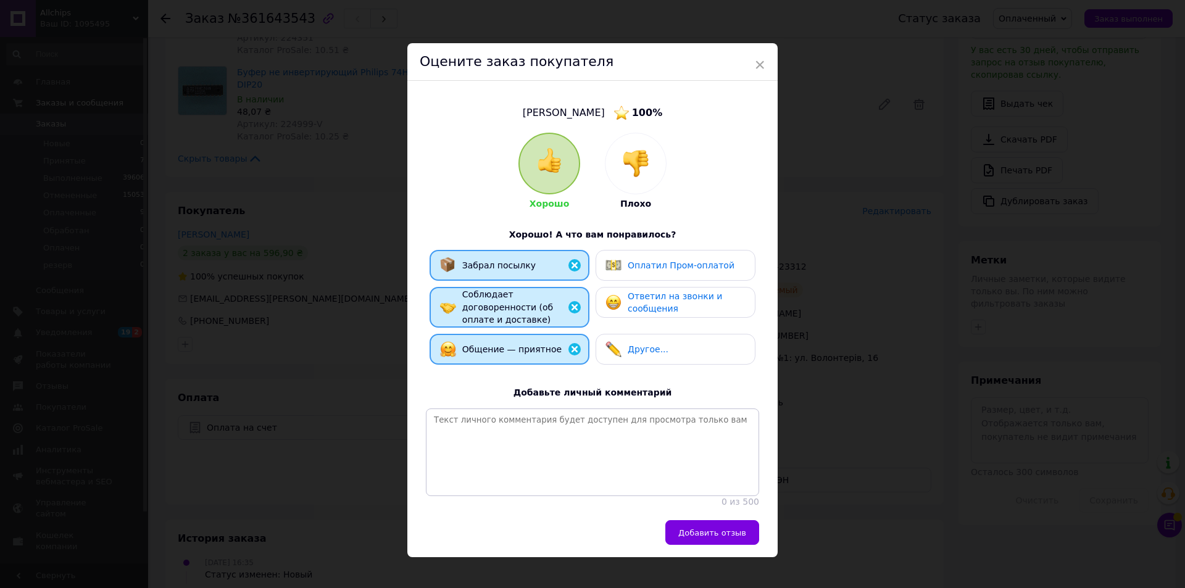
click at [648, 298] on span "Ответил на звонки и сообщения" at bounding box center [675, 302] width 94 height 23
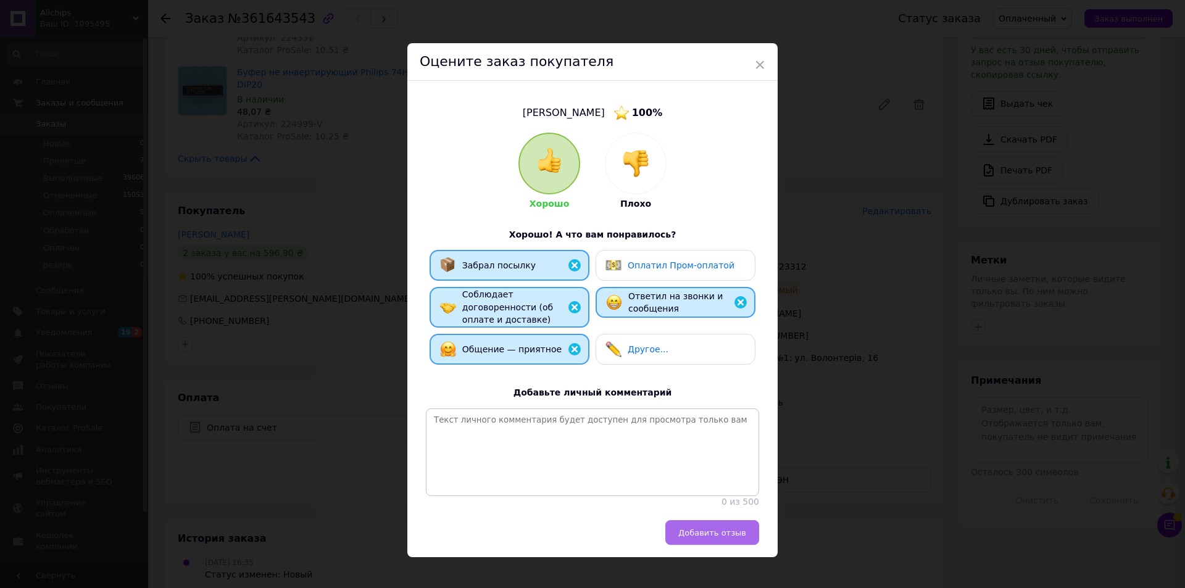
click at [724, 533] on span "Добавить отзыв" at bounding box center [713, 533] width 68 height 9
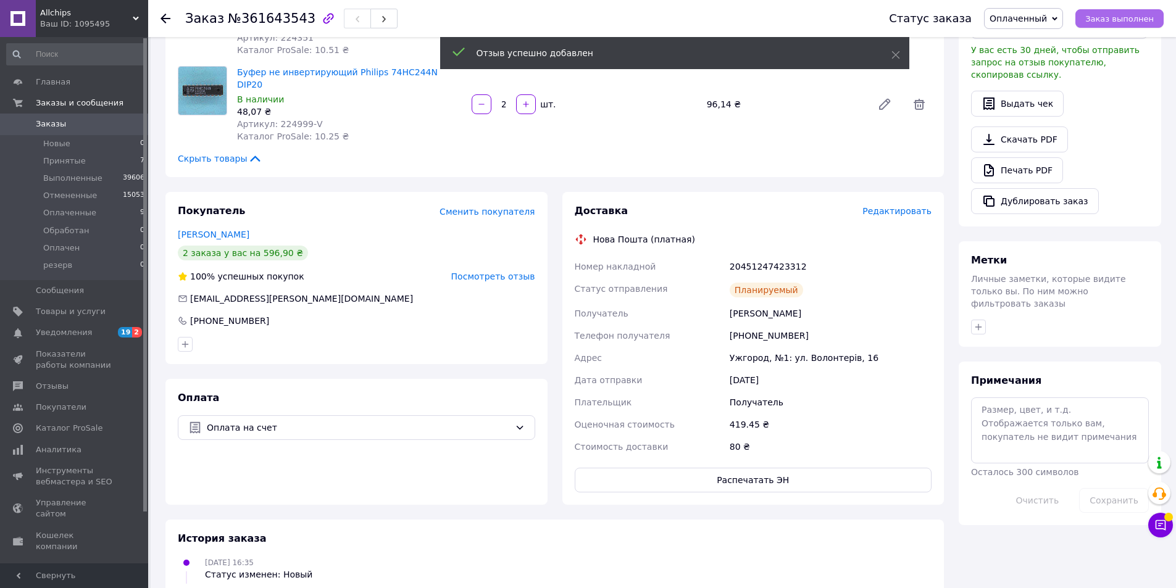
click at [1114, 14] on span "Заказ выполнен" at bounding box center [1119, 18] width 69 height 9
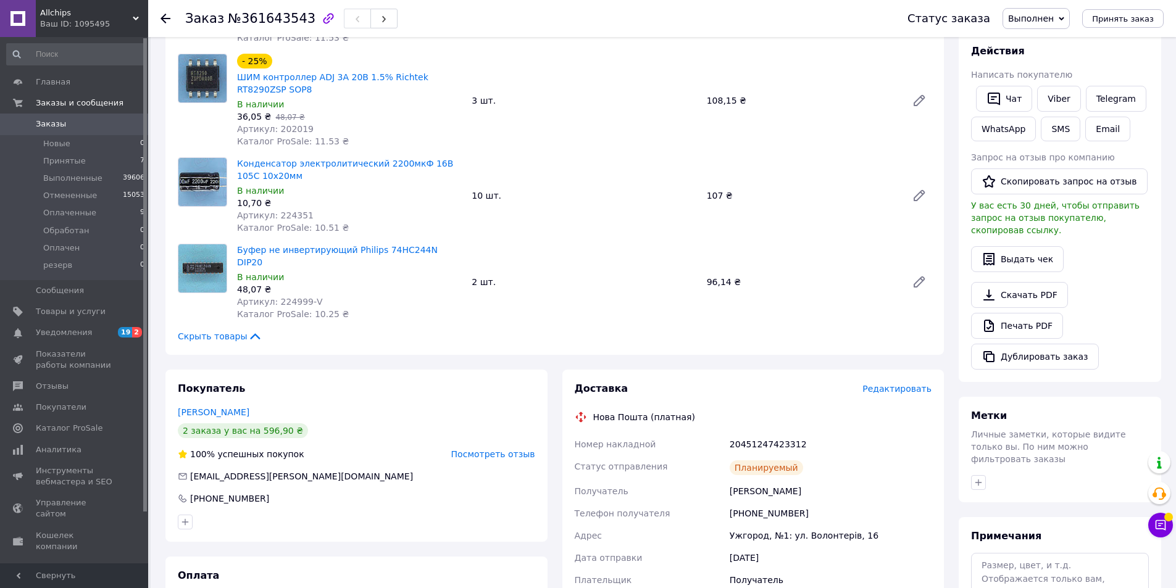
scroll to position [309, 0]
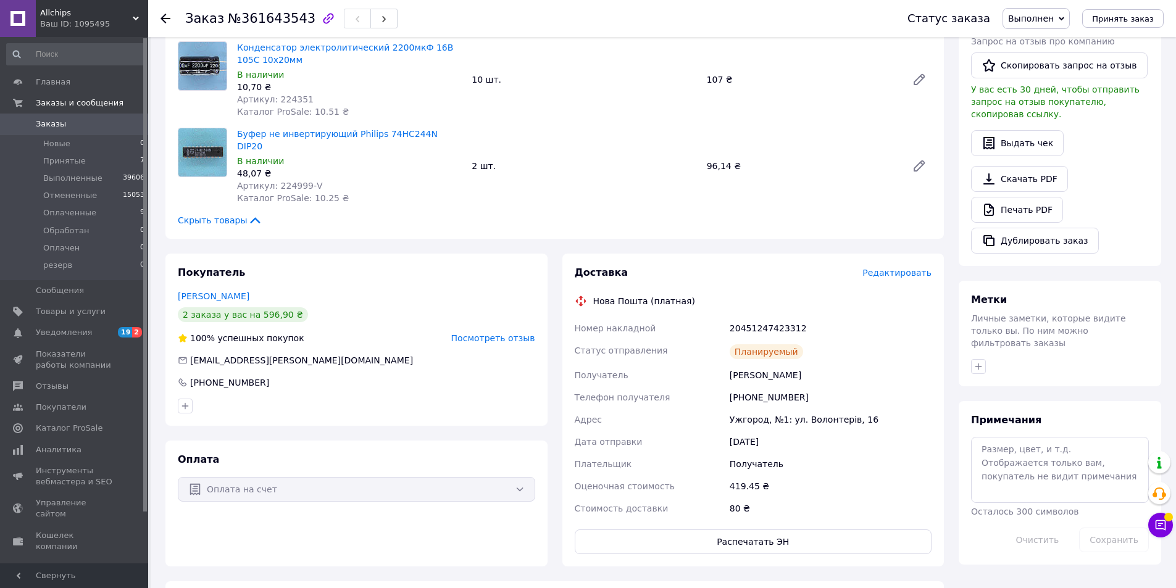
click at [493, 333] on span "Посмотреть отзыв" at bounding box center [493, 338] width 84 height 10
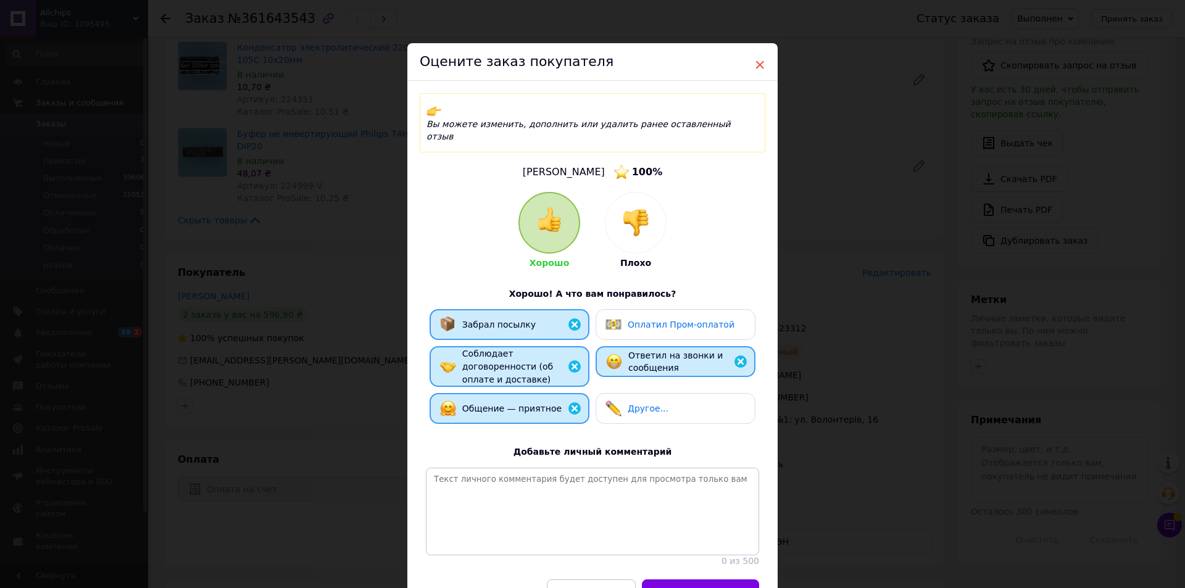
click at [763, 67] on span "×" at bounding box center [759, 64] width 11 height 21
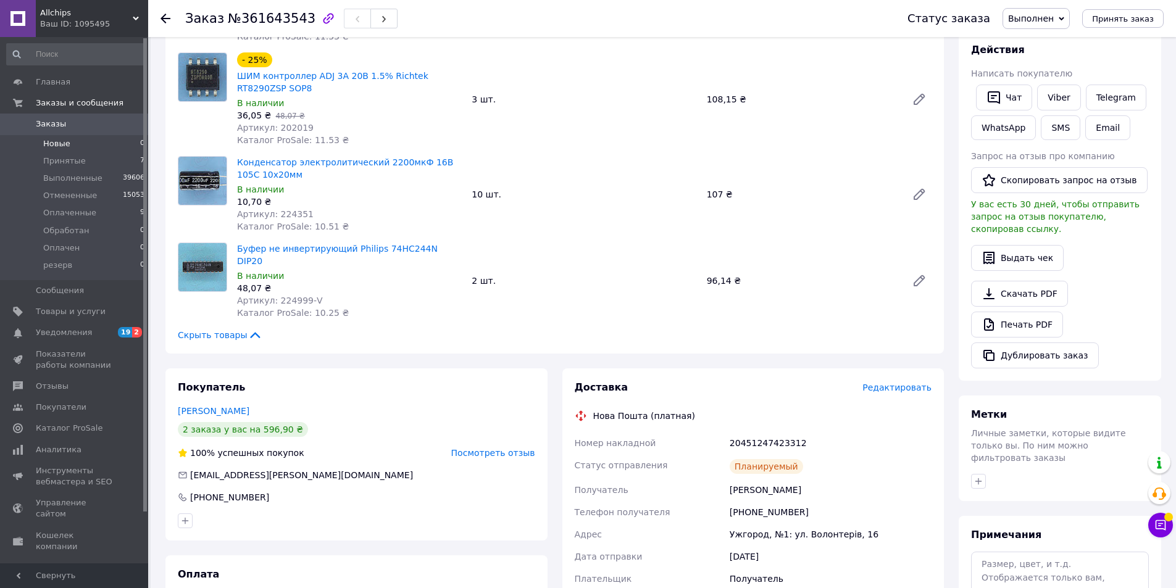
scroll to position [62, 0]
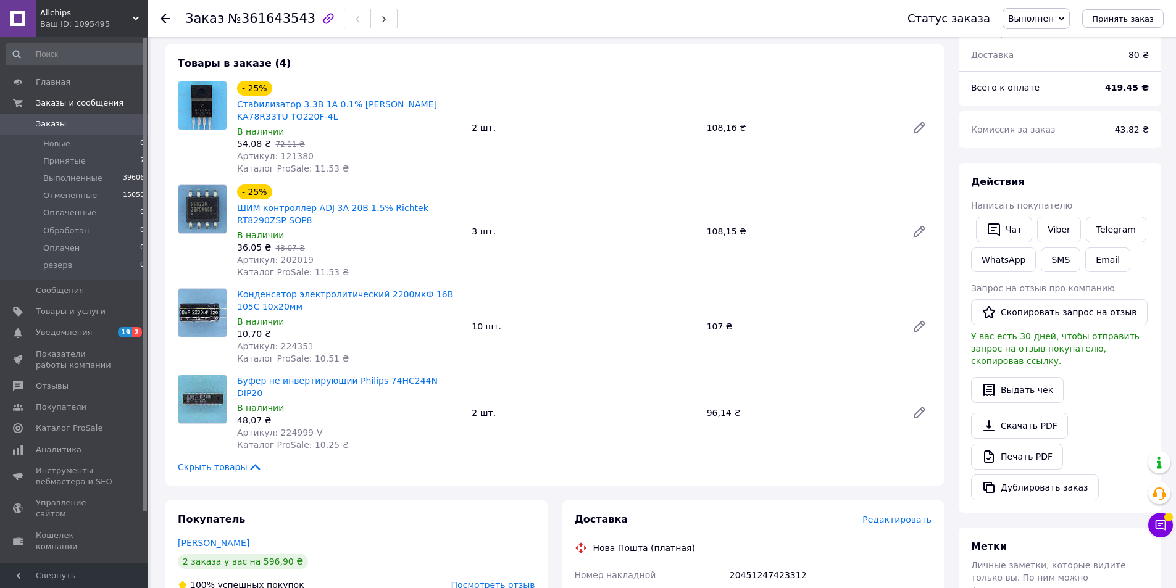
click at [46, 115] on link "Заказы 0" at bounding box center [76, 124] width 152 height 21
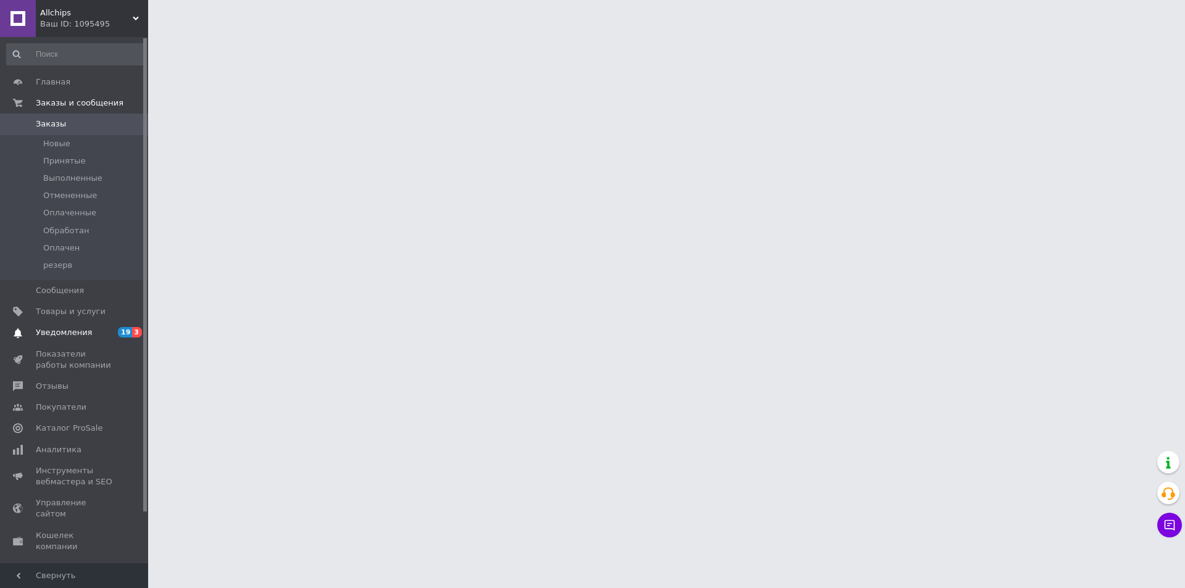
click at [64, 332] on span "Уведомления" at bounding box center [64, 332] width 56 height 11
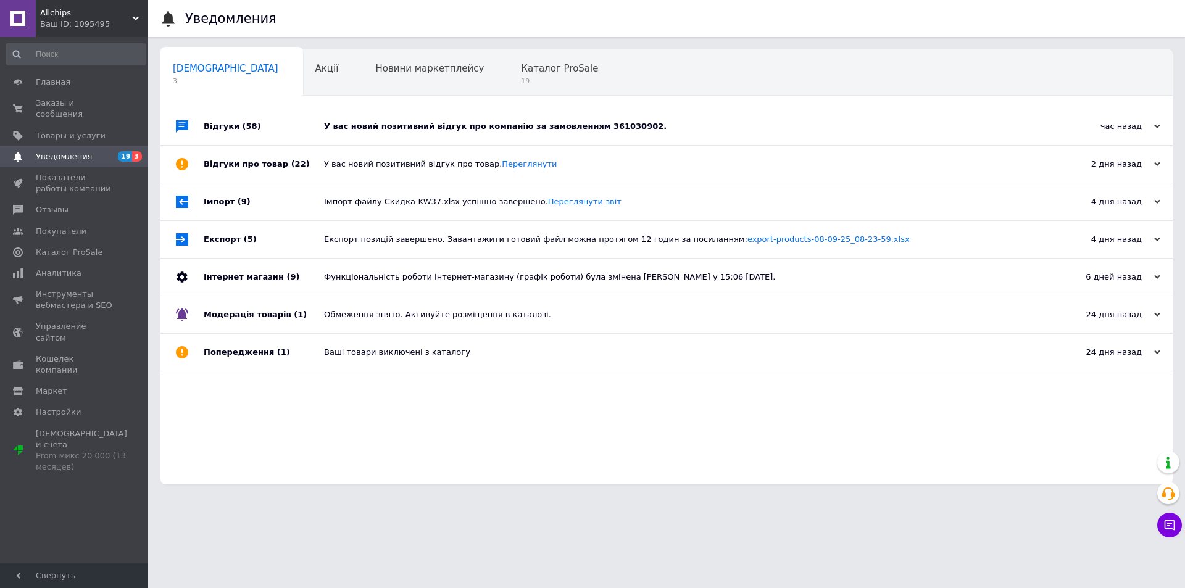
click at [569, 125] on div "У вас новий позитивний відгук про компанію за замовленням 361030902." at bounding box center [680, 126] width 713 height 11
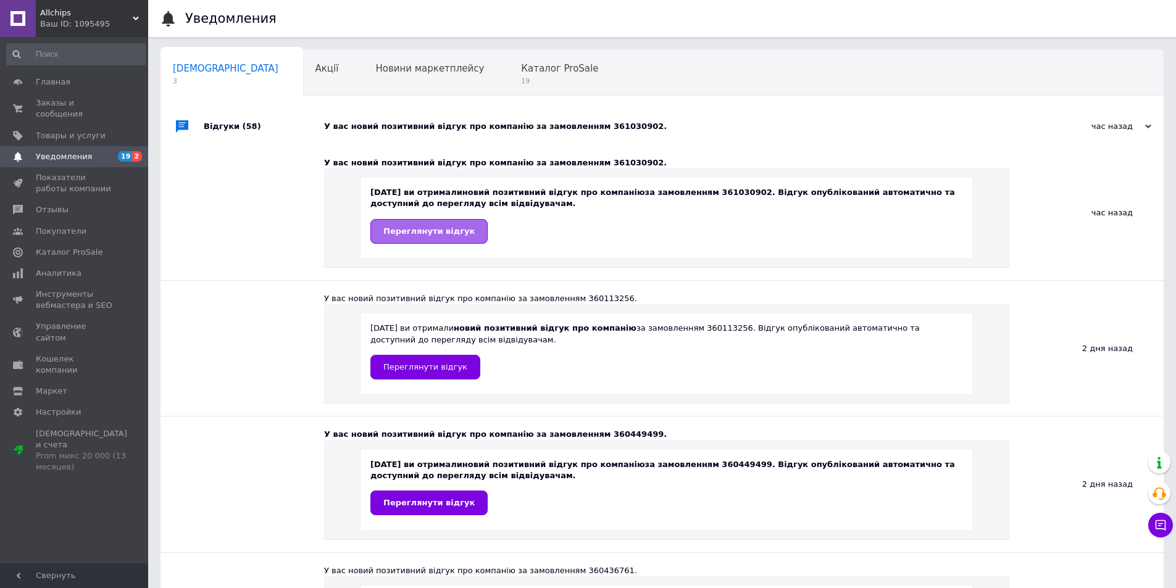
click at [456, 236] on span "Переглянути відгук" at bounding box center [428, 231] width 91 height 9
click at [49, 101] on span "Заказы и сообщения" at bounding box center [75, 109] width 78 height 22
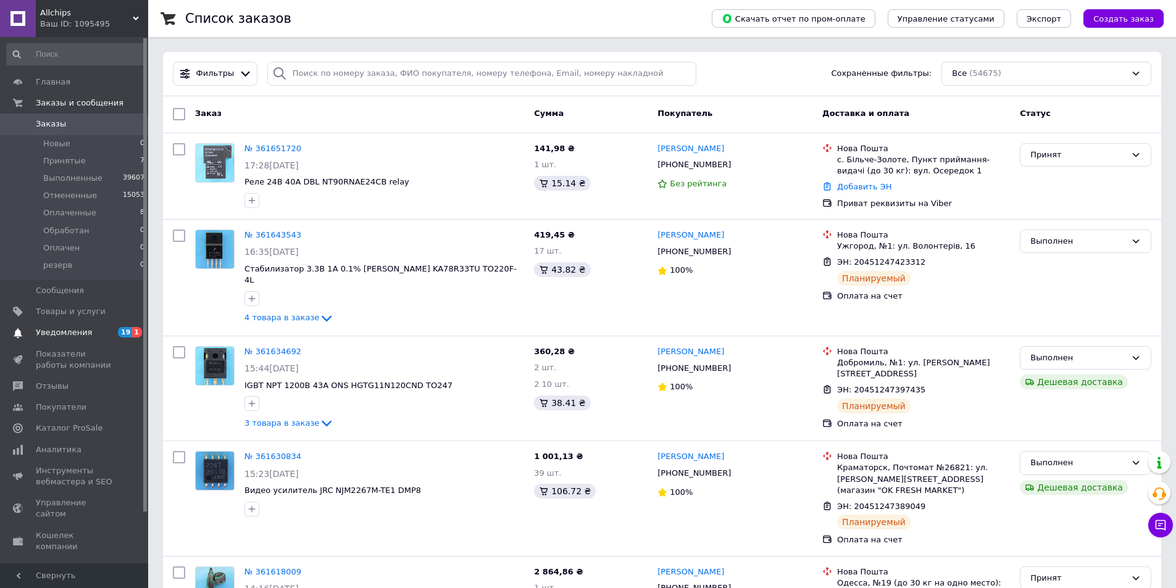
click at [58, 329] on span "Уведомления" at bounding box center [64, 332] width 56 height 11
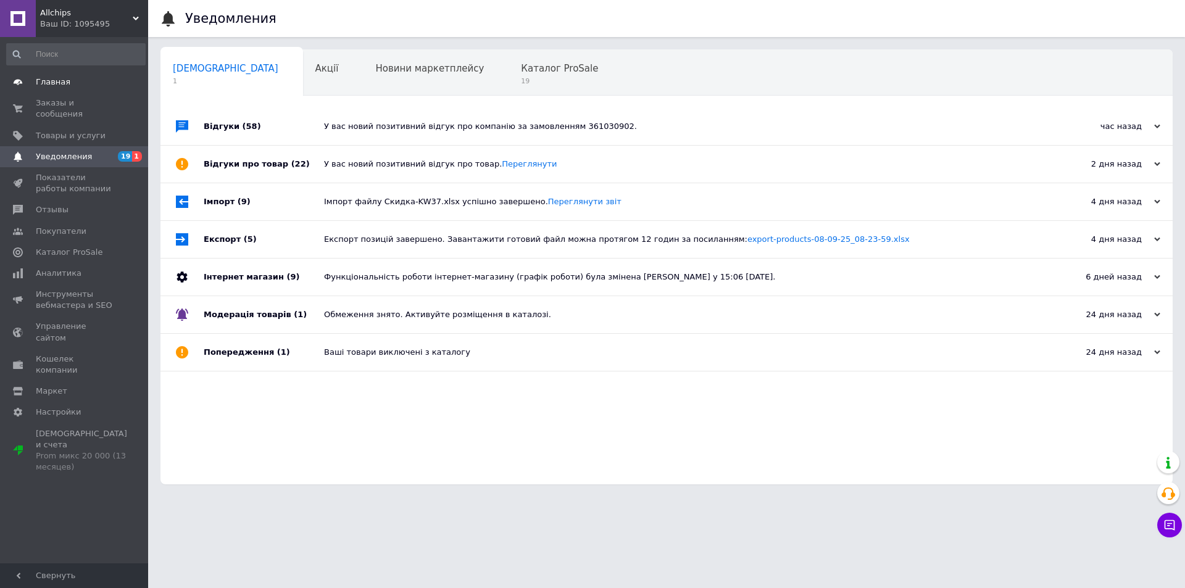
click at [57, 76] on link "Главная" at bounding box center [76, 82] width 152 height 21
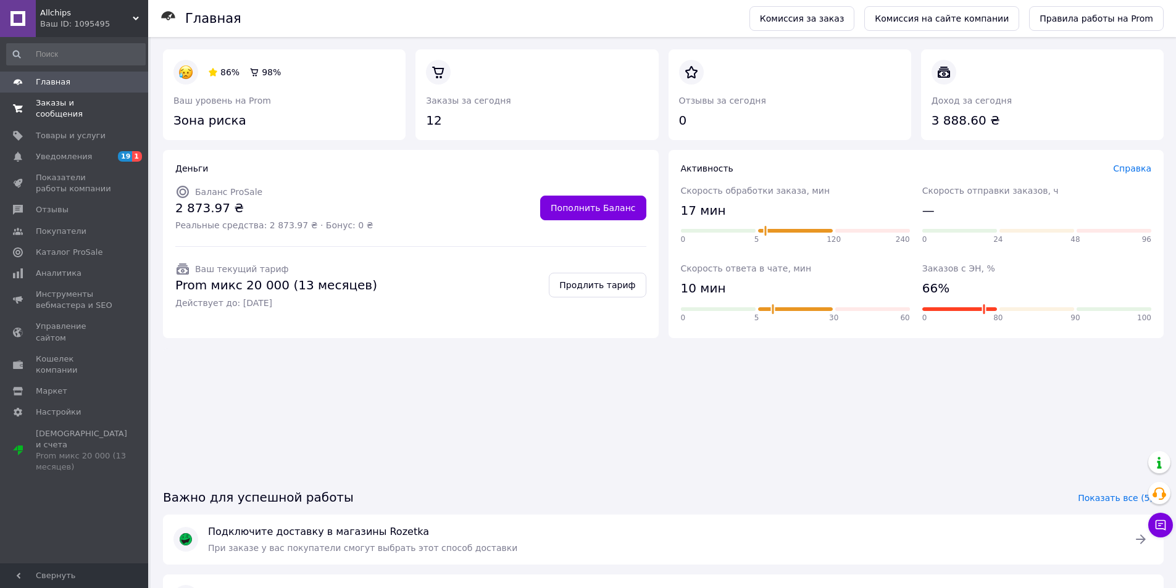
click at [67, 102] on span "Заказы и сообщения" at bounding box center [75, 109] width 78 height 22
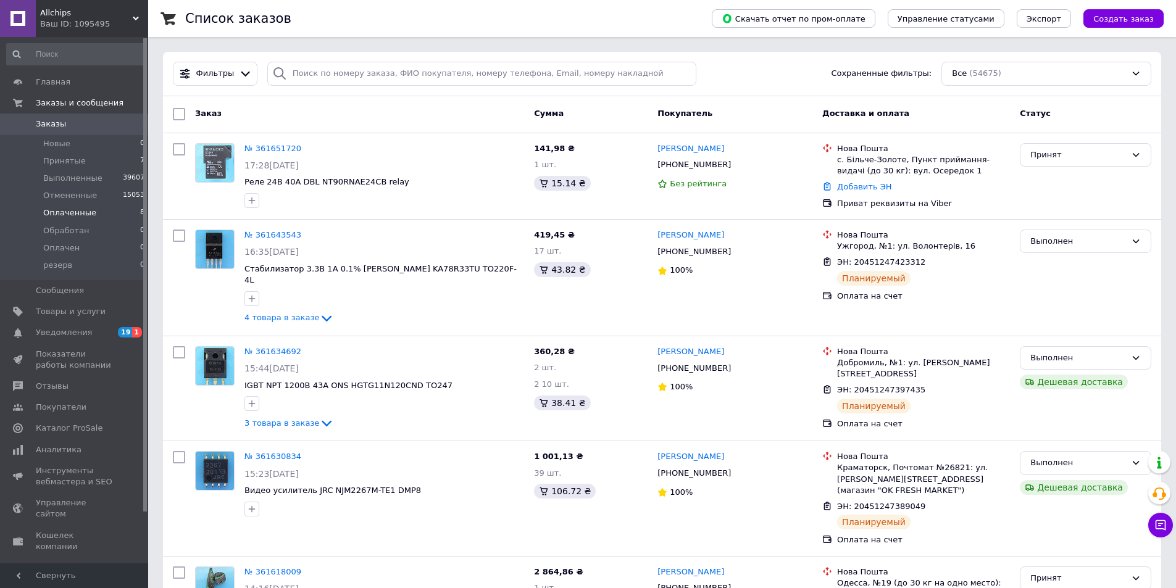
click at [74, 211] on span "Оплаченные" at bounding box center [69, 212] width 53 height 11
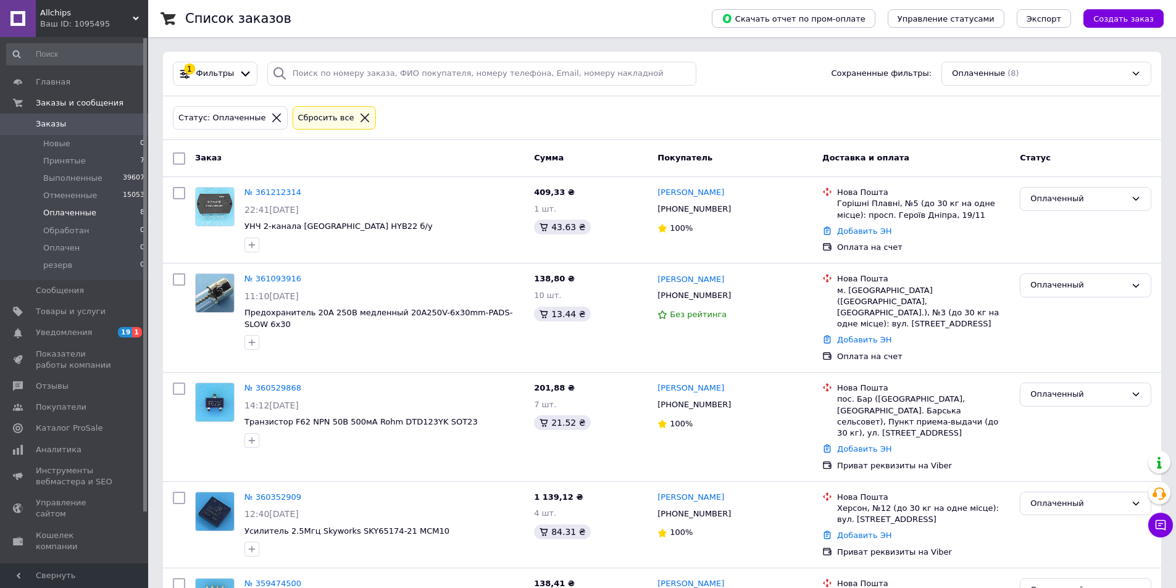
click at [52, 123] on span "Заказы" at bounding box center [51, 124] width 30 height 11
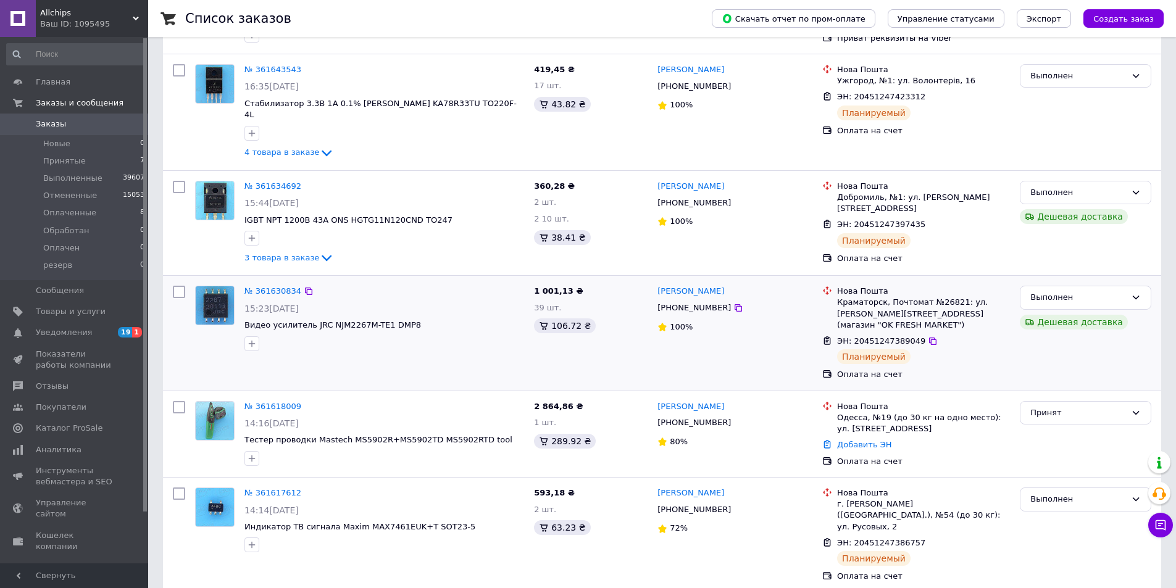
scroll to position [185, 0]
